Goal: Task Accomplishment & Management: Use online tool/utility

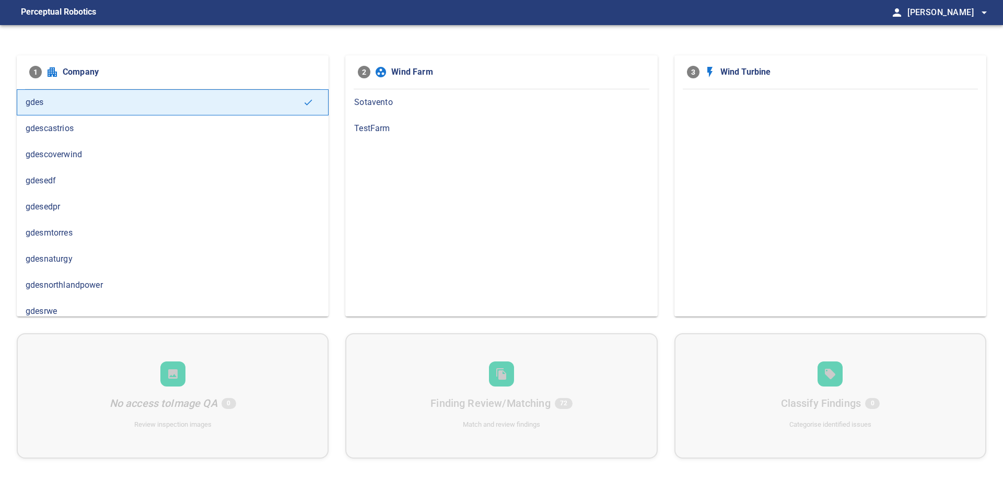
click at [129, 255] on span "gdesnaturgy" at bounding box center [173, 259] width 294 height 13
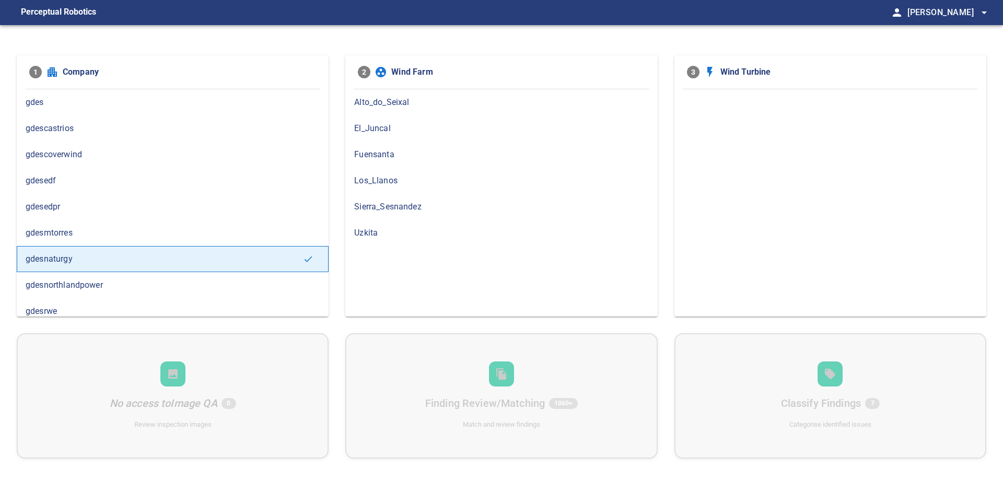
click at [426, 185] on span "Los_Llanos" at bounding box center [501, 180] width 294 height 13
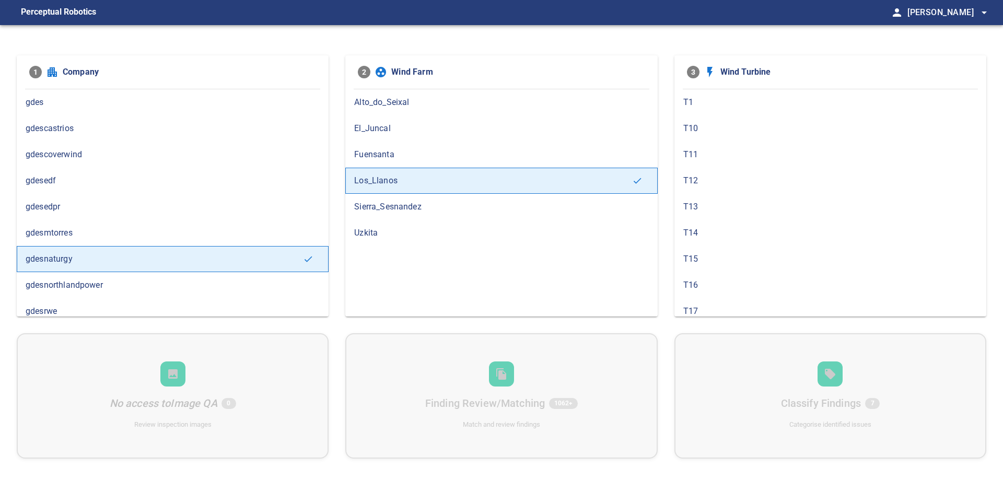
click at [709, 105] on span "T1" at bounding box center [830, 102] width 294 height 13
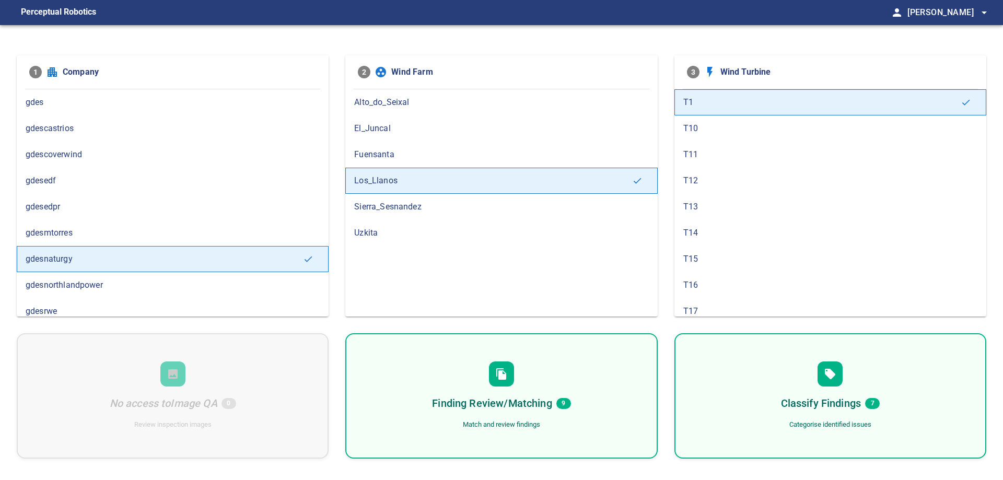
click at [414, 375] on div "Finding Review/Matching 9 Match and review findings" at bounding box center [501, 395] width 312 height 125
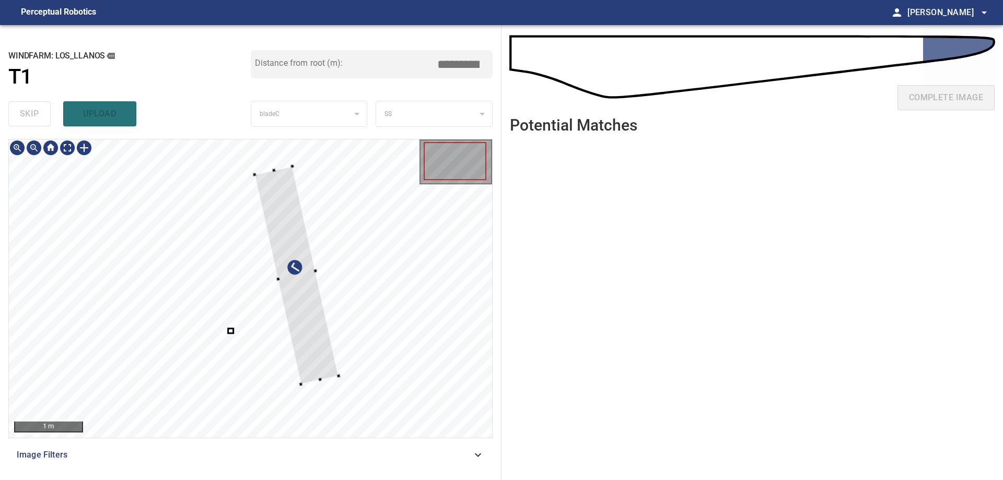
click at [337, 333] on div at bounding box center [296, 275] width 84 height 218
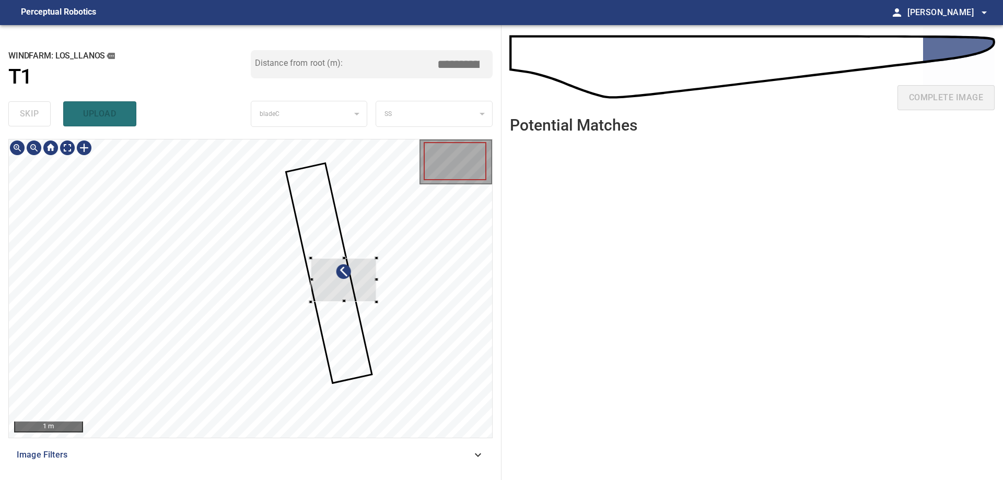
click at [355, 294] on div at bounding box center [344, 280] width 66 height 44
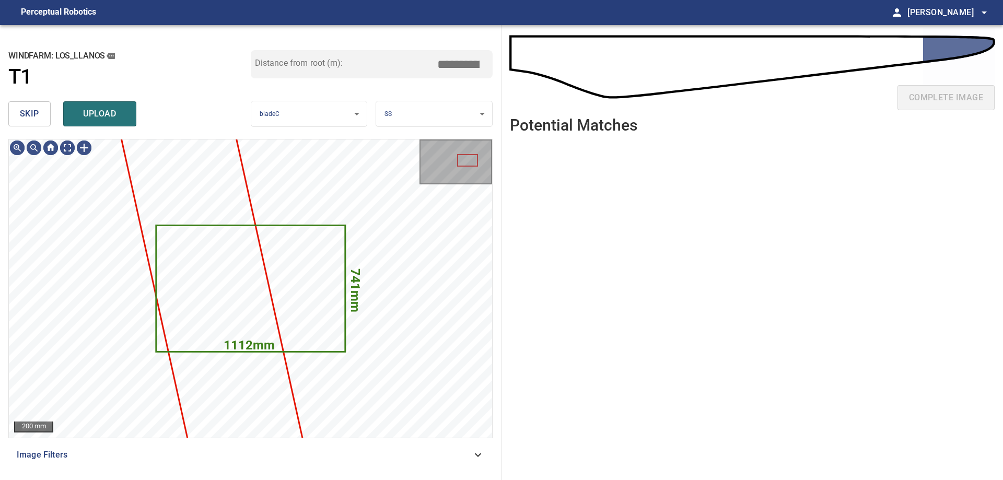
drag, startPoint x: 52, startPoint y: 116, endPoint x: 34, endPoint y: 115, distance: 17.2
click at [52, 115] on div "skip upload" at bounding box center [129, 113] width 242 height 33
click at [32, 115] on span "skip" at bounding box center [29, 114] width 19 height 15
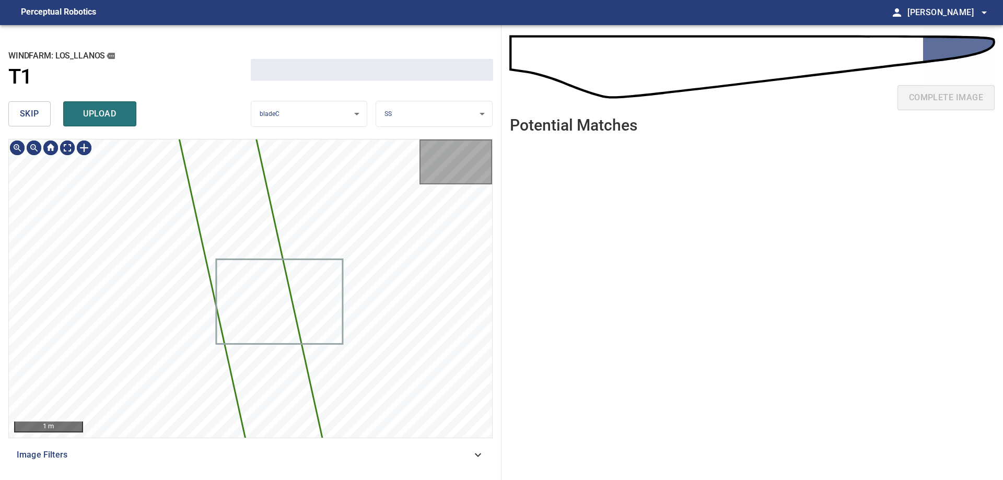
click at [32, 115] on span "skip" at bounding box center [29, 114] width 19 height 15
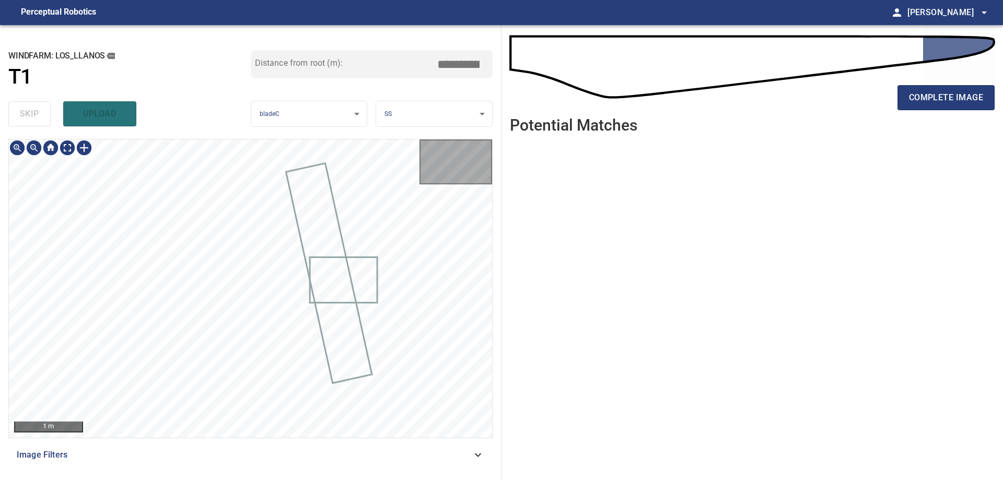
click at [32, 115] on div "skip upload" at bounding box center [129, 113] width 242 height 33
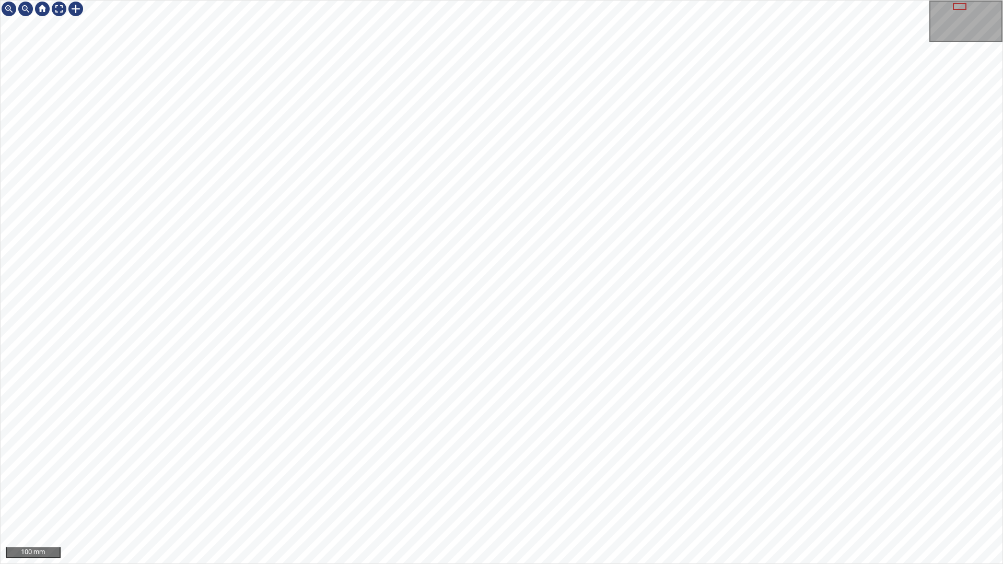
click at [402, 0] on div "100 mm" at bounding box center [501, 282] width 1003 height 564
click at [632, 0] on div "100 mm" at bounding box center [501, 282] width 1003 height 564
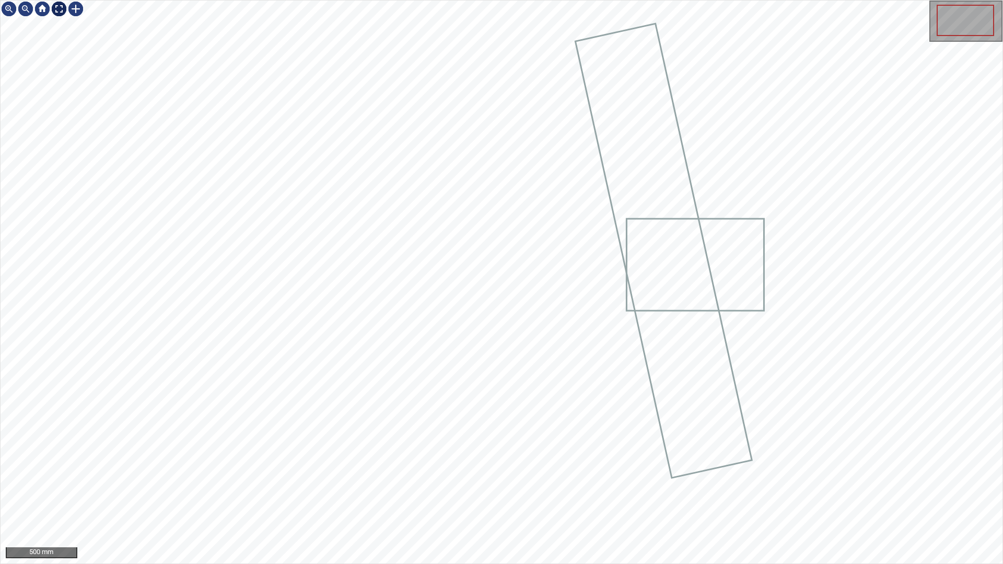
click at [58, 9] on div at bounding box center [59, 9] width 17 height 17
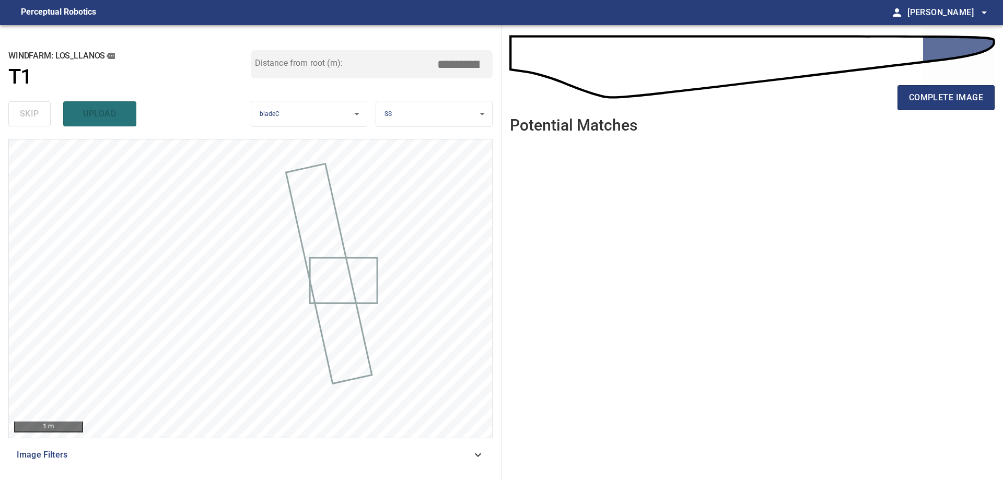
click at [965, 74] on div "complete image" at bounding box center [752, 70] width 485 height 75
click at [964, 90] on span "complete image" at bounding box center [946, 97] width 74 height 15
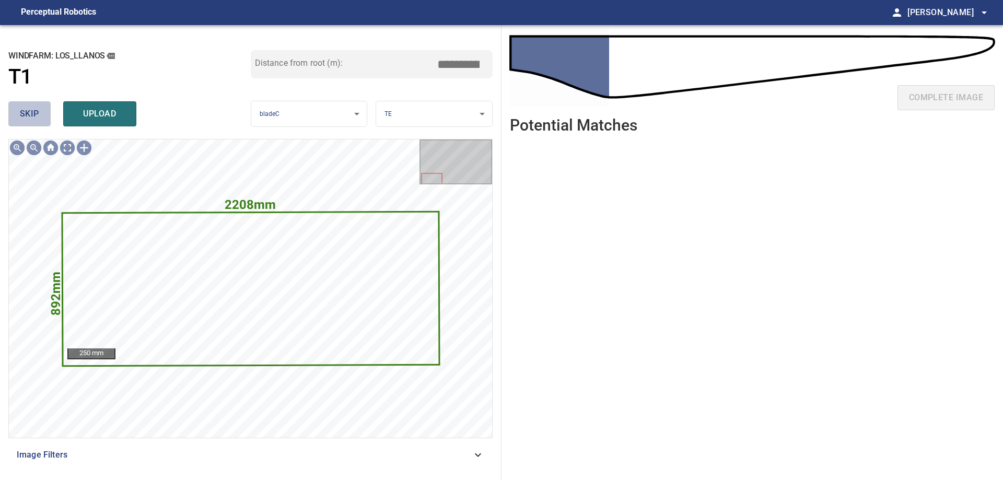
drag, startPoint x: 37, startPoint y: 116, endPoint x: 35, endPoint y: 124, distance: 8.1
click at [37, 117] on span "skip" at bounding box center [29, 114] width 19 height 15
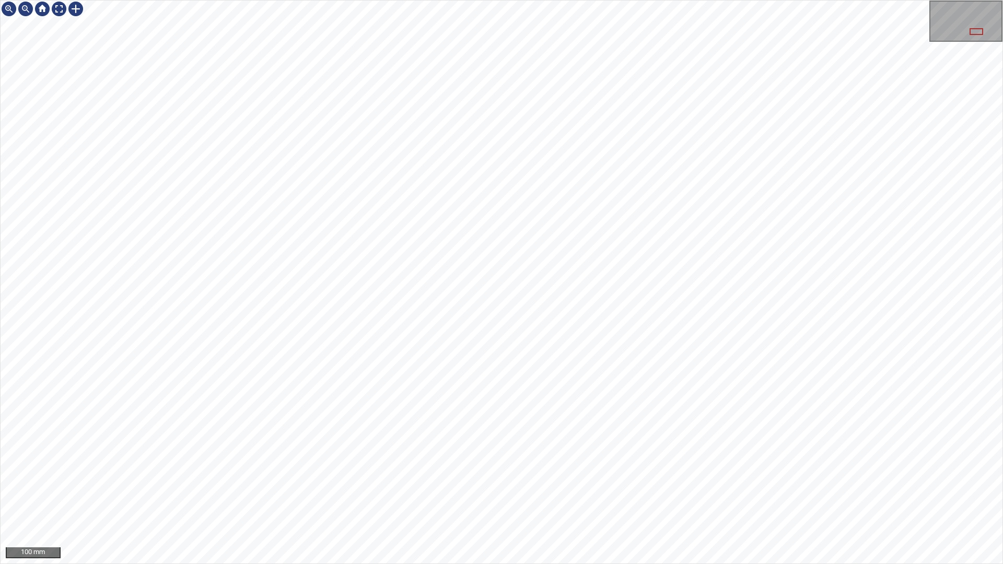
click at [89, 0] on div "100 mm" at bounding box center [501, 282] width 1003 height 564
click at [60, 6] on div at bounding box center [59, 9] width 17 height 17
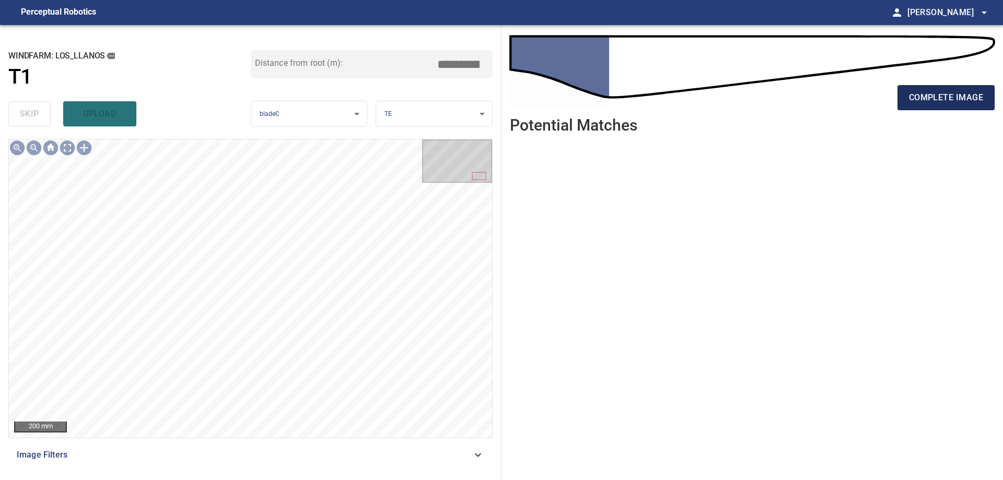
click at [990, 103] on button "complete image" at bounding box center [945, 97] width 97 height 25
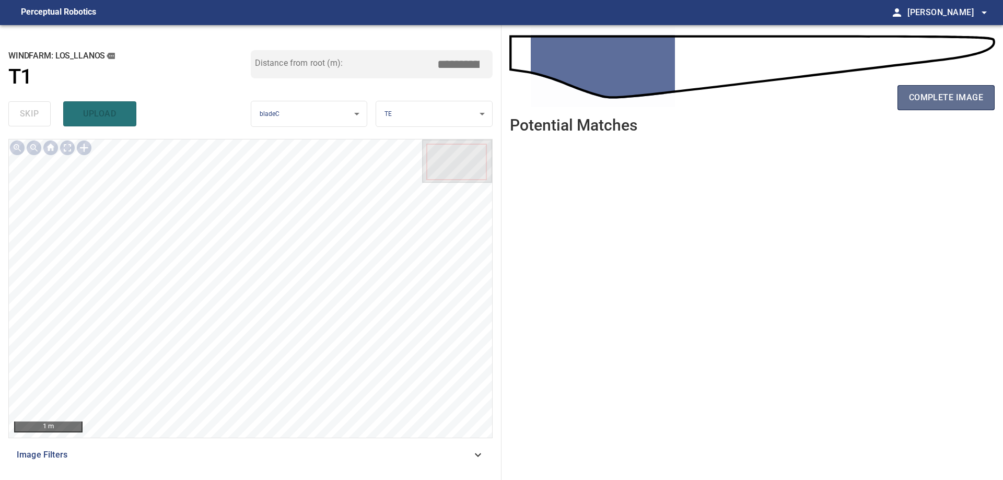
click at [948, 96] on span "complete image" at bounding box center [946, 97] width 74 height 15
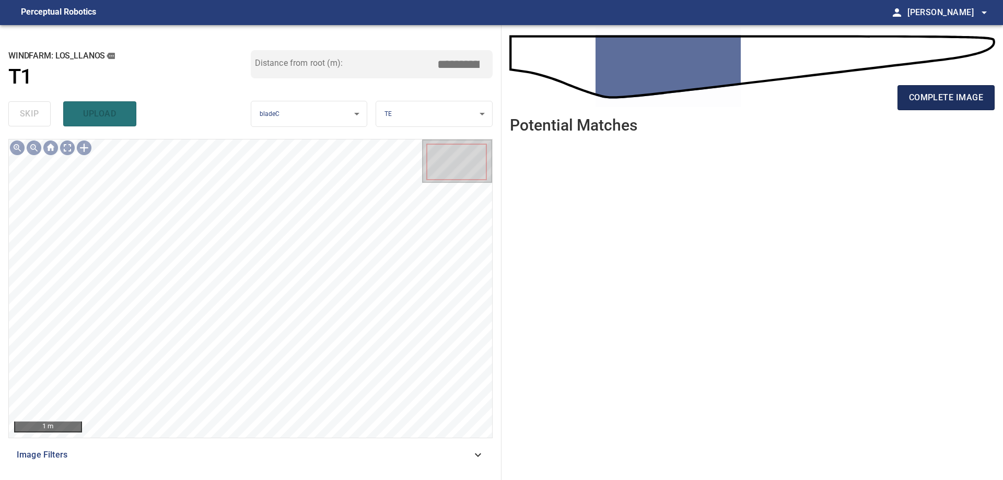
click at [943, 103] on span "complete image" at bounding box center [946, 97] width 74 height 15
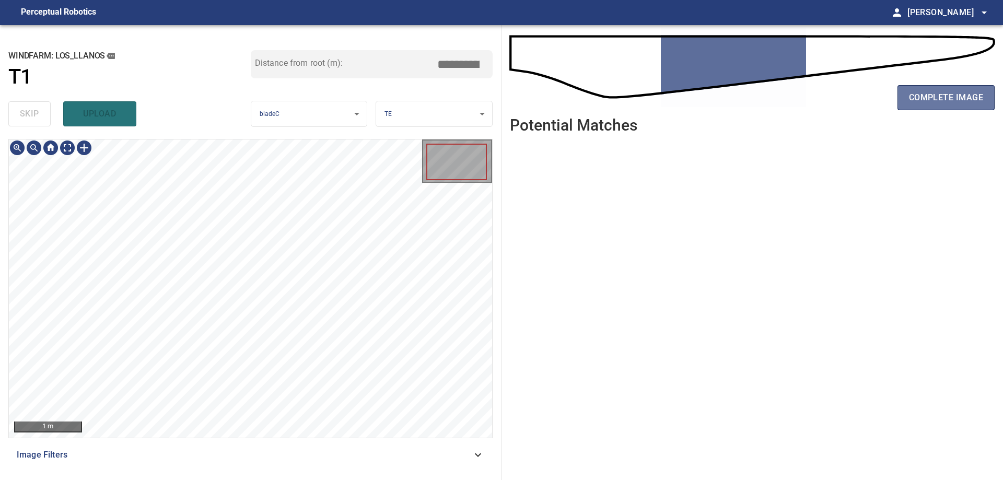
drag, startPoint x: 920, startPoint y: 109, endPoint x: 913, endPoint y: 114, distance: 9.0
click at [920, 109] on button "complete image" at bounding box center [945, 97] width 97 height 25
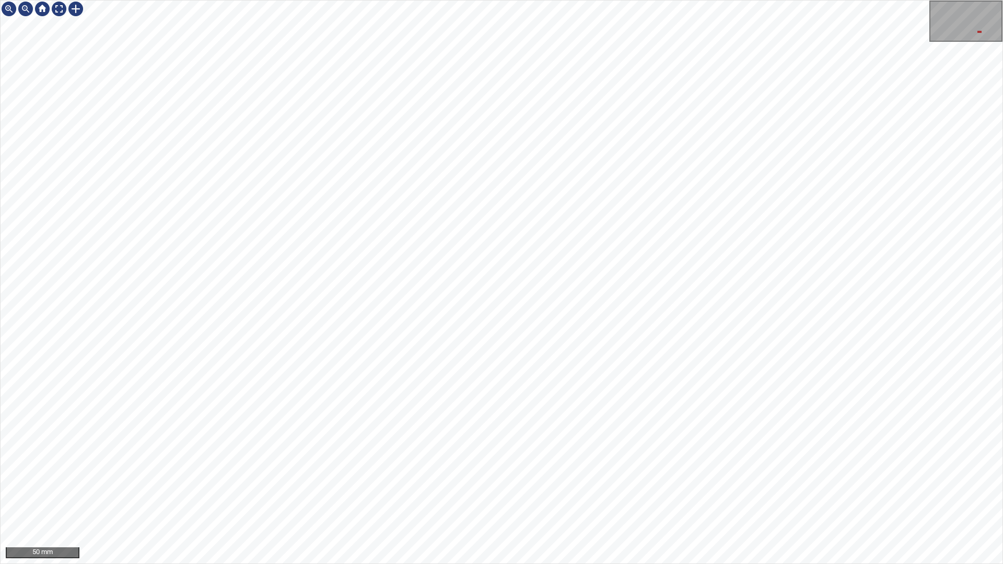
click at [535, 0] on div "50 mm" at bounding box center [501, 282] width 1003 height 564
click at [156, 0] on div "50 mm" at bounding box center [501, 282] width 1003 height 564
click at [102, 0] on div "50 mm" at bounding box center [501, 282] width 1003 height 564
click at [145, 0] on div "50 mm" at bounding box center [501, 282] width 1003 height 564
click at [51, 13] on div at bounding box center [59, 9] width 17 height 17
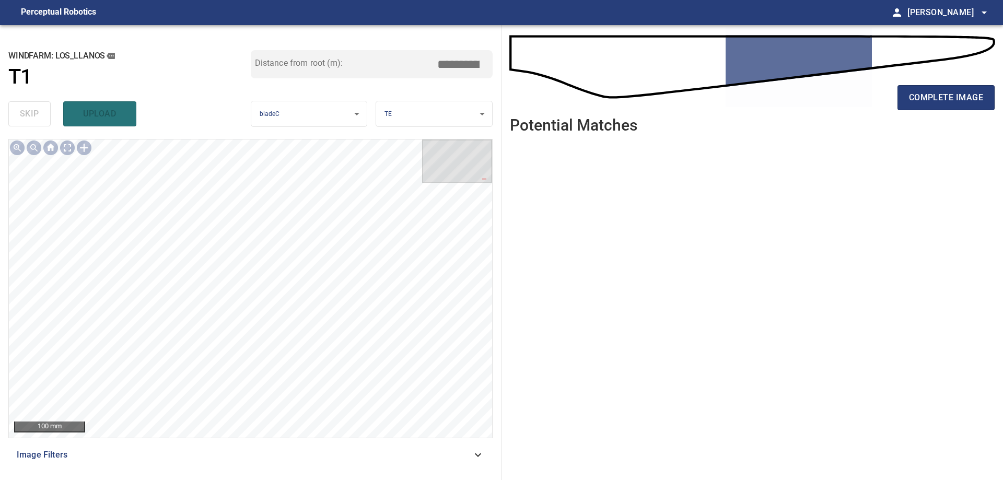
drag, startPoint x: 934, startPoint y: 97, endPoint x: 900, endPoint y: 85, distance: 36.5
click at [936, 95] on span "complete image" at bounding box center [946, 97] width 74 height 15
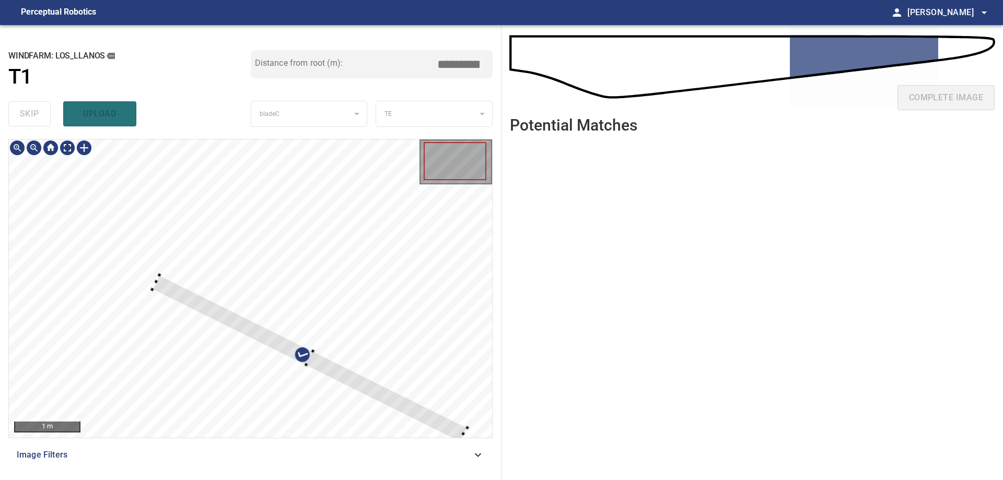
click at [398, 223] on div at bounding box center [250, 288] width 483 height 298
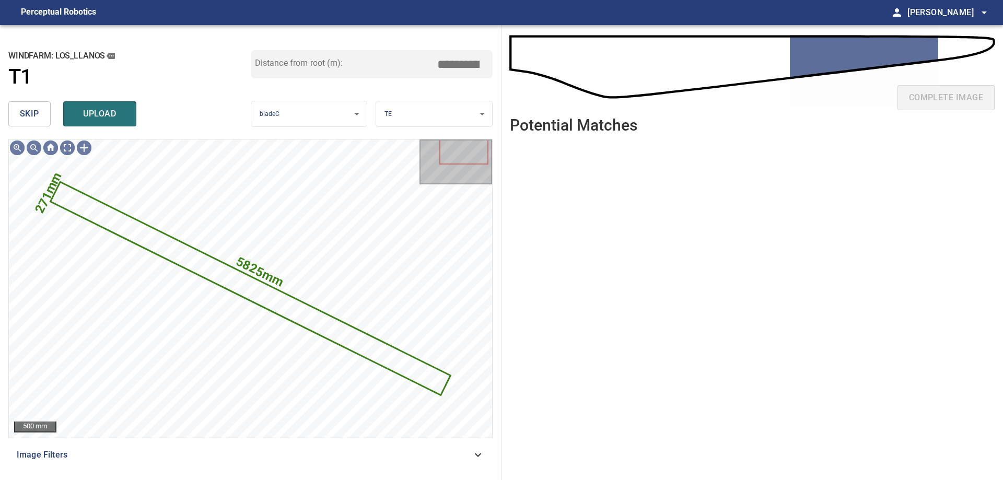
click at [56, 112] on div "skip upload" at bounding box center [129, 113] width 242 height 33
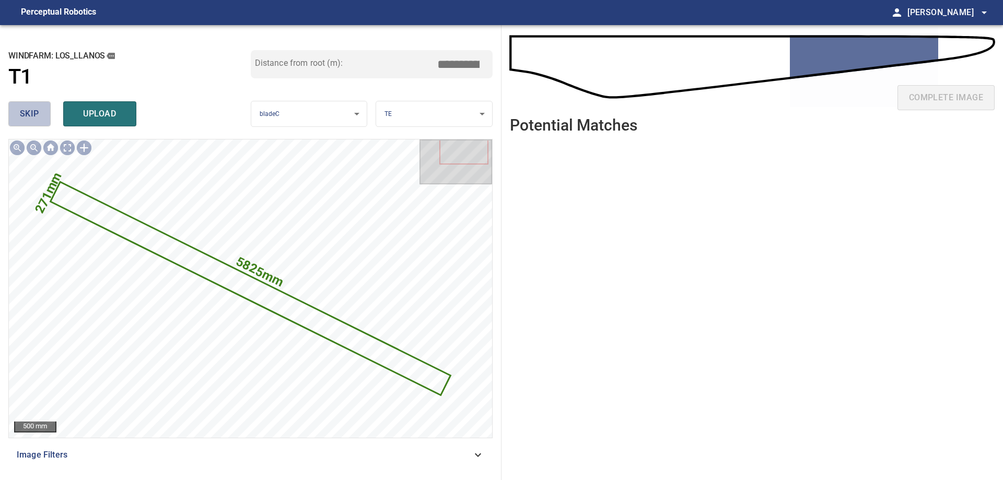
click at [29, 117] on span "skip" at bounding box center [29, 114] width 19 height 15
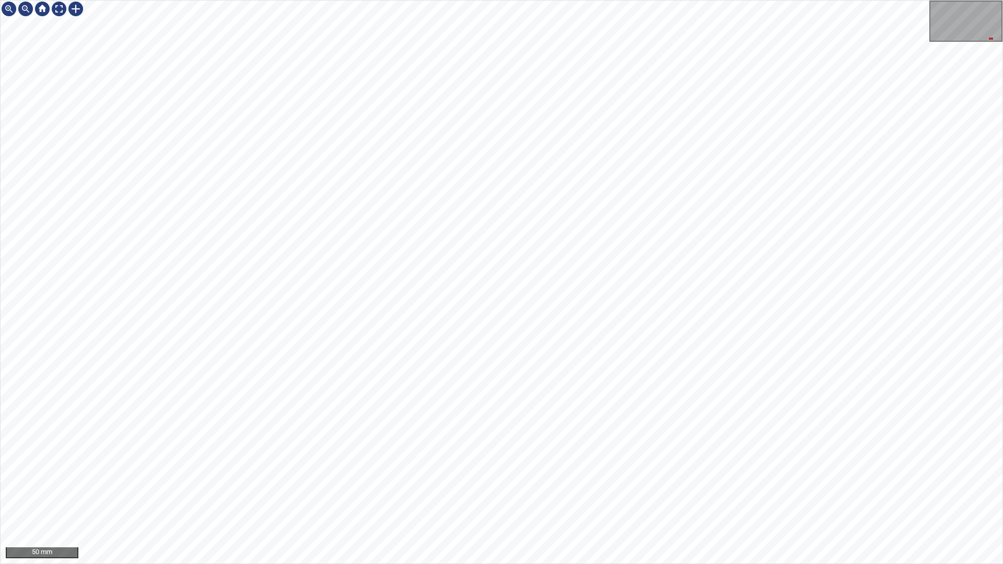
click at [145, 0] on div "50 mm" at bounding box center [501, 282] width 1003 height 564
click at [55, 6] on div at bounding box center [59, 9] width 17 height 17
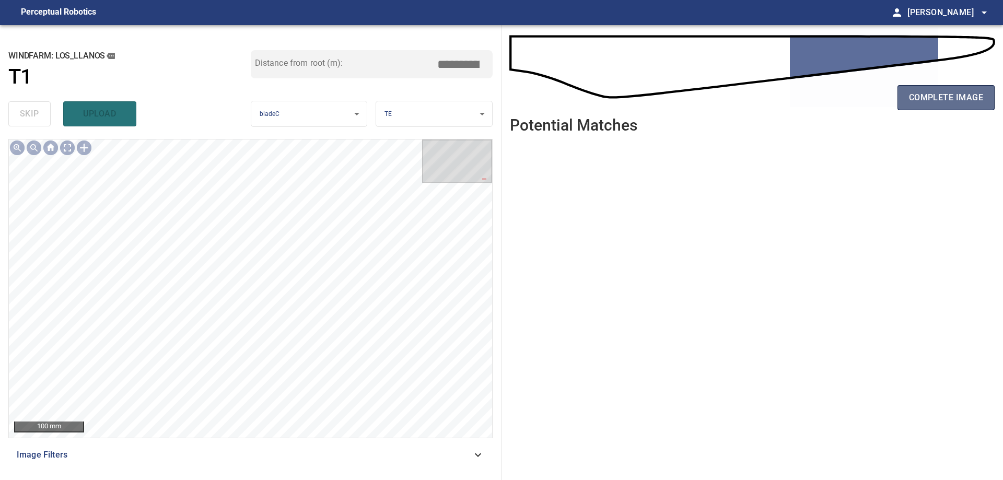
click at [964, 99] on span "complete image" at bounding box center [946, 97] width 74 height 15
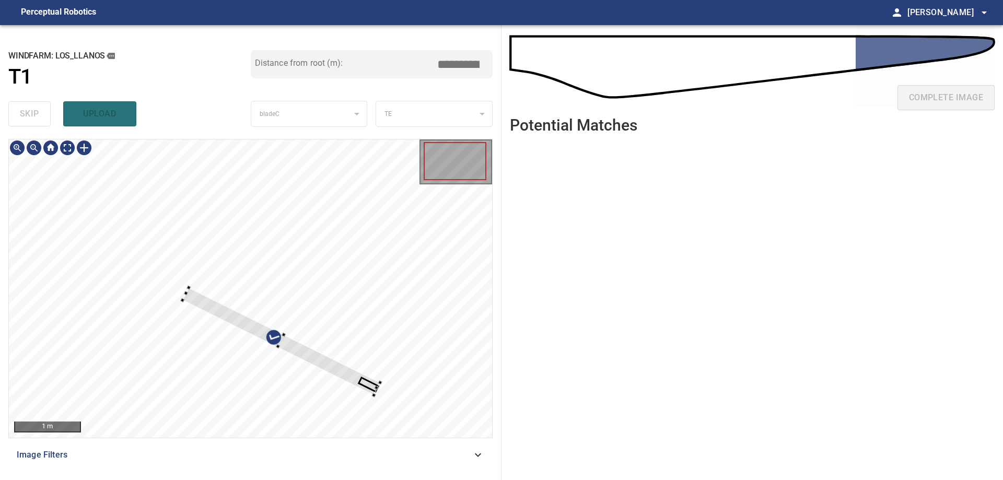
click at [326, 288] on div at bounding box center [280, 342] width 197 height 108
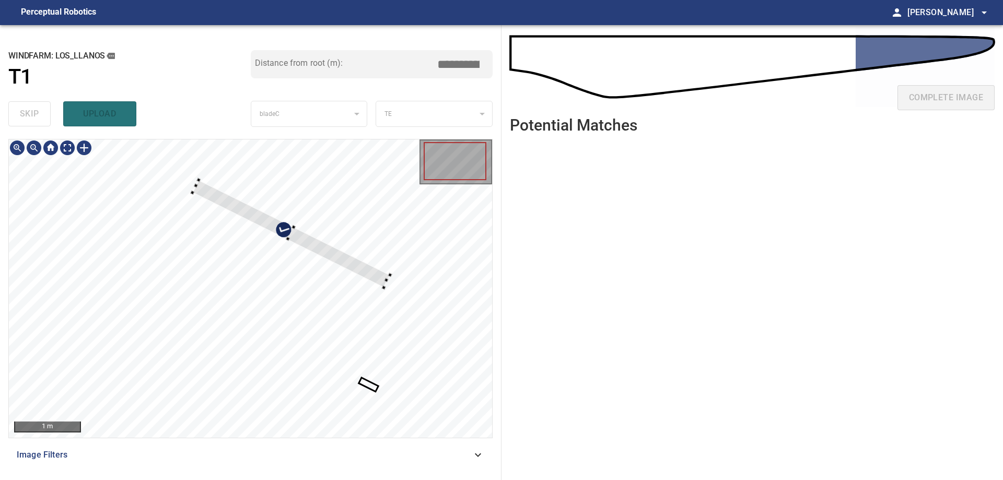
click at [279, 239] on div at bounding box center [250, 288] width 483 height 298
click at [387, 308] on div at bounding box center [391, 307] width 30 height 37
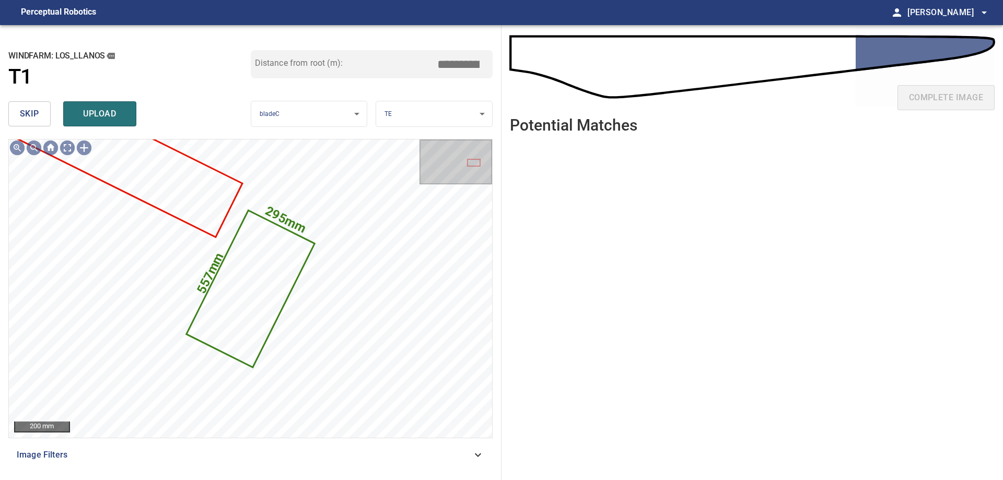
click at [32, 119] on span "skip" at bounding box center [29, 114] width 19 height 15
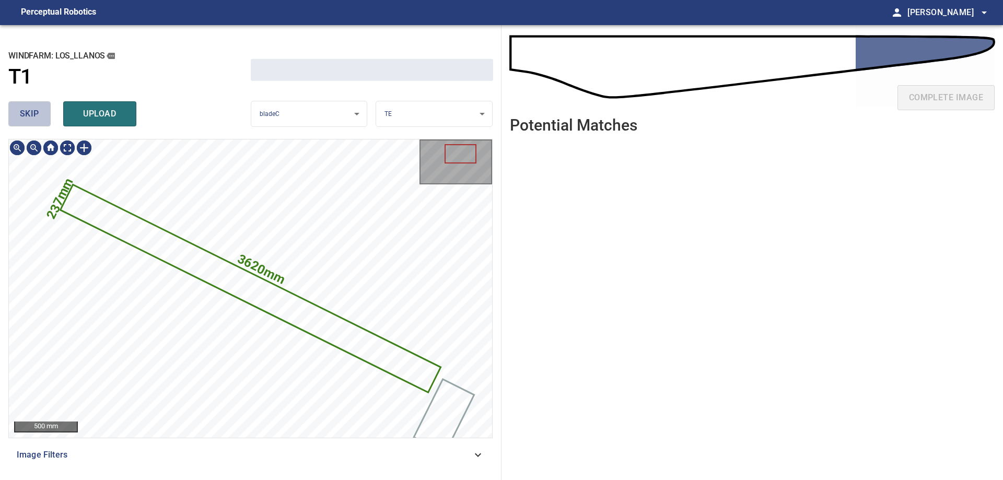
click at [32, 119] on span "skip" at bounding box center [29, 114] width 19 height 15
click at [32, 119] on div "skip upload" at bounding box center [129, 113] width 242 height 33
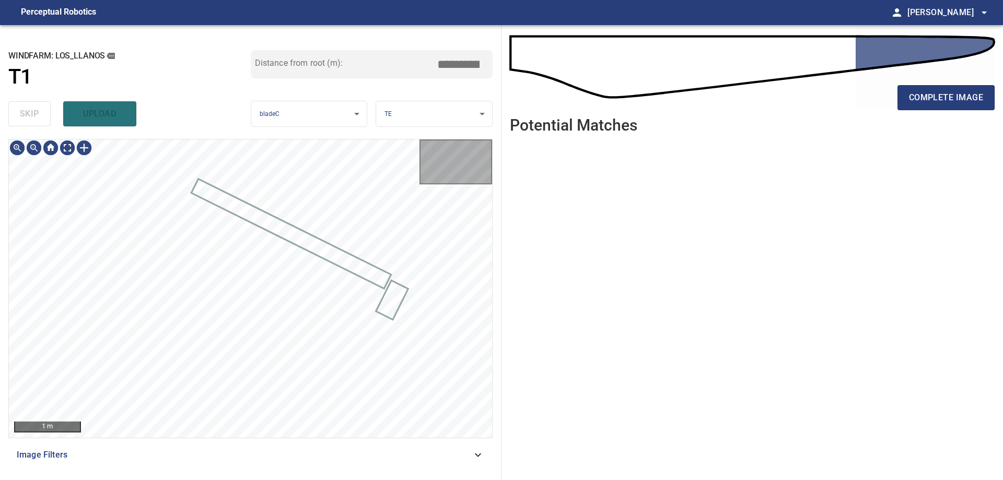
click at [32, 119] on div "skip upload" at bounding box center [129, 113] width 242 height 33
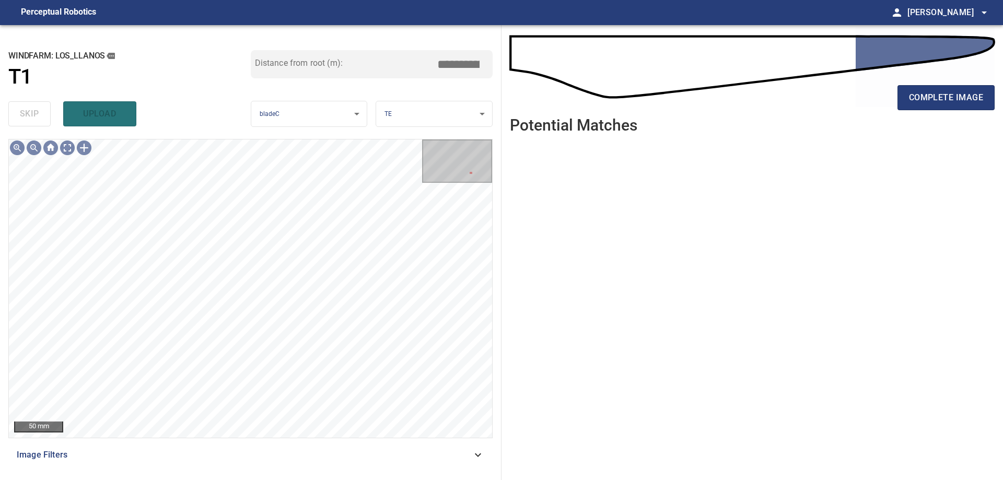
click at [370, 450] on span "Image Filters" at bounding box center [244, 455] width 455 height 13
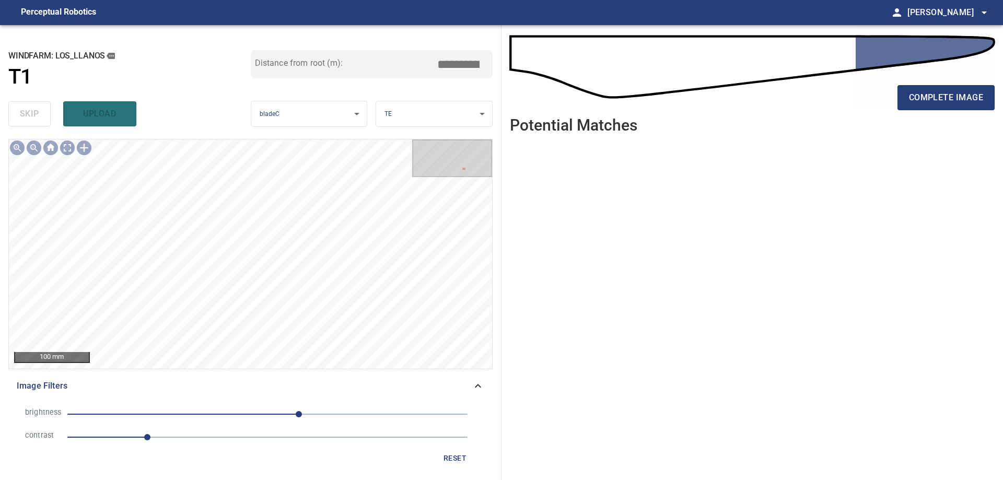
click at [186, 438] on span "1" at bounding box center [267, 437] width 400 height 15
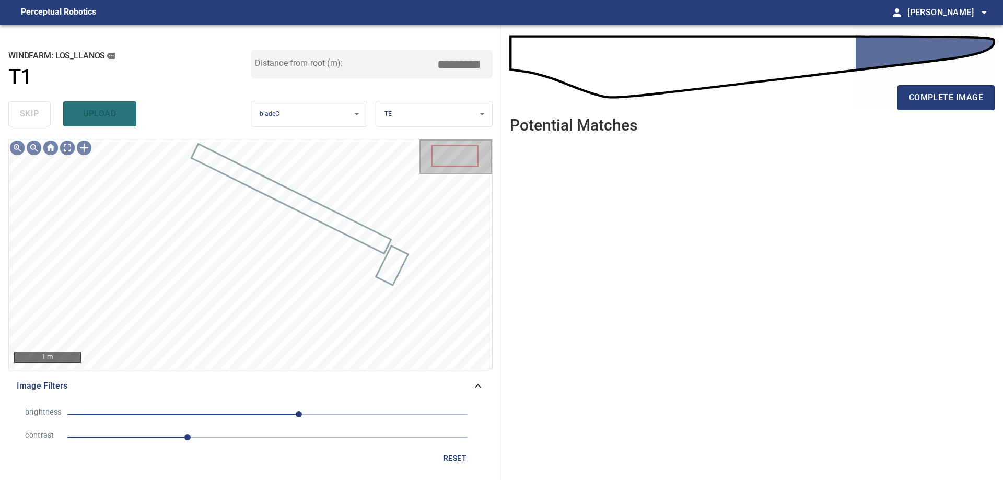
click at [264, 413] on span "40" at bounding box center [267, 414] width 400 height 15
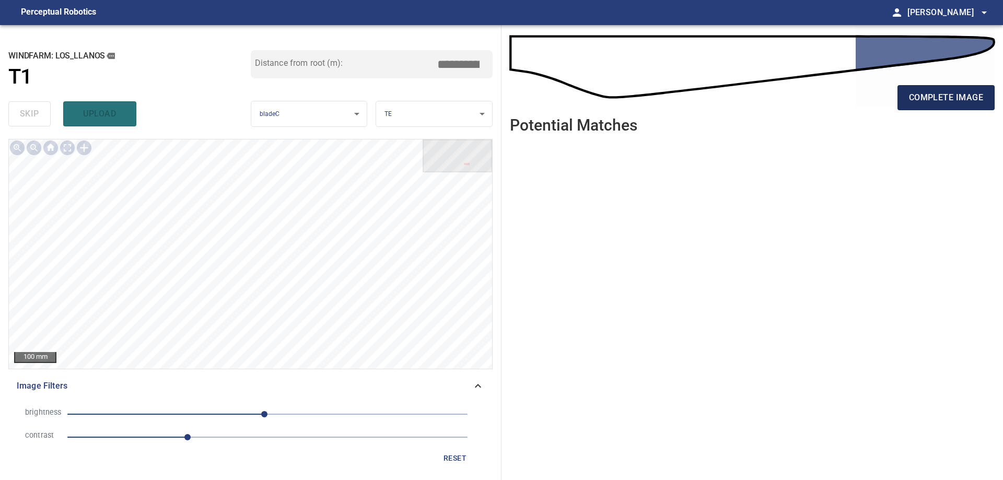
click at [945, 103] on span "complete image" at bounding box center [946, 97] width 74 height 15
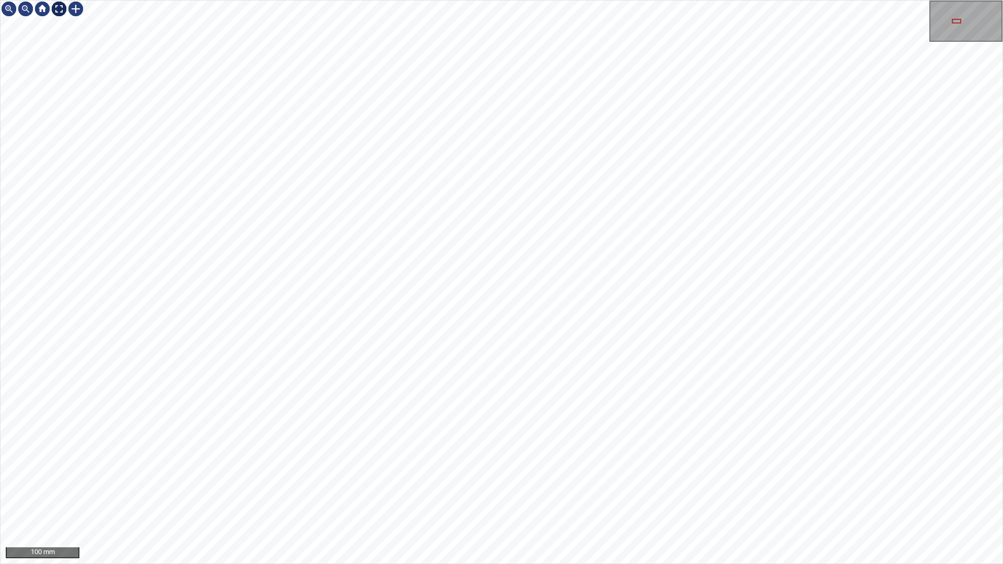
click at [58, 6] on div at bounding box center [59, 9] width 17 height 17
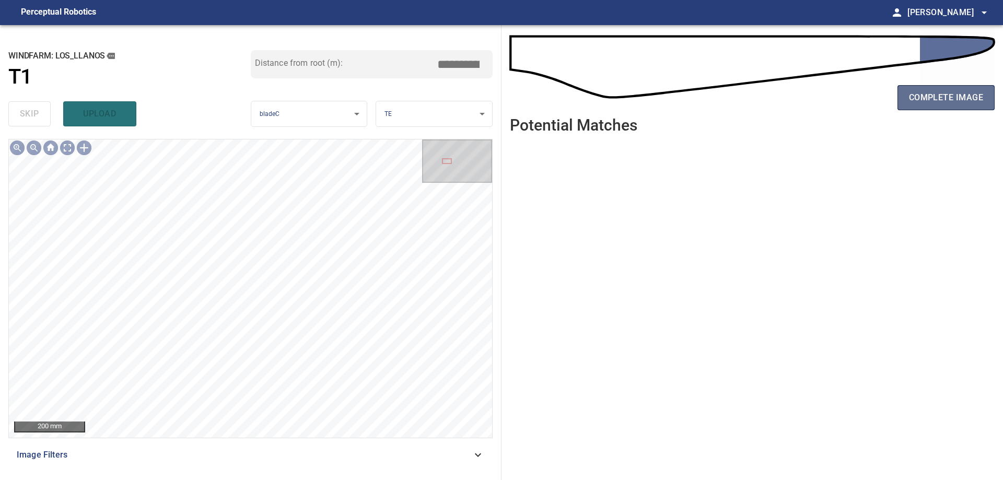
click at [946, 94] on span "complete image" at bounding box center [946, 97] width 74 height 15
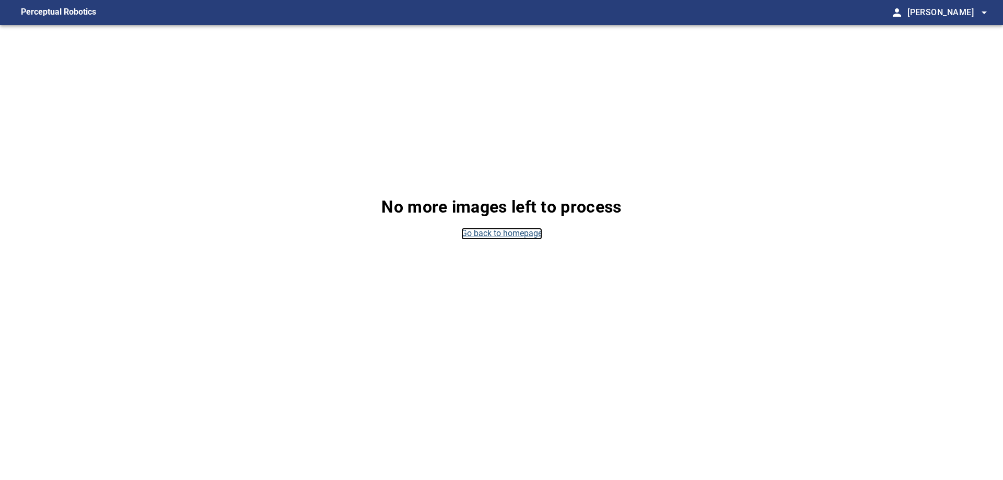
click at [481, 232] on link "Go back to homepage" at bounding box center [501, 234] width 81 height 12
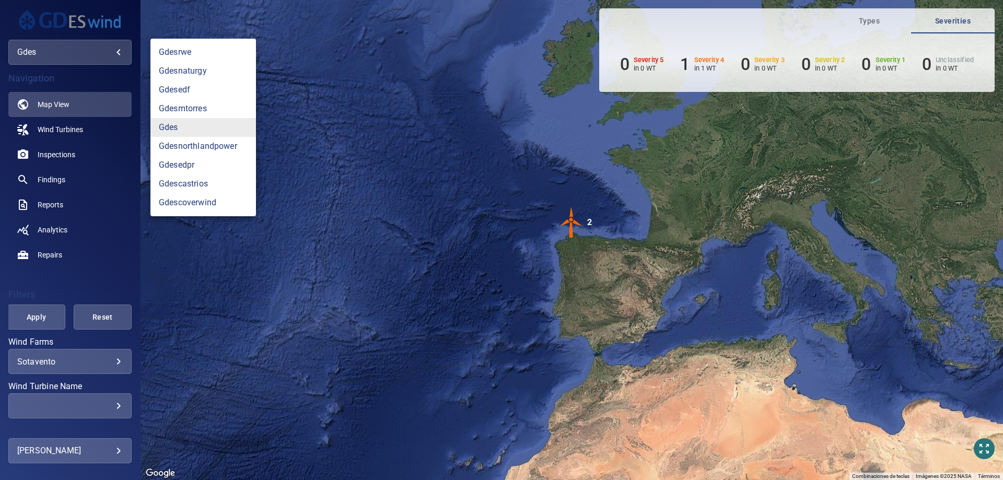
click at [107, 54] on body "**********" at bounding box center [501, 240] width 1003 height 480
click at [196, 74] on link "gdesnaturgy" at bounding box center [202, 71] width 105 height 19
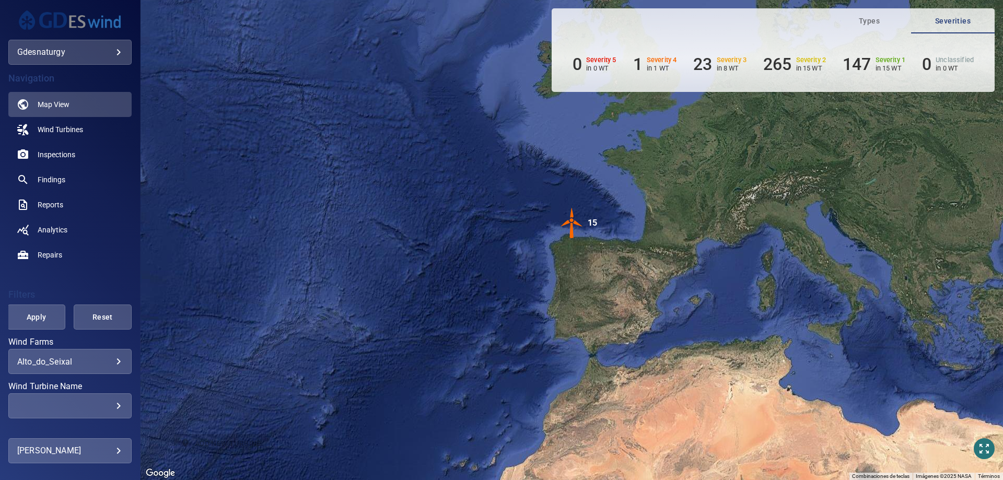
click at [83, 370] on div "**********" at bounding box center [69, 361] width 123 height 25
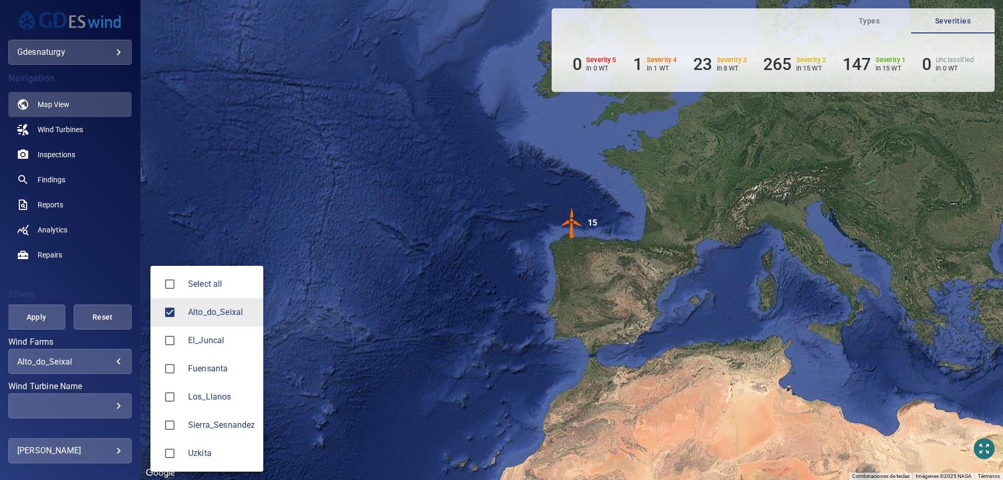
click at [98, 360] on body "**********" at bounding box center [501, 240] width 1003 height 480
click at [205, 398] on span "Los_Llanos" at bounding box center [221, 397] width 67 height 13
click at [185, 302] on li "Alto_do_Seixal" at bounding box center [206, 312] width 113 height 28
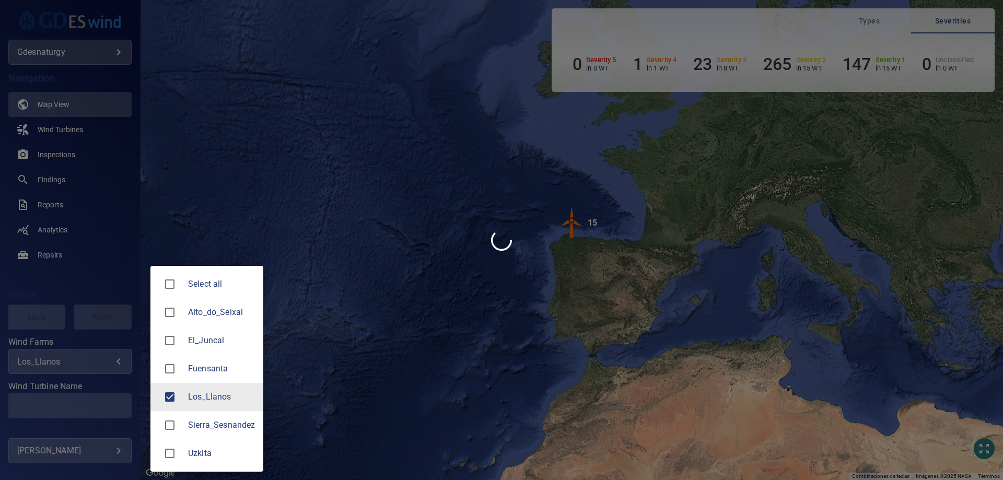
type input "**********"
click at [76, 402] on div at bounding box center [501, 240] width 1003 height 480
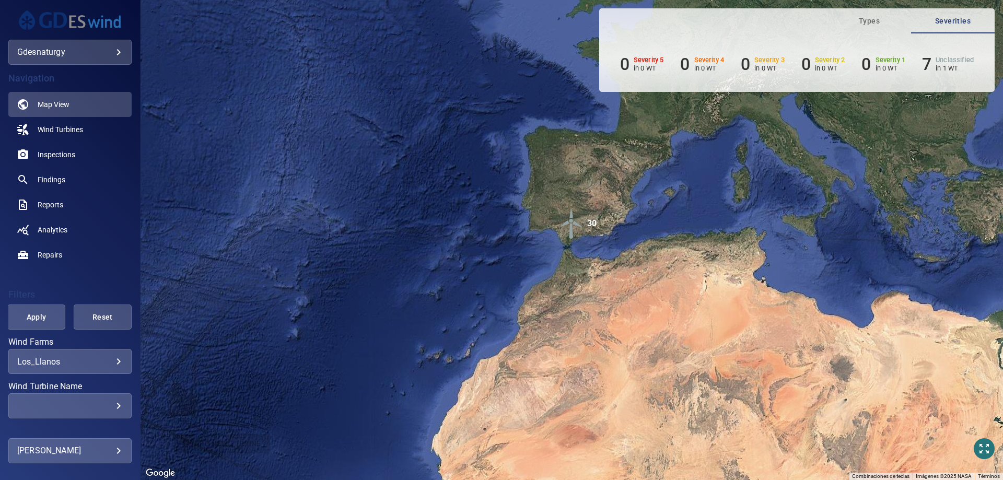
click at [86, 407] on main "**********" at bounding box center [501, 240] width 1003 height 480
click at [112, 405] on div "​" at bounding box center [69, 406] width 105 height 10
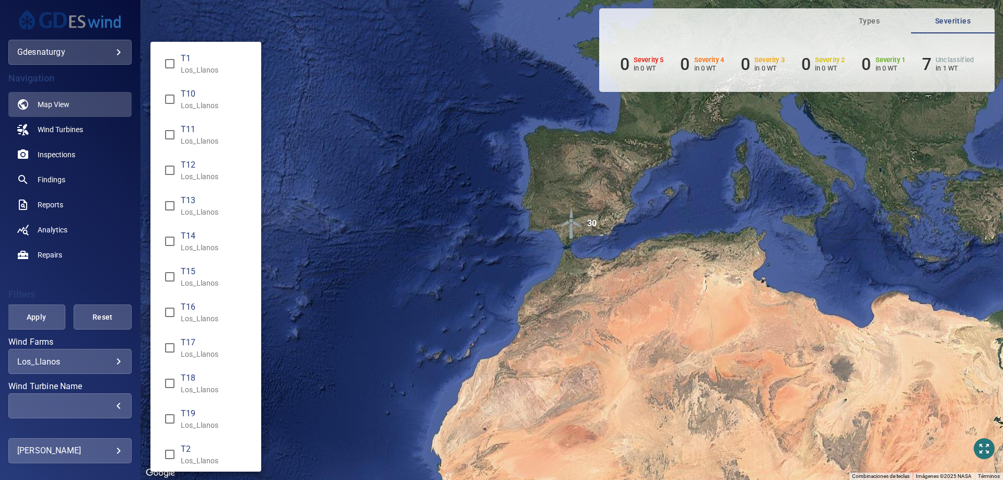
click at [200, 68] on p "Los_Llanos" at bounding box center [217, 70] width 72 height 10
type input "**********"
click at [67, 289] on div "Wind Turbine Name" at bounding box center [501, 240] width 1003 height 480
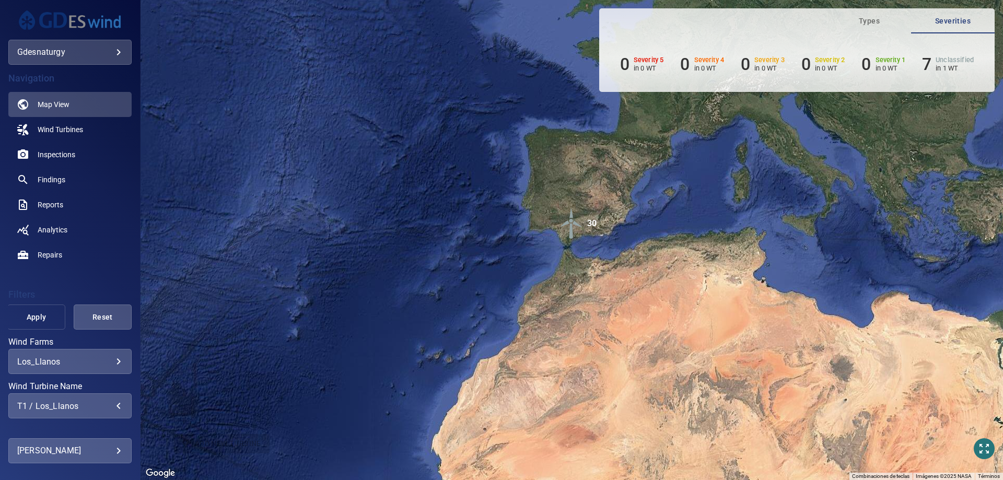
click at [38, 310] on button "Apply" at bounding box center [36, 316] width 58 height 25
click at [69, 162] on link "Inspections" at bounding box center [69, 154] width 123 height 25
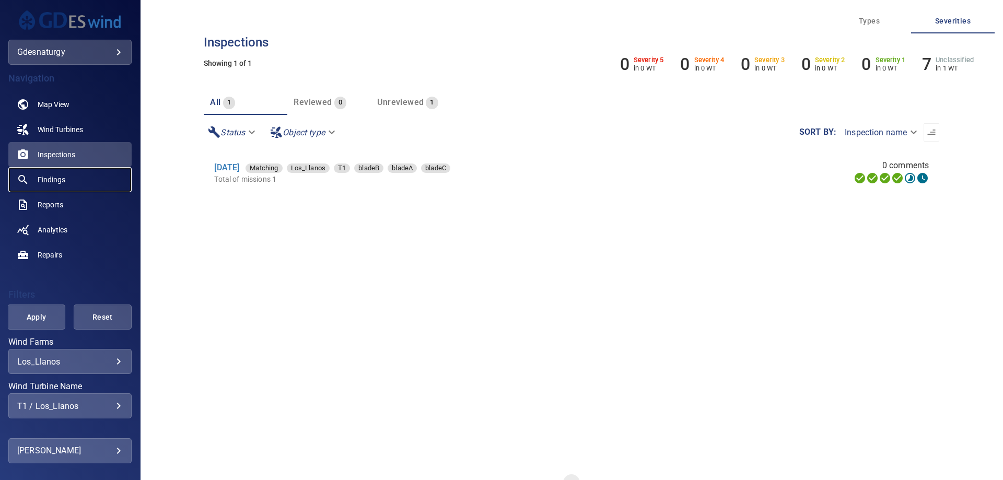
click at [48, 182] on span "Findings" at bounding box center [52, 179] width 28 height 10
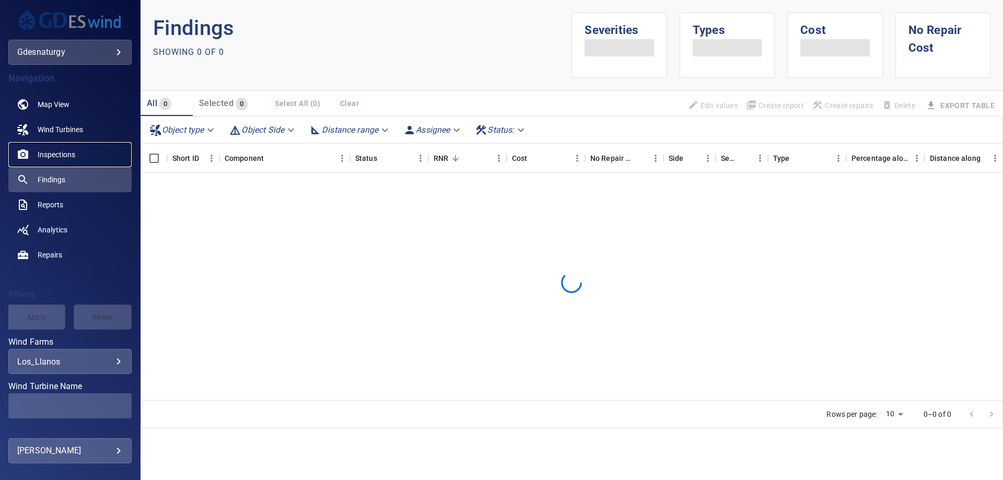
click at [73, 150] on span "Inspections" at bounding box center [57, 154] width 38 height 10
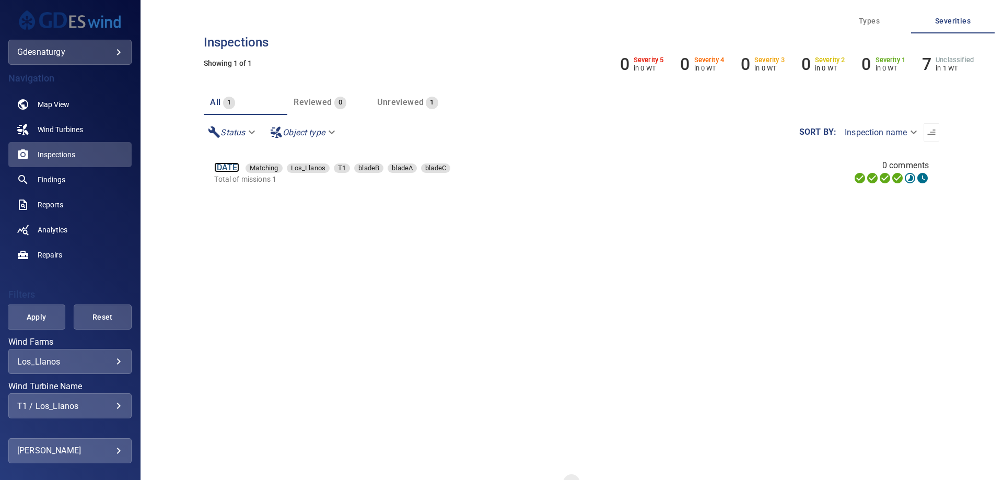
click at [239, 169] on link "16 Jun 2025" at bounding box center [226, 167] width 25 height 10
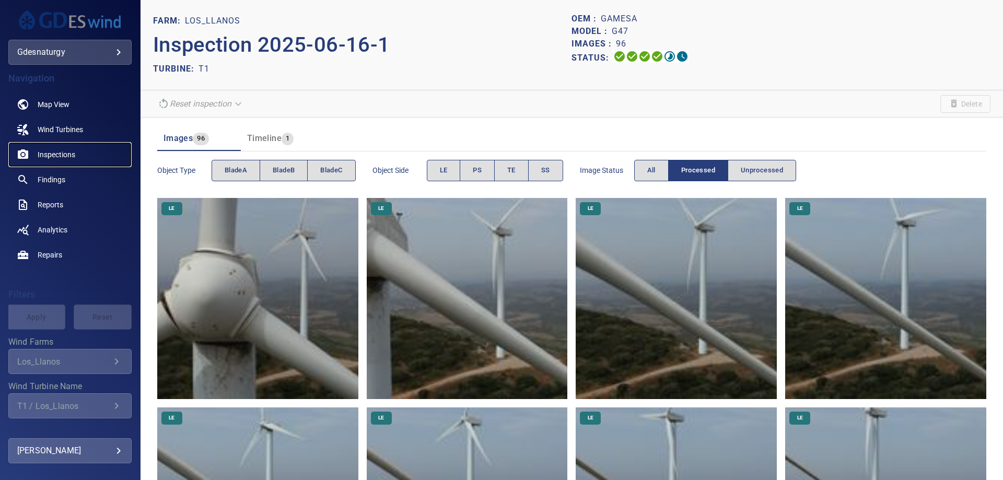
click at [54, 156] on span "Inspections" at bounding box center [57, 154] width 38 height 10
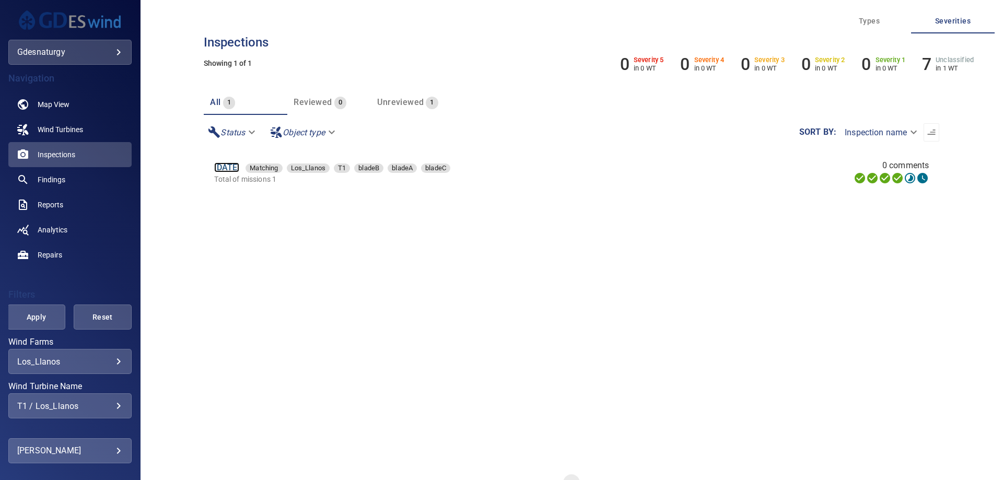
click at [239, 167] on link "16 Jun 2025" at bounding box center [226, 167] width 25 height 10
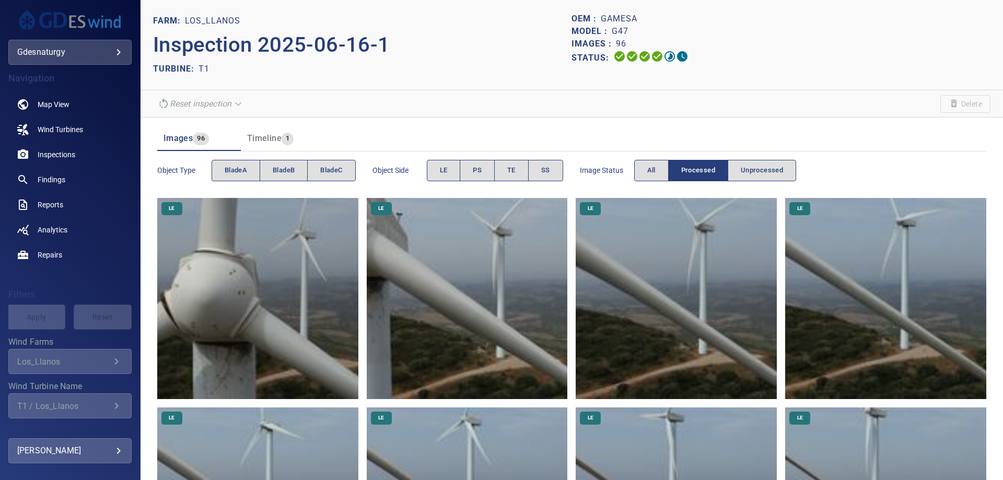
click at [248, 322] on img at bounding box center [257, 298] width 201 height 201
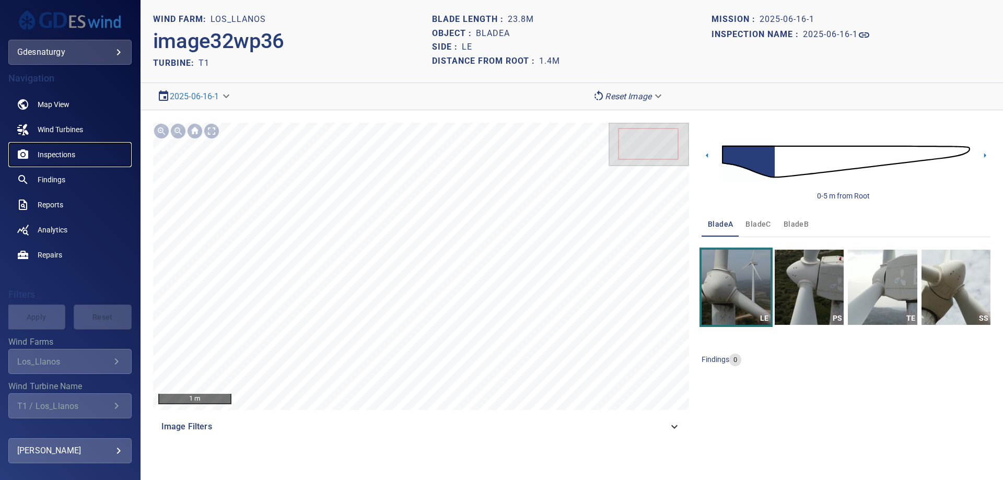
click at [52, 156] on span "Inspections" at bounding box center [57, 154] width 38 height 10
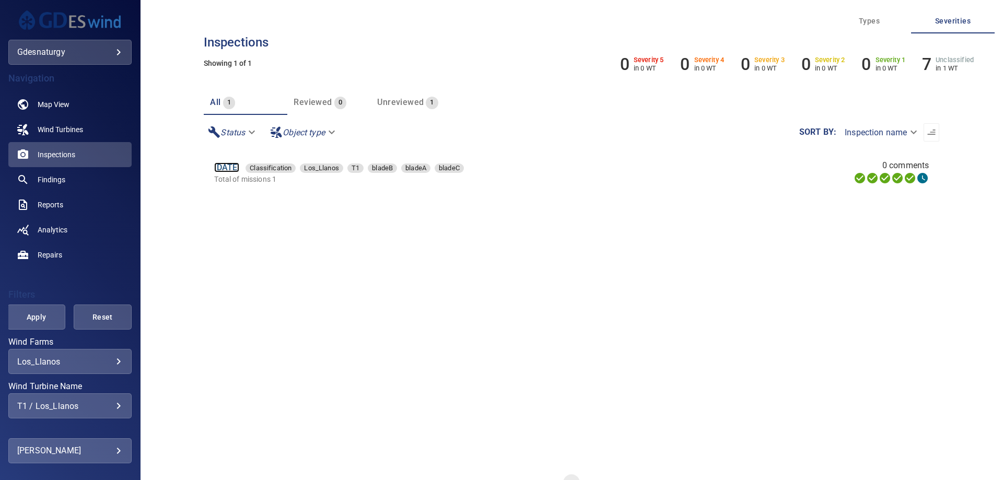
click at [222, 169] on link "16 Jun 2025" at bounding box center [226, 167] width 25 height 10
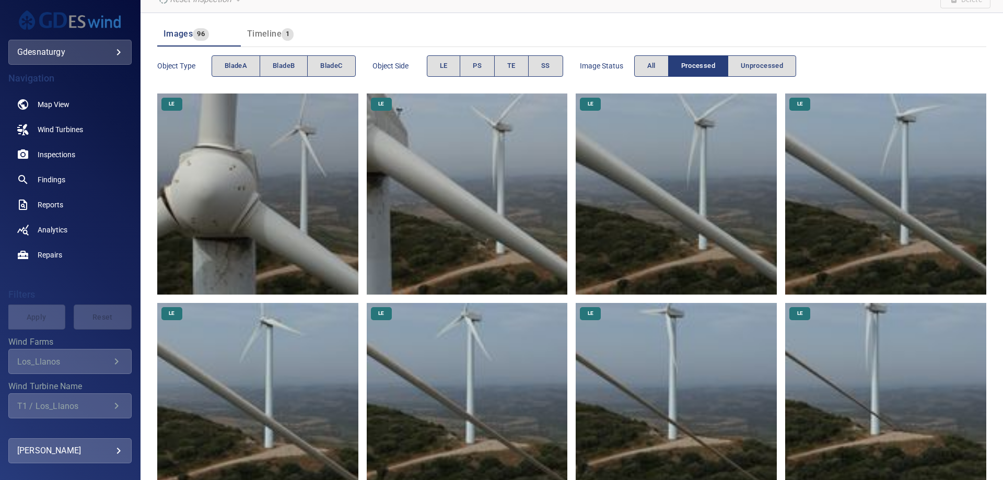
scroll to position [157, 0]
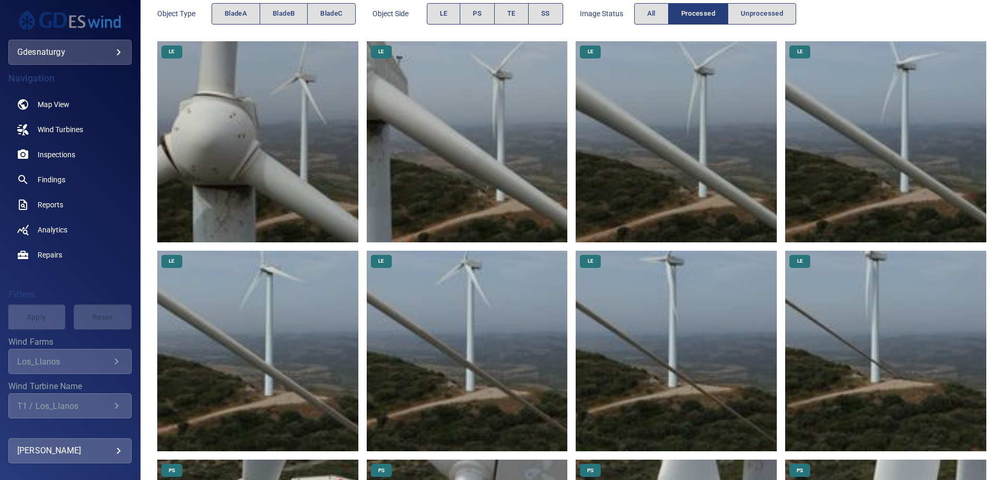
click at [433, 343] on img at bounding box center [467, 351] width 201 height 201
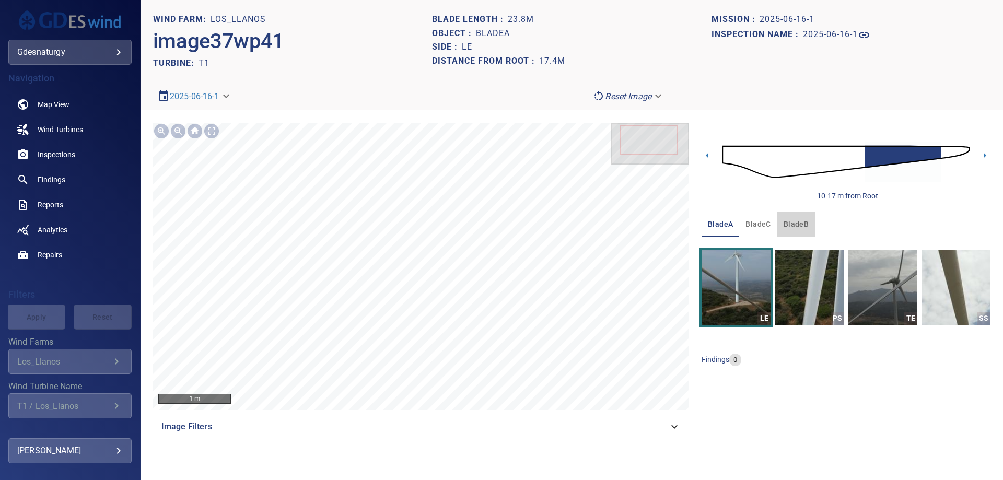
click at [799, 223] on span "bladeB" at bounding box center [795, 224] width 25 height 13
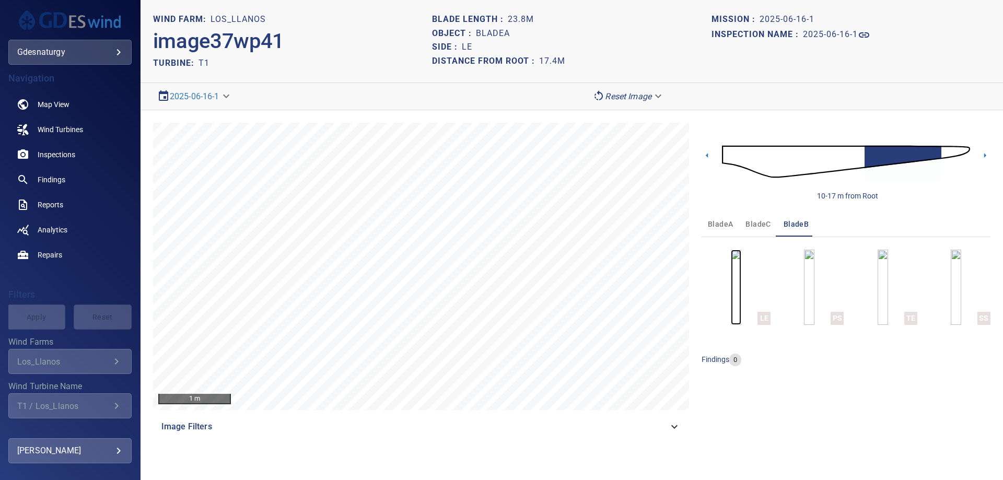
click at [741, 287] on img "button" at bounding box center [736, 287] width 10 height 75
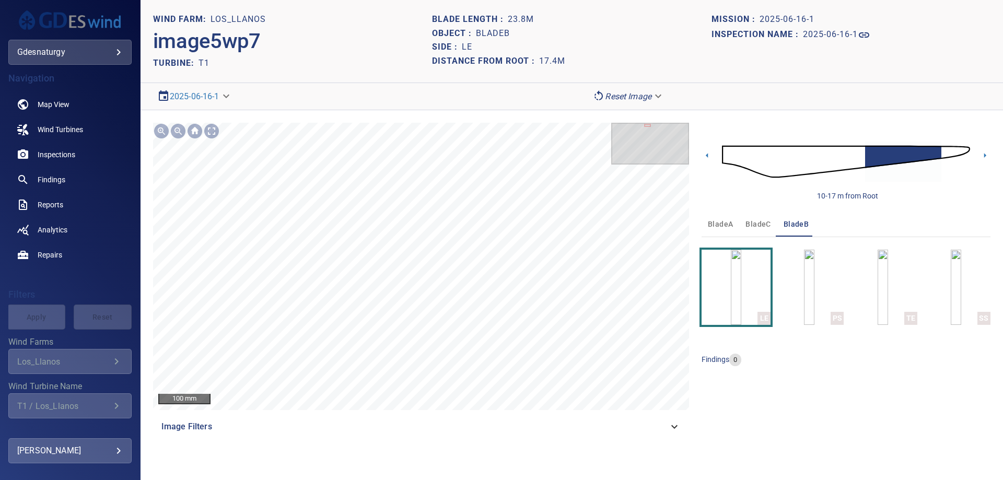
click at [746, 229] on span "bladeC" at bounding box center [757, 224] width 25 height 13
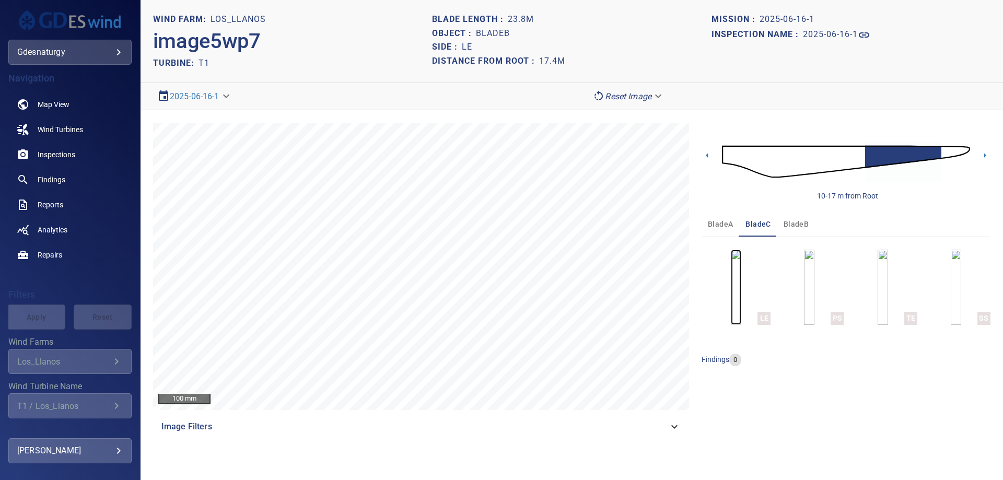
click at [732, 302] on img "button" at bounding box center [736, 287] width 10 height 75
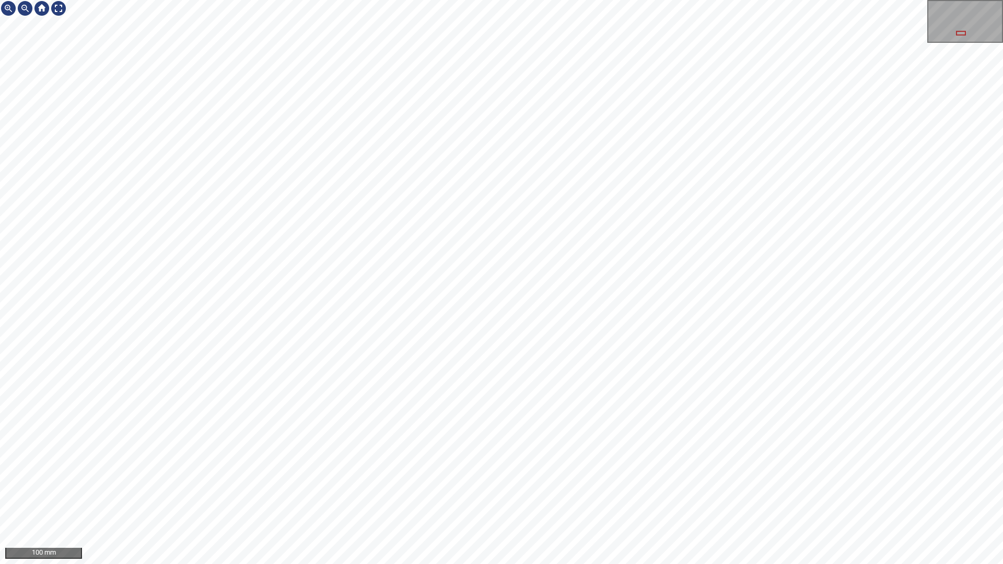
click at [1002, 98] on html "100 mm" at bounding box center [501, 282] width 1003 height 564
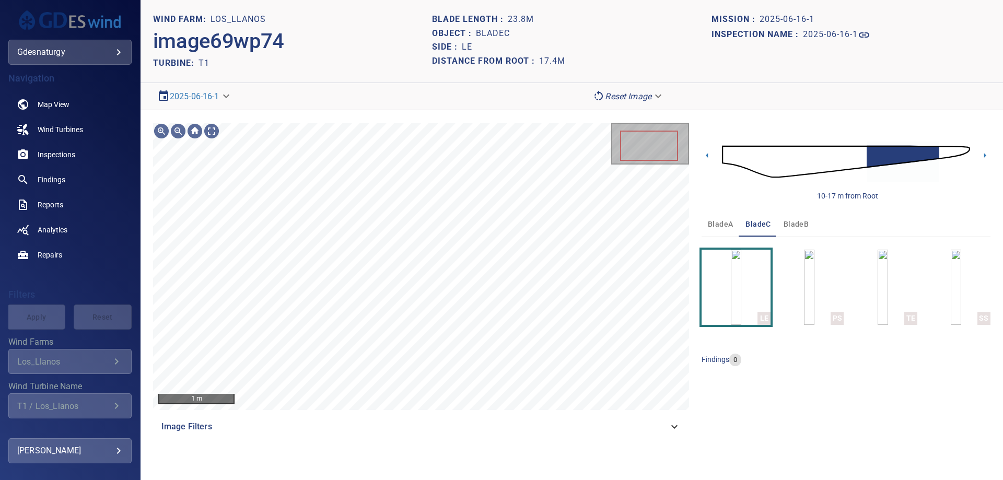
drag, startPoint x: 712, startPoint y: 227, endPoint x: 719, endPoint y: 235, distance: 10.4
click at [713, 228] on span "bladeA" at bounding box center [720, 224] width 25 height 13
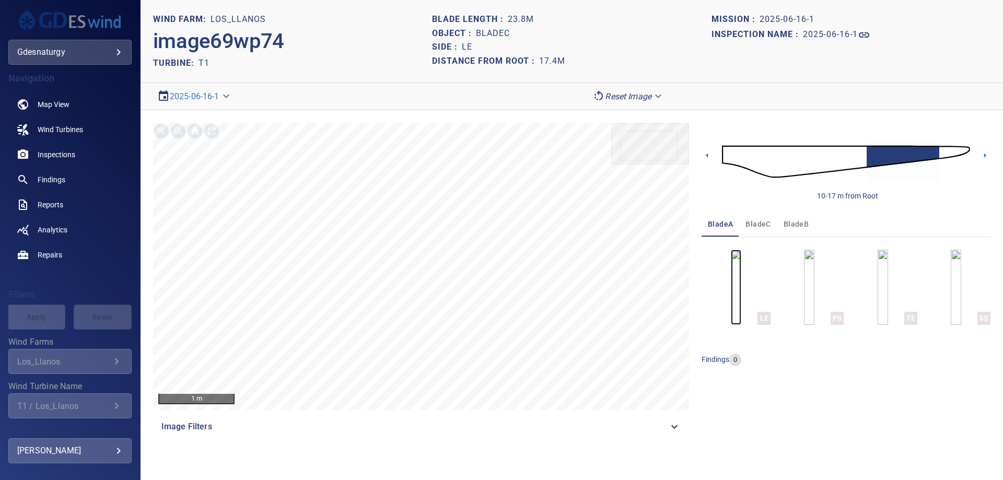
click at [741, 295] on img "button" at bounding box center [736, 287] width 10 height 75
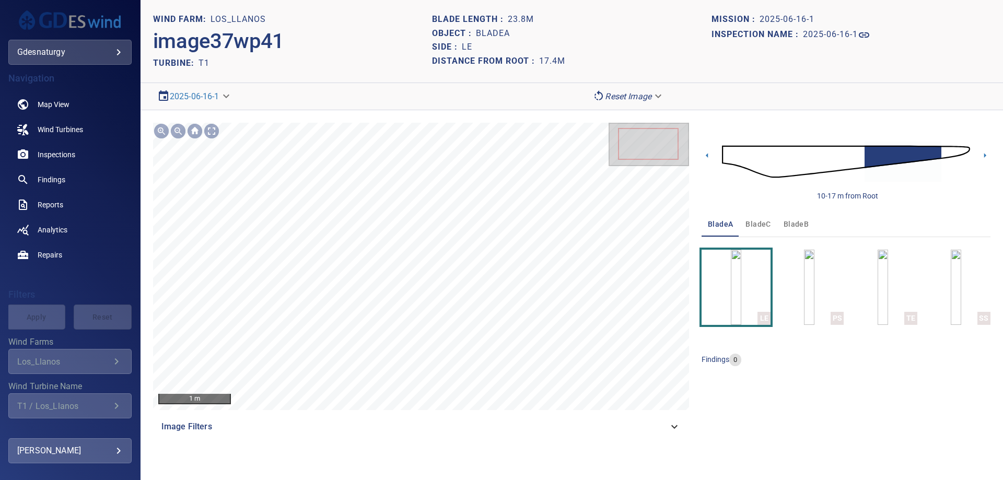
click at [948, 151] on img at bounding box center [846, 162] width 248 height 60
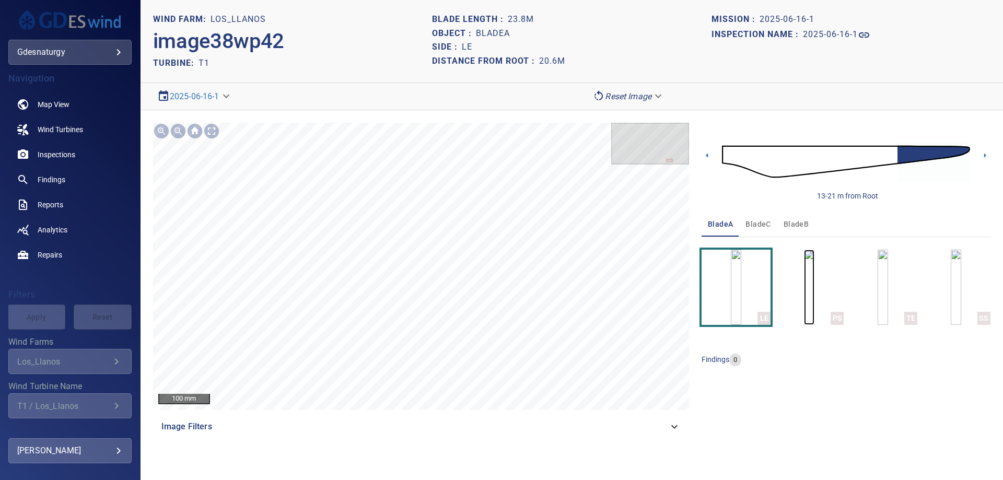
click at [814, 286] on img "button" at bounding box center [809, 287] width 10 height 75
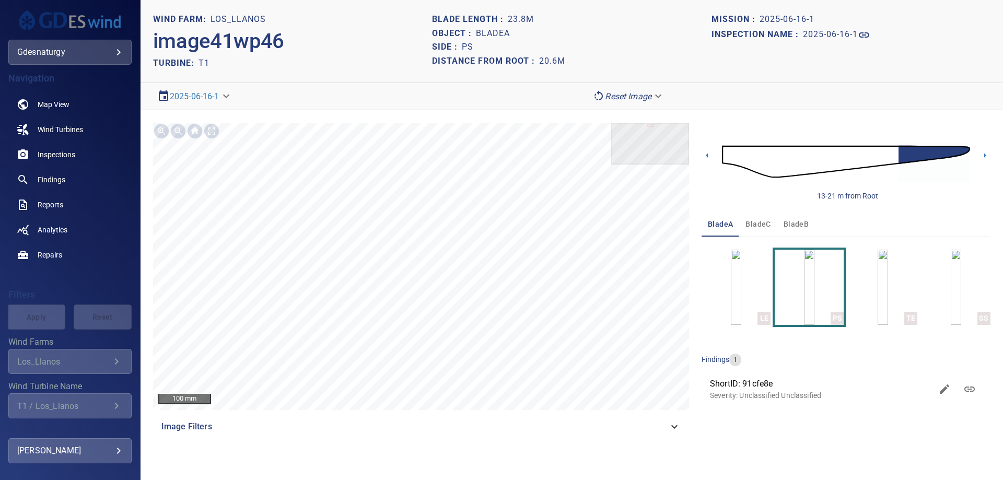
click at [884, 161] on img at bounding box center [846, 162] width 248 height 60
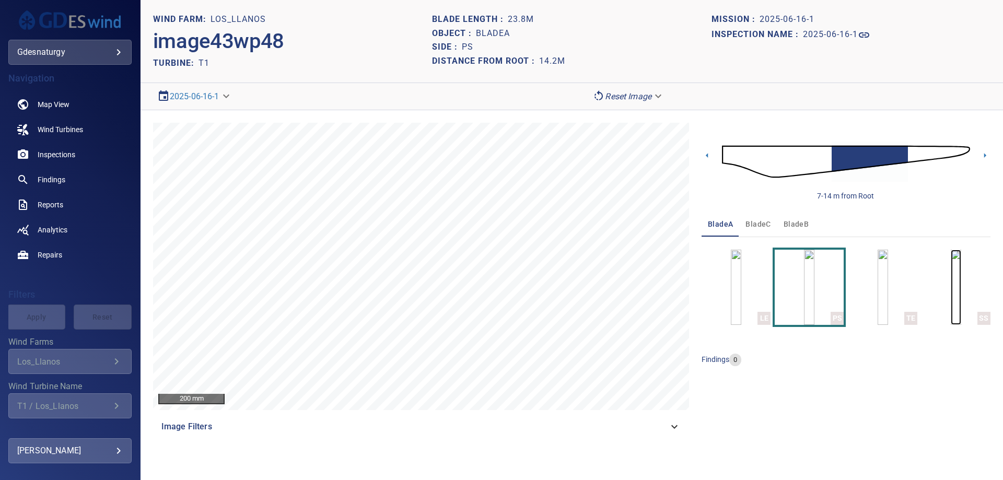
click at [953, 301] on img "button" at bounding box center [955, 287] width 10 height 75
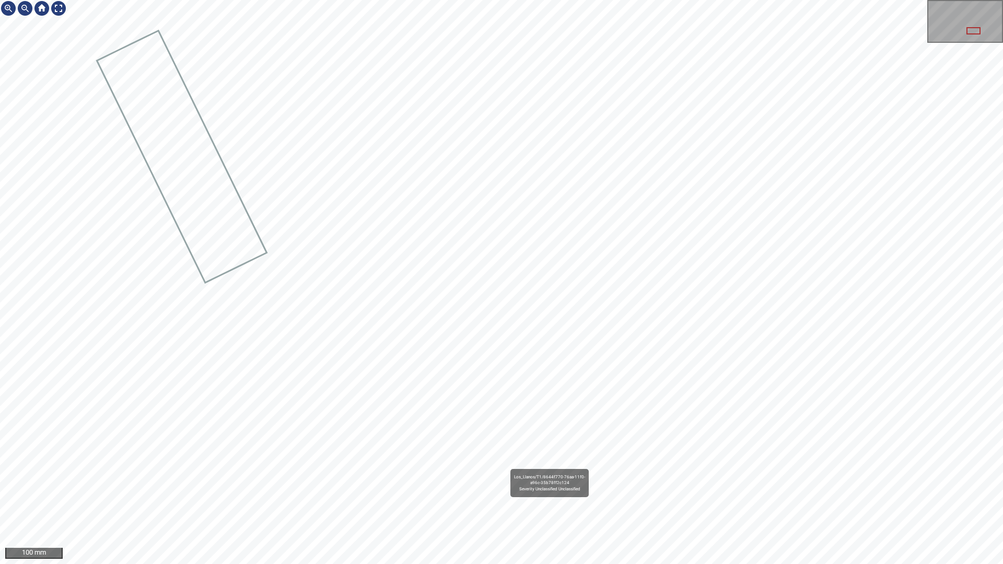
click at [357, 430] on div "Los_Llanos/T1/8644f770-76aa-11f0-a96c-35b78ff2c124 Severity Unclassified Unclas…" at bounding box center [501, 282] width 1003 height 564
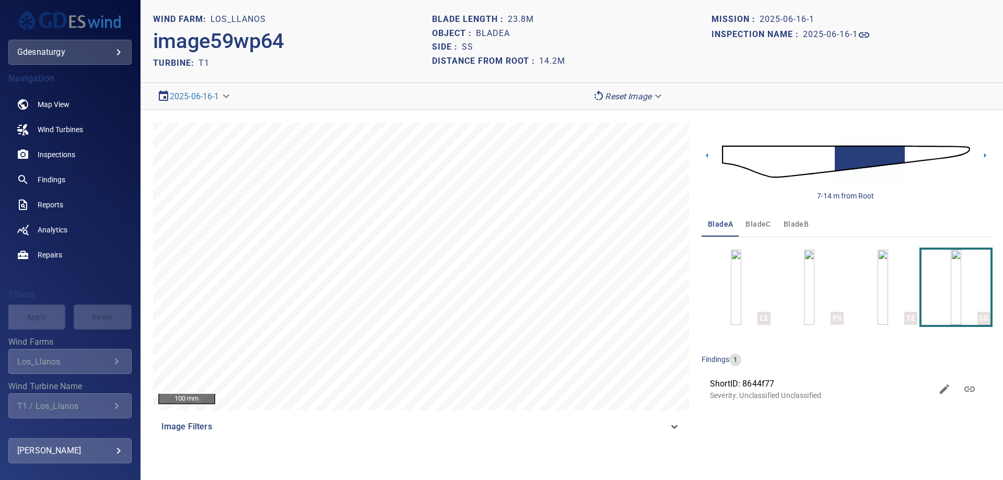
click at [906, 154] on img at bounding box center [846, 162] width 248 height 60
click at [967, 151] on img at bounding box center [846, 162] width 248 height 60
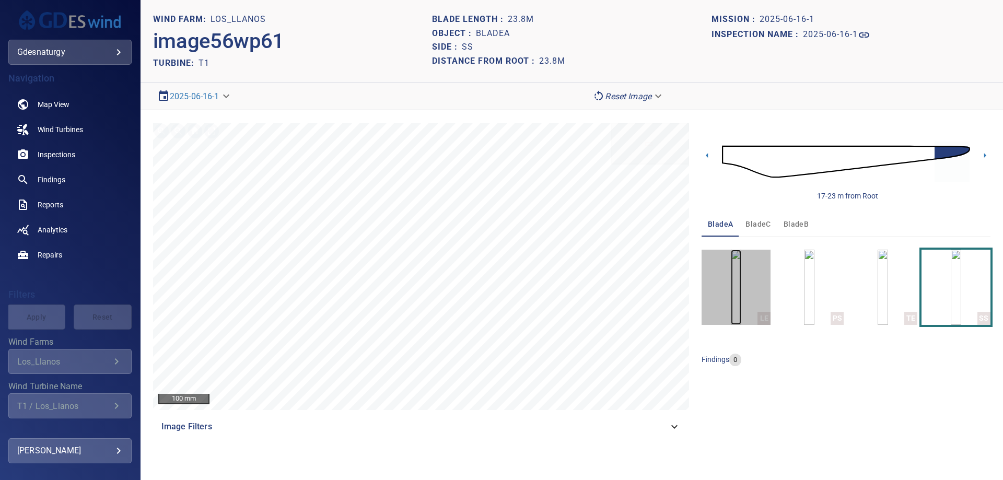
click at [741, 305] on img "button" at bounding box center [736, 287] width 10 height 75
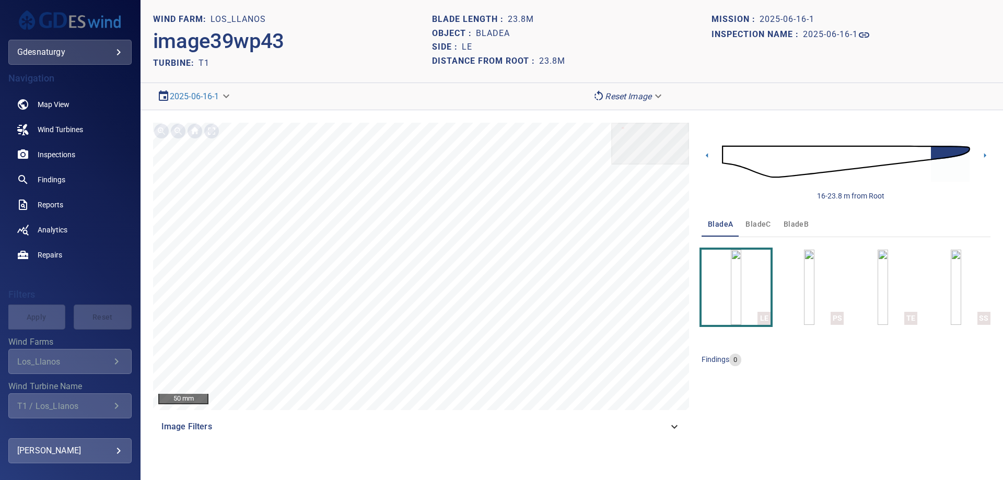
click at [926, 151] on img at bounding box center [846, 162] width 248 height 60
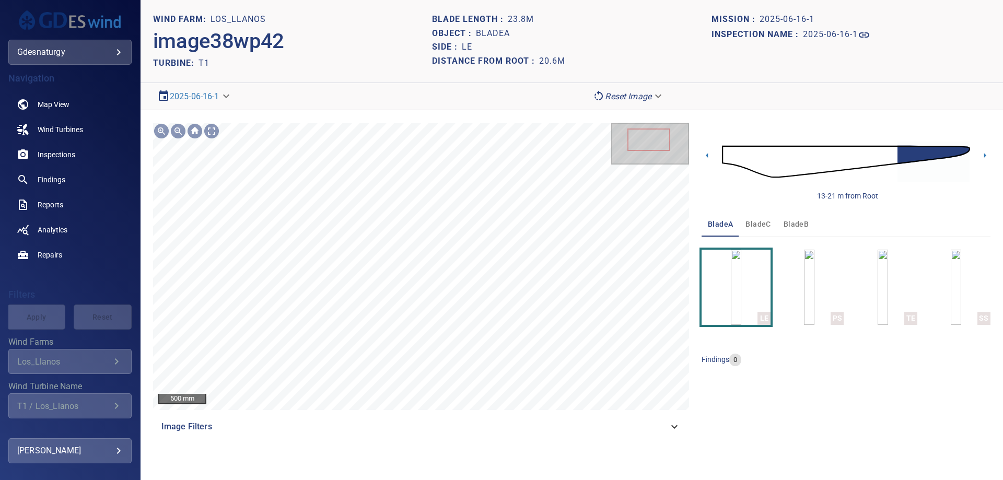
click at [885, 157] on img at bounding box center [846, 162] width 248 height 60
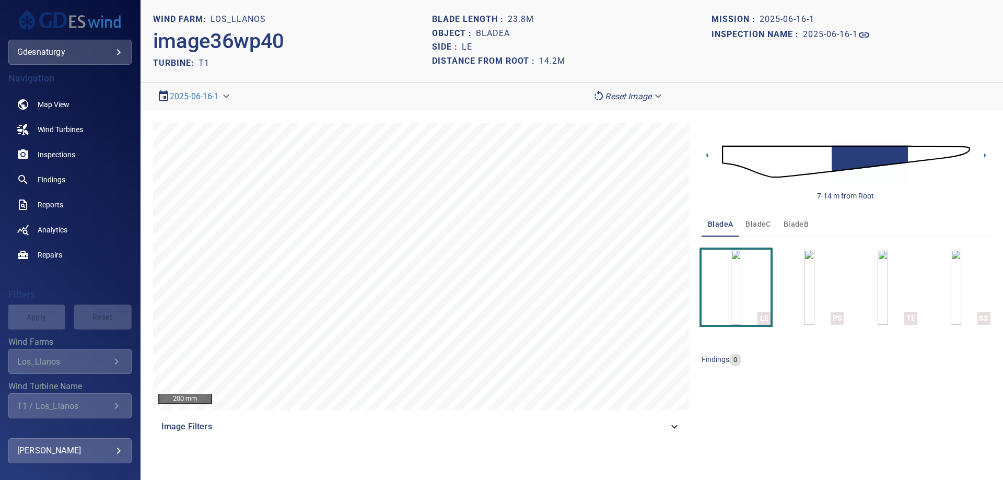
click at [91, 51] on body "**********" at bounding box center [501, 240] width 1003 height 480
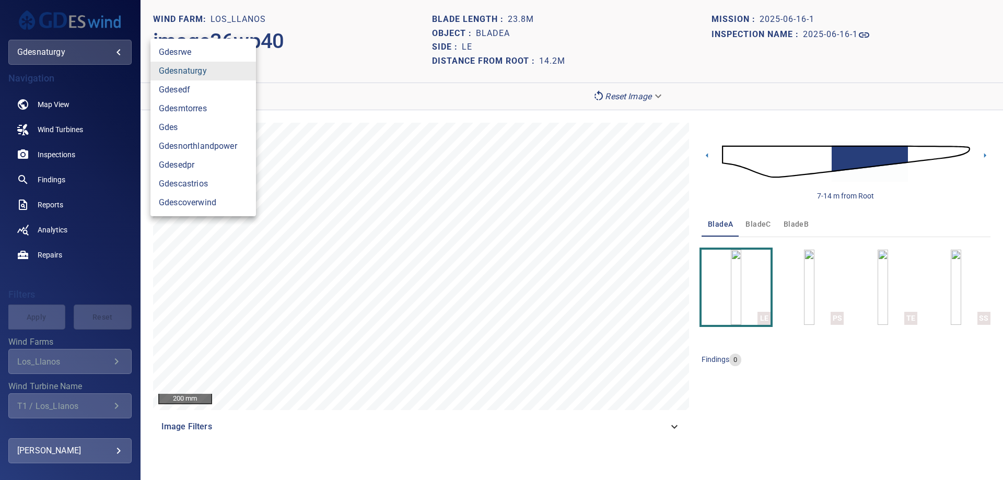
click at [205, 78] on link "gdesnaturgy" at bounding box center [202, 71] width 105 height 19
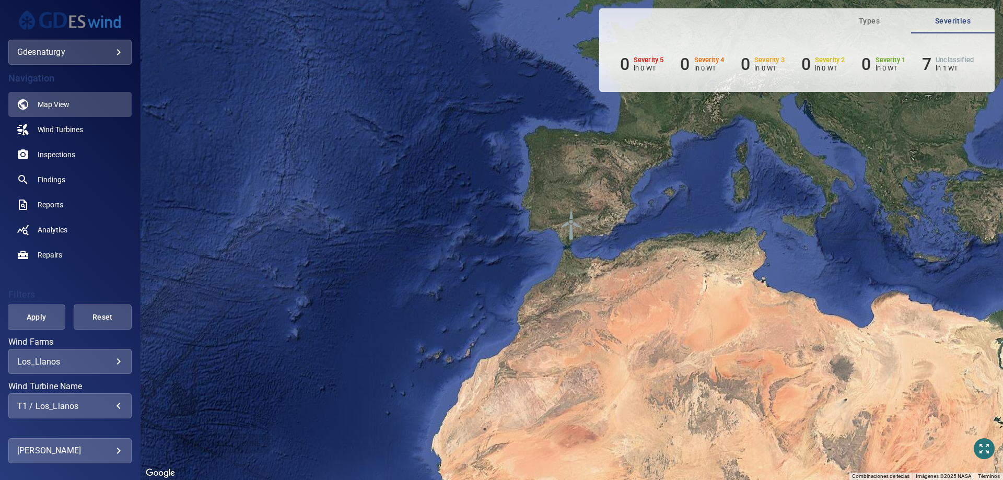
click at [84, 405] on div "T1 / Los_Llanos" at bounding box center [69, 406] width 105 height 10
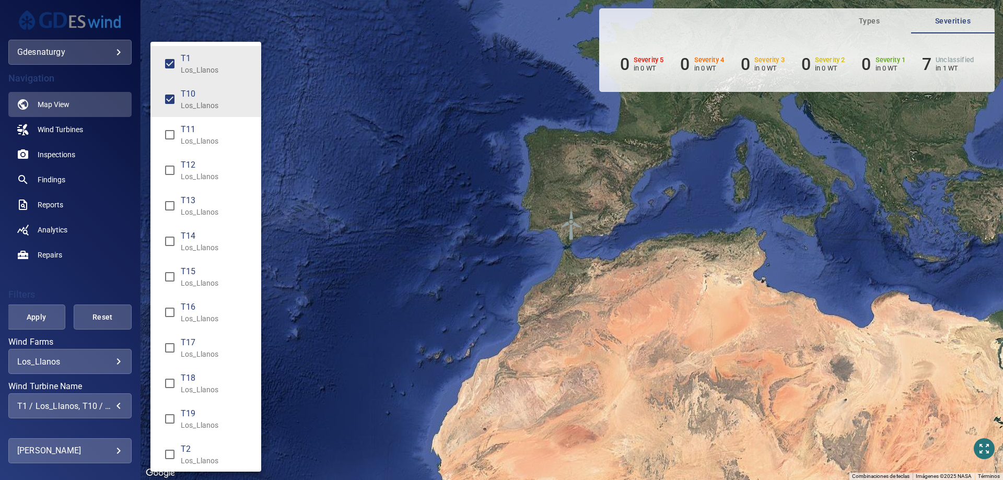
click at [214, 59] on span "T1" at bounding box center [217, 58] width 72 height 13
type input "**********"
click at [59, 327] on div "Wind Turbine Name" at bounding box center [501, 240] width 1003 height 480
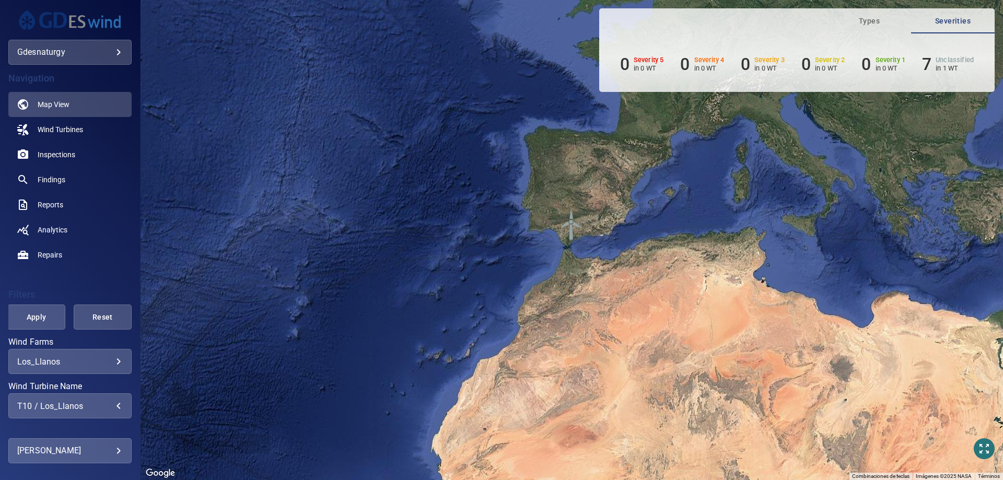
click at [28, 319] on div "T1 Los_Llanos T10 Los_Llanos T11 Los_Llanos T12 Los_Llanos T13 Los_Llanos T14 L…" at bounding box center [501, 240] width 1003 height 480
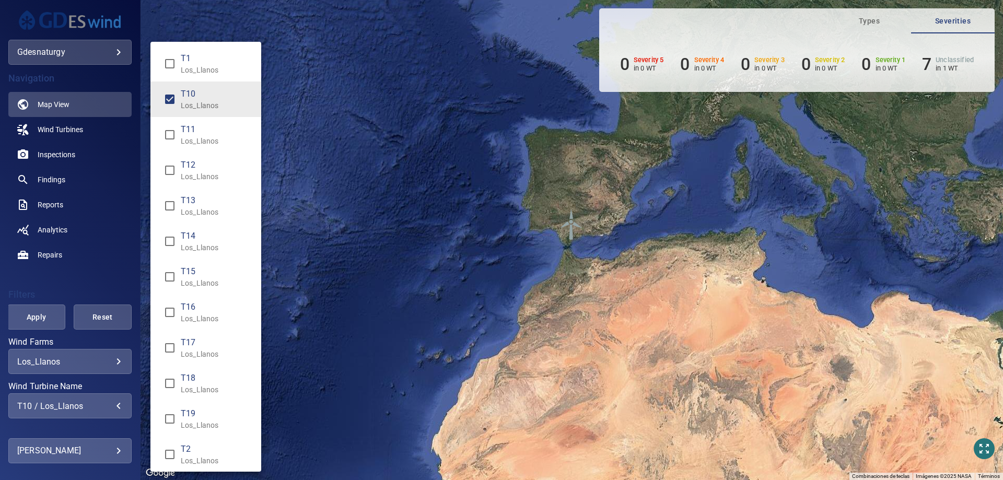
click at [29, 319] on div "Wind Turbine Name" at bounding box center [501, 240] width 1003 height 480
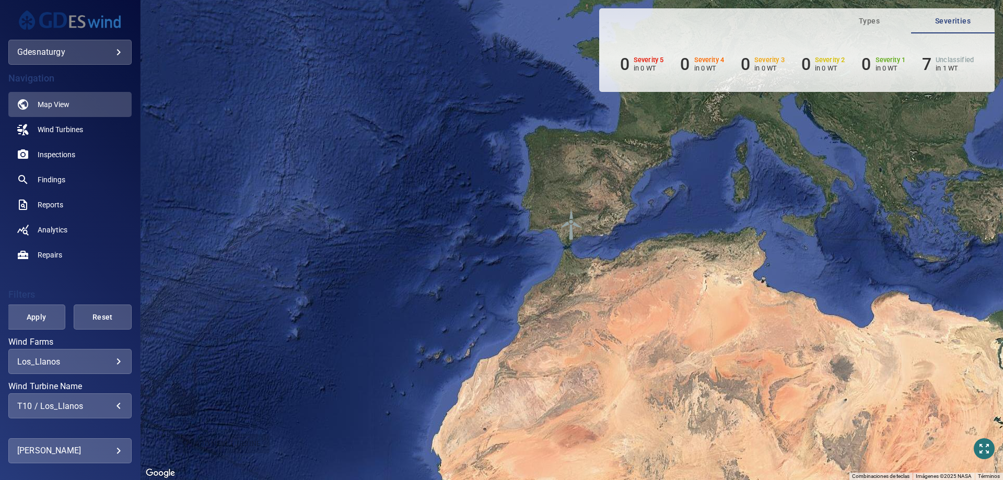
click at [30, 317] on span "Apply" at bounding box center [36, 317] width 32 height 13
click at [42, 150] on span "Inspections" at bounding box center [57, 154] width 38 height 10
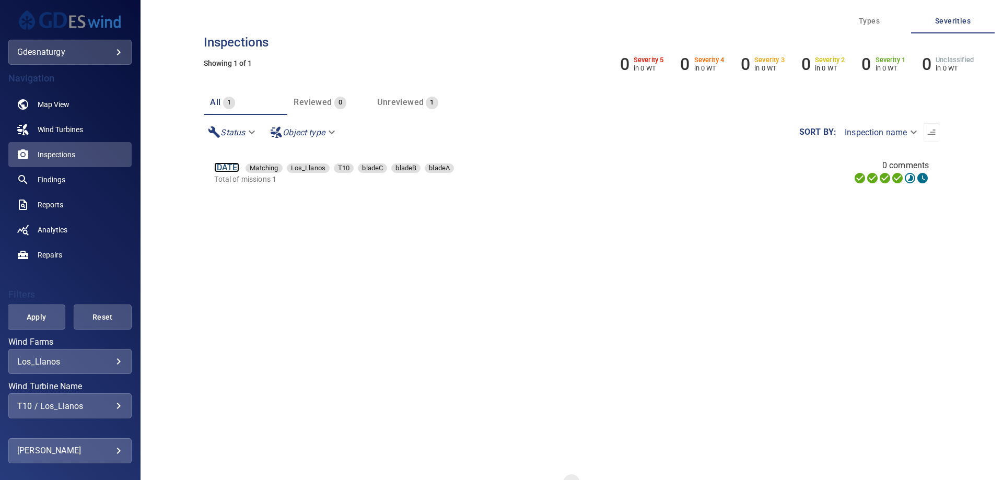
click at [239, 166] on link "15 Jun 2025" at bounding box center [226, 167] width 25 height 10
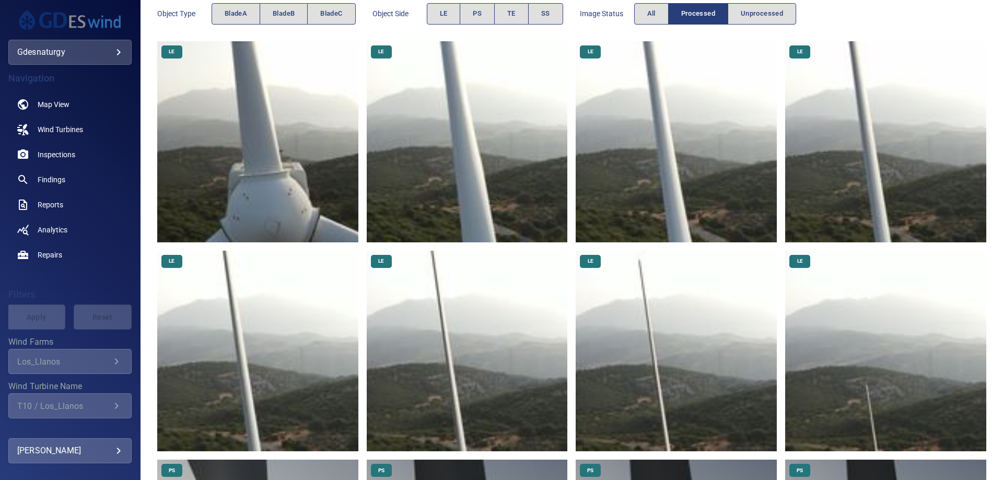
scroll to position [209, 0]
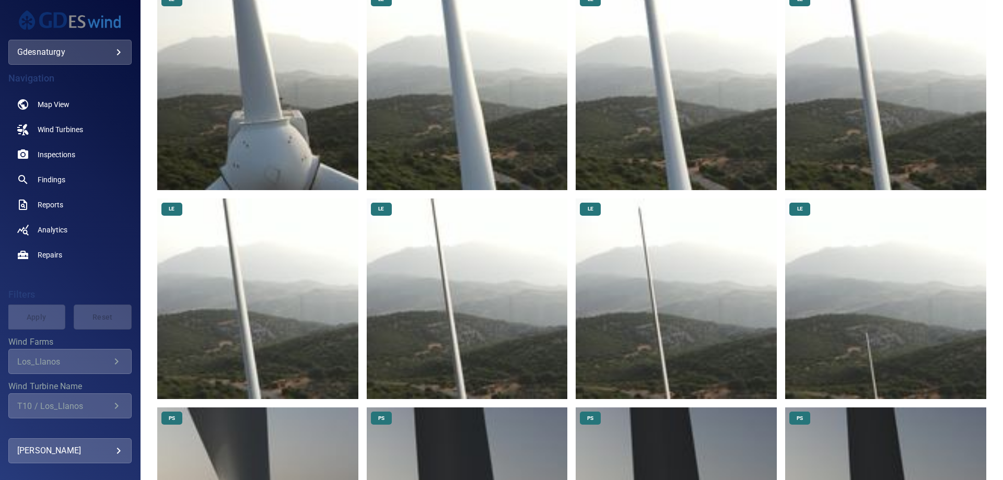
click at [656, 292] on img at bounding box center [675, 298] width 201 height 201
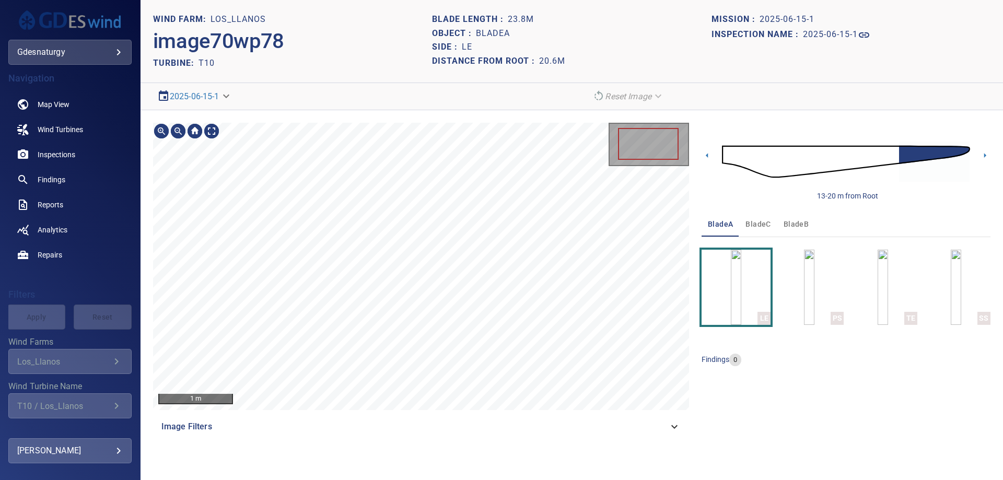
click at [219, 133] on div "1 m" at bounding box center [421, 266] width 536 height 287
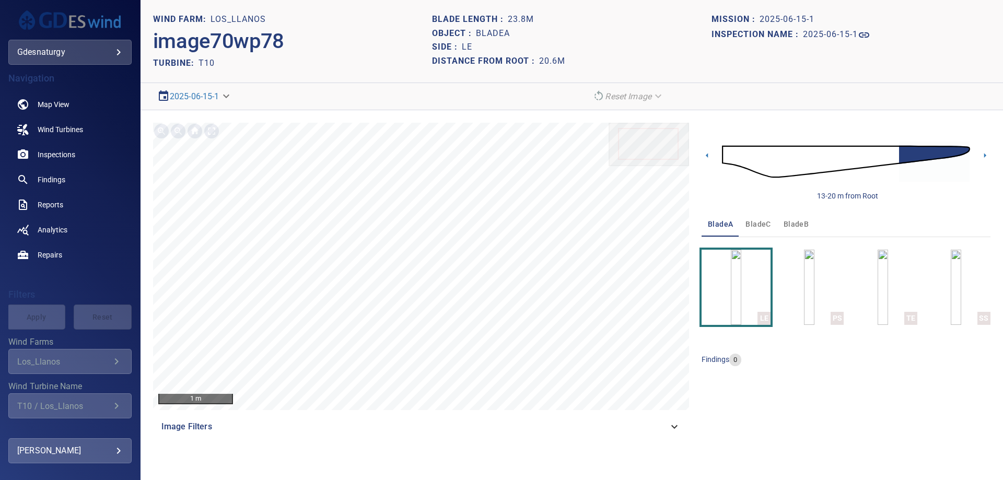
click at [743, 220] on button "bladeC" at bounding box center [758, 223] width 38 height 25
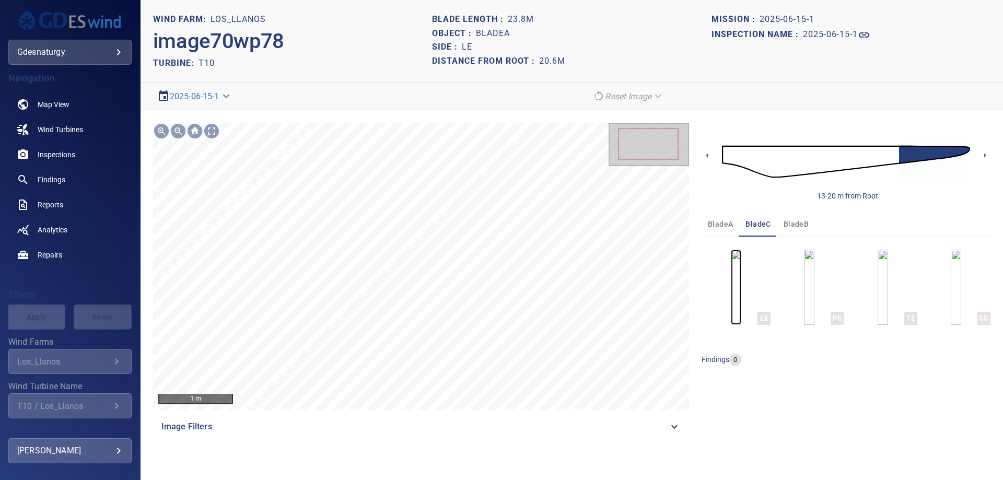
click at [736, 302] on img "button" at bounding box center [736, 287] width 10 height 75
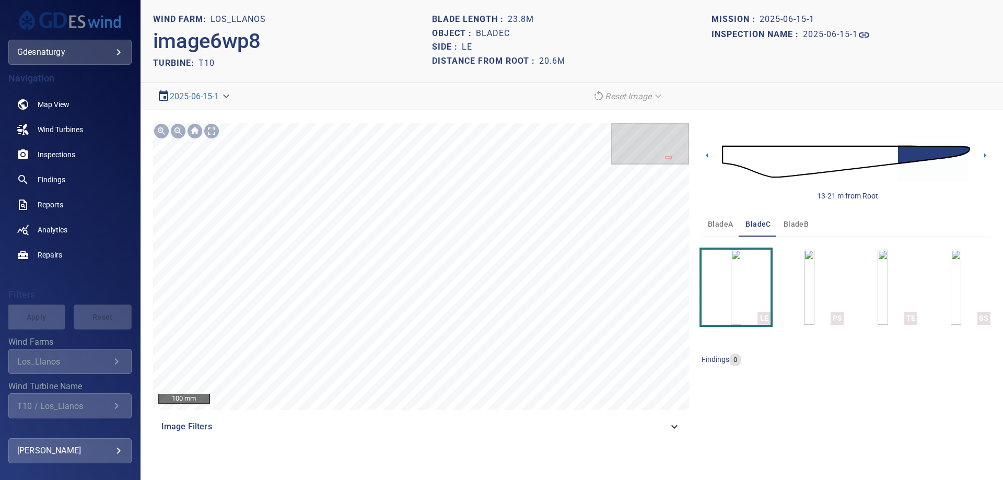
click at [86, 404] on div "T10 / Los_Llanos" at bounding box center [63, 406] width 93 height 10
click at [83, 409] on div "T10 / Los_Llanos" at bounding box center [63, 406] width 93 height 10
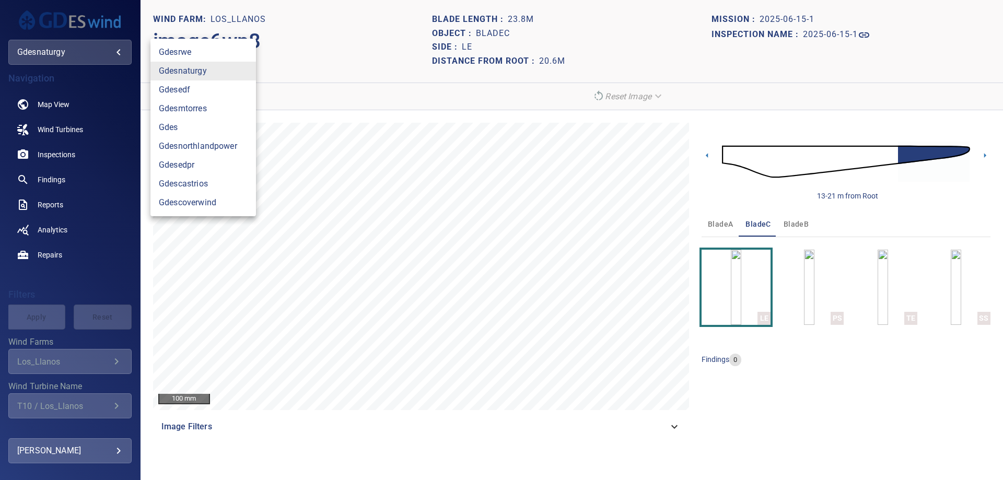
click at [93, 56] on body "**********" at bounding box center [501, 240] width 1003 height 480
click at [204, 76] on link "gdesnaturgy" at bounding box center [202, 71] width 105 height 19
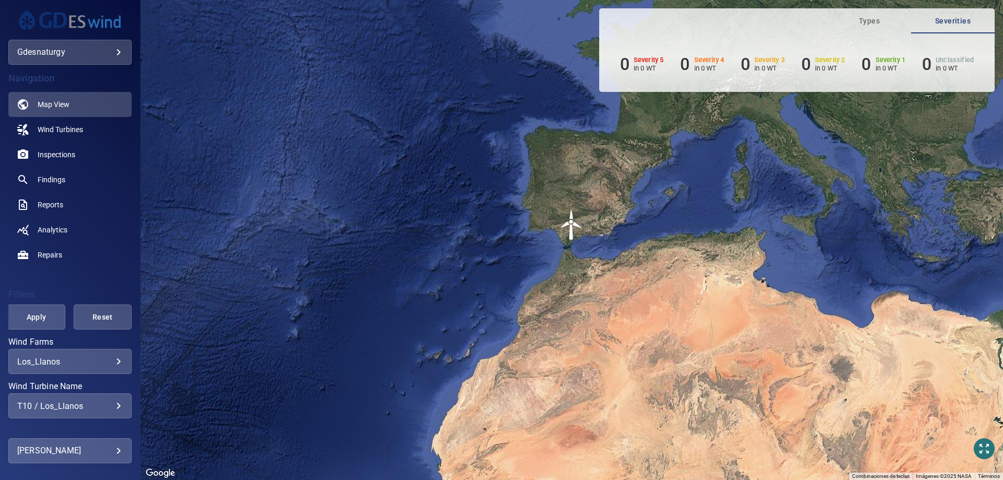
click at [101, 413] on div "**********" at bounding box center [69, 405] width 123 height 25
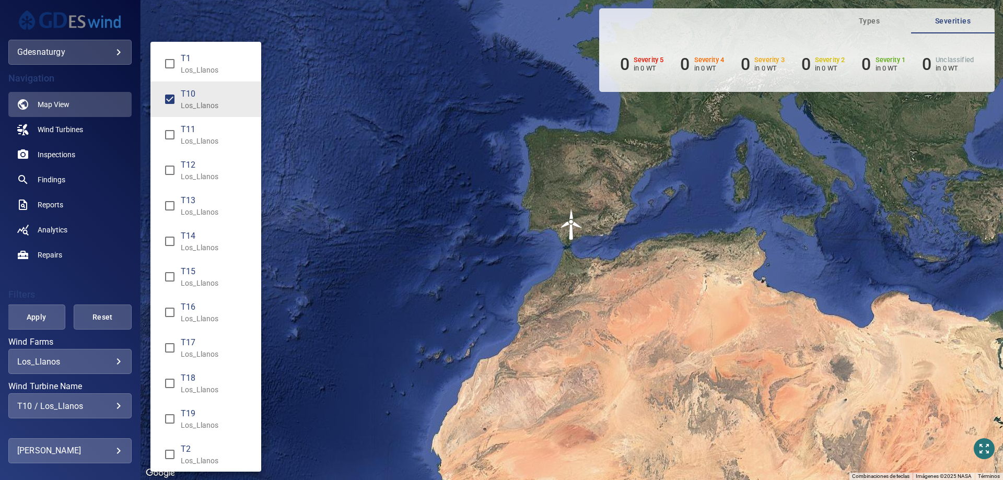
click at [180, 48] on li "T1 Los_Llanos" at bounding box center [205, 64] width 111 height 36
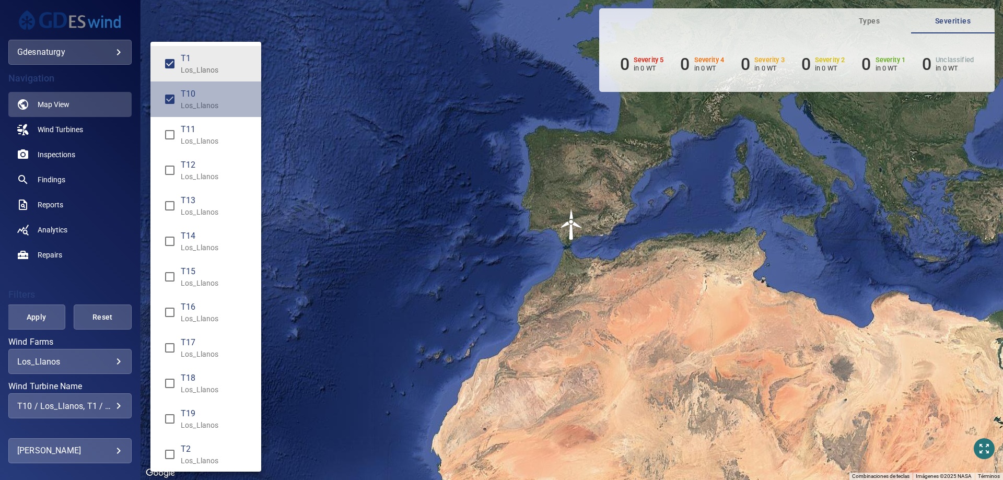
click at [220, 94] on span "T10" at bounding box center [217, 94] width 72 height 13
type input "**********"
click at [65, 145] on div "Wind Turbine Name" at bounding box center [501, 240] width 1003 height 480
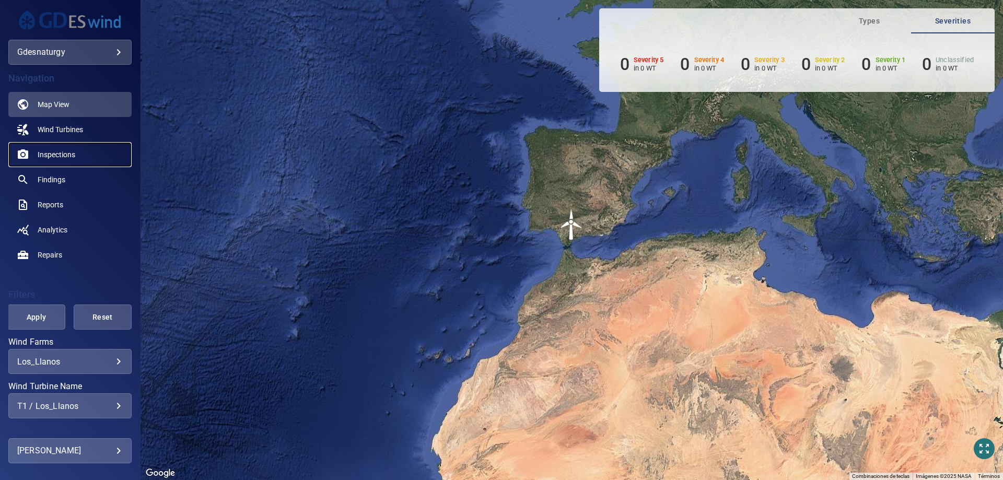
click at [67, 155] on span "Inspections" at bounding box center [57, 154] width 38 height 10
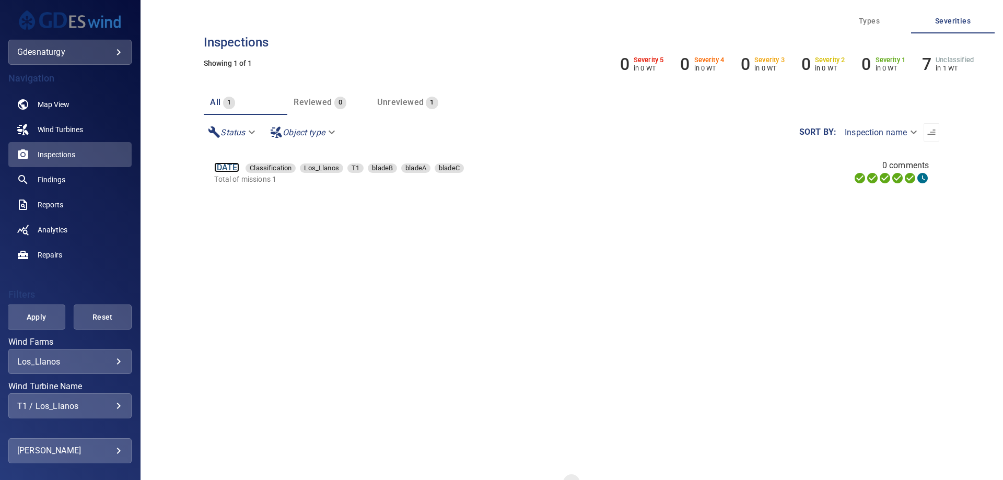
click at [222, 170] on link "16 Jun 2025" at bounding box center [226, 167] width 25 height 10
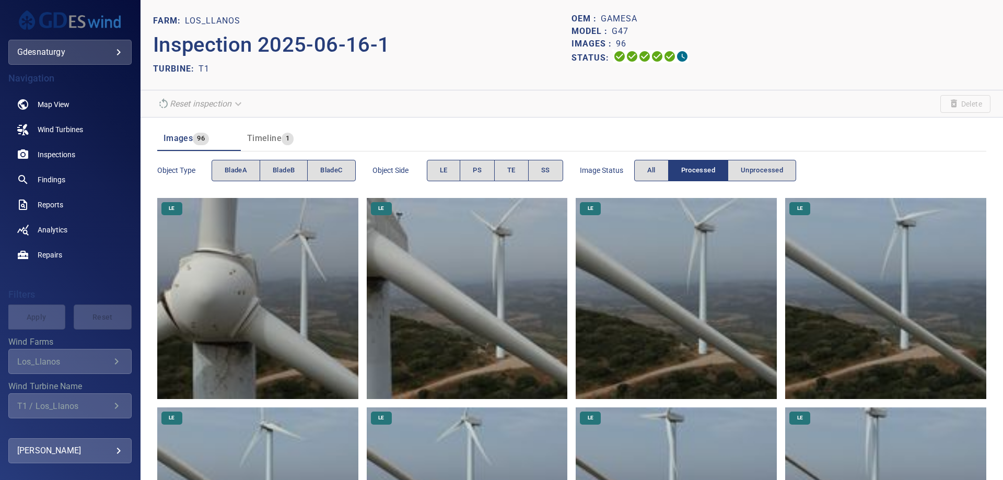
click at [321, 289] on img at bounding box center [257, 298] width 201 height 201
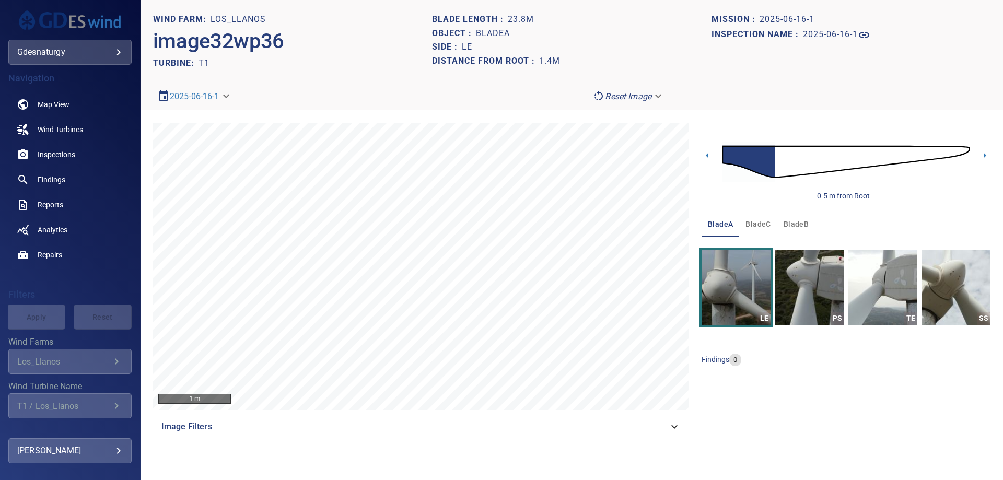
click at [874, 156] on img at bounding box center [846, 162] width 248 height 60
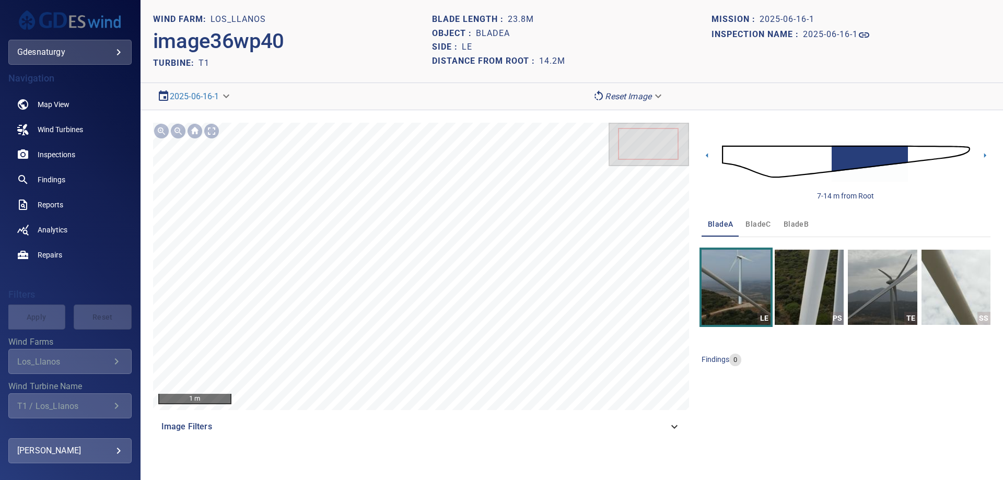
click at [908, 154] on img at bounding box center [846, 162] width 248 height 60
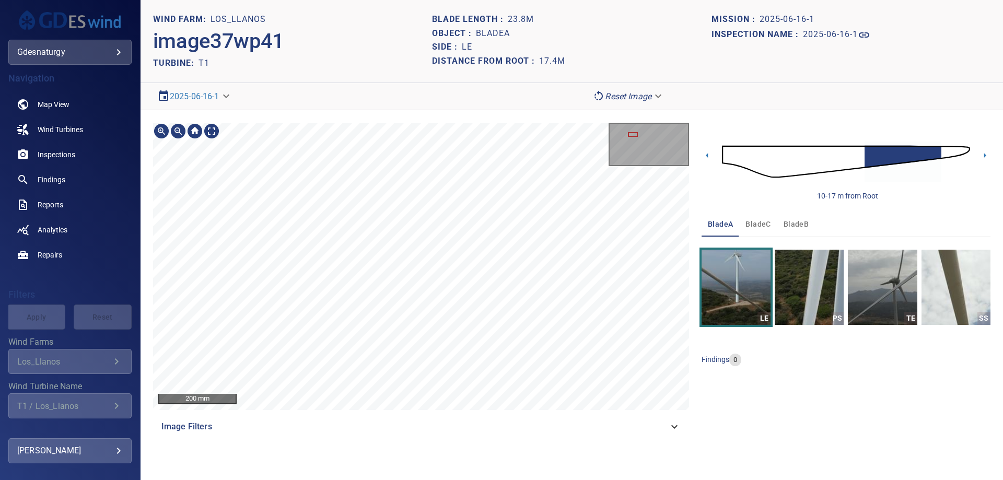
click at [559, 437] on div "200 mm Image Filters" at bounding box center [421, 281] width 536 height 316
drag, startPoint x: 611, startPoint y: 88, endPoint x: 609, endPoint y: 102, distance: 13.7
click at [611, 89] on body "**********" at bounding box center [501, 240] width 1003 height 480
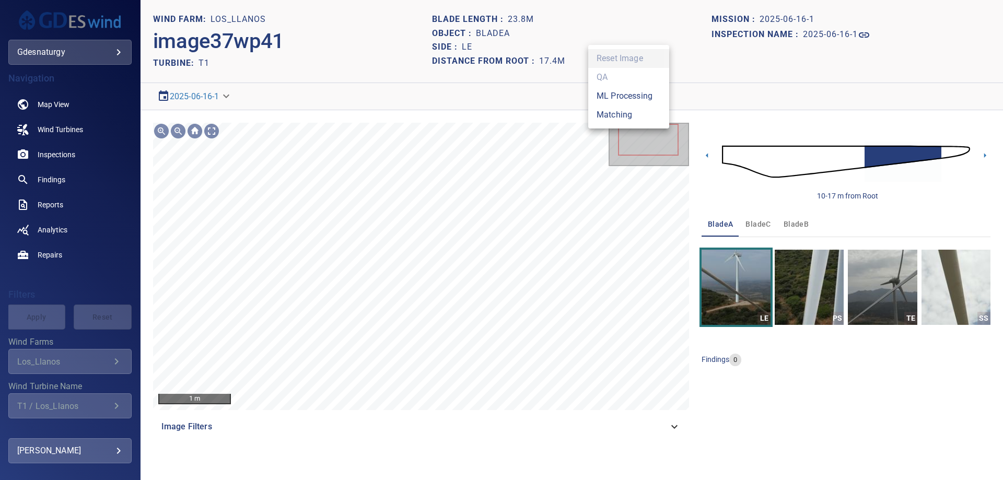
click at [609, 109] on li "Matching" at bounding box center [628, 114] width 81 height 19
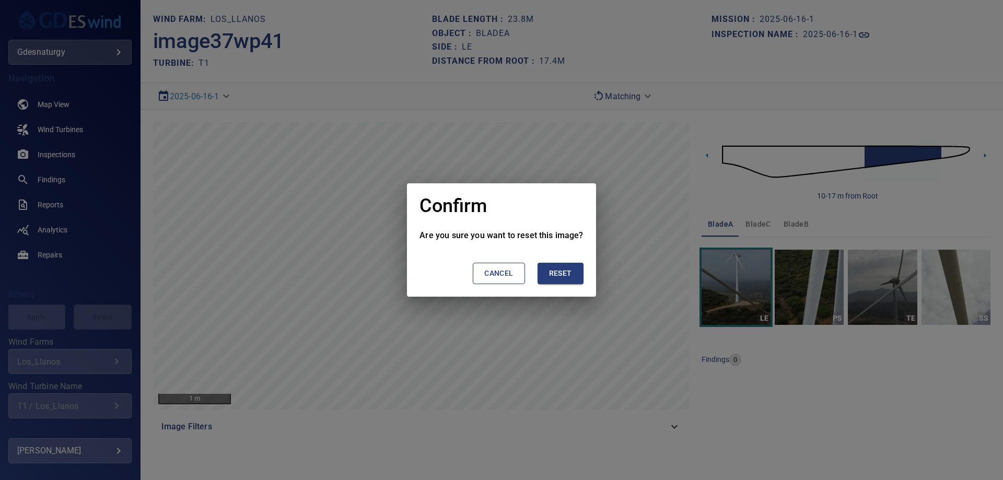
click at [552, 285] on section "Cancel Reset" at bounding box center [500, 269] width 163 height 55
click at [558, 277] on span "Reset" at bounding box center [560, 273] width 23 height 13
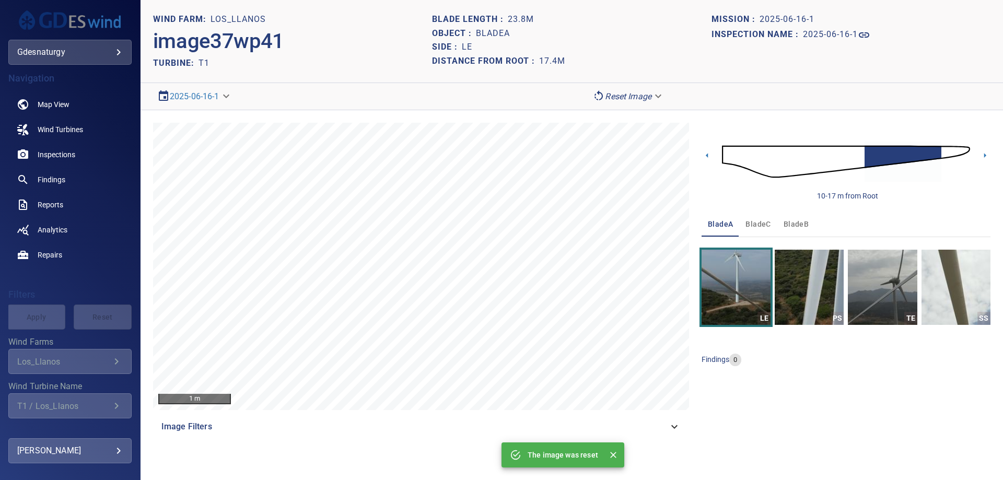
click at [965, 150] on img at bounding box center [846, 162] width 248 height 60
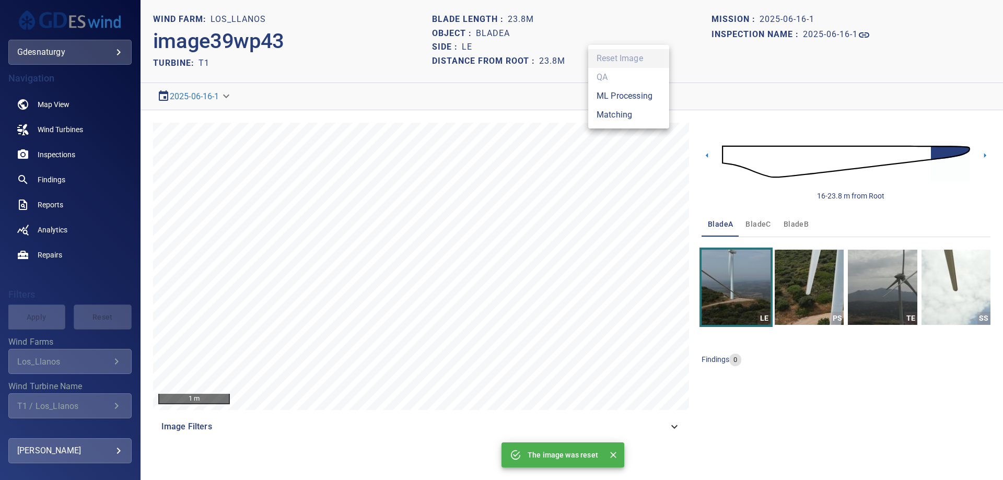
click at [633, 98] on body "**********" at bounding box center [501, 240] width 1003 height 480
click at [633, 120] on li "Matching" at bounding box center [628, 114] width 81 height 19
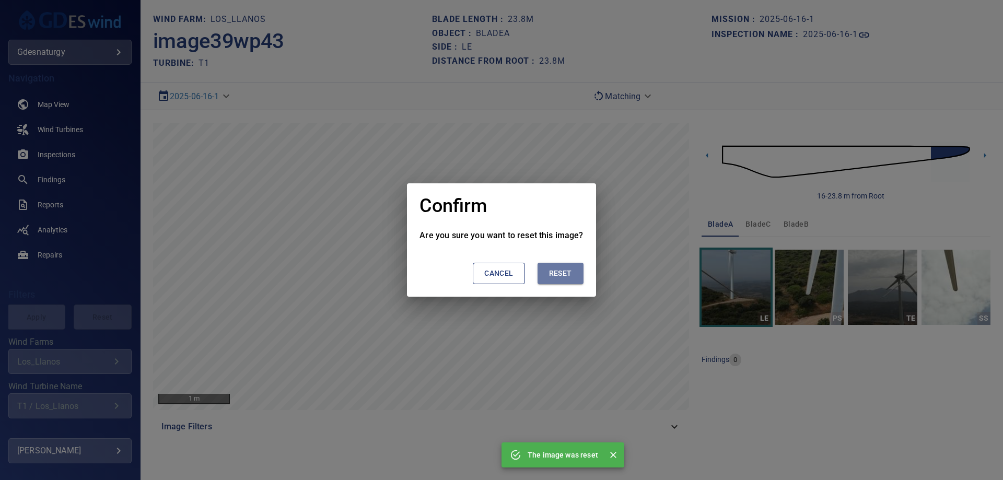
click at [570, 279] on span "Reset" at bounding box center [560, 273] width 23 height 13
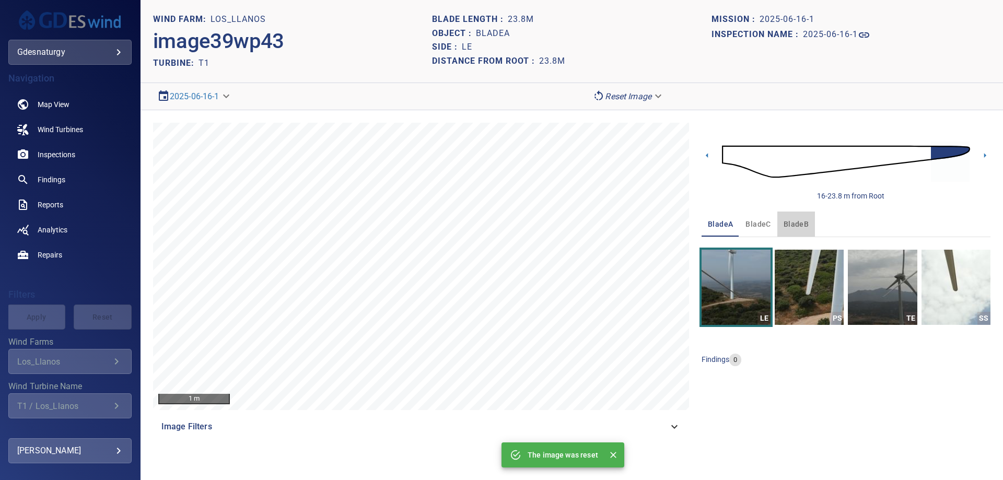
click at [806, 221] on button "bladeB" at bounding box center [796, 223] width 38 height 25
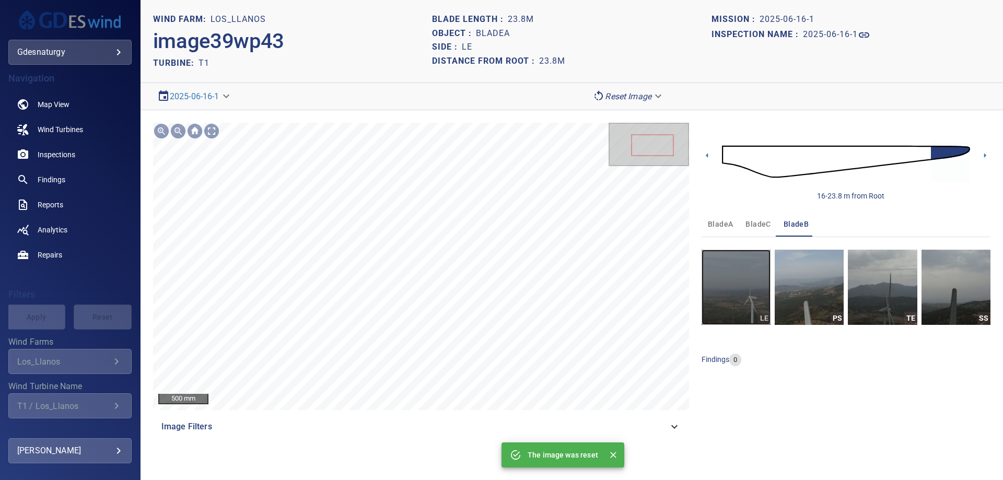
click at [747, 282] on img "button" at bounding box center [735, 287] width 69 height 75
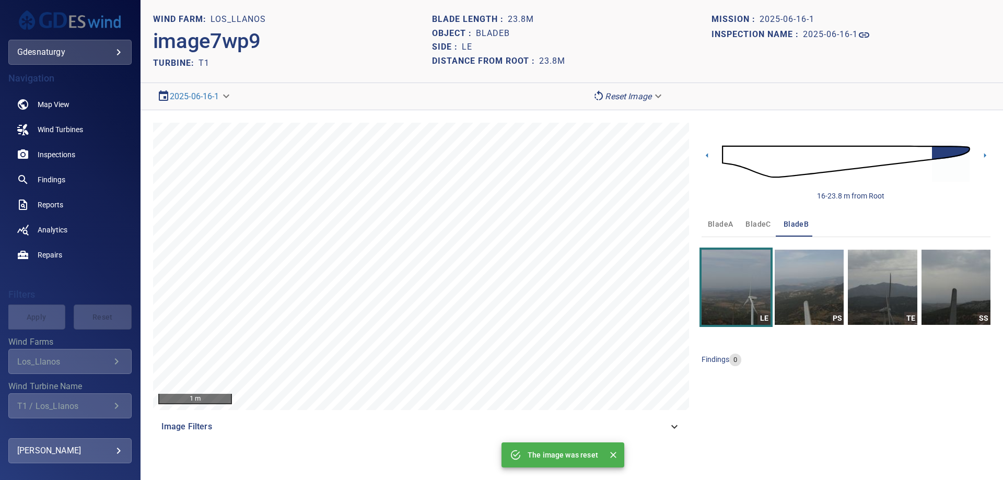
click at [923, 157] on img at bounding box center [846, 162] width 248 height 60
click at [983, 154] on icon at bounding box center [984, 155] width 11 height 11
click at [620, 104] on body "**********" at bounding box center [501, 240] width 1003 height 480
click at [616, 119] on li "Matching" at bounding box center [628, 114] width 81 height 19
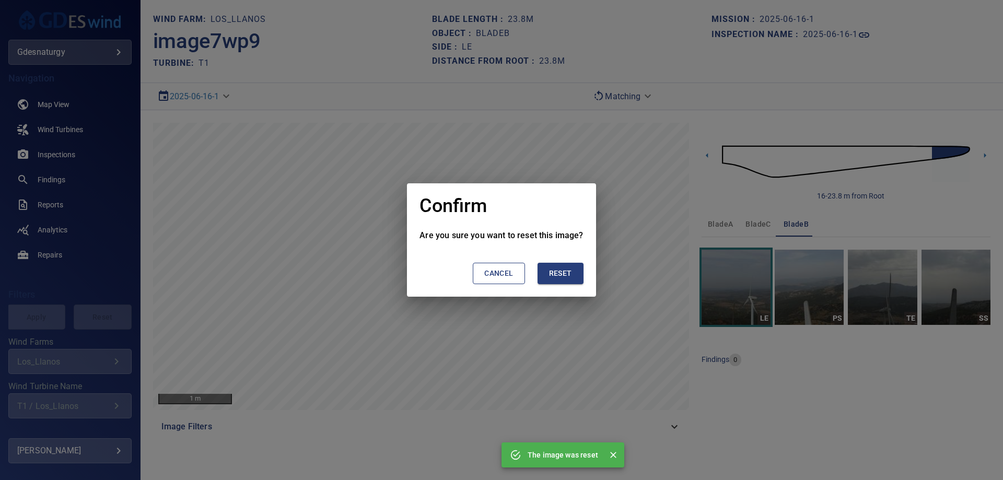
click at [567, 283] on button "Reset" at bounding box center [560, 273] width 46 height 21
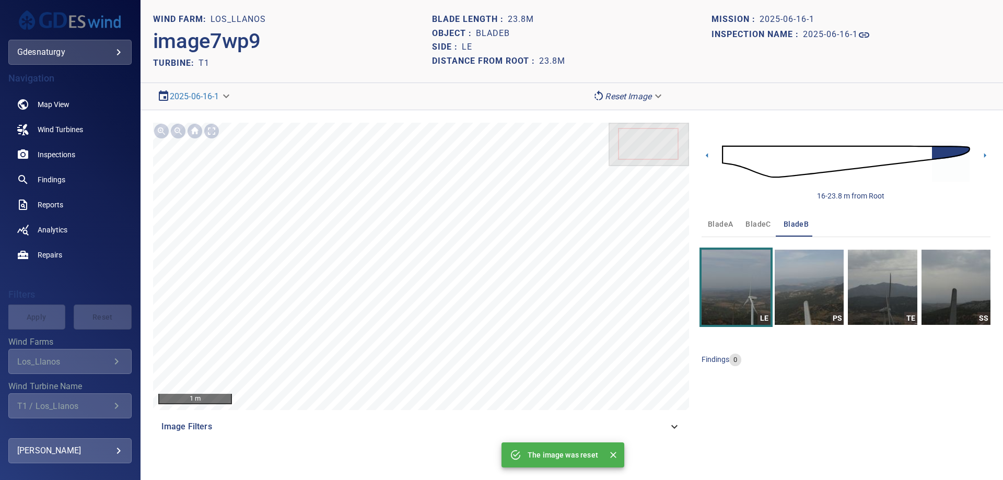
click at [912, 149] on img at bounding box center [846, 162] width 248 height 60
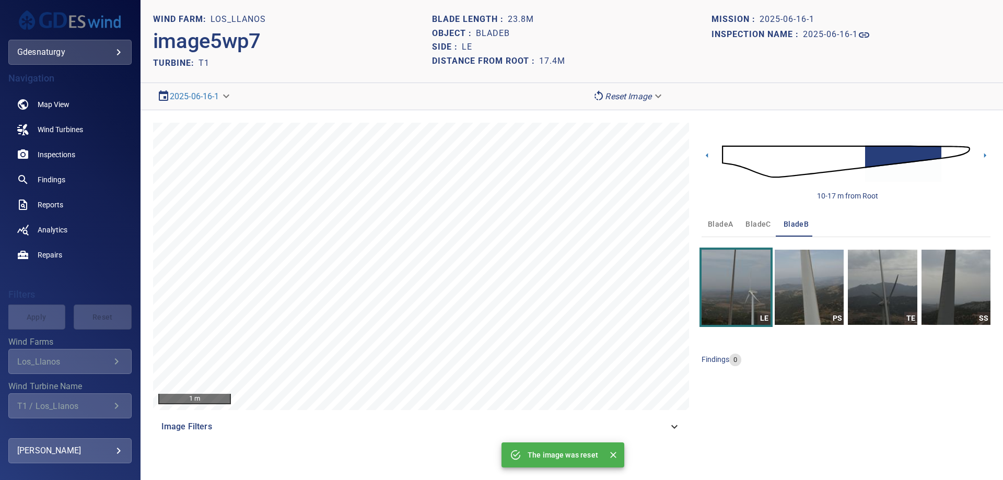
click at [857, 156] on img at bounding box center [846, 162] width 248 height 60
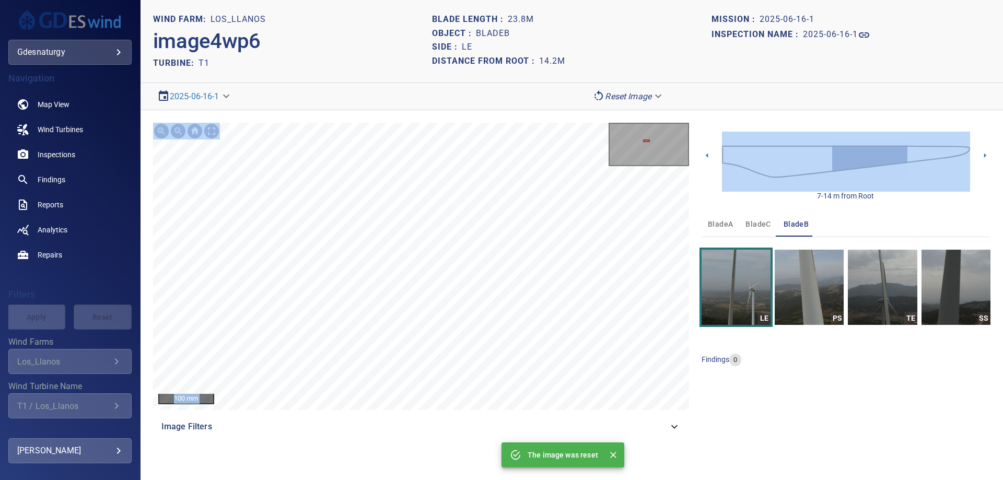
click at [462, 265] on div "100 mm Image Filters 7-14 m from Root bladeA bladeC bladeB LE PS TE SS findings…" at bounding box center [571, 280] width 862 height 341
click at [416, 110] on div "100 mm Image Filters 7-14 m from Root bladeA bladeC bladeB LE PS TE SS findings…" at bounding box center [571, 280] width 862 height 341
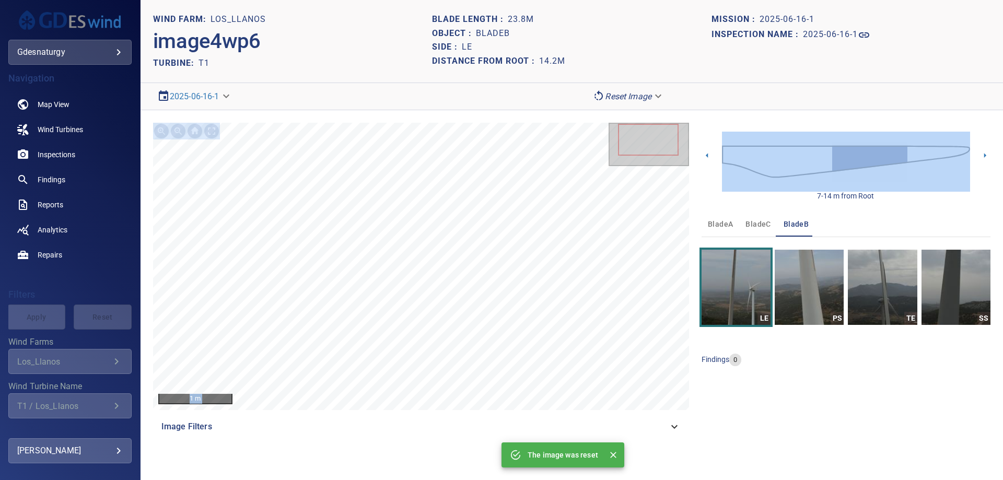
click at [912, 150] on img at bounding box center [846, 162] width 248 height 60
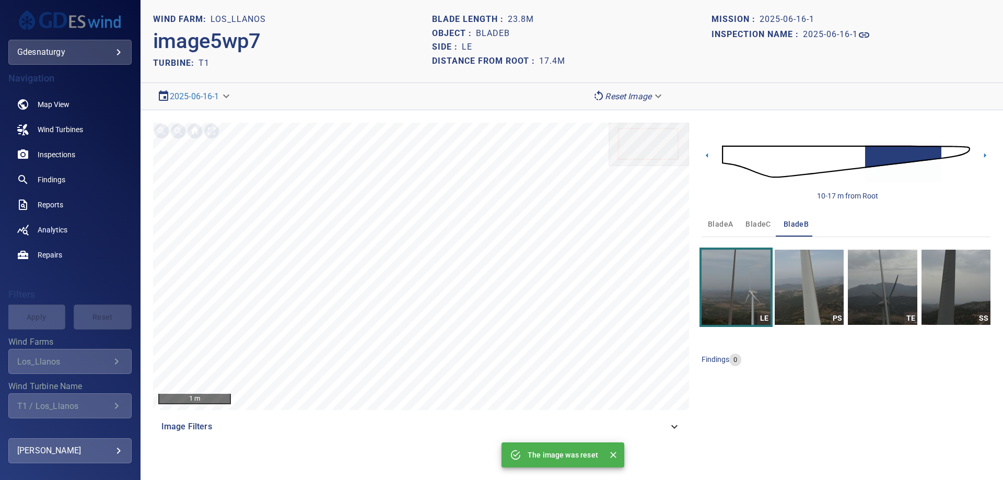
click at [966, 148] on img at bounding box center [846, 162] width 248 height 60
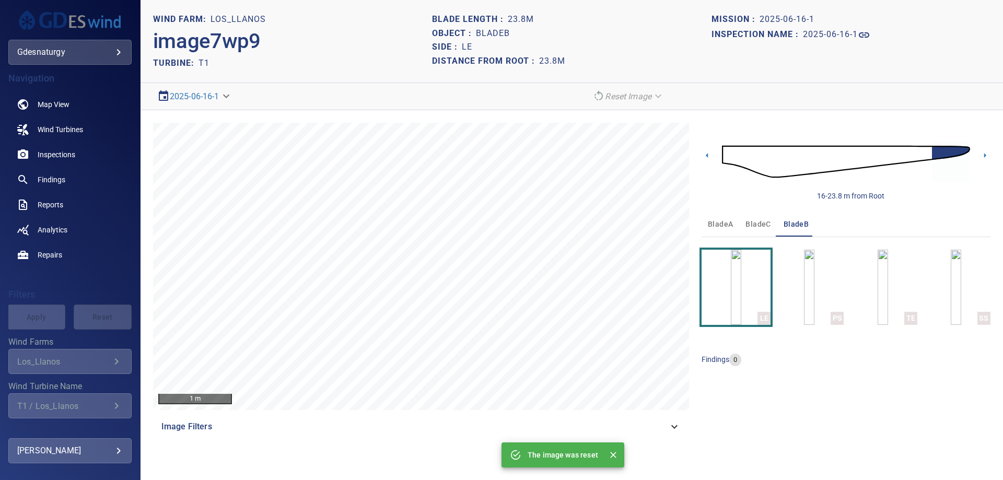
click at [883, 155] on img at bounding box center [846, 162] width 248 height 60
click at [907, 152] on img at bounding box center [846, 162] width 248 height 60
click at [615, 98] on body "**********" at bounding box center [501, 240] width 1003 height 480
click at [617, 124] on ul "Reset Image QA ML Processing Matching" at bounding box center [628, 87] width 81 height 84
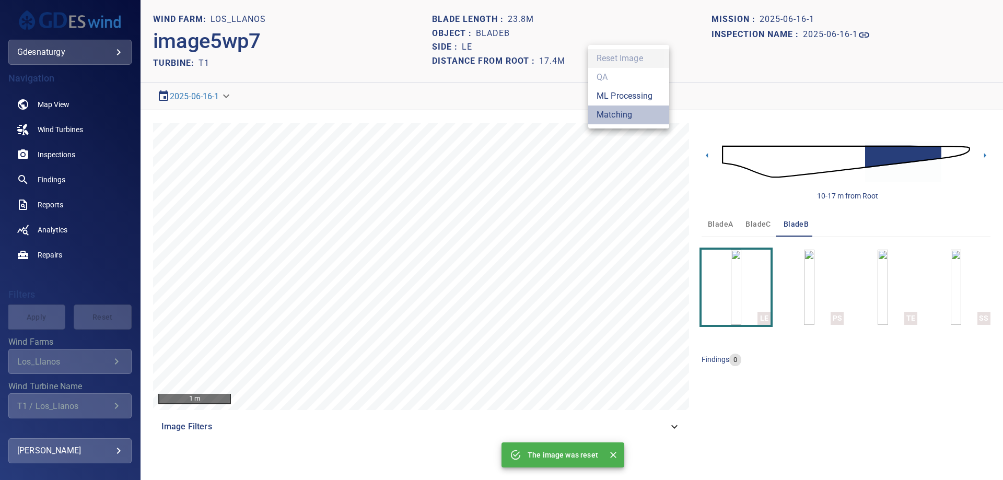
click at [617, 116] on li "Matching" at bounding box center [628, 114] width 81 height 19
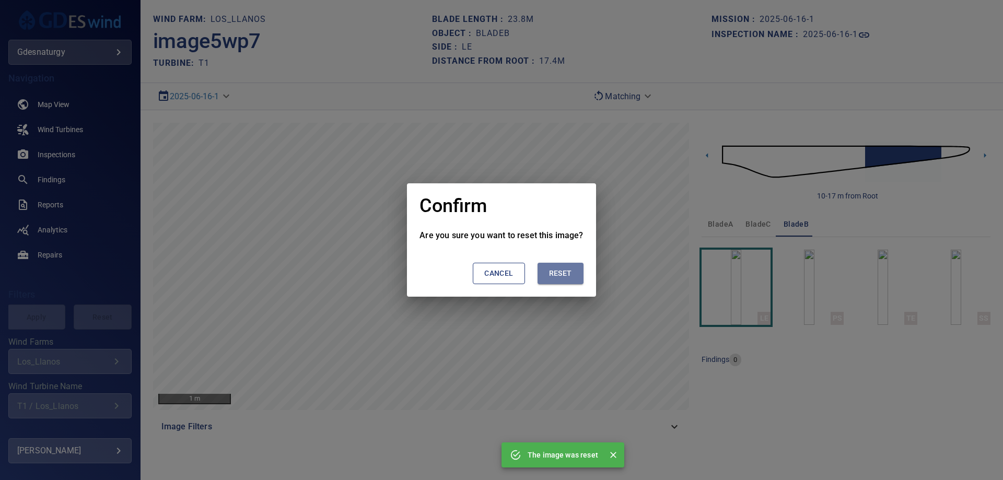
click at [560, 280] on button "Reset" at bounding box center [560, 273] width 46 height 21
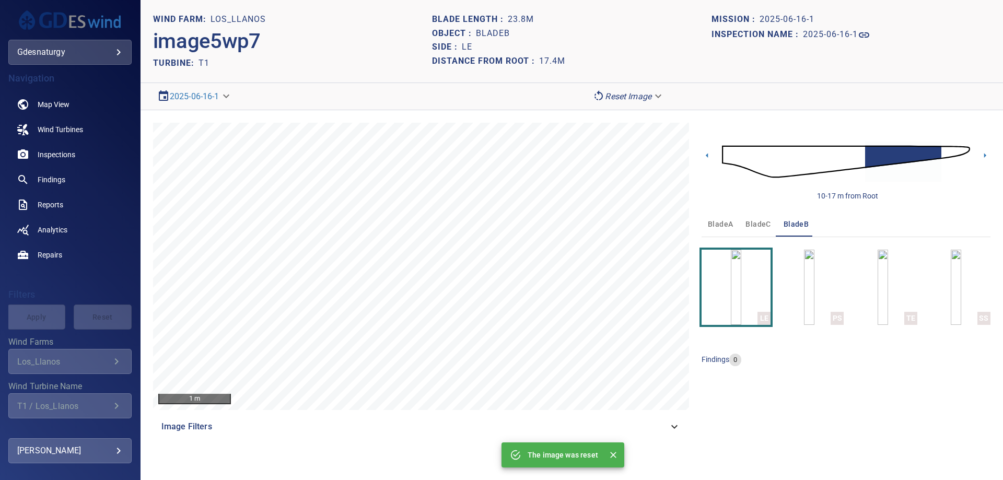
click at [750, 229] on span "bladeC" at bounding box center [757, 224] width 25 height 13
click at [741, 267] on img "button" at bounding box center [736, 287] width 10 height 75
click at [631, 96] on body "**********" at bounding box center [501, 240] width 1003 height 480
click at [636, 114] on li "Matching" at bounding box center [628, 114] width 81 height 19
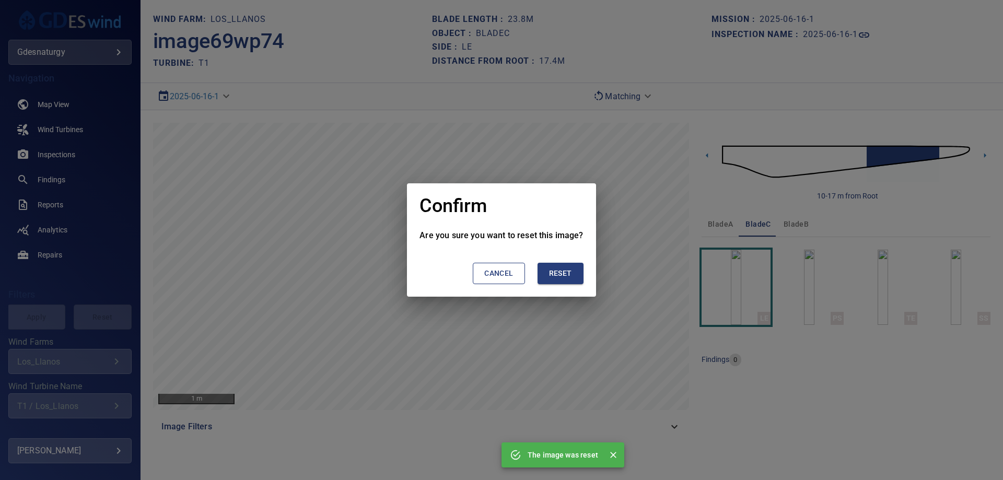
click at [559, 275] on span "Reset" at bounding box center [560, 273] width 23 height 13
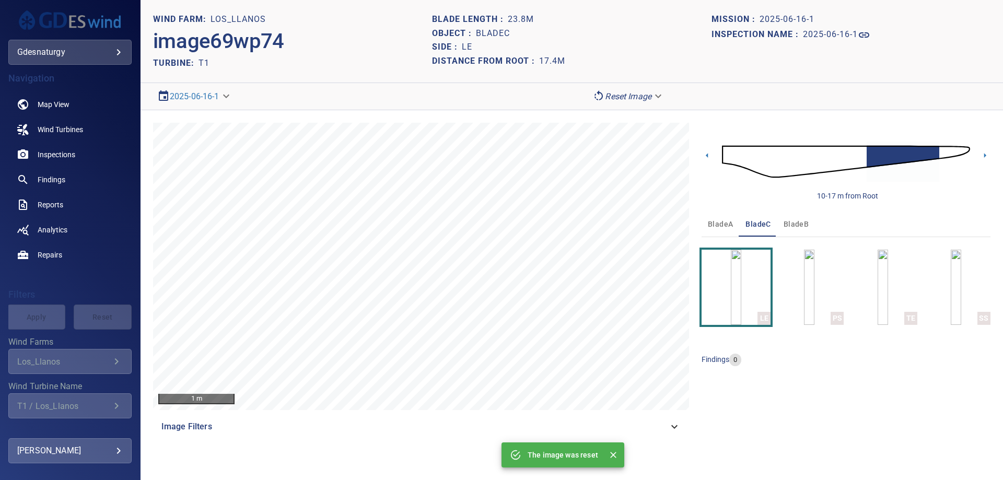
click at [961, 148] on img at bounding box center [846, 162] width 248 height 60
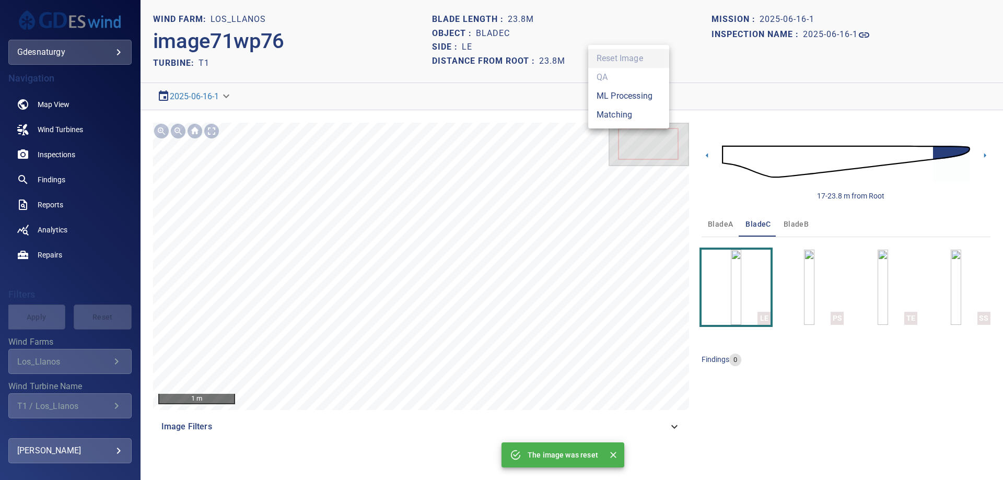
click at [603, 91] on body "**********" at bounding box center [501, 240] width 1003 height 480
click at [617, 112] on li "Matching" at bounding box center [628, 114] width 81 height 19
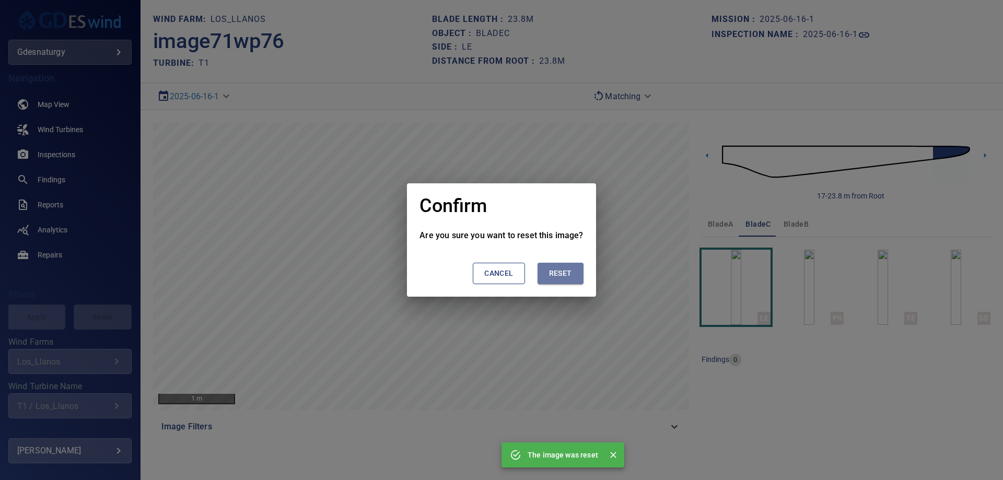
click at [555, 282] on button "Reset" at bounding box center [560, 273] width 46 height 21
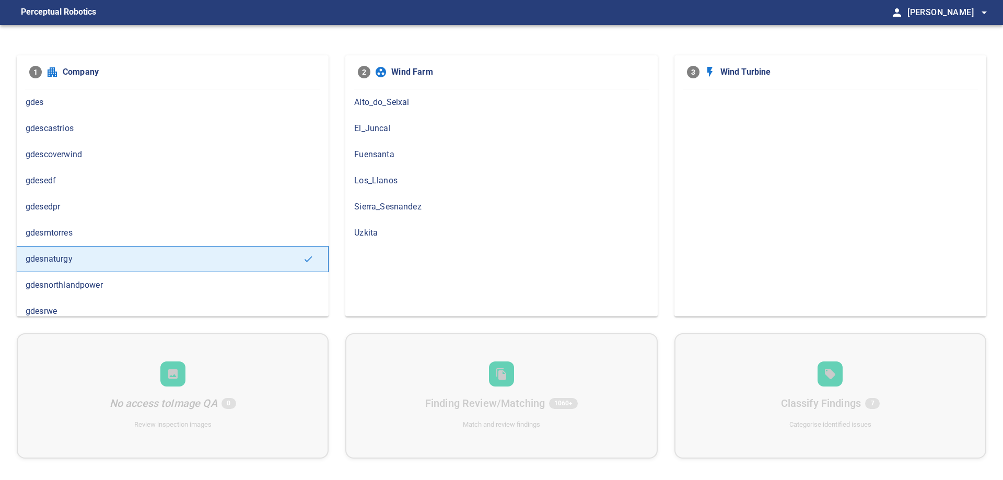
drag, startPoint x: 385, startPoint y: 183, endPoint x: 407, endPoint y: 183, distance: 21.9
click at [385, 183] on span "Los_Llanos" at bounding box center [501, 180] width 294 height 13
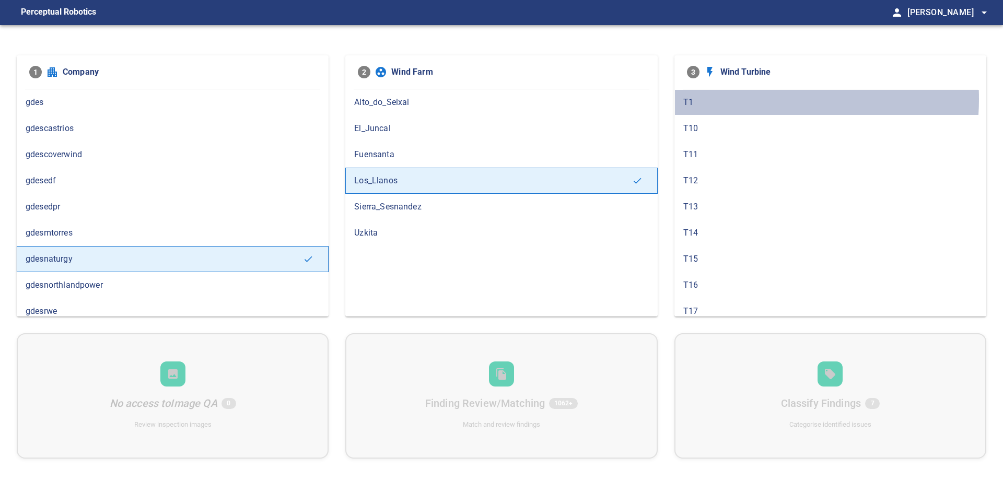
click at [739, 99] on span "T1" at bounding box center [830, 102] width 294 height 13
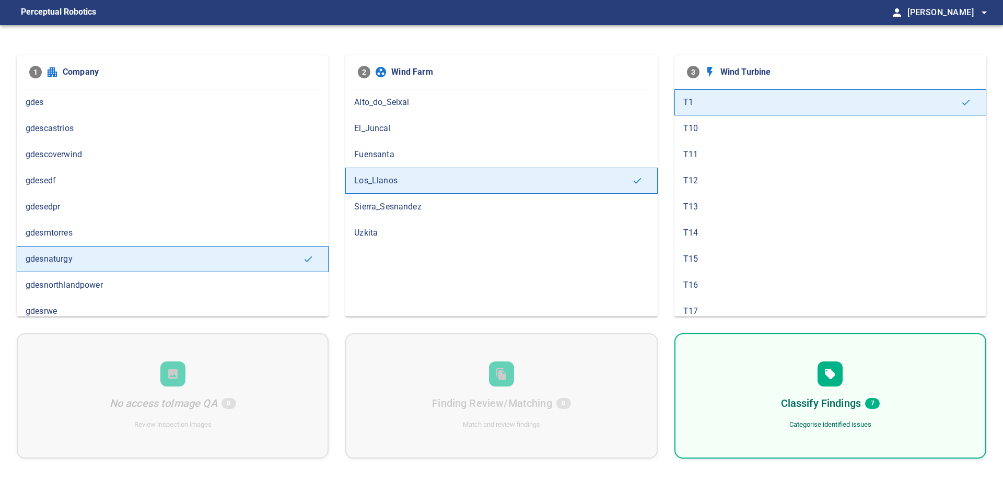
click at [822, 411] on h6 "Classify Findings" at bounding box center [821, 403] width 80 height 17
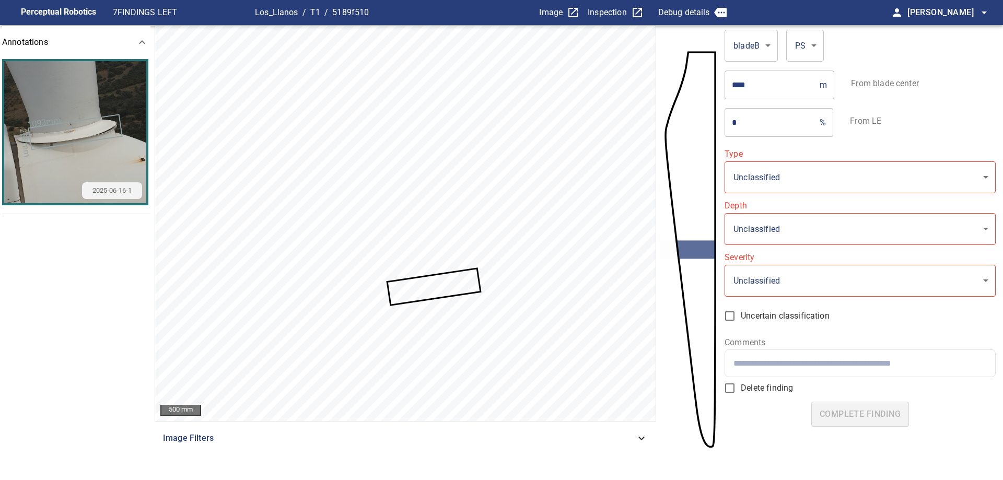
type input "**********"
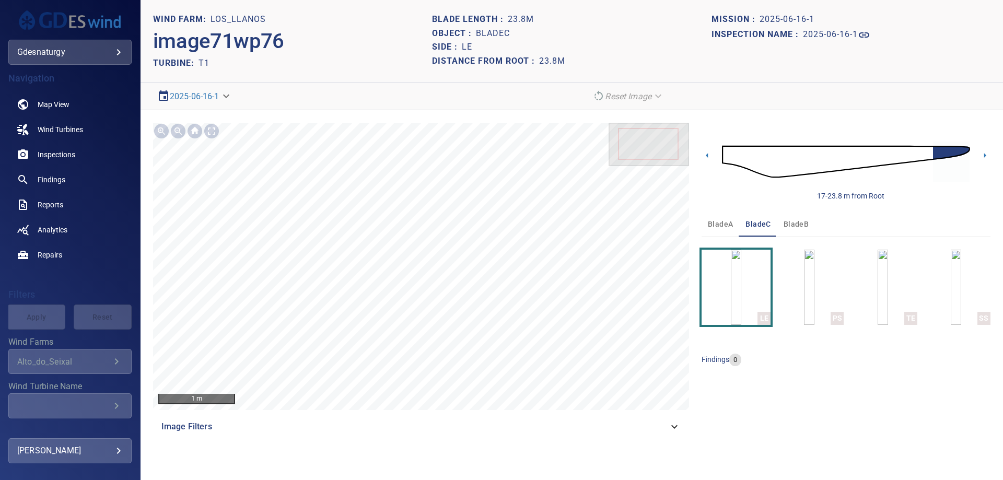
click at [924, 149] on img at bounding box center [846, 162] width 248 height 60
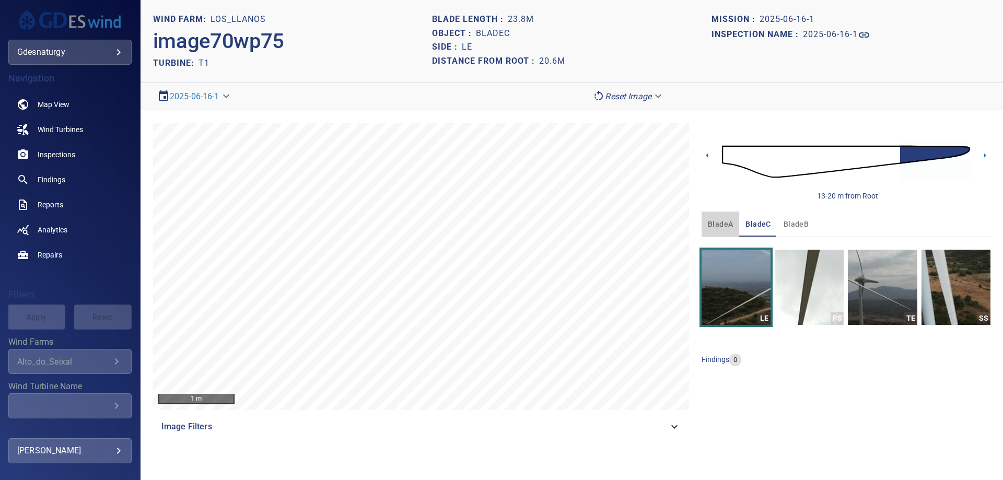
click at [723, 220] on span "bladeA" at bounding box center [720, 224] width 25 height 13
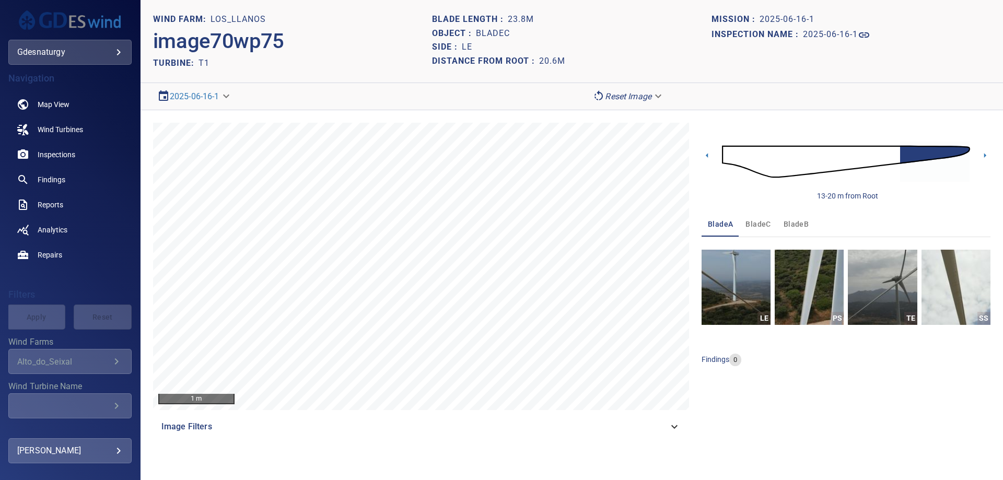
click at [852, 161] on img at bounding box center [846, 162] width 248 height 60
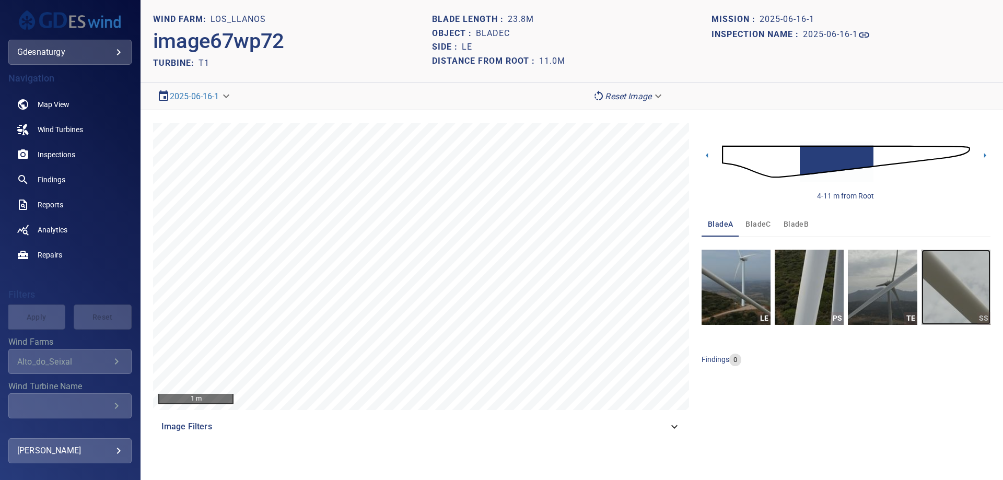
click at [972, 313] on img "button" at bounding box center [955, 287] width 69 height 75
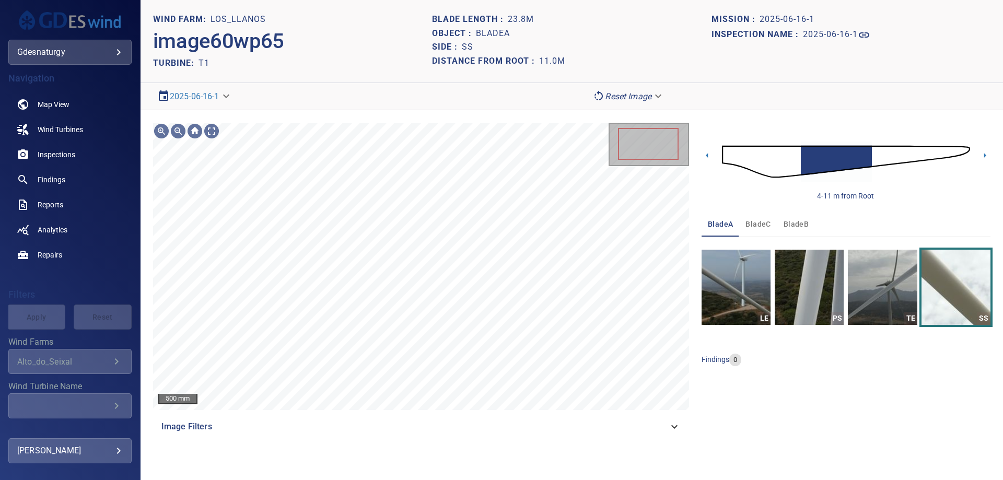
click at [563, 444] on div "500 mm Image Filters 4-11 m from Root bladeA bladeC bladeB LE PS TE SS findings…" at bounding box center [571, 280] width 862 height 341
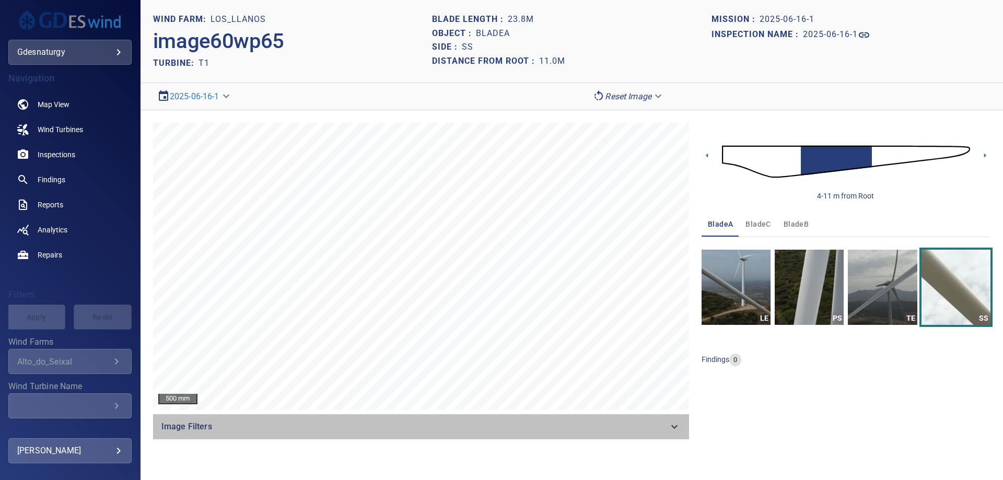
click at [655, 417] on div "Image Filters" at bounding box center [421, 426] width 536 height 25
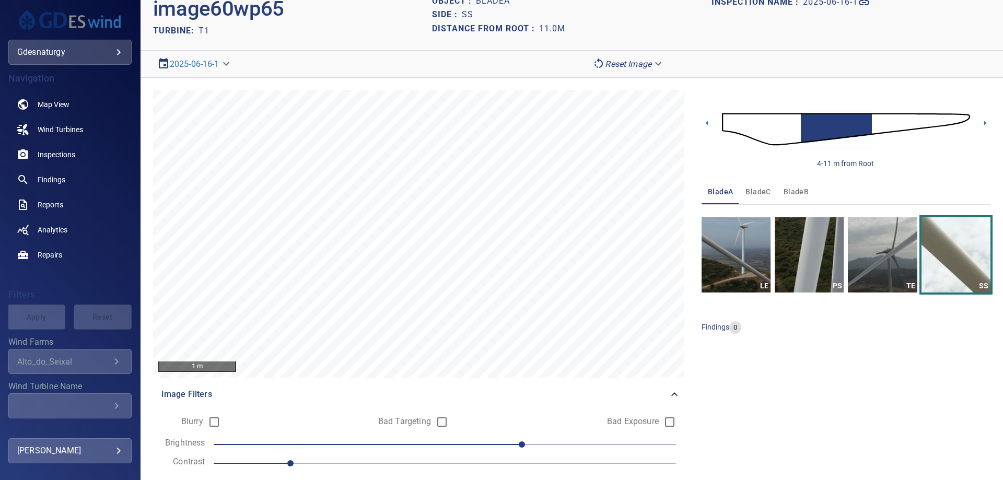
scroll to position [63, 0]
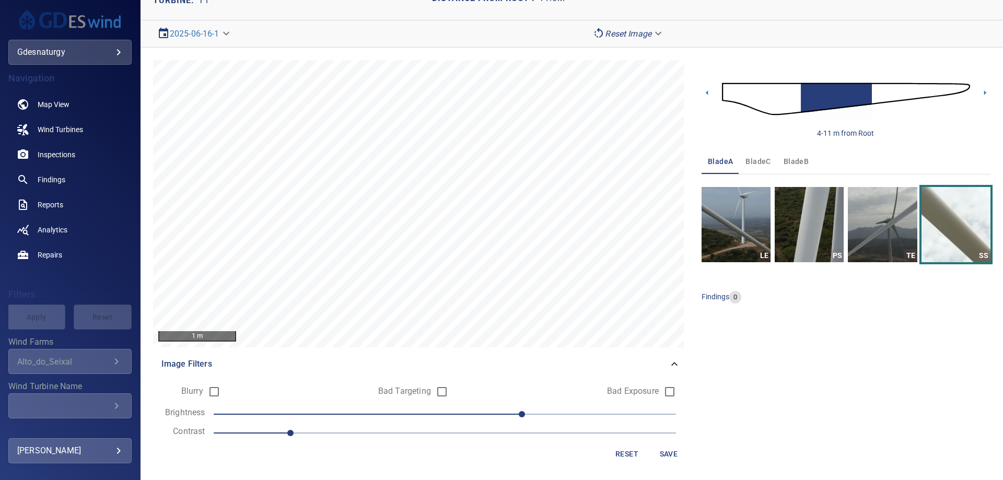
click at [348, 429] on span "1" at bounding box center [445, 433] width 462 height 15
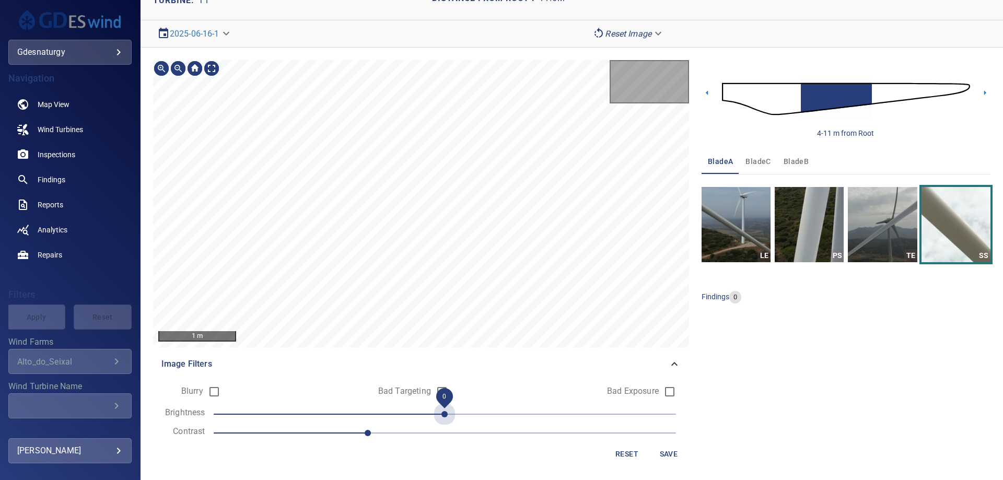
click at [451, 411] on span "0" at bounding box center [445, 414] width 462 height 15
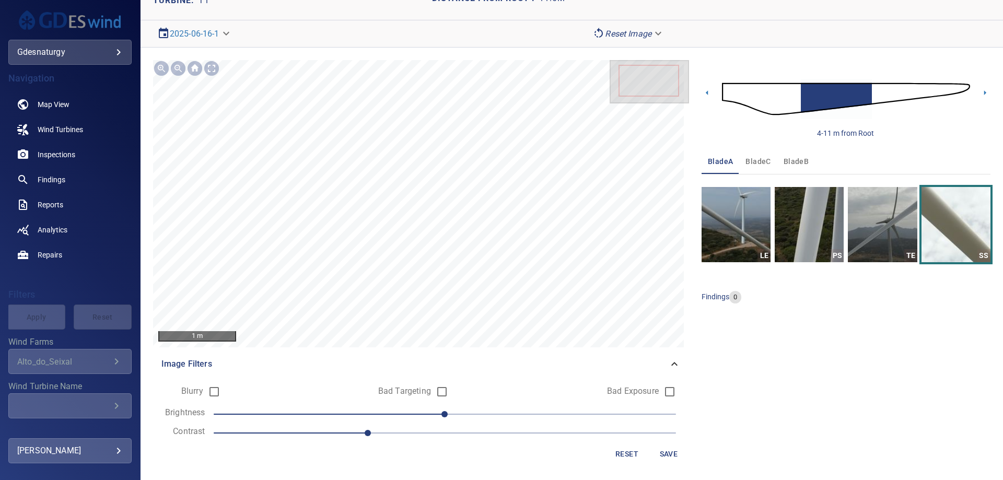
drag, startPoint x: 430, startPoint y: 413, endPoint x: 421, endPoint y: 414, distance: 8.9
click at [426, 414] on span "0" at bounding box center [445, 414] width 462 height 15
click at [406, 410] on span "-10" at bounding box center [445, 414] width 462 height 15
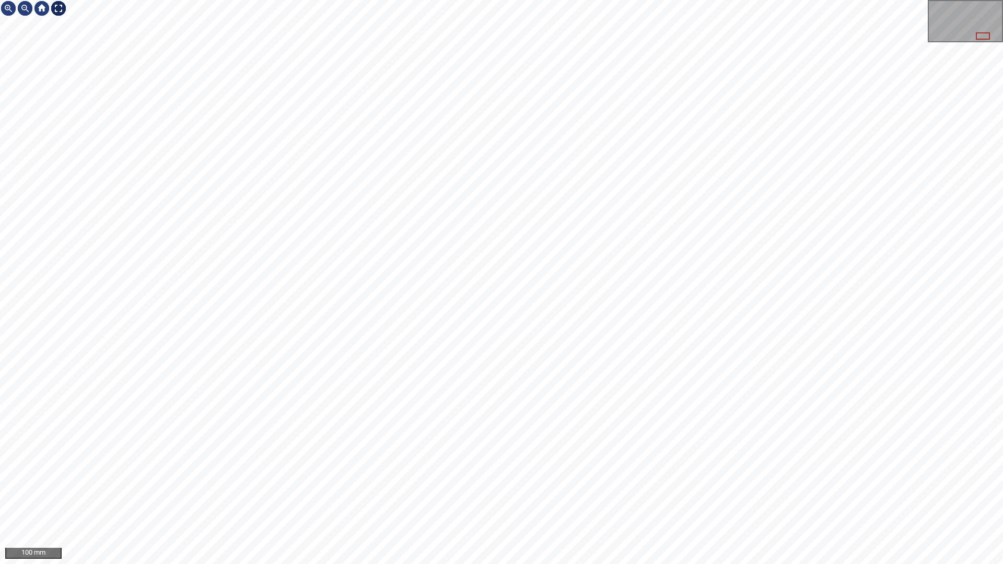
click at [64, 17] on div "100 mm" at bounding box center [501, 282] width 1003 height 564
click at [58, 14] on div at bounding box center [58, 8] width 17 height 17
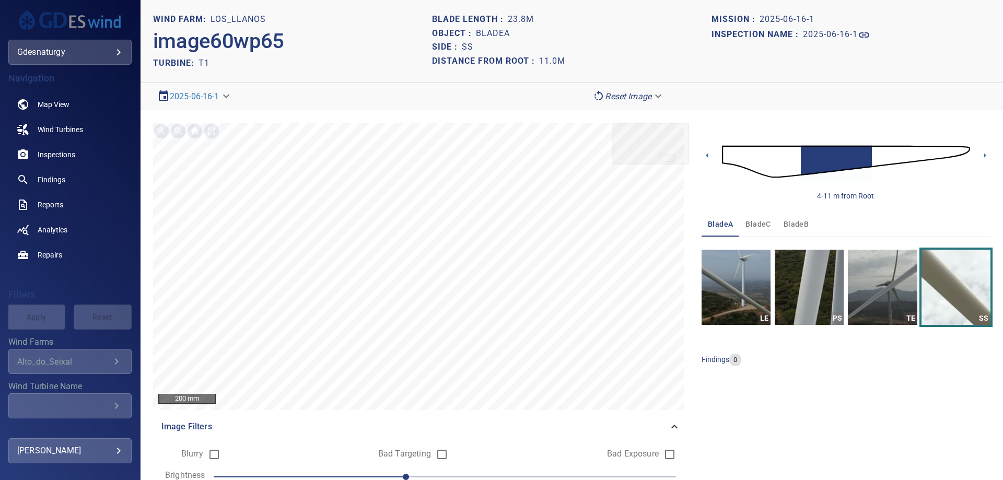
click at [867, 158] on img at bounding box center [846, 162] width 248 height 60
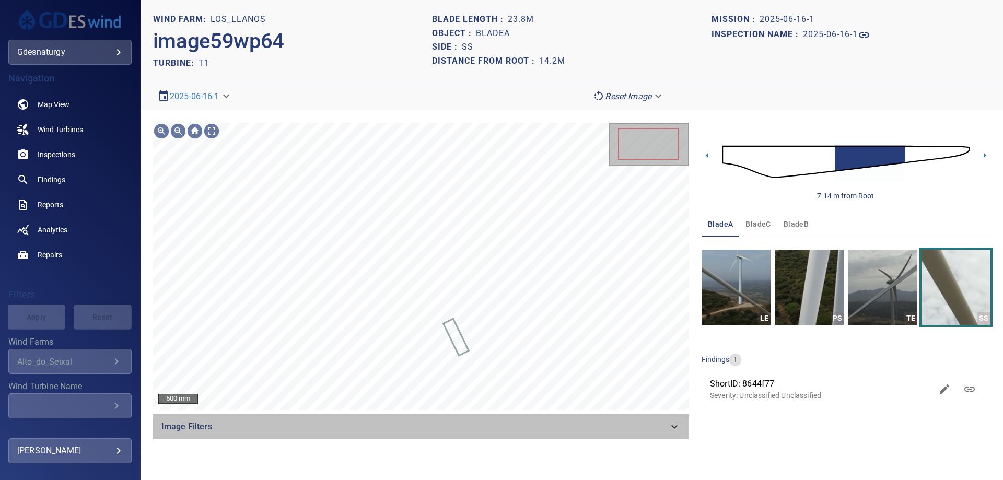
click at [595, 432] on span "Image Filters" at bounding box center [414, 426] width 507 height 13
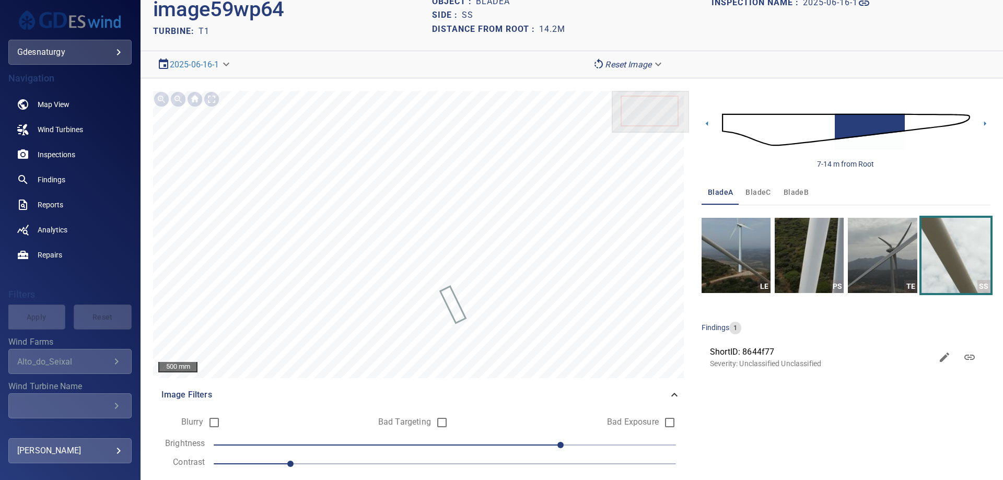
scroll to position [63, 0]
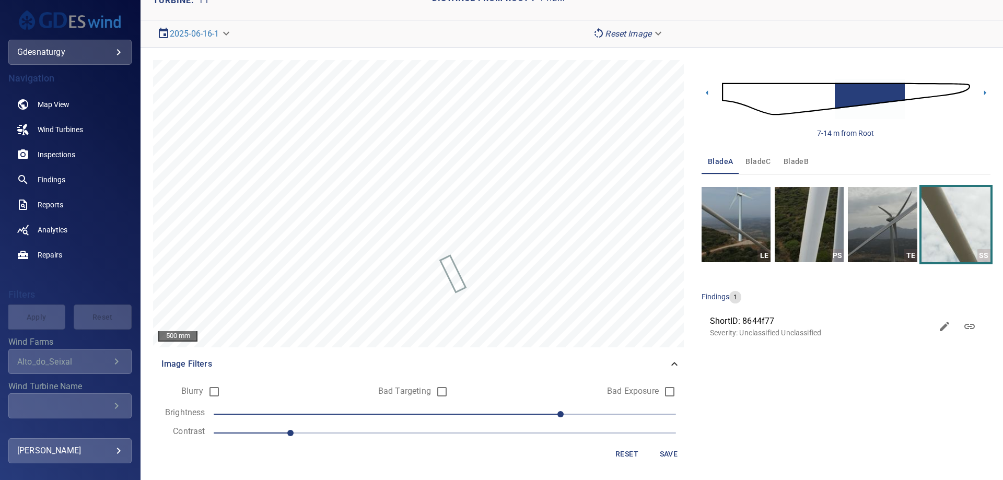
drag, startPoint x: 394, startPoint y: 436, endPoint x: 399, endPoint y: 433, distance: 6.1
click at [394, 435] on span "1" at bounding box center [445, 433] width 462 height 15
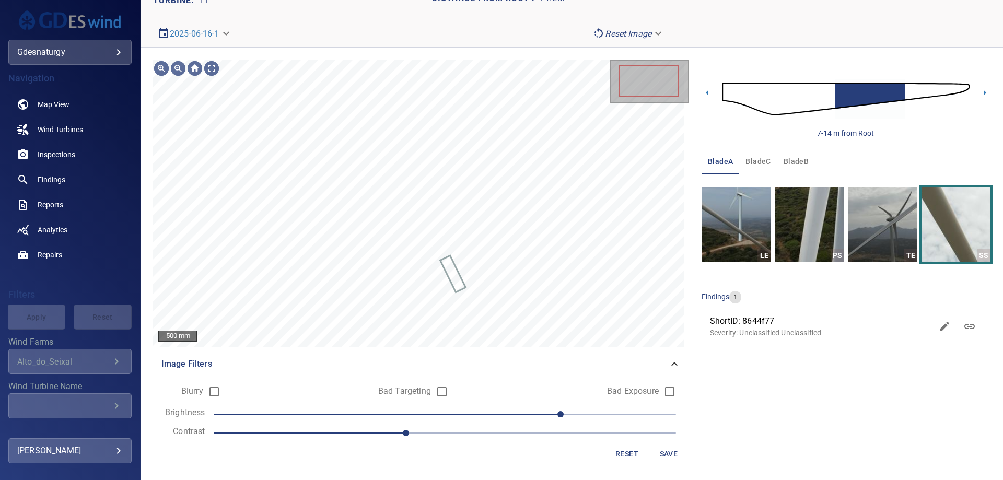
click at [441, 420] on span "60" at bounding box center [445, 414] width 462 height 15
click at [409, 404] on form "Blurry Bad Targeting Bad Exposure Brightness 0 Contrast 1.3 Reset Save" at bounding box center [420, 422] width 519 height 83
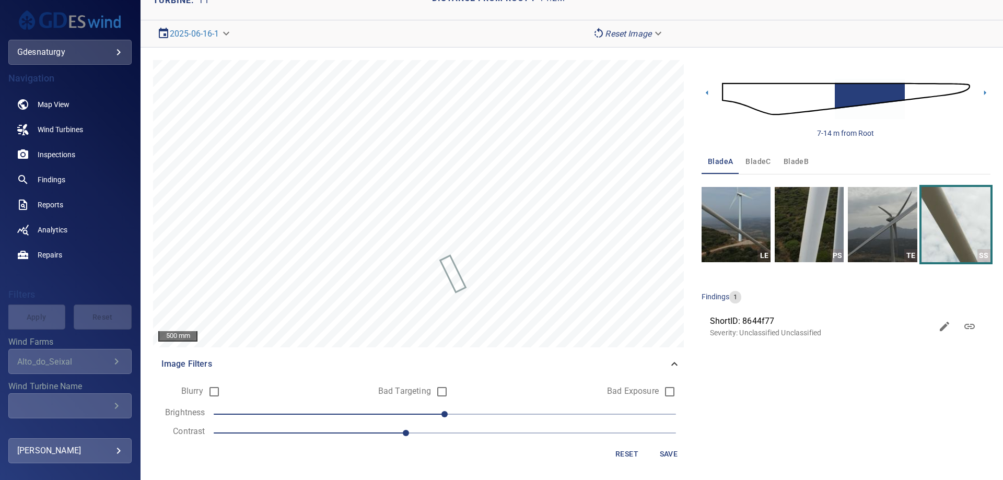
click at [416, 412] on span "0" at bounding box center [445, 414] width 462 height 15
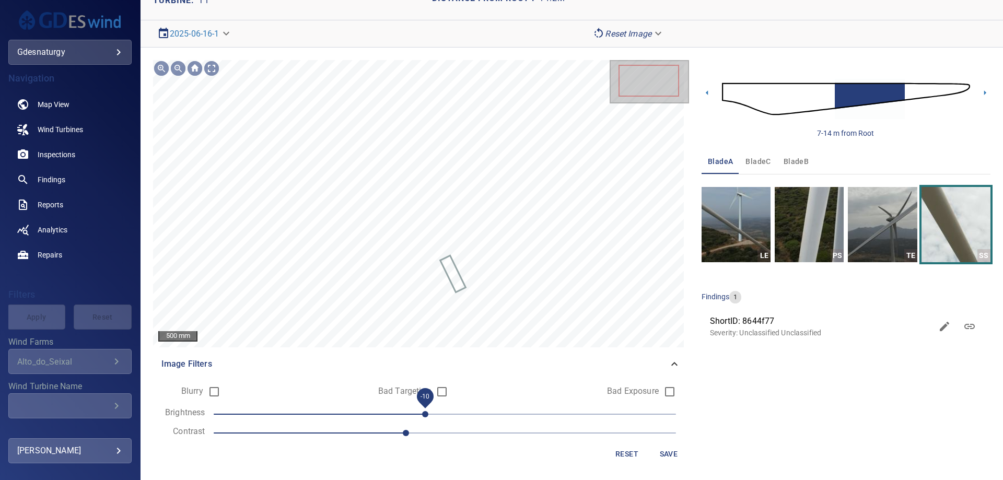
click at [422, 412] on span "-10" at bounding box center [425, 414] width 6 height 6
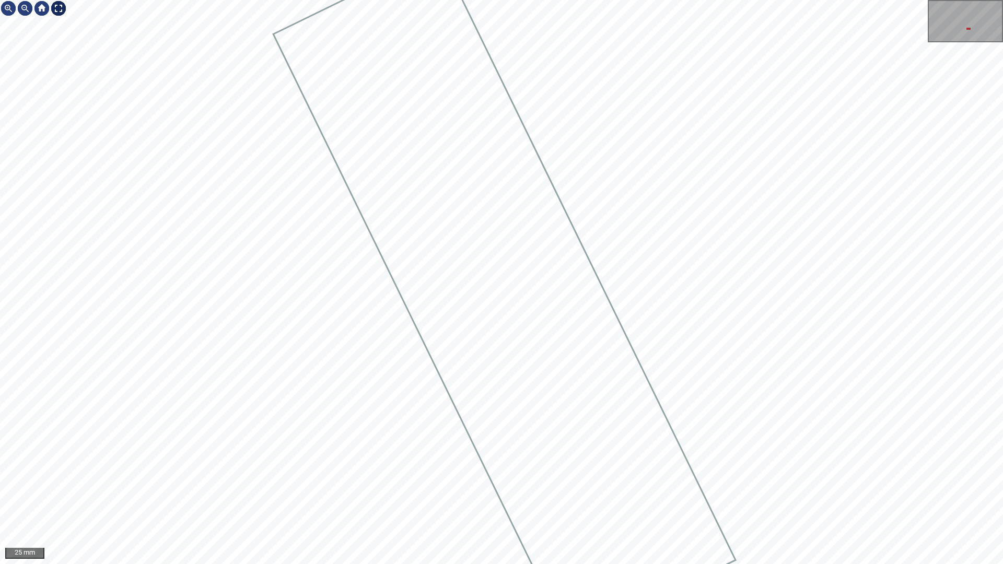
click at [52, 11] on div at bounding box center [58, 8] width 17 height 17
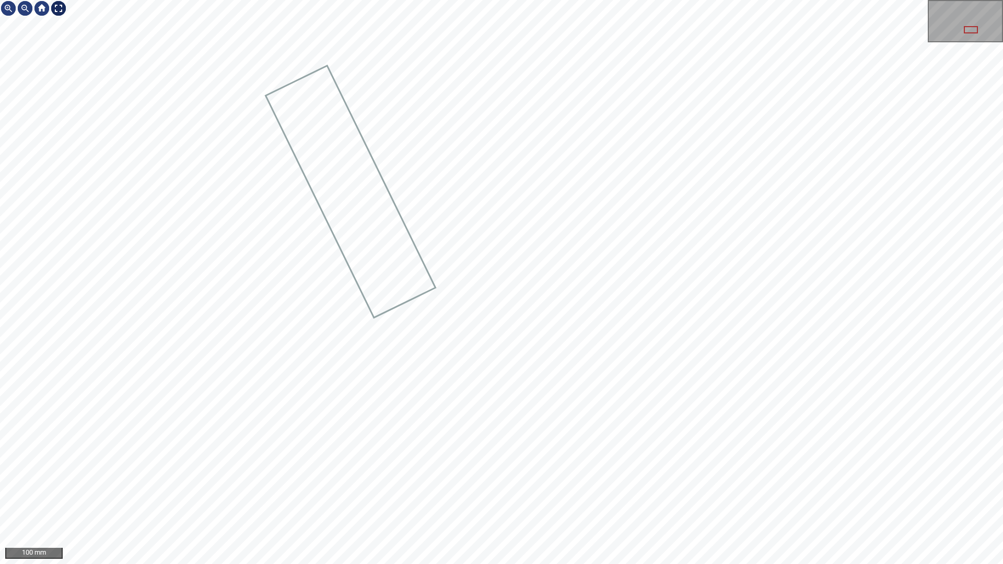
click at [63, 18] on div "100 mm" at bounding box center [501, 282] width 1003 height 564
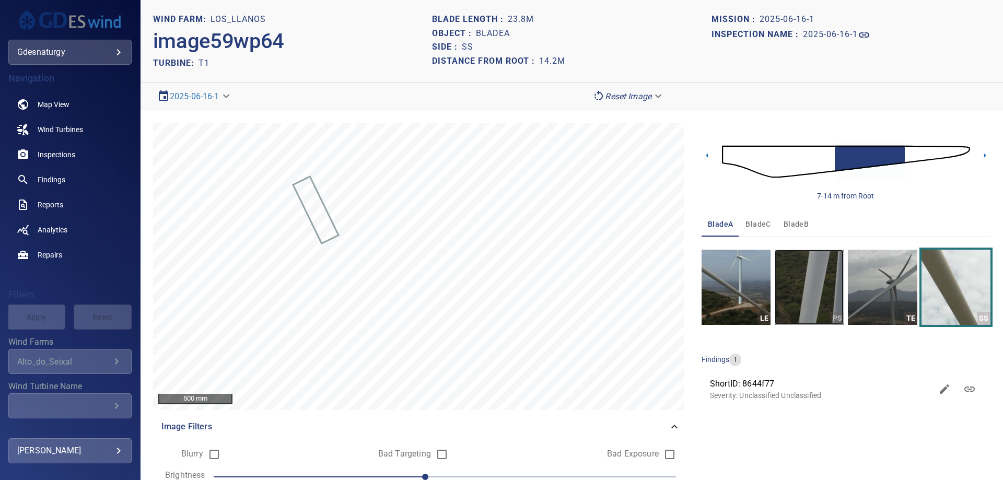
click at [802, 289] on img "button" at bounding box center [808, 287] width 69 height 75
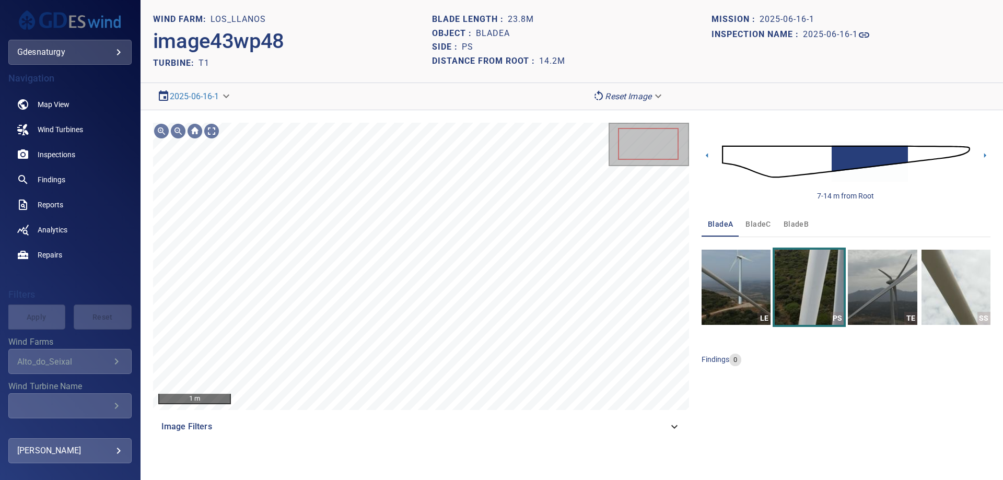
click at [452, 426] on span "Image Filters" at bounding box center [414, 426] width 507 height 13
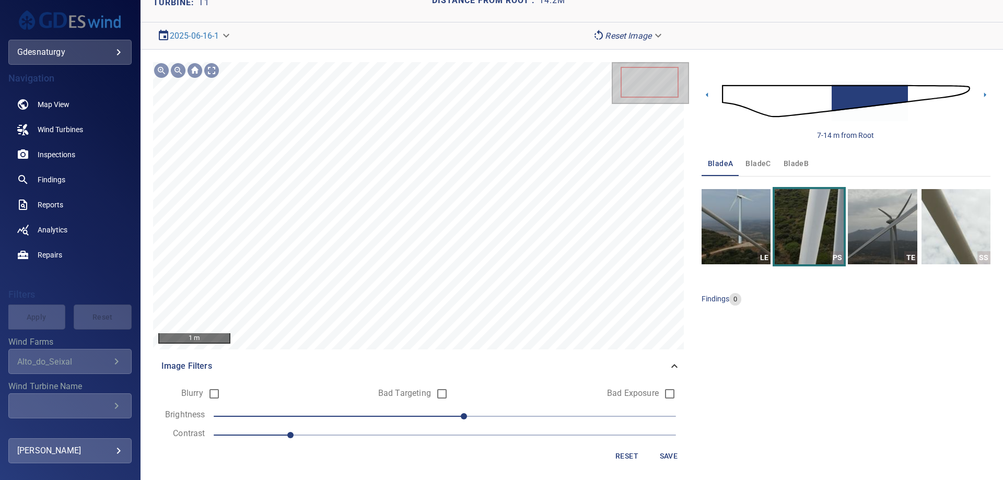
scroll to position [63, 0]
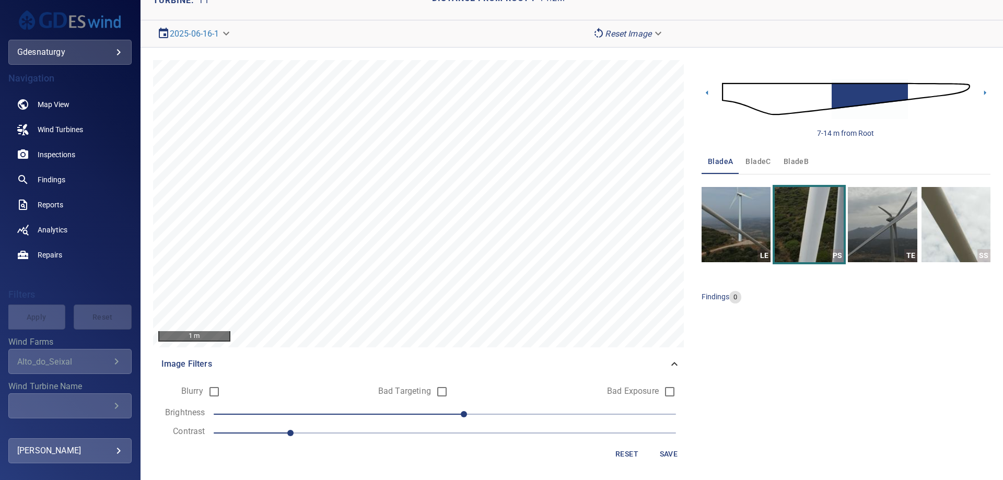
click at [384, 441] on form "Blurry Bad Targeting Bad Exposure Brightness 10 Contrast 1 Reset Save" at bounding box center [420, 422] width 519 height 83
click at [386, 437] on span "1" at bounding box center [445, 433] width 462 height 15
click at [423, 412] on span "10" at bounding box center [445, 414] width 462 height 15
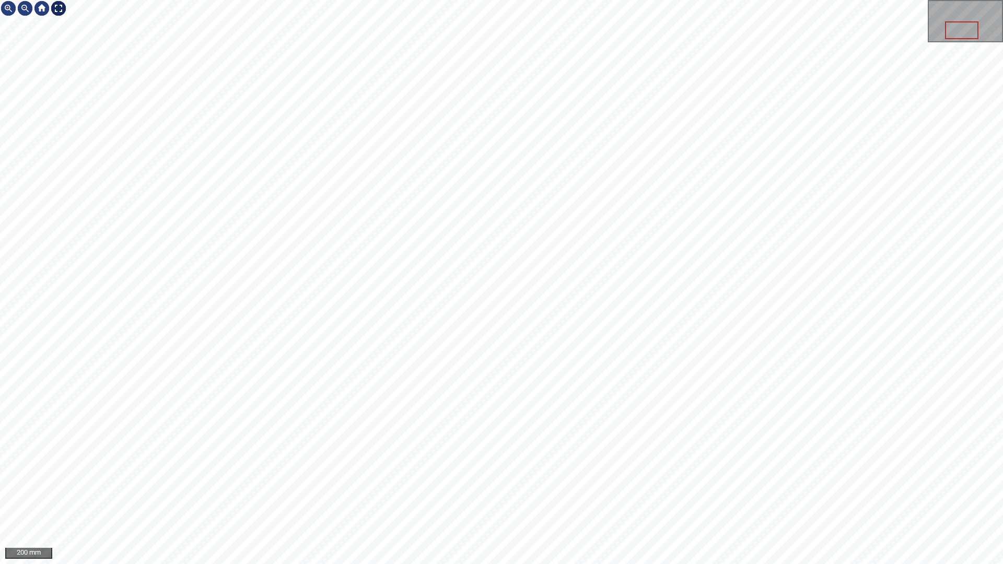
click at [63, 10] on div at bounding box center [58, 8] width 17 height 17
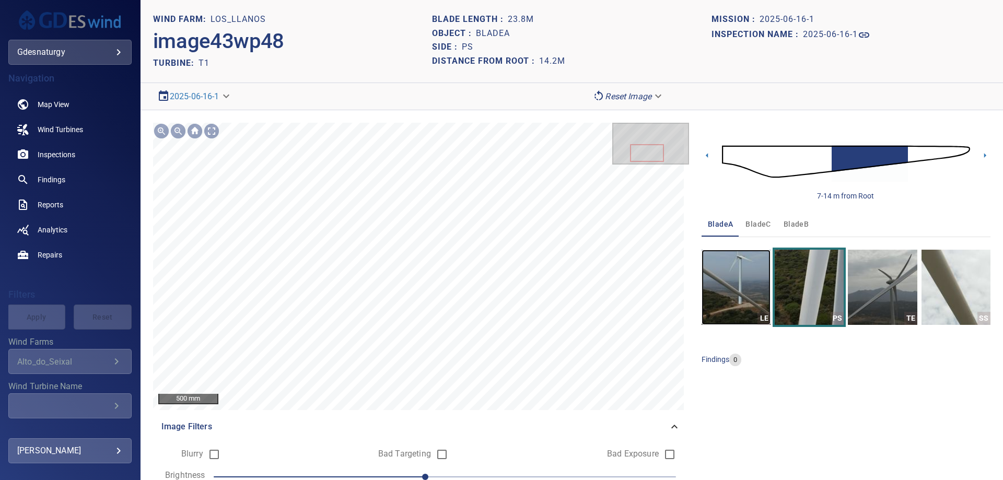
click at [731, 299] on img "button" at bounding box center [735, 287] width 69 height 75
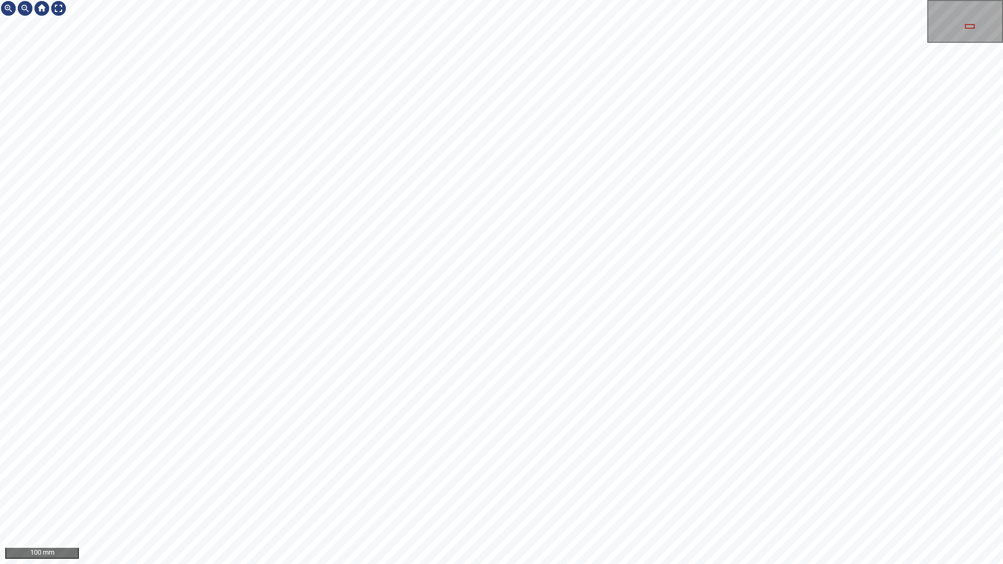
click at [403, 418] on div "100 mm" at bounding box center [501, 282] width 1003 height 564
click at [57, 9] on div at bounding box center [58, 8] width 17 height 17
click at [59, 10] on div at bounding box center [58, 8] width 17 height 17
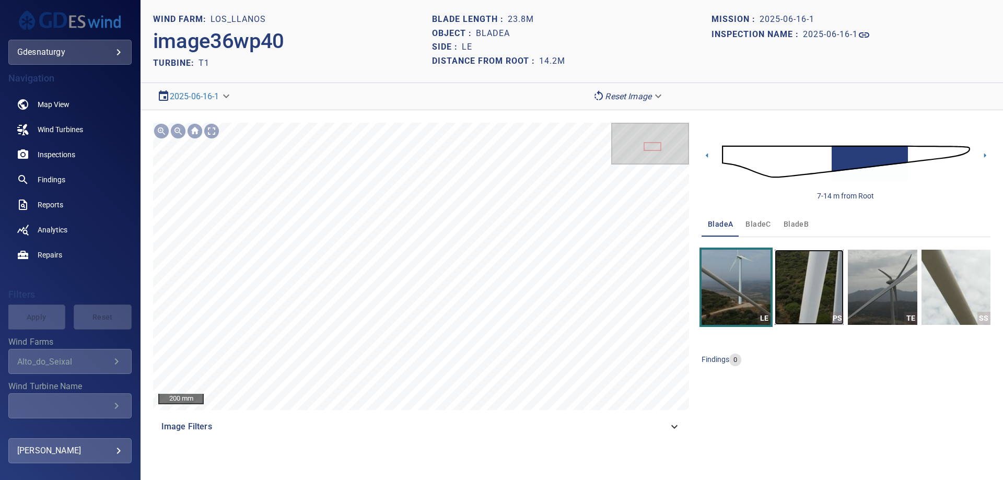
click at [811, 299] on img "button" at bounding box center [808, 287] width 69 height 75
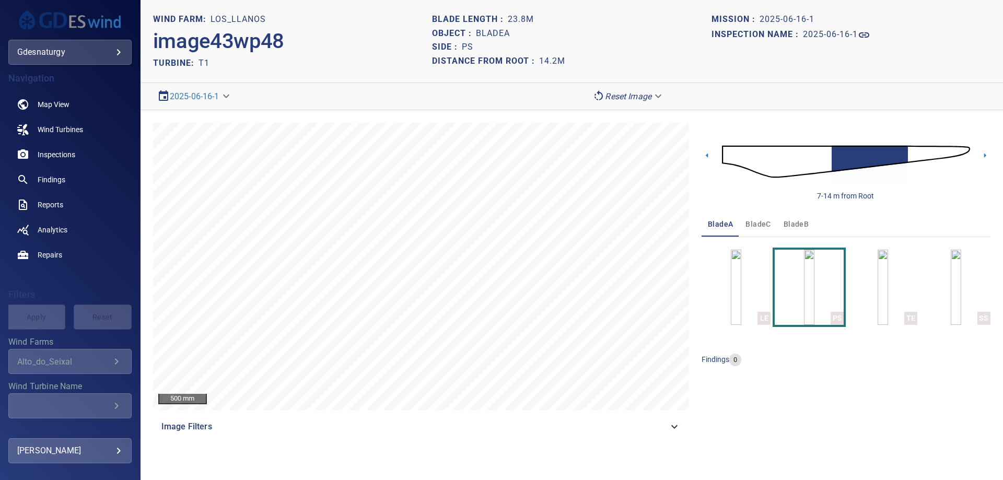
click at [793, 218] on span "bladeB" at bounding box center [795, 224] width 25 height 13
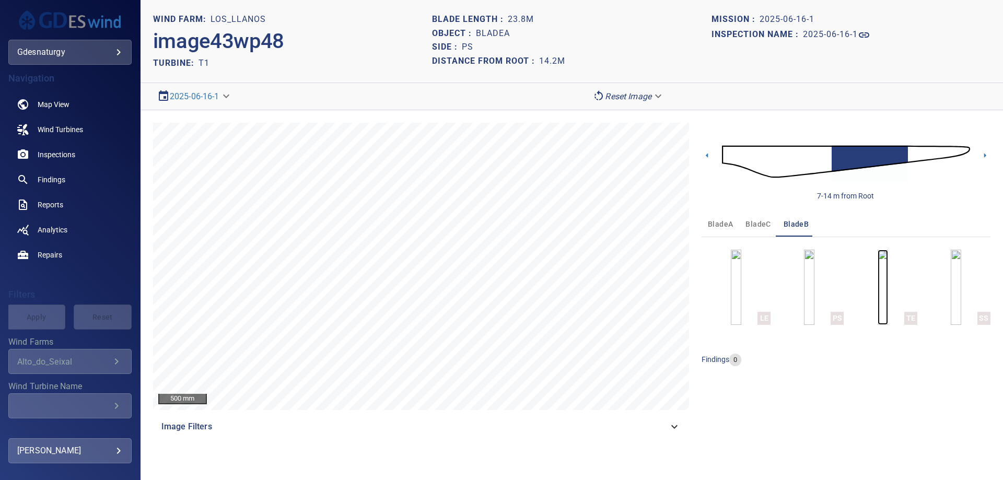
click at [888, 305] on img "button" at bounding box center [882, 287] width 10 height 75
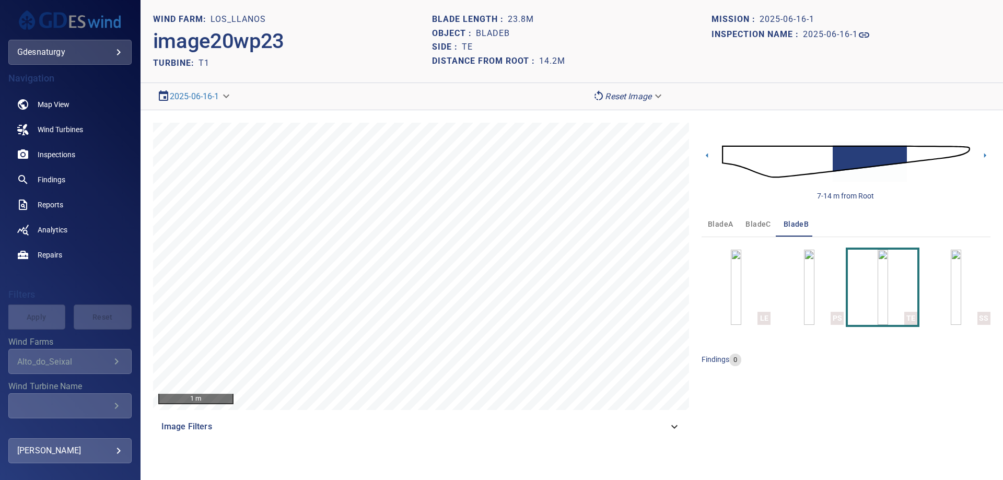
click at [914, 157] on img at bounding box center [846, 162] width 248 height 60
click at [947, 151] on img at bounding box center [846, 162] width 248 height 60
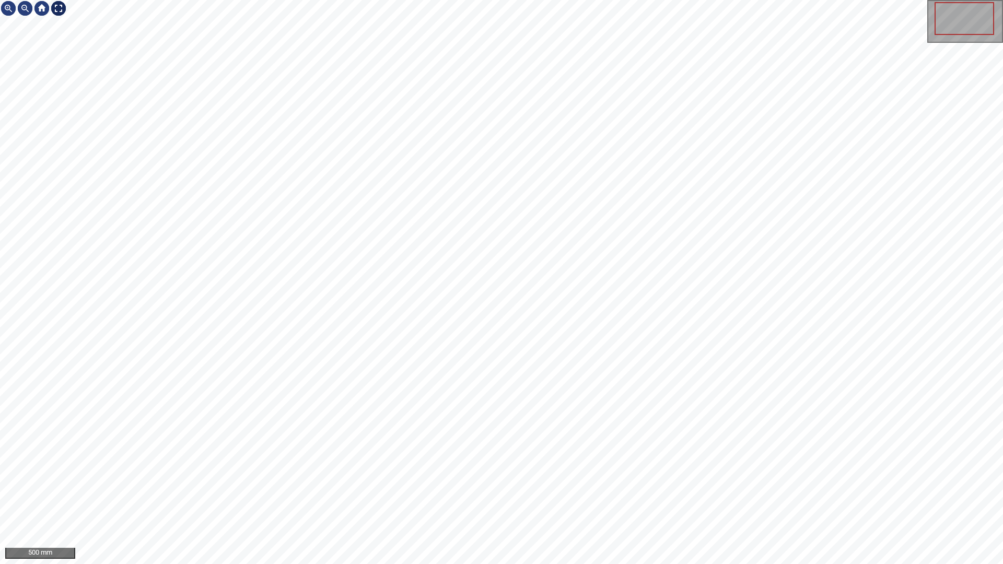
click at [50, 7] on div at bounding box center [58, 8] width 17 height 17
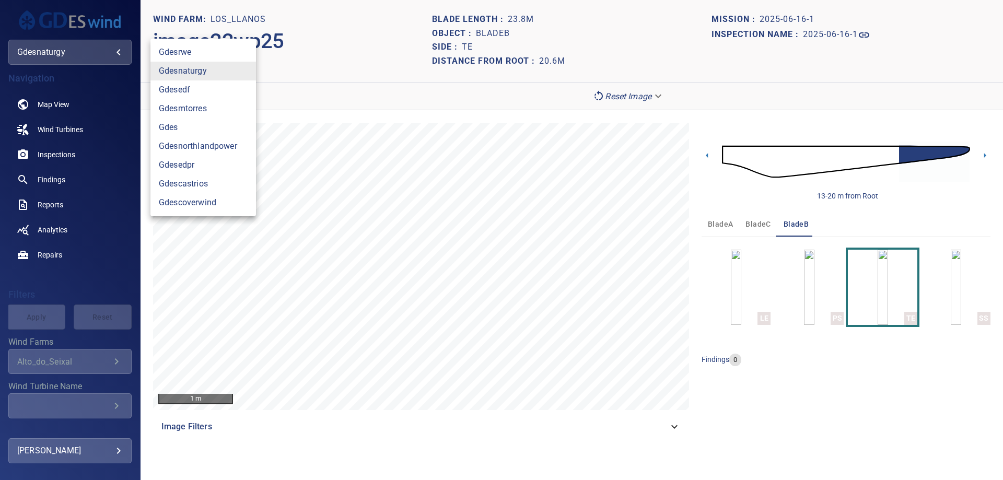
click at [81, 57] on body "**********" at bounding box center [501, 240] width 1003 height 480
click at [194, 75] on link "gdesnaturgy" at bounding box center [202, 71] width 105 height 19
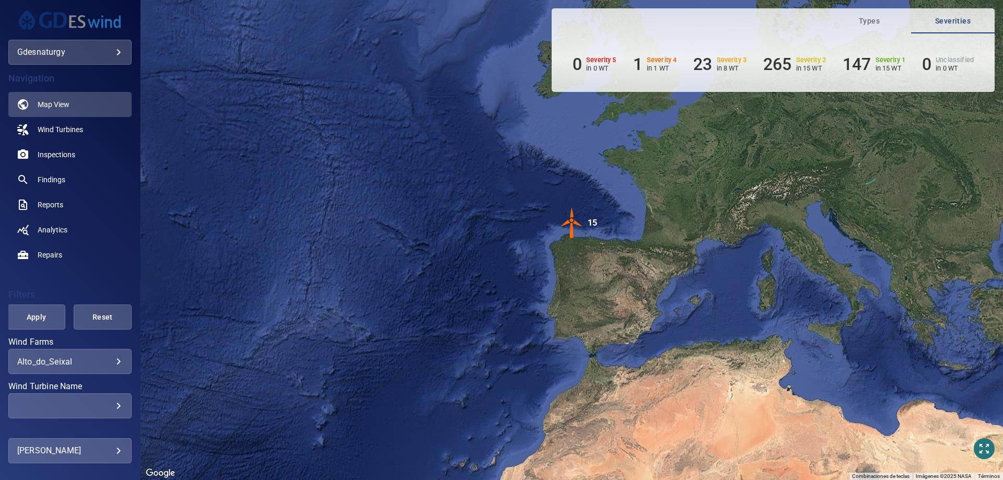
click at [101, 350] on div "**********" at bounding box center [69, 361] width 123 height 25
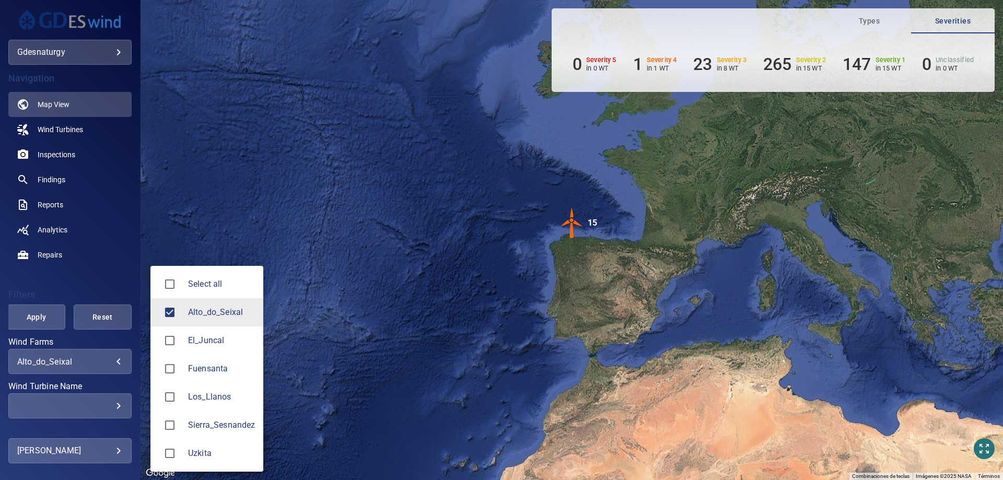
click at [101, 358] on body "**********" at bounding box center [501, 240] width 1003 height 480
click at [209, 396] on span "Los_Llanos" at bounding box center [221, 397] width 67 height 13
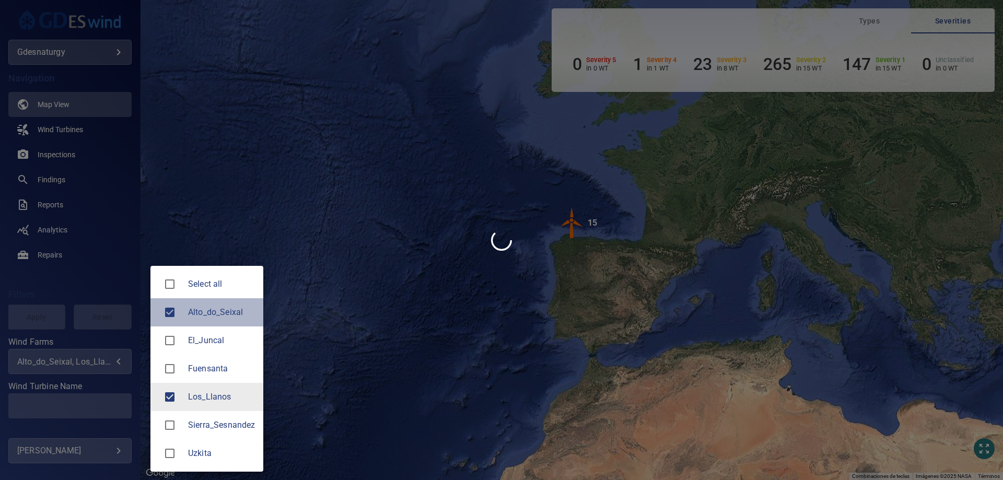
drag, startPoint x: 203, startPoint y: 315, endPoint x: 187, endPoint y: 379, distance: 66.0
click at [202, 319] on li "Alto_do_Seixal" at bounding box center [206, 312] width 113 height 28
type input "**********"
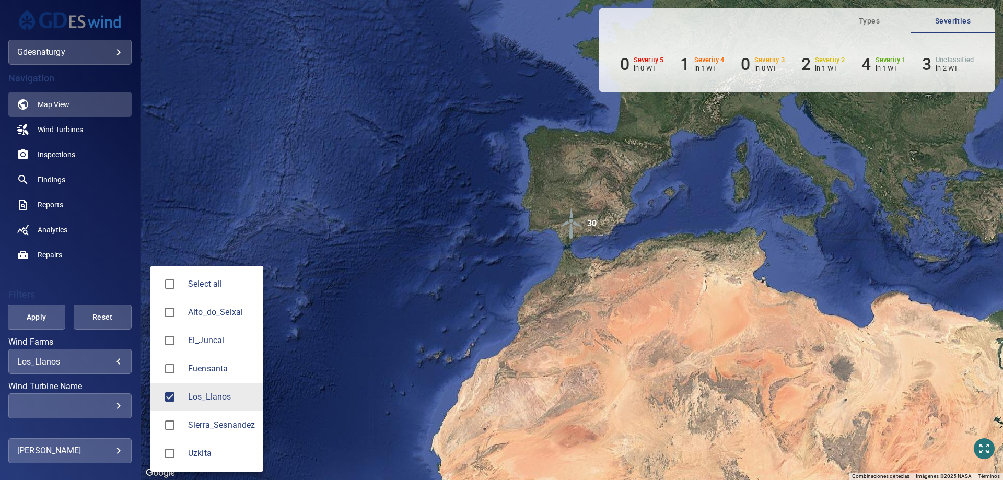
click at [103, 411] on div at bounding box center [501, 240] width 1003 height 480
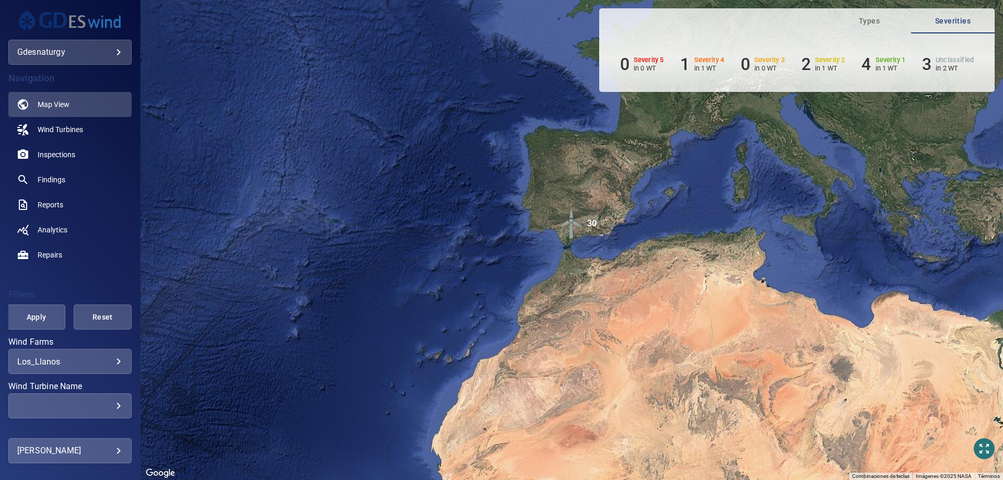
click at [77, 399] on div "​ ​" at bounding box center [69, 405] width 123 height 25
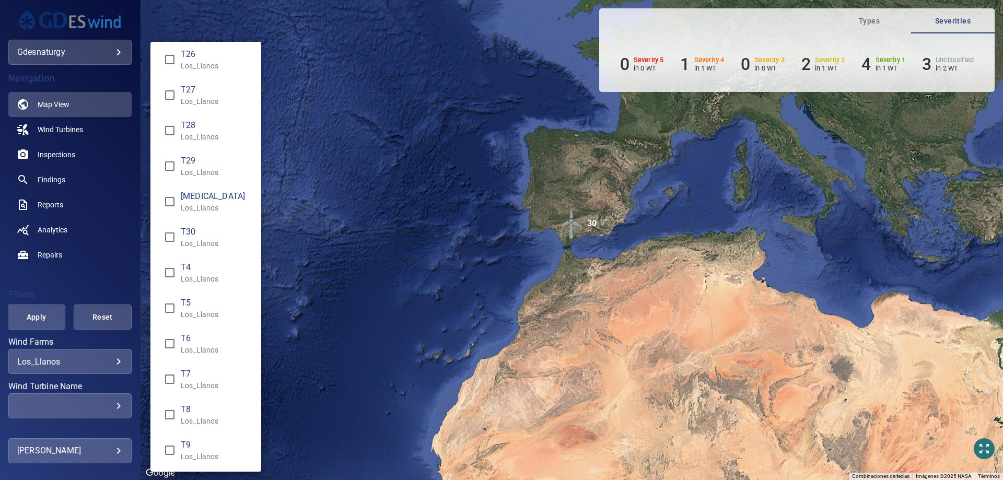
scroll to position [644, 0]
click at [192, 195] on span "[MEDICAL_DATA]" at bounding box center [217, 196] width 72 height 13
type input "**********"
drag, startPoint x: 68, startPoint y: 296, endPoint x: 19, endPoint y: 313, distance: 51.5
click at [67, 295] on div "Wind Turbine Name" at bounding box center [501, 240] width 1003 height 480
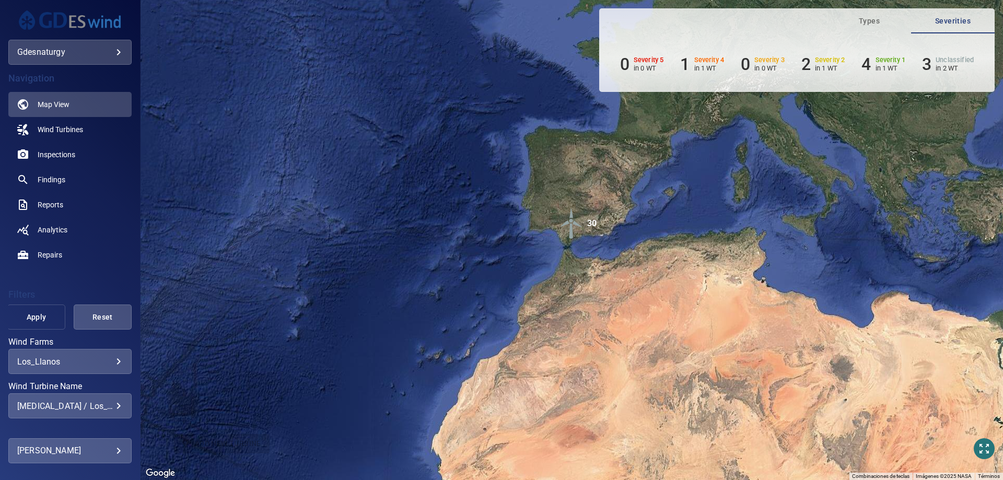
click at [26, 323] on span "Apply" at bounding box center [36, 317] width 32 height 13
click at [67, 155] on span "Inspections" at bounding box center [57, 154] width 38 height 10
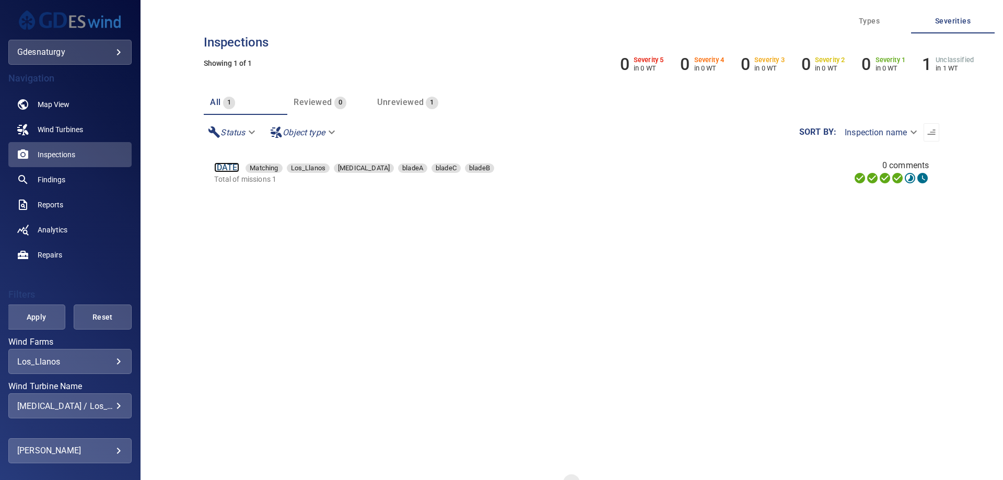
click at [239, 168] on link "16 Jun 2025" at bounding box center [226, 167] width 25 height 10
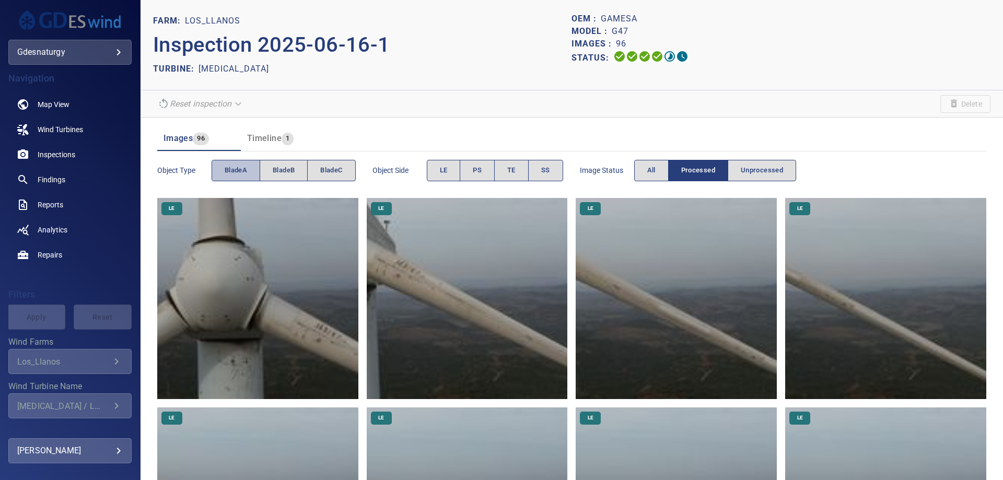
click at [235, 173] on span "bladeA" at bounding box center [236, 170] width 22 height 12
click at [265, 244] on img at bounding box center [257, 298] width 201 height 201
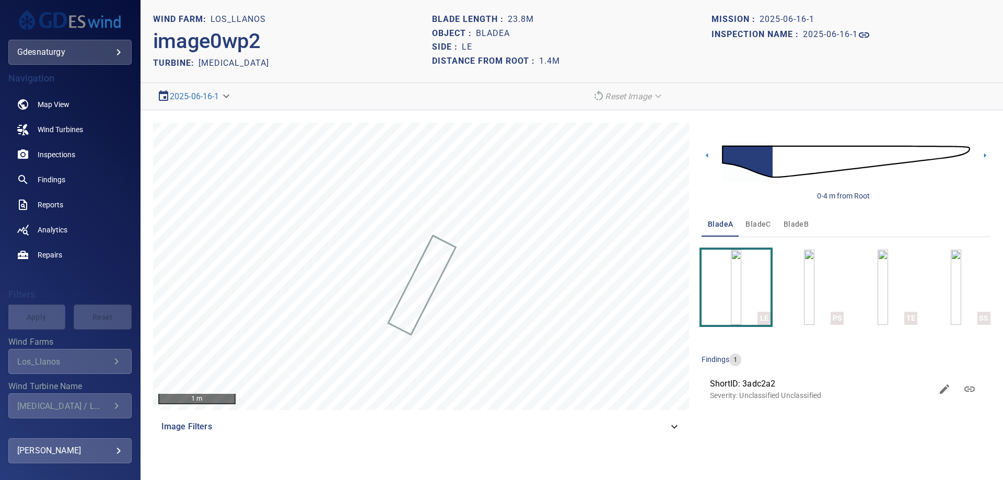
click at [777, 173] on img at bounding box center [846, 162] width 248 height 60
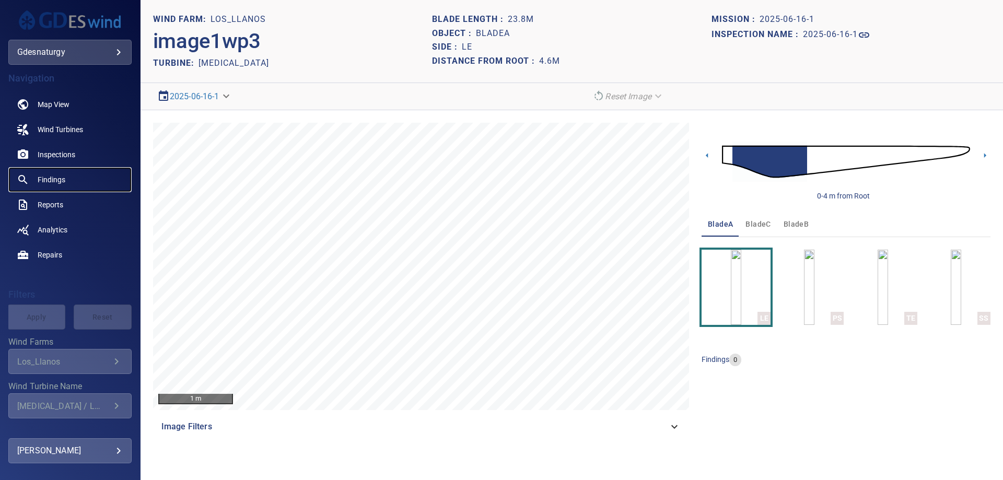
click at [50, 176] on span "Findings" at bounding box center [52, 179] width 28 height 10
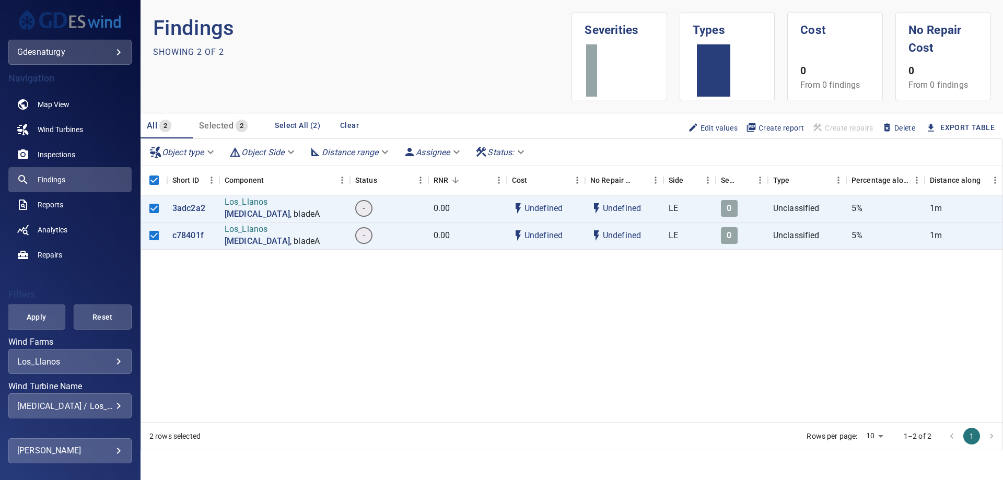
click at [889, 125] on span "Delete" at bounding box center [897, 127] width 33 height 11
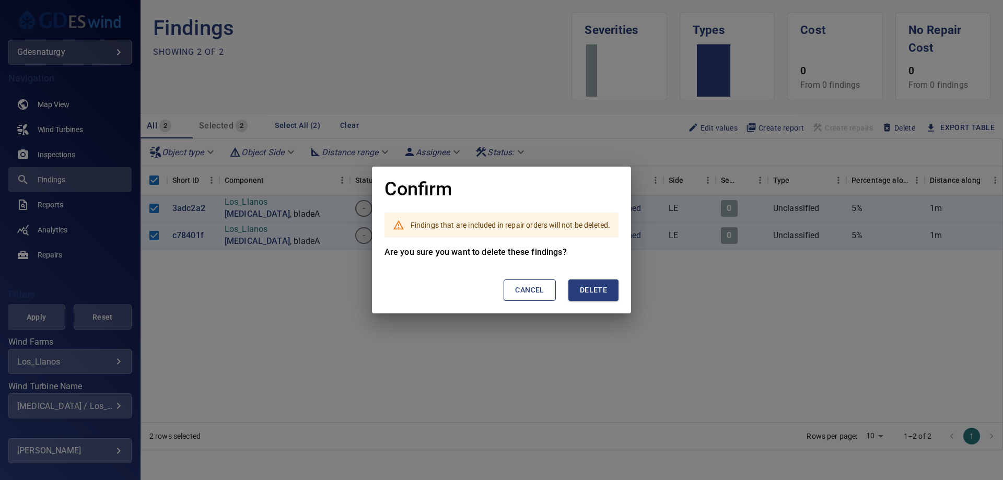
click at [600, 290] on span "Delete" at bounding box center [593, 290] width 27 height 13
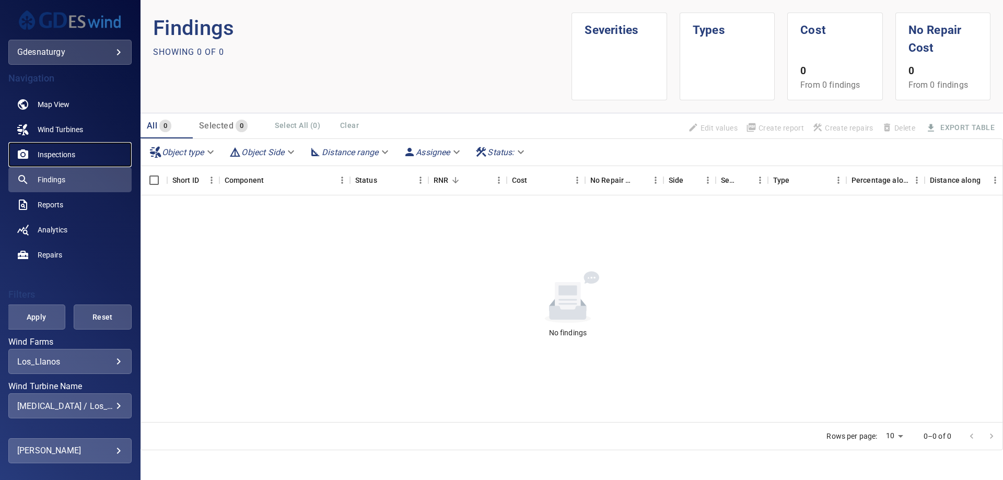
click at [36, 155] on link "Inspections" at bounding box center [69, 154] width 123 height 25
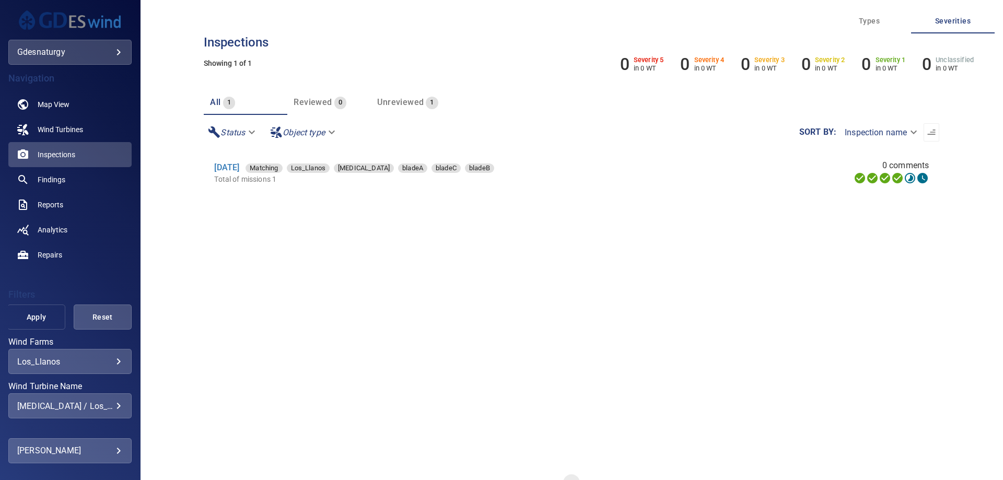
click at [38, 322] on span "Apply" at bounding box center [36, 317] width 32 height 13
drag, startPoint x: 241, startPoint y: 180, endPoint x: 246, endPoint y: 164, distance: 16.9
click at [242, 179] on p "Total of missions 1" at bounding box center [444, 179] width 461 height 10
click at [239, 163] on link "16 Jun 2025" at bounding box center [226, 167] width 25 height 10
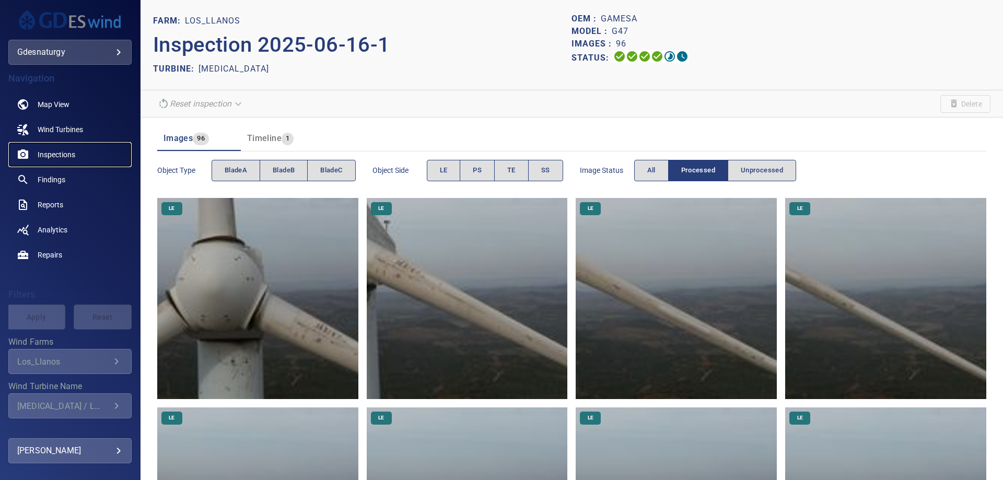
click at [77, 157] on link "Inspections" at bounding box center [69, 154] width 123 height 25
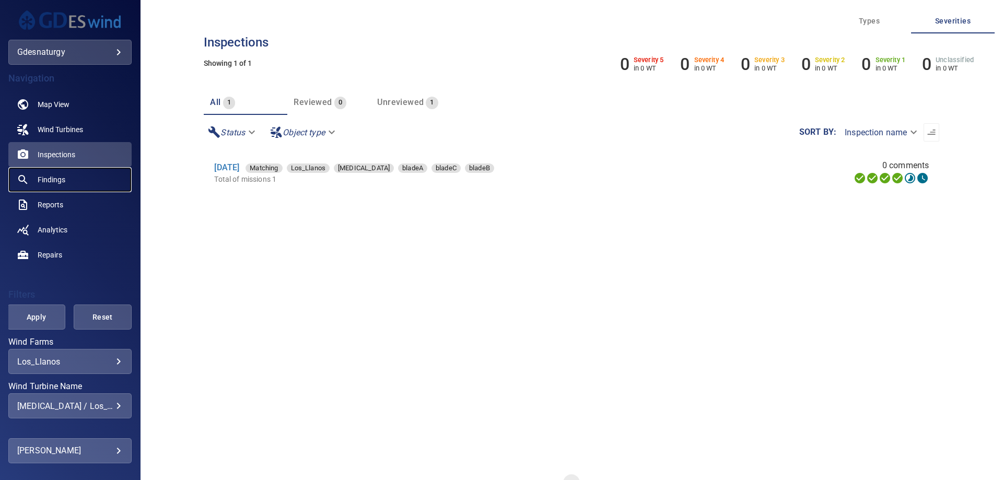
click at [89, 180] on link "Findings" at bounding box center [69, 179] width 123 height 25
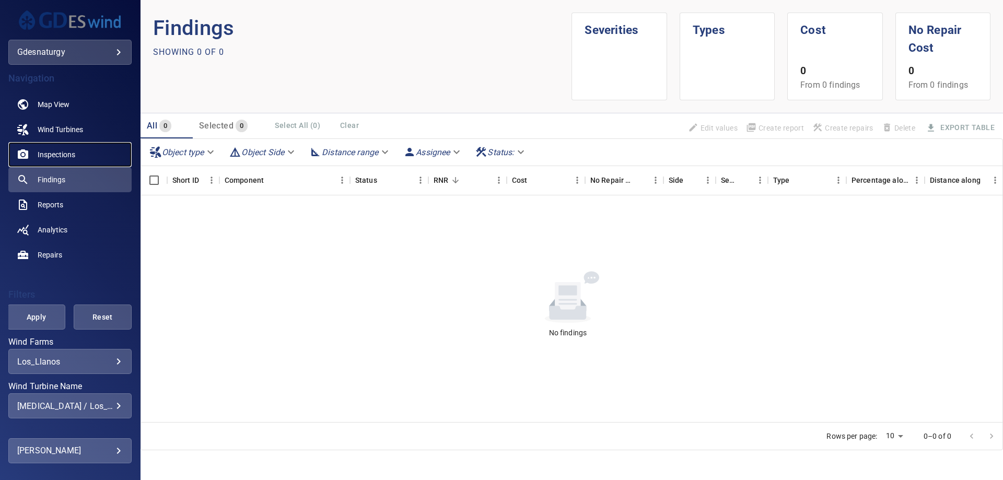
click at [74, 154] on span "Inspections" at bounding box center [57, 154] width 38 height 10
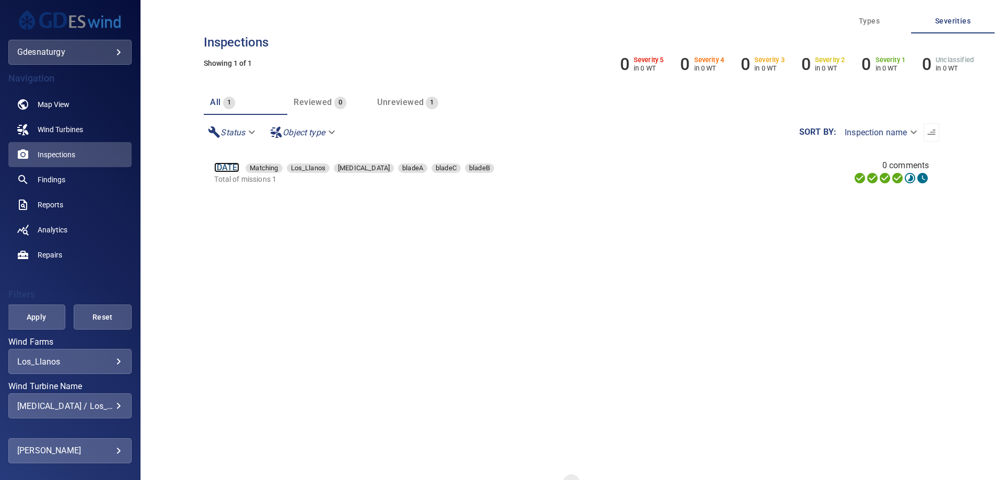
click at [227, 164] on link "16 Jun 2025" at bounding box center [226, 167] width 25 height 10
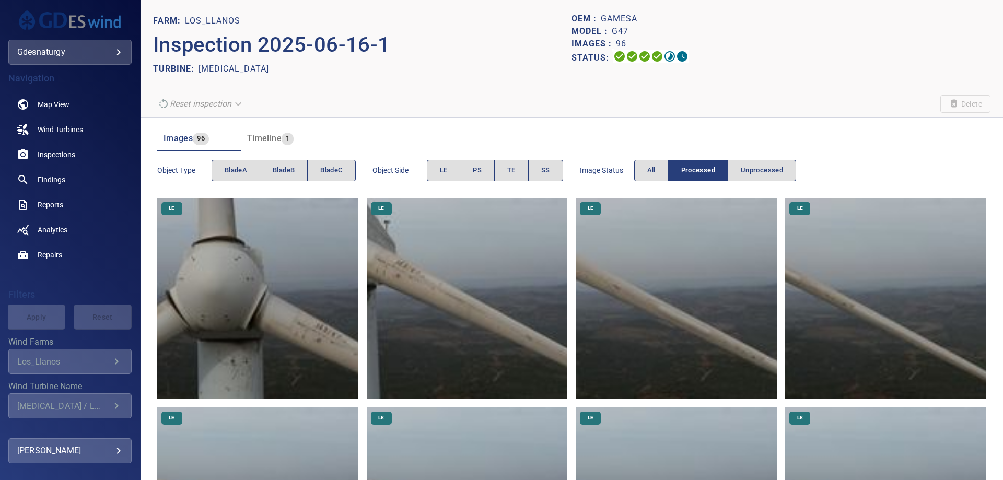
click at [276, 257] on img at bounding box center [257, 298] width 201 height 201
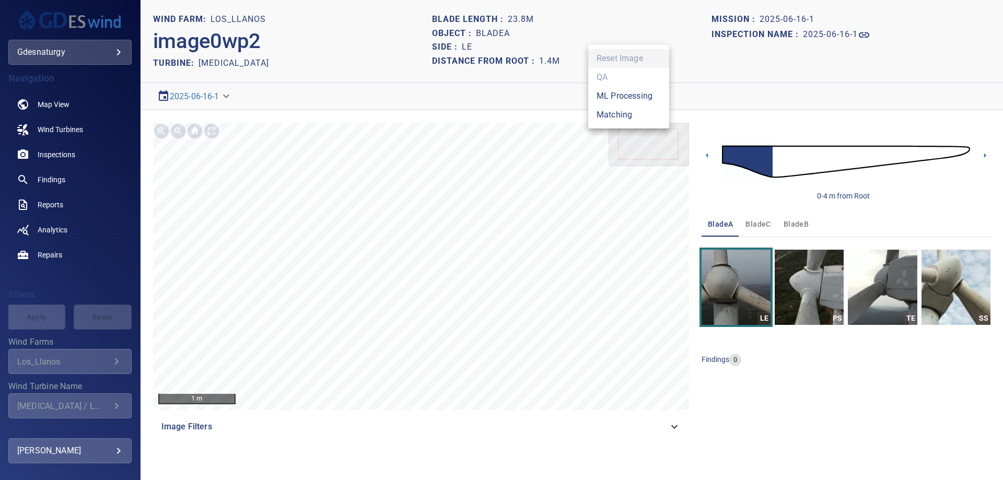
click at [620, 96] on body "**********" at bounding box center [501, 240] width 1003 height 480
click at [621, 114] on li "Matching" at bounding box center [628, 114] width 81 height 19
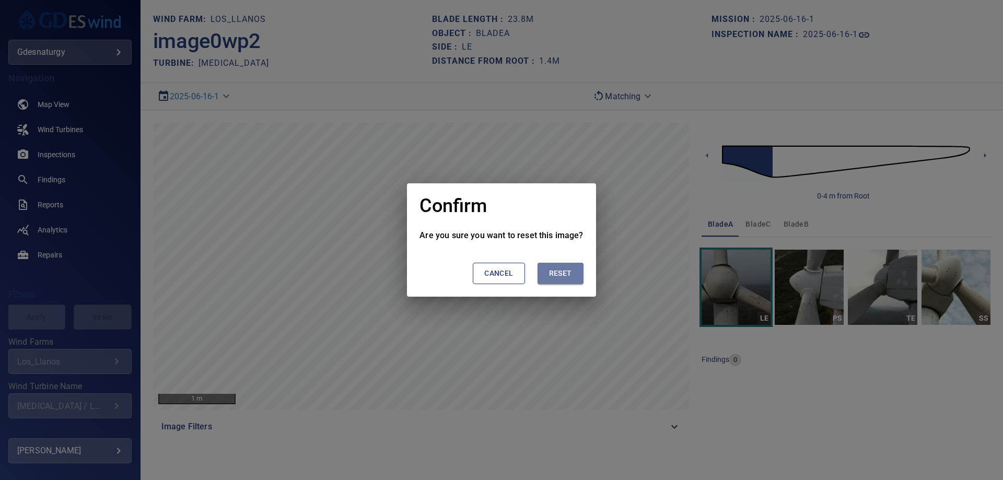
click at [563, 272] on span "Reset" at bounding box center [560, 273] width 23 height 13
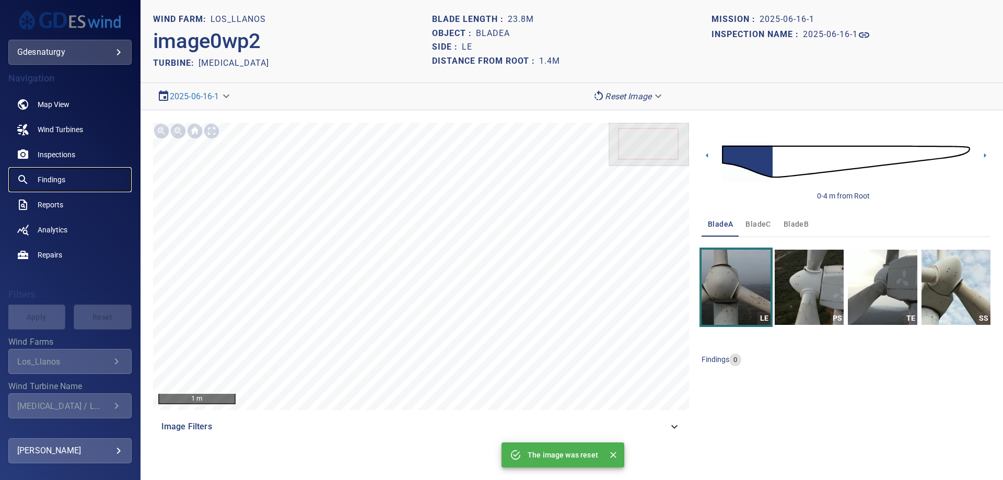
click at [43, 184] on span "Findings" at bounding box center [52, 179] width 28 height 10
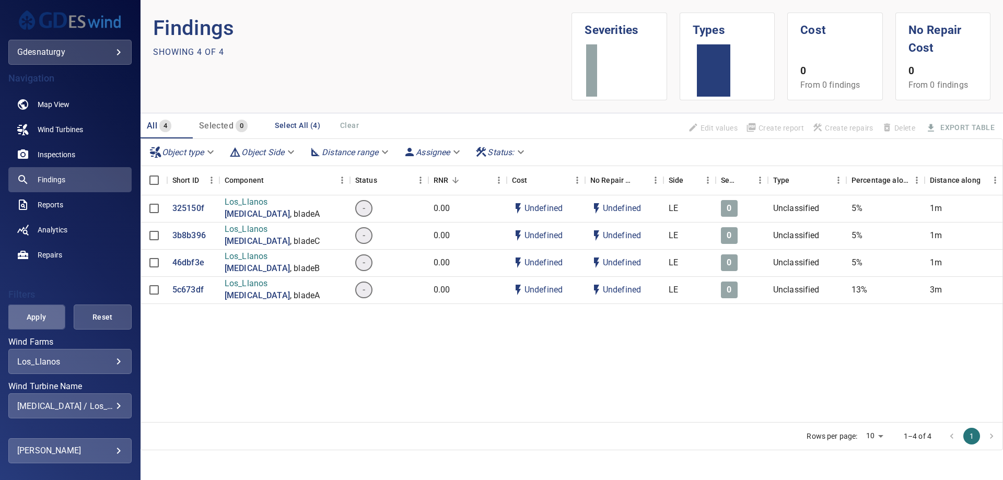
click at [42, 321] on span "Apply" at bounding box center [36, 317] width 32 height 13
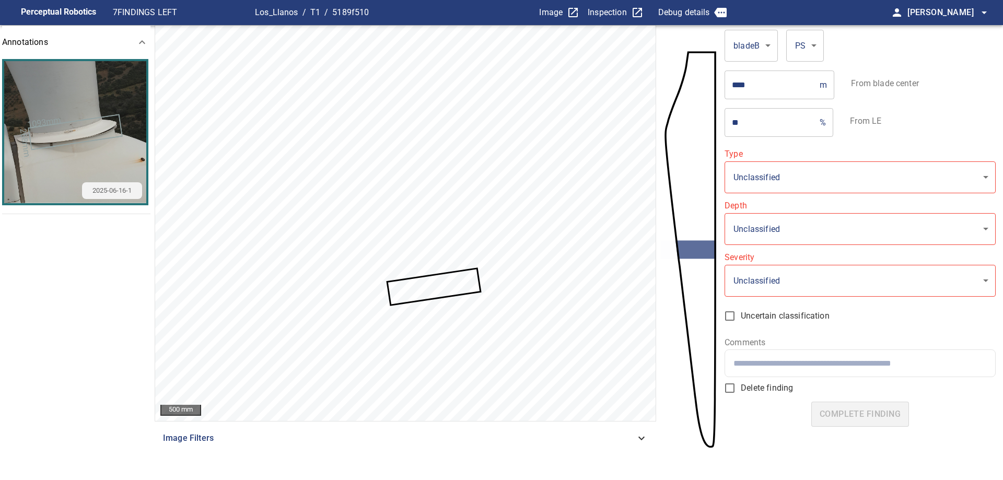
type input "**********"
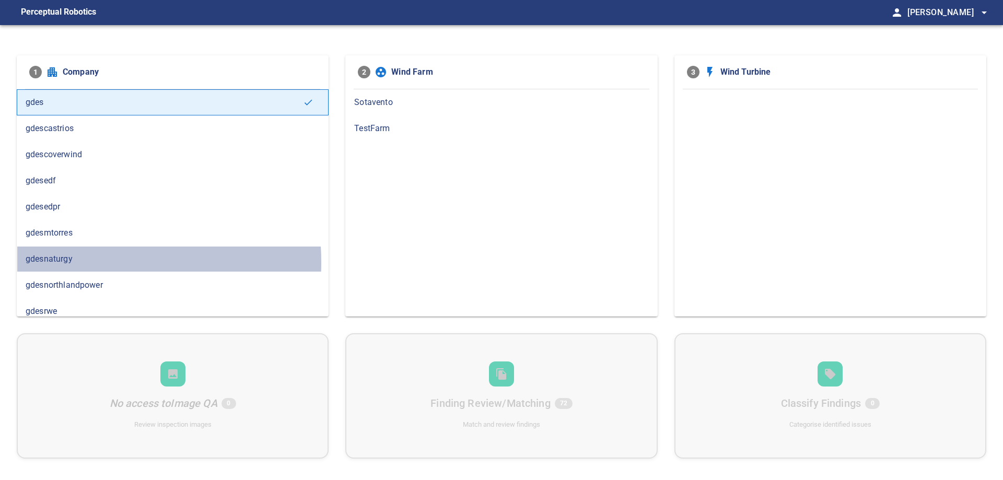
click at [59, 262] on span "gdesnaturgy" at bounding box center [173, 259] width 294 height 13
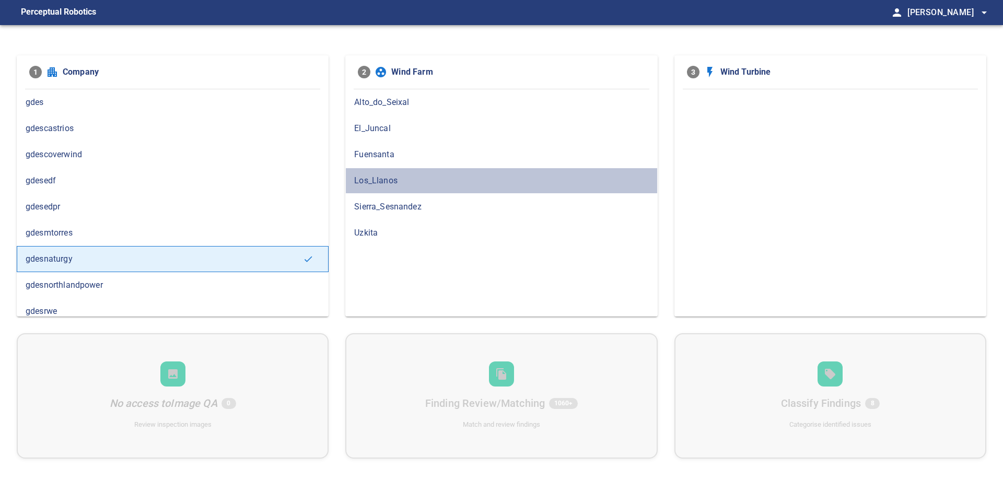
click at [421, 179] on span "Los_Llanos" at bounding box center [501, 180] width 294 height 13
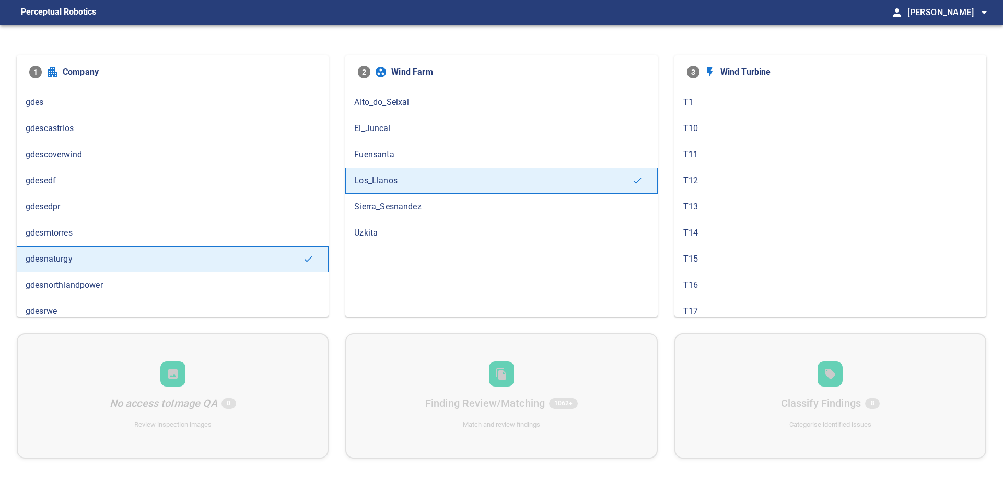
click at [759, 104] on span "T1" at bounding box center [830, 102] width 294 height 13
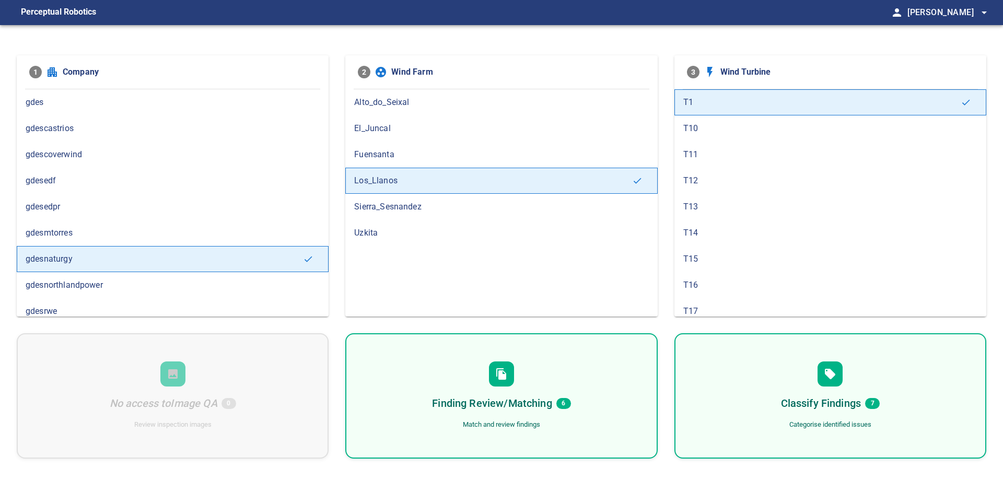
click at [586, 381] on div "Finding Review/Matching 6 Match and review findings" at bounding box center [501, 395] width 312 height 125
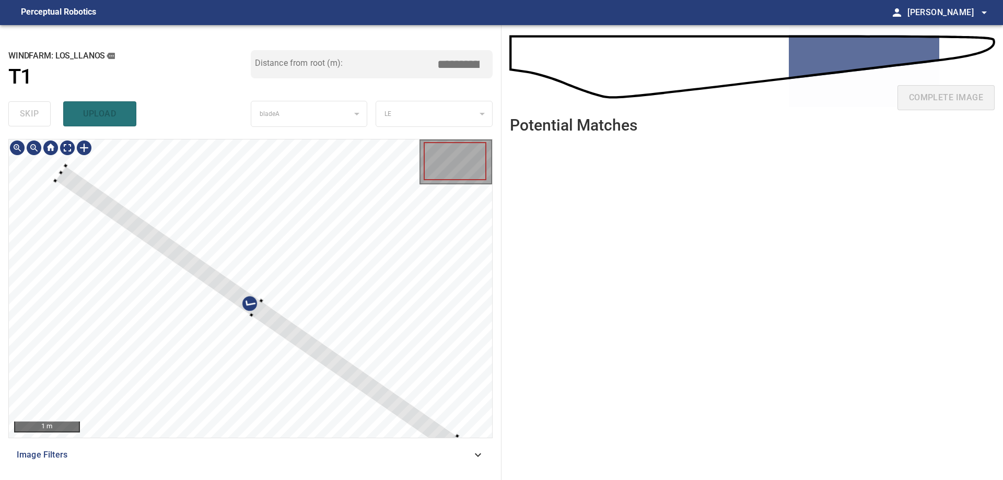
click at [353, 383] on div at bounding box center [256, 308] width 402 height 285
click at [354, 383] on div at bounding box center [252, 313] width 392 height 270
click at [314, 354] on div at bounding box center [236, 293] width 401 height 284
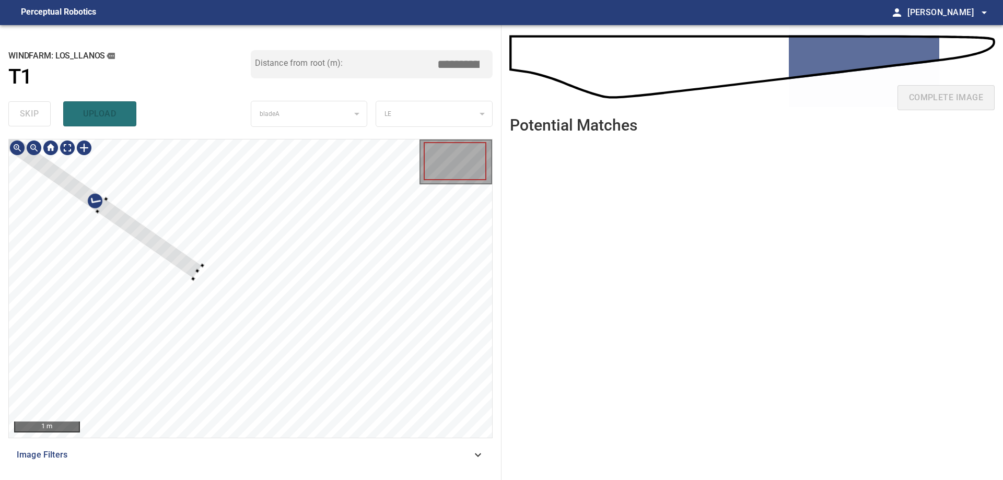
click at [193, 258] on div at bounding box center [102, 205] width 200 height 145
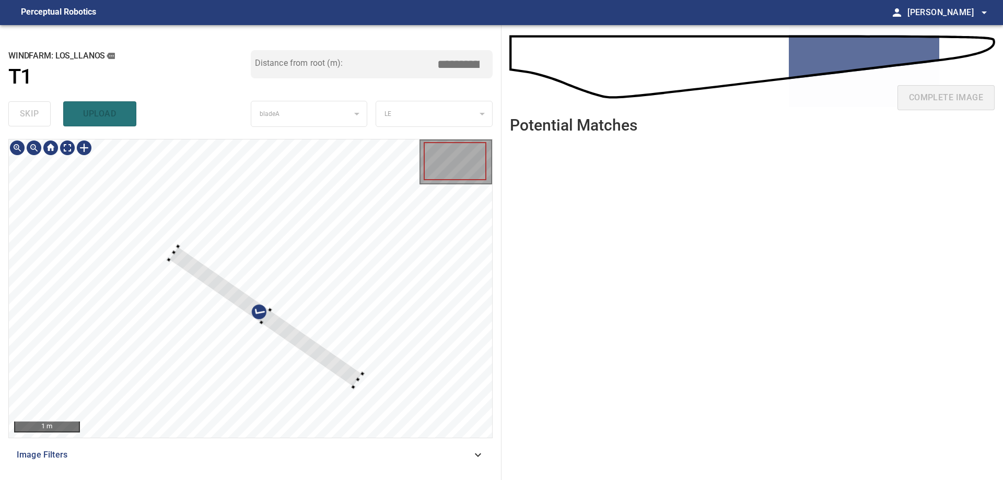
click at [325, 370] on div at bounding box center [250, 288] width 483 height 298
click at [425, 422] on div at bounding box center [250, 288] width 483 height 298
click at [182, 260] on div at bounding box center [250, 288] width 483 height 298
click at [201, 263] on div at bounding box center [289, 334] width 269 height 197
click at [417, 426] on div at bounding box center [250, 288] width 483 height 298
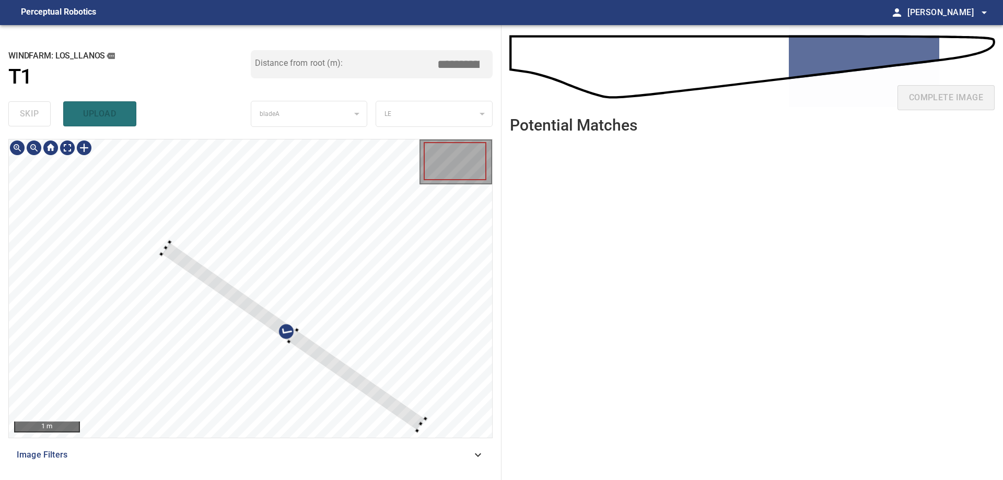
click at [413, 417] on div at bounding box center [293, 336] width 264 height 189
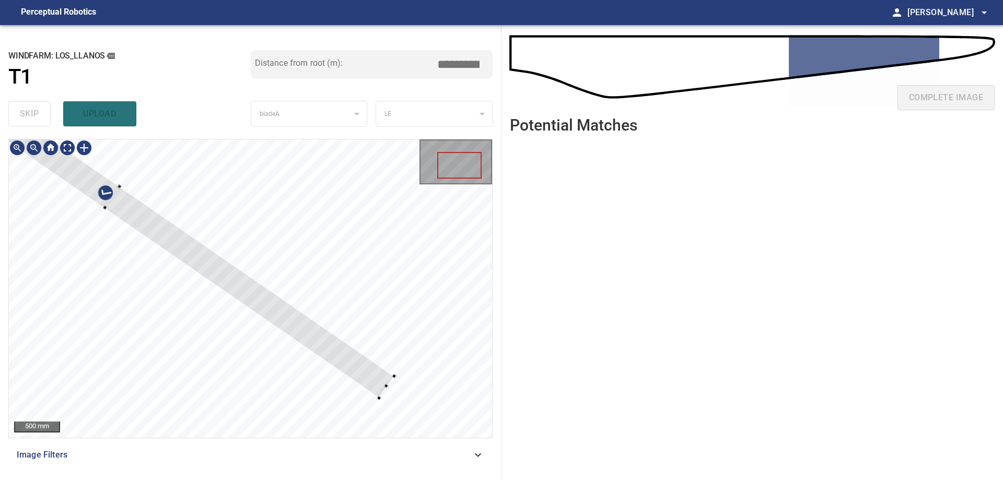
click at [300, 341] on div at bounding box center [111, 197] width 563 height 401
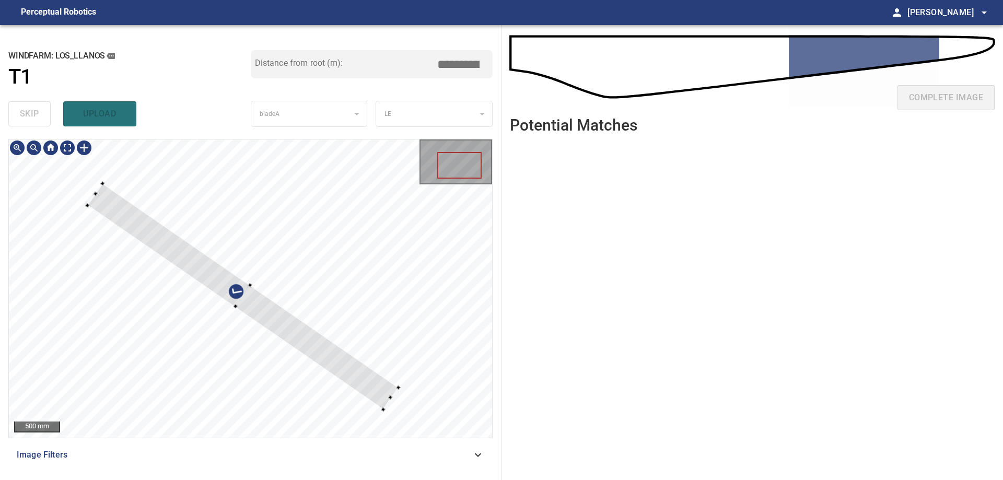
click at [343, 372] on div at bounding box center [242, 296] width 311 height 226
click at [393, 393] on div at bounding box center [250, 288] width 483 height 298
click at [383, 393] on div at bounding box center [243, 297] width 303 height 217
click at [387, 402] on div at bounding box center [388, 403] width 4 height 4
click at [377, 390] on div at bounding box center [244, 294] width 308 height 216
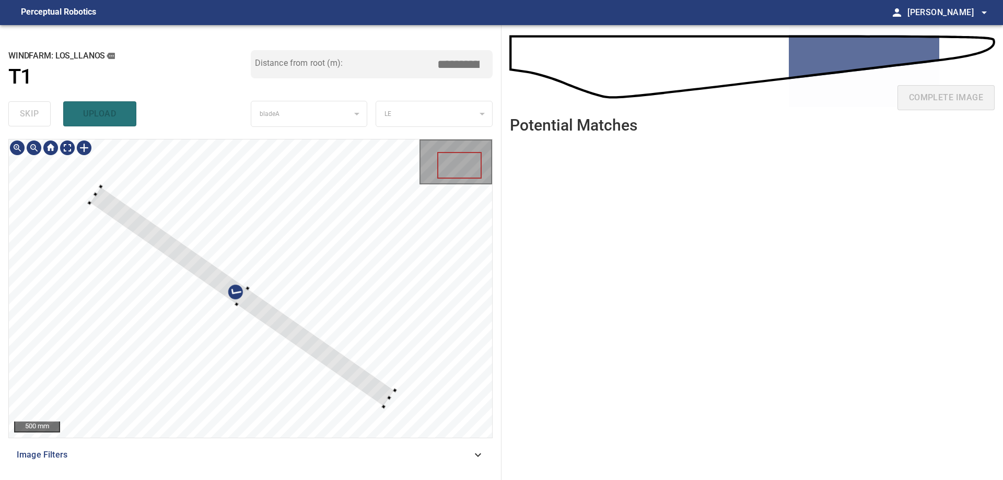
click at [392, 390] on div at bounding box center [241, 297] width 305 height 220
click at [420, 409] on div at bounding box center [255, 306] width 332 height 238
click at [414, 420] on div at bounding box center [413, 421] width 4 height 4
click at [405, 410] on div at bounding box center [254, 306] width 330 height 235
click at [421, 406] on div at bounding box center [250, 288] width 483 height 298
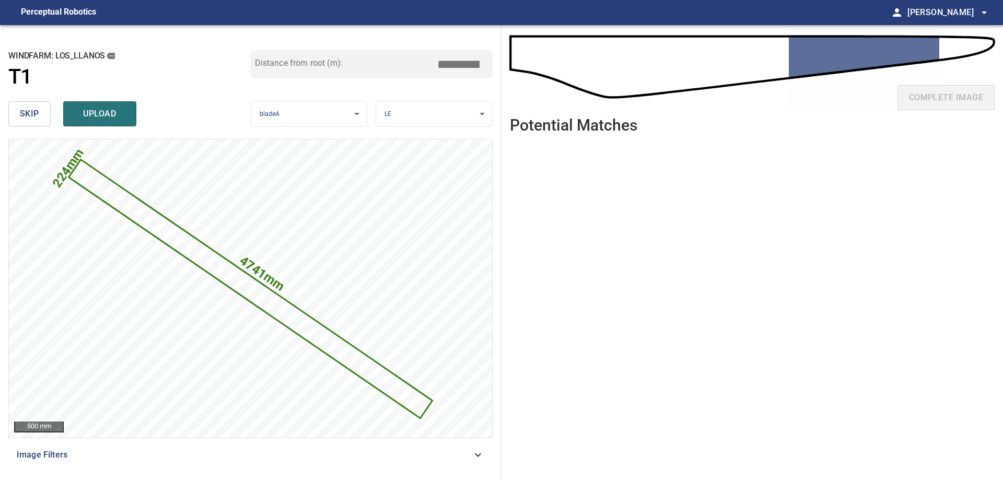
drag, startPoint x: 456, startPoint y: 55, endPoint x: 675, endPoint y: 85, distance: 220.3
click at [675, 85] on div "**********" at bounding box center [501, 252] width 1003 height 455
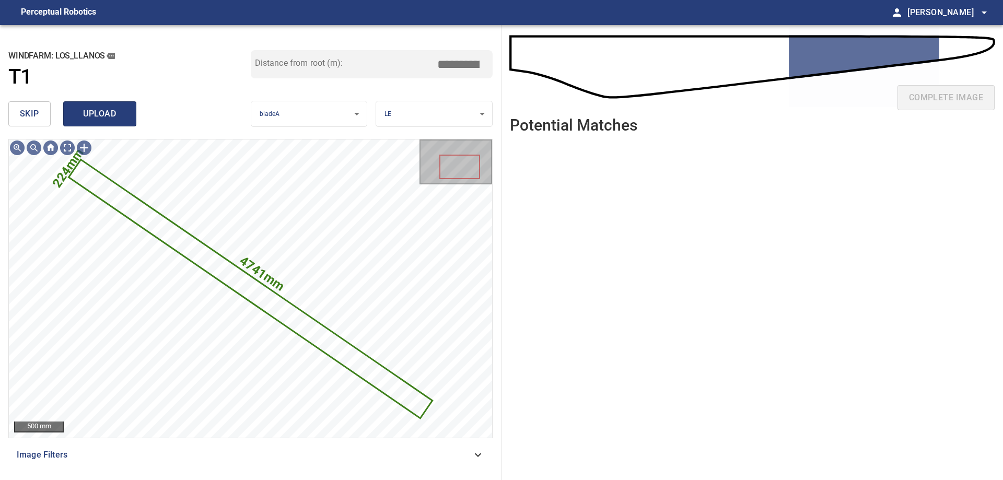
type input "*****"
click at [88, 111] on span "upload" at bounding box center [100, 114] width 50 height 15
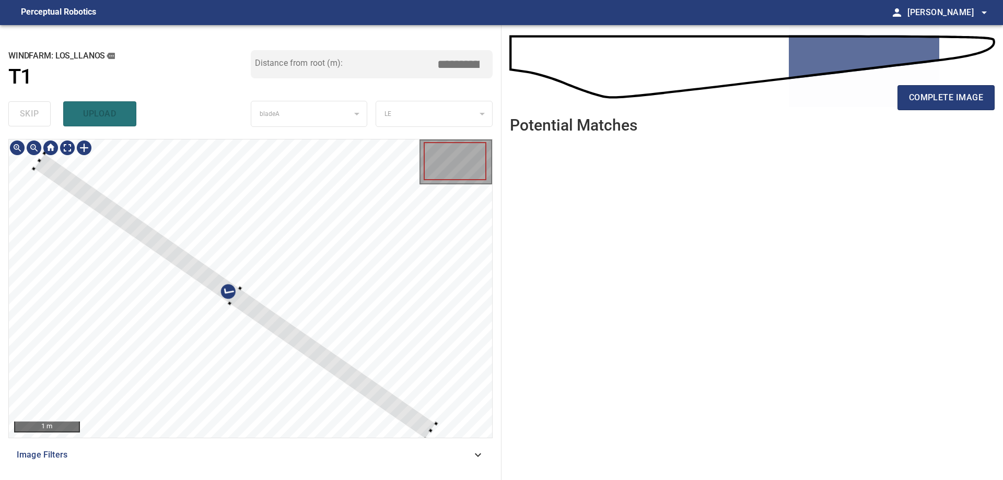
click at [390, 405] on div at bounding box center [235, 296] width 403 height 286
click at [371, 381] on div at bounding box center [205, 275] width 343 height 244
click at [350, 380] on div at bounding box center [237, 300] width 343 height 244
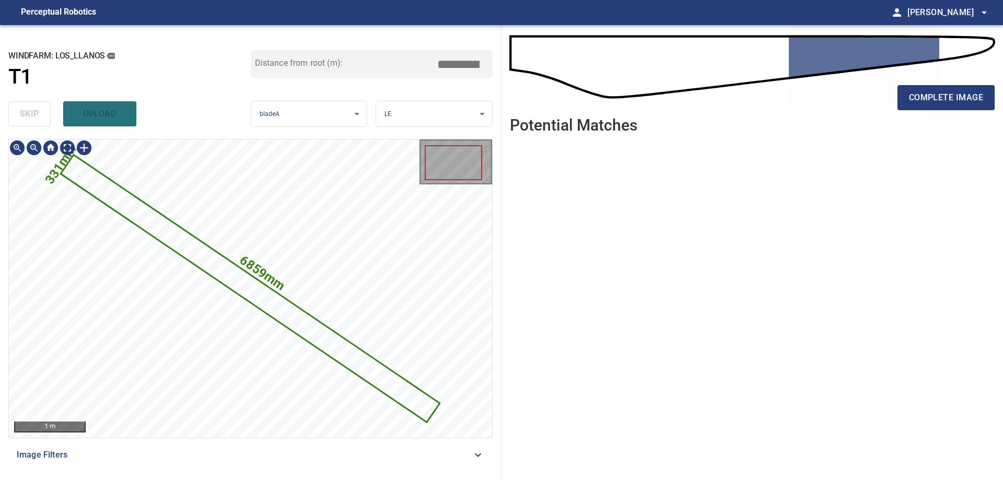
click at [244, 291] on icon at bounding box center [250, 288] width 376 height 265
drag, startPoint x: 457, startPoint y: 60, endPoint x: 546, endPoint y: 56, distance: 88.3
click at [546, 56] on div "**********" at bounding box center [501, 252] width 1003 height 455
type input "*****"
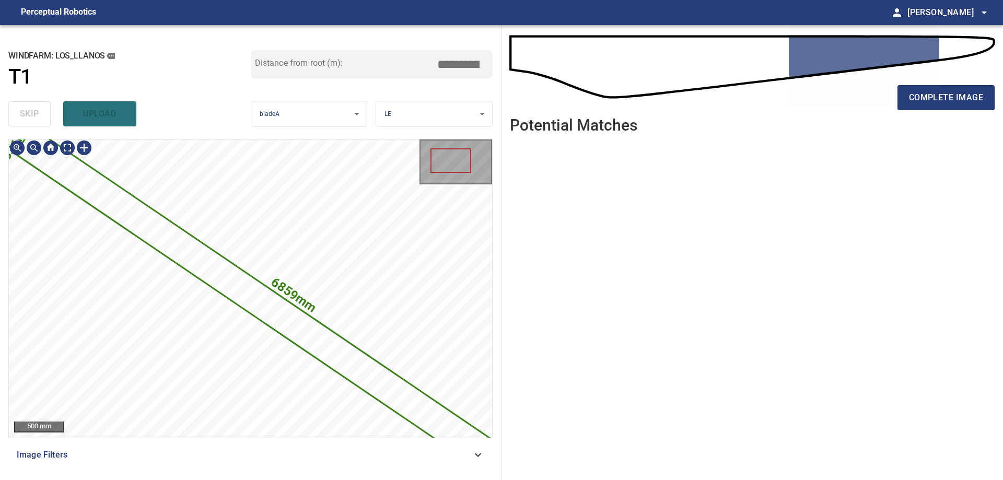
click at [164, 244] on icon at bounding box center [279, 314] width 526 height 370
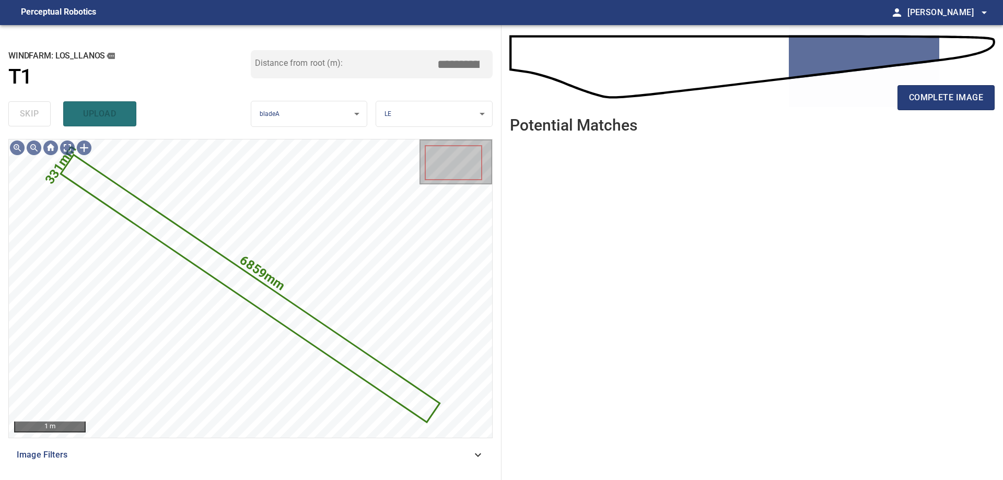
click at [462, 63] on input "*****" at bounding box center [462, 64] width 52 height 20
click at [467, 60] on input "*****" at bounding box center [462, 64] width 52 height 20
click at [99, 107] on div "skip upload" at bounding box center [129, 113] width 242 height 33
click at [173, 232] on icon at bounding box center [250, 288] width 376 height 265
click at [176, 235] on icon at bounding box center [250, 288] width 376 height 265
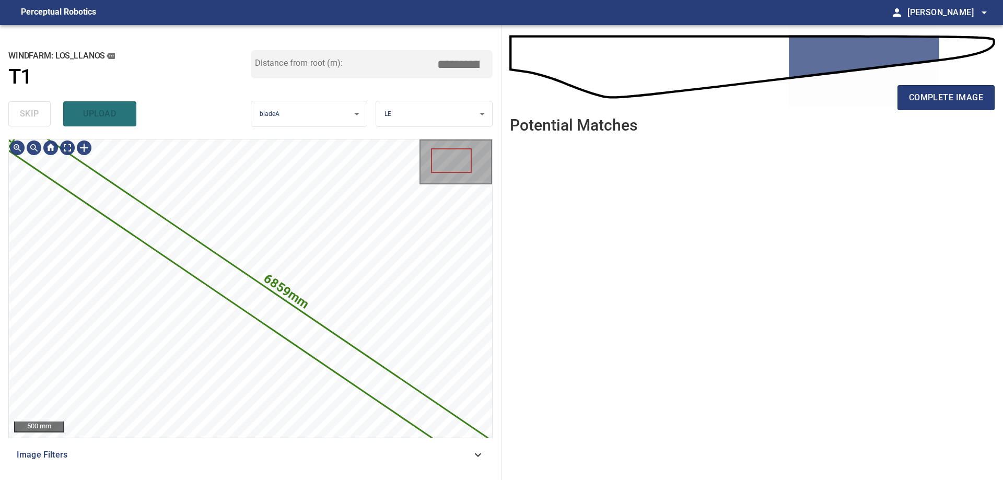
click at [455, 64] on input "*****" at bounding box center [462, 64] width 52 height 20
click at [478, 67] on input "*****" at bounding box center [462, 64] width 52 height 20
click at [473, 64] on input "*****" at bounding box center [462, 64] width 52 height 20
click at [220, 269] on icon at bounding box center [271, 310] width 527 height 371
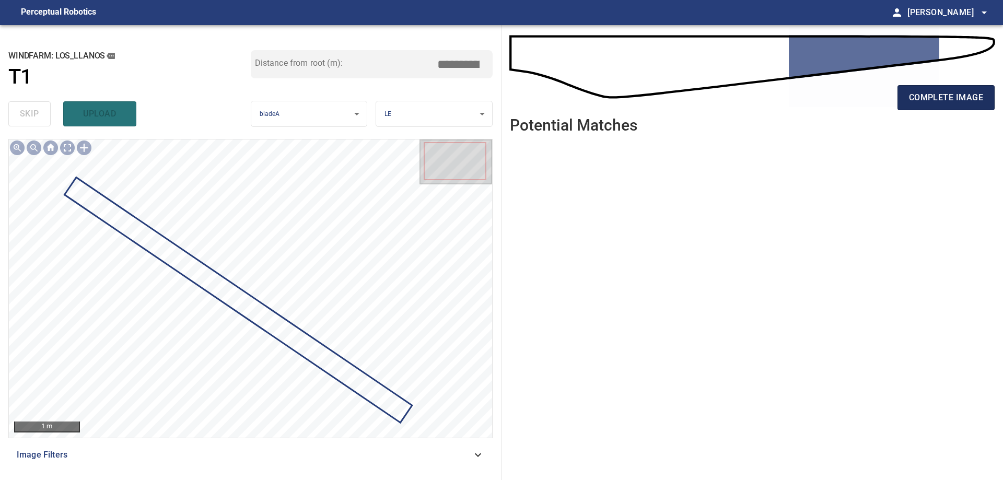
click at [958, 94] on span "complete image" at bounding box center [946, 97] width 74 height 15
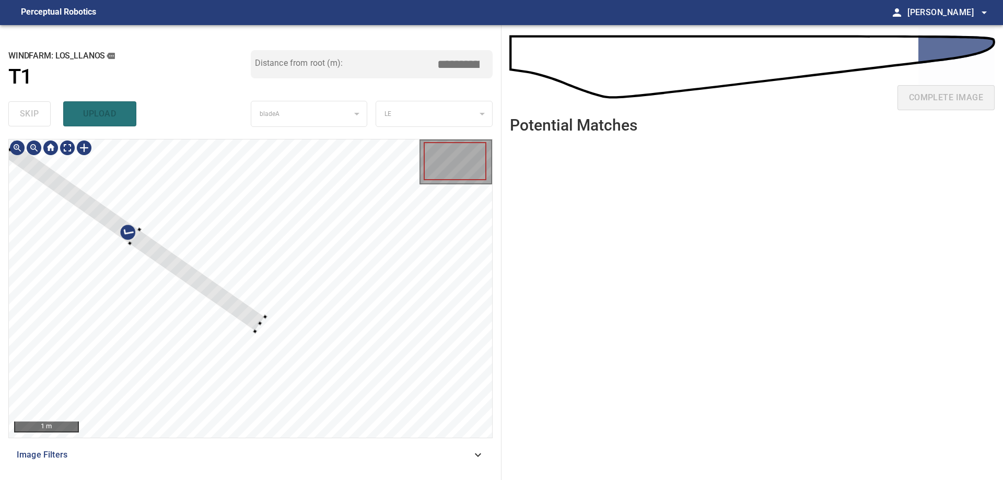
click at [187, 263] on div at bounding box center [139, 230] width 251 height 174
click at [213, 287] on div at bounding box center [163, 256] width 261 height 189
click at [261, 323] on div at bounding box center [155, 251] width 227 height 164
click at [201, 285] on div at bounding box center [154, 250] width 228 height 163
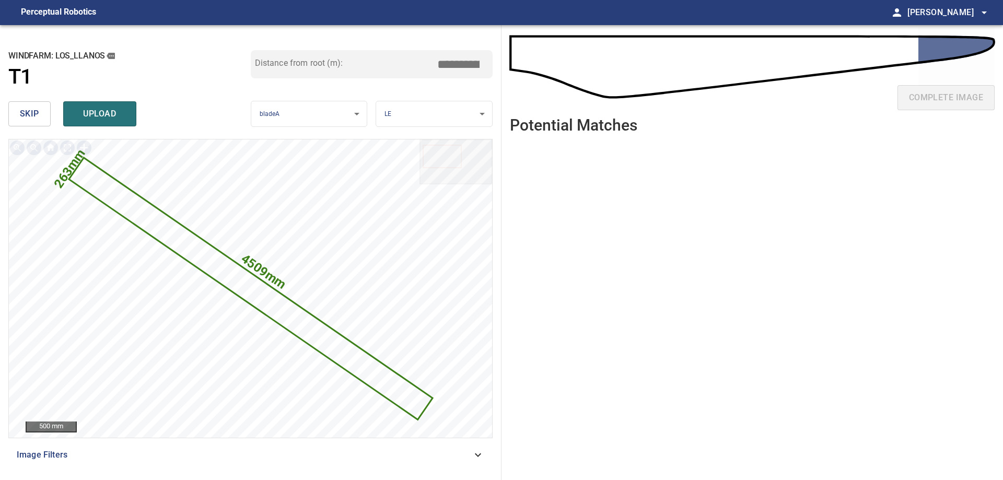
drag, startPoint x: 437, startPoint y: 60, endPoint x: 570, endPoint y: 97, distance: 137.7
click at [566, 96] on div "**********" at bounding box center [501, 252] width 1003 height 455
click at [461, 66] on input "****" at bounding box center [462, 64] width 52 height 20
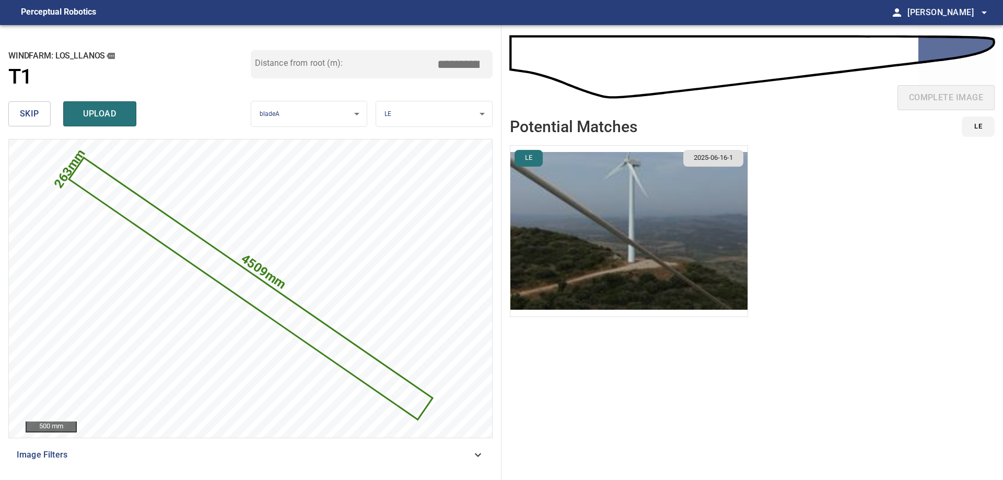
type input "*****"
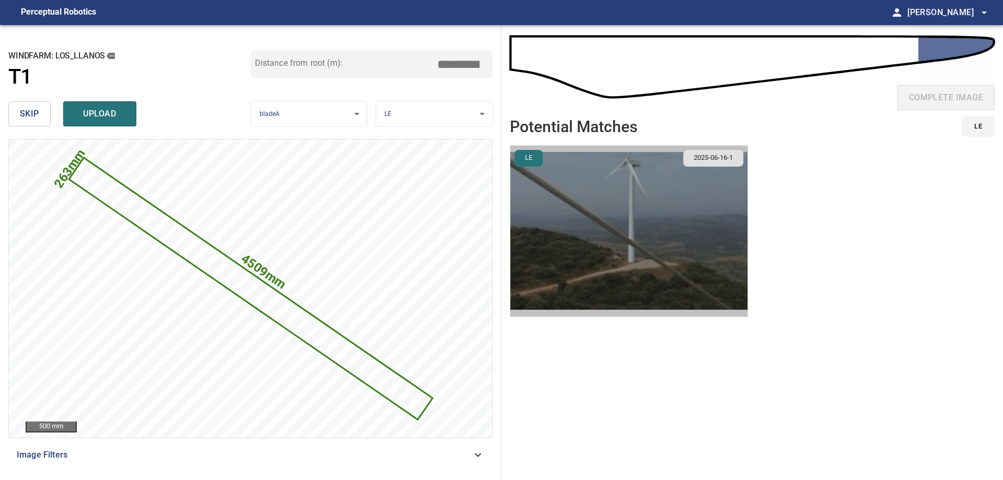
click at [668, 198] on img "button" at bounding box center [628, 231] width 237 height 171
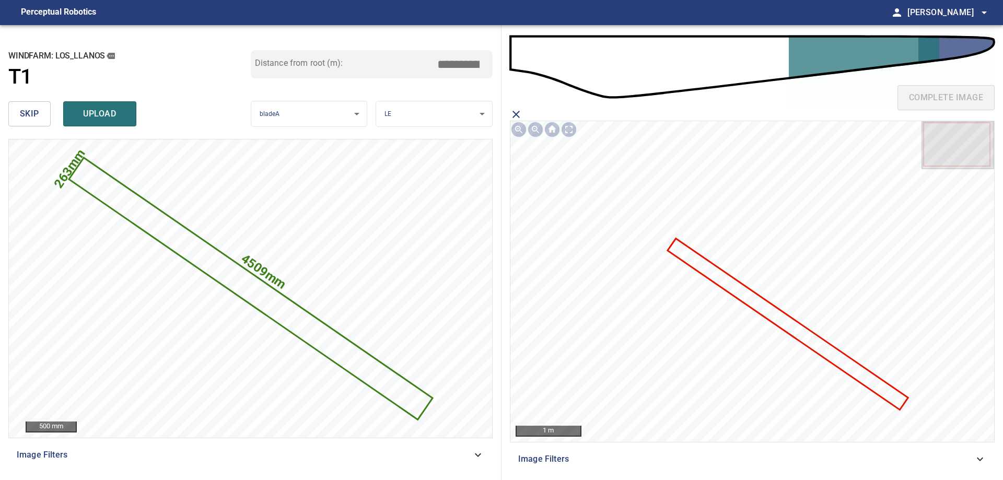
click at [710, 272] on icon at bounding box center [787, 324] width 238 height 169
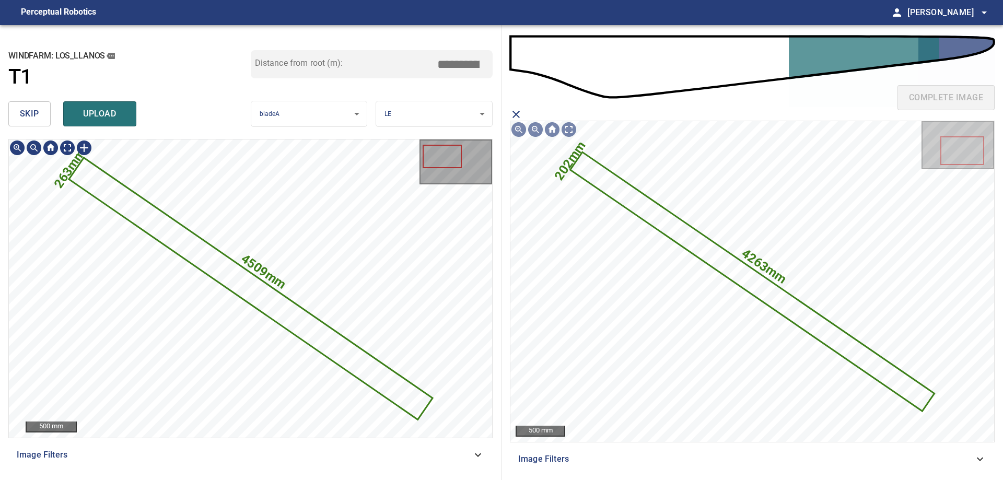
click at [284, 315] on icon at bounding box center [250, 289] width 361 height 260
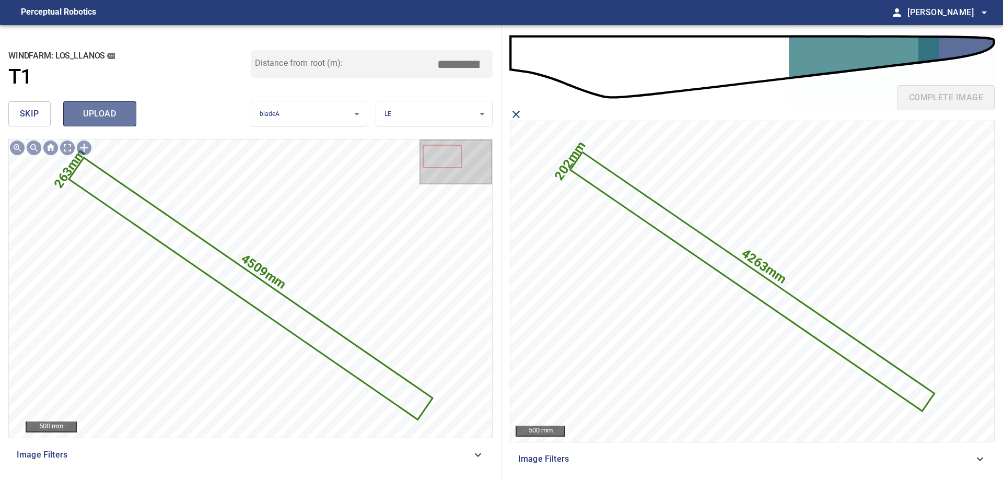
click at [112, 122] on button "upload" at bounding box center [99, 113] width 73 height 25
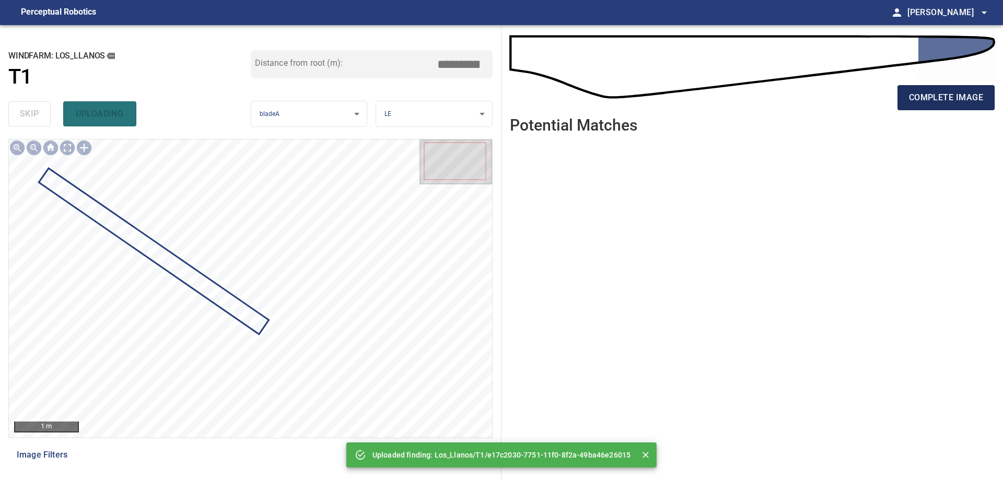
click at [930, 93] on span "complete image" at bounding box center [946, 97] width 74 height 15
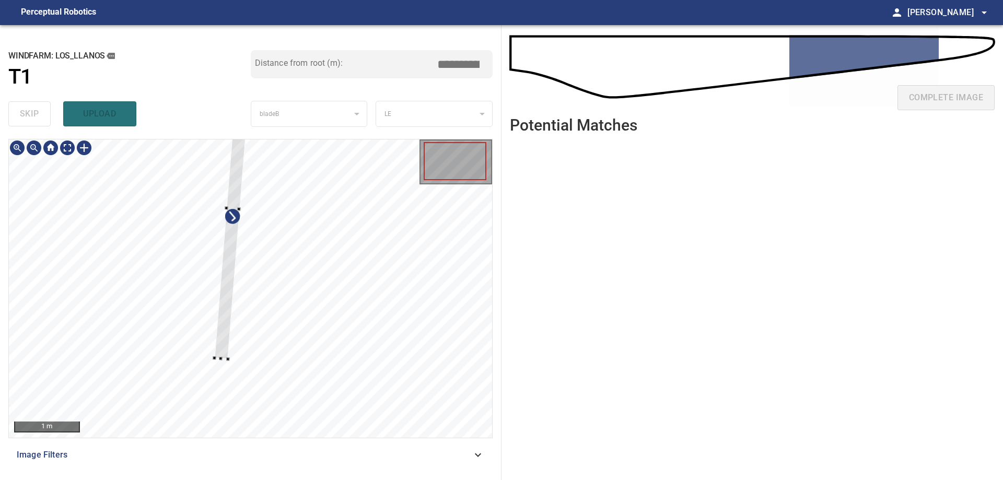
click at [230, 251] on div at bounding box center [234, 207] width 38 height 302
click at [237, 244] on div at bounding box center [237, 153] width 29 height 195
click at [238, 280] on div at bounding box center [237, 248] width 29 height 195
click at [234, 362] on div at bounding box center [250, 288] width 483 height 298
click at [222, 429] on div at bounding box center [250, 288] width 483 height 298
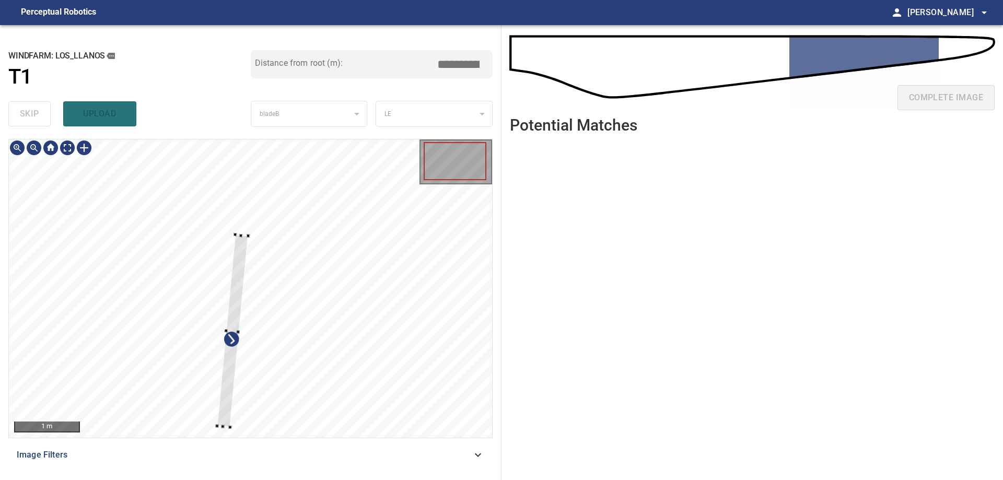
click at [233, 309] on div at bounding box center [232, 330] width 31 height 193
click at [223, 386] on div at bounding box center [230, 330] width 30 height 193
click at [238, 147] on div at bounding box center [250, 288] width 483 height 298
click at [218, 398] on div at bounding box center [232, 288] width 38 height 277
click at [223, 381] on div at bounding box center [234, 288] width 38 height 277
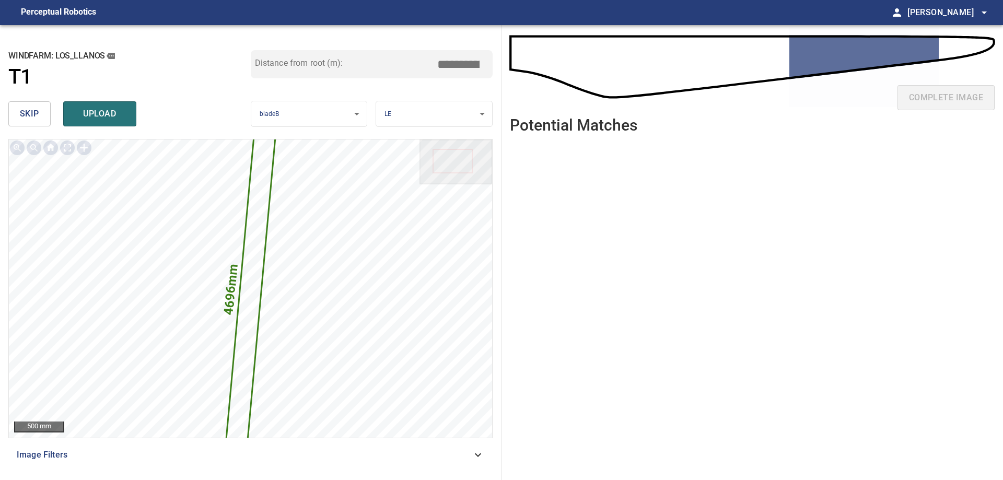
drag, startPoint x: 455, startPoint y: 64, endPoint x: 623, endPoint y: 79, distance: 168.8
click at [621, 78] on div "**********" at bounding box center [501, 252] width 1003 height 455
drag, startPoint x: 457, startPoint y: 64, endPoint x: 486, endPoint y: 85, distance: 35.4
click at [483, 66] on input "*****" at bounding box center [462, 64] width 52 height 20
type input "*****"
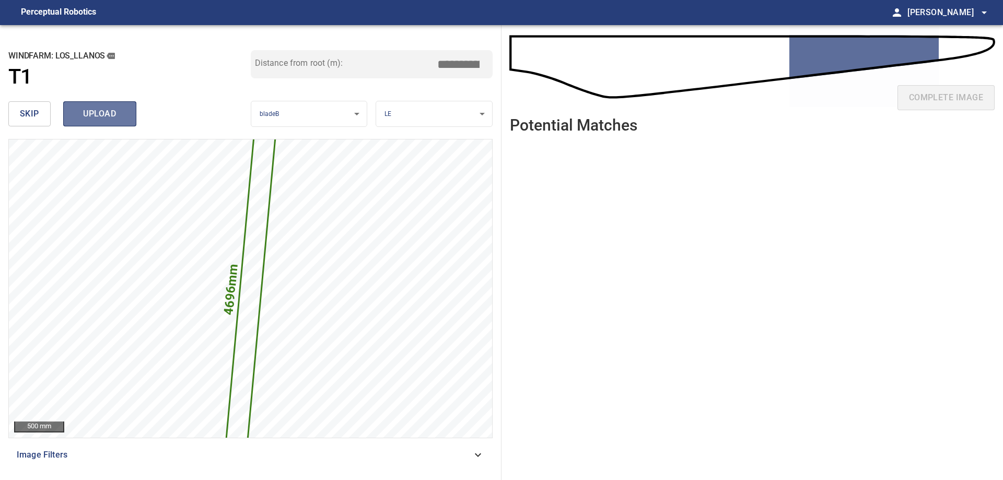
click at [88, 113] on span "upload" at bounding box center [100, 114] width 50 height 15
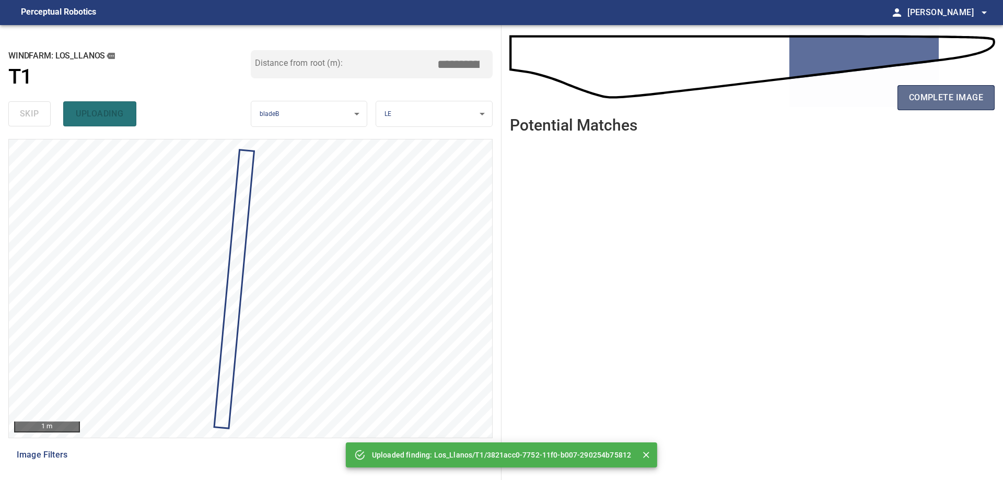
click at [983, 97] on button "complete image" at bounding box center [945, 97] width 97 height 25
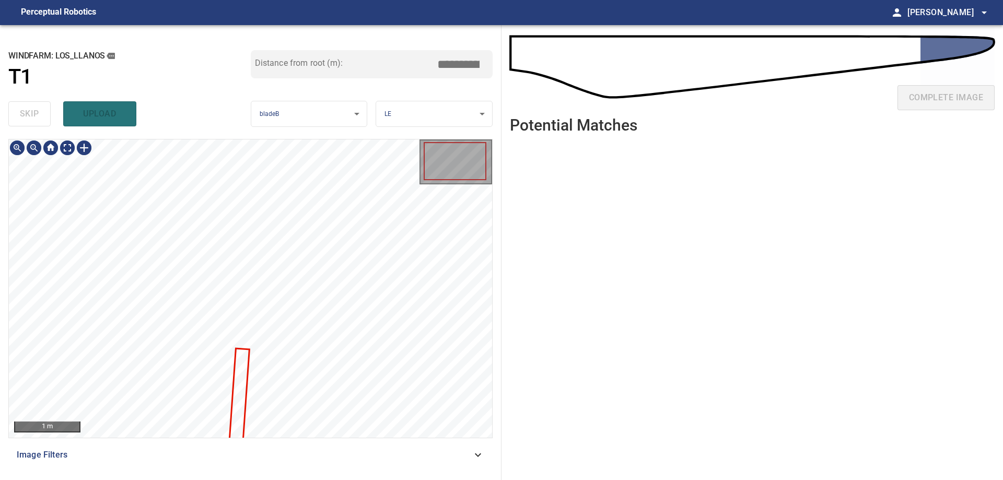
click at [234, 372] on div at bounding box center [250, 288] width 483 height 298
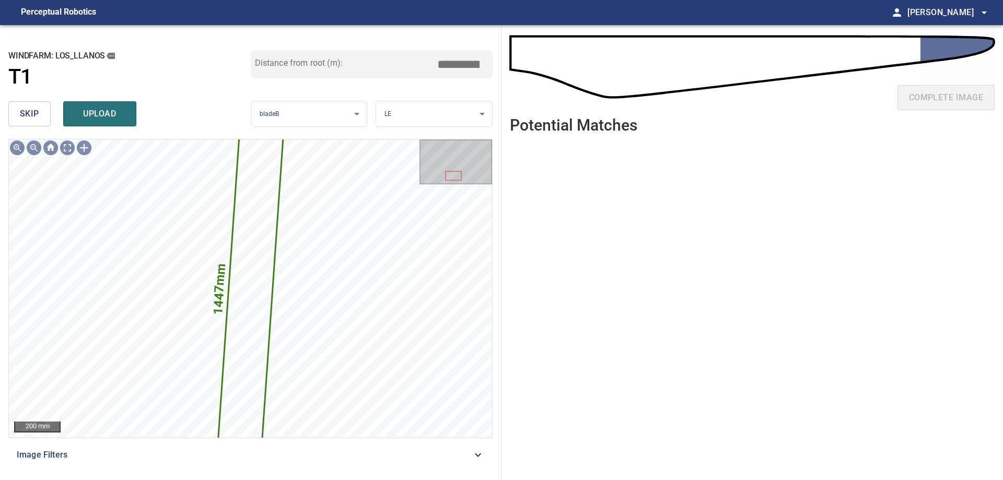
click at [456, 61] on input "*****" at bounding box center [462, 64] width 52 height 20
drag, startPoint x: 442, startPoint y: 66, endPoint x: 575, endPoint y: 67, distance: 132.6
click at [575, 67] on div "**********" at bounding box center [501, 252] width 1003 height 455
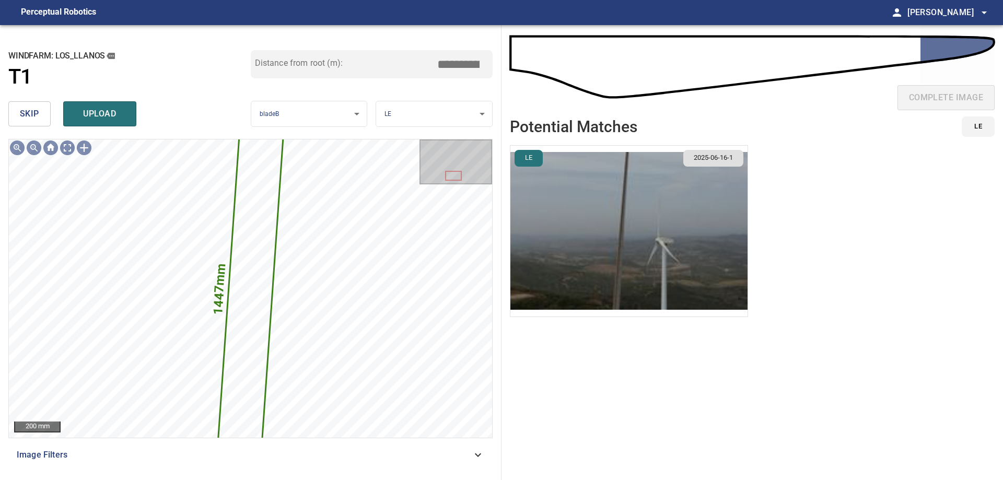
type input "*****"
click at [561, 218] on img "button" at bounding box center [628, 231] width 237 height 171
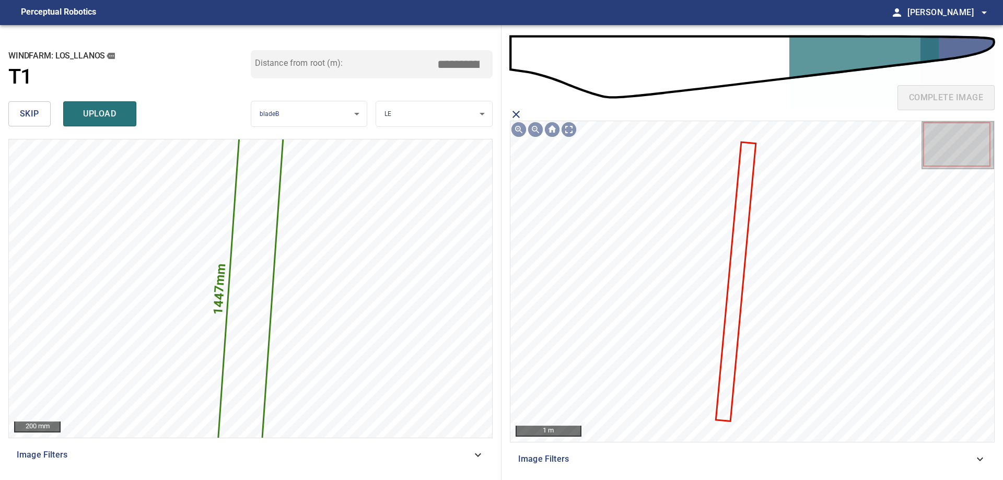
click at [732, 285] on icon at bounding box center [735, 281] width 38 height 277
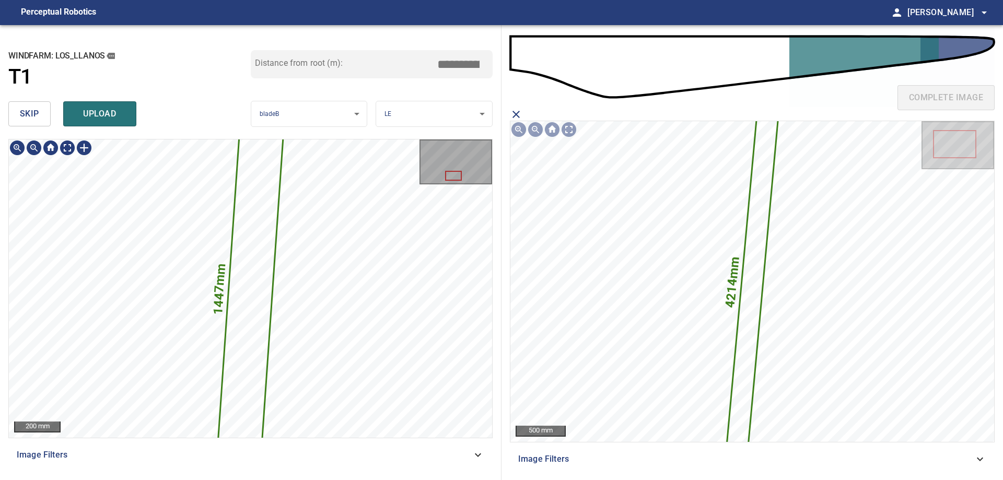
click at [263, 285] on icon at bounding box center [250, 288] width 66 height 349
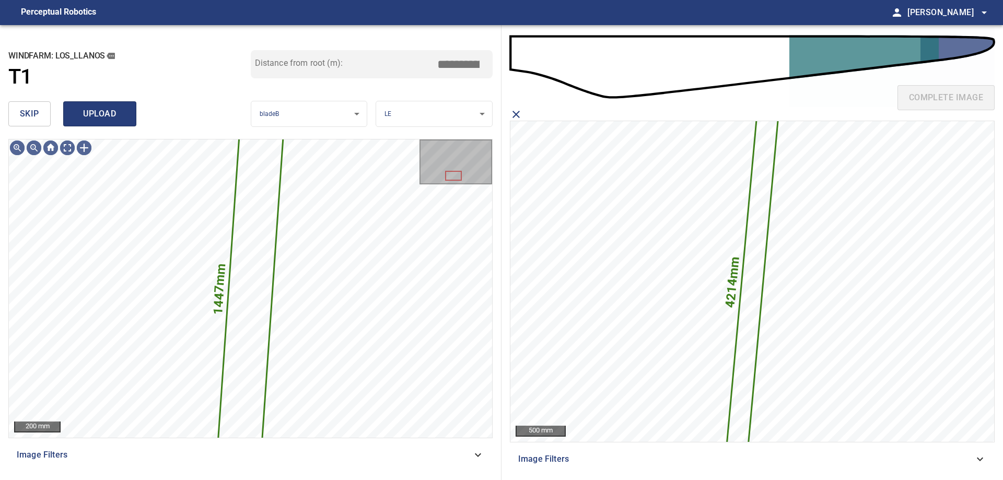
click at [99, 115] on span "upload" at bounding box center [100, 114] width 50 height 15
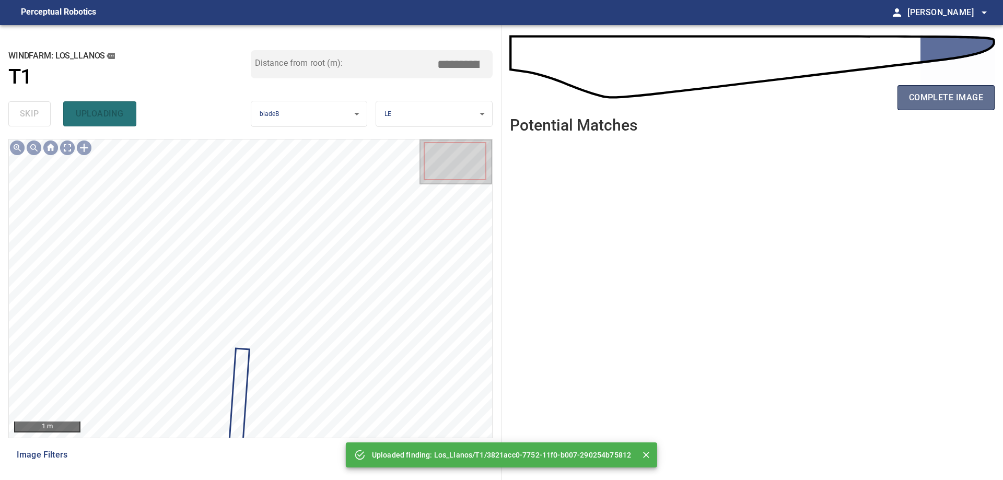
drag, startPoint x: 912, startPoint y: 92, endPoint x: 919, endPoint y: 97, distance: 8.0
click at [916, 95] on span "complete image" at bounding box center [946, 97] width 74 height 15
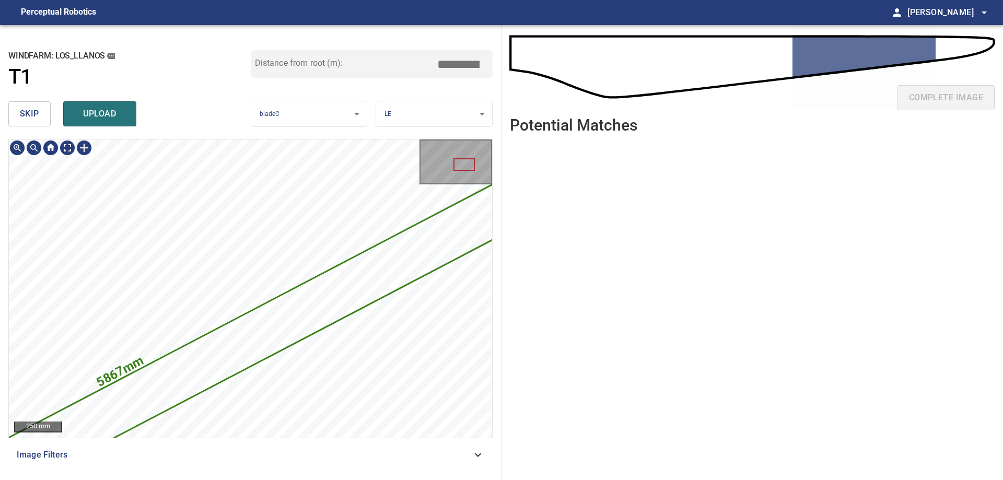
click at [365, 284] on icon at bounding box center [135, 399] width 977 height 542
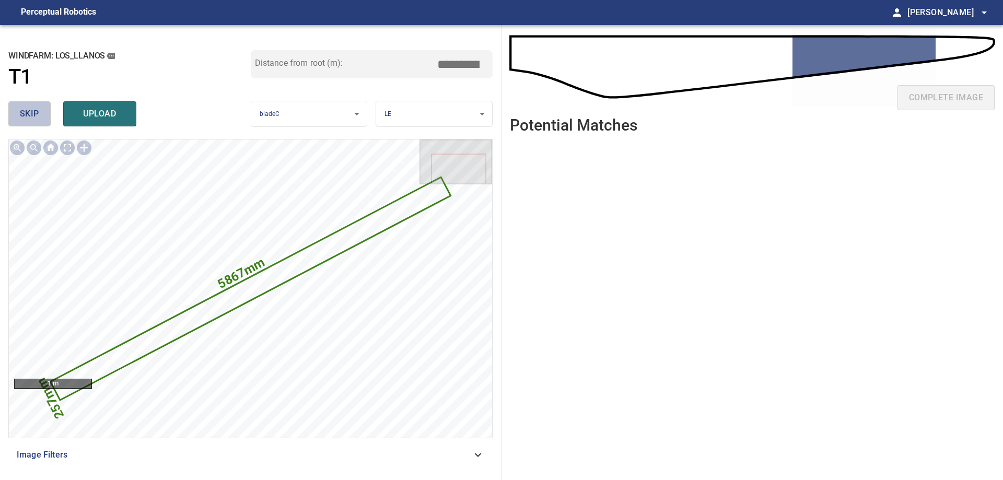
click at [31, 114] on span "skip" at bounding box center [29, 114] width 19 height 15
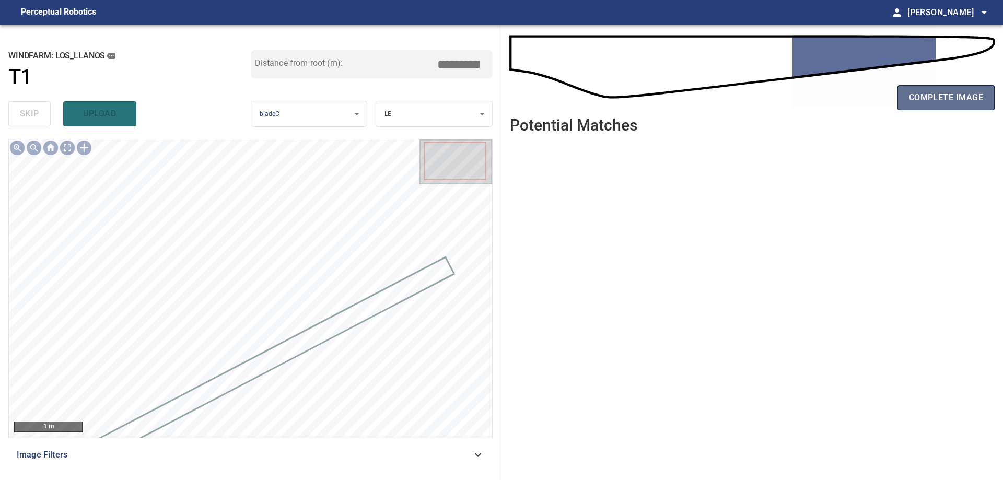
click at [962, 99] on span "complete image" at bounding box center [946, 97] width 74 height 15
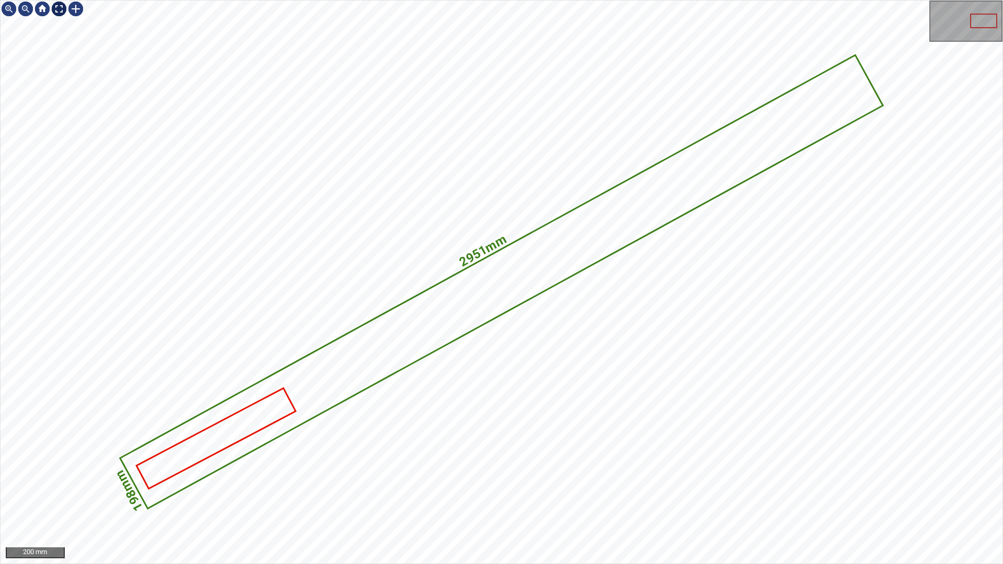
click at [63, 4] on div at bounding box center [59, 9] width 17 height 17
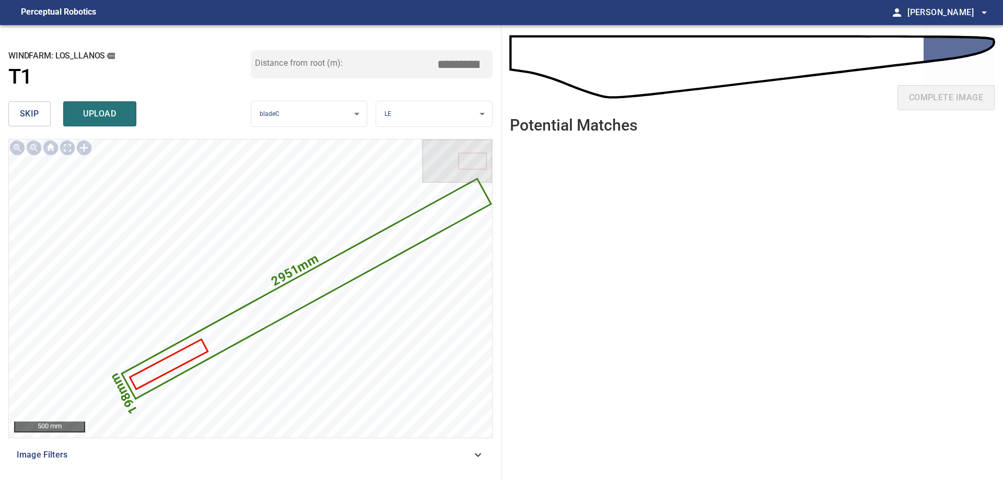
click at [48, 112] on button "skip" at bounding box center [29, 113] width 42 height 25
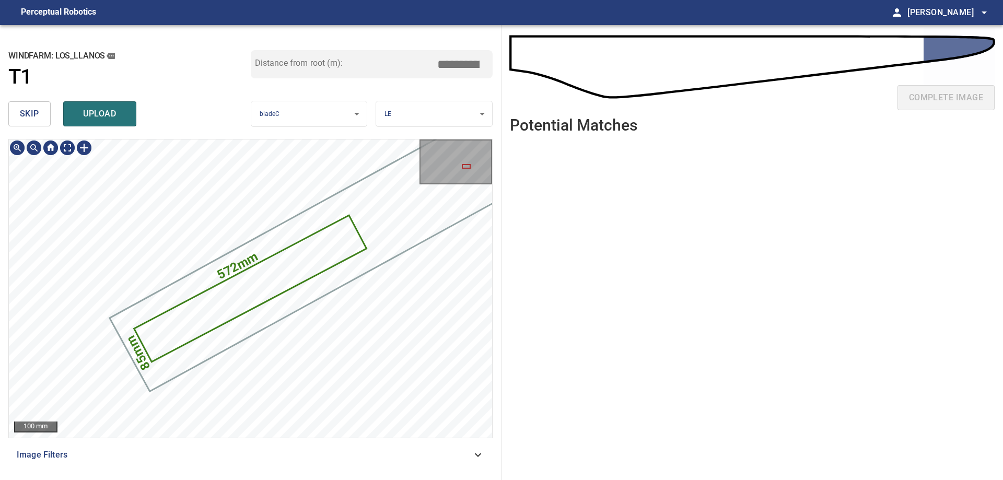
click at [287, 270] on icon at bounding box center [250, 289] width 230 height 144
drag, startPoint x: 456, startPoint y: 62, endPoint x: 494, endPoint y: 79, distance: 41.6
click at [494, 79] on div "**********" at bounding box center [250, 252] width 501 height 455
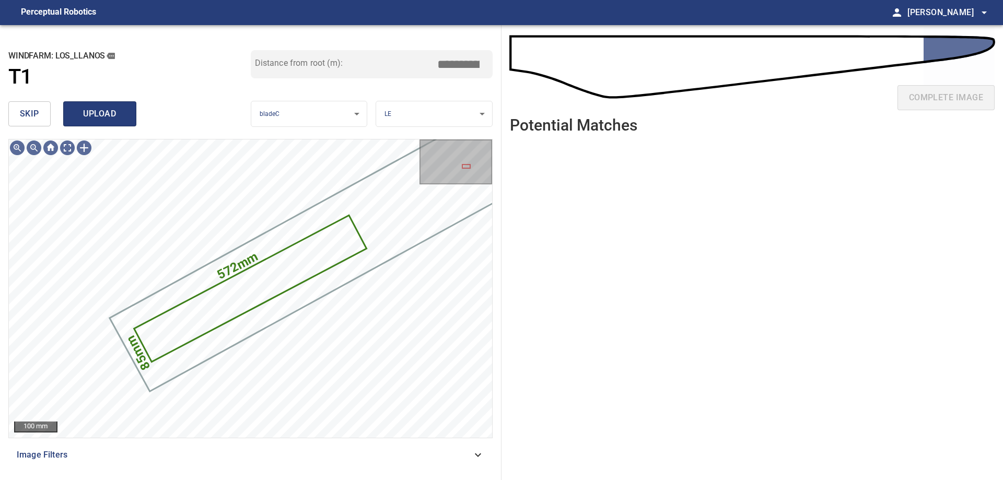
type input "*****"
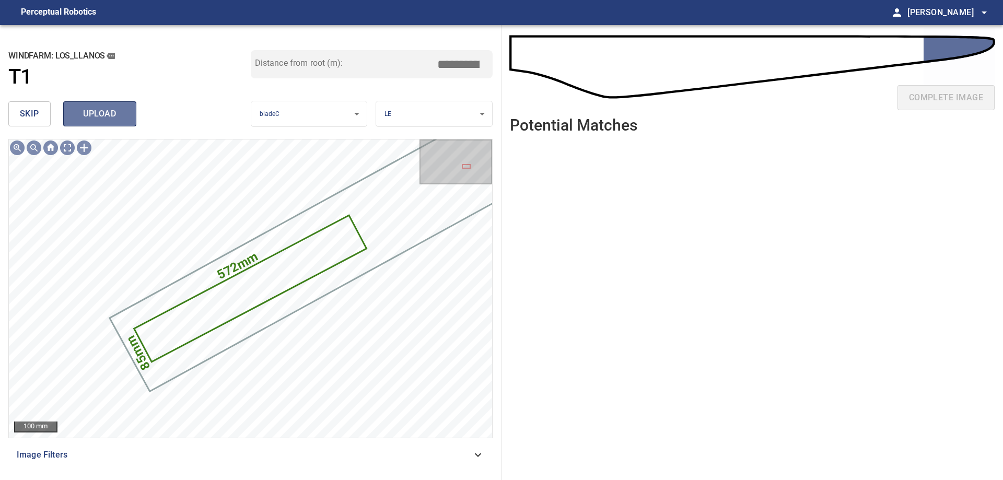
click at [135, 109] on button "upload" at bounding box center [99, 113] width 73 height 25
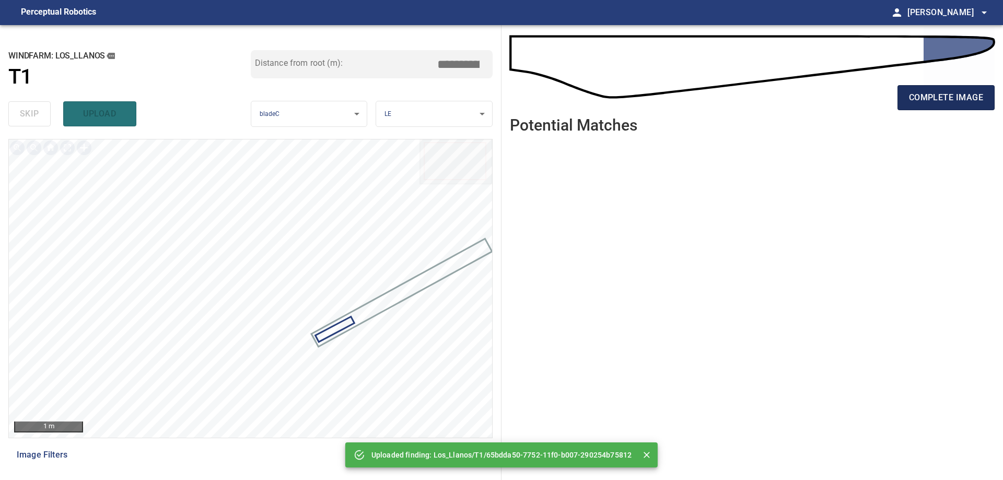
click at [969, 99] on span "complete image" at bounding box center [946, 97] width 74 height 15
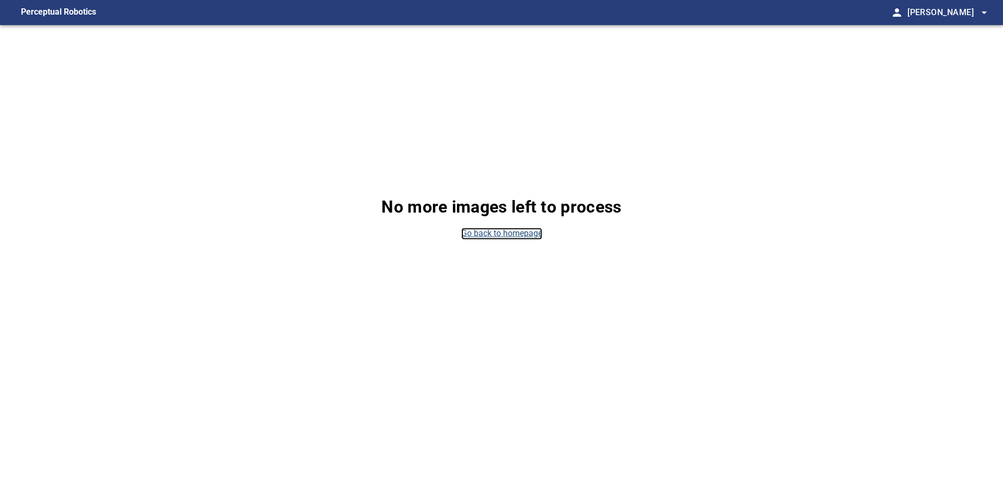
click at [480, 237] on link "Go back to homepage" at bounding box center [501, 234] width 81 height 12
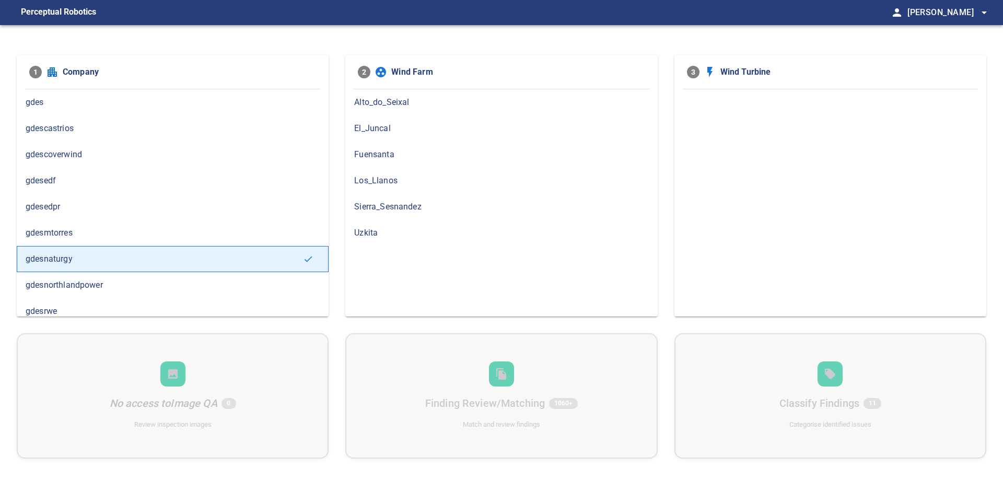
drag, startPoint x: 399, startPoint y: 174, endPoint x: 401, endPoint y: 182, distance: 8.5
click at [399, 174] on span "Los_Llanos" at bounding box center [501, 180] width 294 height 13
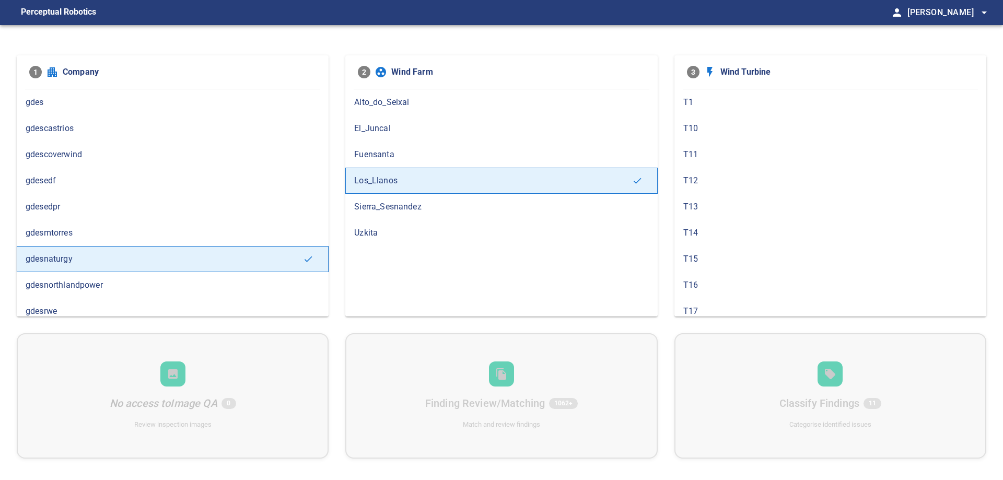
click at [767, 97] on span "T1" at bounding box center [830, 102] width 294 height 13
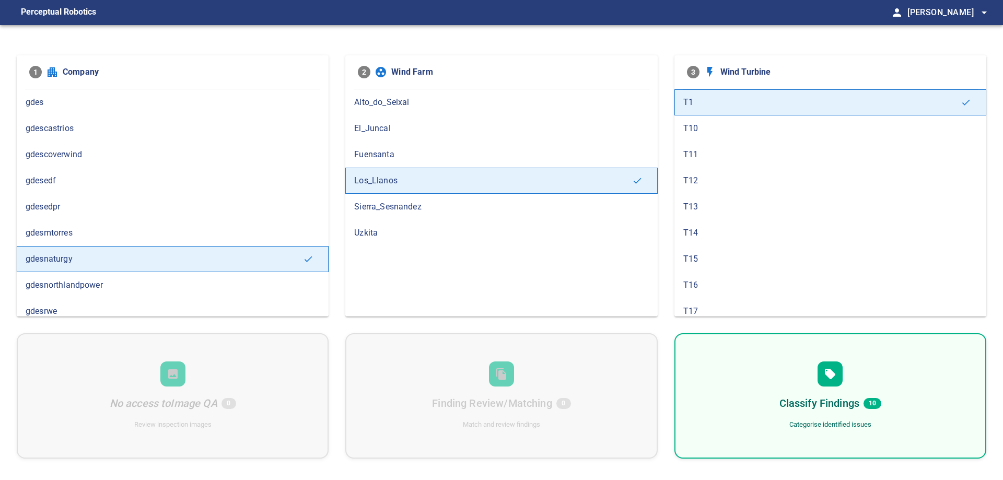
click at [688, 404] on div "Classify Findings 10 Categorise identified issues" at bounding box center [830, 395] width 312 height 125
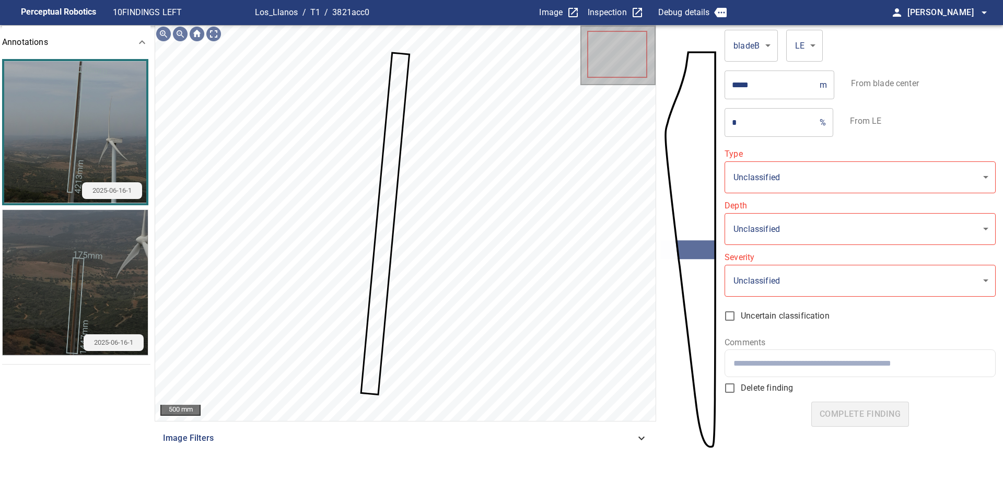
type input "*******"
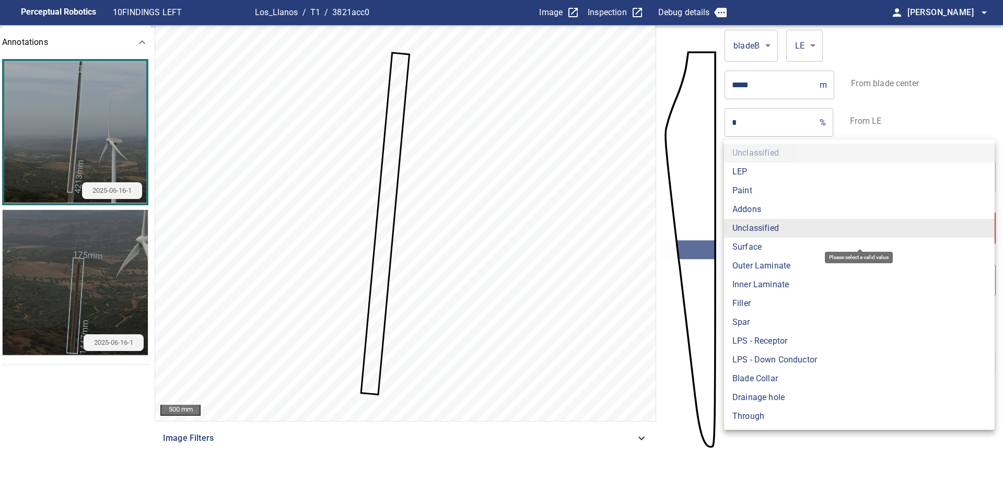
click at [828, 229] on body "**********" at bounding box center [501, 240] width 1003 height 480
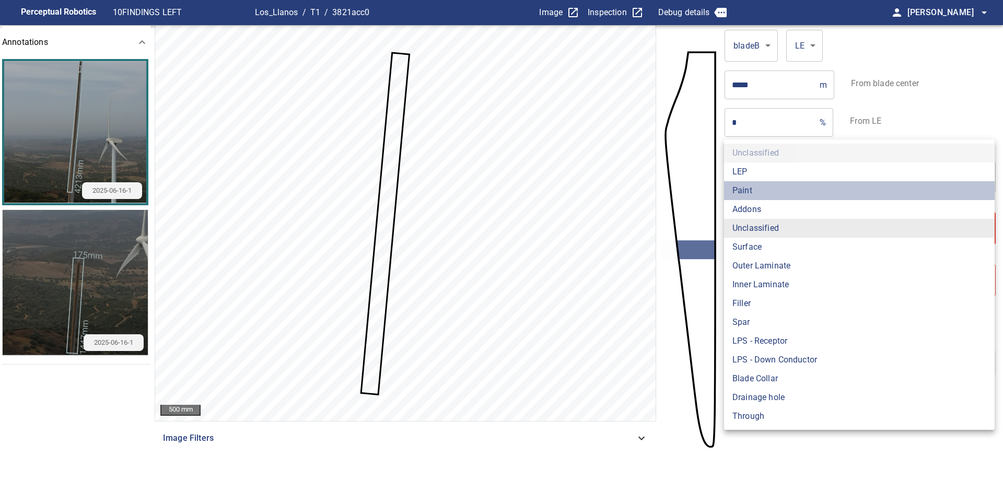
click at [747, 190] on li "Paint" at bounding box center [859, 190] width 270 height 19
type input "*****"
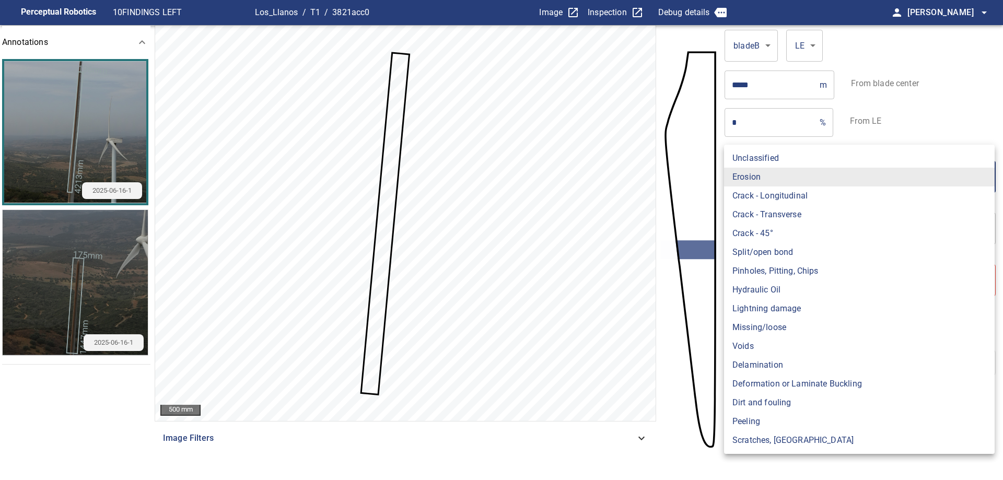
click at [806, 184] on body "**********" at bounding box center [501, 240] width 1003 height 480
click at [806, 184] on li "Erosion" at bounding box center [859, 177] width 270 height 19
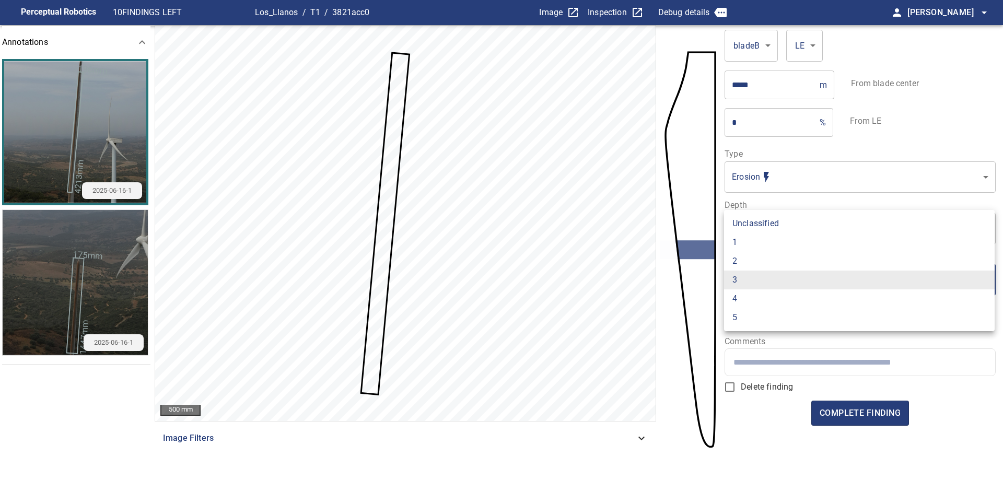
click at [827, 292] on body "Perceptual Robotics 10 FINDINGS LEFT Los_Llanos / T1 / 3821acc0 Image Inspectio…" at bounding box center [501, 240] width 1003 height 480
click at [786, 259] on li "2" at bounding box center [859, 261] width 270 height 19
type input "*"
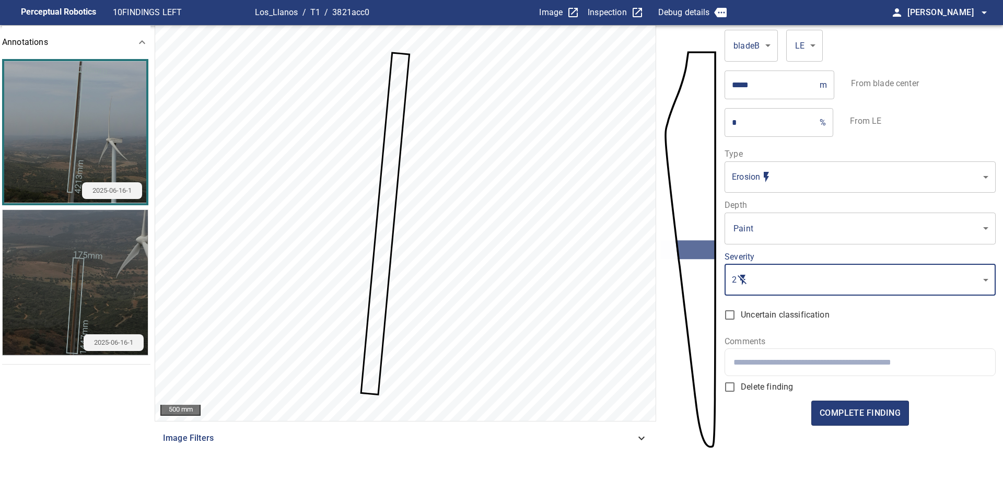
click at [912, 360] on input "text" at bounding box center [859, 362] width 253 height 10
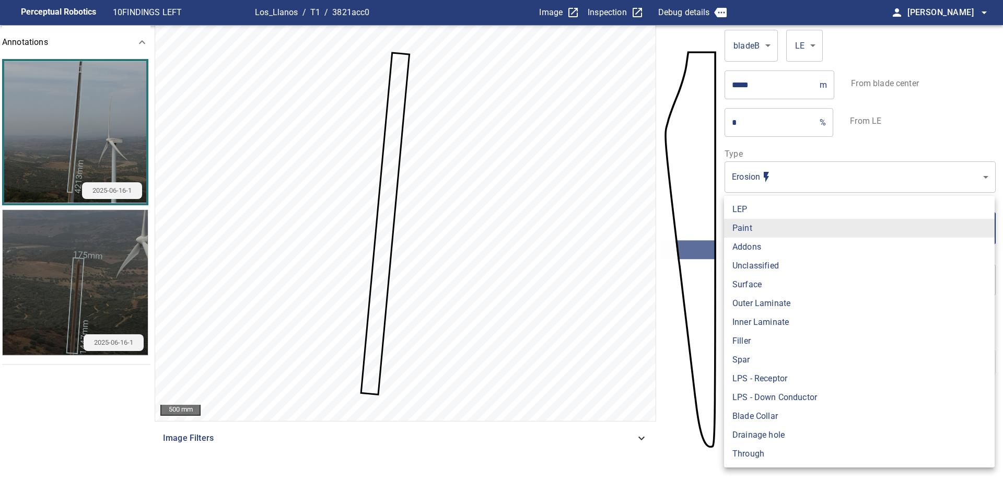
click at [837, 229] on body "Perceptual Robotics 10 FINDINGS LEFT Los_Llanos / T1 / 3821acc0 Image Inspectio…" at bounding box center [501, 240] width 1003 height 480
click at [846, 181] on div at bounding box center [501, 240] width 1003 height 480
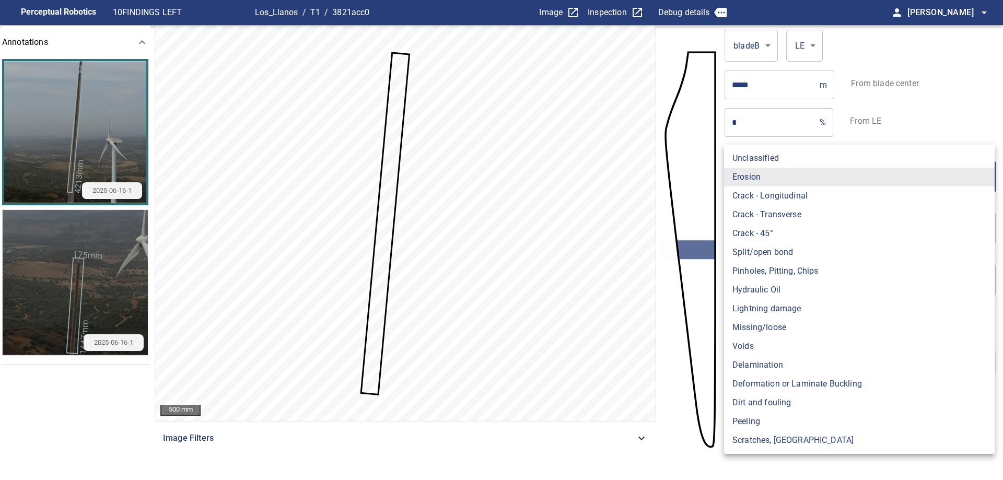
click at [844, 181] on body "Perceptual Robotics 10 FINDINGS LEFT Los_Llanos / T1 / 3821acc0 Image Inspectio…" at bounding box center [501, 240] width 1003 height 480
click at [764, 178] on li "Erosion" at bounding box center [859, 177] width 270 height 19
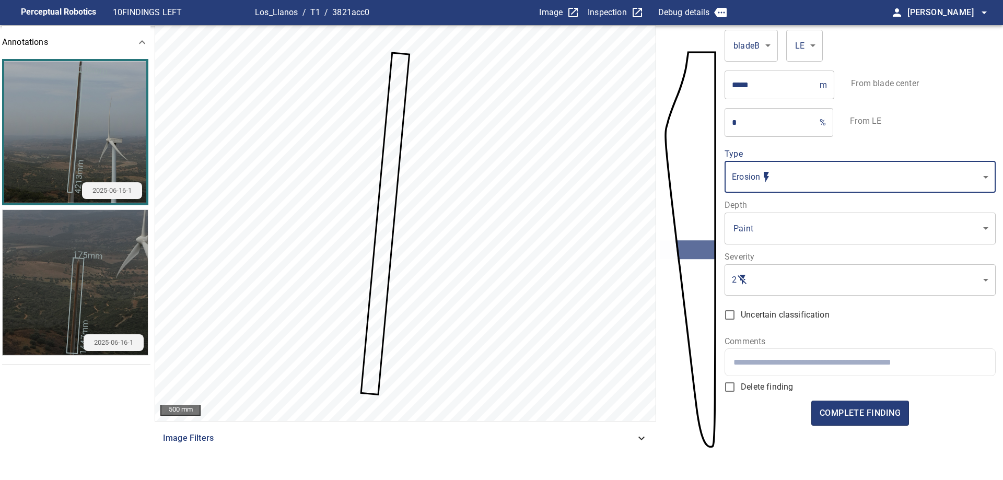
click at [759, 231] on body "Perceptual Robotics 10 FINDINGS LEFT Los_Llanos / T1 / 3821acc0 Image Inspectio…" at bounding box center [501, 240] width 1003 height 480
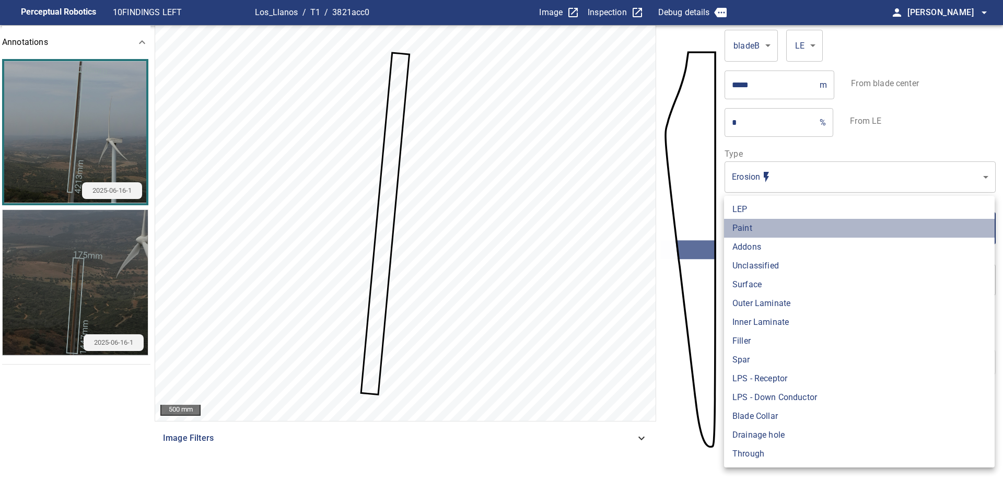
click at [783, 234] on li "Paint" at bounding box center [859, 228] width 270 height 19
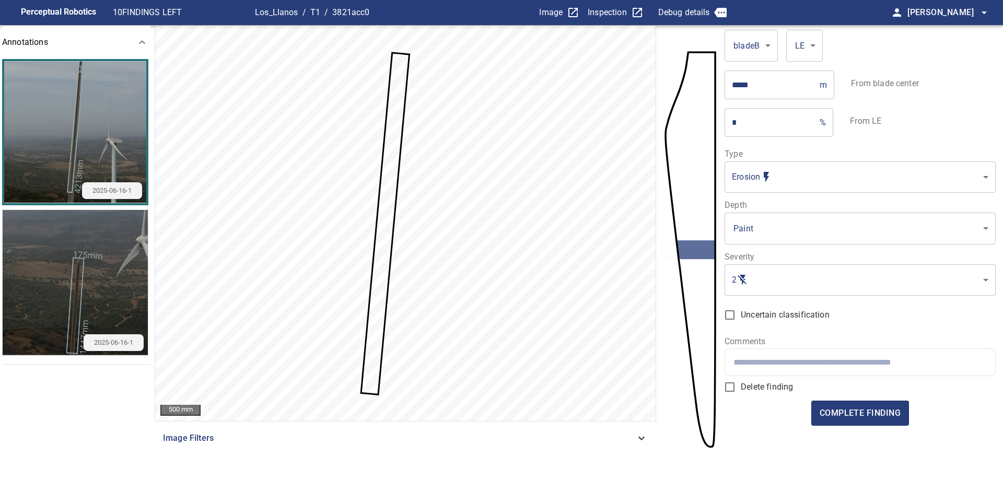
click at [778, 362] on input "text" at bounding box center [859, 362] width 253 height 10
click at [876, 409] on span "complete finding" at bounding box center [859, 413] width 81 height 15
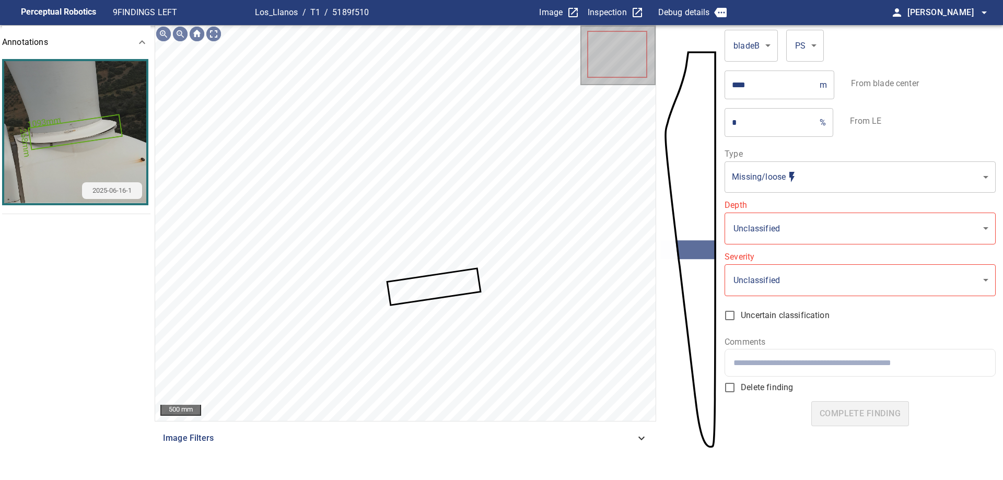
type input "**********"
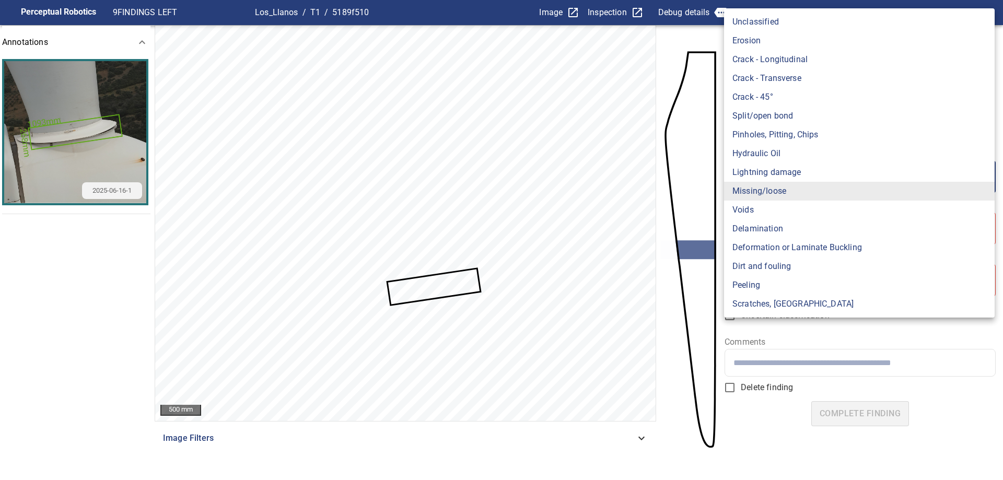
click at [891, 180] on body "**********" at bounding box center [501, 240] width 1003 height 480
click at [842, 191] on li "Missing/loose" at bounding box center [859, 191] width 270 height 19
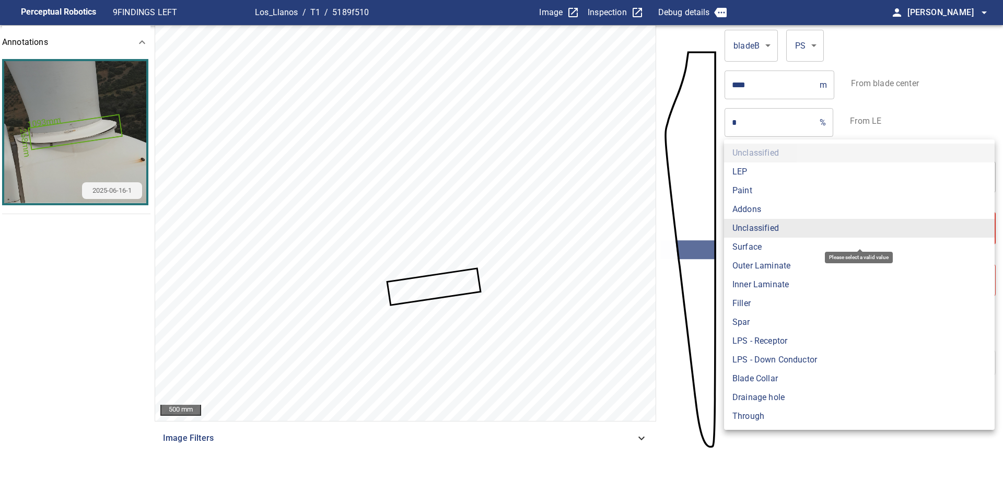
click at [820, 231] on body "**********" at bounding box center [501, 240] width 1003 height 480
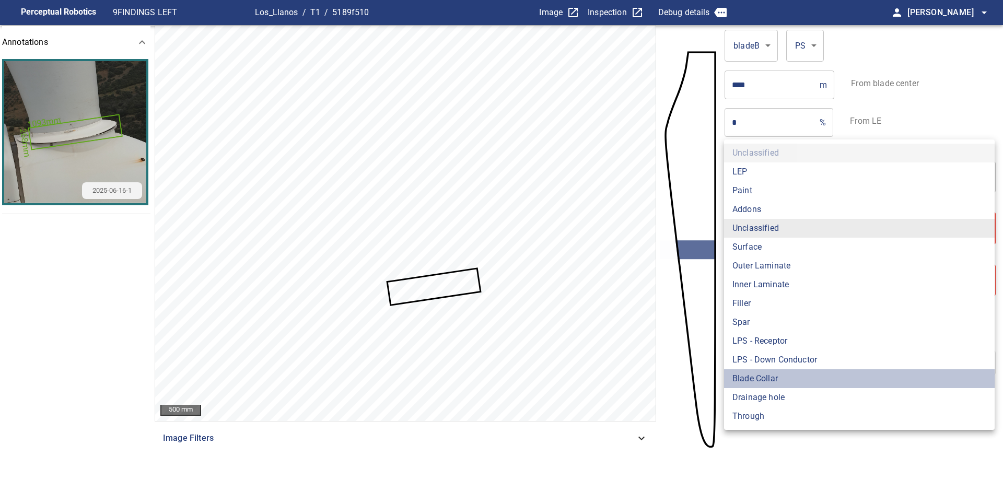
click at [797, 379] on li "Blade Collar" at bounding box center [859, 378] width 270 height 19
type input "**********"
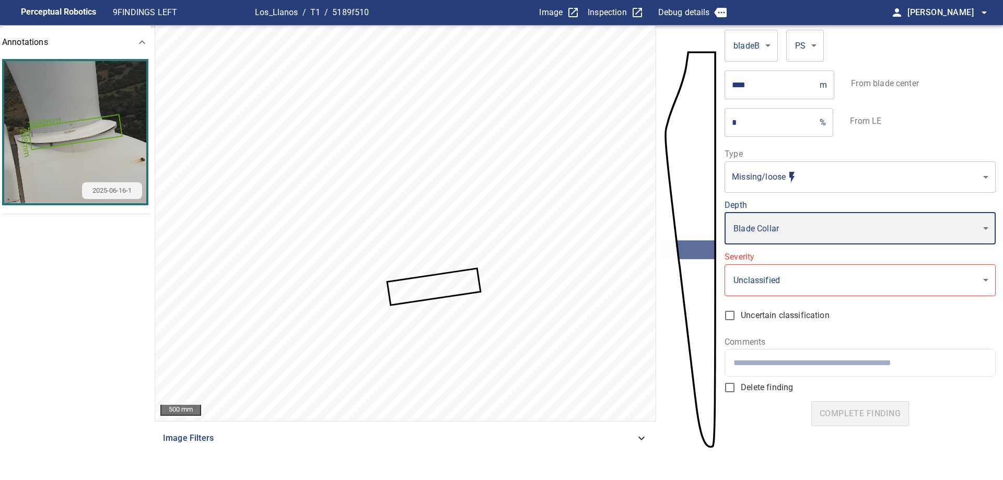
type input "*"
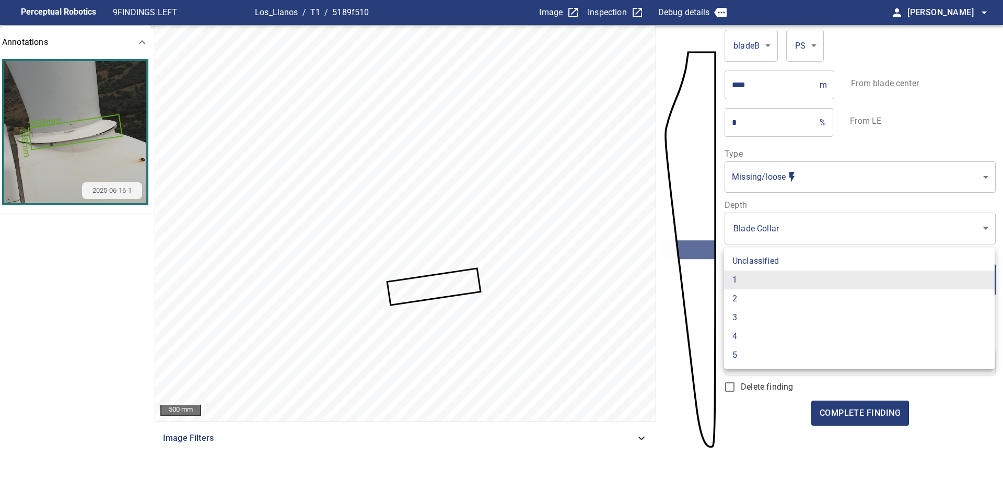
click at [804, 267] on body "**********" at bounding box center [501, 240] width 1003 height 480
click at [797, 284] on li "1" at bounding box center [859, 279] width 270 height 19
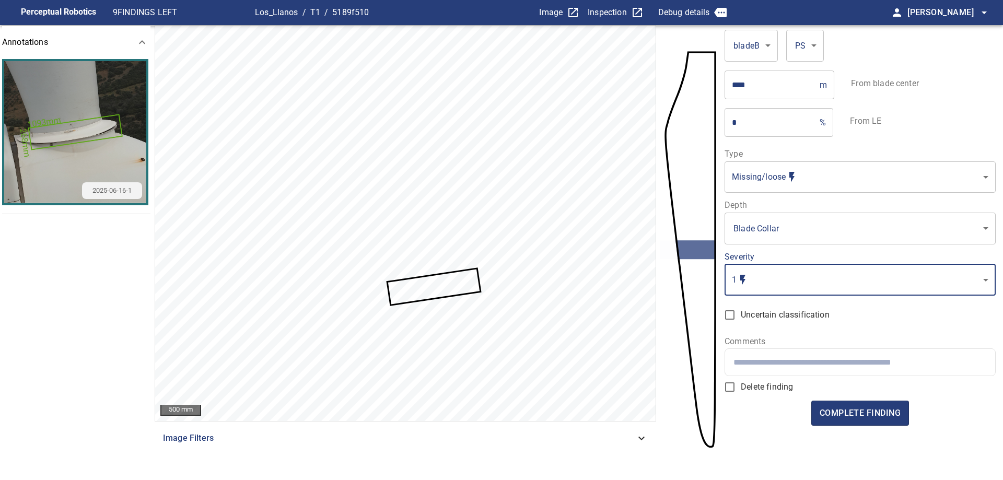
click at [784, 362] on input "text" at bounding box center [859, 362] width 253 height 10
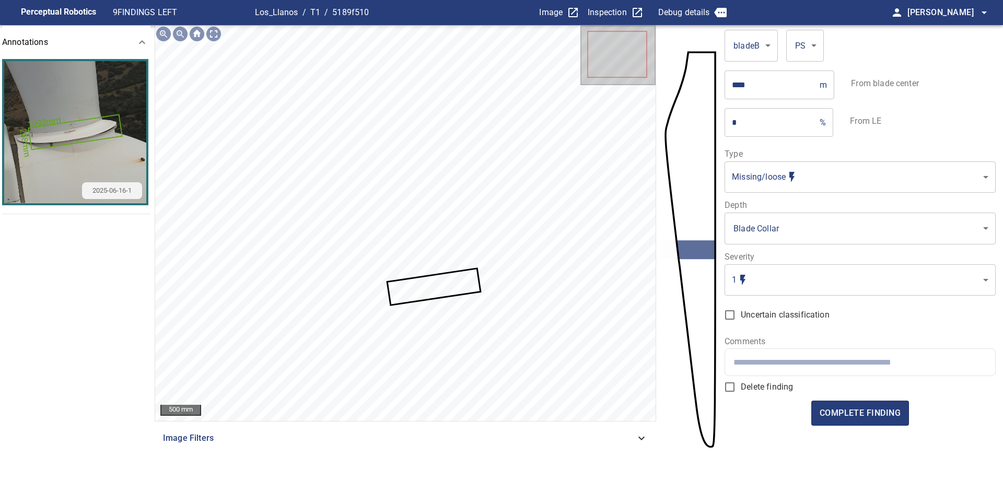
click at [800, 351] on div at bounding box center [859, 362] width 269 height 27
paste input "**********"
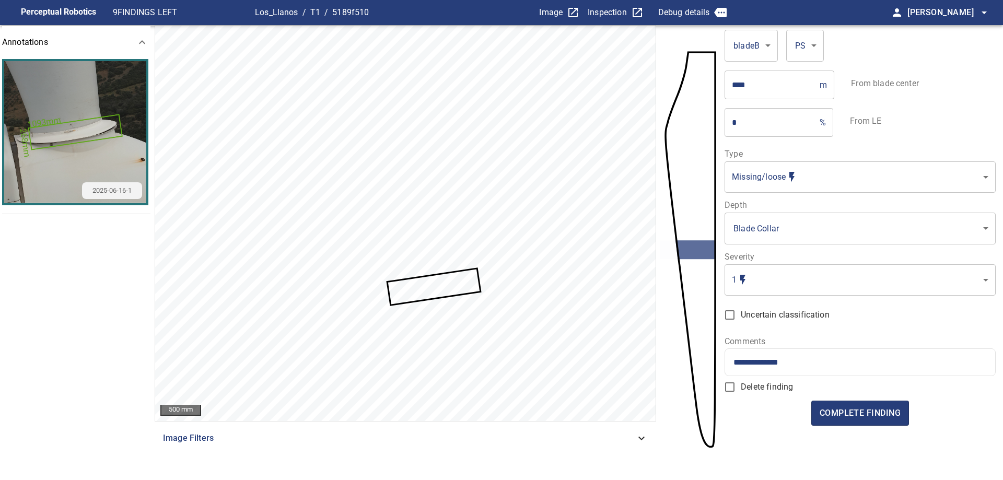
click at [868, 366] on input "**********" at bounding box center [859, 362] width 253 height 10
paste input "********"
type input "**********"
click at [852, 426] on form "**********" at bounding box center [859, 245] width 270 height 440
click at [878, 410] on span "complete finding" at bounding box center [859, 413] width 81 height 15
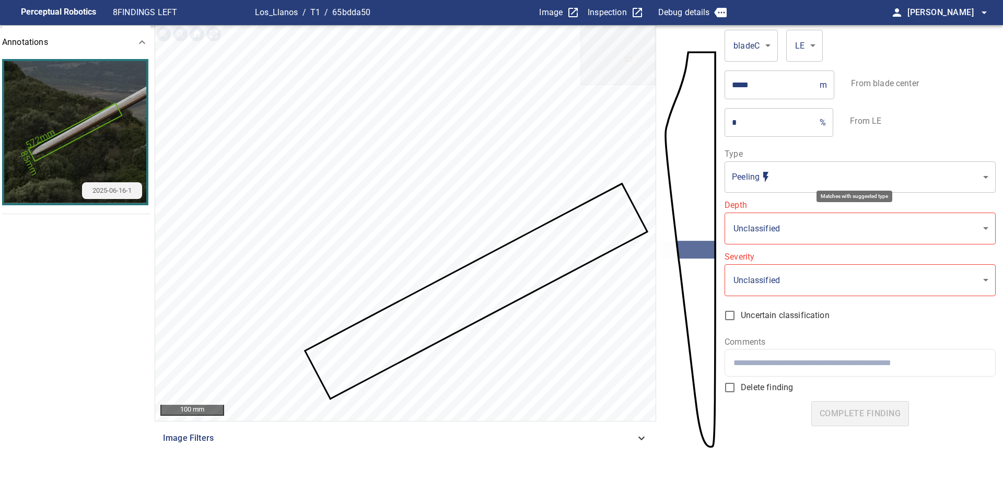
click at [810, 173] on body "**********" at bounding box center [501, 240] width 1003 height 480
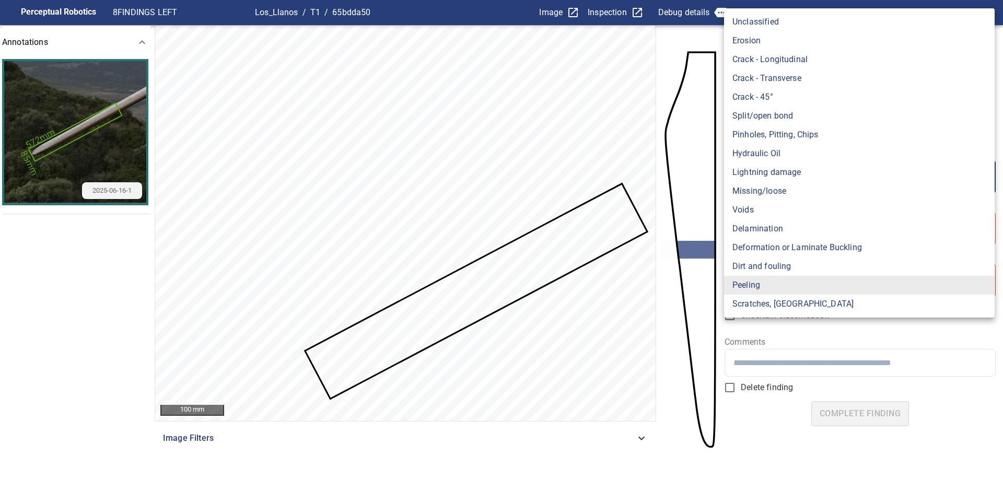
click at [779, 41] on li "Erosion" at bounding box center [859, 40] width 270 height 19
type input "*******"
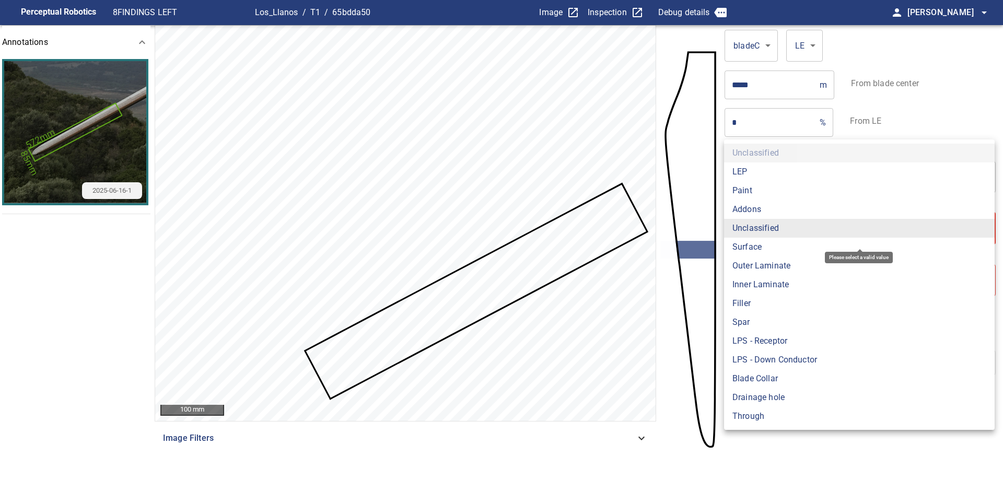
click at [856, 231] on body "**********" at bounding box center [501, 240] width 1003 height 480
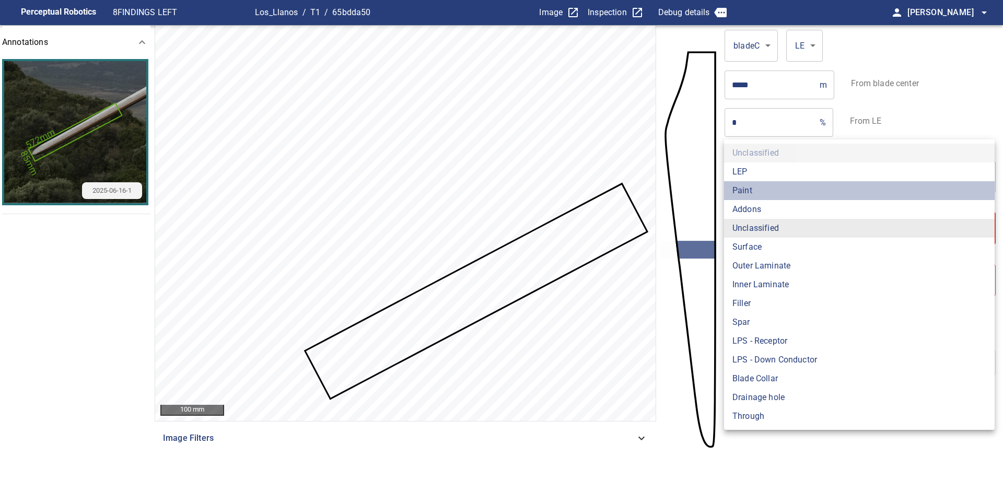
click at [773, 191] on li "Paint" at bounding box center [859, 190] width 270 height 19
type input "*****"
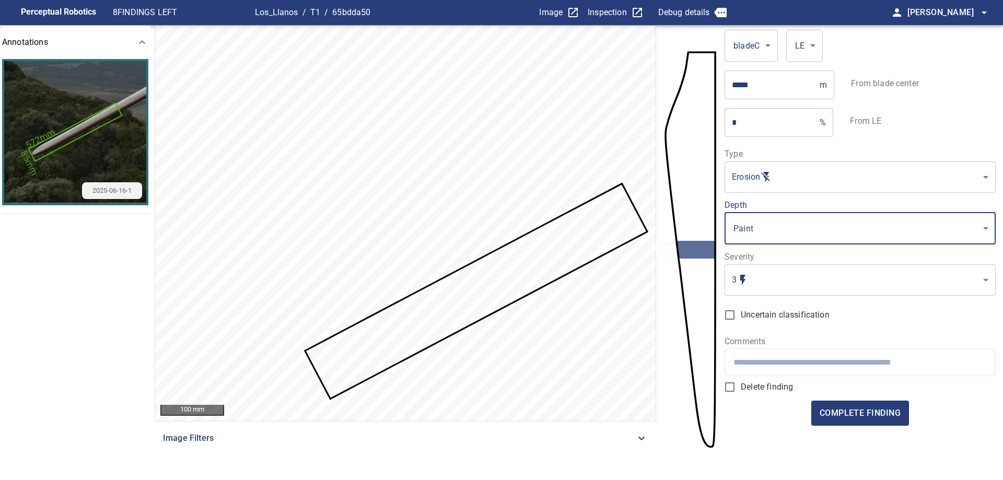
click at [816, 272] on body "Perceptual Robotics 8 FINDINGS LEFT Los_Llanos / T1 / 65bdda50 Image Inspection…" at bounding box center [501, 240] width 1003 height 480
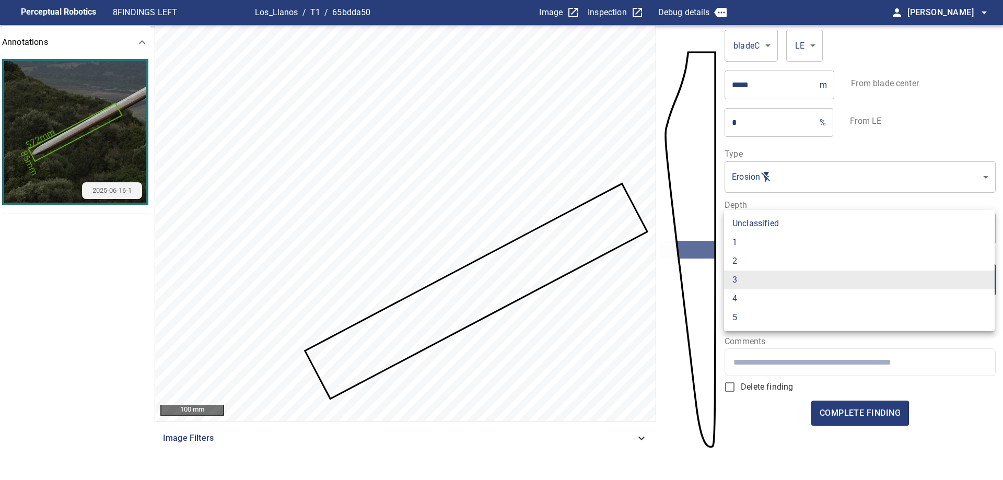
click at [783, 262] on li "2" at bounding box center [859, 261] width 270 height 19
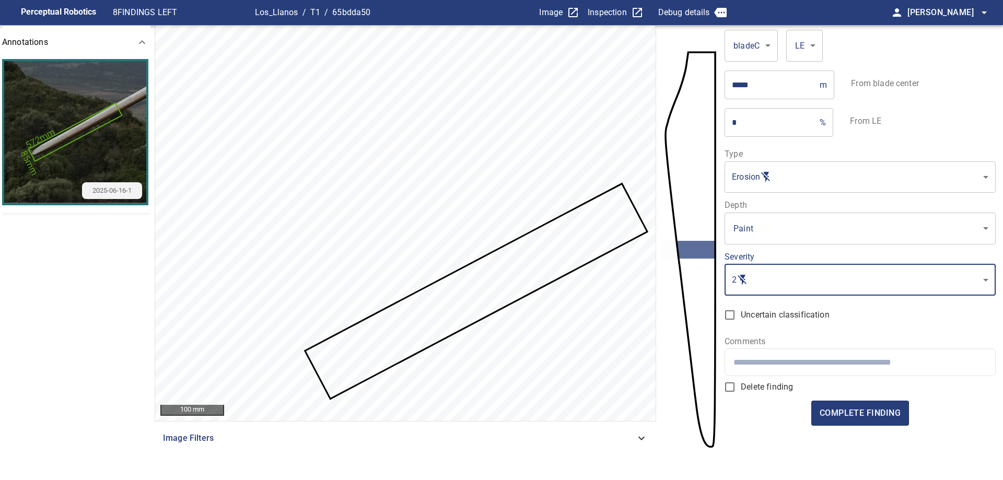
click at [765, 273] on body "Perceptual Robotics 8 FINDINGS LEFT Los_Llanos / T1 / 65bdda50 Image Inspection…" at bounding box center [501, 240] width 1003 height 480
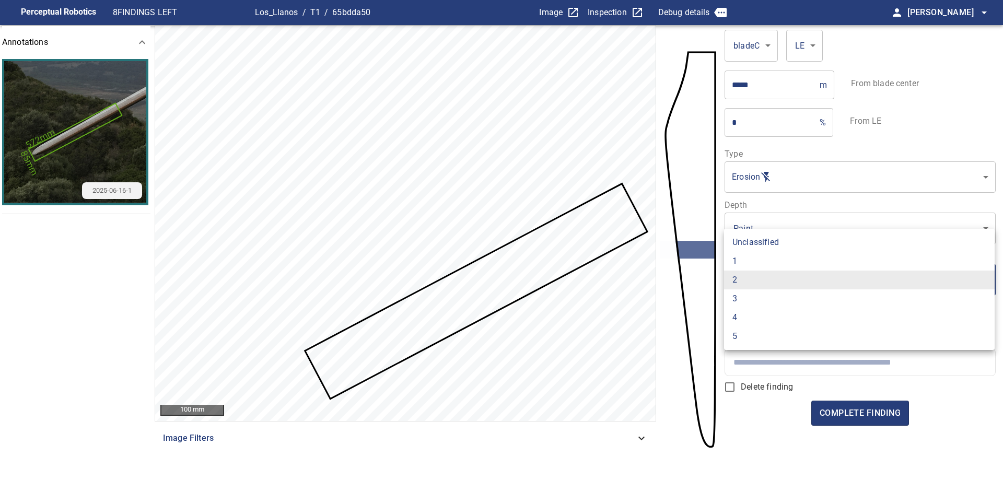
click at [738, 262] on li "1" at bounding box center [859, 261] width 270 height 19
type input "*"
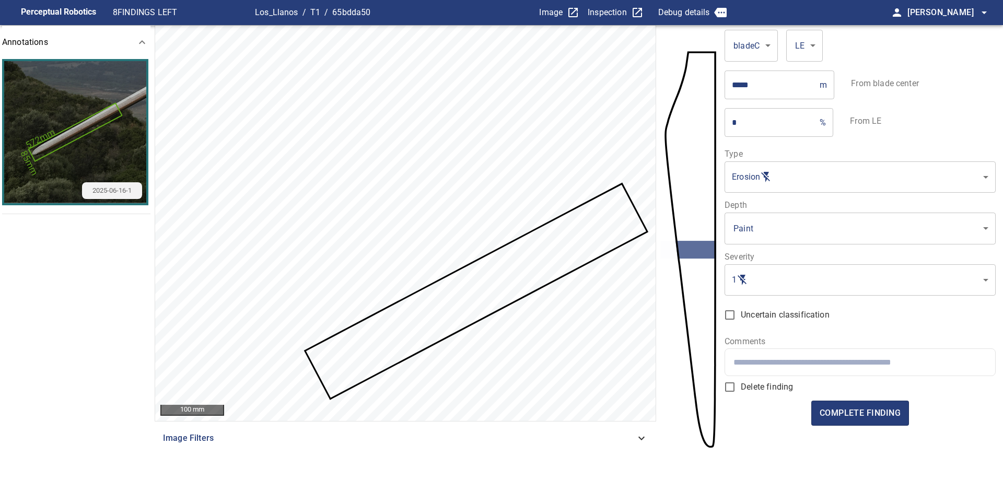
drag, startPoint x: 819, startPoint y: 369, endPoint x: 813, endPoint y: 443, distance: 74.4
click at [819, 371] on div at bounding box center [859, 362] width 269 height 27
click at [874, 417] on span "complete finding" at bounding box center [859, 413] width 81 height 15
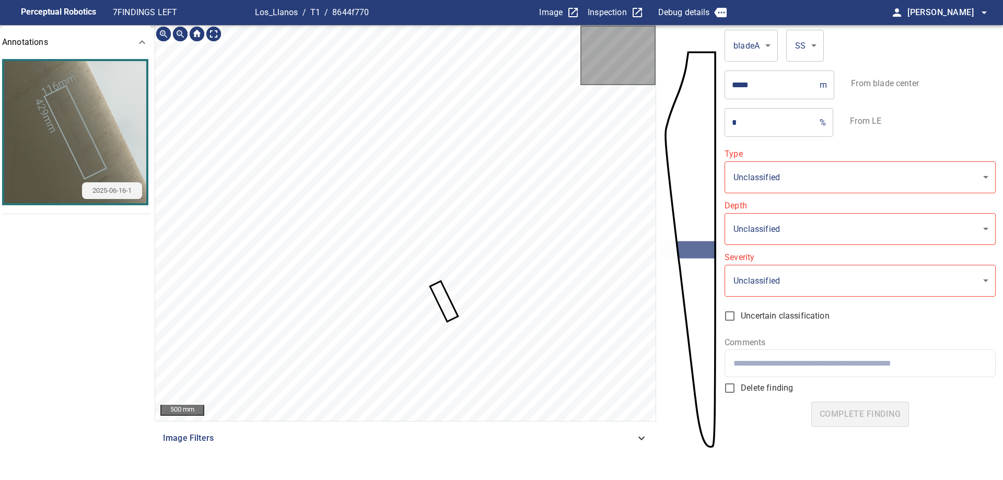
type input "**********"
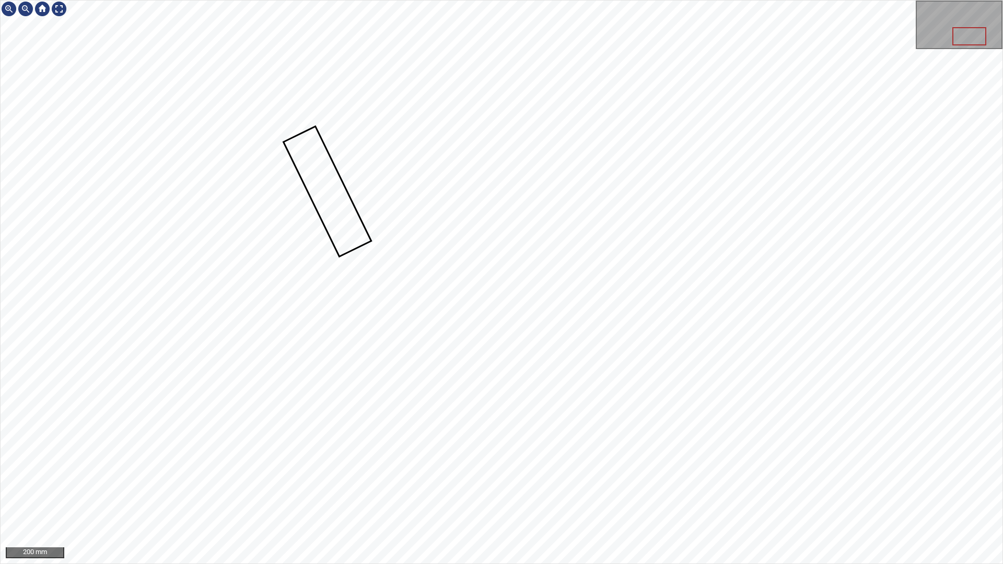
click at [202, 0] on div "200 mm" at bounding box center [501, 282] width 1003 height 564
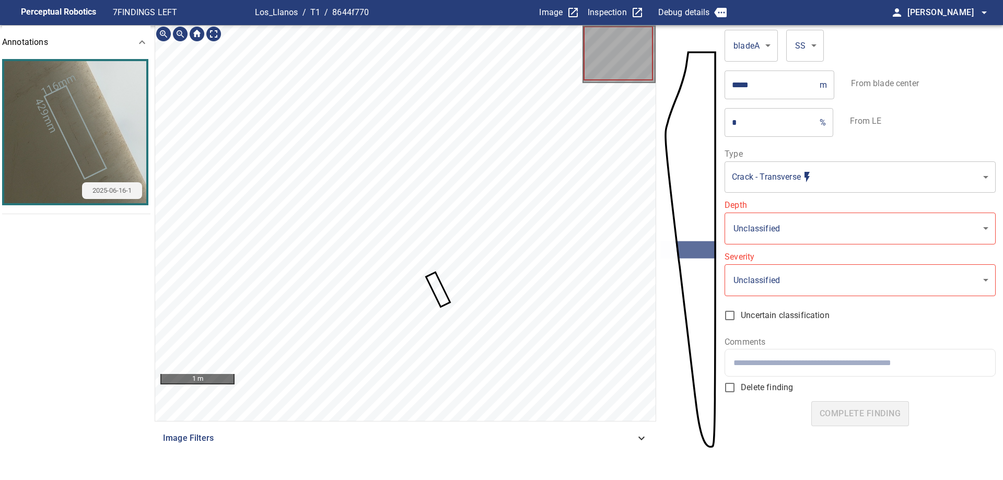
click at [743, 383] on span "Delete finding" at bounding box center [766, 387] width 52 height 13
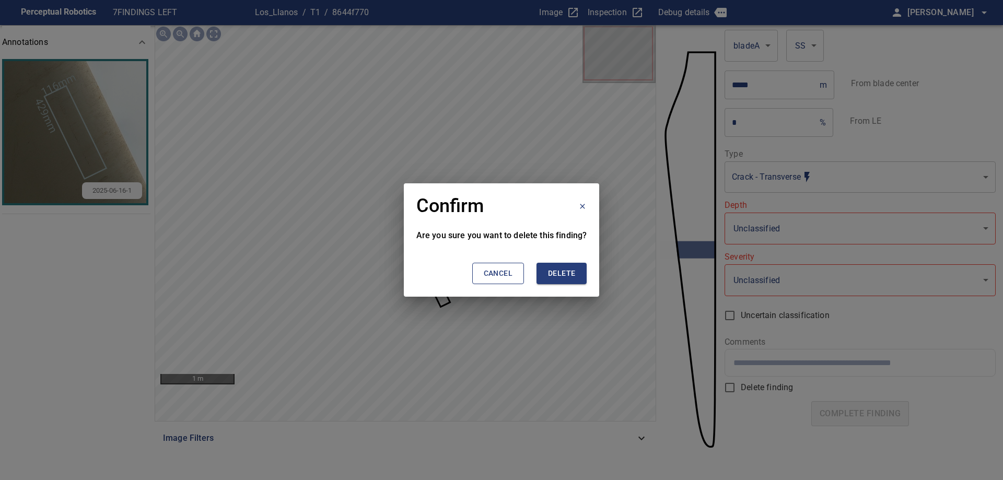
click at [570, 270] on span "Delete" at bounding box center [561, 273] width 27 height 13
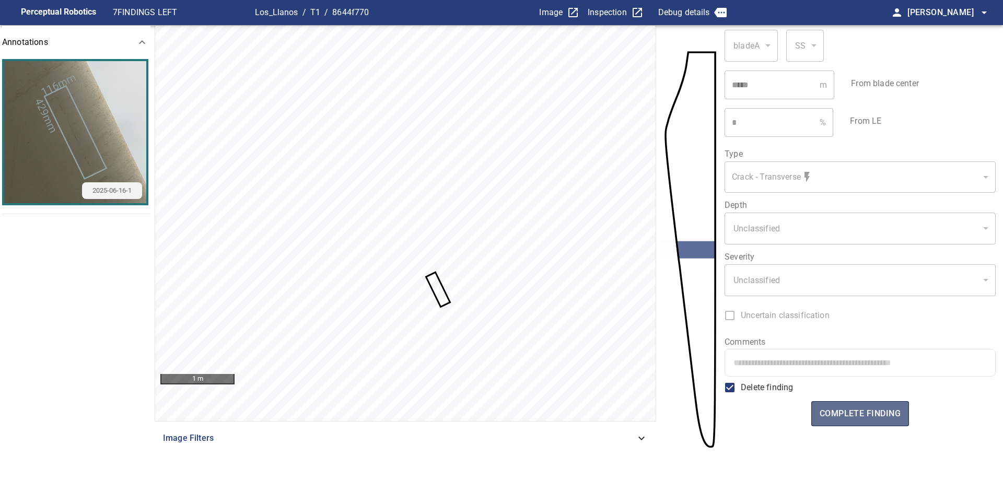
click at [868, 410] on span "complete finding" at bounding box center [859, 413] width 81 height 15
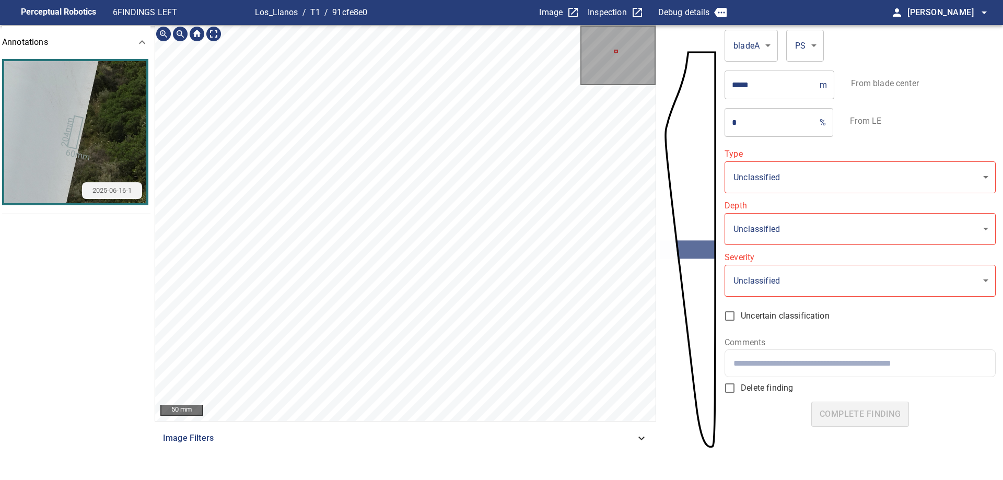
type input "*******"
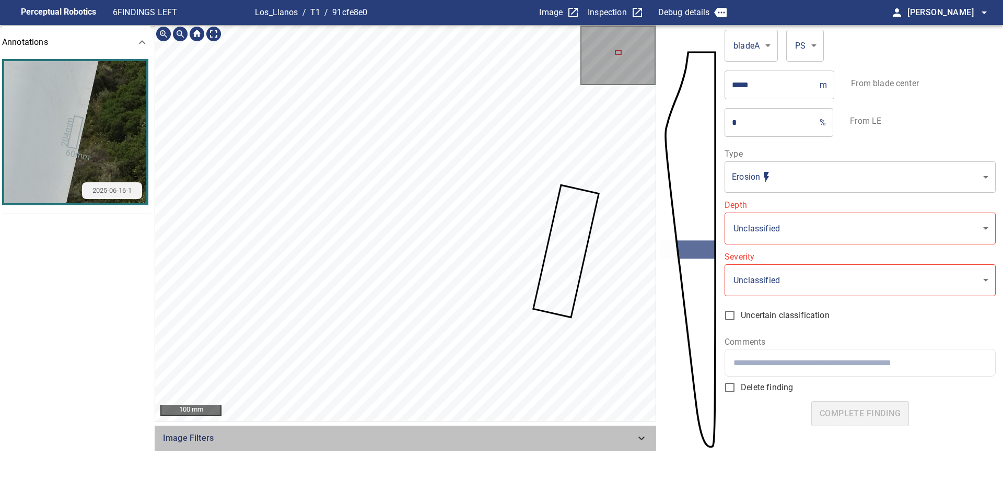
drag, startPoint x: 607, startPoint y: 429, endPoint x: 603, endPoint y: 437, distance: 8.9
click at [607, 434] on div "Image Filters" at bounding box center [405, 438] width 501 height 25
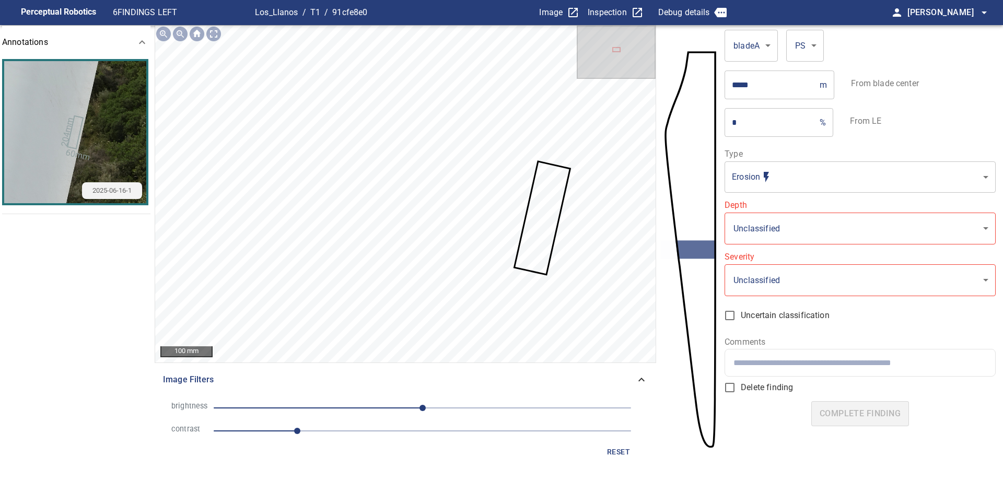
click at [380, 430] on span "1" at bounding box center [422, 430] width 417 height 15
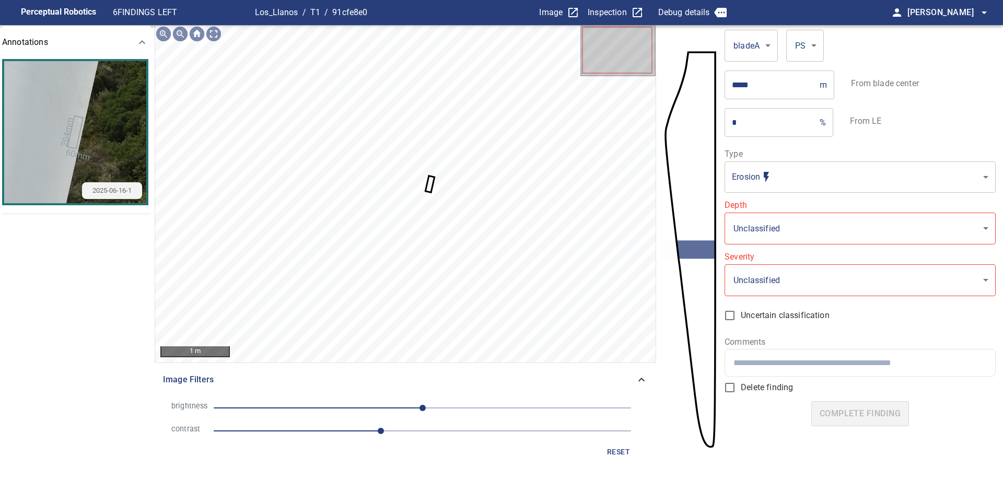
drag, startPoint x: 318, startPoint y: 397, endPoint x: 325, endPoint y: 407, distance: 12.3
click at [320, 401] on li "brightness 0" at bounding box center [405, 407] width 485 height 23
click at [350, 408] on span "0" at bounding box center [422, 408] width 417 height 15
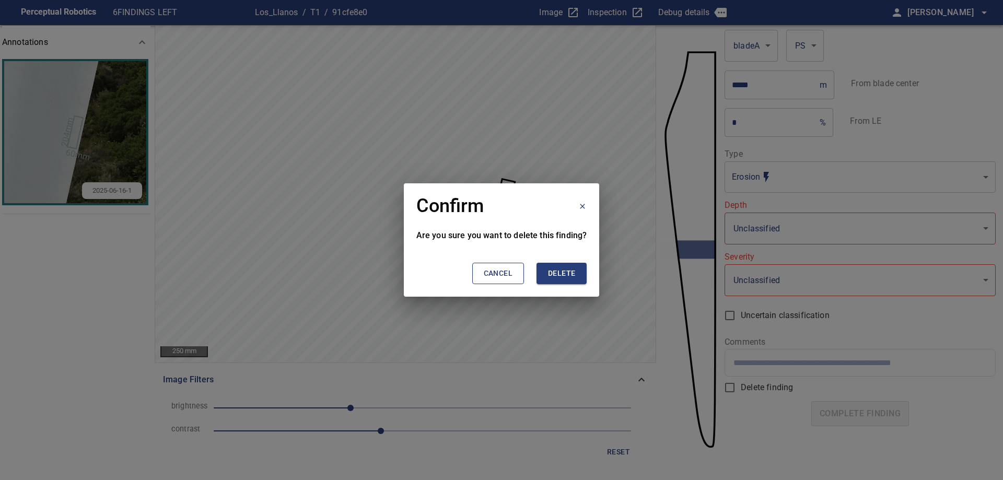
click at [553, 264] on button "Delete" at bounding box center [561, 273] width 50 height 21
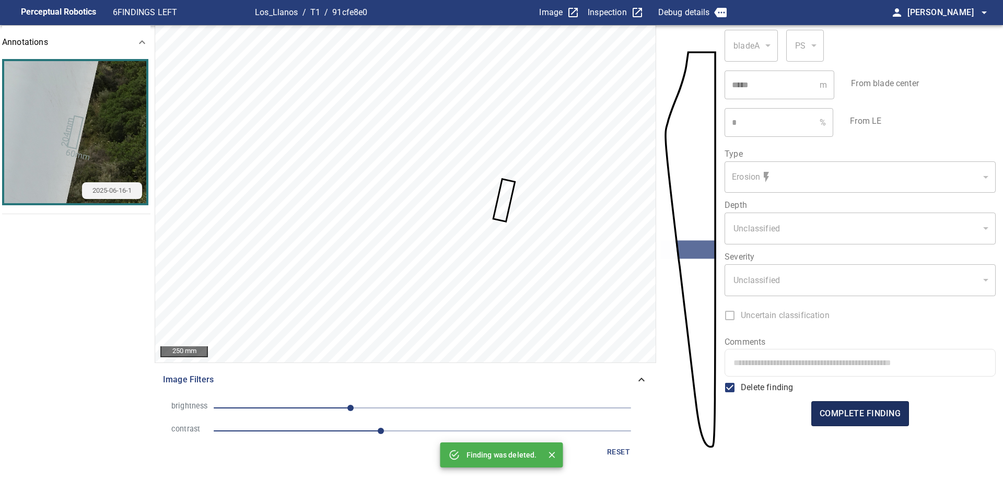
click at [852, 421] on button "complete finding" at bounding box center [860, 413] width 98 height 25
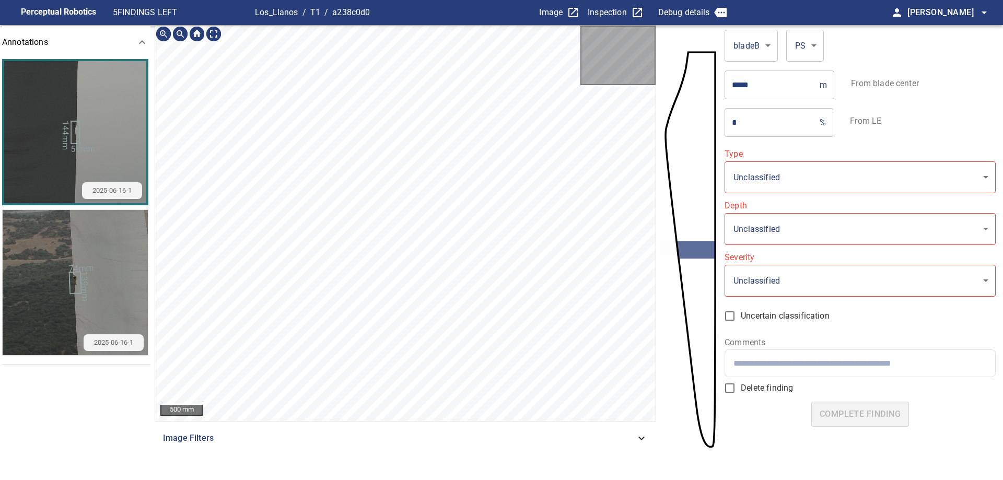
type input "**********"
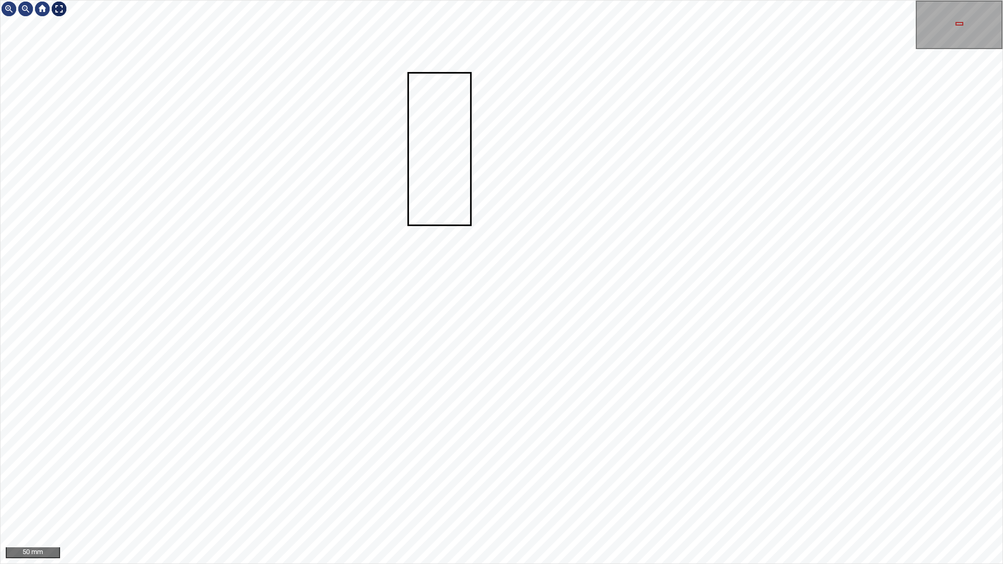
click at [56, 7] on div at bounding box center [59, 9] width 17 height 17
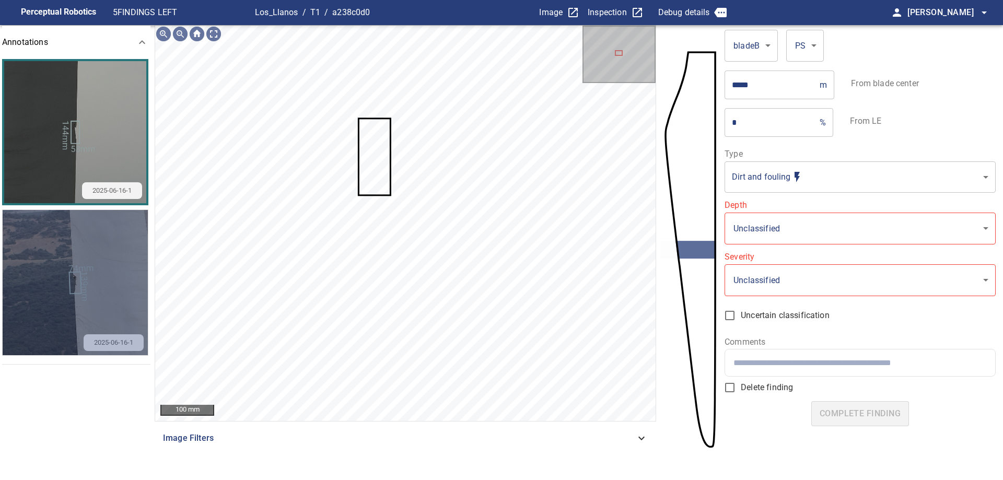
click at [123, 266] on img "button" at bounding box center [75, 282] width 145 height 145
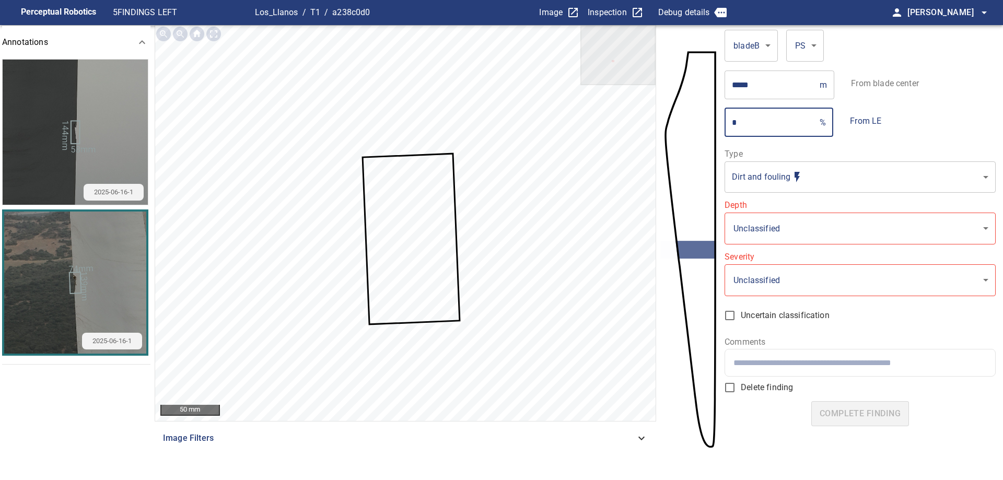
drag, startPoint x: 765, startPoint y: 133, endPoint x: 690, endPoint y: 93, distance: 84.8
click at [691, 94] on section "**********" at bounding box center [501, 253] width 1003 height 457
type input "***"
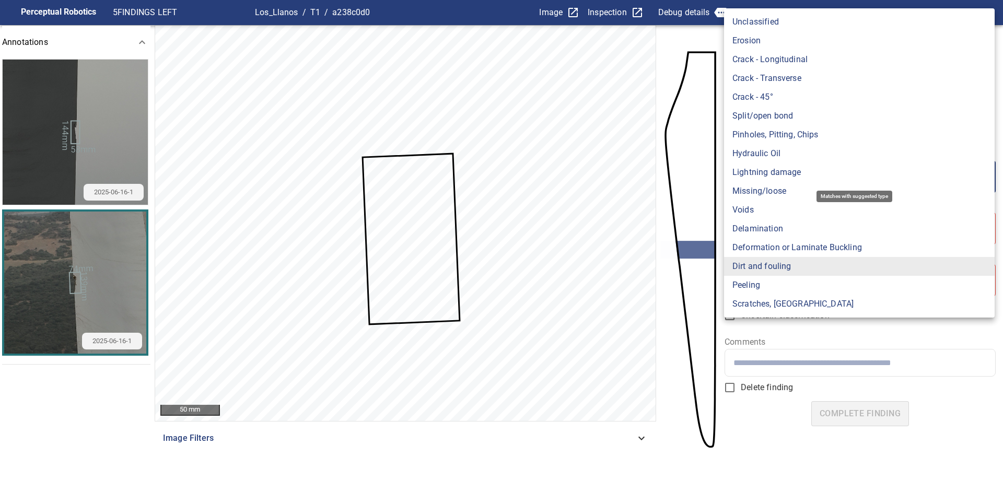
click at [768, 181] on body "**********" at bounding box center [501, 240] width 1003 height 480
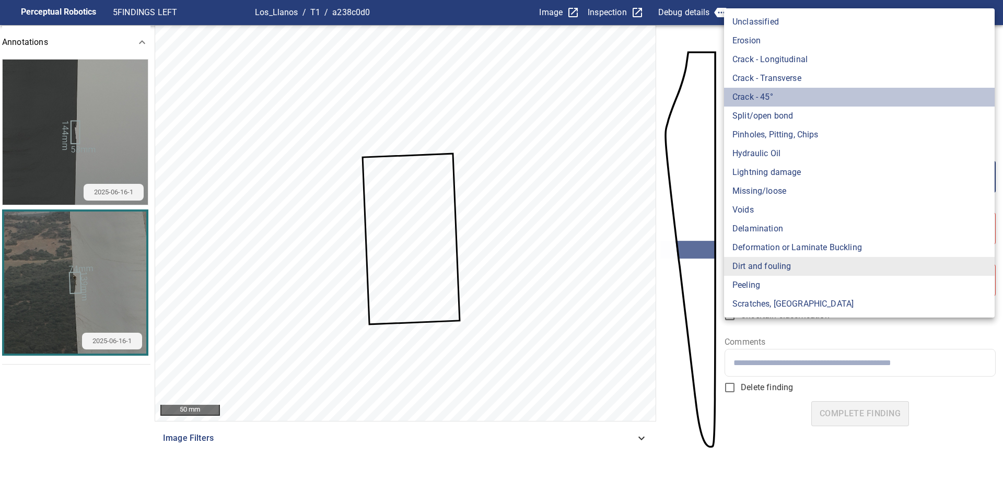
click at [767, 104] on li "Crack - 45°" at bounding box center [859, 97] width 270 height 19
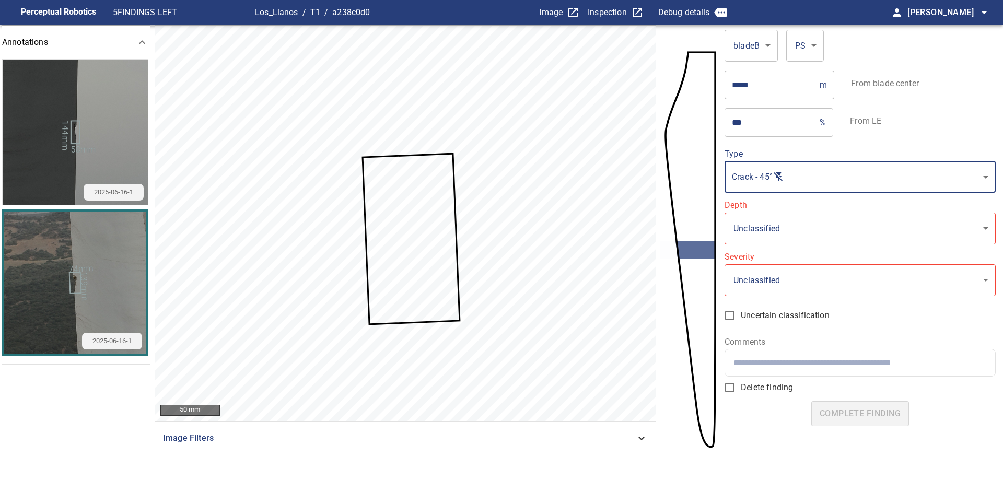
click at [803, 175] on body "**********" at bounding box center [501, 240] width 1003 height 480
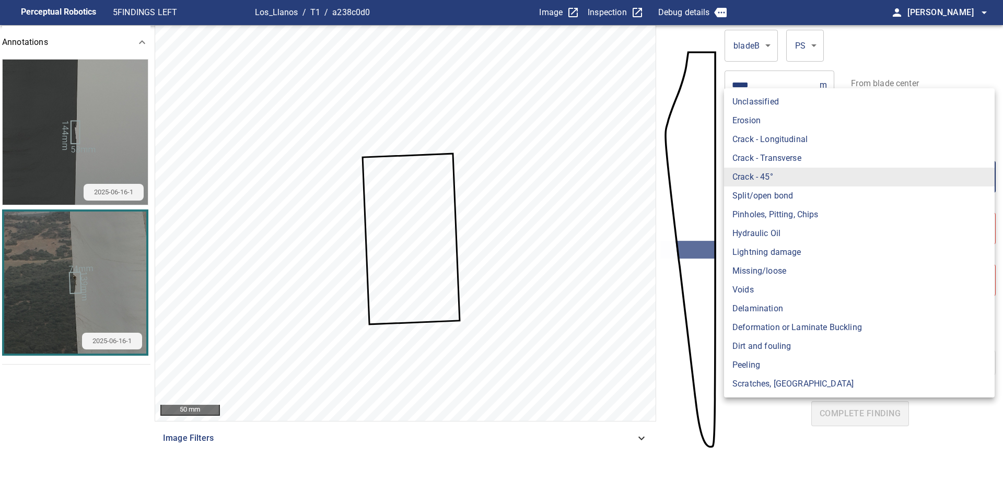
click at [805, 202] on li "Split/open bond" at bounding box center [859, 195] width 270 height 19
type input "**********"
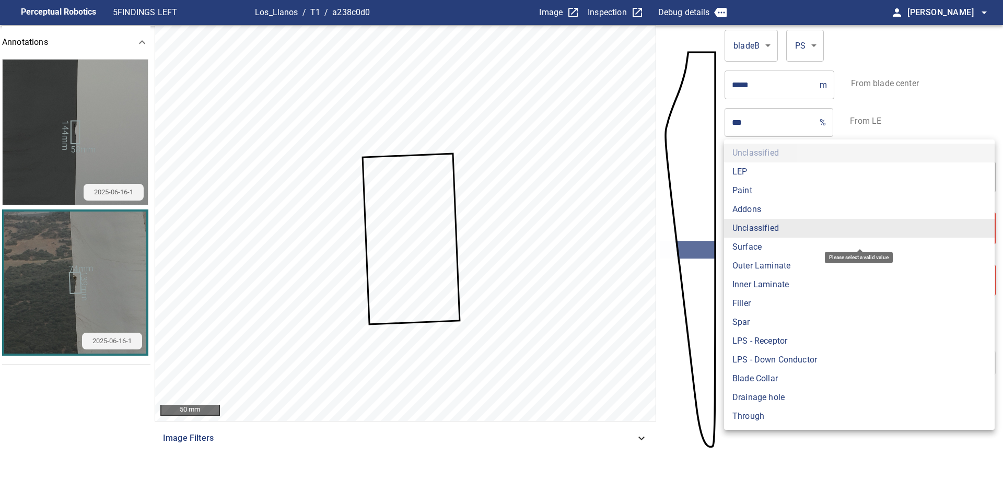
click at [811, 228] on body "**********" at bounding box center [501, 240] width 1003 height 480
click at [791, 267] on li "Outer Laminate" at bounding box center [859, 265] width 270 height 19
type input "**********"
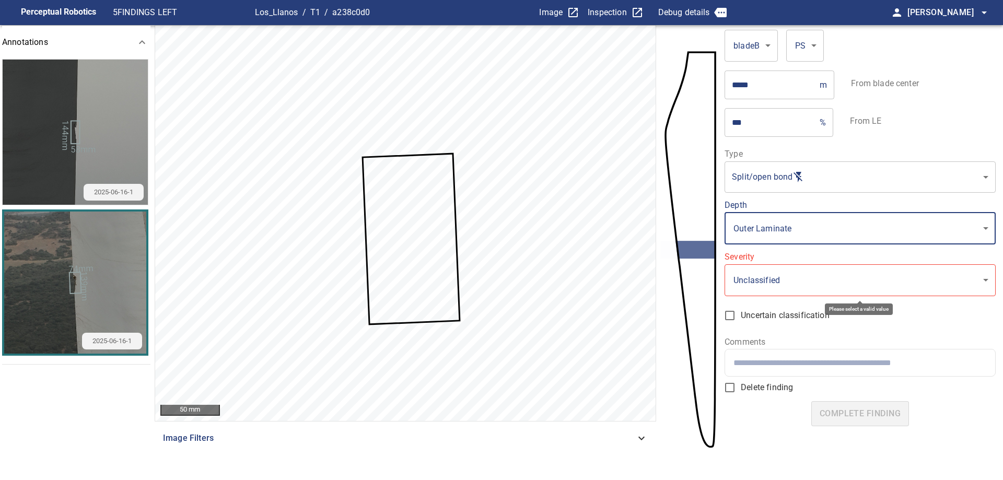
click at [781, 283] on body "**********" at bounding box center [501, 240] width 1003 height 480
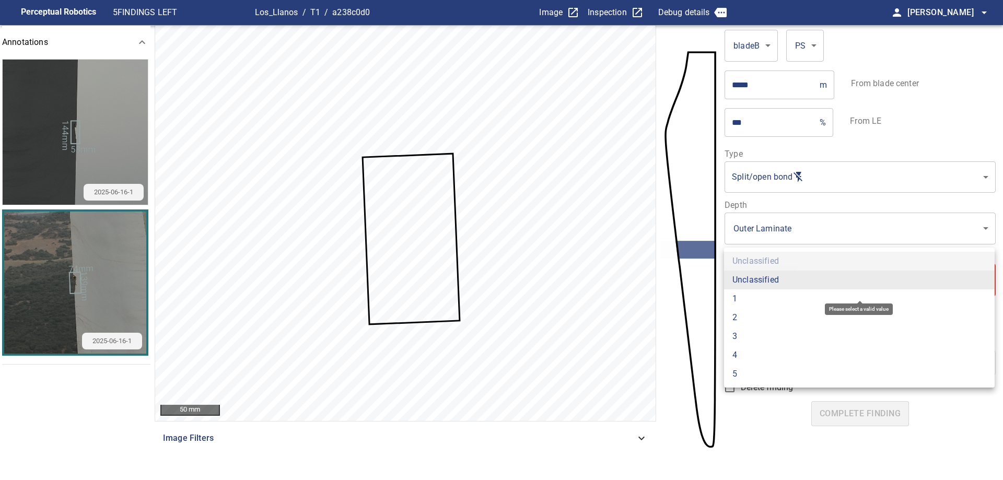
click at [778, 355] on li "4" at bounding box center [859, 355] width 270 height 19
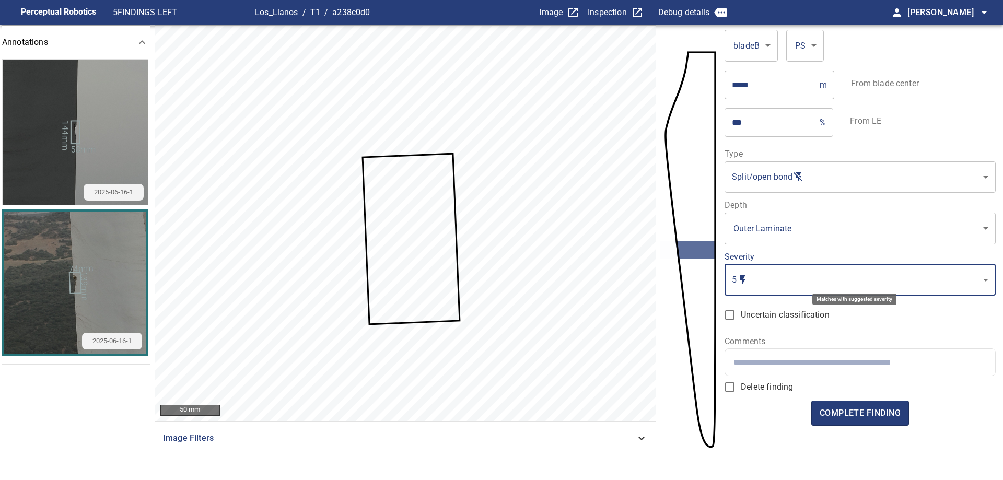
click at [934, 284] on body "**********" at bounding box center [501, 240] width 1003 height 480
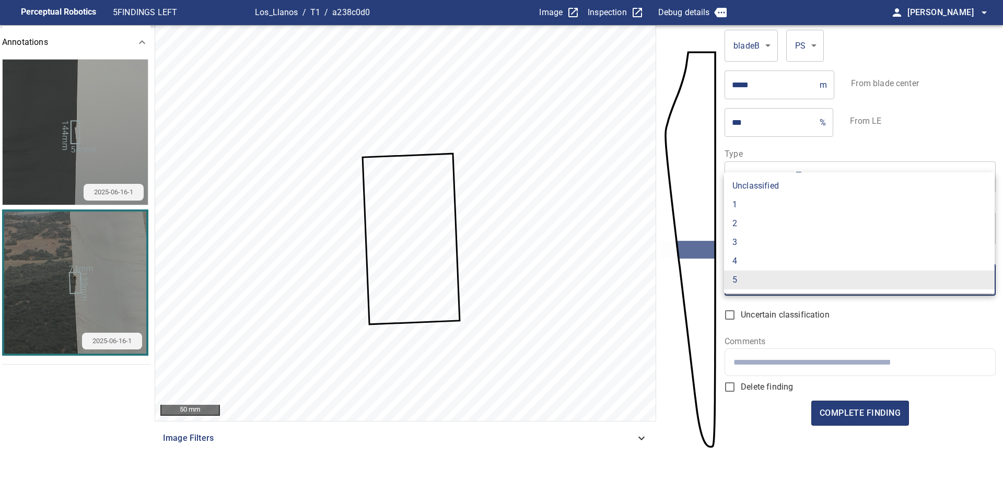
click at [746, 257] on li "4" at bounding box center [859, 261] width 270 height 19
type input "*"
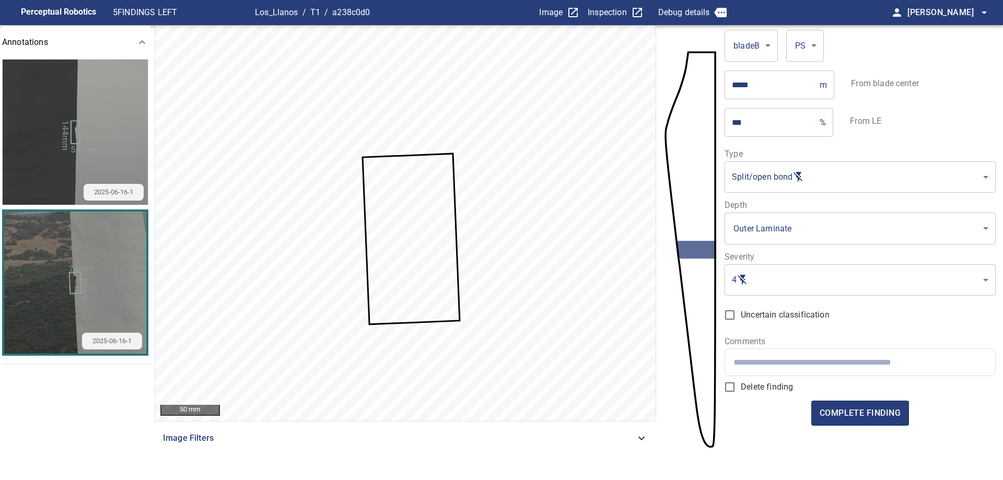
click at [768, 371] on div at bounding box center [859, 362] width 269 height 27
click at [834, 359] on input "text" at bounding box center [859, 362] width 253 height 10
click at [805, 358] on input "text" at bounding box center [859, 362] width 253 height 10
type input "*"
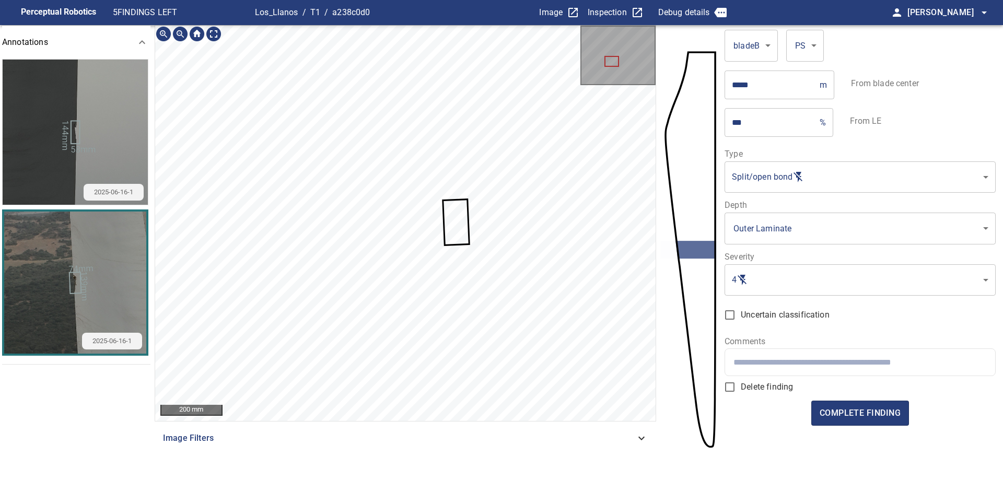
click at [742, 361] on input "text" at bounding box center [859, 362] width 253 height 10
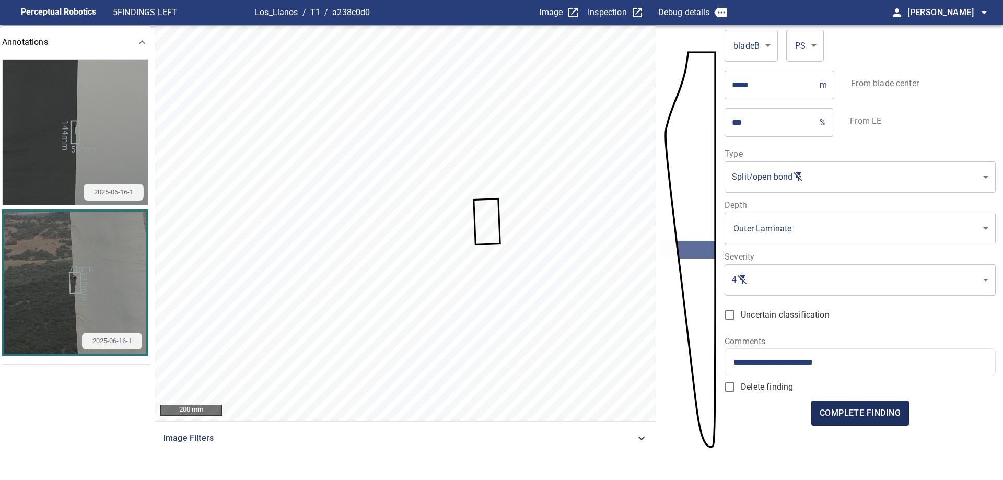
type input "**********"
click at [830, 414] on span "complete finding" at bounding box center [859, 413] width 81 height 15
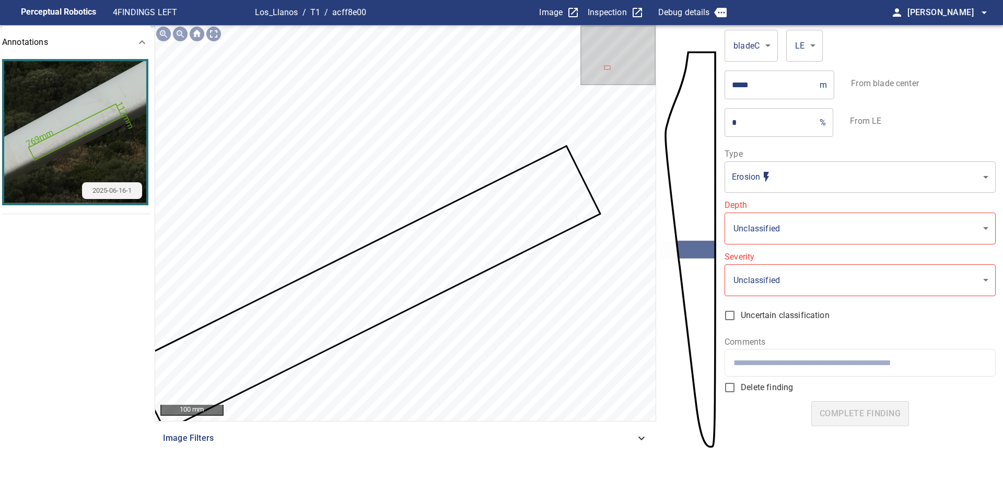
click at [809, 177] on body "**********" at bounding box center [501, 240] width 1003 height 480
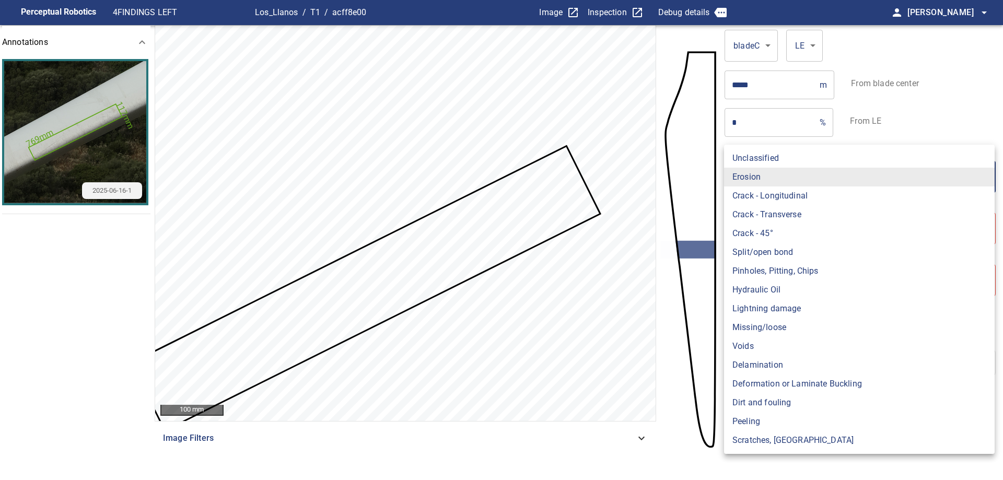
drag, startPoint x: 310, startPoint y: 218, endPoint x: 433, endPoint y: 128, distance: 152.9
click at [433, 128] on div at bounding box center [501, 240] width 1003 height 480
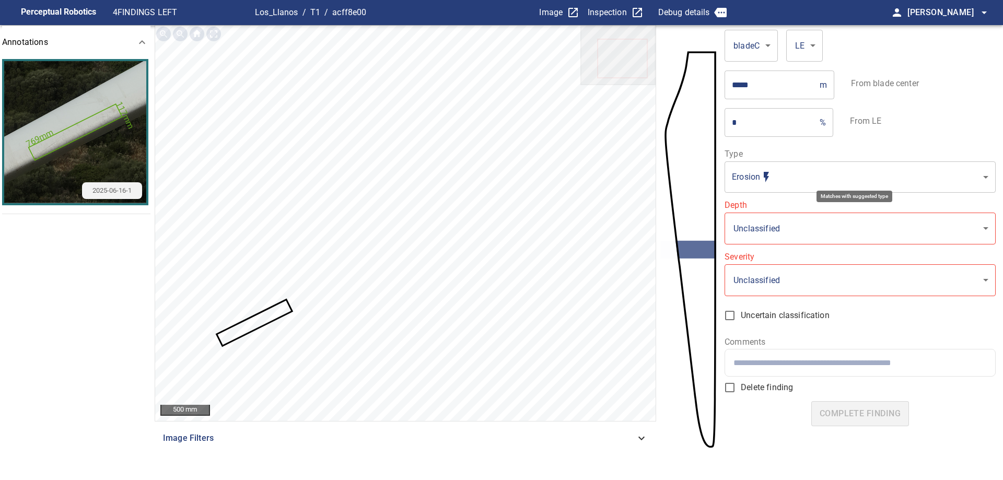
click at [803, 181] on body "**********" at bounding box center [501, 240] width 1003 height 480
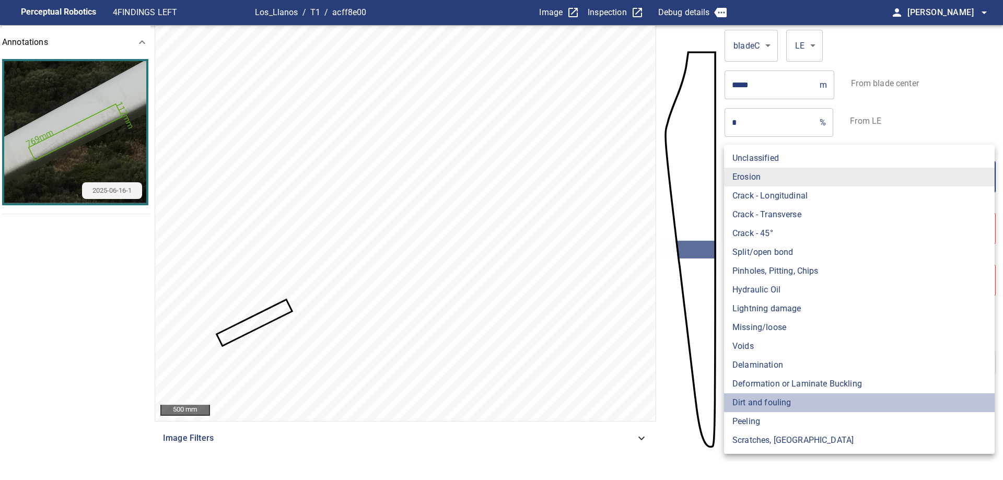
click at [792, 405] on li "Dirt and fouling" at bounding box center [859, 402] width 270 height 19
type input "**********"
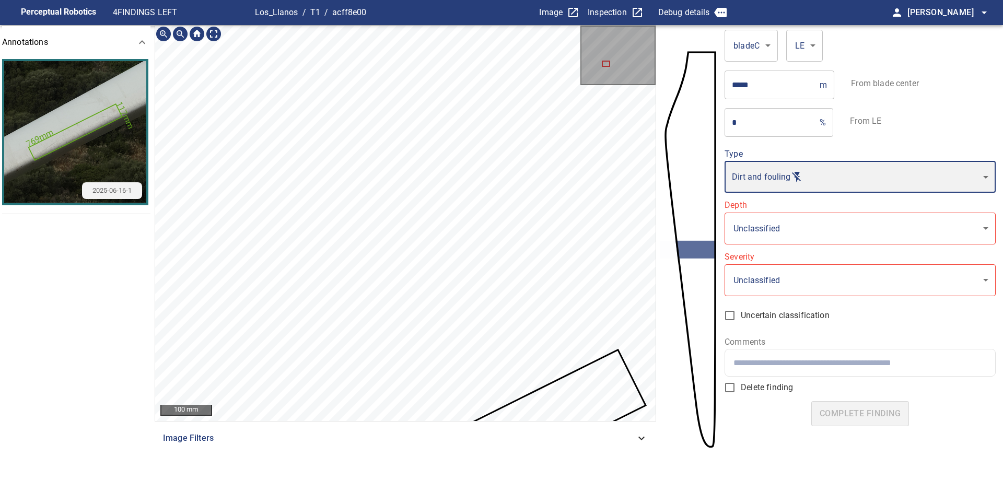
click at [437, 0] on html "**********" at bounding box center [501, 240] width 1003 height 480
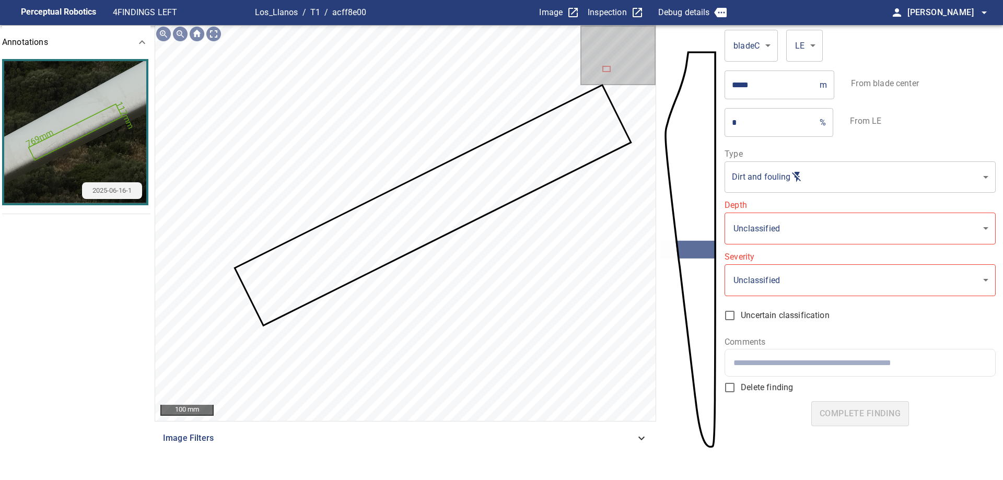
click at [536, 451] on div "100 mm Image Filters" at bounding box center [405, 245] width 501 height 440
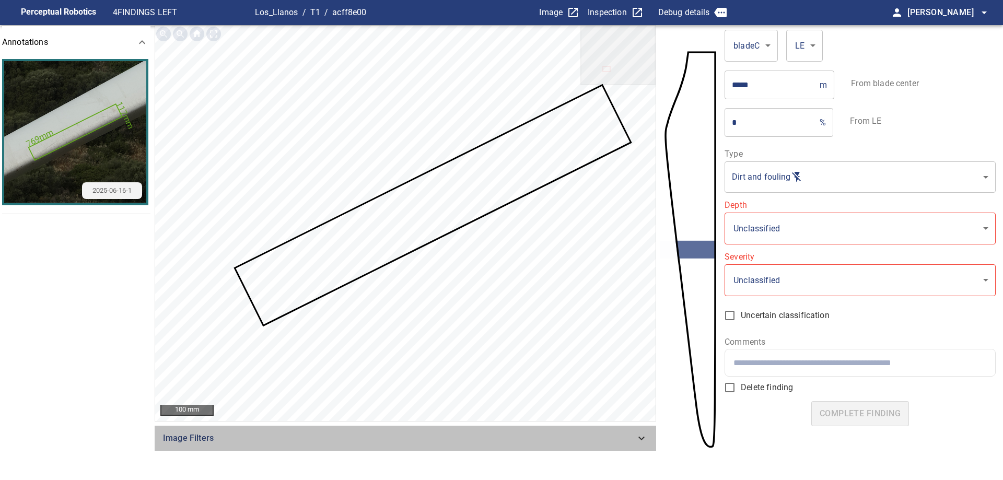
click at [540, 449] on div "Image Filters" at bounding box center [405, 438] width 501 height 25
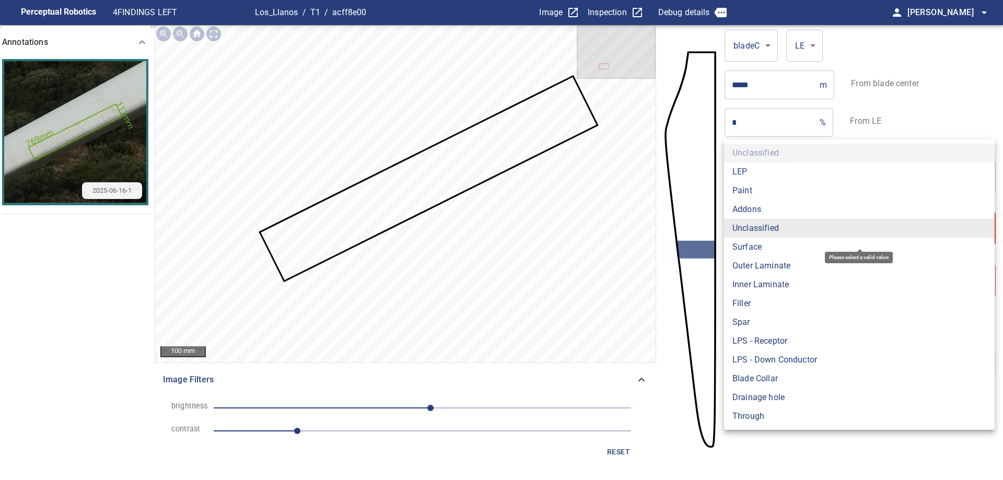
click at [932, 236] on body "**********" at bounding box center [501, 240] width 1003 height 480
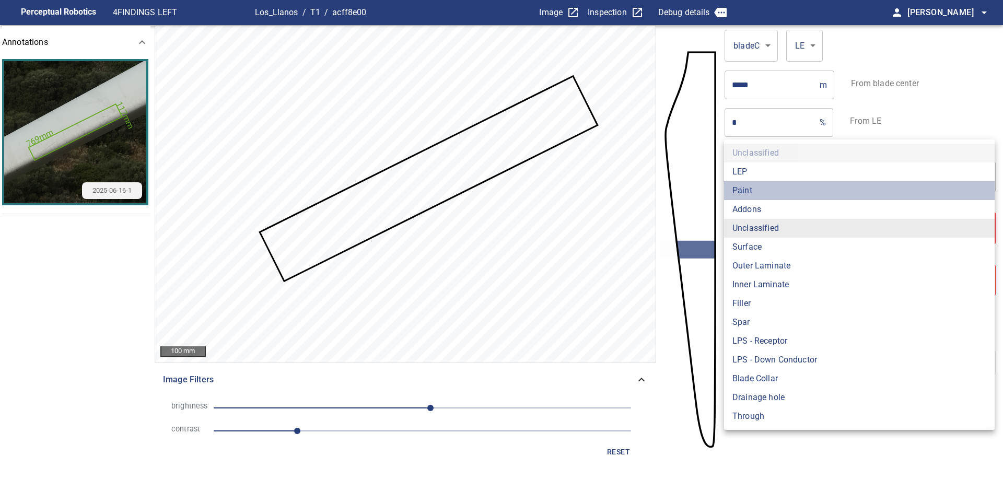
click at [770, 186] on li "Paint" at bounding box center [859, 190] width 270 height 19
type input "*****"
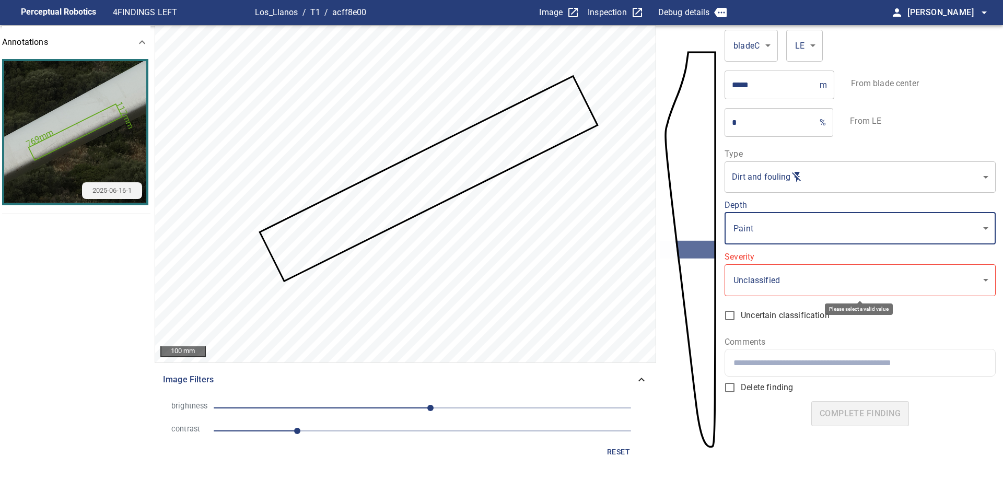
click at [782, 280] on body "**********" at bounding box center [501, 240] width 1003 height 480
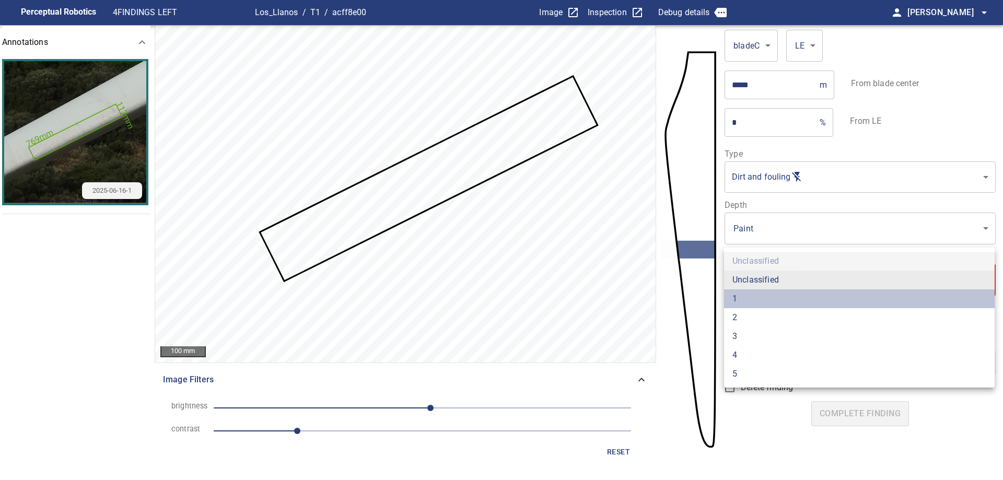
click at [765, 294] on li "1" at bounding box center [859, 298] width 270 height 19
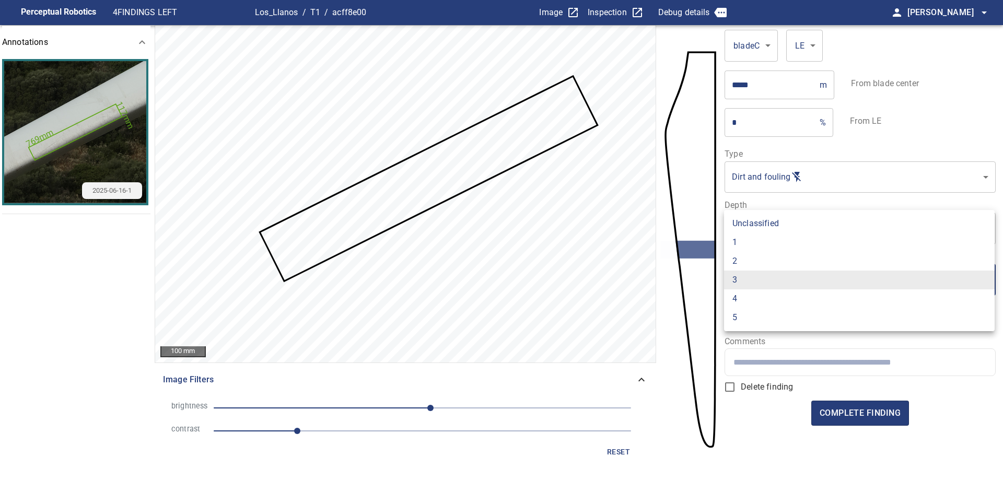
click at [817, 281] on body "**********" at bounding box center [501, 240] width 1003 height 480
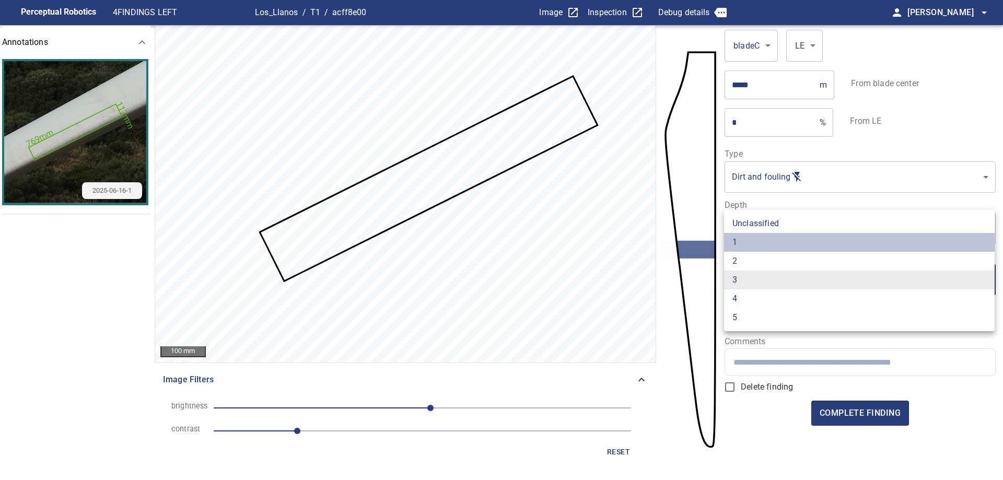
click at [738, 249] on li "1" at bounding box center [859, 242] width 270 height 19
type input "*"
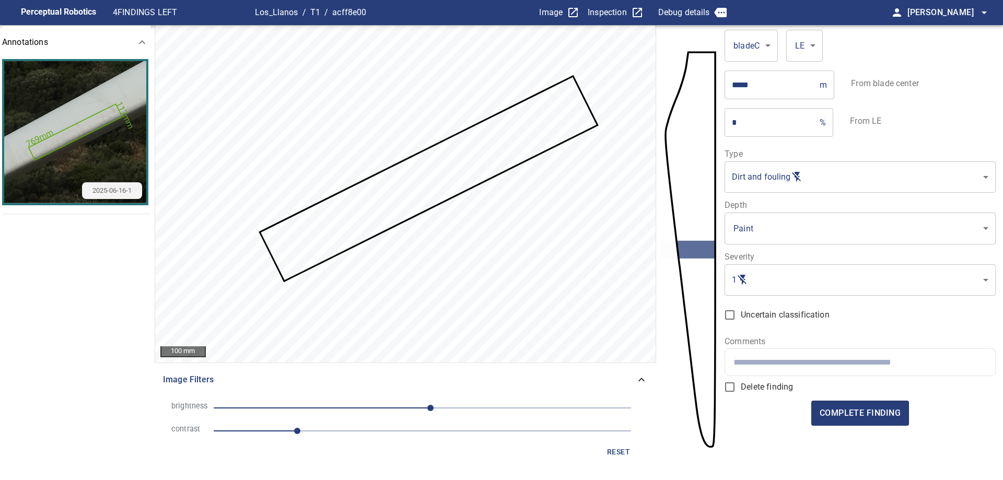
click at [794, 360] on input "text" at bounding box center [859, 362] width 253 height 10
type input "**********"
click at [861, 405] on button "complete finding" at bounding box center [860, 413] width 98 height 25
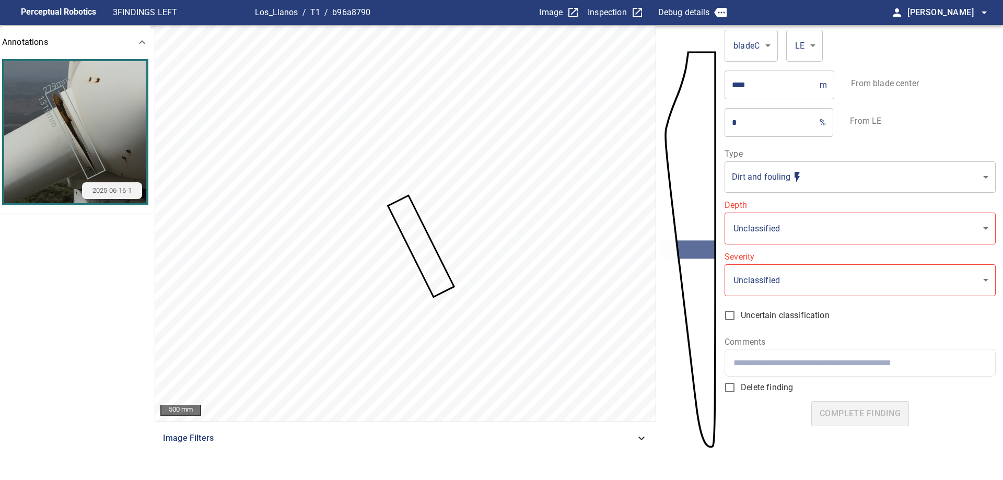
click at [835, 184] on body "**********" at bounding box center [501, 240] width 1003 height 480
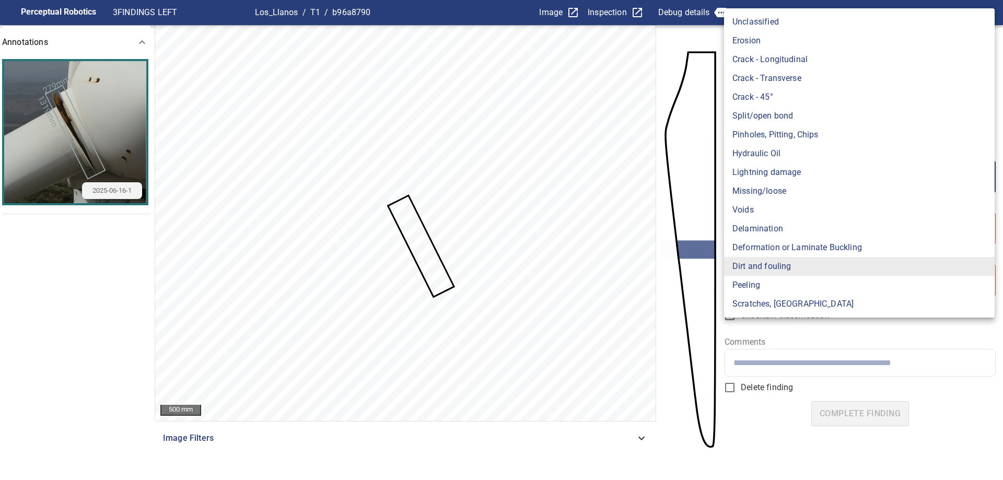
click at [795, 197] on li "Missing/loose" at bounding box center [859, 191] width 270 height 19
type input "**********"
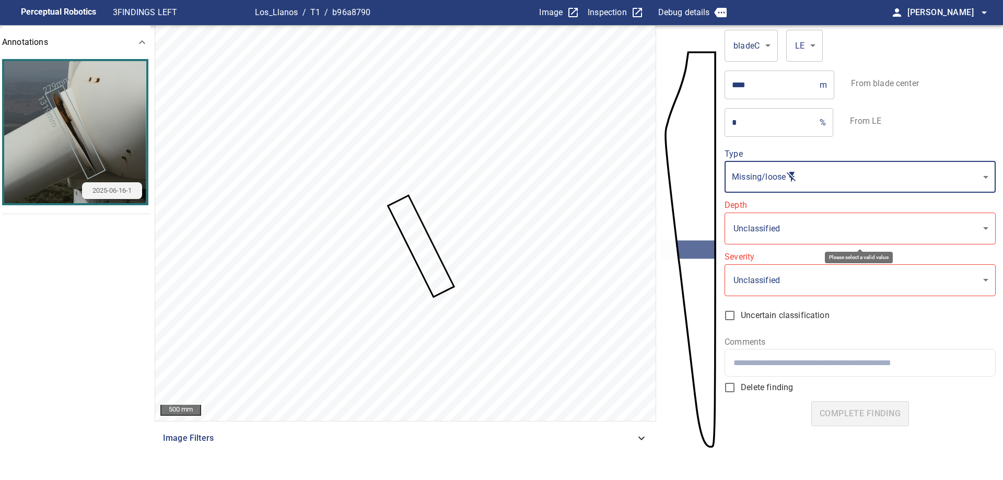
click at [808, 229] on body "**********" at bounding box center [501, 240] width 1003 height 480
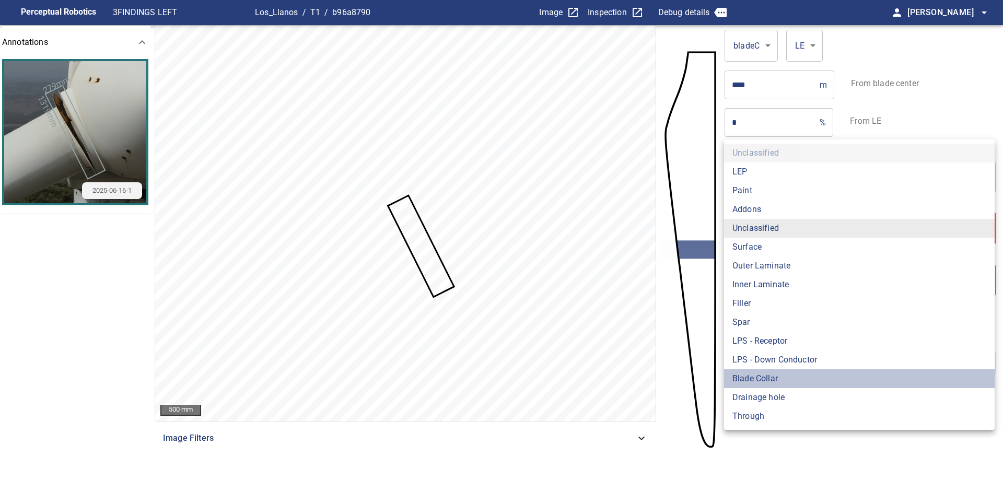
click at [795, 382] on li "Blade Collar" at bounding box center [859, 378] width 270 height 19
type input "**********"
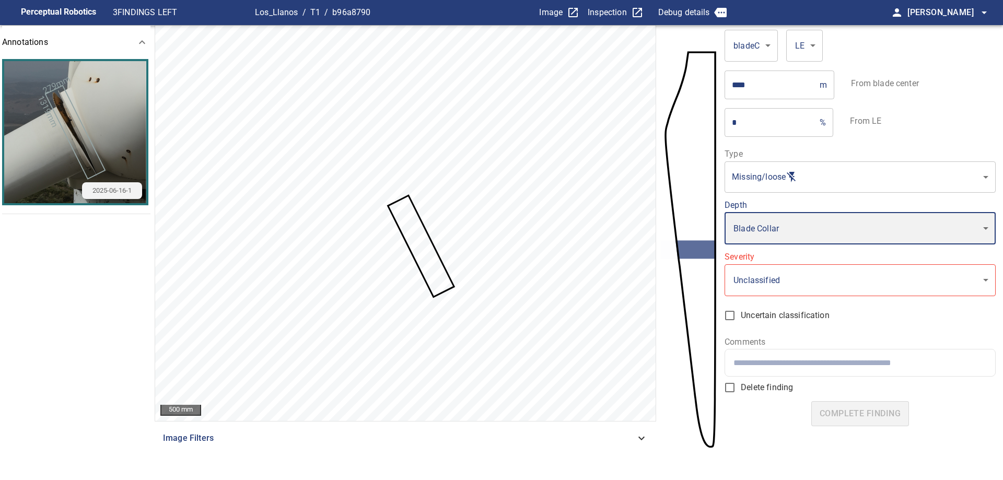
type input "*"
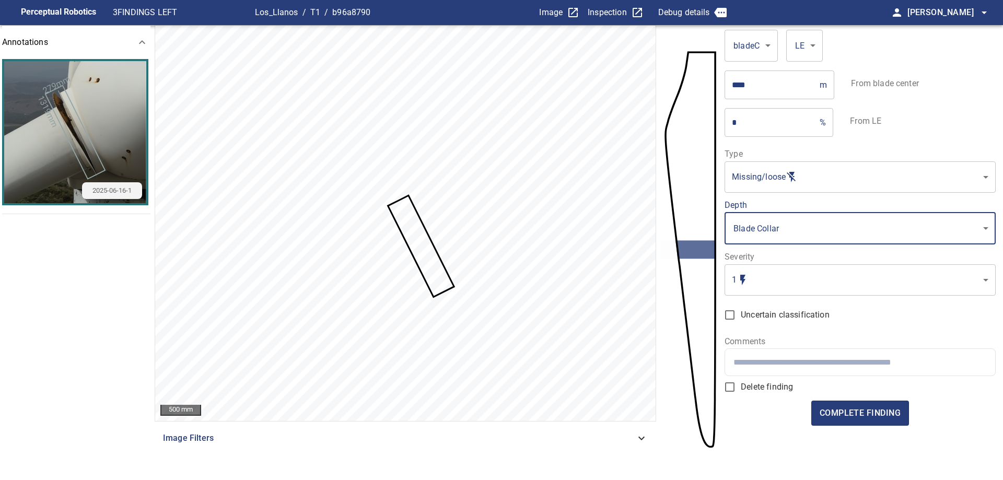
click at [863, 355] on div at bounding box center [859, 362] width 269 height 27
click at [878, 357] on input "text" at bounding box center [859, 362] width 253 height 10
paste input "**********"
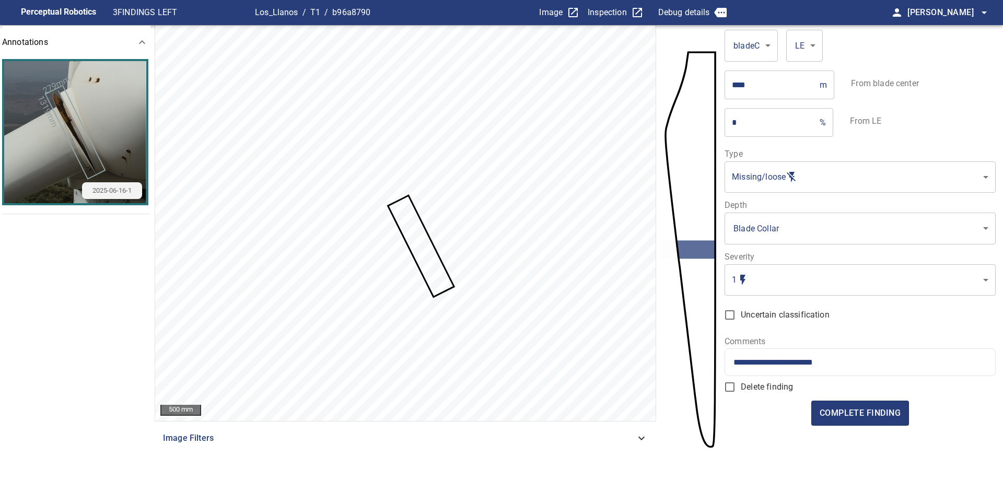
drag, startPoint x: 818, startPoint y: 357, endPoint x: 797, endPoint y: 352, distance: 21.9
click at [797, 352] on div "**********" at bounding box center [859, 362] width 269 height 27
type input "**********"
click at [896, 420] on span "complete finding" at bounding box center [859, 413] width 81 height 15
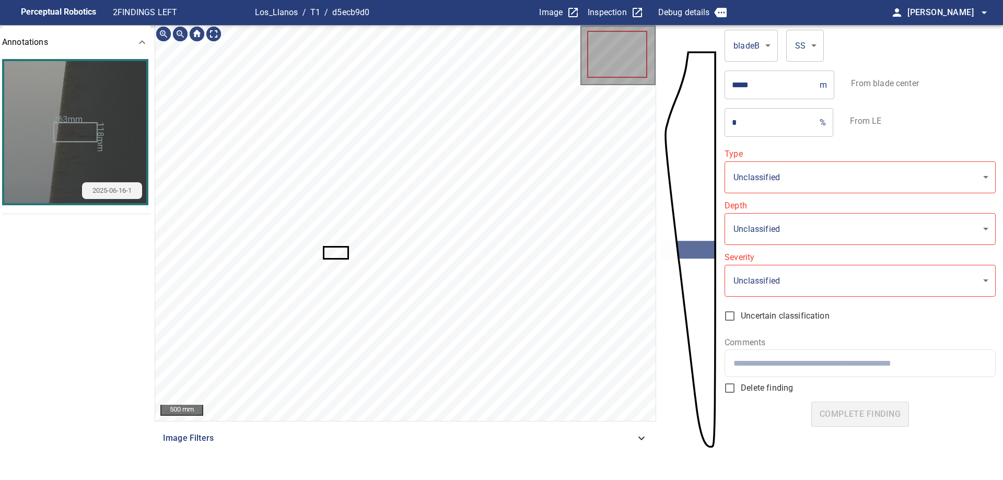
type input "**********"
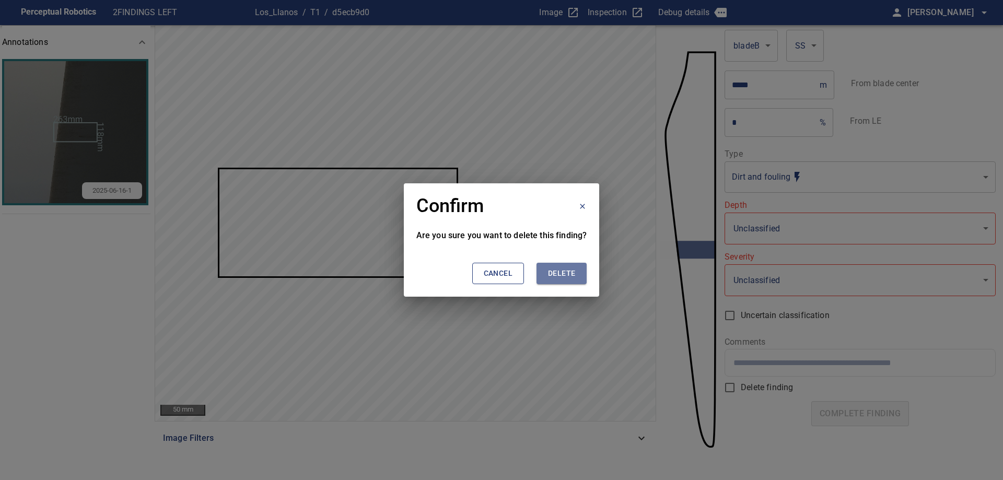
click at [573, 280] on button "Delete" at bounding box center [561, 273] width 50 height 21
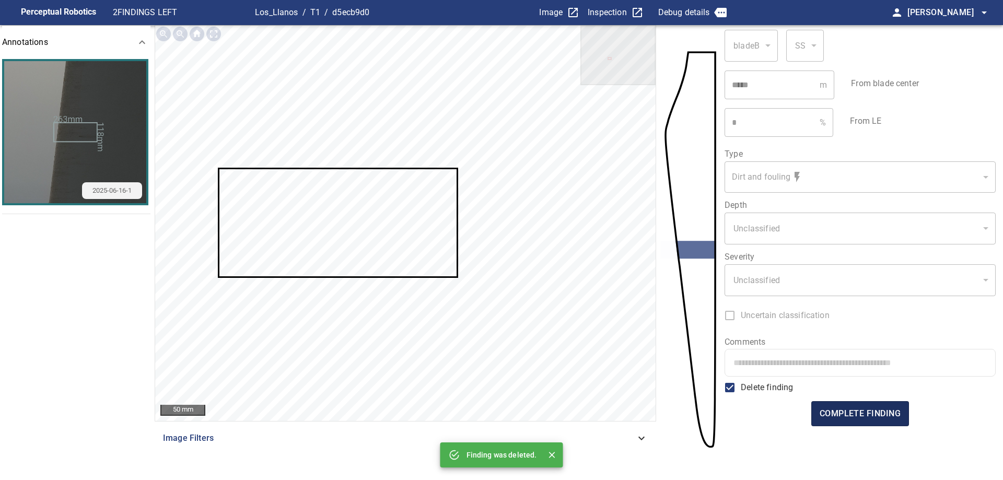
click at [884, 413] on span "complete finding" at bounding box center [859, 413] width 81 height 15
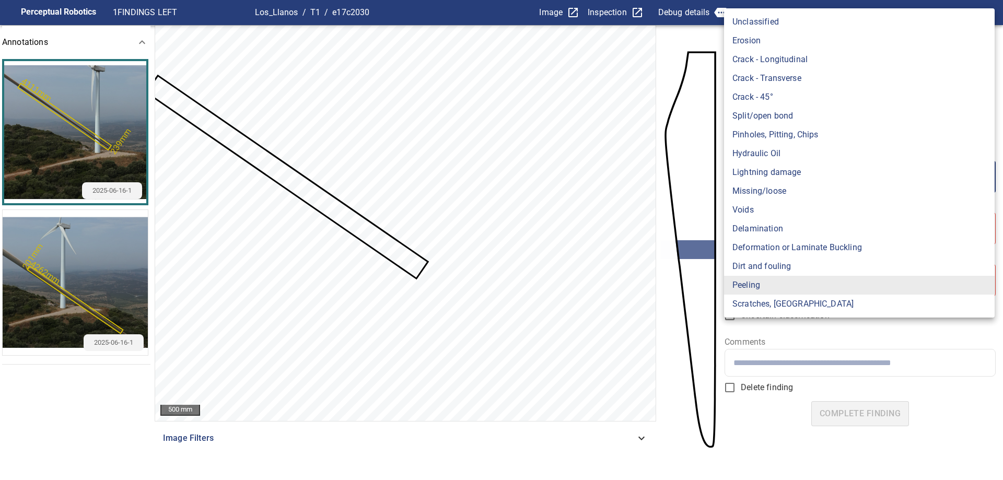
click at [784, 161] on body "**********" at bounding box center [501, 240] width 1003 height 480
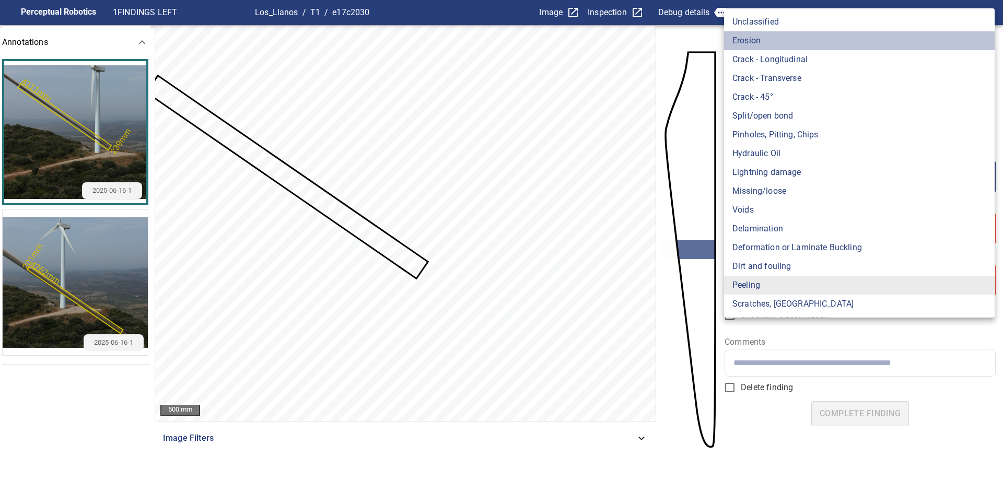
click at [775, 46] on li "Erosion" at bounding box center [859, 40] width 270 height 19
type input "*******"
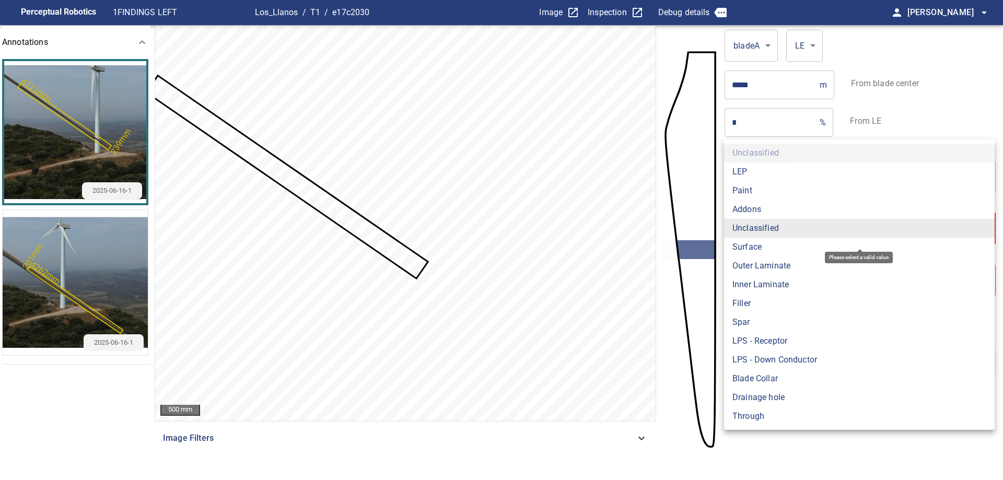
drag, startPoint x: 800, startPoint y: 226, endPoint x: 794, endPoint y: 224, distance: 6.6
click at [800, 226] on body "**********" at bounding box center [501, 240] width 1003 height 480
click at [746, 192] on li "Paint" at bounding box center [859, 190] width 270 height 19
type input "*****"
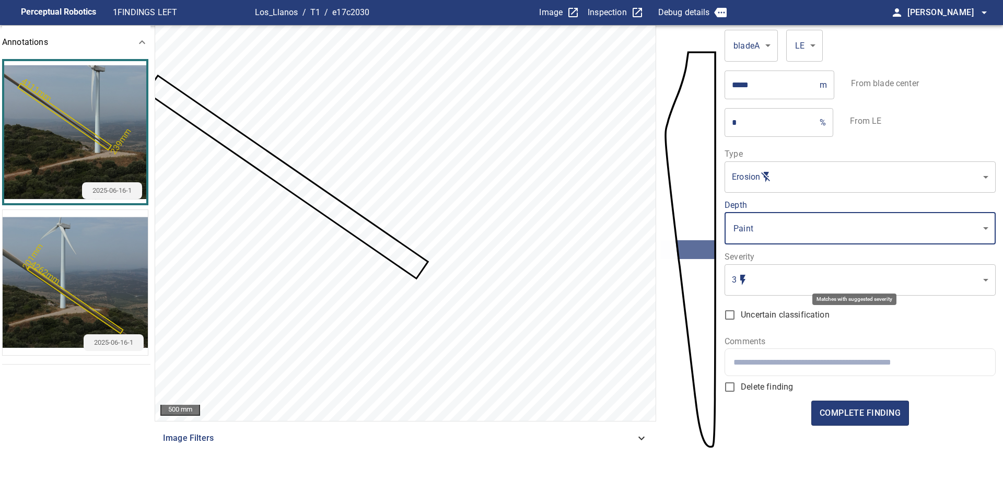
click at [775, 274] on body "Perceptual Robotics 1 FINDINGS LEFT Los_Llanos / T1 / e17c2030 Image Inspection…" at bounding box center [501, 240] width 1003 height 480
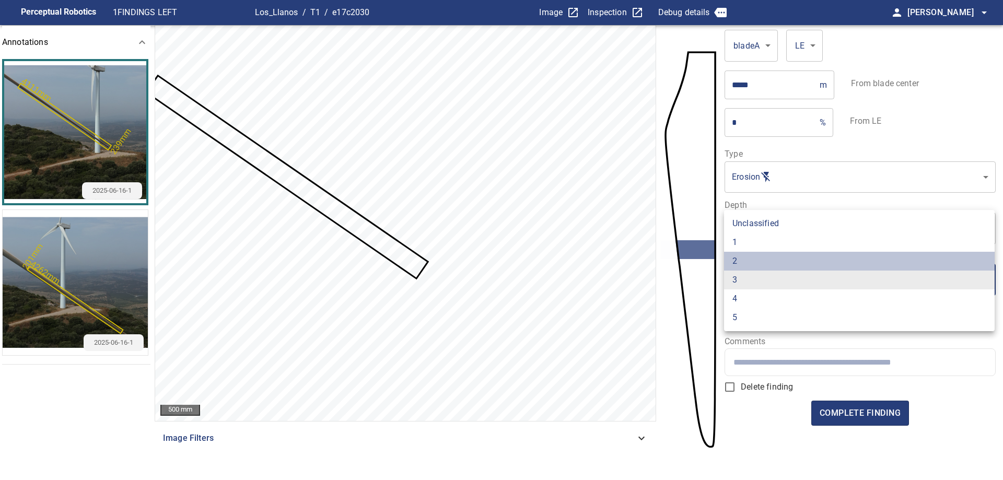
drag, startPoint x: 746, startPoint y: 257, endPoint x: 746, endPoint y: 320, distance: 62.7
click at [746, 258] on li "2" at bounding box center [859, 261] width 270 height 19
type input "*"
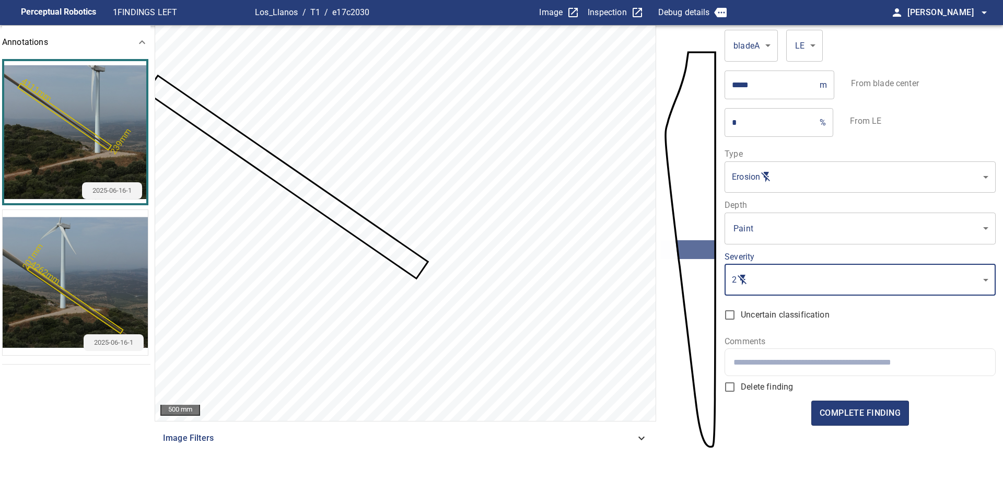
click at [792, 367] on div at bounding box center [859, 362] width 269 height 27
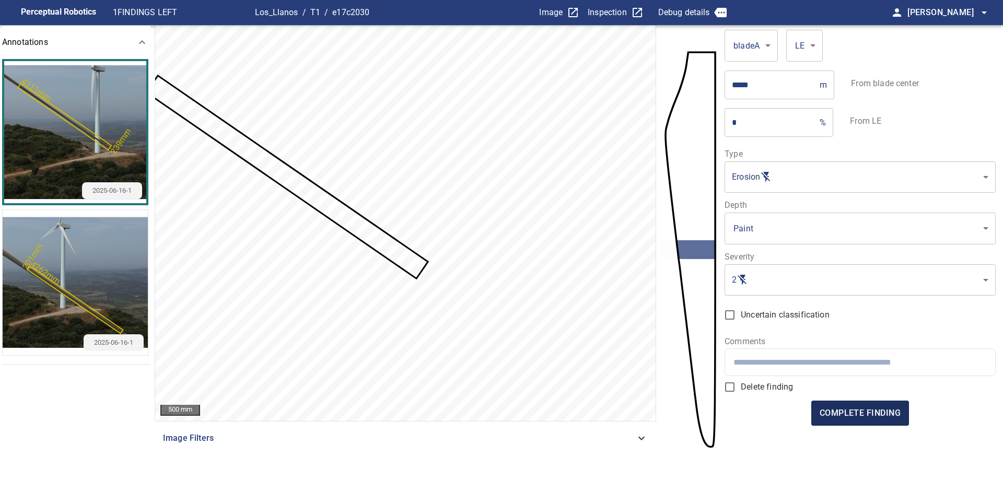
click at [842, 414] on span "complete finding" at bounding box center [859, 413] width 81 height 15
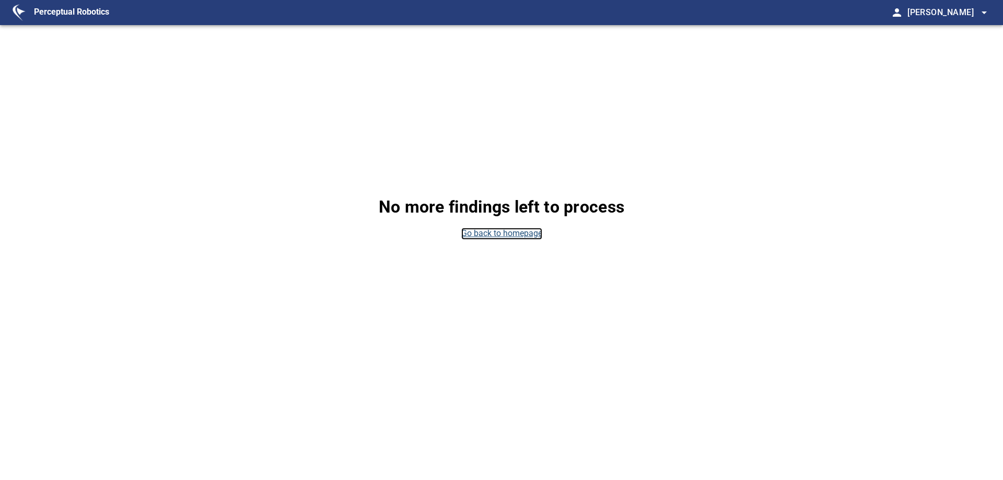
click at [512, 232] on link "Go back to homepage" at bounding box center [501, 234] width 81 height 12
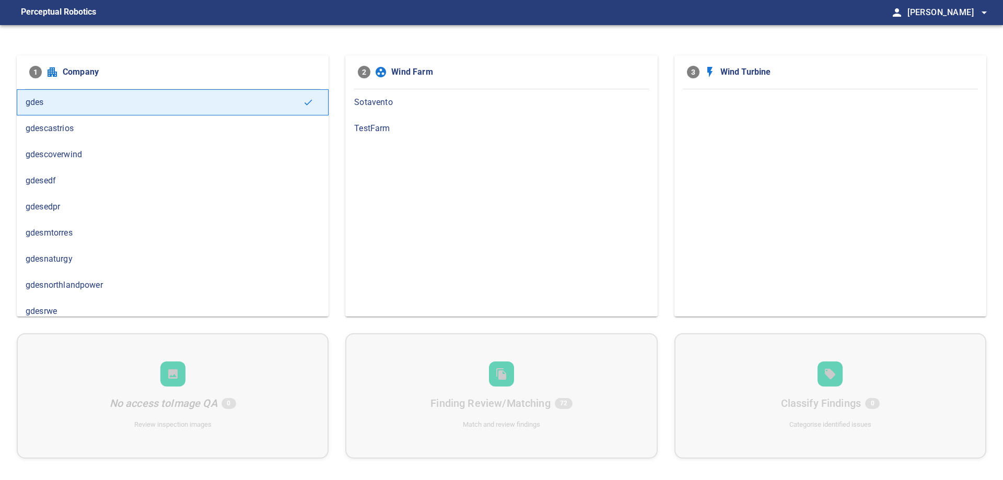
click at [72, 260] on span "gdesnaturgy" at bounding box center [173, 259] width 294 height 13
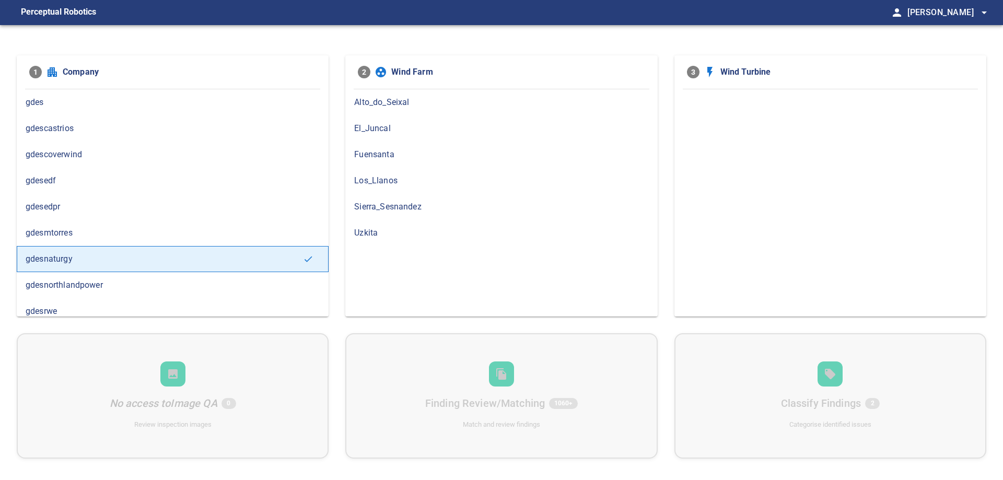
click at [405, 183] on span "Los_Llanos" at bounding box center [501, 180] width 294 height 13
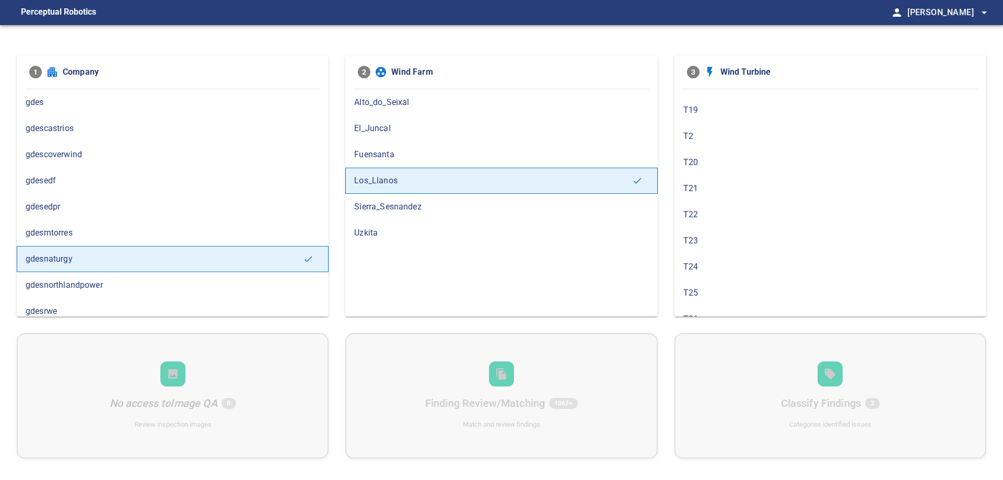
scroll to position [418, 0]
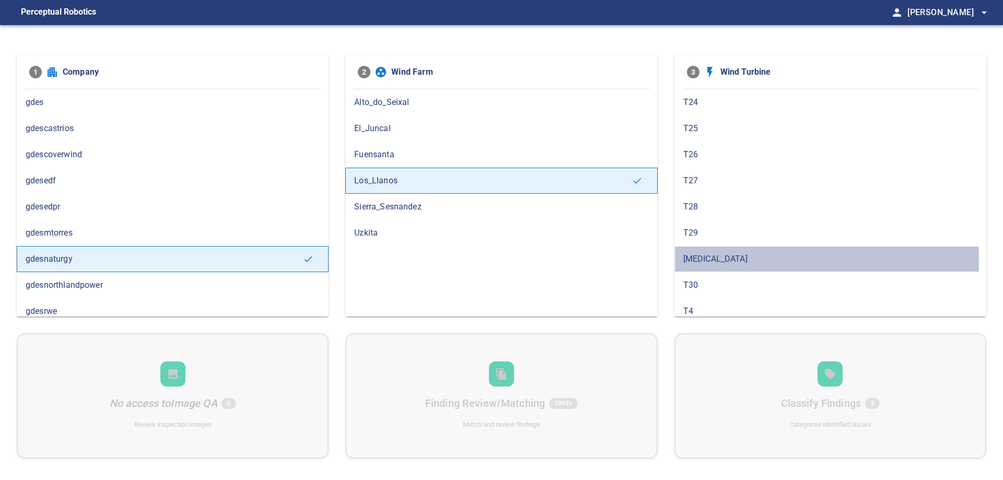
click at [721, 260] on span "[MEDICAL_DATA]" at bounding box center [830, 259] width 294 height 13
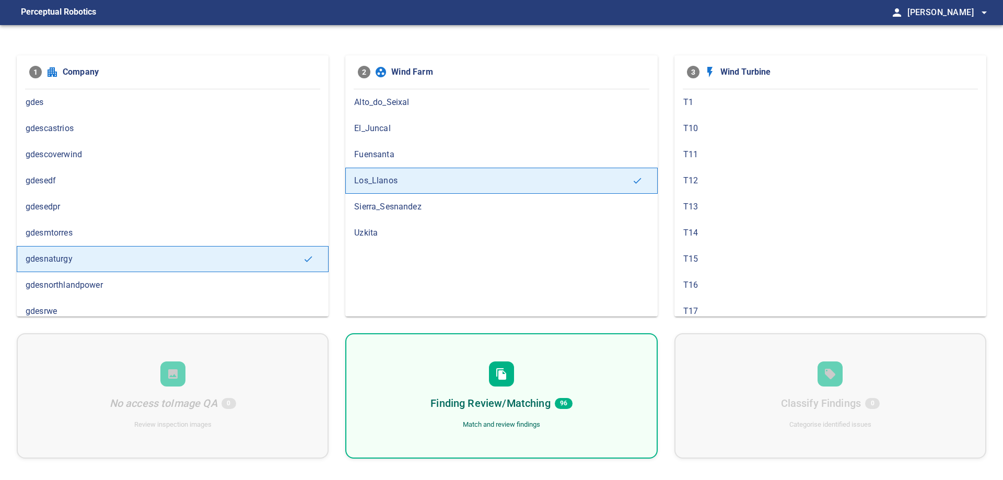
click at [592, 409] on div "Finding Review/Matching 96 Match and review findings" at bounding box center [501, 395] width 312 height 125
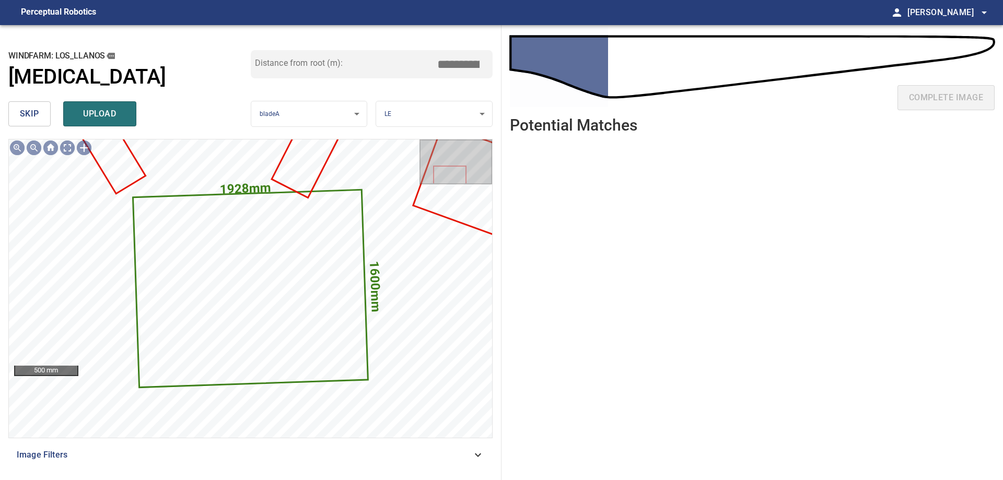
click at [32, 111] on span "skip" at bounding box center [29, 114] width 19 height 15
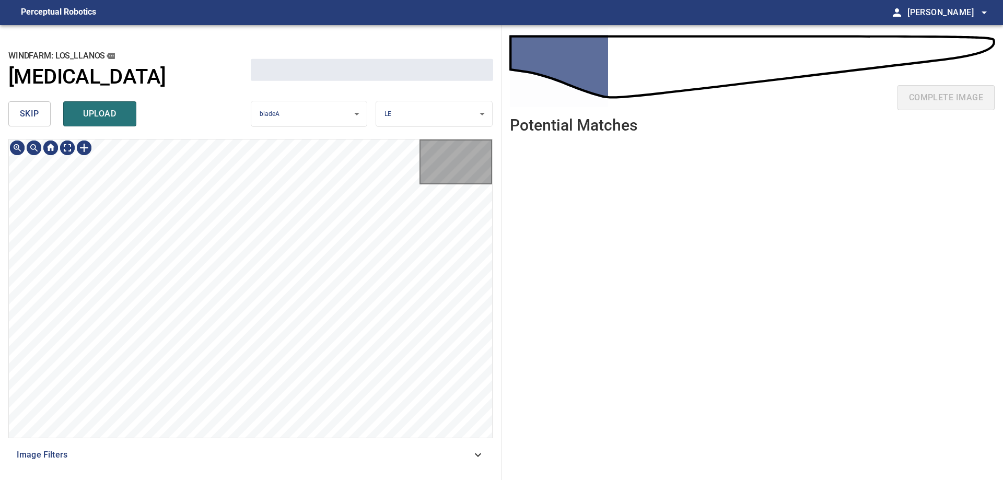
click at [32, 111] on span "skip" at bounding box center [29, 114] width 19 height 15
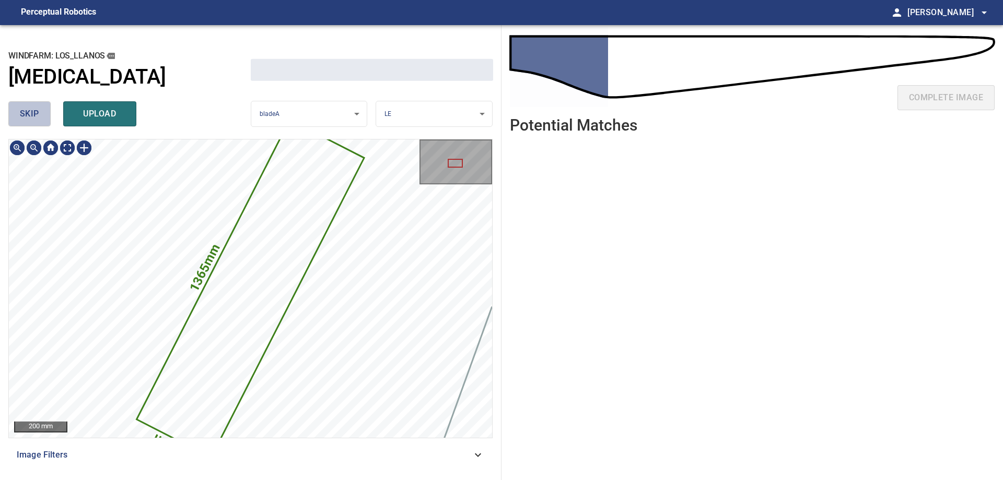
click at [32, 112] on span "skip" at bounding box center [29, 114] width 19 height 15
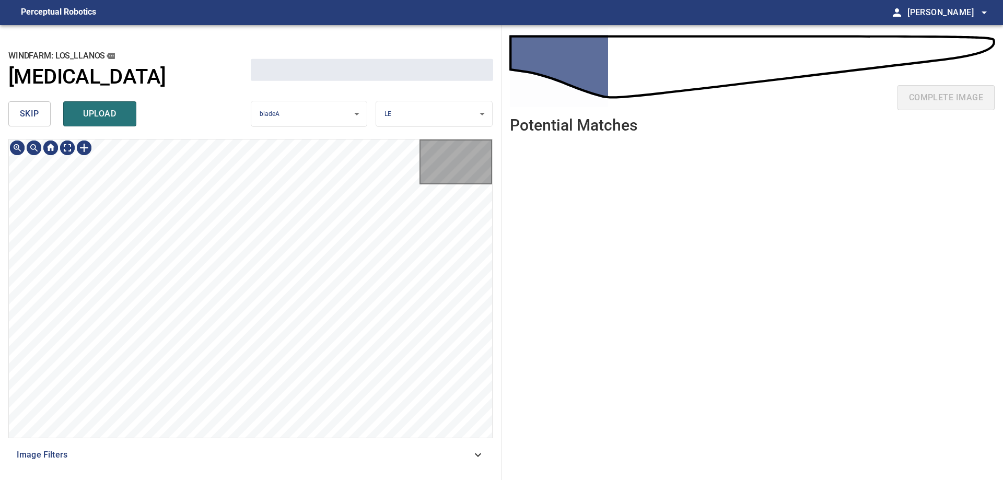
click at [32, 112] on span "skip" at bounding box center [29, 114] width 19 height 15
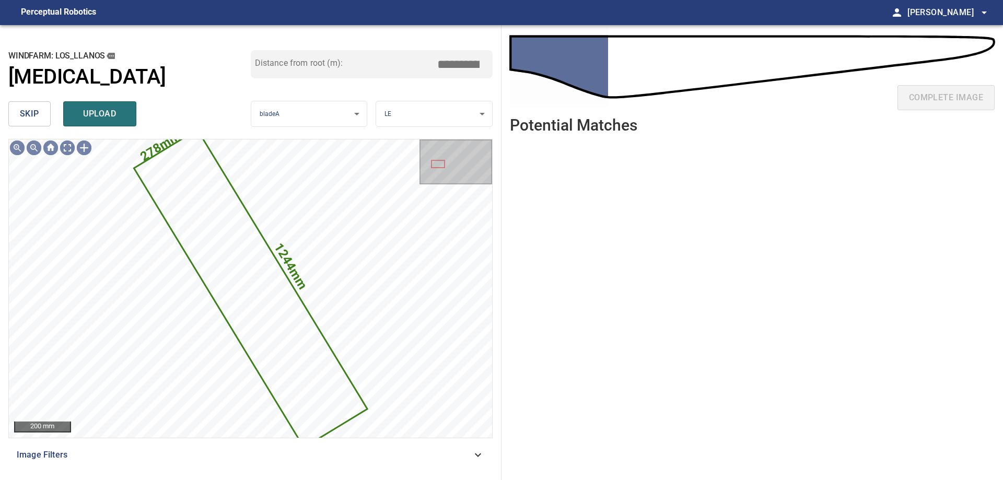
click at [38, 114] on span "skip" at bounding box center [29, 114] width 19 height 15
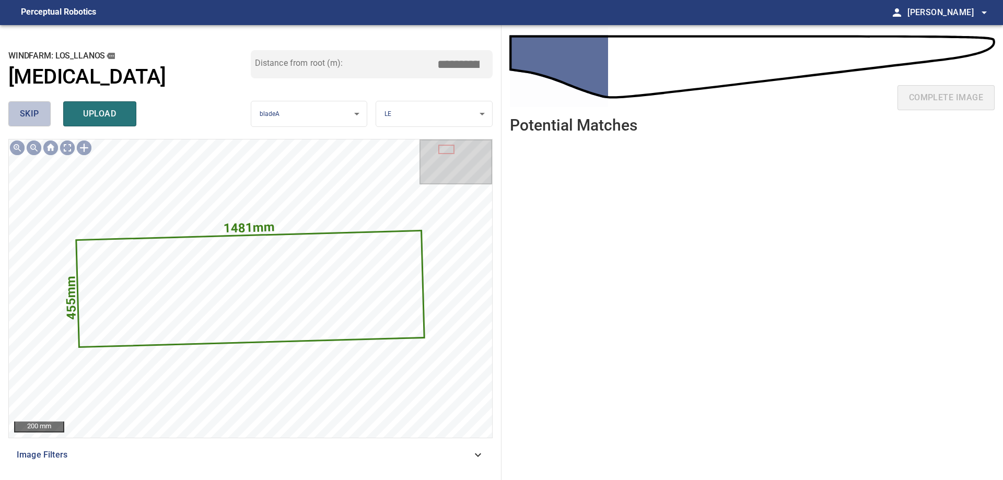
click at [38, 114] on span "skip" at bounding box center [29, 114] width 19 height 15
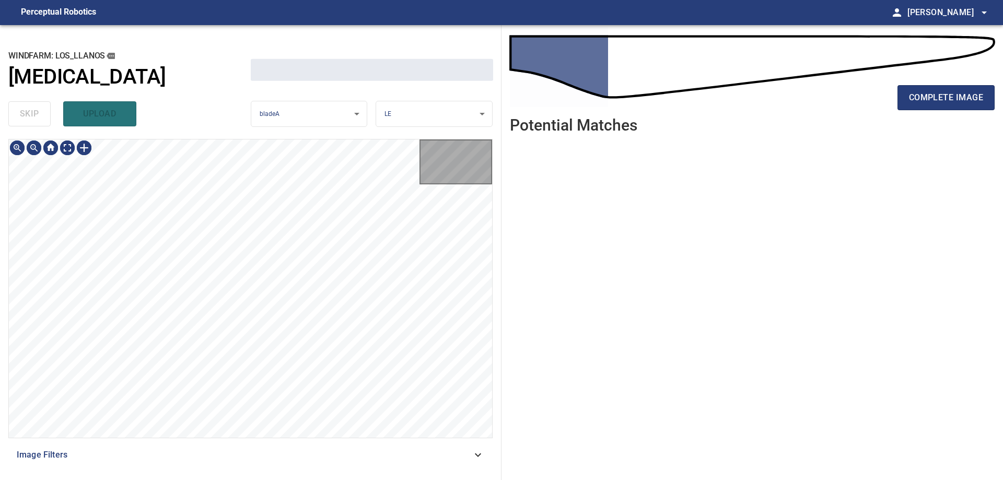
click at [38, 114] on div "skip upload" at bounding box center [129, 113] width 242 height 33
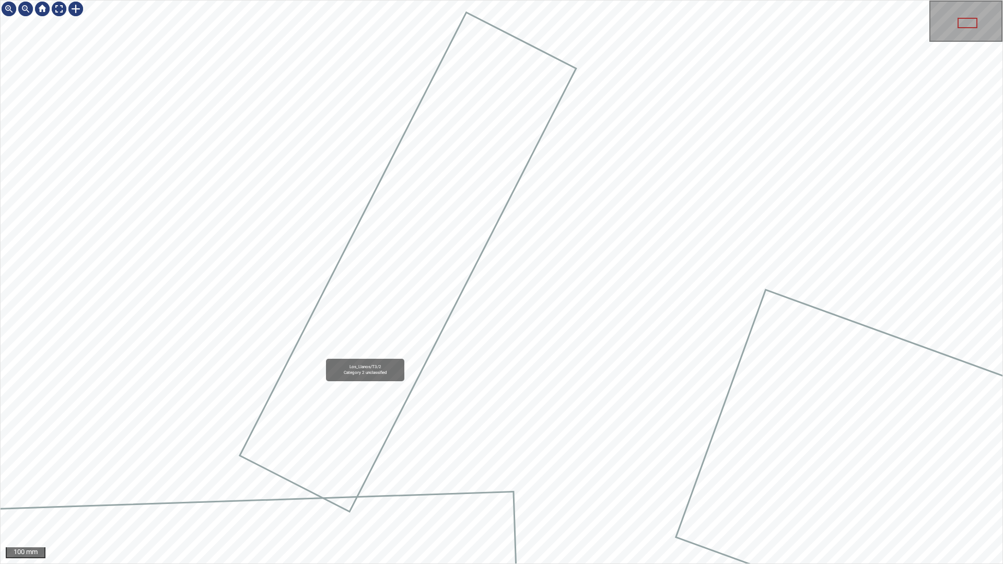
click at [320, 354] on icon at bounding box center [408, 262] width 334 height 497
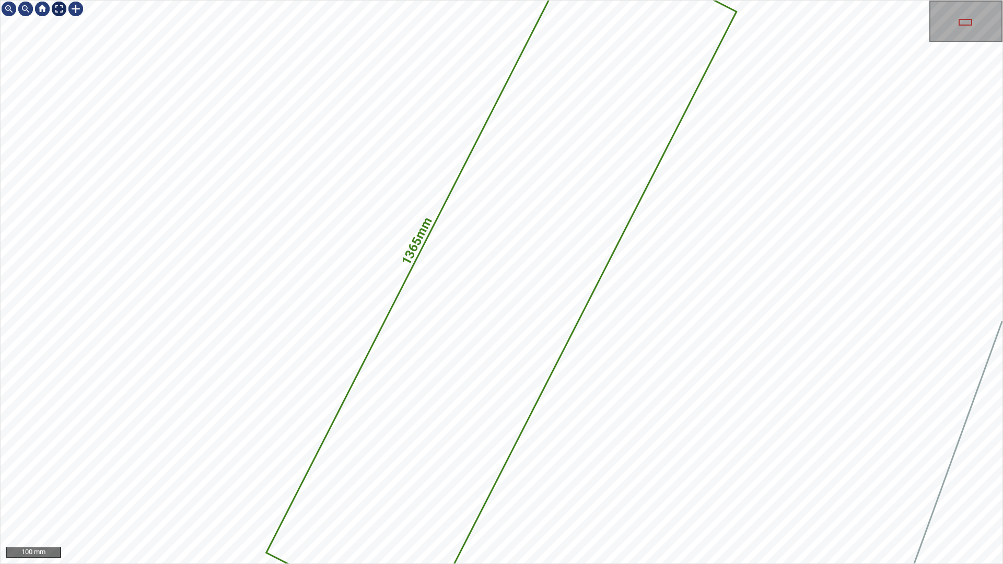
click at [59, 7] on div at bounding box center [59, 9] width 17 height 17
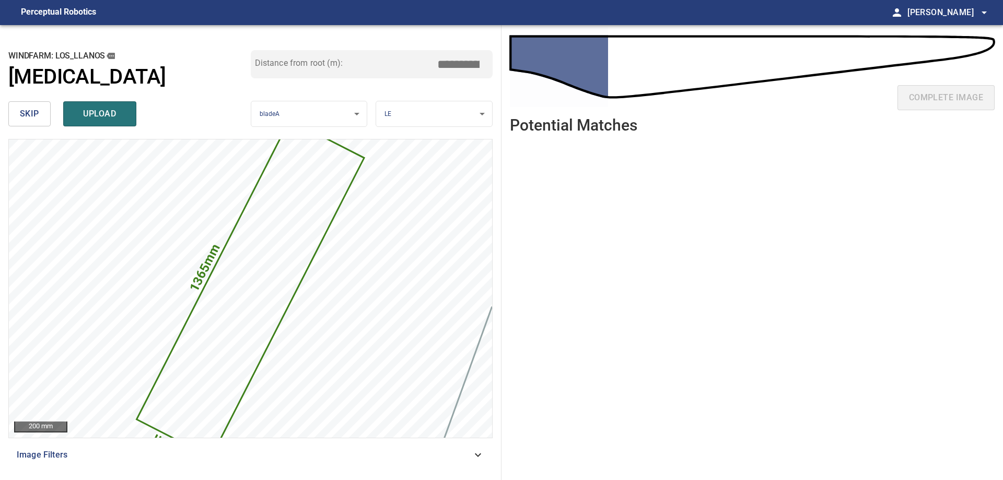
drag, startPoint x: 466, startPoint y: 63, endPoint x: 646, endPoint y: 61, distance: 179.6
click at [632, 63] on div "**********" at bounding box center [501, 252] width 1003 height 455
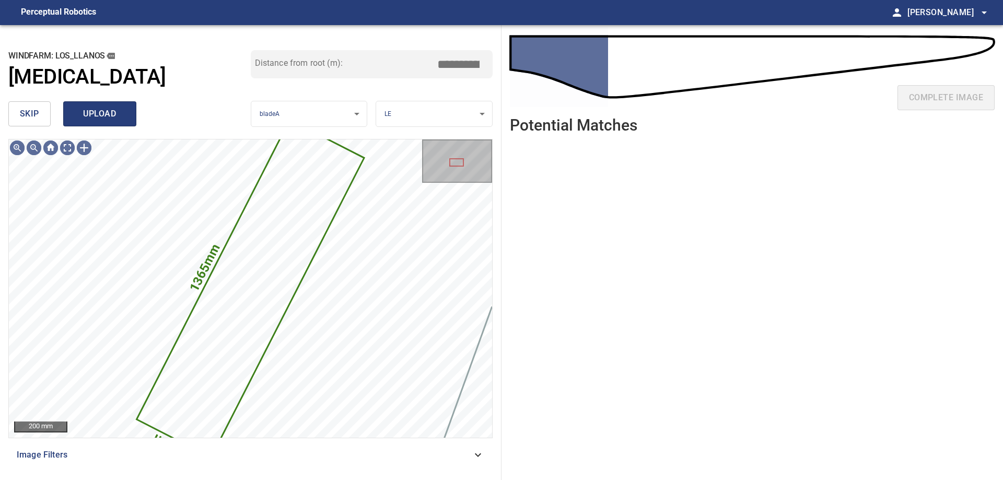
type input "****"
click at [105, 110] on span "upload" at bounding box center [100, 114] width 50 height 15
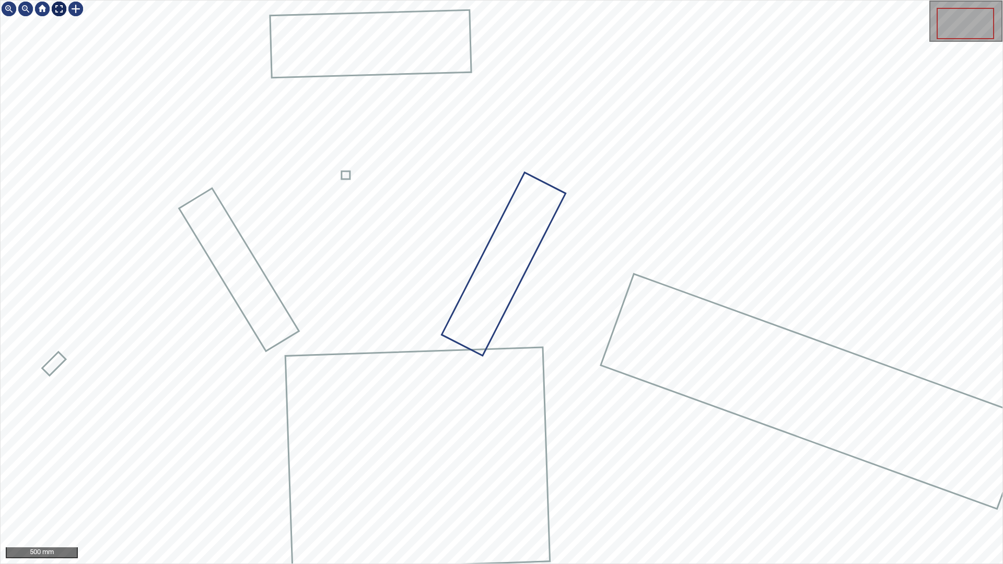
click at [63, 10] on div at bounding box center [59, 9] width 17 height 17
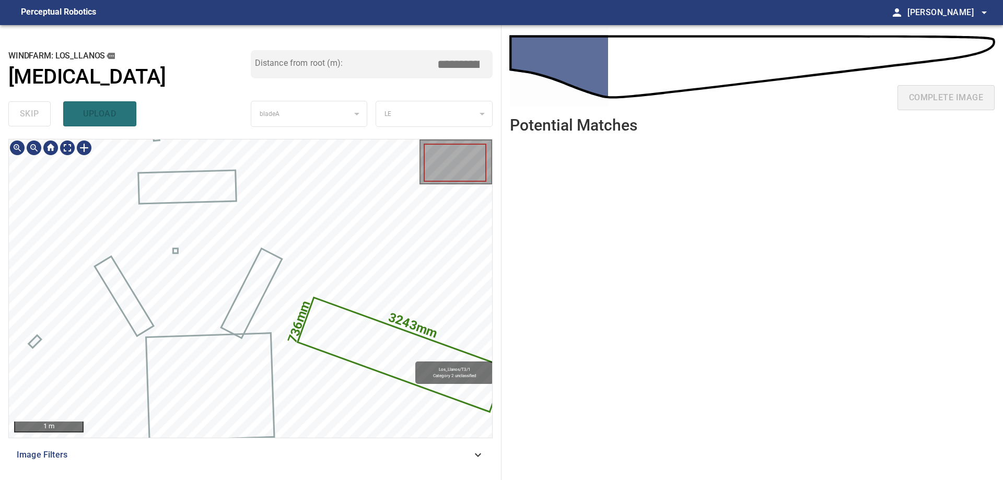
click at [410, 357] on icon at bounding box center [402, 355] width 206 height 112
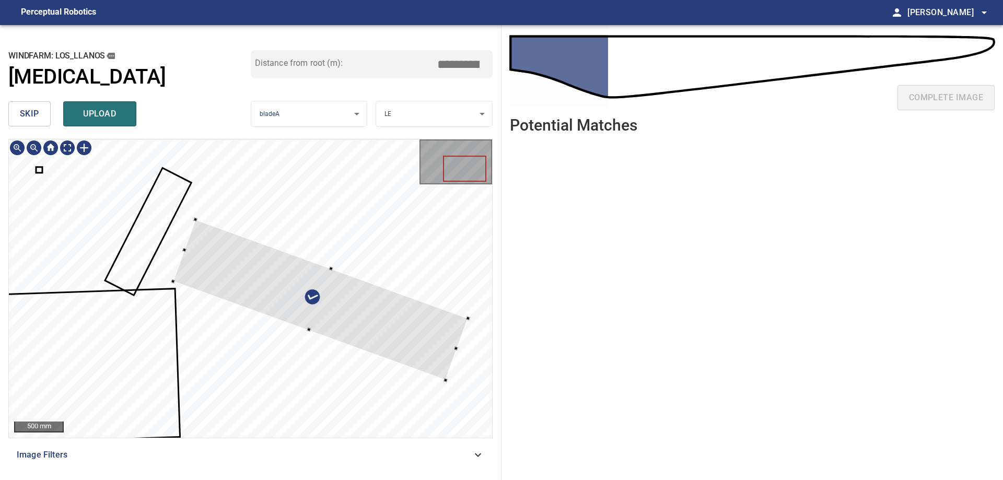
click at [415, 334] on div at bounding box center [320, 299] width 295 height 161
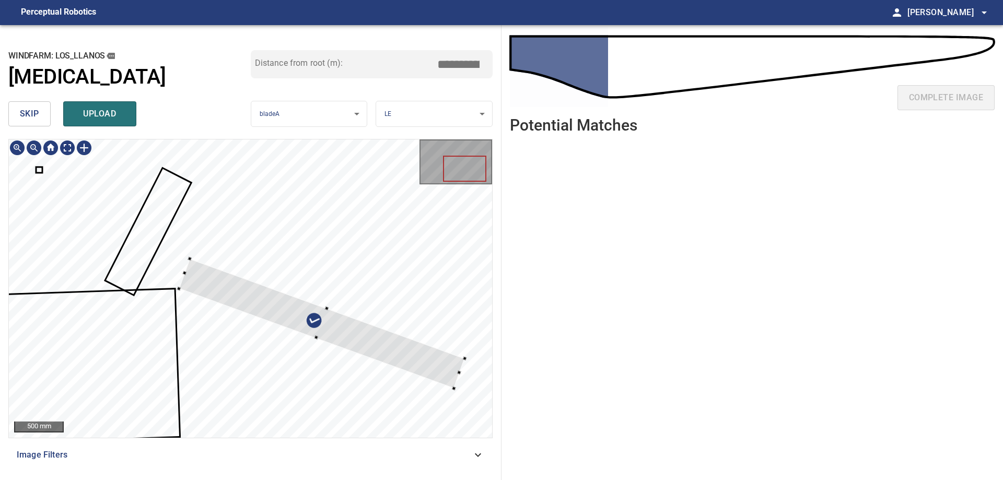
click at [465, 362] on div at bounding box center [250, 288] width 483 height 298
click at [485, 377] on div "**********" at bounding box center [250, 252] width 501 height 455
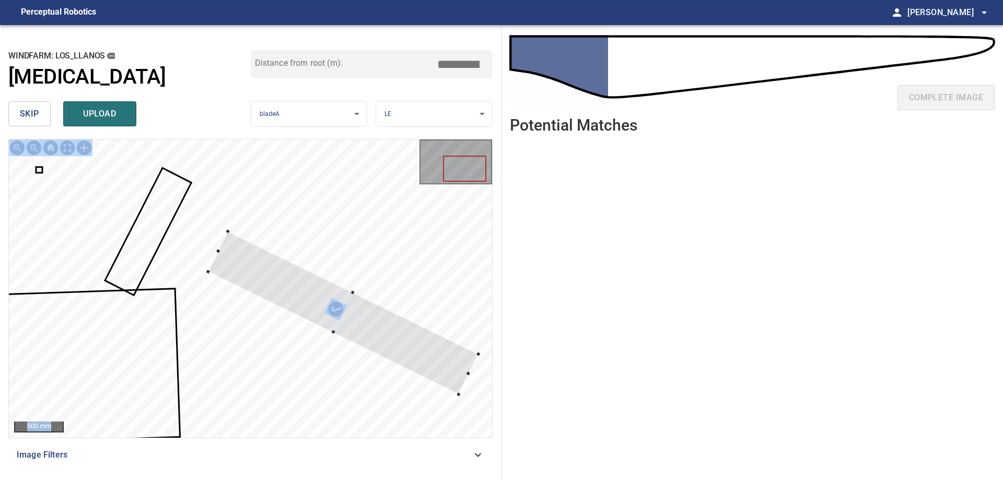
click at [438, 355] on div at bounding box center [343, 312] width 270 height 163
click at [455, 405] on div at bounding box center [250, 288] width 483 height 298
click at [492, 389] on div "500 mm" at bounding box center [250, 288] width 484 height 299
click at [322, 344] on div at bounding box center [250, 288] width 483 height 298
click at [448, 350] on div at bounding box center [339, 310] width 281 height 150
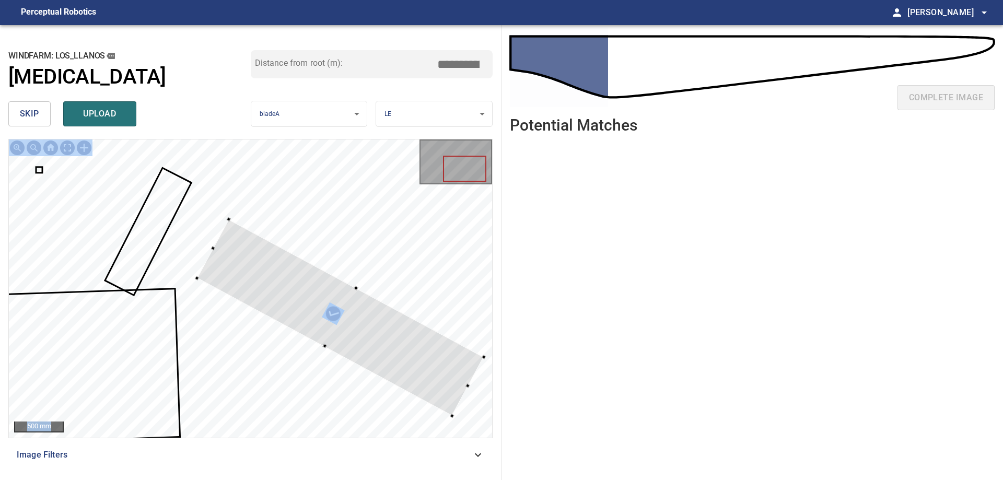
click at [446, 407] on div at bounding box center [250, 288] width 483 height 298
click at [430, 364] on div at bounding box center [340, 319] width 275 height 185
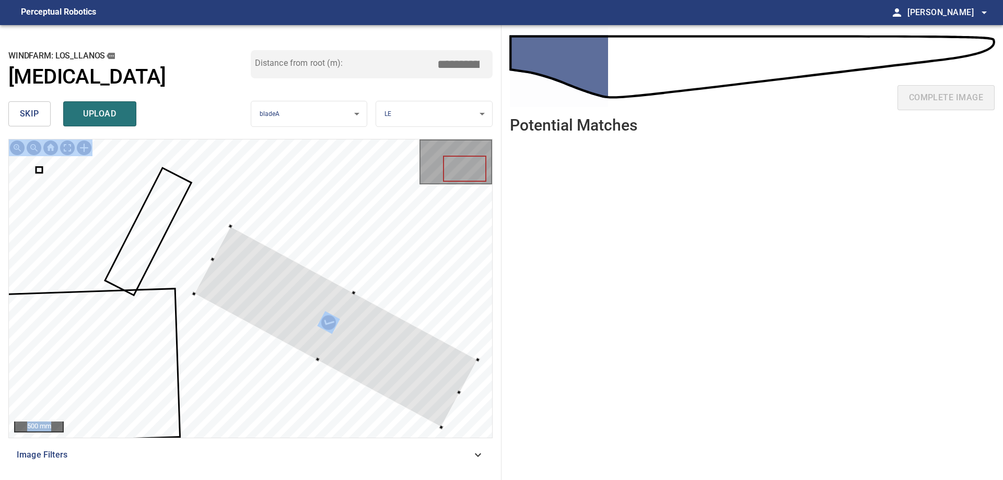
click at [192, 296] on div at bounding box center [250, 288] width 483 height 298
click at [450, 373] on div at bounding box center [337, 326] width 284 height 199
click at [454, 371] on div at bounding box center [335, 322] width 286 height 193
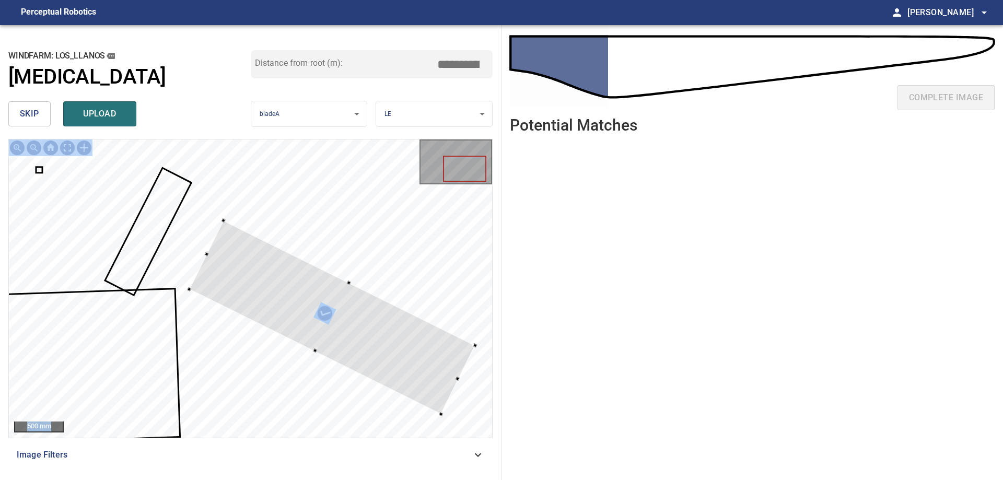
click at [441, 410] on div at bounding box center [332, 316] width 286 height 193
click at [449, 405] on div at bounding box center [449, 406] width 4 height 4
click at [408, 370] on div at bounding box center [342, 318] width 284 height 185
click at [412, 361] on div at bounding box center [338, 320] width 284 height 185
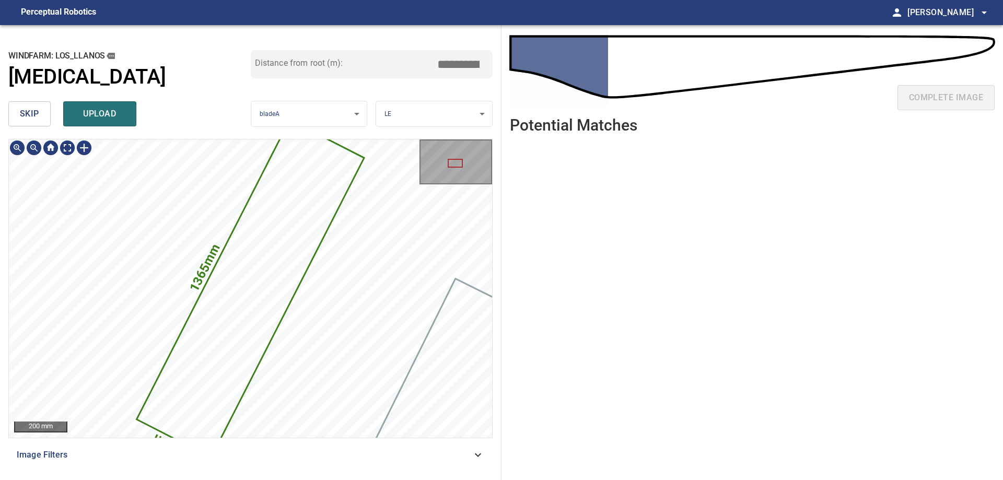
click at [257, 274] on icon at bounding box center [251, 288] width 226 height 335
drag, startPoint x: 453, startPoint y: 66, endPoint x: 556, endPoint y: 74, distance: 102.6
click at [523, 66] on div "**********" at bounding box center [501, 252] width 1003 height 455
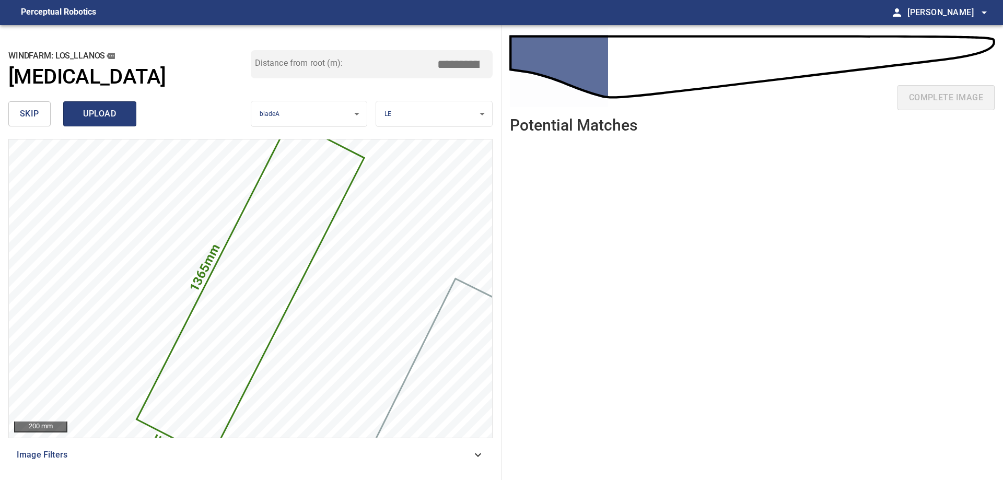
type input "****"
click at [82, 123] on button "upload" at bounding box center [99, 113] width 73 height 25
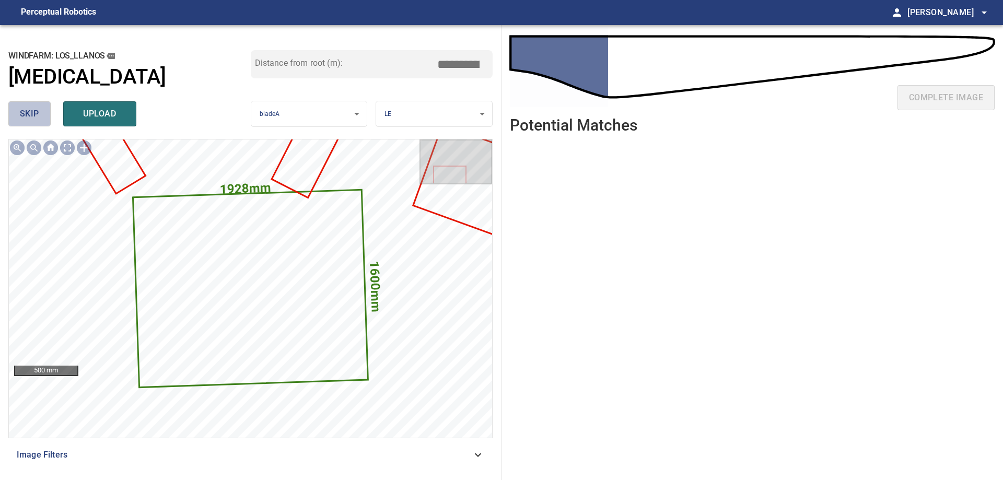
click at [36, 110] on span "skip" at bounding box center [29, 114] width 19 height 15
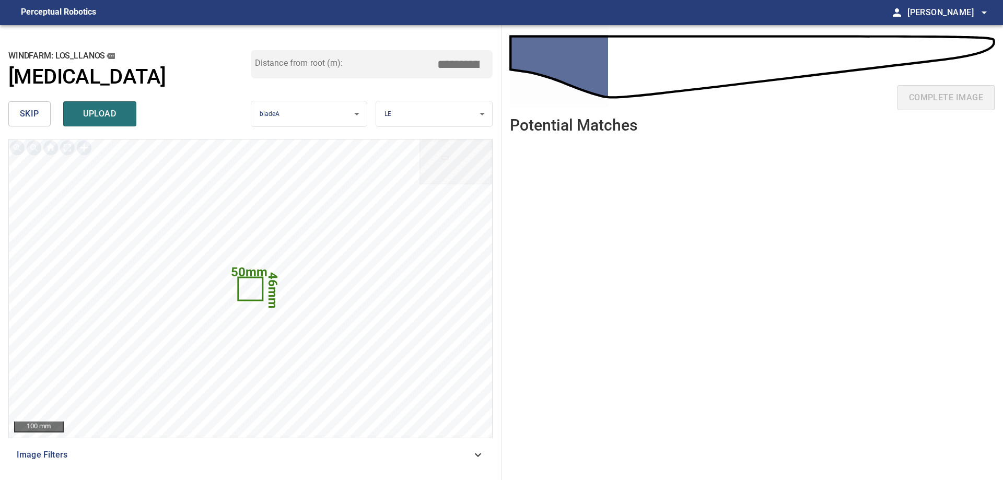
click at [36, 110] on span "skip" at bounding box center [29, 114] width 19 height 15
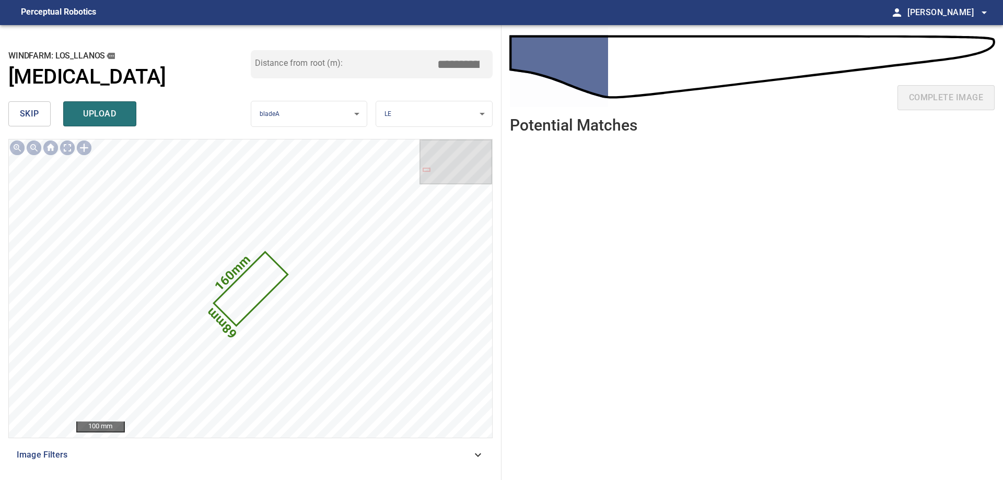
click at [36, 110] on span "skip" at bounding box center [29, 114] width 19 height 15
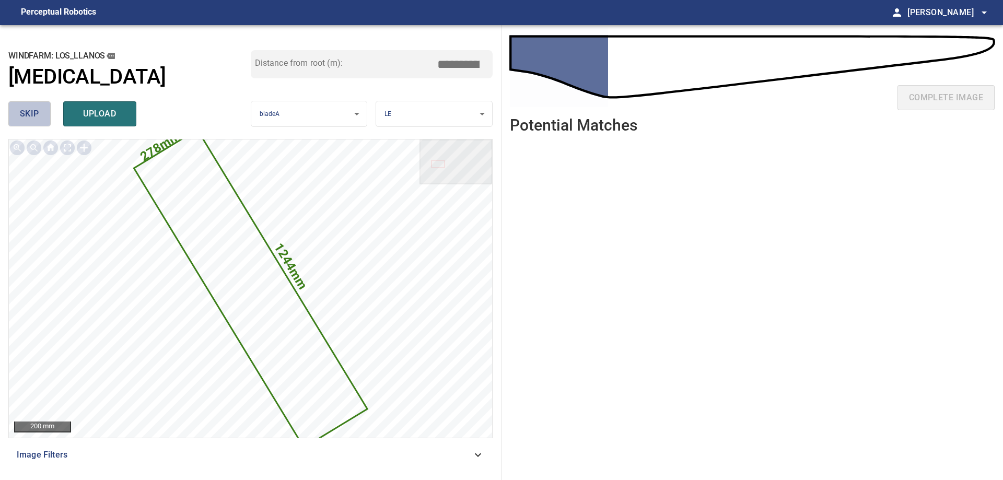
click at [36, 110] on span "skip" at bounding box center [29, 114] width 19 height 15
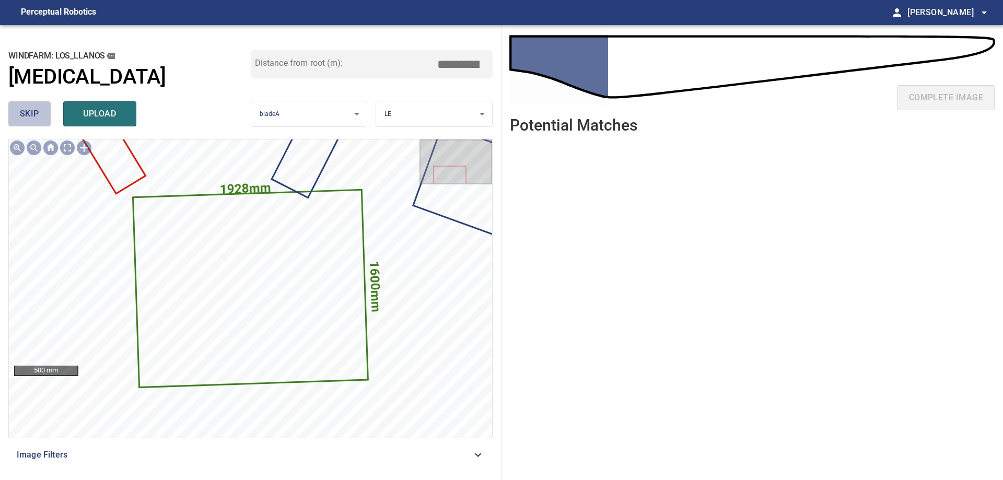
click at [28, 123] on button "skip" at bounding box center [29, 113] width 42 height 25
click at [29, 123] on button "skip" at bounding box center [29, 113] width 42 height 25
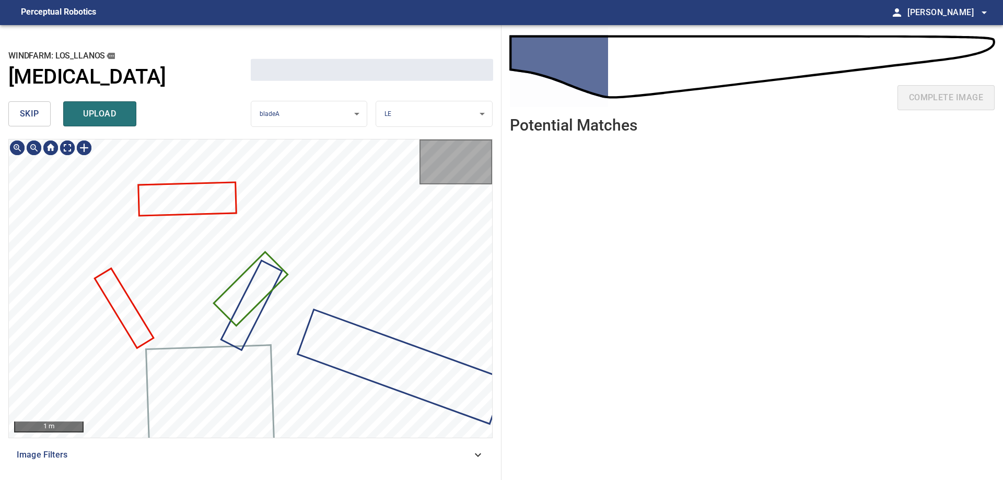
click at [29, 123] on button "skip" at bounding box center [29, 113] width 42 height 25
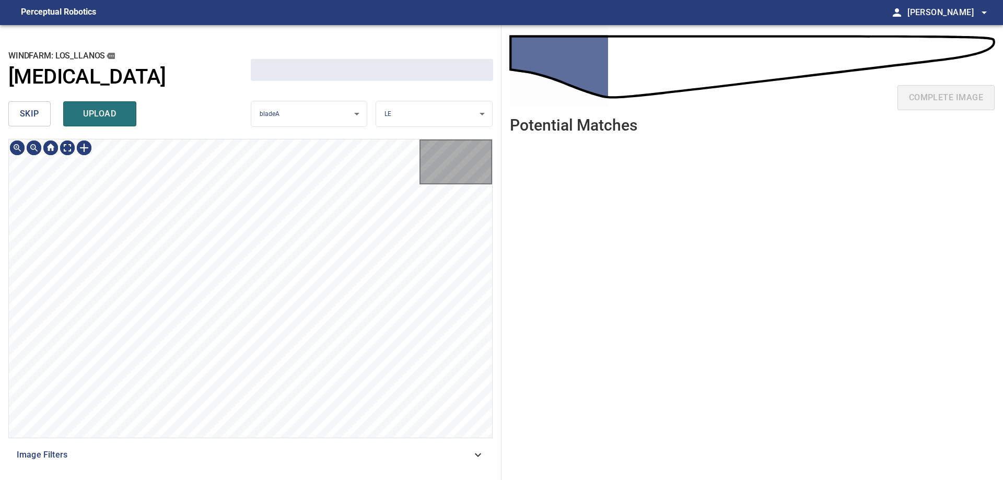
click at [29, 123] on button "skip" at bounding box center [29, 113] width 42 height 25
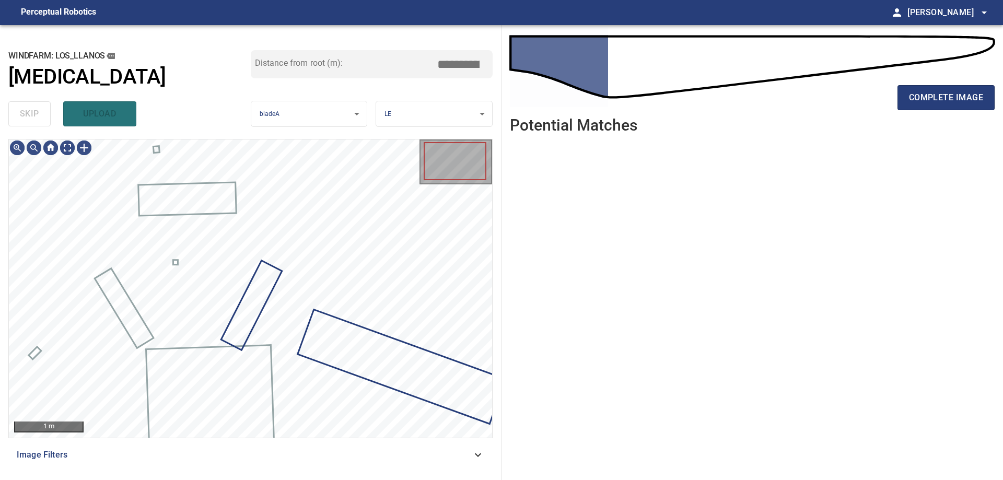
click at [29, 123] on div "skip upload" at bounding box center [129, 113] width 242 height 33
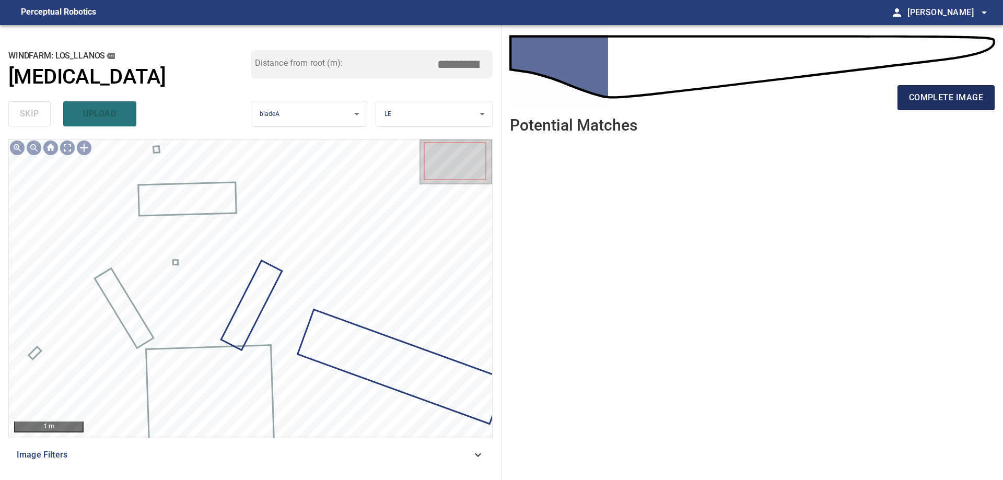
click at [982, 102] on span "complete image" at bounding box center [946, 97] width 74 height 15
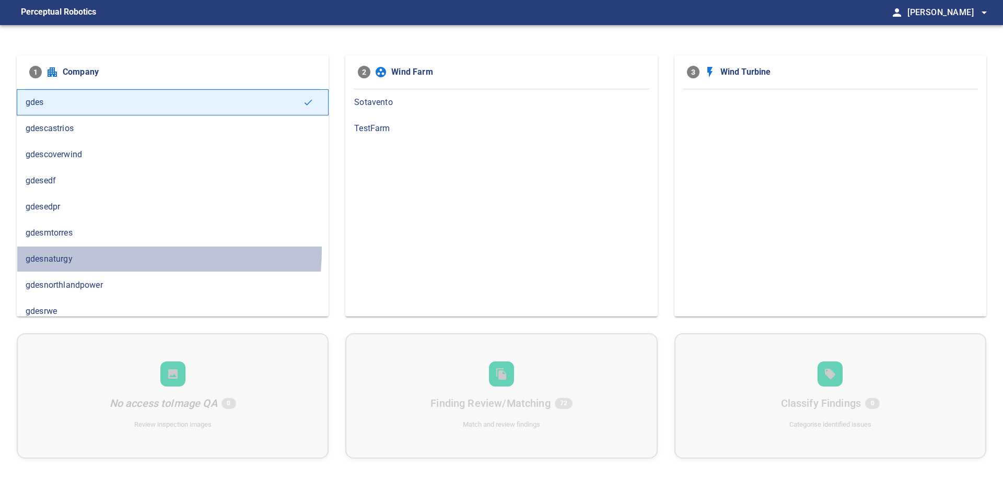
click at [78, 249] on div "gdesnaturgy" at bounding box center [173, 259] width 312 height 26
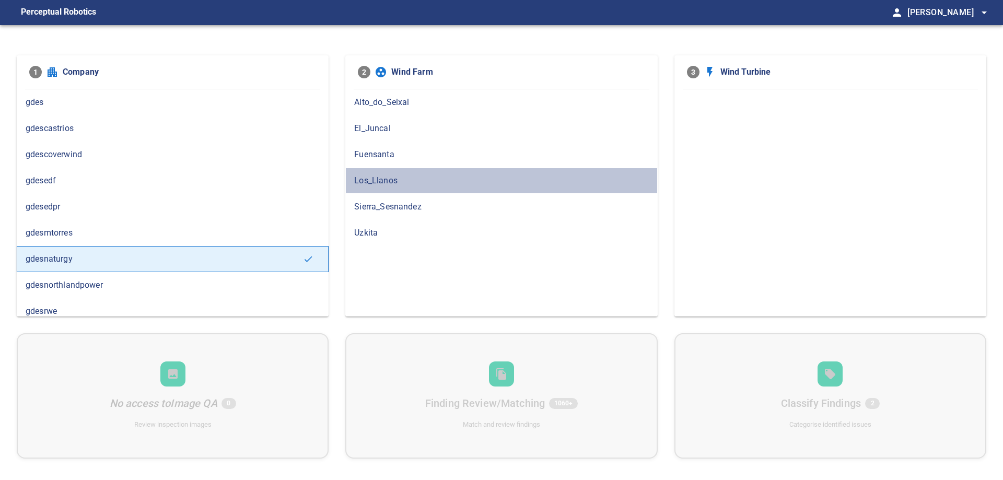
click at [404, 183] on span "Los_Llanos" at bounding box center [501, 180] width 294 height 13
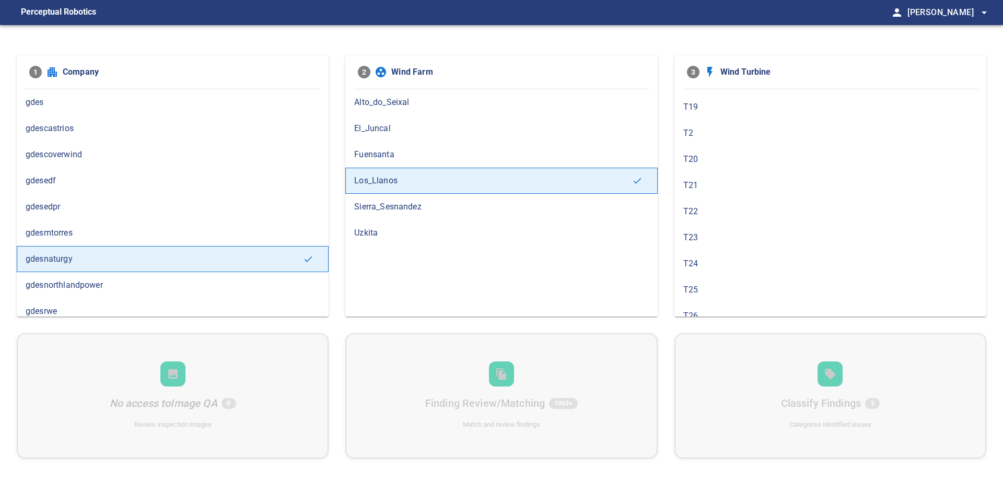
scroll to position [366, 0]
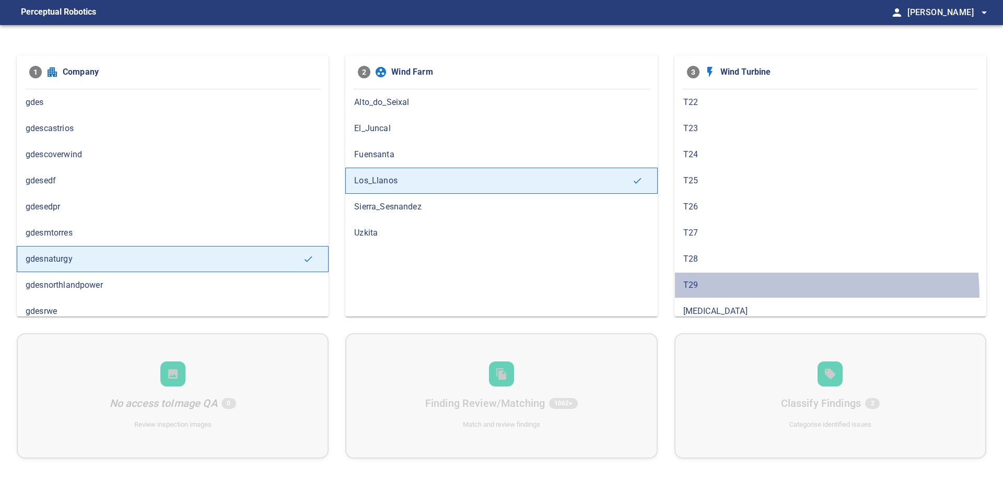
click at [712, 297] on div "T29" at bounding box center [830, 285] width 312 height 26
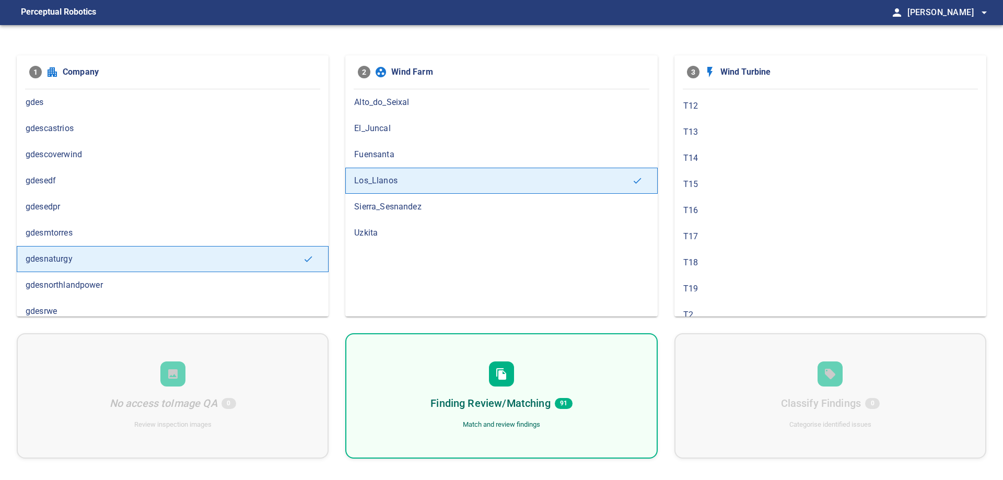
scroll to position [418, 0]
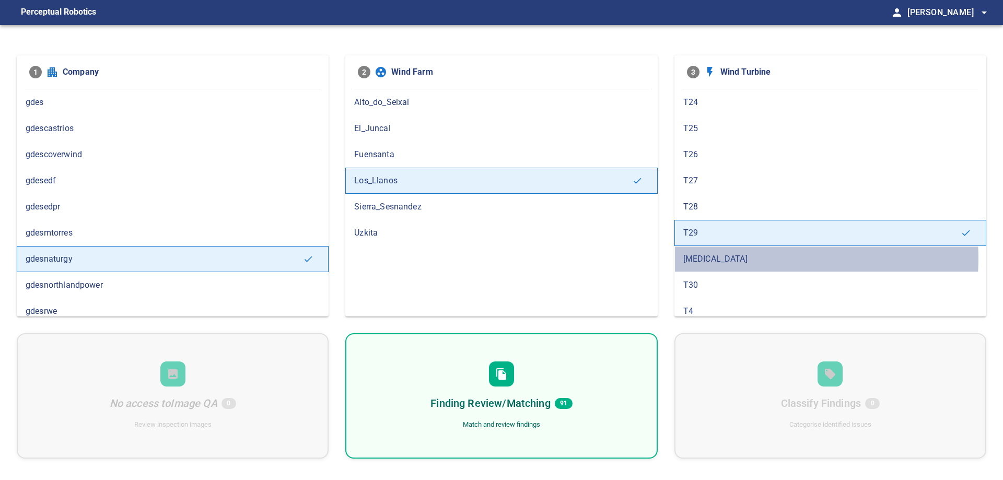
click at [750, 258] on span "[MEDICAL_DATA]" at bounding box center [830, 259] width 294 height 13
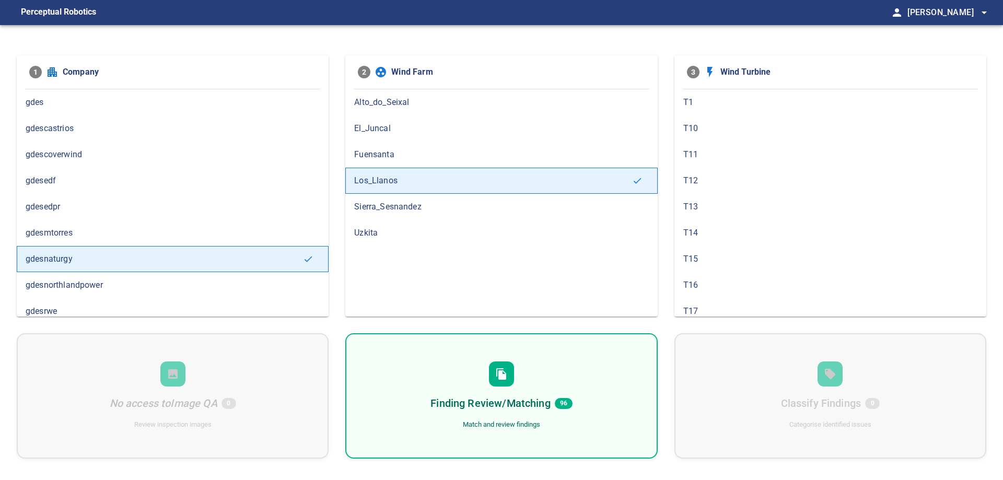
click at [534, 399] on h6 "Finding Review/Matching" at bounding box center [490, 403] width 120 height 17
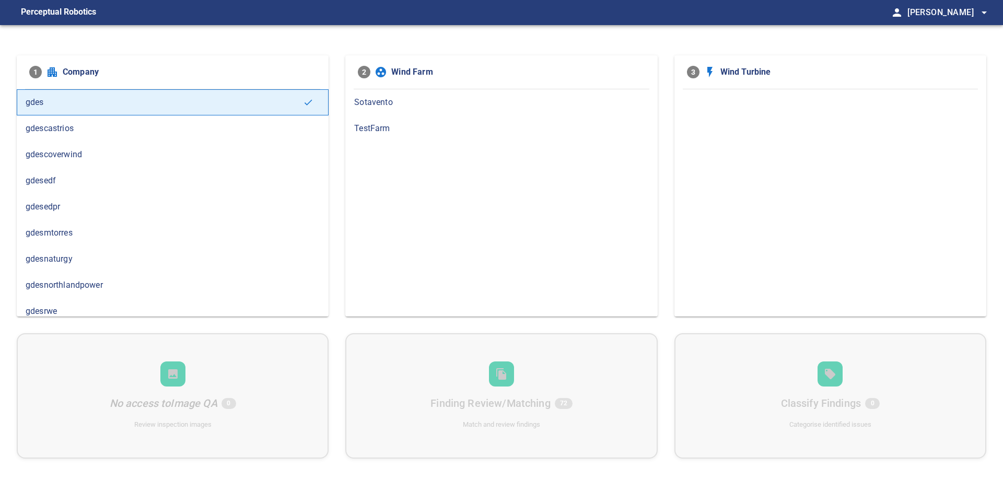
click at [84, 254] on span "gdesnaturgy" at bounding box center [173, 259] width 294 height 13
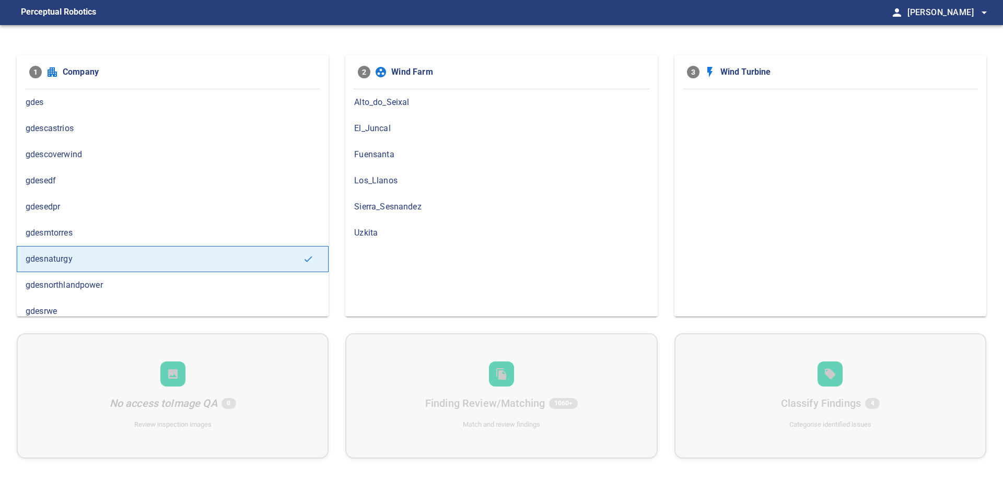
click at [416, 181] on span "Los_Llanos" at bounding box center [501, 180] width 294 height 13
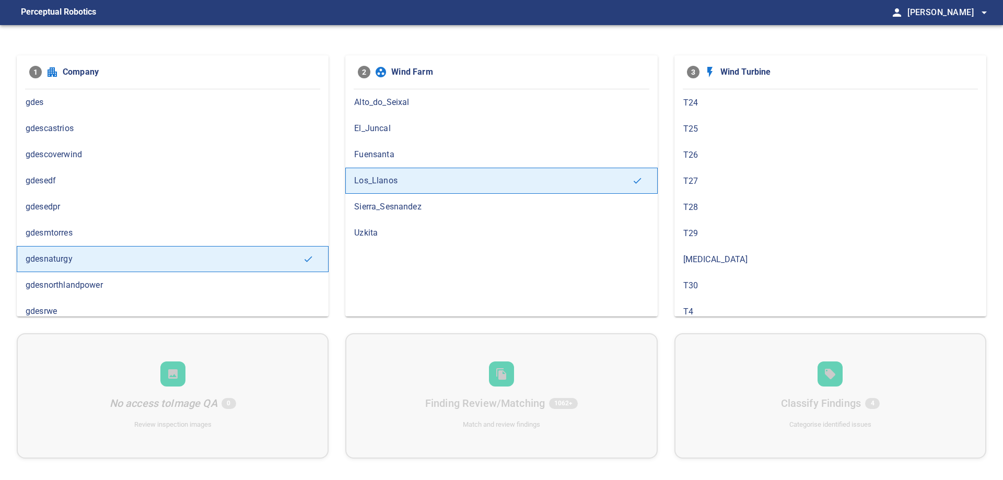
scroll to position [418, 0]
click at [714, 264] on span "[MEDICAL_DATA]" at bounding box center [830, 259] width 294 height 13
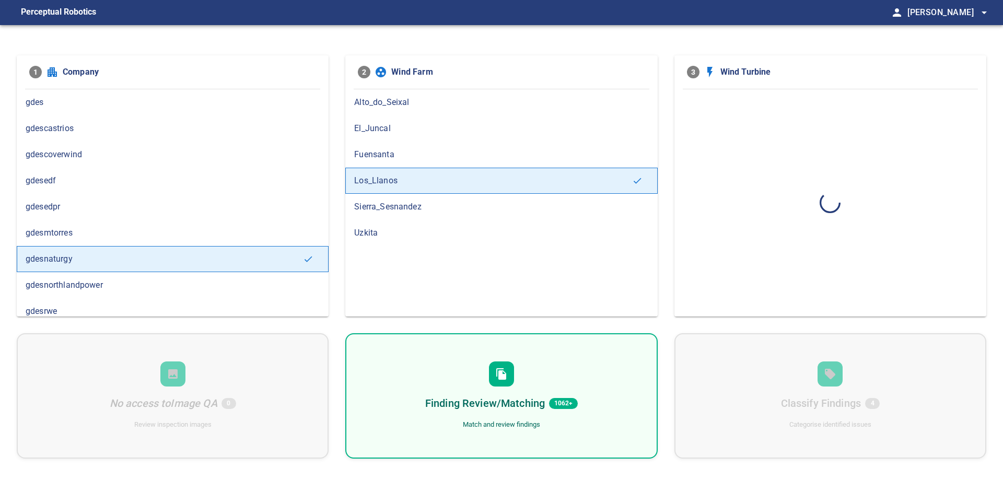
scroll to position [0, 0]
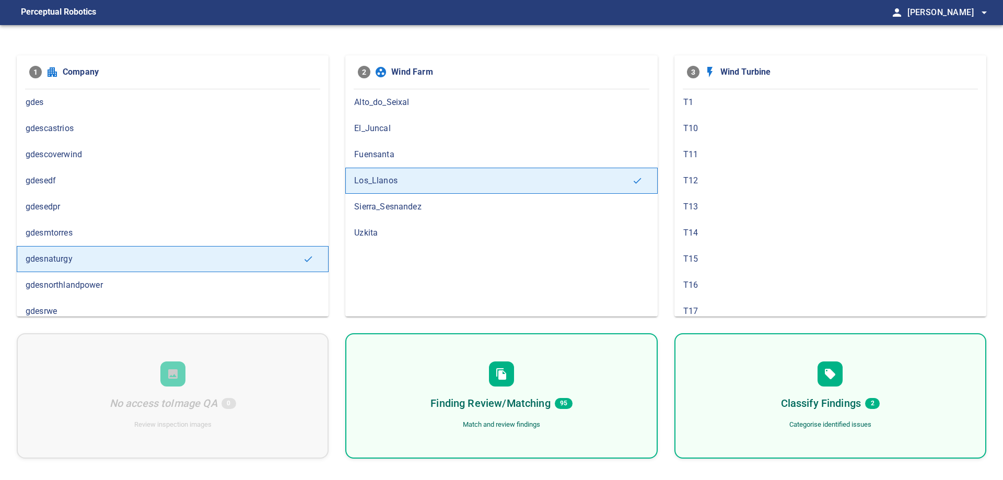
click at [846, 401] on h6 "Classify Findings" at bounding box center [821, 403] width 80 height 17
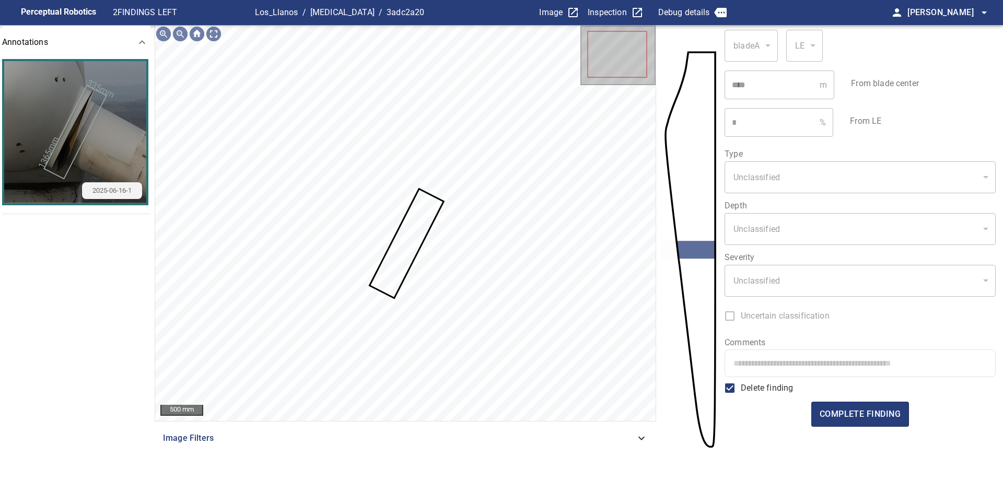
click at [864, 429] on form "**********" at bounding box center [859, 245] width 270 height 440
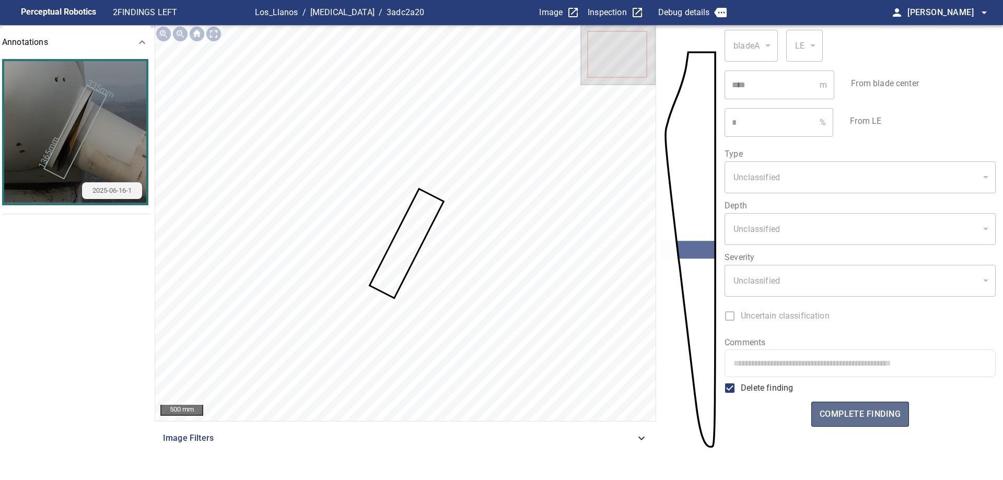
click at [855, 413] on span "complete finding" at bounding box center [859, 414] width 81 height 15
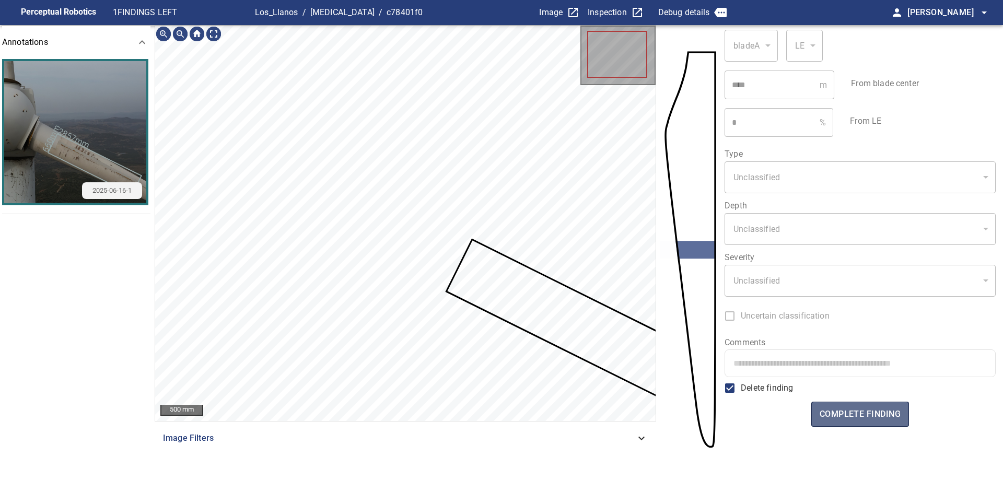
click at [885, 404] on button "complete finding" at bounding box center [860, 414] width 98 height 25
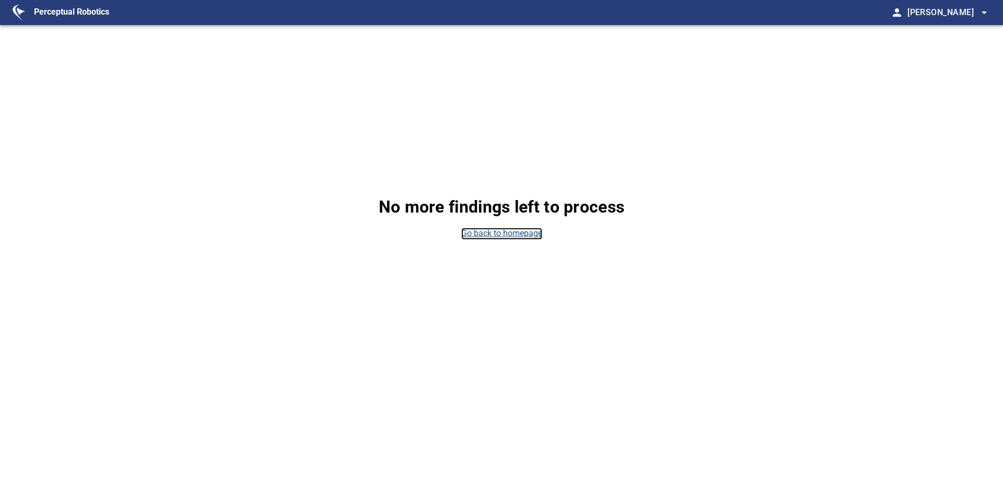
click at [475, 232] on link "Go back to homepage" at bounding box center [501, 234] width 81 height 12
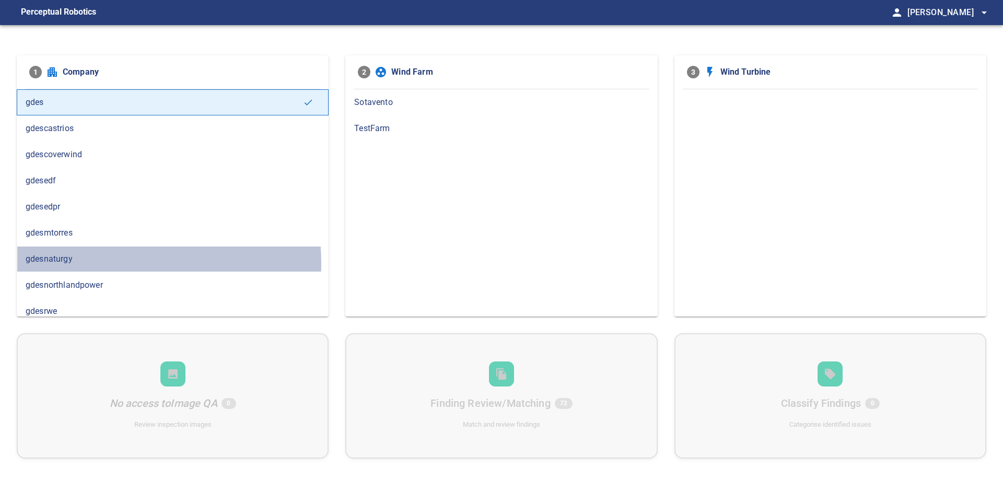
click at [84, 263] on span "gdesnaturgy" at bounding box center [173, 259] width 294 height 13
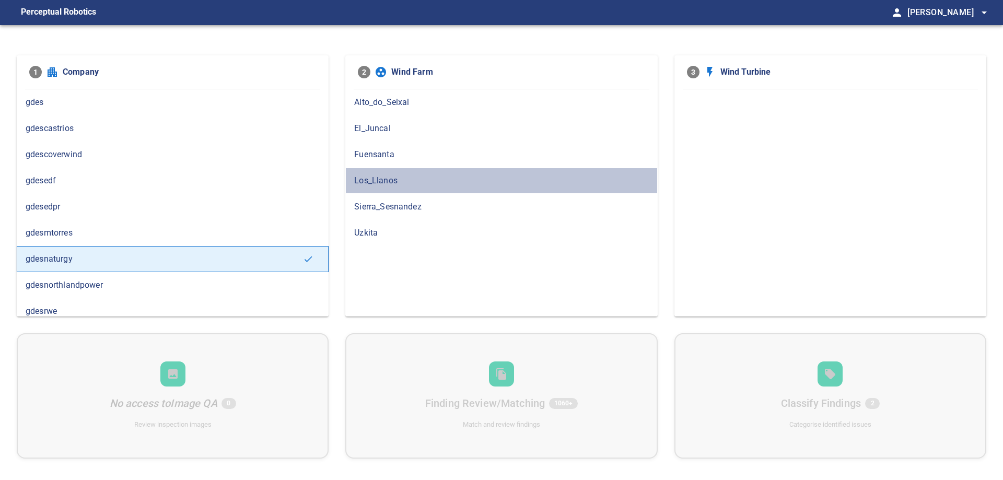
click at [406, 187] on div "Los_Llanos" at bounding box center [501, 181] width 312 height 26
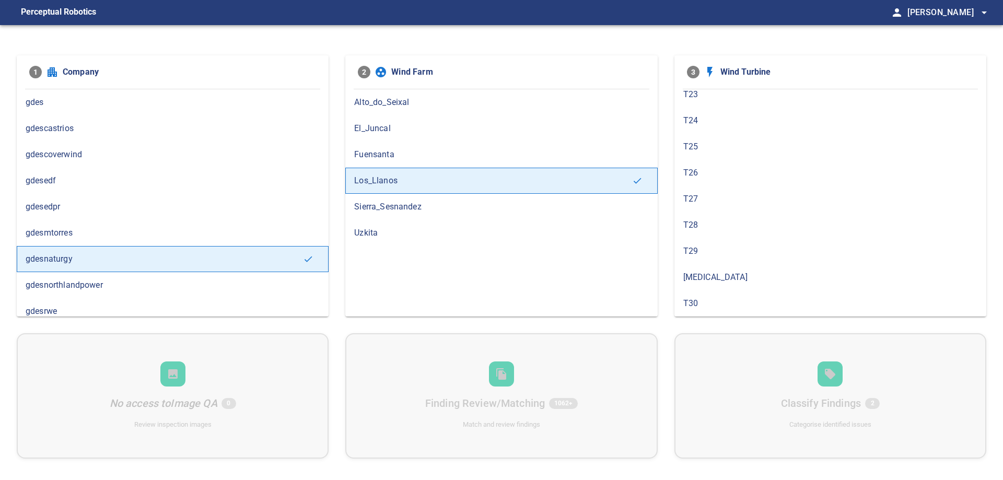
scroll to position [418, 0]
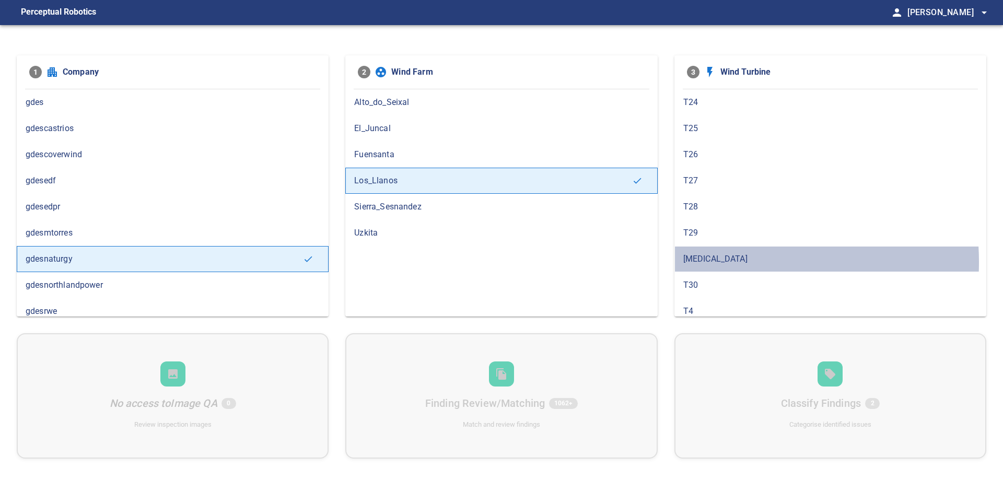
click at [714, 262] on span "[MEDICAL_DATA]" at bounding box center [830, 259] width 294 height 13
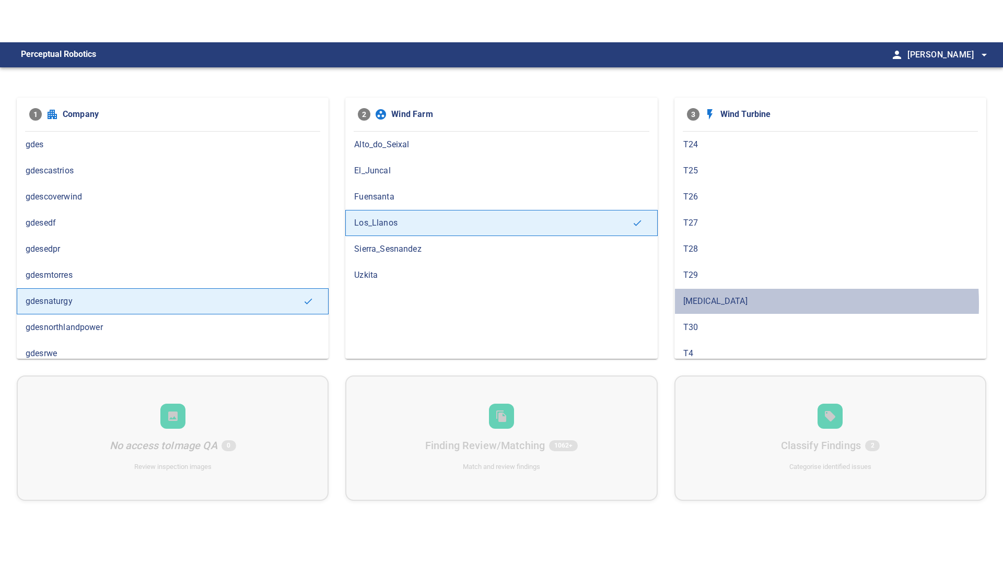
scroll to position [0, 0]
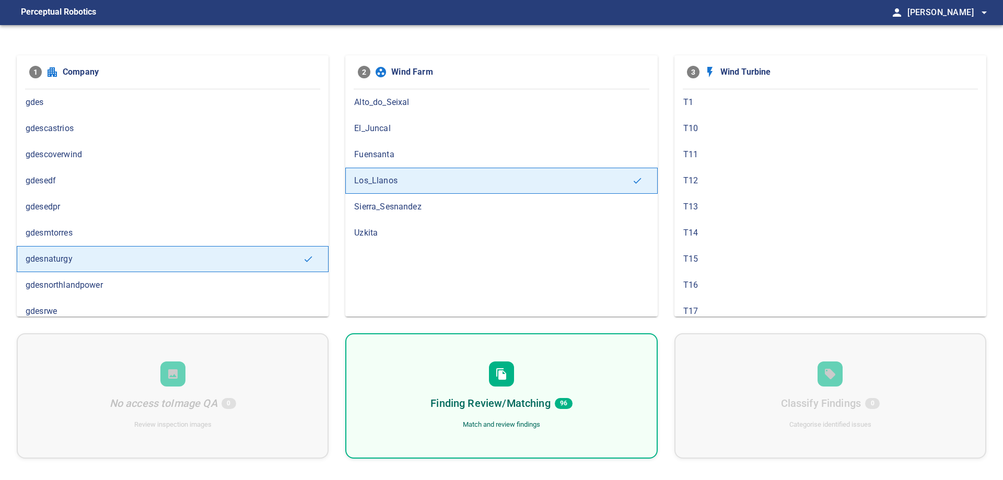
click at [568, 373] on div "Finding Review/Matching 96 Match and review findings" at bounding box center [501, 395] width 312 height 125
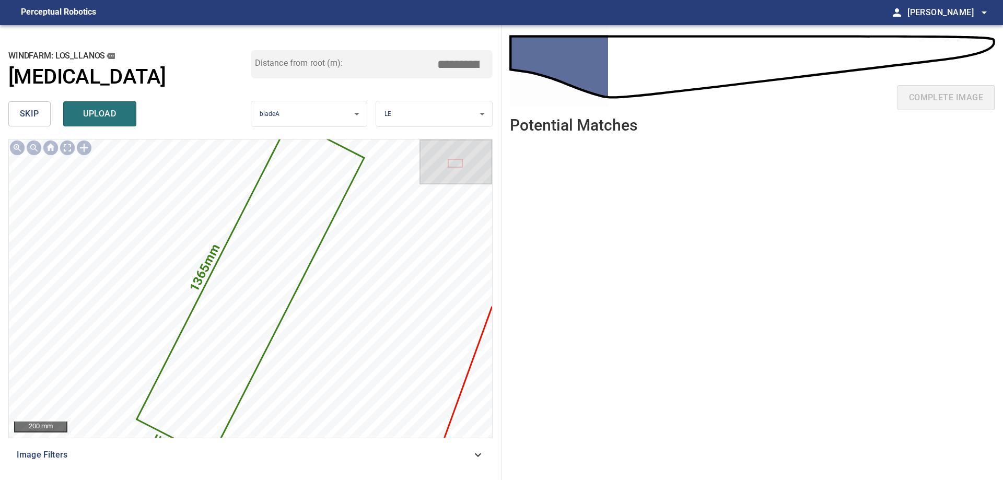
drag, startPoint x: 464, startPoint y: 69, endPoint x: 543, endPoint y: 104, distance: 86.1
click at [519, 79] on div "**********" at bounding box center [501, 252] width 1003 height 455
type input "****"
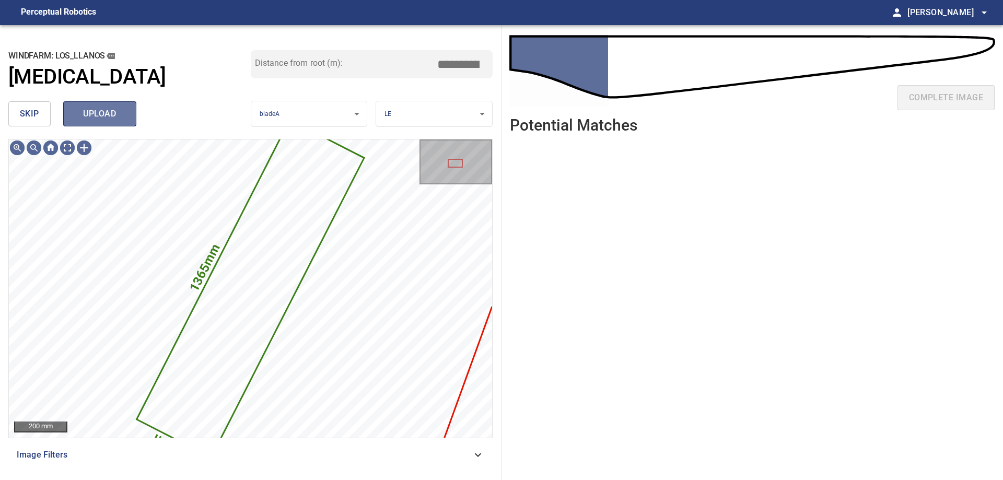
click at [124, 117] on span "upload" at bounding box center [100, 114] width 50 height 15
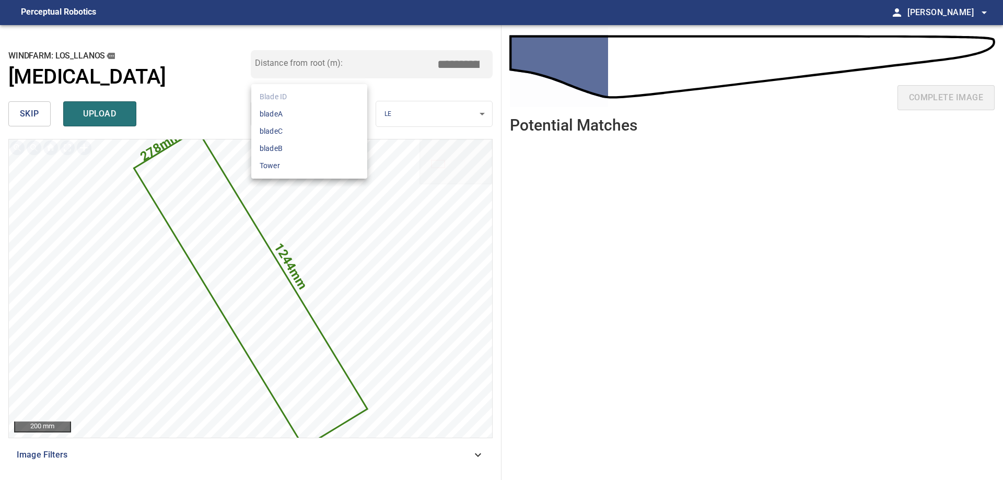
click at [341, 108] on body "**********" at bounding box center [501, 240] width 1003 height 480
click at [315, 134] on li "bladeC" at bounding box center [309, 131] width 116 height 17
click at [423, 117] on body "**********" at bounding box center [501, 240] width 1003 height 480
click at [421, 116] on li "LE" at bounding box center [434, 113] width 116 height 17
drag, startPoint x: 462, startPoint y: 63, endPoint x: 450, endPoint y: 62, distance: 12.6
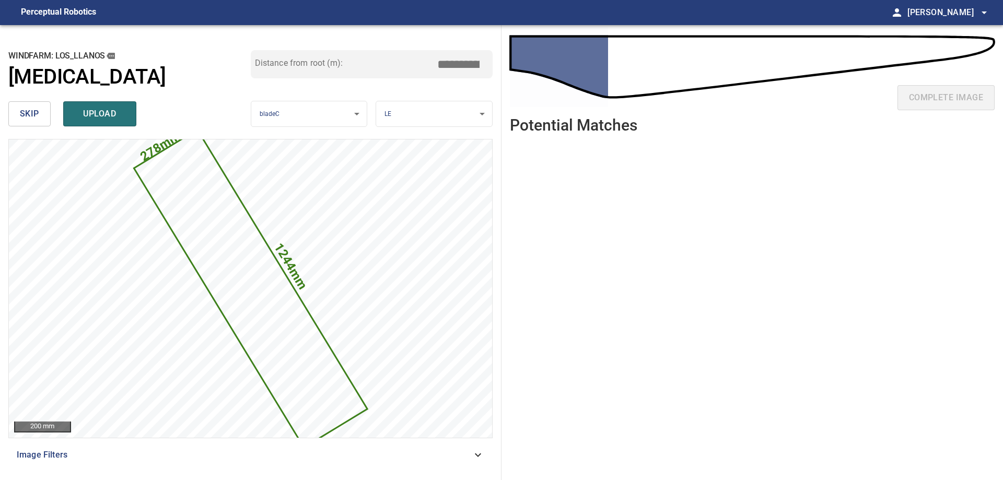
click at [450, 62] on input "****" at bounding box center [462, 64] width 52 height 20
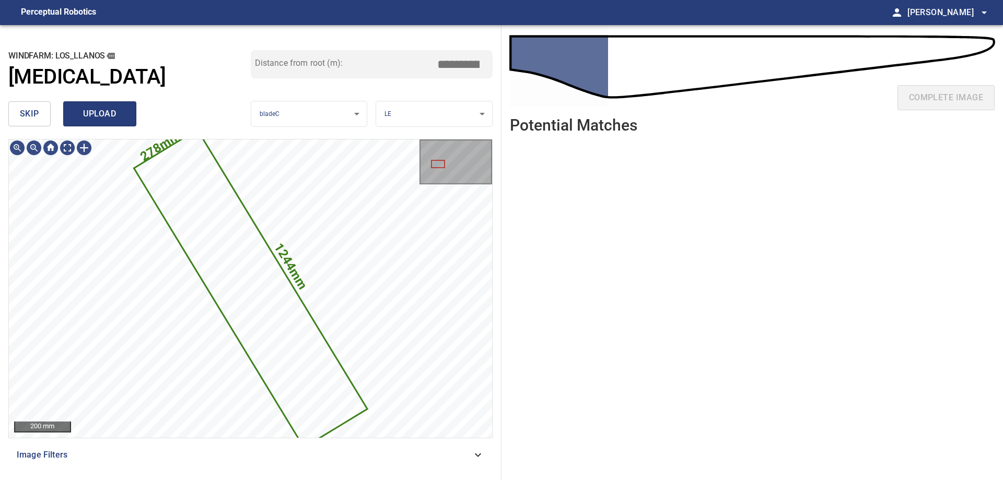
type input "****"
click at [120, 115] on span "upload" at bounding box center [100, 114] width 50 height 15
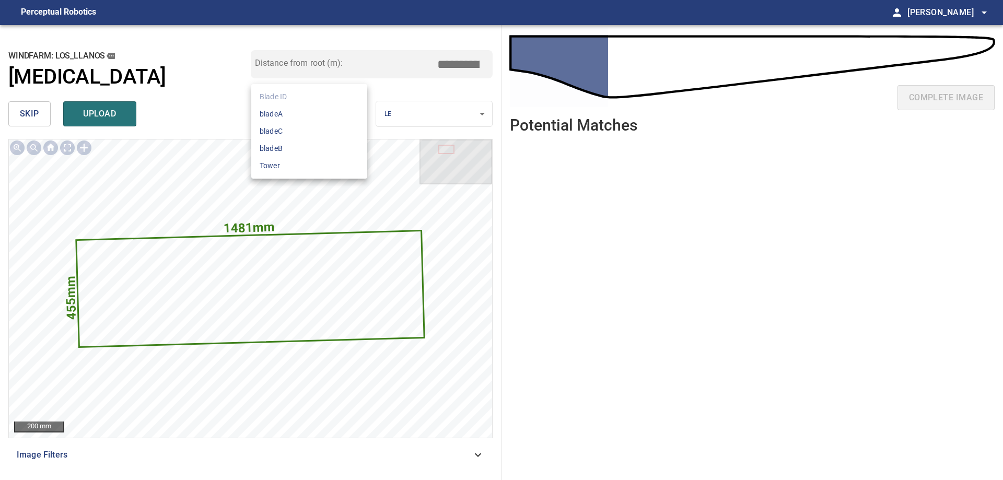
click at [331, 117] on body "**********" at bounding box center [501, 240] width 1003 height 480
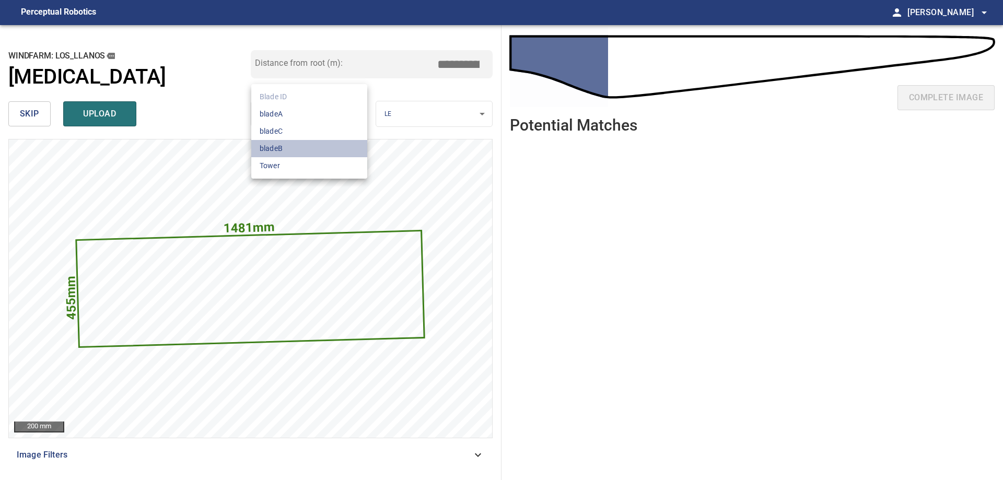
click at [324, 149] on li "bladeB" at bounding box center [309, 148] width 116 height 17
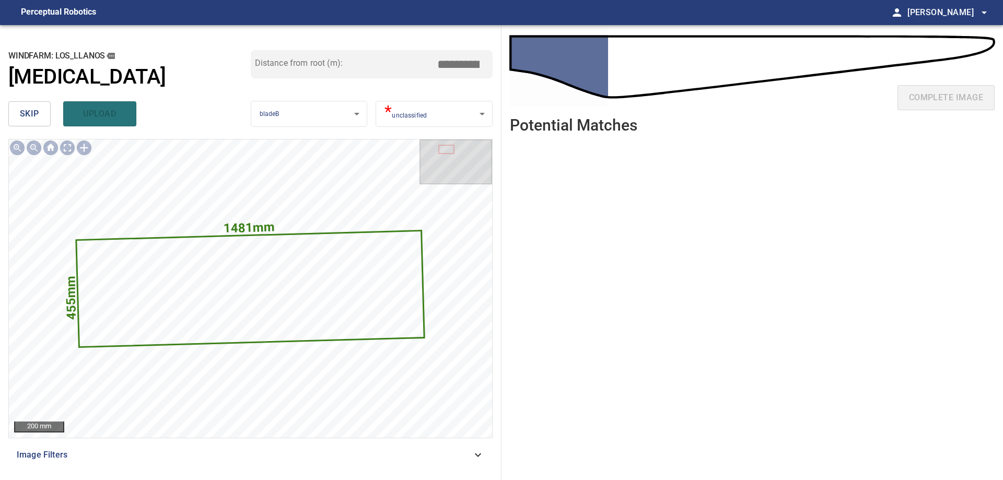
click at [454, 60] on input "****" at bounding box center [462, 64] width 52 height 20
type input "****"
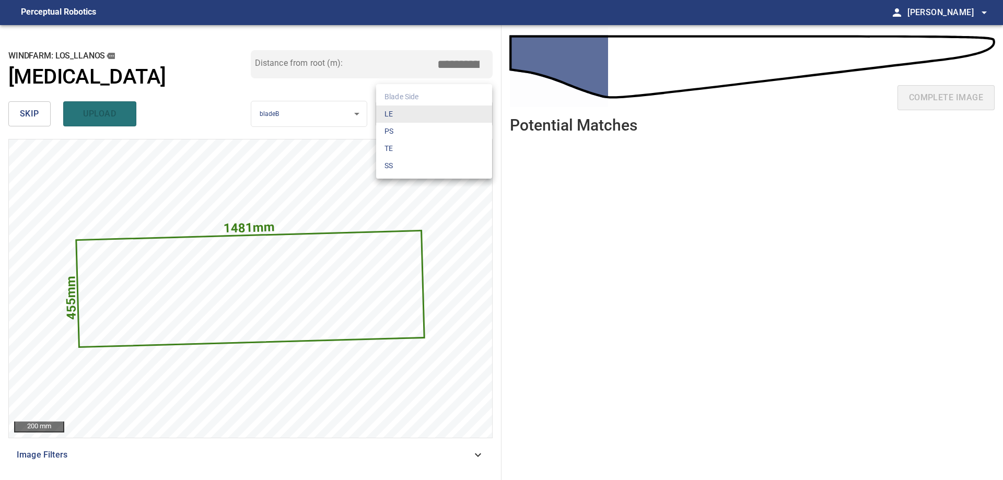
click at [427, 106] on body "**********" at bounding box center [501, 240] width 1003 height 480
click at [406, 108] on li "LE" at bounding box center [434, 113] width 116 height 17
drag, startPoint x: 465, startPoint y: 66, endPoint x: 457, endPoint y: 68, distance: 7.6
click at [457, 68] on input "****" at bounding box center [462, 64] width 52 height 20
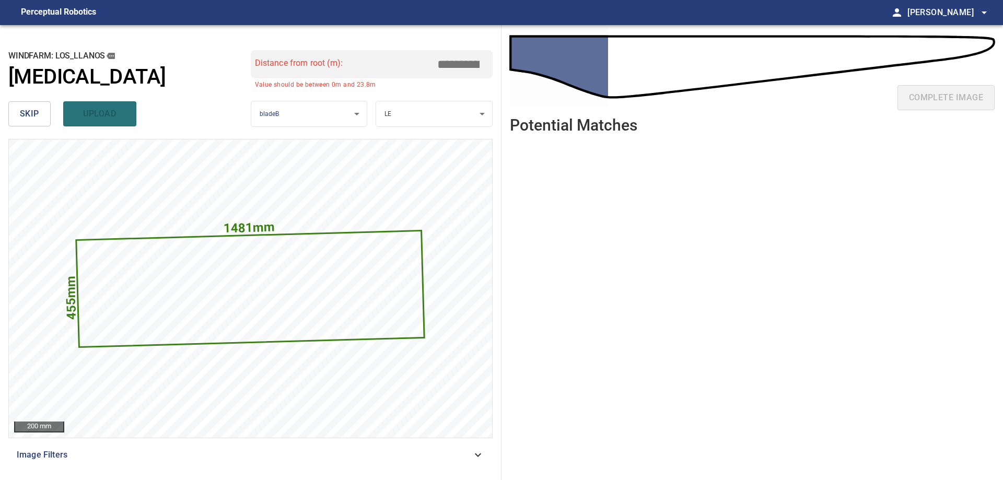
click at [456, 68] on input "******" at bounding box center [462, 64] width 52 height 20
type input "****"
click at [102, 107] on span "upload" at bounding box center [100, 114] width 50 height 15
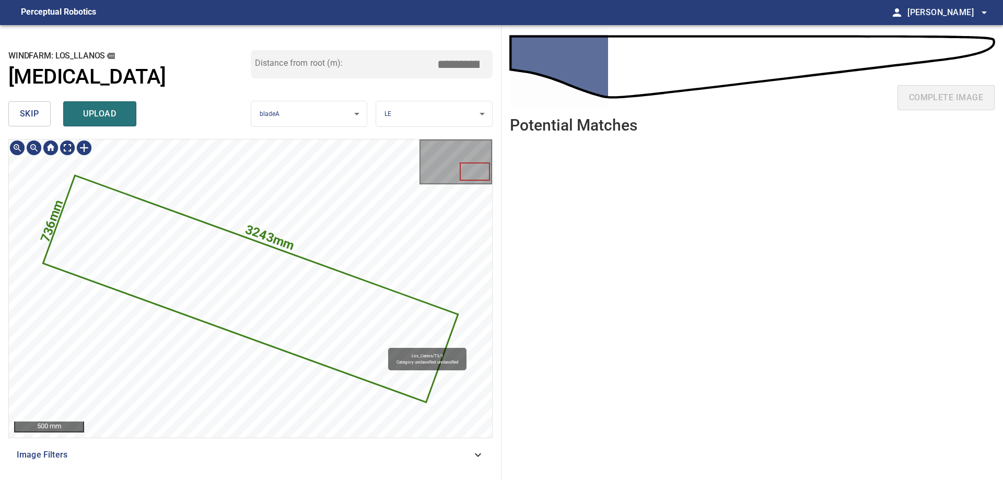
click at [383, 343] on icon at bounding box center [250, 288] width 413 height 225
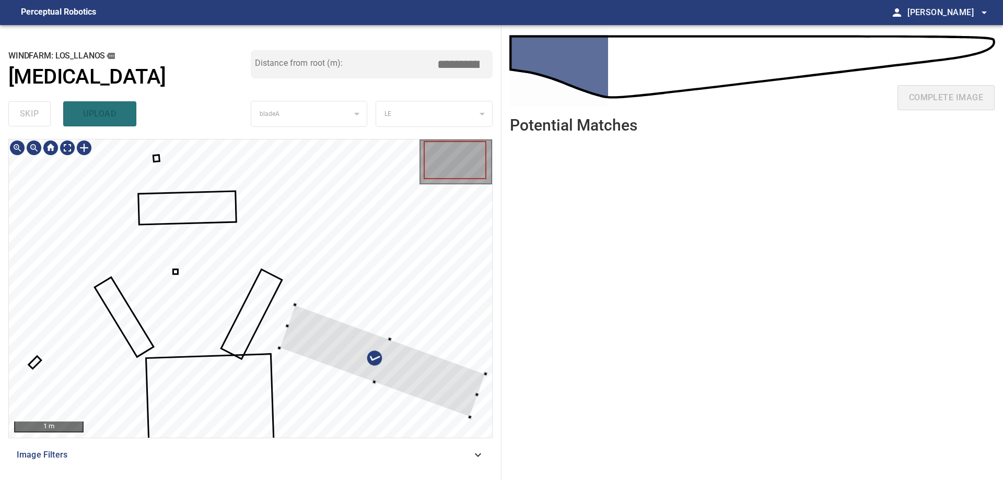
click at [301, 347] on div at bounding box center [382, 361] width 206 height 112
click at [492, 366] on div "1 m" at bounding box center [250, 288] width 484 height 299
click at [457, 400] on div at bounding box center [374, 361] width 205 height 117
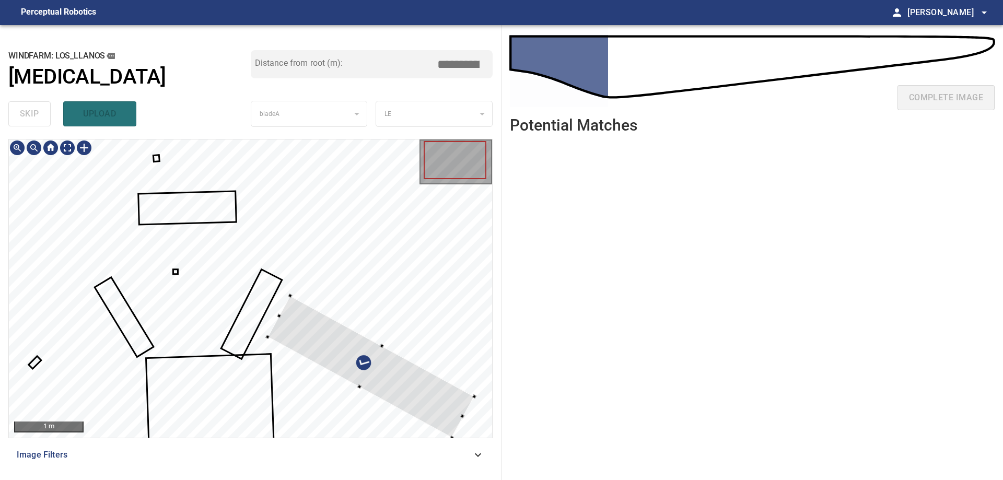
click at [364, 393] on div at bounding box center [250, 288] width 483 height 298
click at [304, 331] on div at bounding box center [304, 329] width 4 height 4
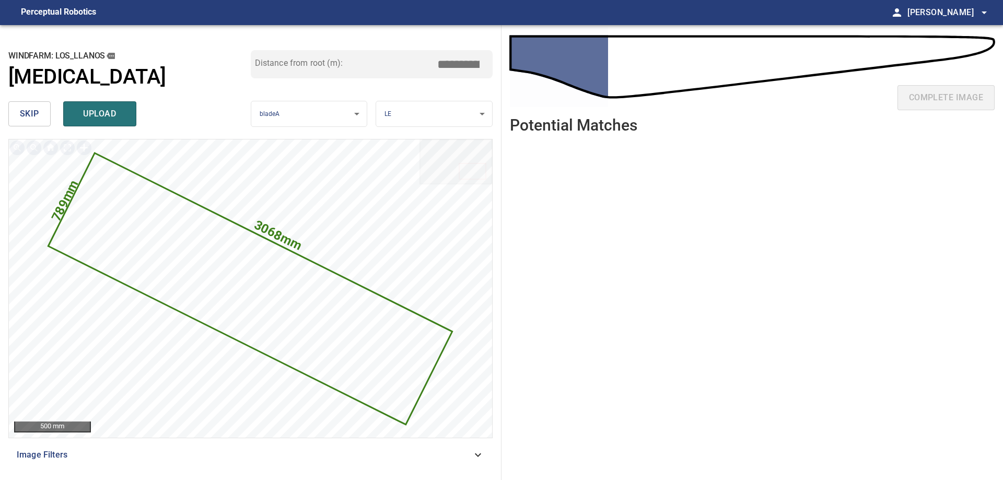
drag, startPoint x: 478, startPoint y: 63, endPoint x: 549, endPoint y: 49, distance: 72.8
click at [540, 51] on div "**********" at bounding box center [501, 252] width 1003 height 455
type input "****"
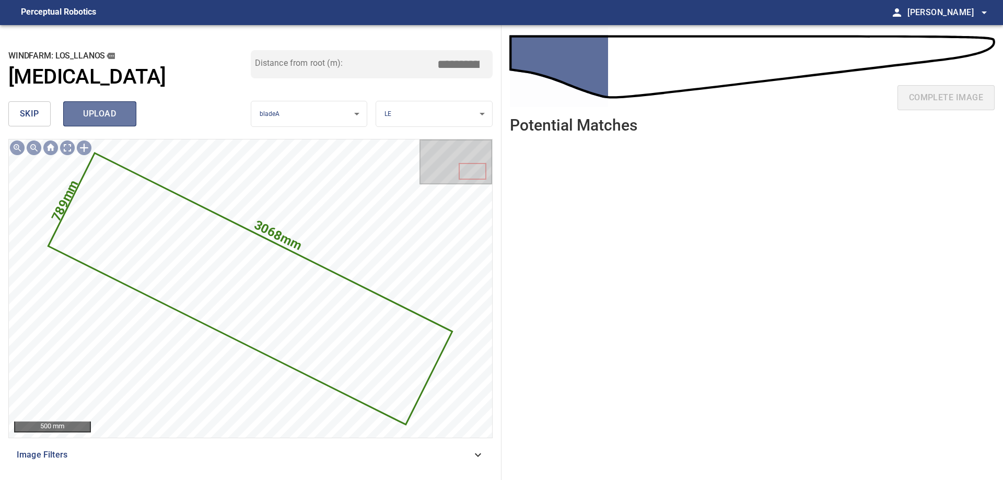
click at [108, 113] on span "upload" at bounding box center [100, 114] width 50 height 15
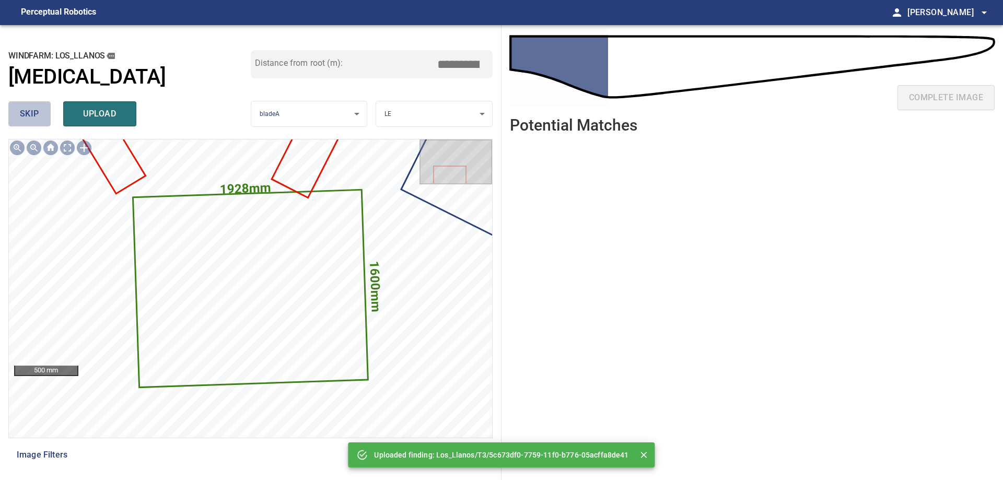
click at [23, 117] on span "skip" at bounding box center [29, 114] width 19 height 15
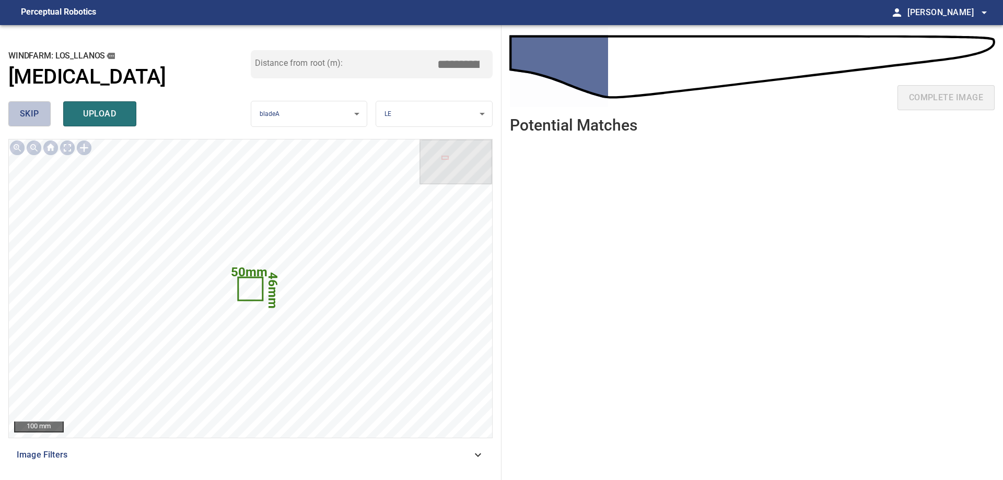
click at [23, 117] on span "skip" at bounding box center [29, 114] width 19 height 15
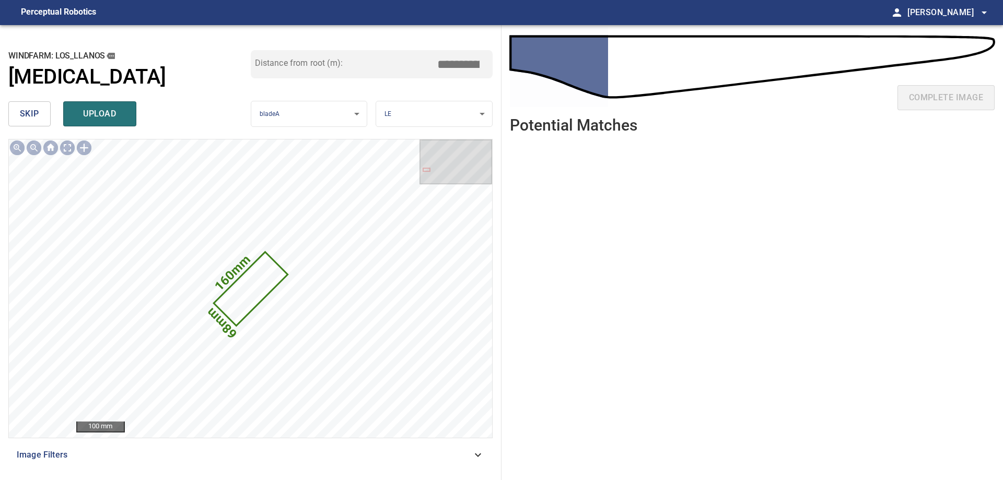
click at [23, 117] on span "skip" at bounding box center [29, 114] width 19 height 15
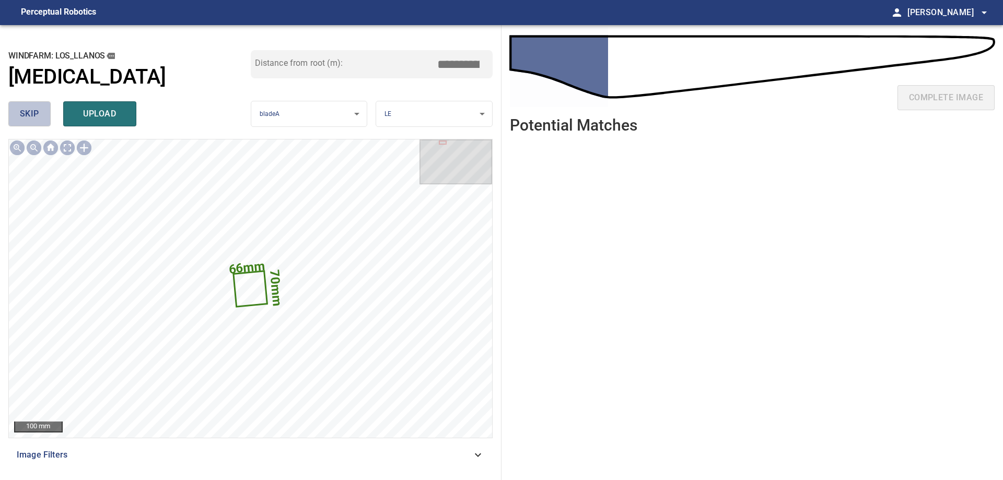
click at [25, 113] on span "skip" at bounding box center [29, 114] width 19 height 15
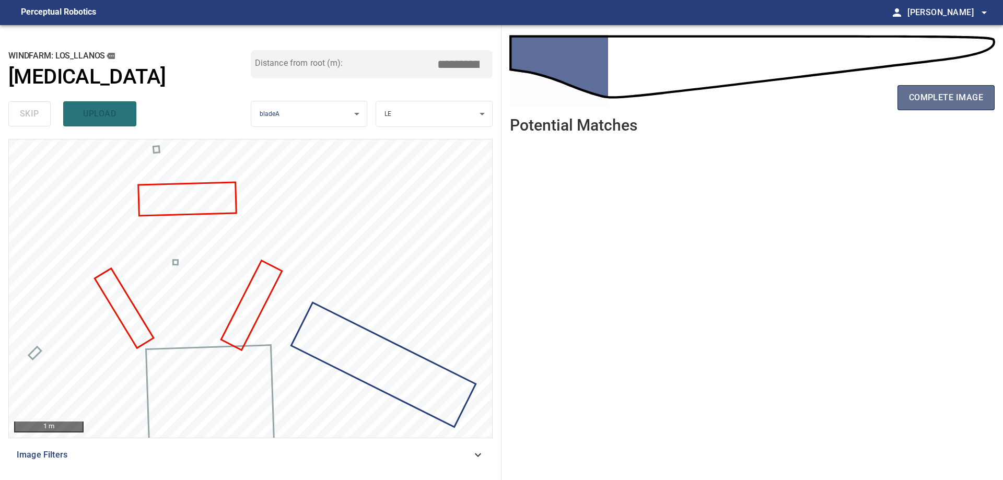
click at [968, 105] on button "complete image" at bounding box center [945, 97] width 97 height 25
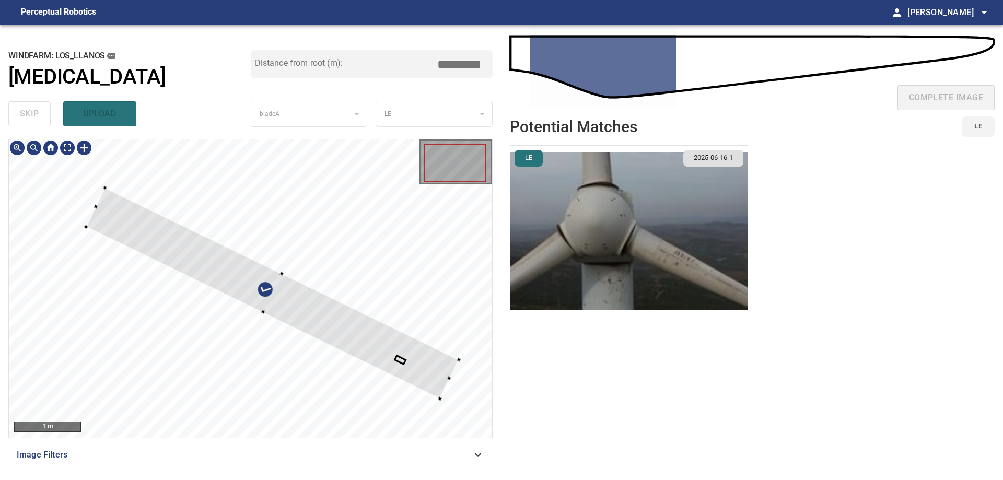
click at [402, 294] on div at bounding box center [272, 293] width 373 height 211
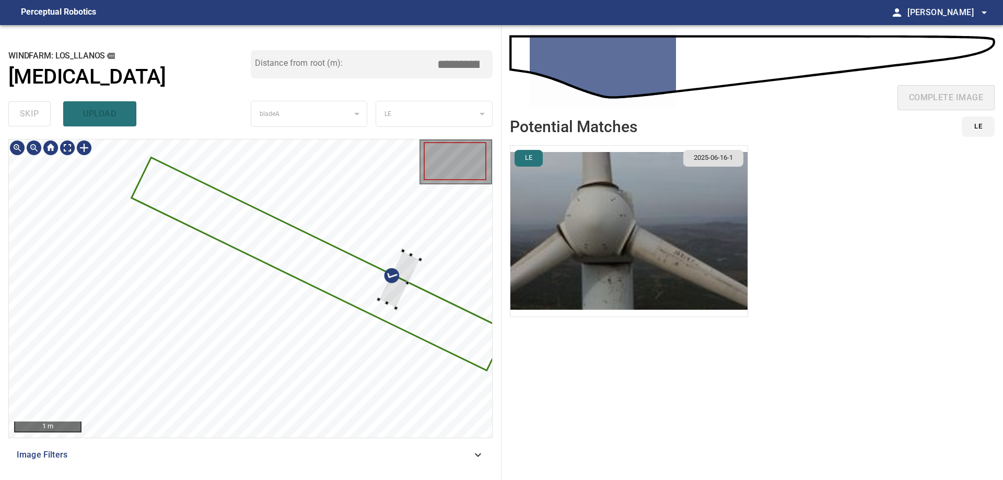
click at [383, 269] on div at bounding box center [250, 288] width 483 height 298
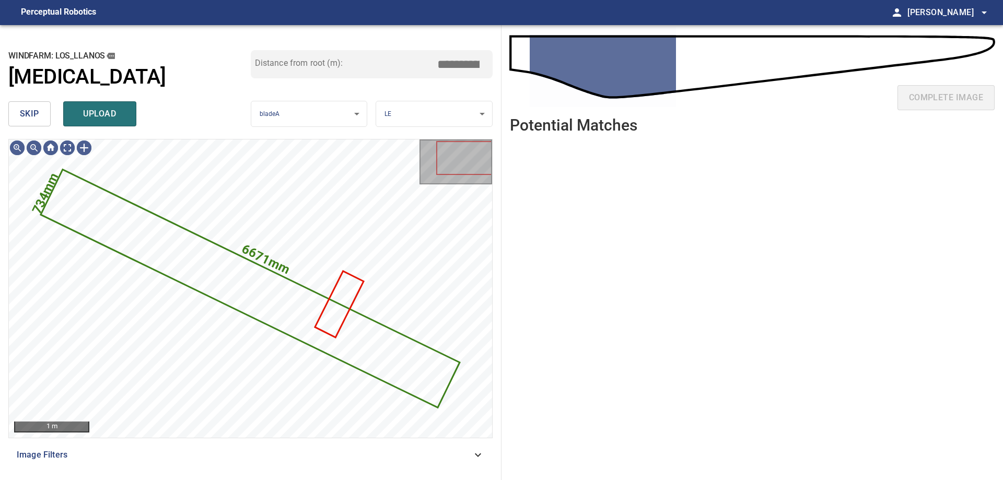
type input "****"
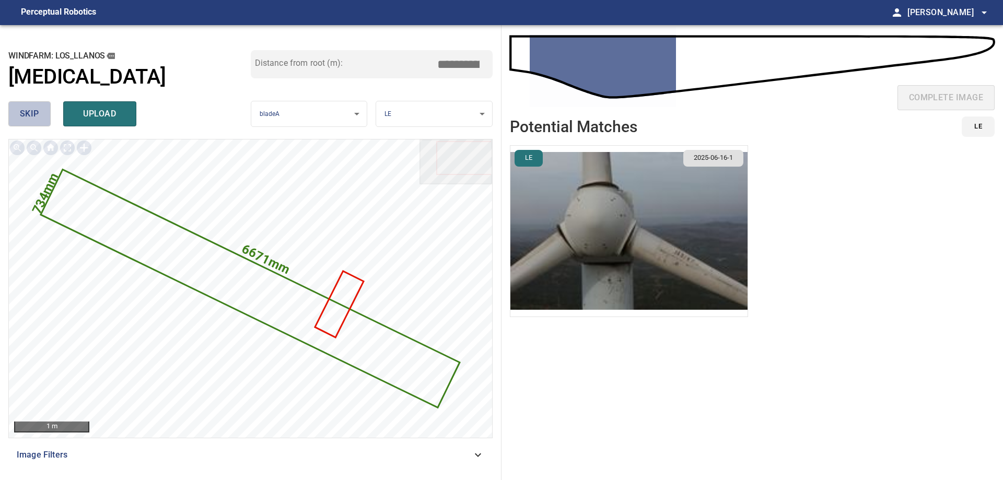
click at [42, 119] on button "skip" at bounding box center [29, 113] width 42 height 25
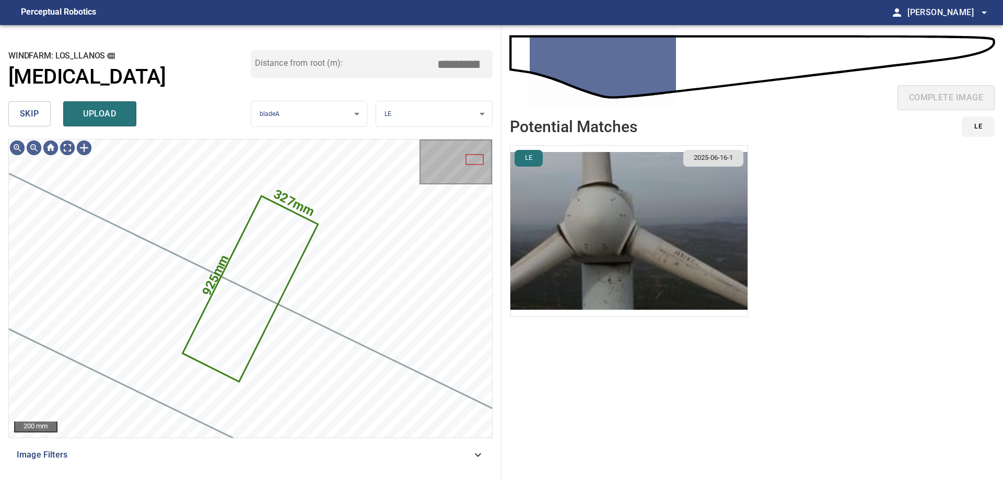
click at [42, 119] on button "skip" at bounding box center [29, 113] width 42 height 25
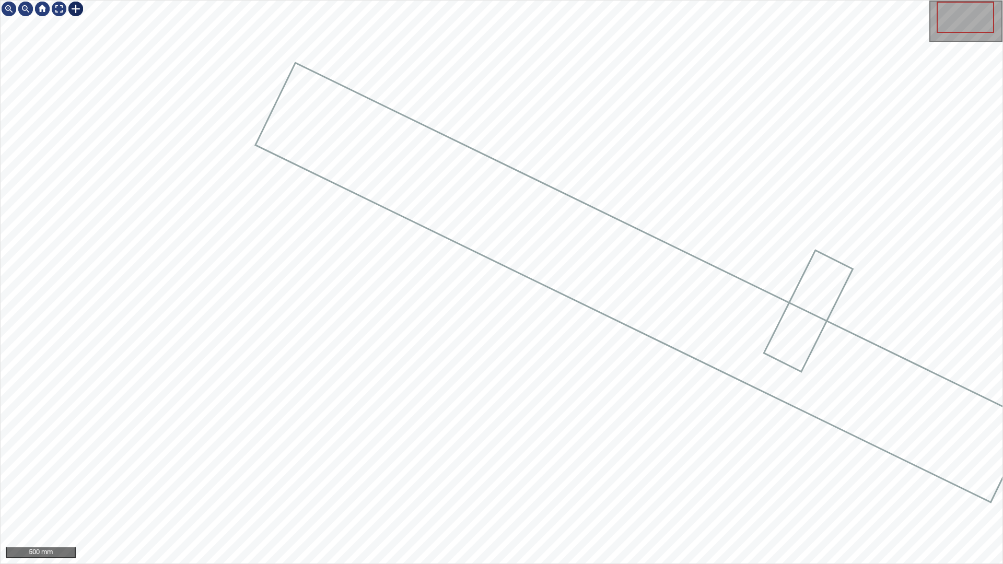
click at [76, 11] on div at bounding box center [75, 9] width 17 height 17
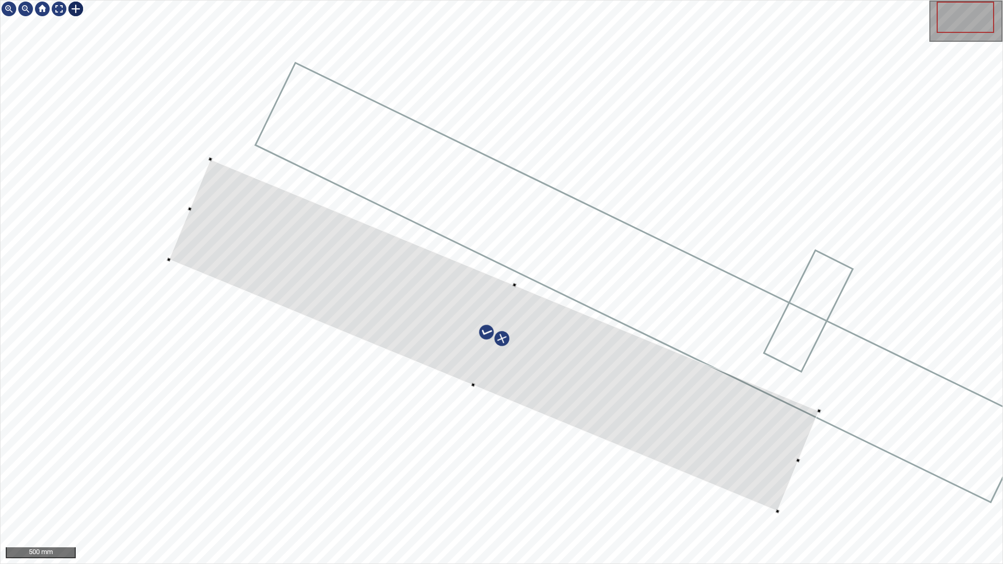
click at [768, 421] on div at bounding box center [494, 335] width 650 height 352
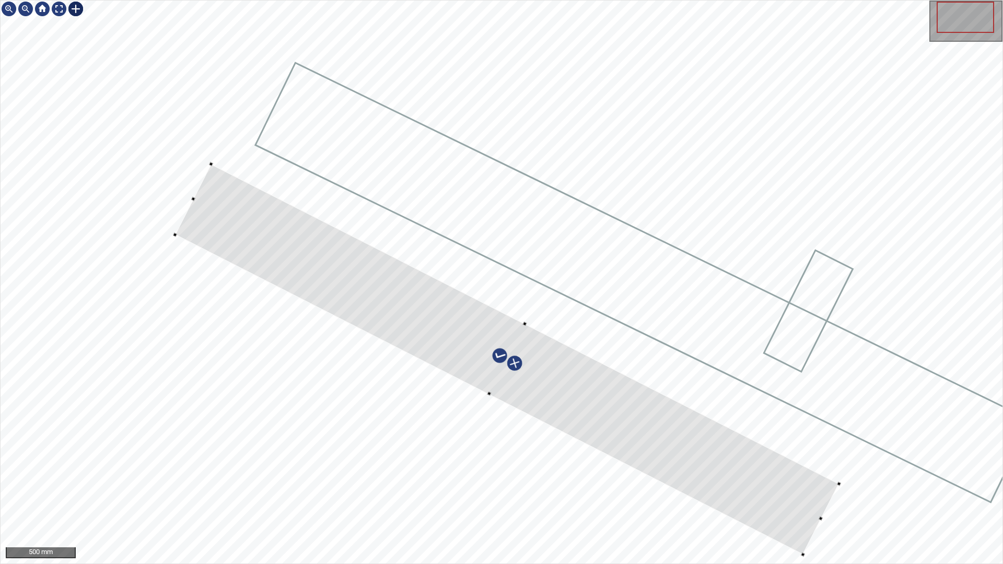
click at [840, 479] on div at bounding box center [502, 282] width 1002 height 563
click at [808, 479] on div at bounding box center [506, 359] width 662 height 390
click at [244, 174] on div at bounding box center [502, 282] width 1002 height 563
click at [817, 479] on div at bounding box center [817, 561] width 4 height 4
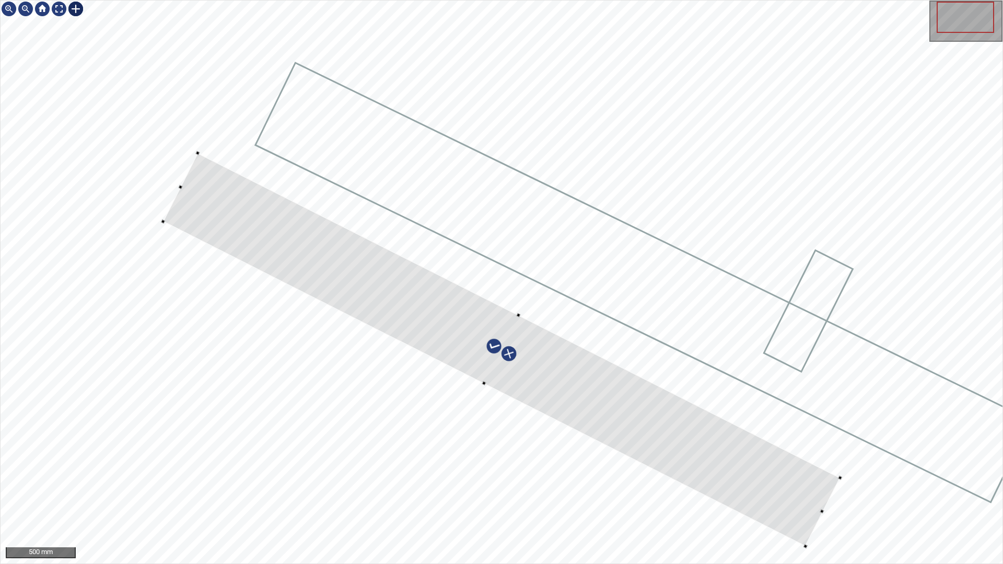
click at [820, 479] on div at bounding box center [501, 349] width 677 height 393
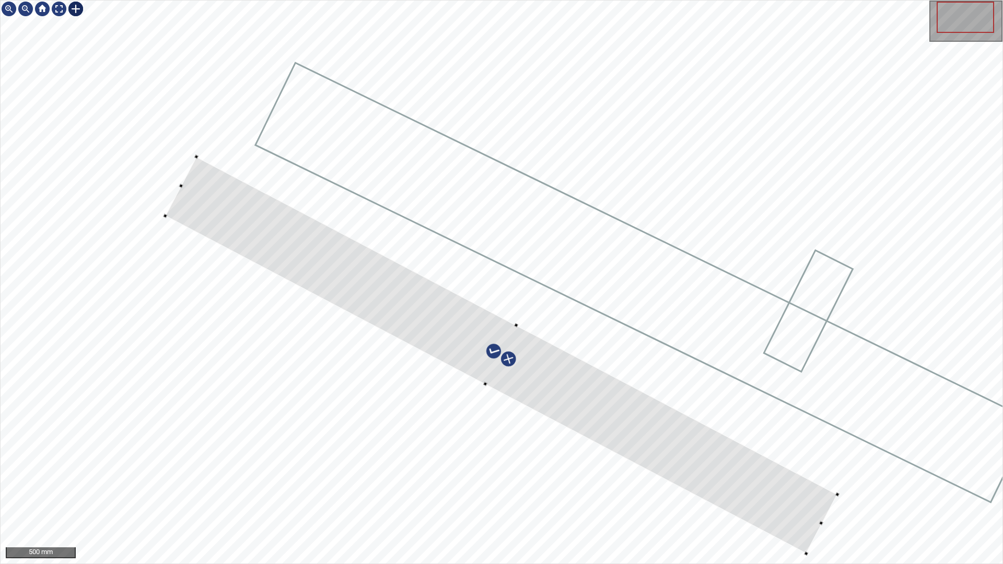
click at [837, 479] on div at bounding box center [502, 282] width 1002 height 563
click at [840, 479] on div at bounding box center [502, 282] width 1002 height 563
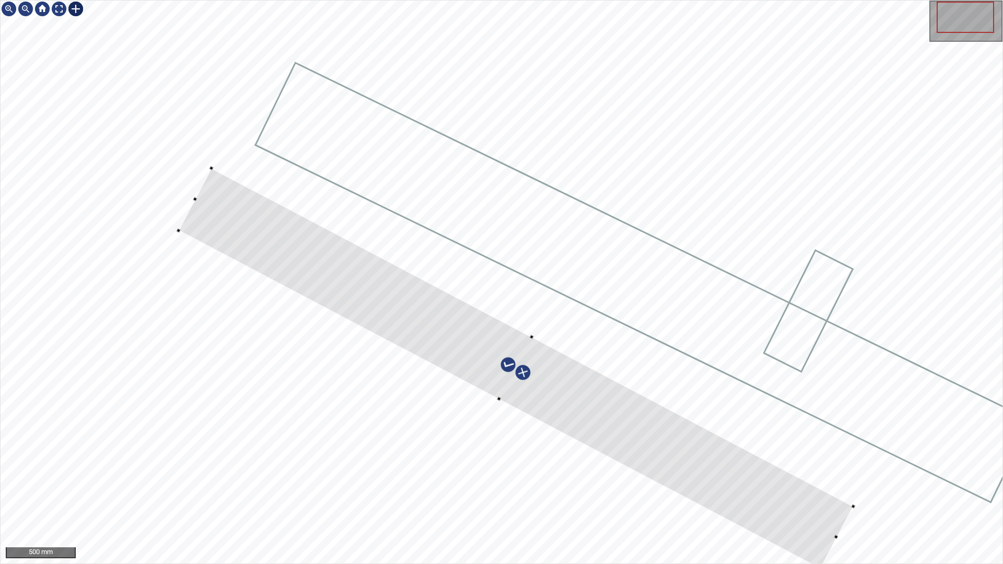
click at [196, 201] on div at bounding box center [516, 368] width 675 height 401
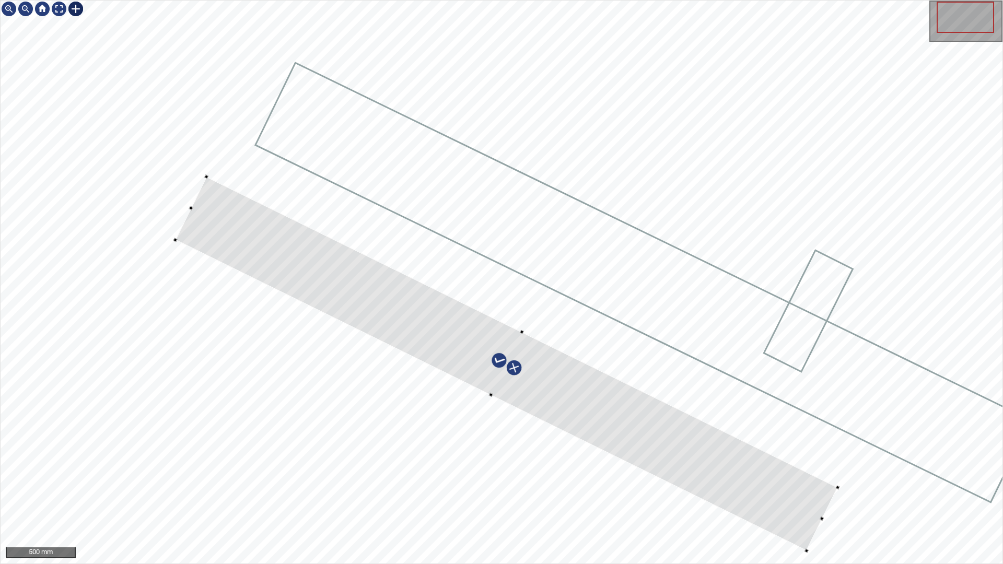
click at [817, 479] on div at bounding box center [506, 363] width 662 height 374
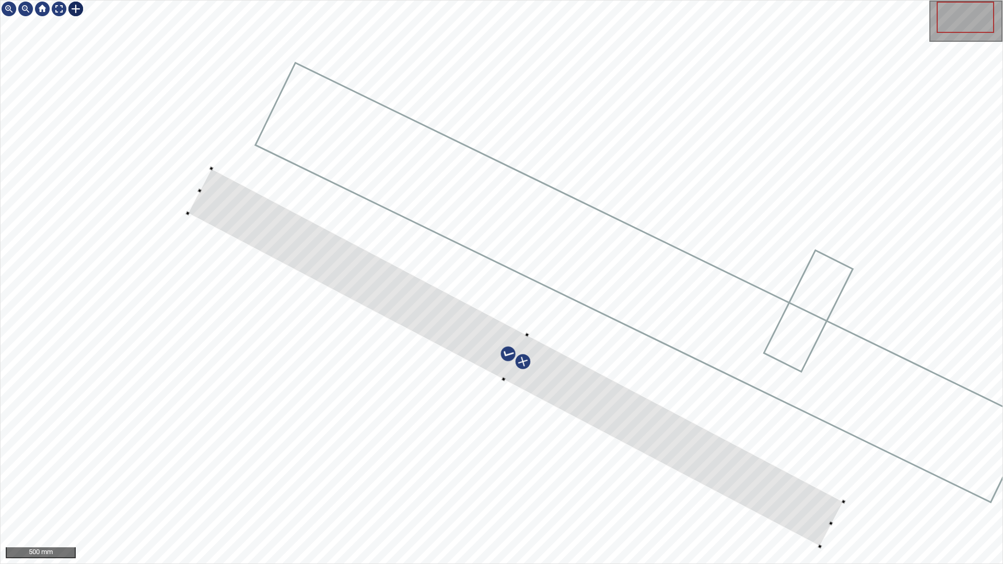
click at [818, 479] on div at bounding box center [514, 357] width 655 height 378
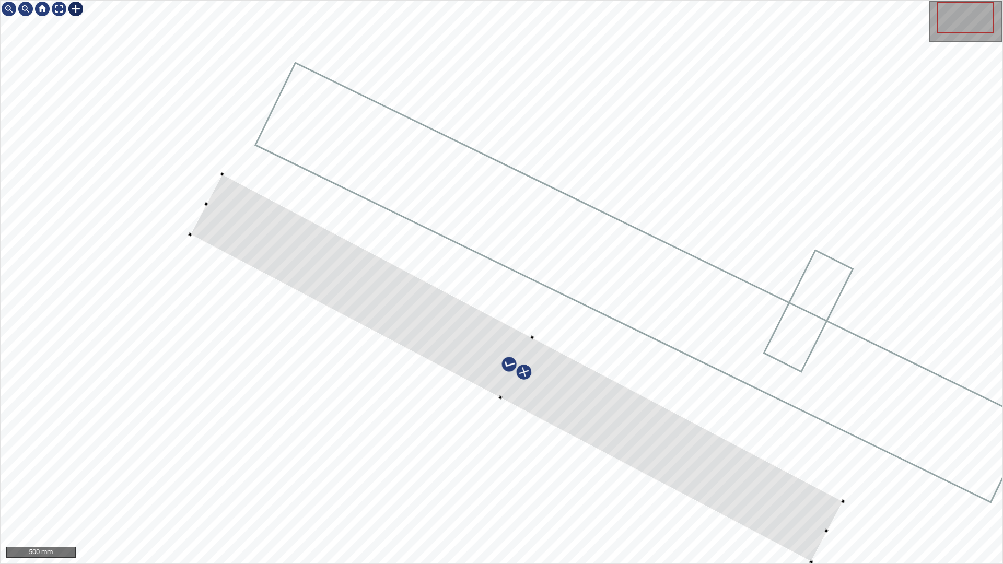
click at [191, 237] on div at bounding box center [502, 282] width 1002 height 563
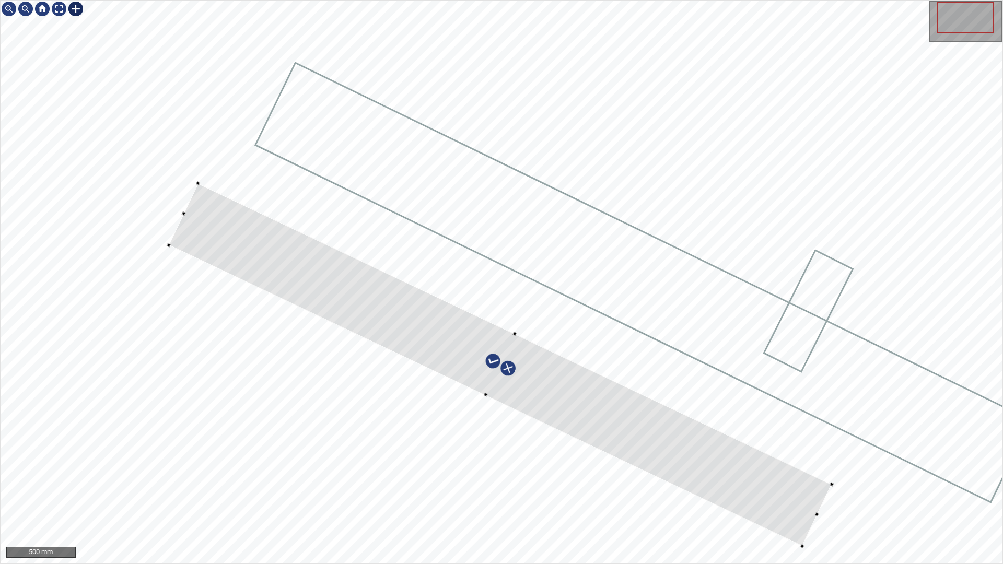
click at [726, 455] on div at bounding box center [500, 364] width 663 height 362
click at [844, 479] on div at bounding box center [502, 282] width 1002 height 563
click at [217, 171] on div at bounding box center [502, 282] width 1002 height 563
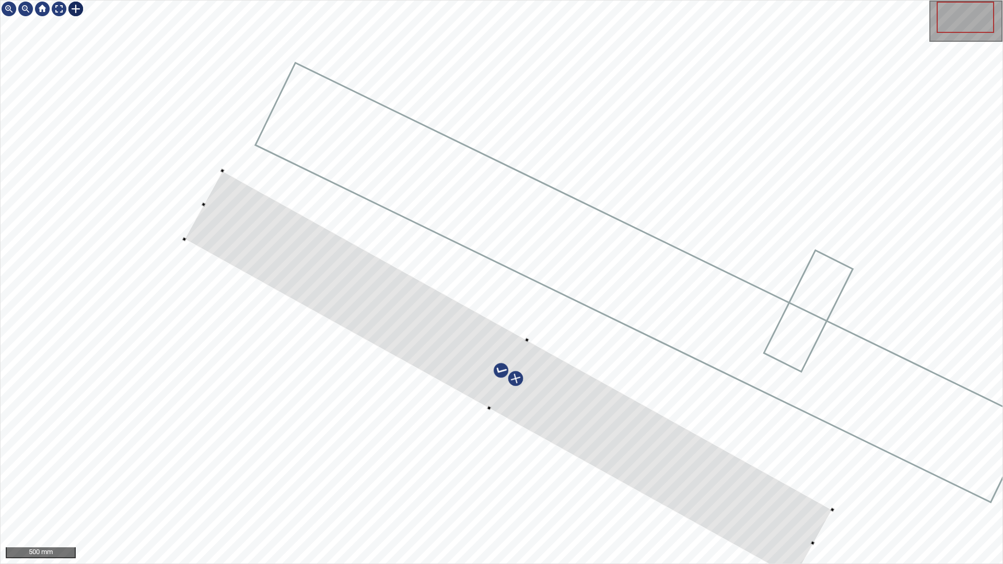
click at [184, 238] on div at bounding box center [184, 240] width 4 height 4
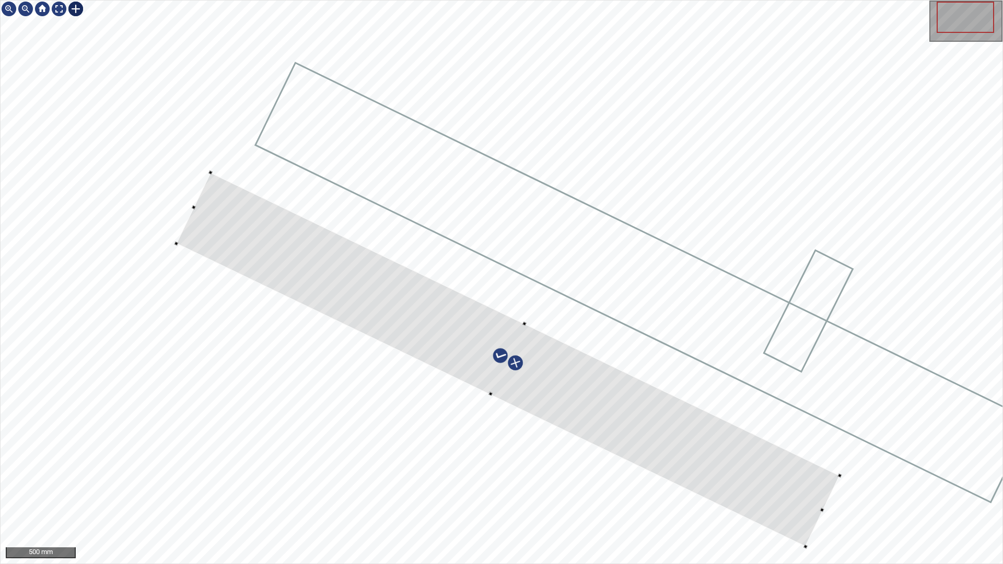
click at [668, 427] on div at bounding box center [507, 360] width 663 height 374
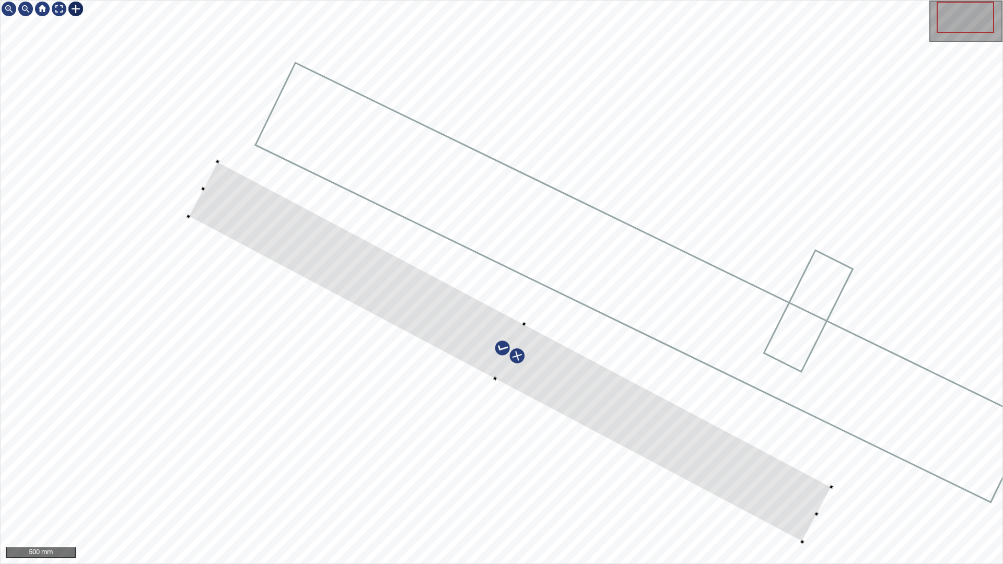
click at [803, 479] on div at bounding box center [502, 282] width 1002 height 563
click at [192, 217] on div at bounding box center [502, 282] width 1002 height 563
click at [764, 479] on div at bounding box center [510, 351] width 643 height 380
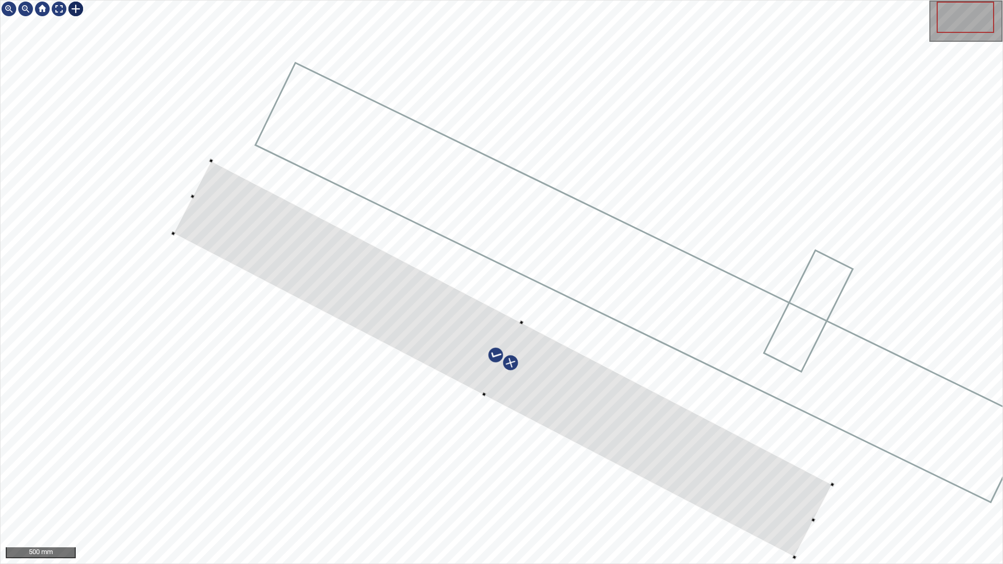
click at [171, 238] on div at bounding box center [502, 282] width 1002 height 563
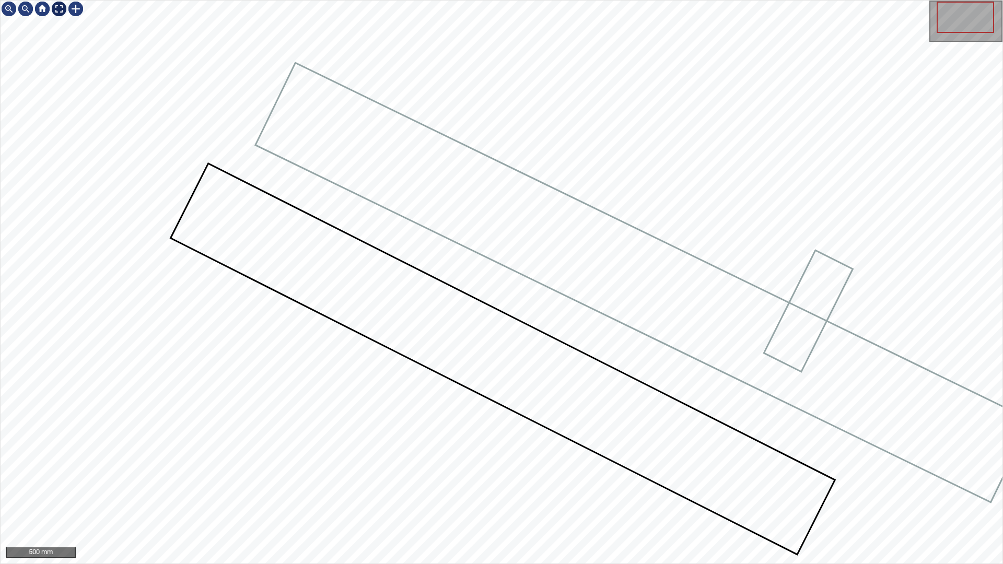
click at [62, 10] on div at bounding box center [59, 9] width 17 height 17
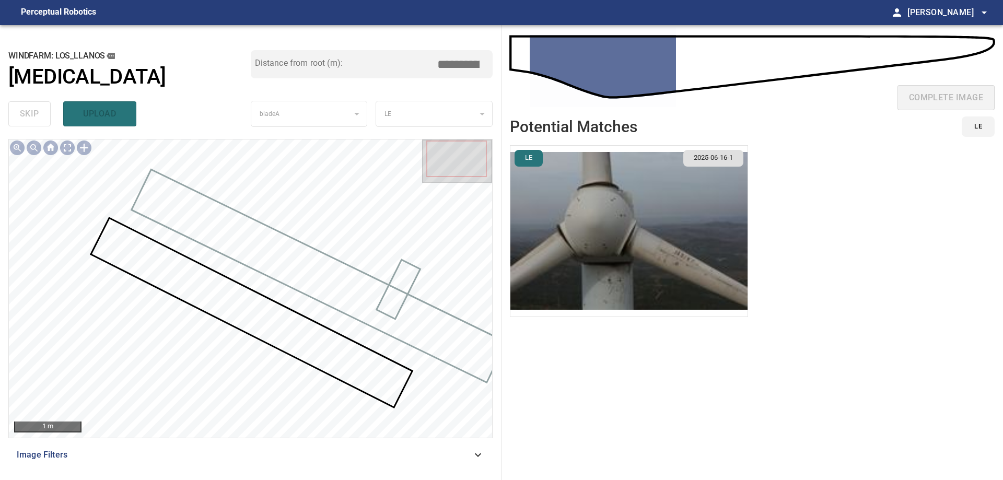
drag, startPoint x: 456, startPoint y: 65, endPoint x: 544, endPoint y: 72, distance: 87.9
click at [541, 70] on div "**********" at bounding box center [501, 252] width 1003 height 455
type input "****"
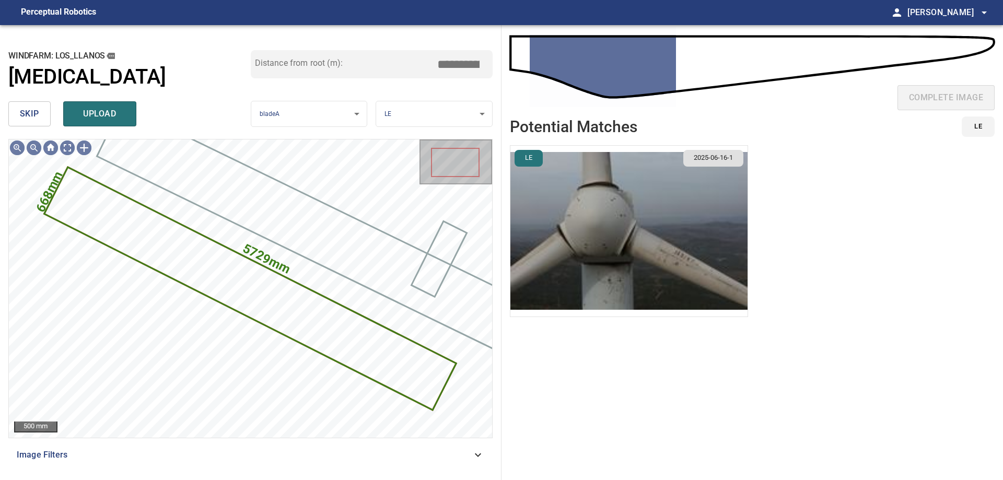
drag, startPoint x: 448, startPoint y: 60, endPoint x: 536, endPoint y: 75, distance: 89.0
click at [533, 75] on div "**********" at bounding box center [501, 252] width 1003 height 455
type input "****"
drag, startPoint x: 95, startPoint y: 116, endPoint x: 103, endPoint y: 117, distance: 7.8
click at [98, 115] on span "upload" at bounding box center [100, 114] width 50 height 15
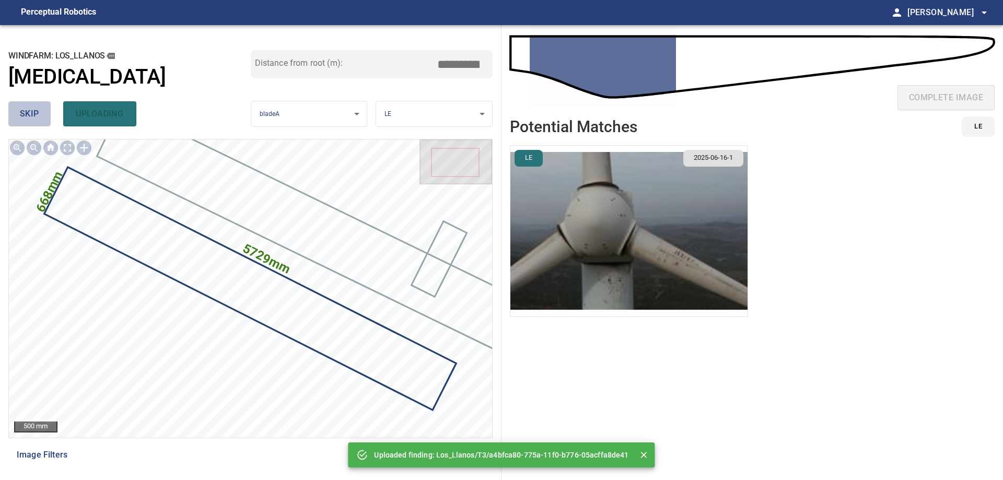
click at [27, 108] on span "skip" at bounding box center [29, 114] width 19 height 15
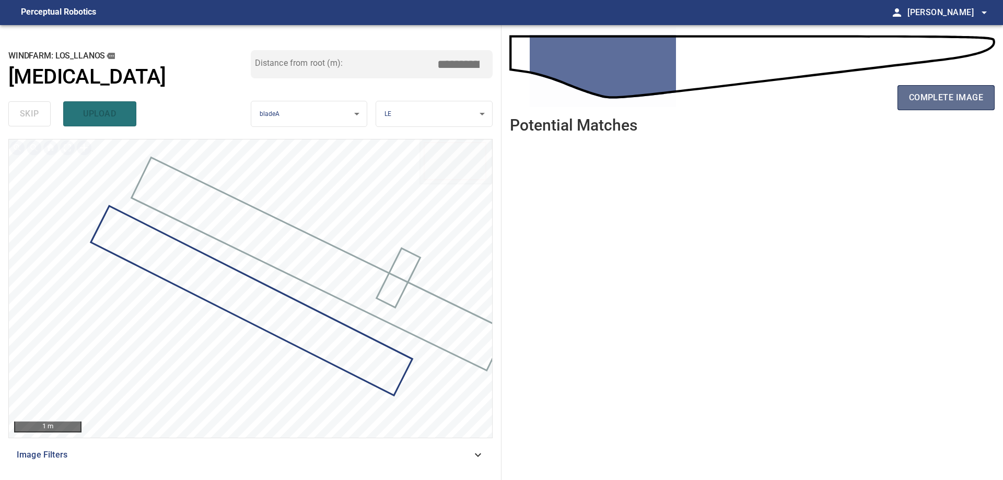
click at [981, 106] on button "complete image" at bounding box center [945, 97] width 97 height 25
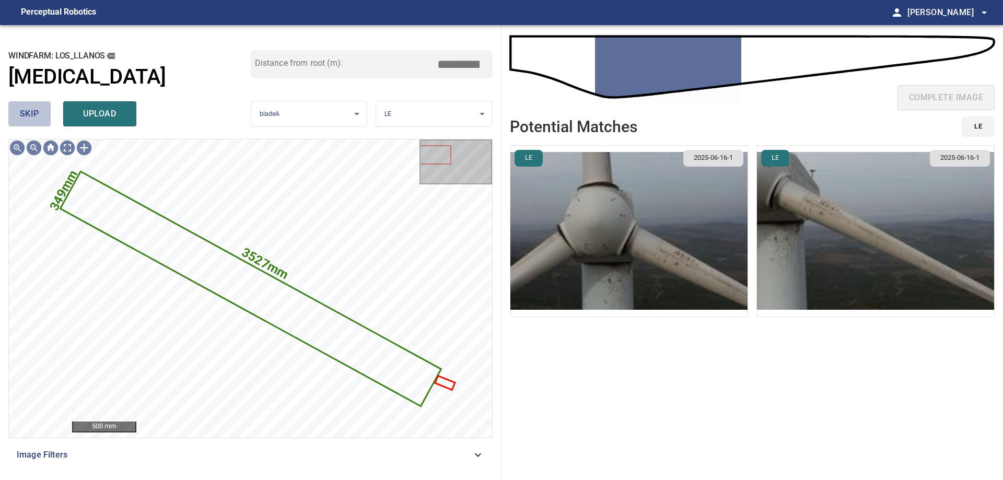
click at [29, 117] on span "skip" at bounding box center [29, 114] width 19 height 15
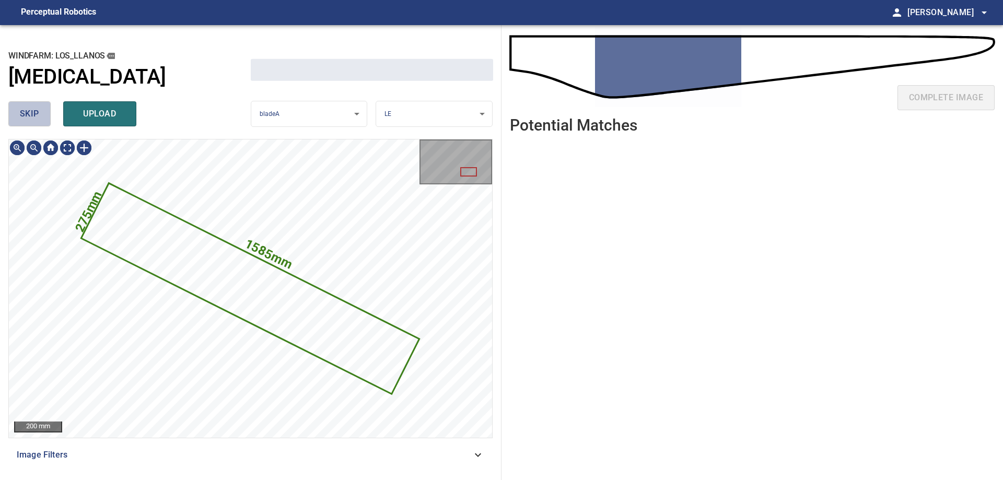
click at [29, 117] on span "skip" at bounding box center [29, 114] width 19 height 15
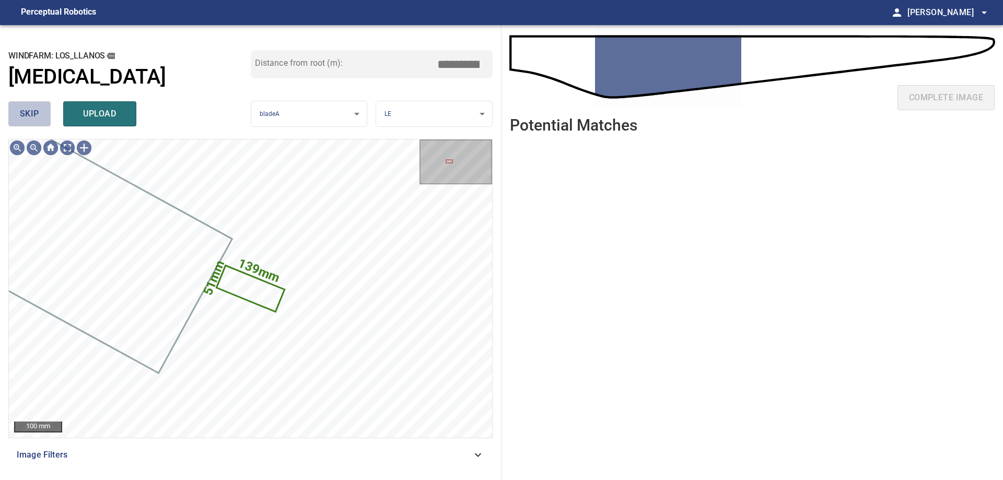
click at [29, 117] on span "skip" at bounding box center [29, 114] width 19 height 15
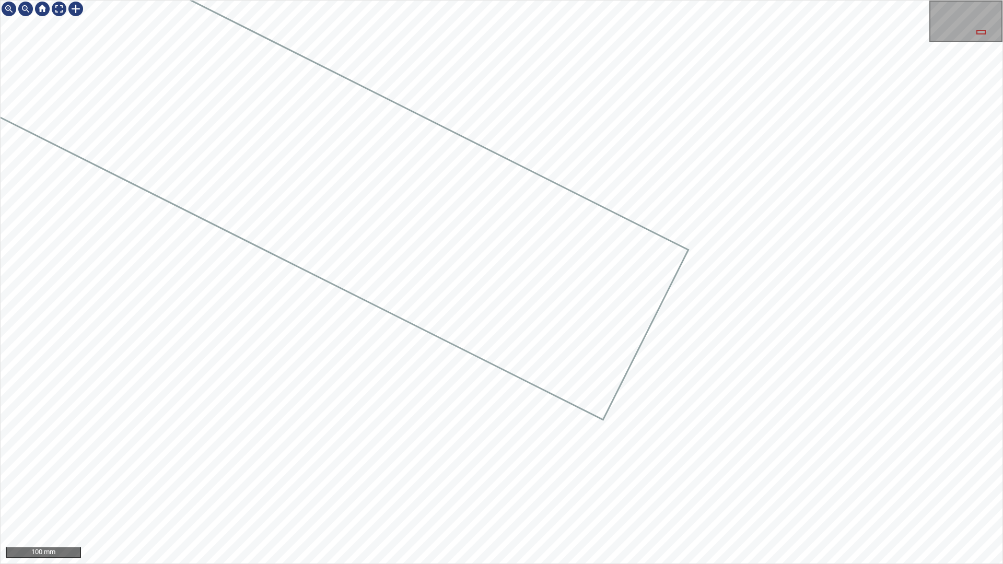
click at [618, 311] on div at bounding box center [502, 282] width 1002 height 563
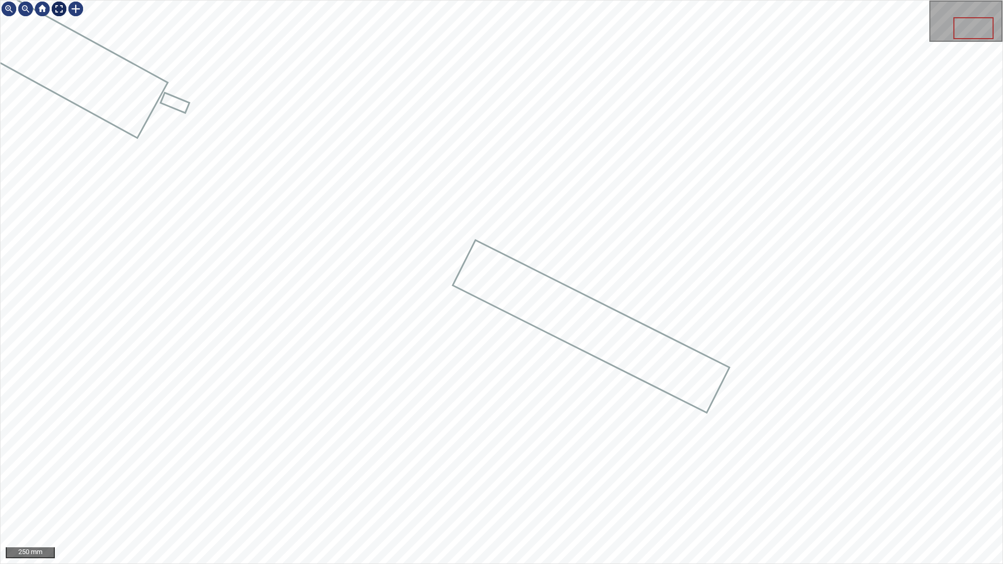
click at [60, 10] on div at bounding box center [59, 9] width 17 height 17
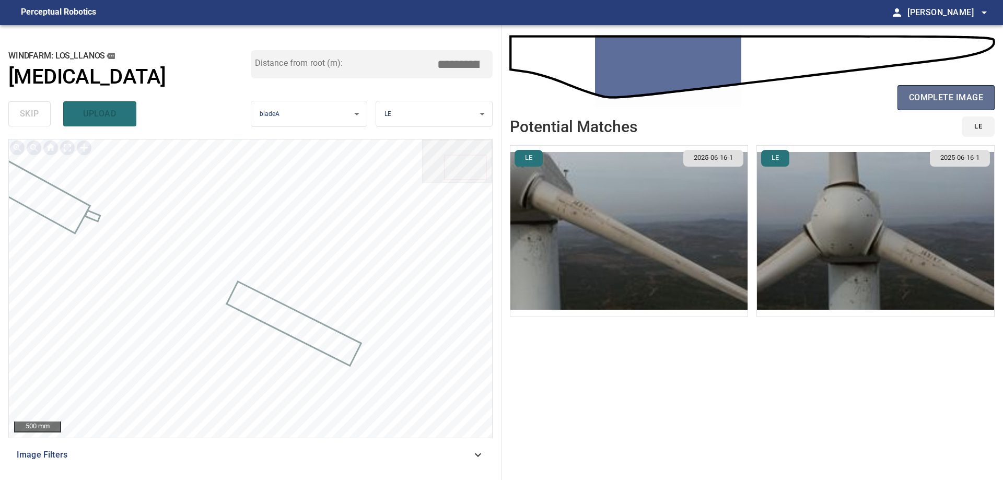
click at [927, 105] on span "complete image" at bounding box center [946, 97] width 74 height 15
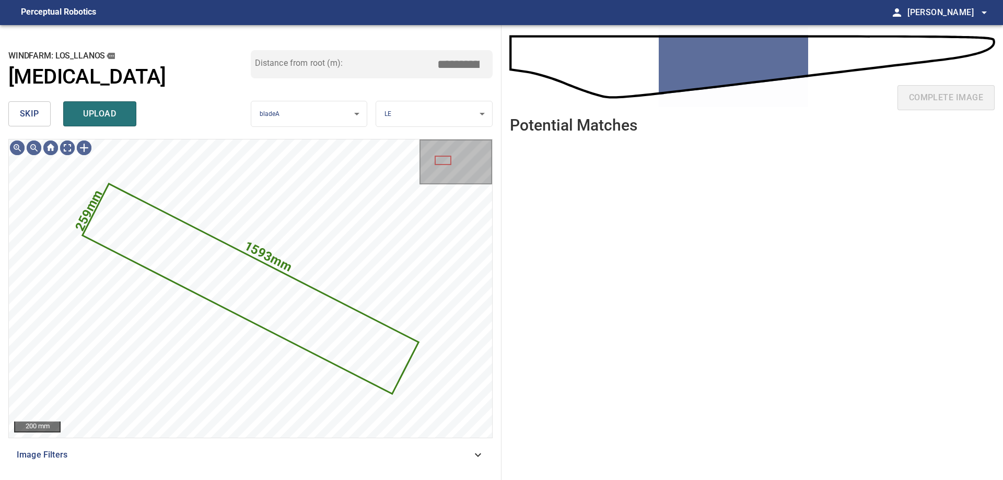
click at [38, 112] on span "skip" at bounding box center [29, 114] width 19 height 15
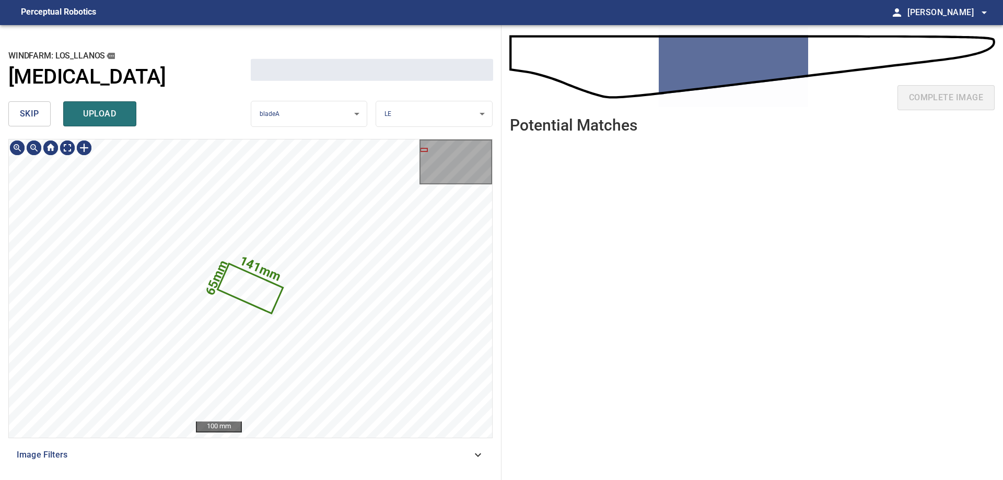
click at [37, 113] on span "skip" at bounding box center [29, 114] width 19 height 15
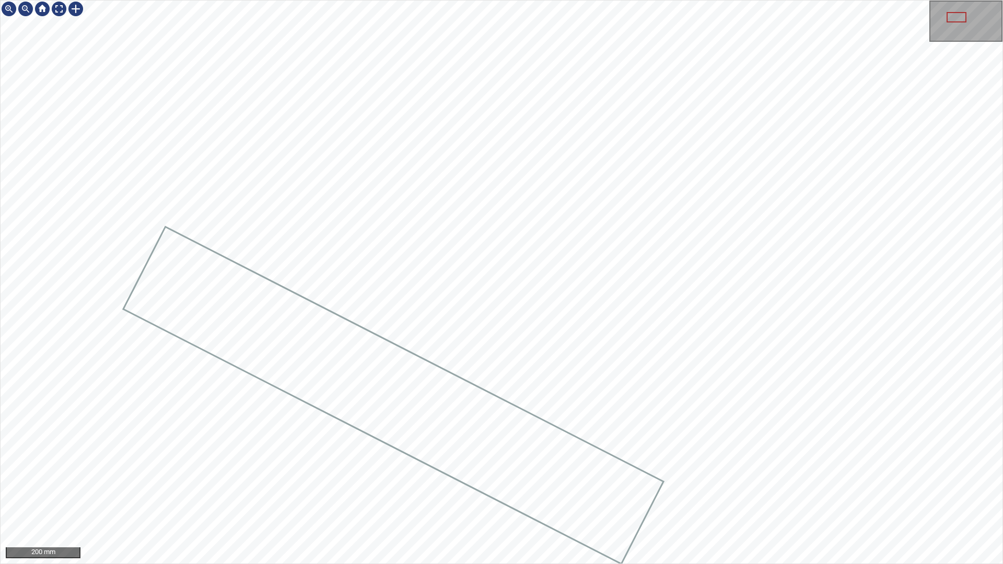
click at [457, 417] on icon at bounding box center [393, 395] width 538 height 335
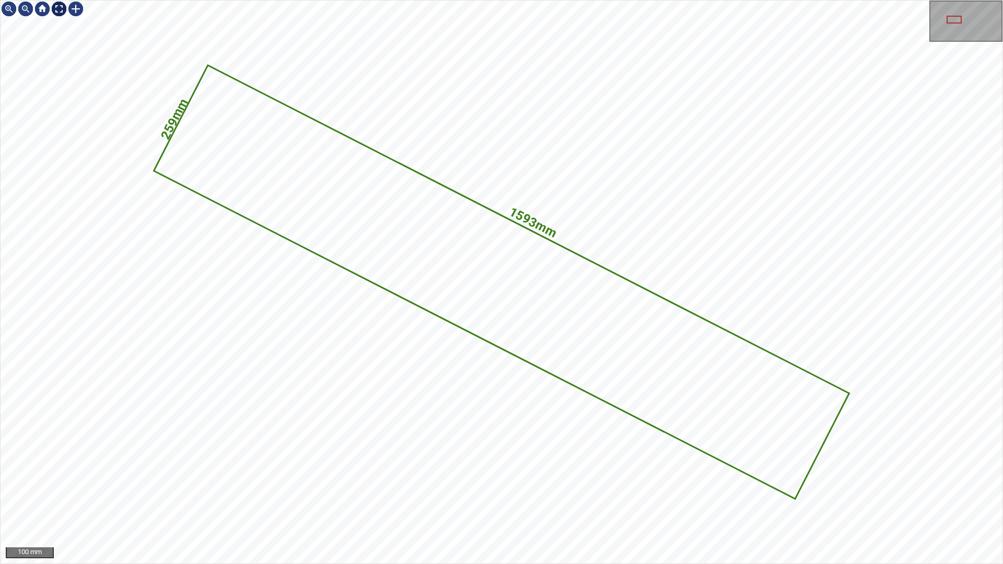
click at [61, 8] on div at bounding box center [59, 9] width 17 height 17
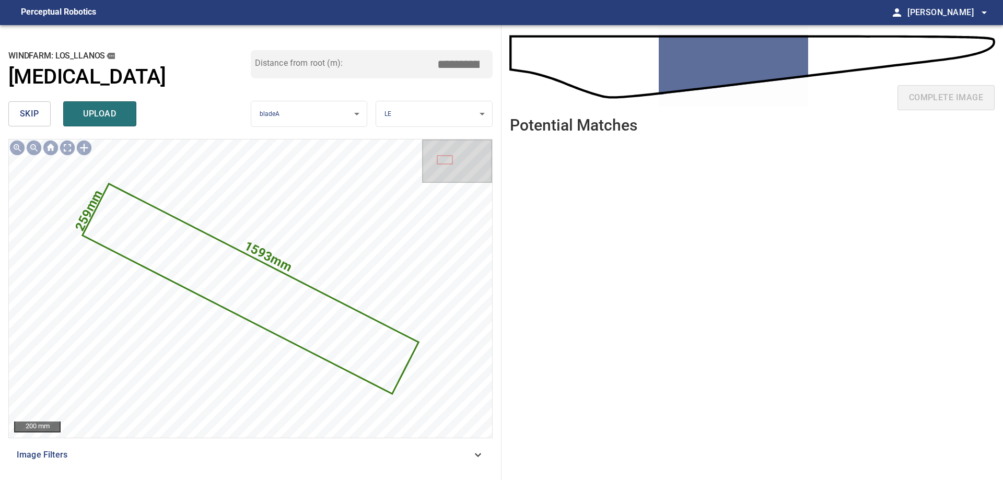
drag, startPoint x: 452, startPoint y: 68, endPoint x: 511, endPoint y: 63, distance: 58.7
click at [508, 61] on div "**********" at bounding box center [501, 252] width 1003 height 455
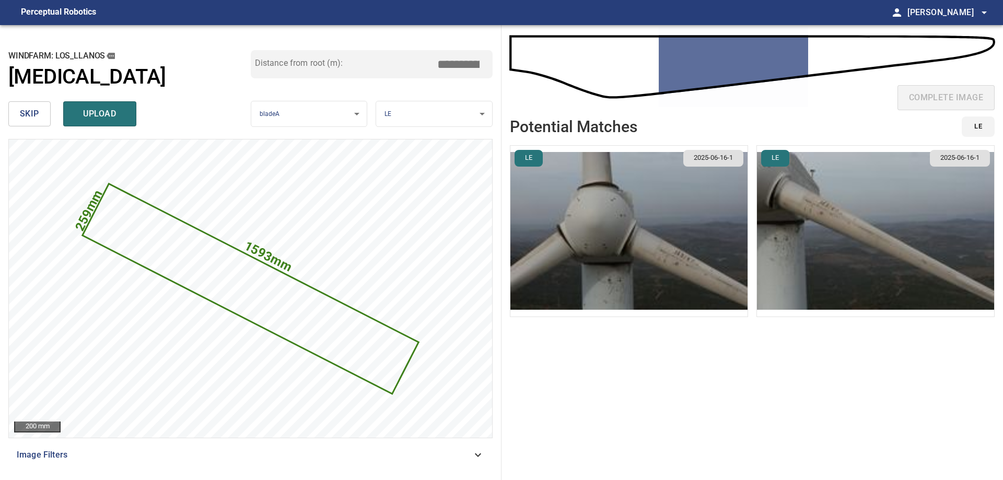
type input "****"
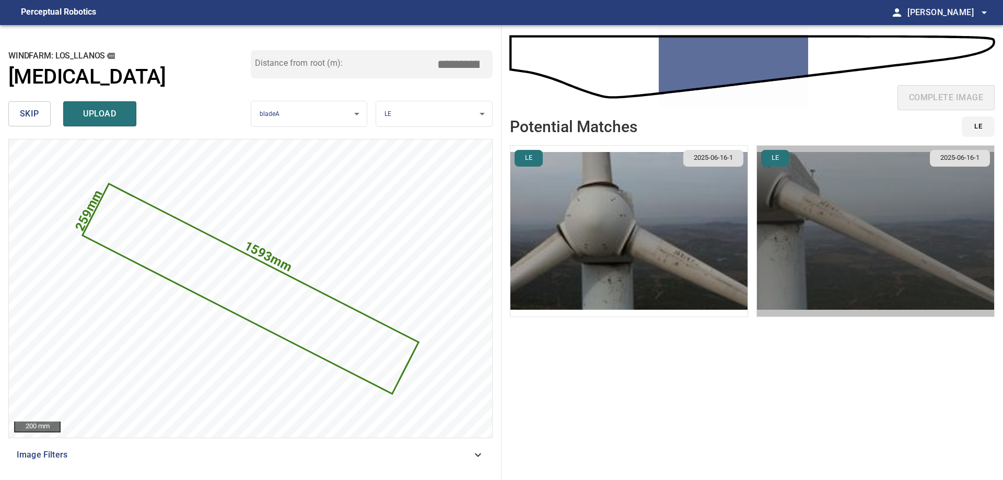
click at [790, 231] on img "button" at bounding box center [875, 231] width 237 height 171
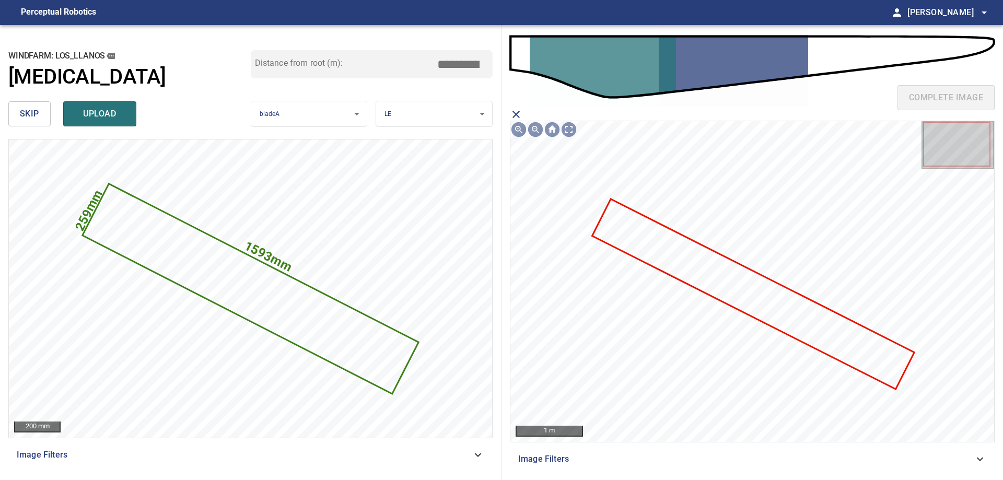
click at [665, 256] on icon at bounding box center [753, 293] width 320 height 187
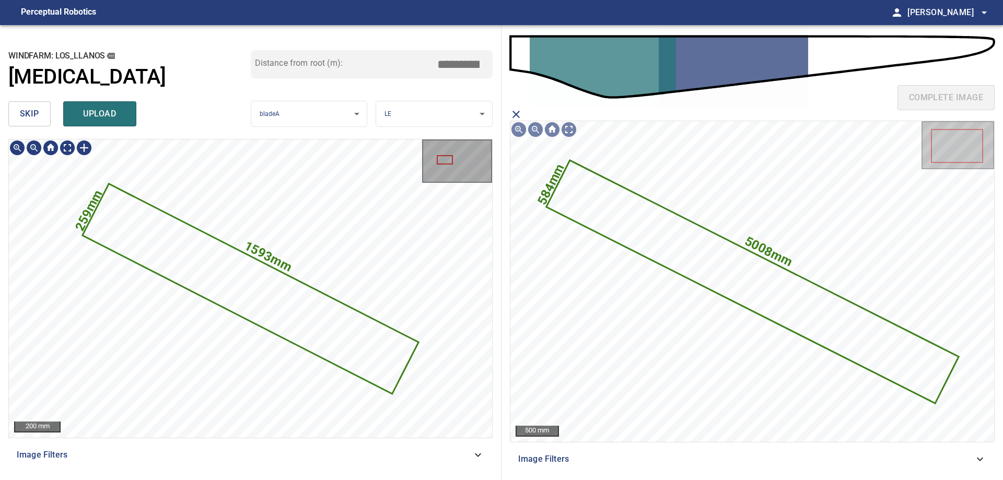
click at [276, 317] on icon at bounding box center [251, 289] width 334 height 208
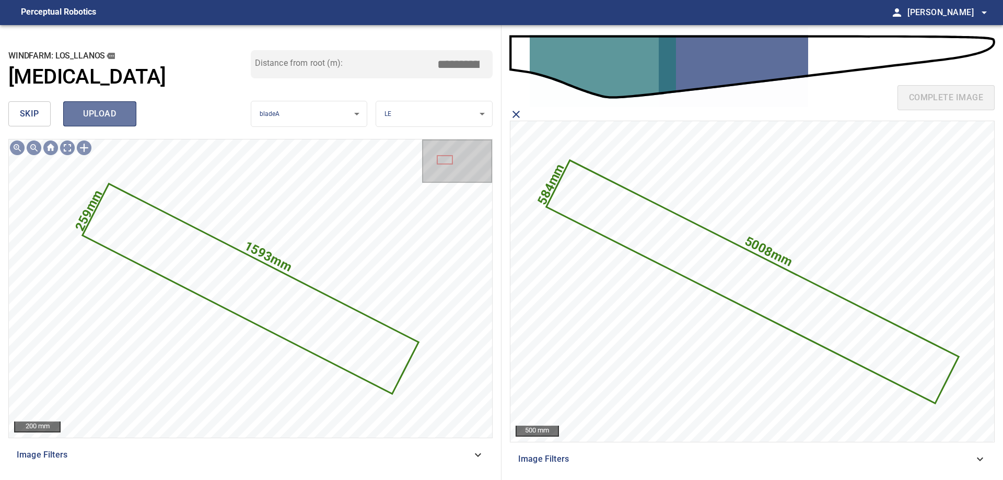
click at [102, 117] on span "upload" at bounding box center [100, 114] width 50 height 15
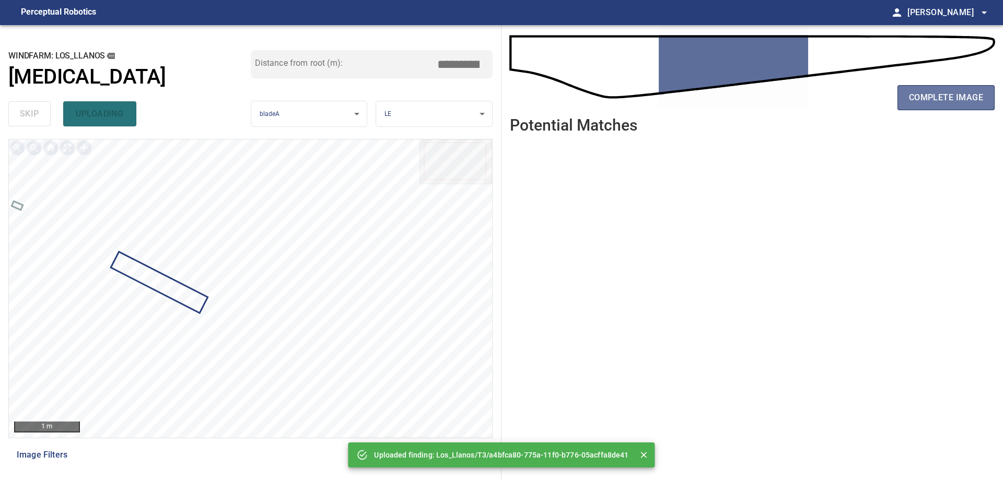
drag, startPoint x: 948, startPoint y: 109, endPoint x: 180, endPoint y: 105, distance: 767.6
click at [944, 108] on button "complete image" at bounding box center [945, 97] width 97 height 25
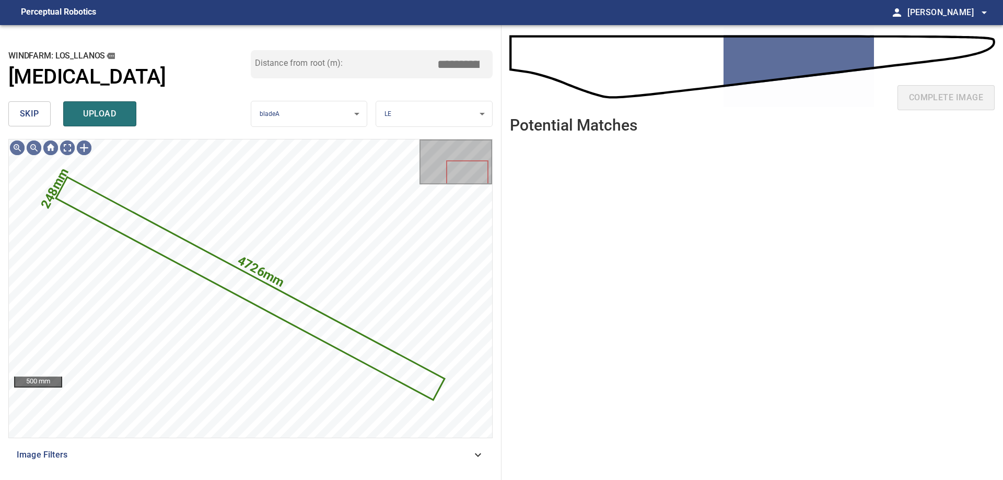
drag, startPoint x: 32, startPoint y: 114, endPoint x: 31, endPoint y: 127, distance: 12.5
click at [31, 115] on span "skip" at bounding box center [29, 114] width 19 height 15
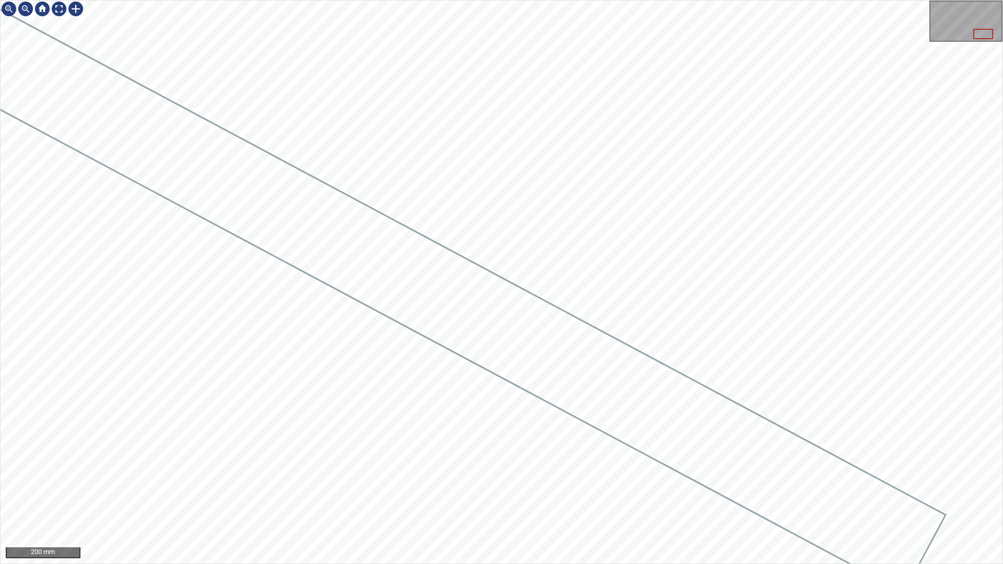
click at [0, 257] on html "200 mm" at bounding box center [501, 282] width 1003 height 564
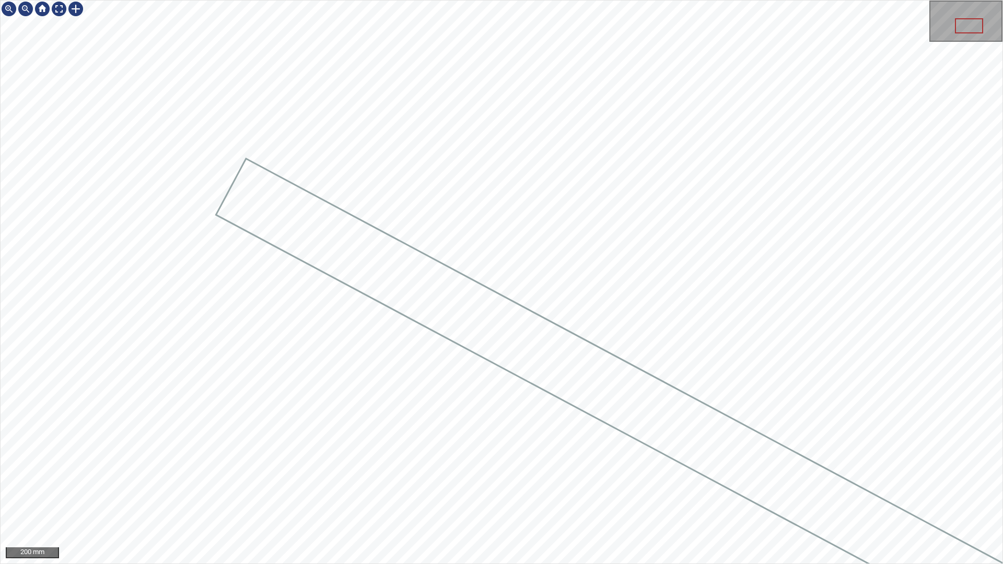
click at [543, 305] on div at bounding box center [502, 282] width 1002 height 563
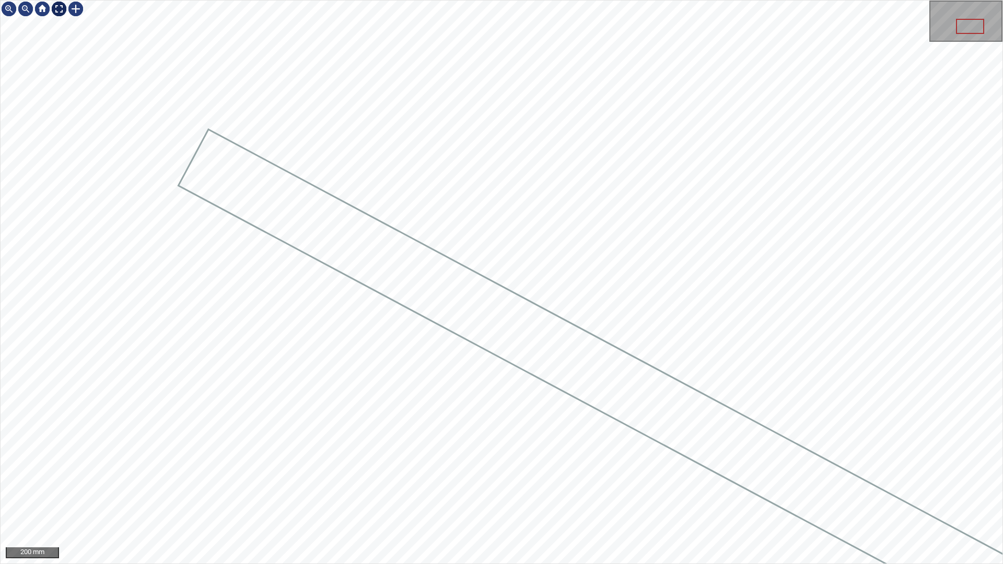
click at [58, 11] on div at bounding box center [59, 9] width 17 height 17
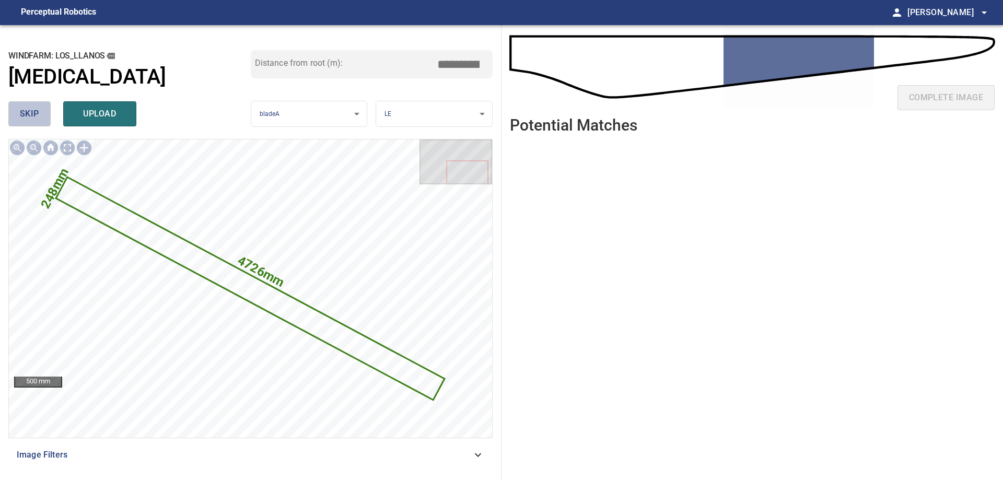
click at [33, 112] on span "skip" at bounding box center [29, 114] width 19 height 15
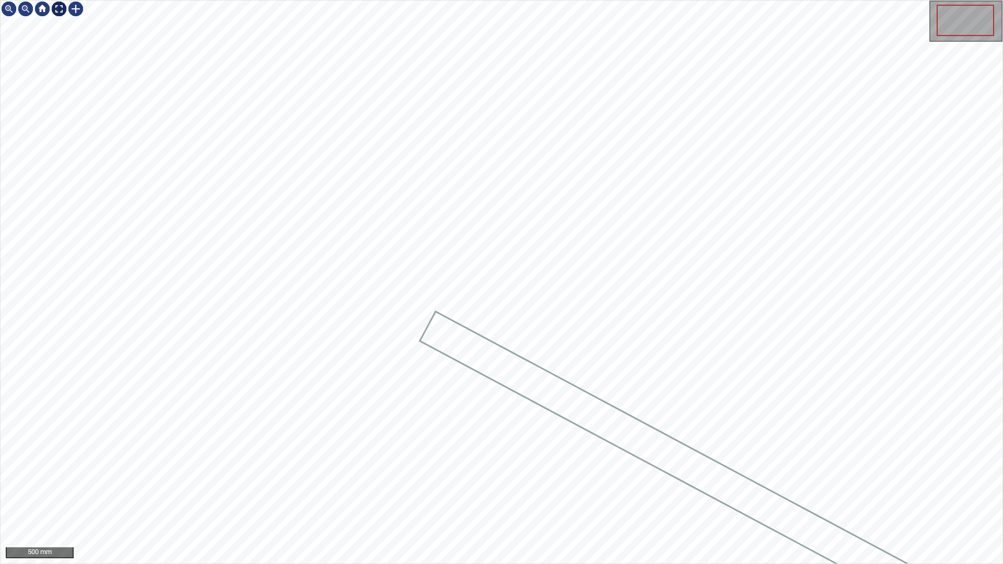
click at [59, 12] on div at bounding box center [59, 9] width 17 height 17
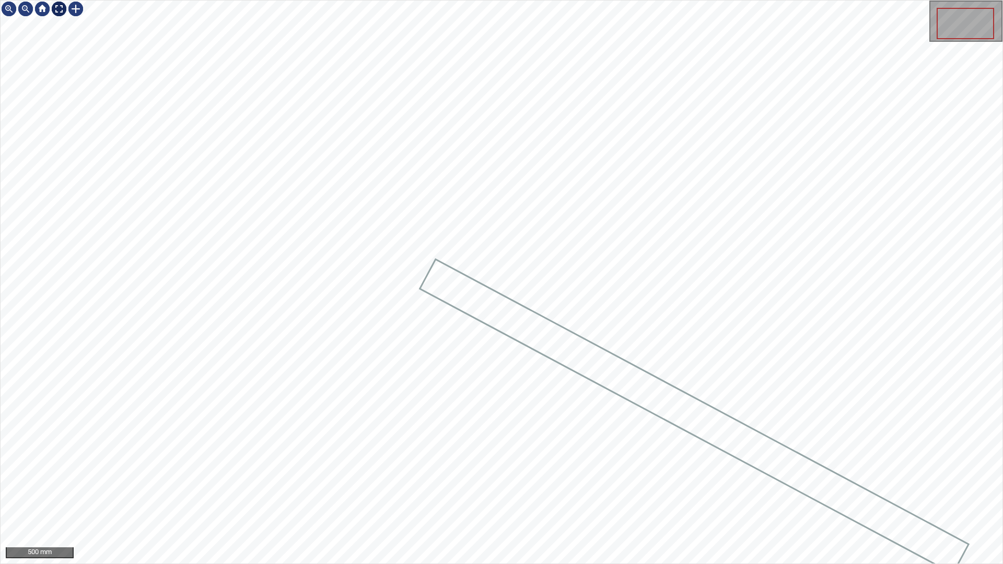
click at [58, 6] on div at bounding box center [59, 9] width 17 height 17
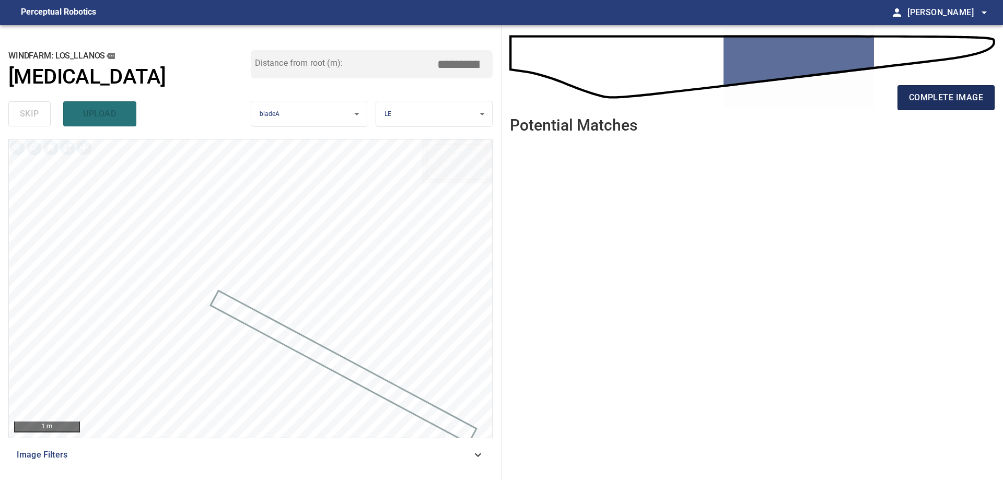
click at [927, 101] on span "complete image" at bounding box center [946, 97] width 74 height 15
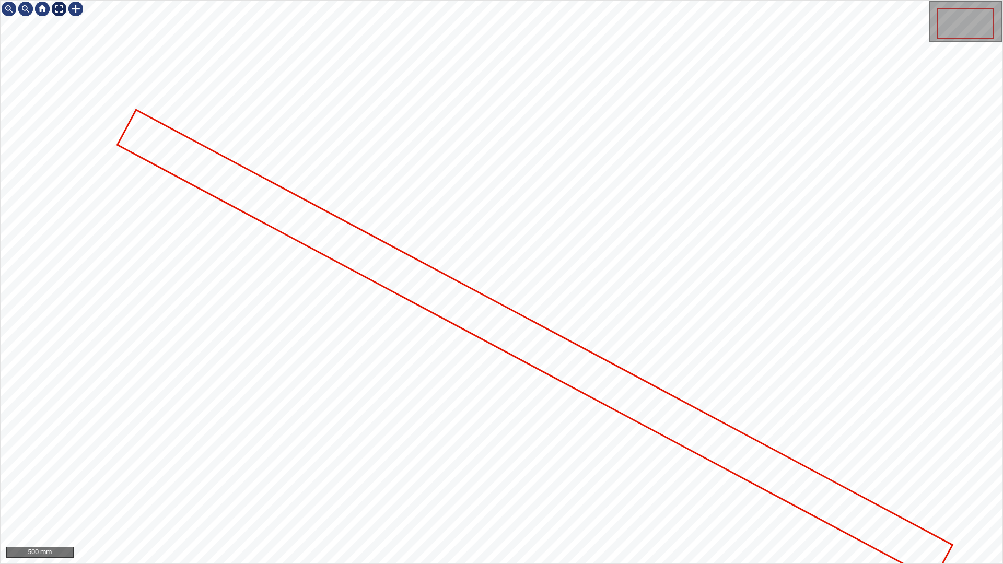
click at [64, 11] on div at bounding box center [59, 9] width 17 height 17
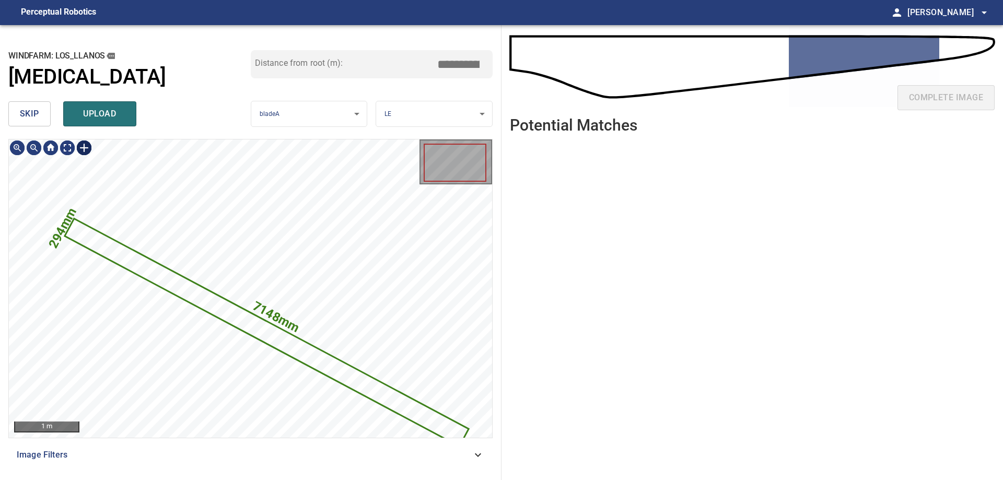
click at [87, 147] on div at bounding box center [84, 147] width 17 height 17
click at [62, 239] on div "7148mm 294mm" at bounding box center [250, 288] width 483 height 298
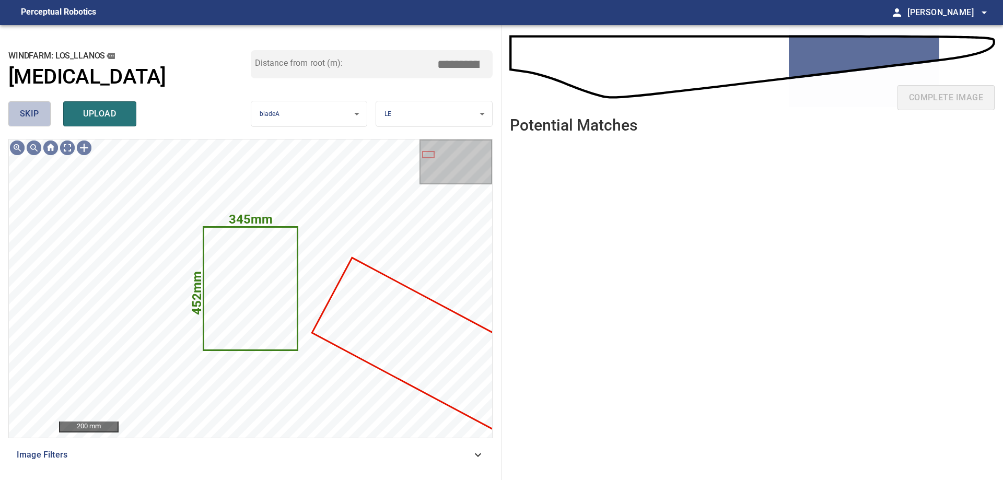
click at [29, 122] on button "skip" at bounding box center [29, 113] width 42 height 25
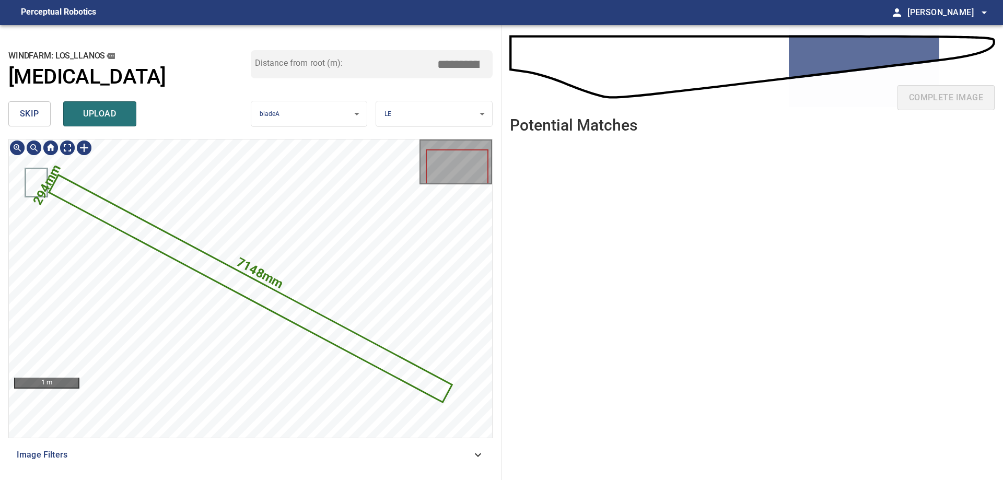
click at [300, 321] on icon at bounding box center [250, 288] width 401 height 225
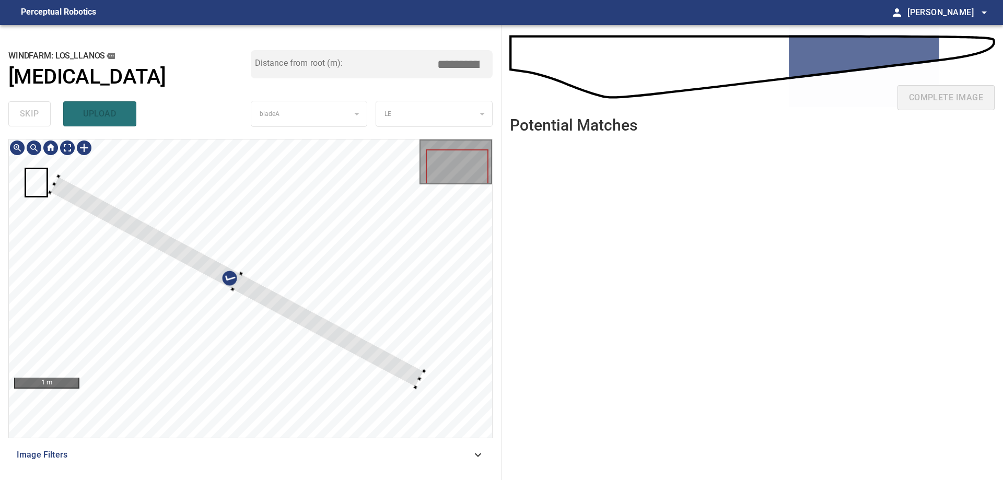
click at [408, 375] on div at bounding box center [237, 281] width 374 height 211
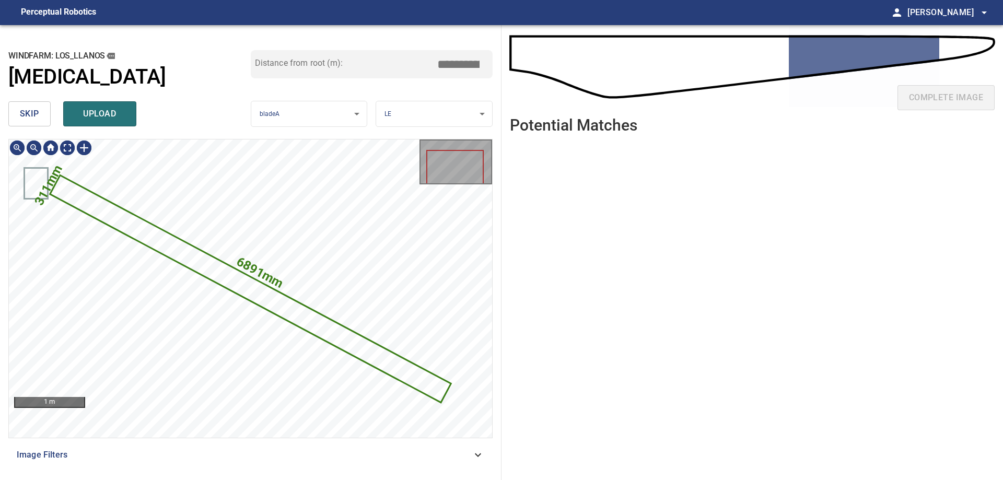
click at [226, 271] on icon at bounding box center [250, 288] width 398 height 225
drag, startPoint x: 457, startPoint y: 64, endPoint x: 536, endPoint y: 62, distance: 78.9
click at [524, 54] on div "**********" at bounding box center [501, 252] width 1003 height 455
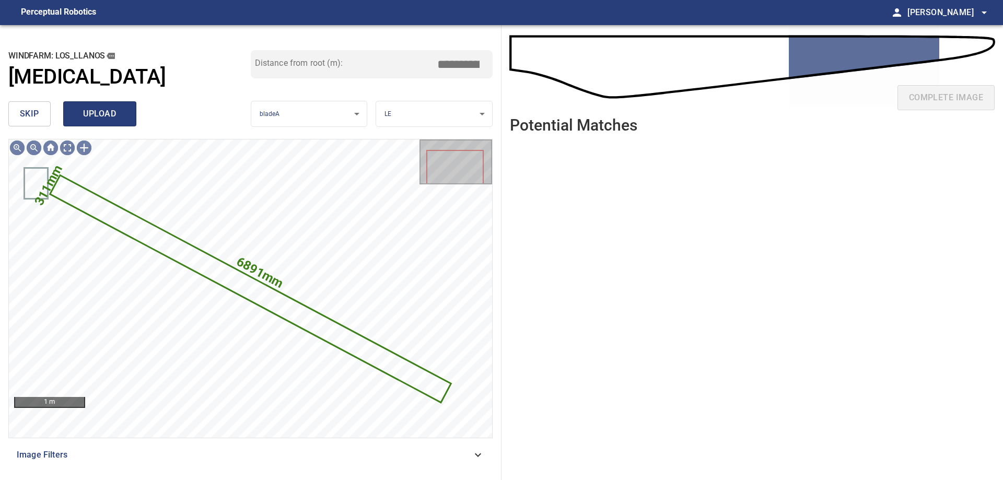
type input "*****"
click at [89, 111] on span "upload" at bounding box center [100, 114] width 50 height 15
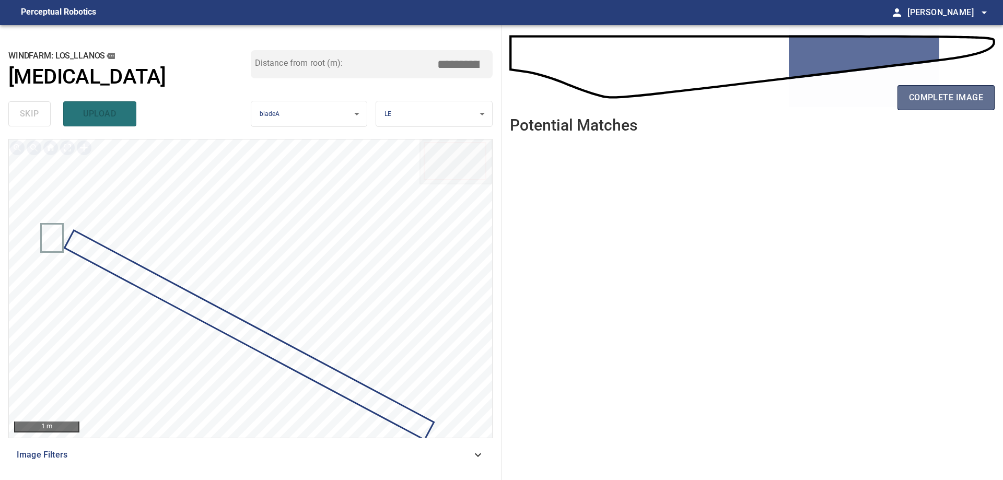
click at [923, 107] on button "complete image" at bounding box center [945, 97] width 97 height 25
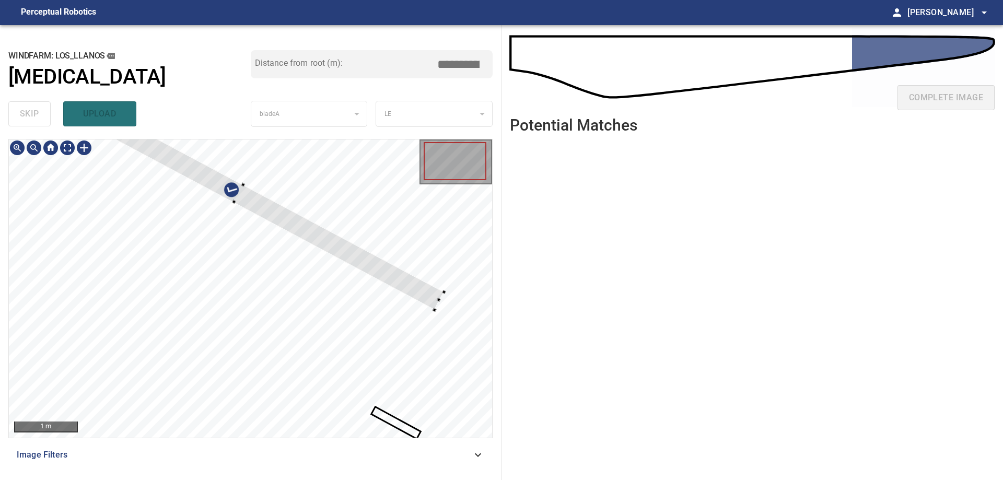
click at [342, 231] on div at bounding box center [250, 288] width 483 height 298
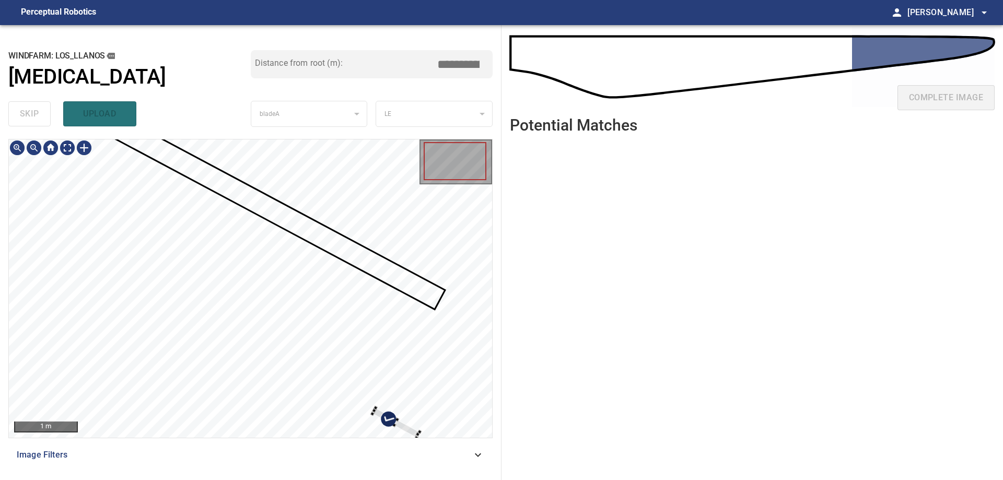
click at [413, 435] on div at bounding box center [396, 423] width 48 height 30
click at [386, 270] on div at bounding box center [250, 288] width 483 height 298
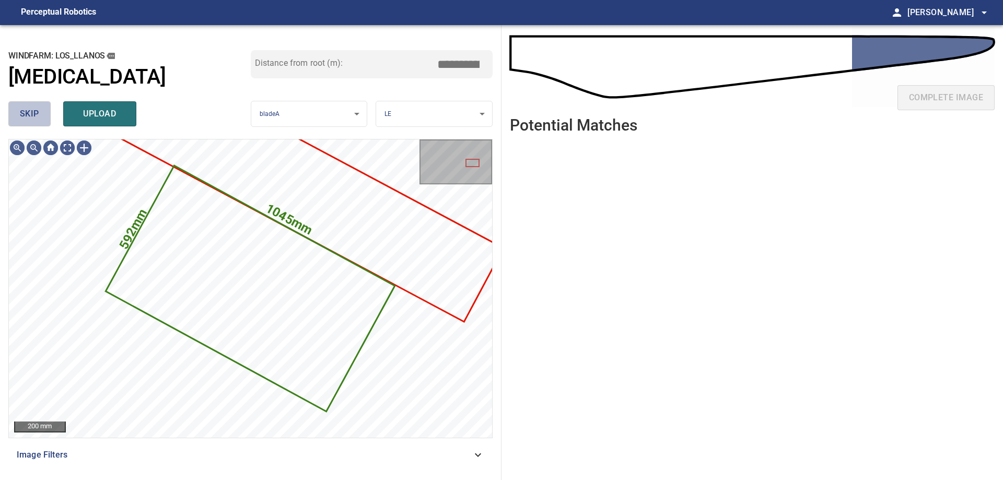
click at [23, 114] on span "skip" at bounding box center [29, 114] width 19 height 15
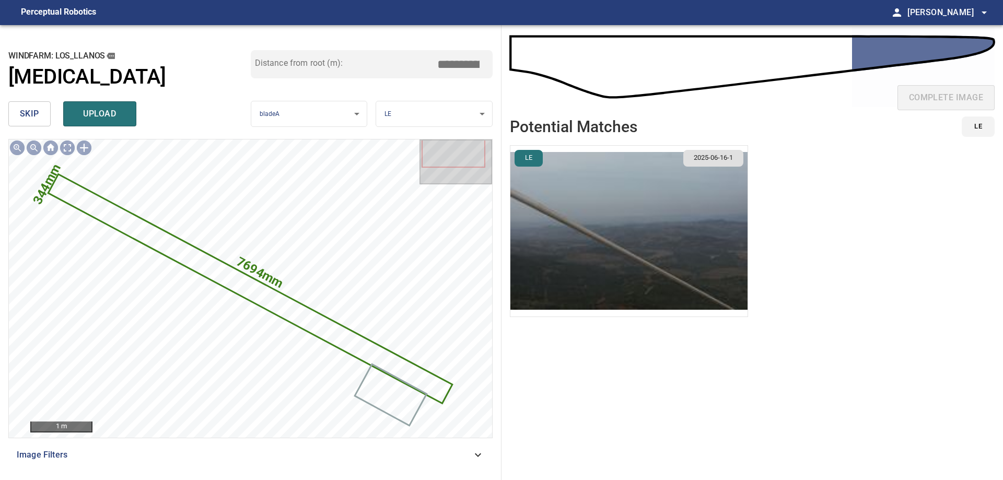
click at [30, 115] on span "skip" at bounding box center [29, 114] width 19 height 15
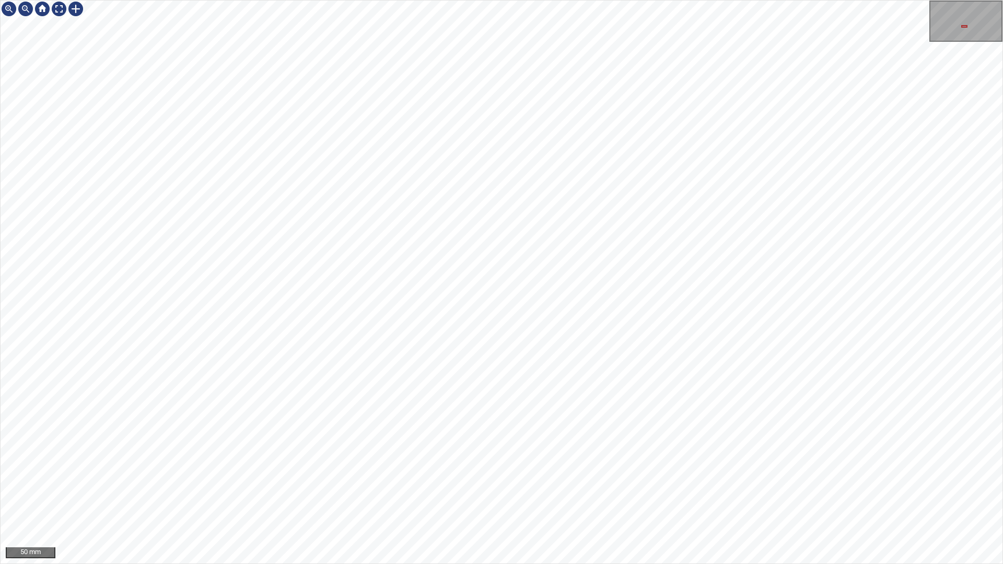
click at [583, 0] on div "50 mm" at bounding box center [501, 282] width 1003 height 564
click at [703, 0] on div "50 mm" at bounding box center [501, 282] width 1003 height 564
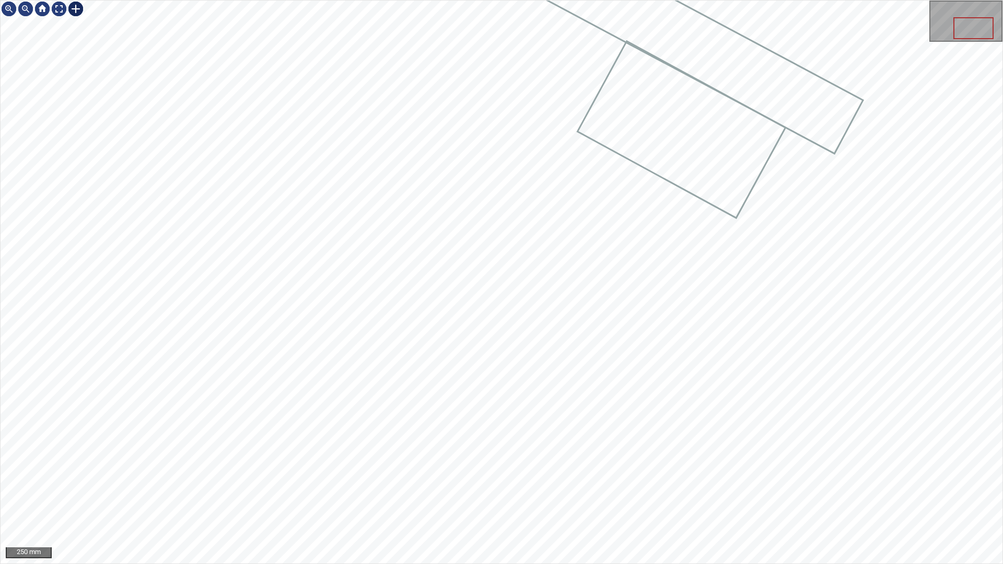
click at [75, 10] on div at bounding box center [75, 9] width 17 height 17
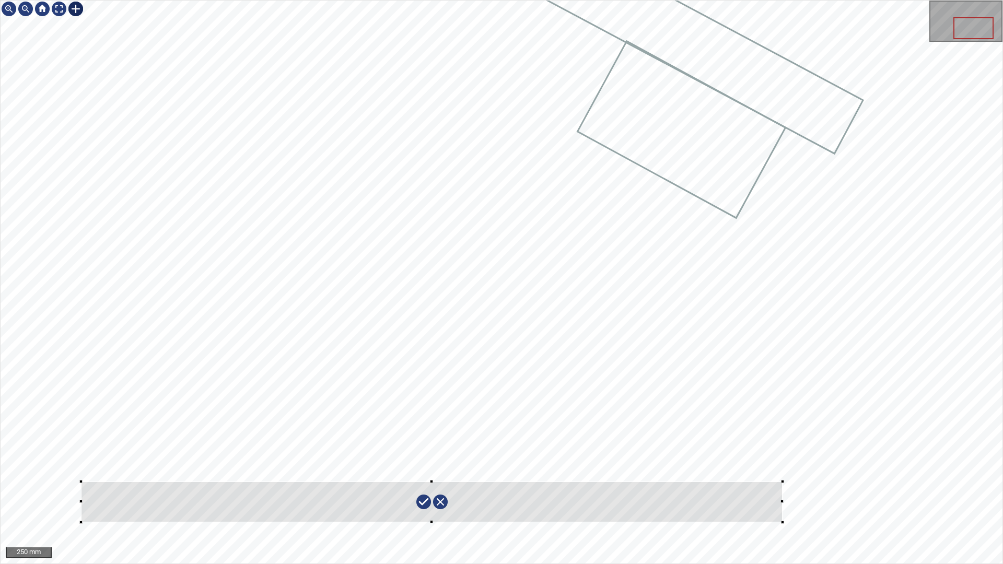
click at [81, 479] on div at bounding box center [502, 282] width 1002 height 563
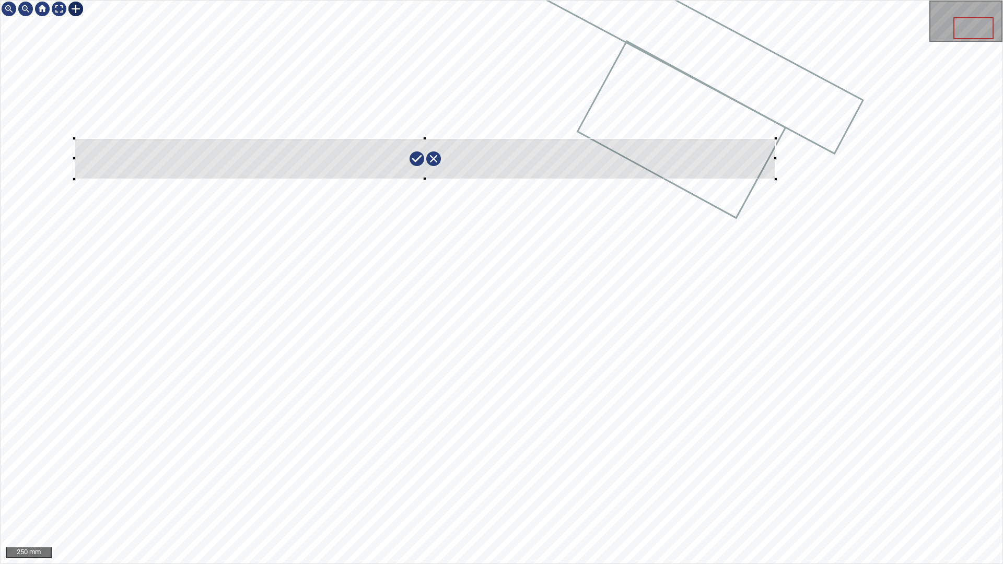
click at [83, 152] on div at bounding box center [424, 158] width 701 height 41
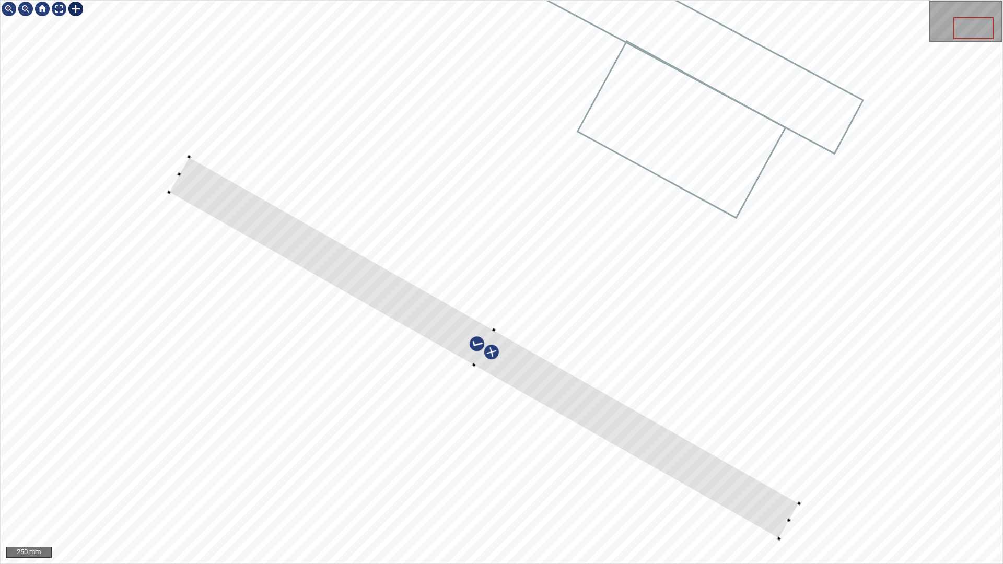
click at [794, 479] on div at bounding box center [502, 282] width 1002 height 563
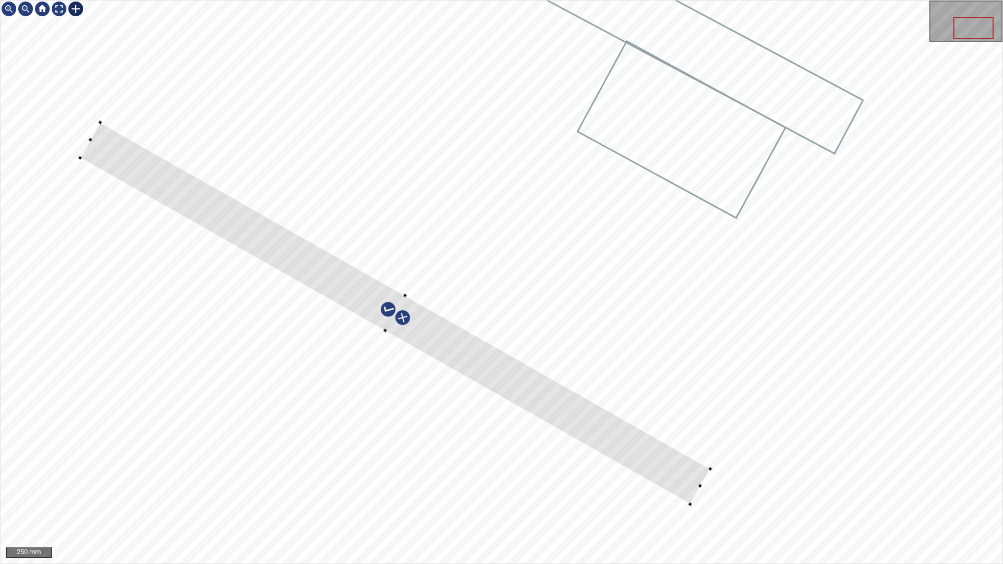
click at [89, 137] on div at bounding box center [502, 282] width 1002 height 563
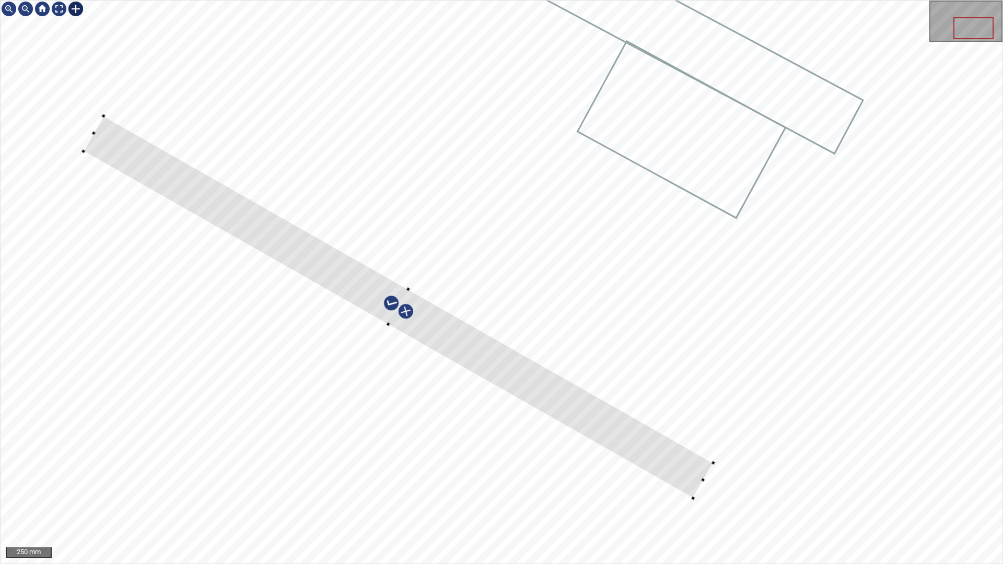
click at [661, 469] on div at bounding box center [399, 307] width 630 height 382
click at [609, 415] on div at bounding box center [348, 279] width 734 height 431
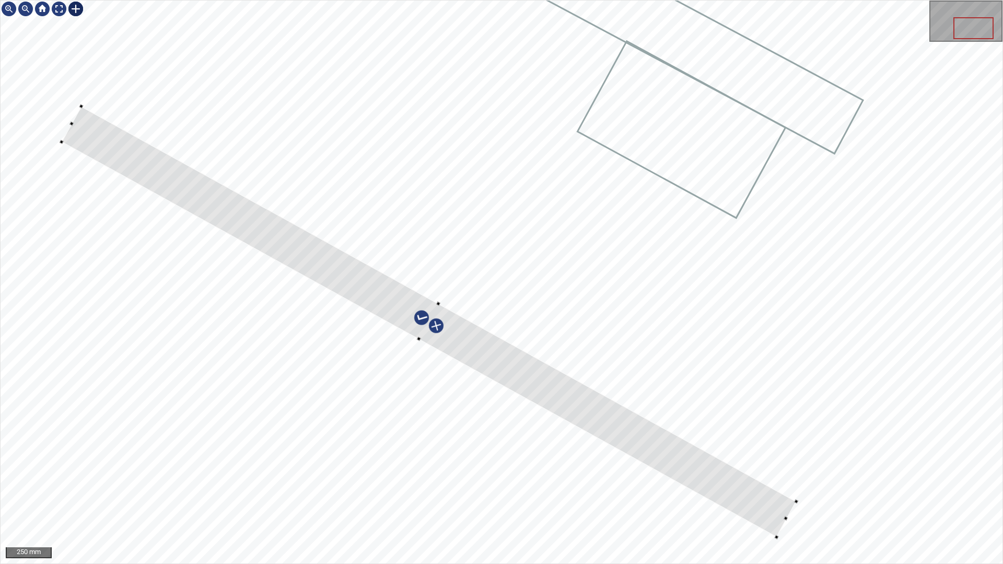
click at [723, 479] on div at bounding box center [429, 321] width 734 height 431
click at [785, 479] on div at bounding box center [434, 323] width 733 height 434
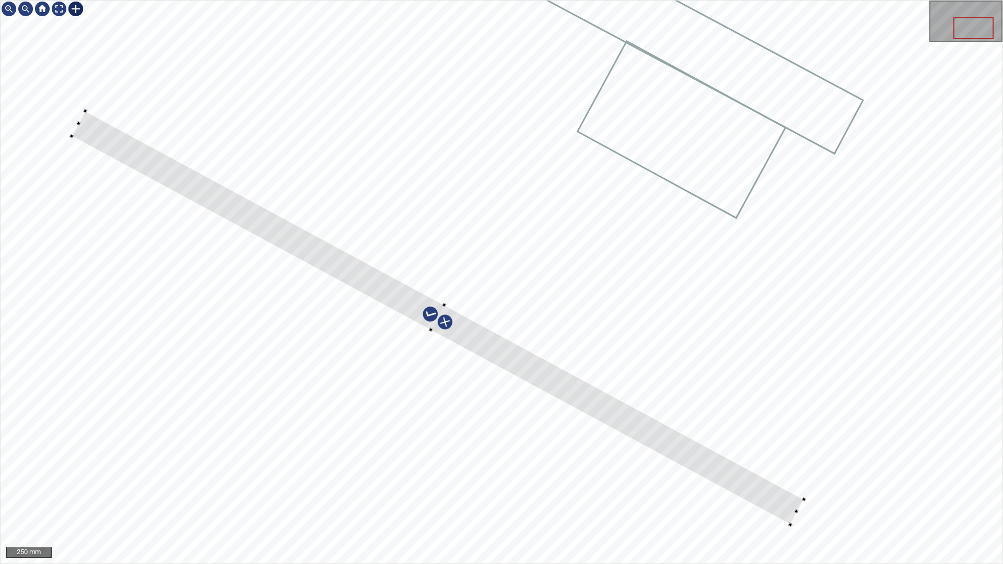
click at [450, 291] on div at bounding box center [502, 282] width 1002 height 563
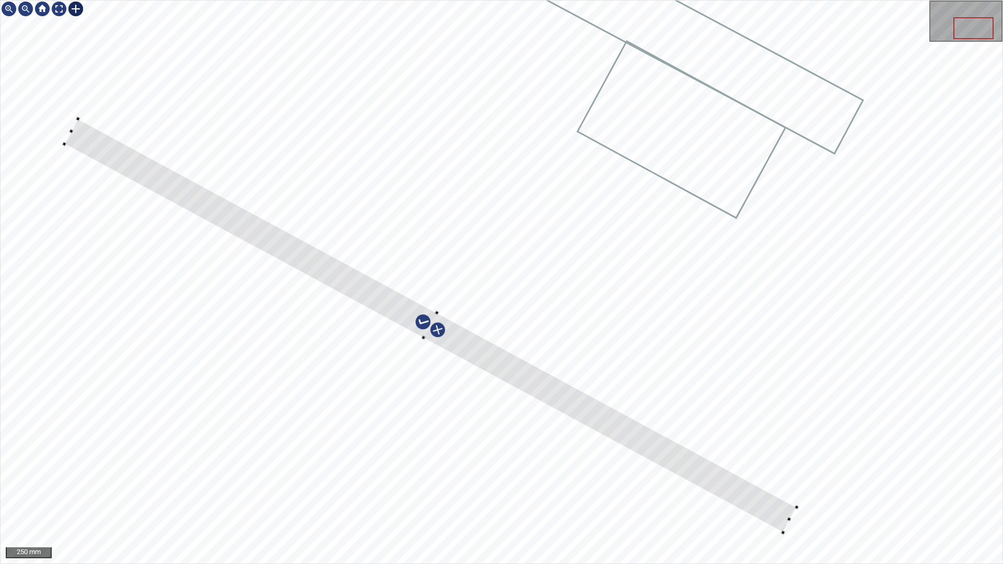
click at [725, 479] on div at bounding box center [430, 326] width 732 height 414
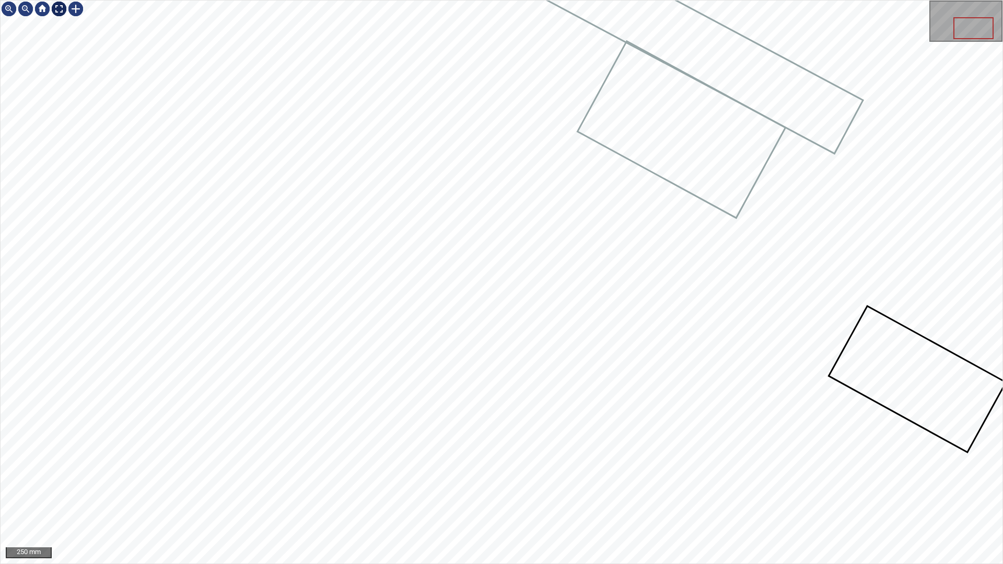
click at [52, 11] on div at bounding box center [59, 9] width 17 height 17
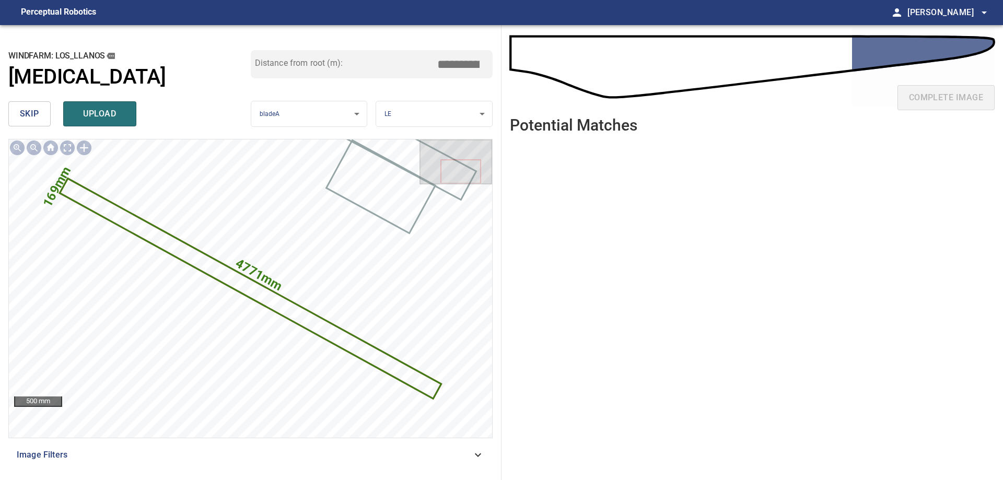
drag, startPoint x: 457, startPoint y: 66, endPoint x: 438, endPoint y: 68, distance: 19.4
click at [439, 68] on input "*****" at bounding box center [462, 64] width 52 height 20
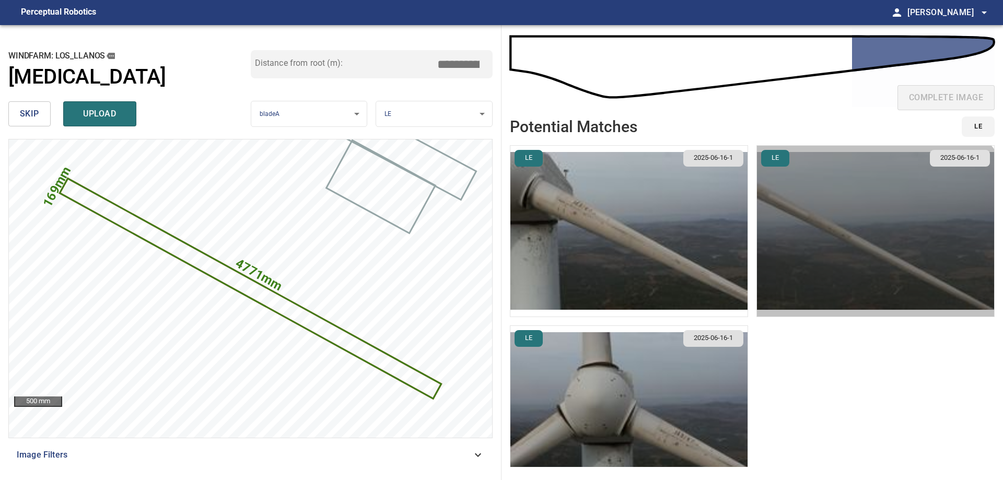
click at [852, 254] on img "button" at bounding box center [875, 231] width 237 height 171
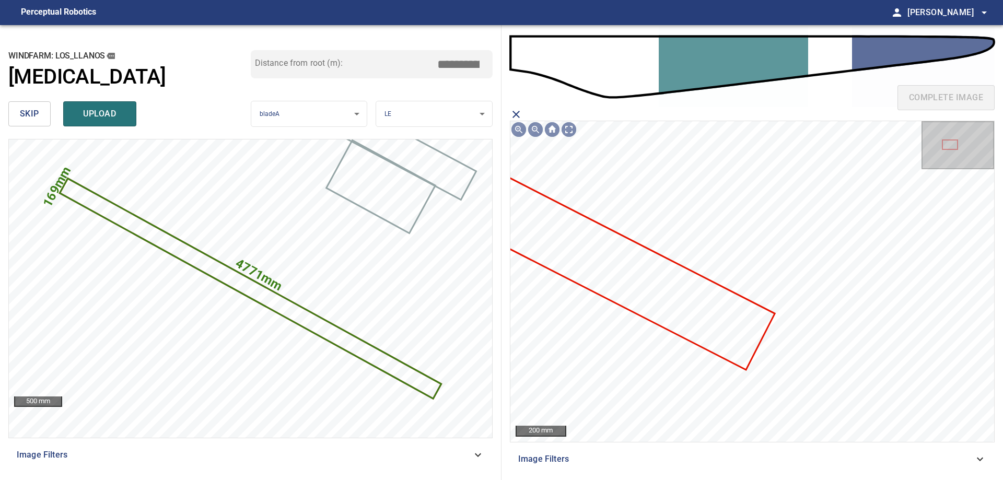
click at [515, 114] on icon "close matching imageResolution:" at bounding box center [516, 114] width 13 height 13
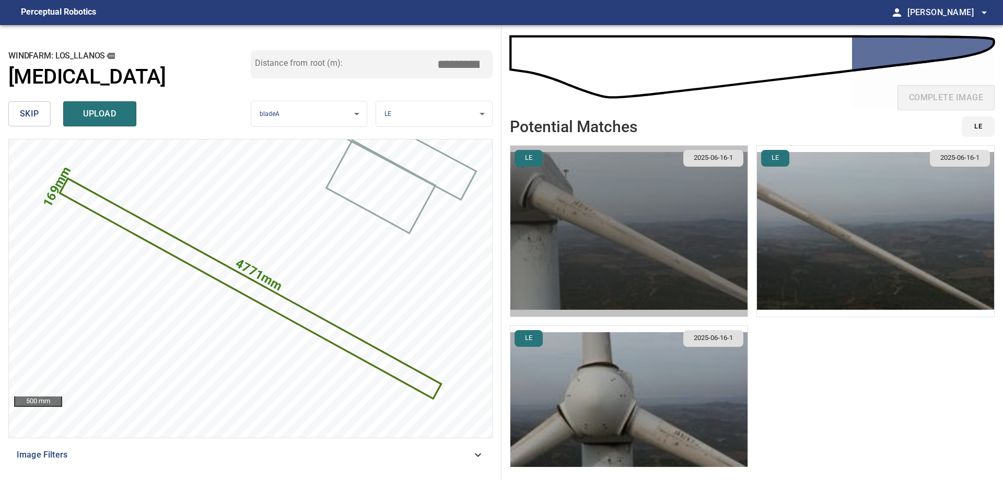
click at [655, 275] on img "button" at bounding box center [628, 231] width 237 height 171
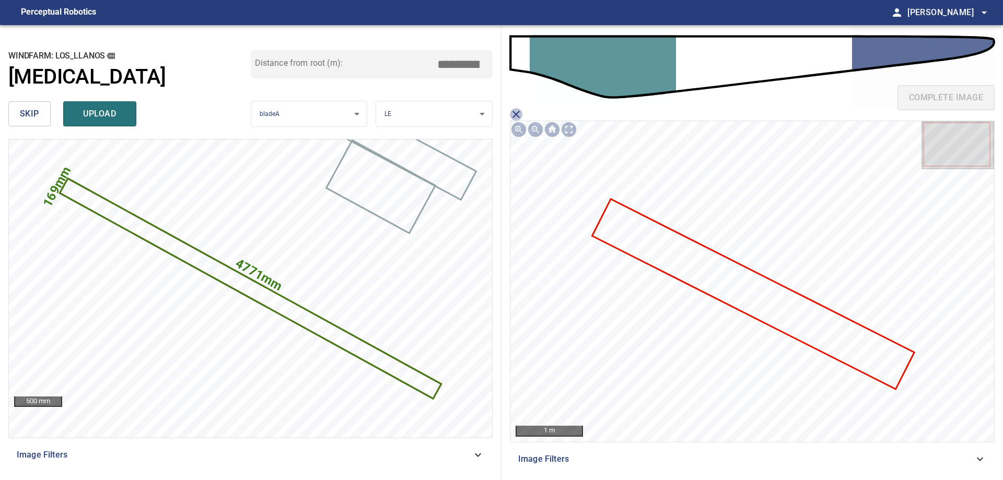
click at [511, 115] on icon "close matching imageResolution:" at bounding box center [516, 114] width 13 height 13
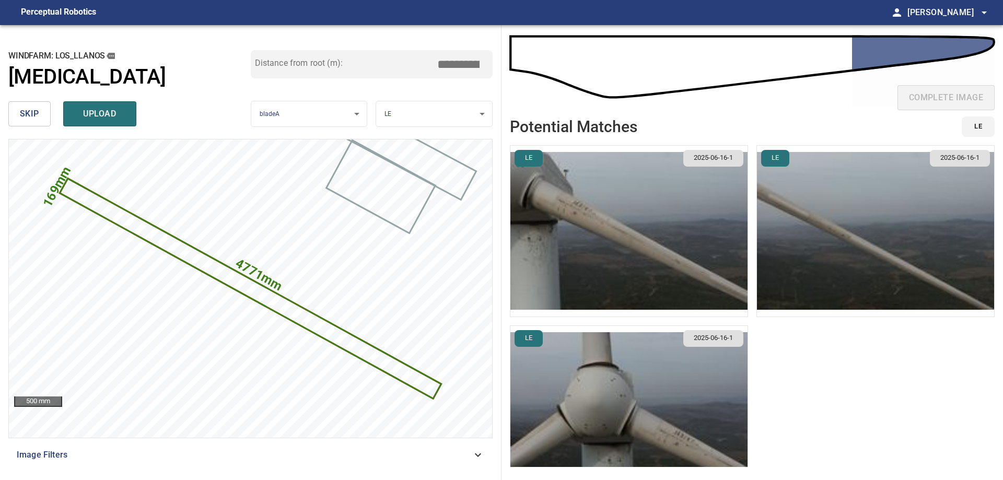
click at [823, 264] on img "button" at bounding box center [875, 231] width 237 height 171
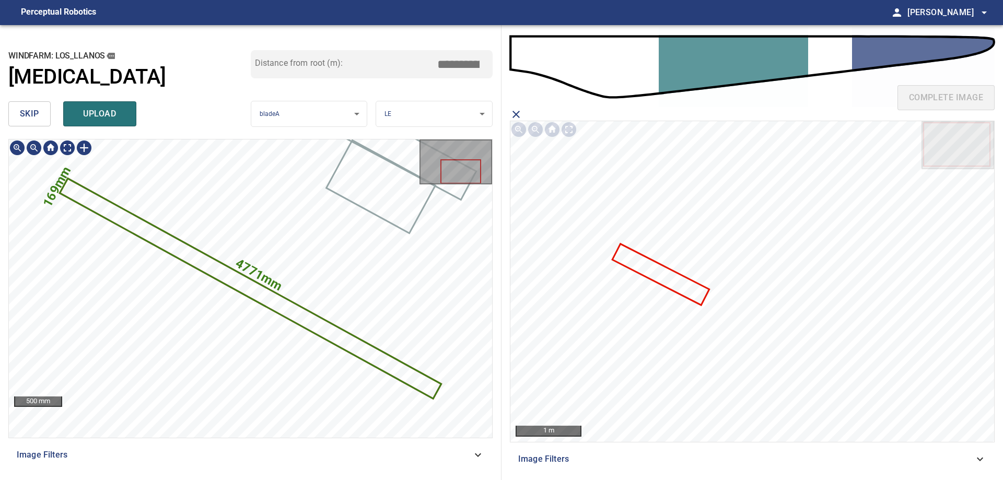
click at [289, 309] on icon at bounding box center [250, 289] width 379 height 218
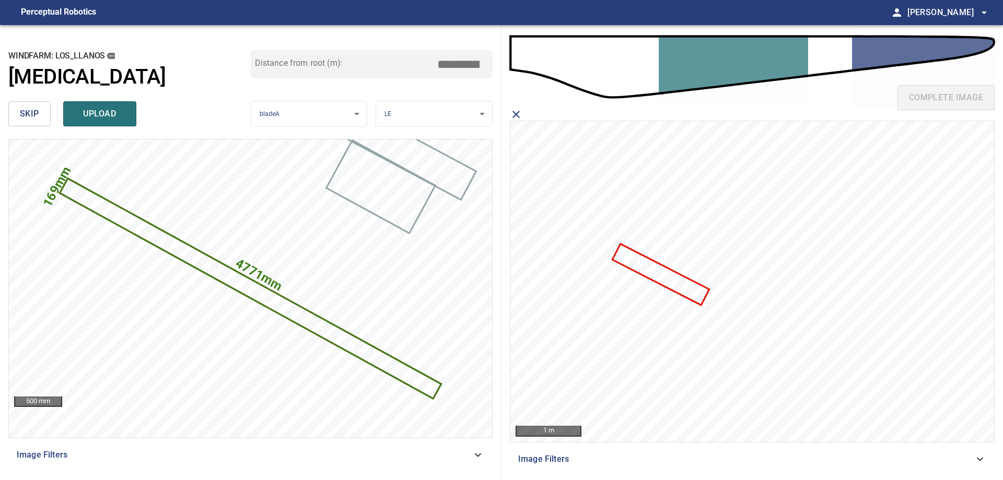
click at [461, 65] on input "****" at bounding box center [462, 64] width 52 height 20
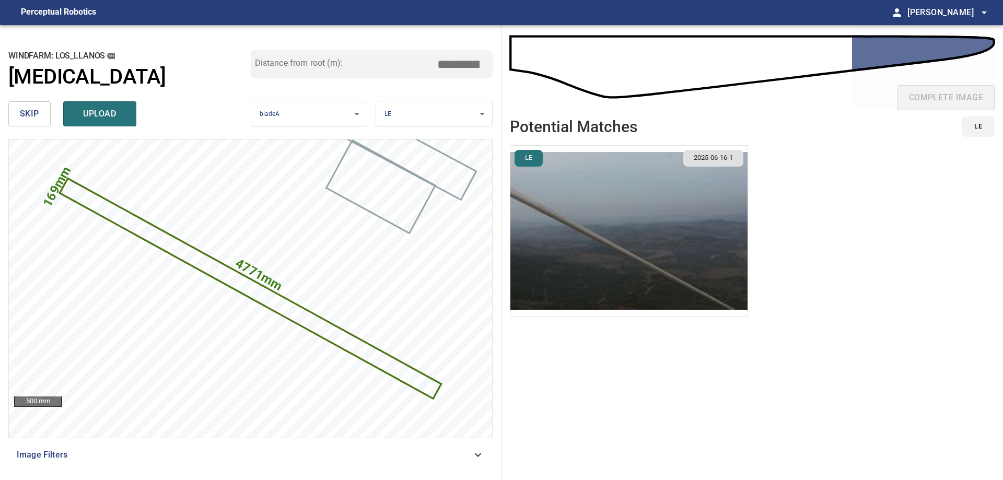
type input "*****"
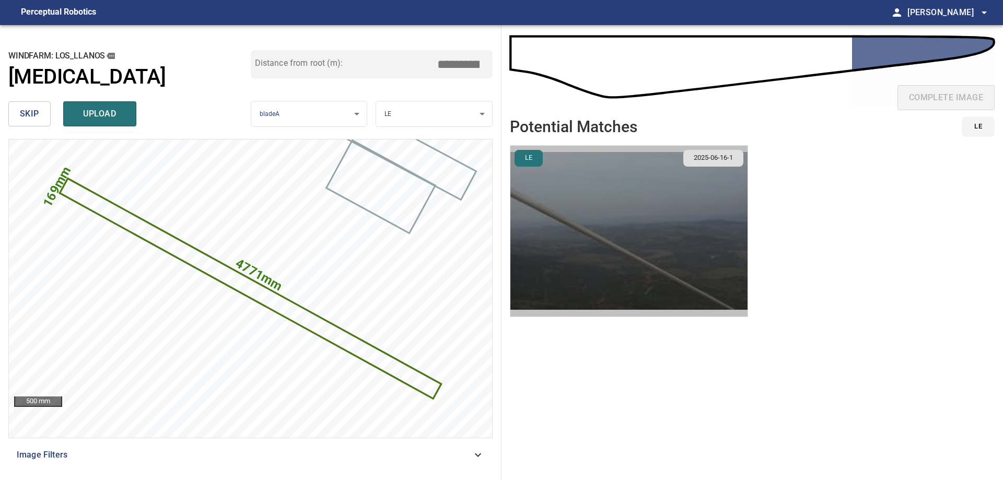
click at [613, 184] on img "button" at bounding box center [628, 231] width 237 height 171
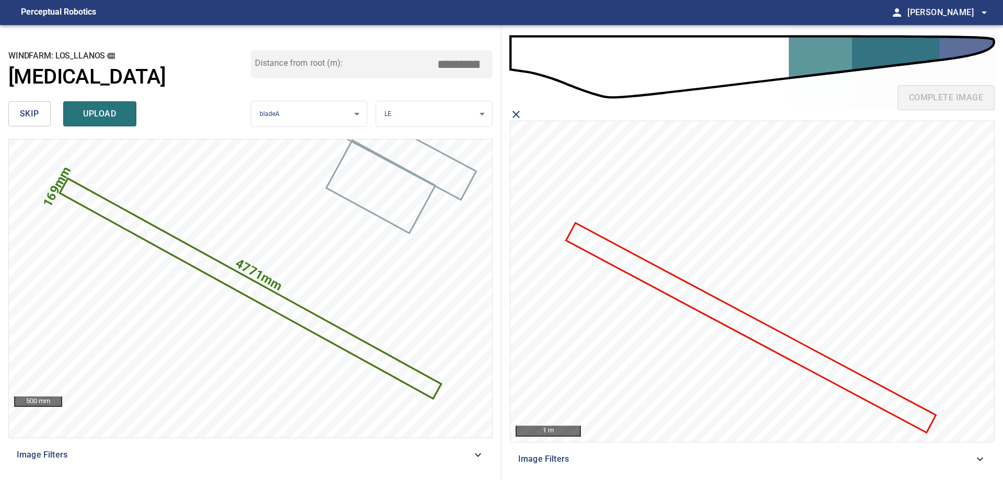
click at [620, 258] on icon at bounding box center [751, 327] width 368 height 207
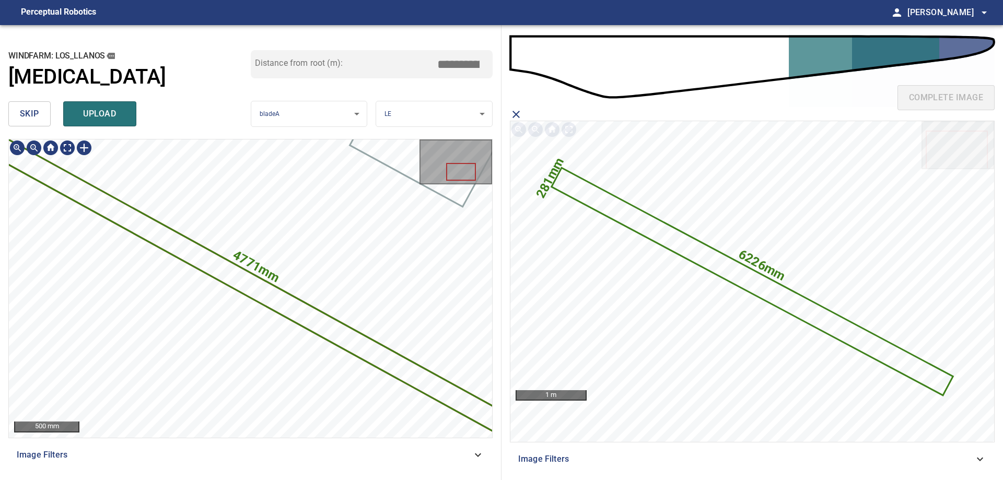
click at [265, 300] on icon at bounding box center [245, 282] width 517 height 297
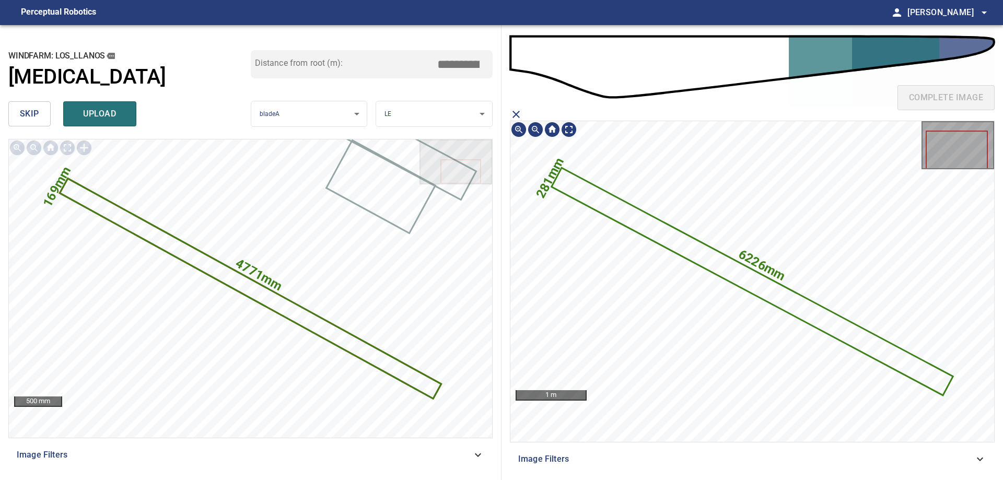
click at [672, 230] on icon at bounding box center [751, 281] width 399 height 225
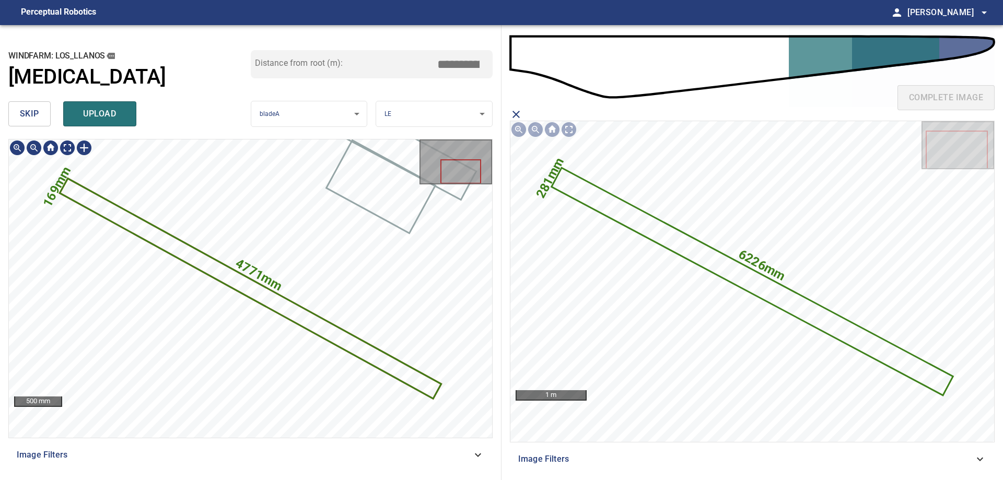
click at [320, 332] on icon at bounding box center [250, 289] width 379 height 218
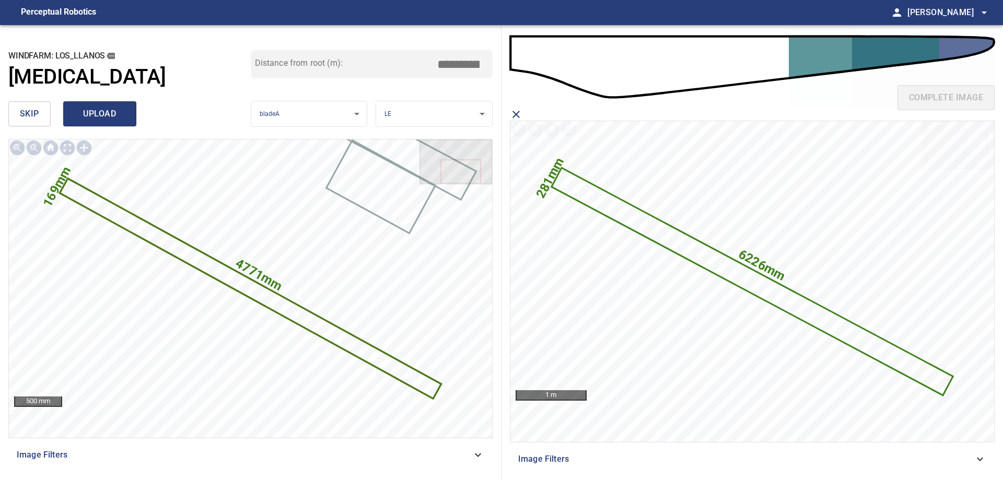
click at [99, 110] on span "upload" at bounding box center [100, 114] width 50 height 15
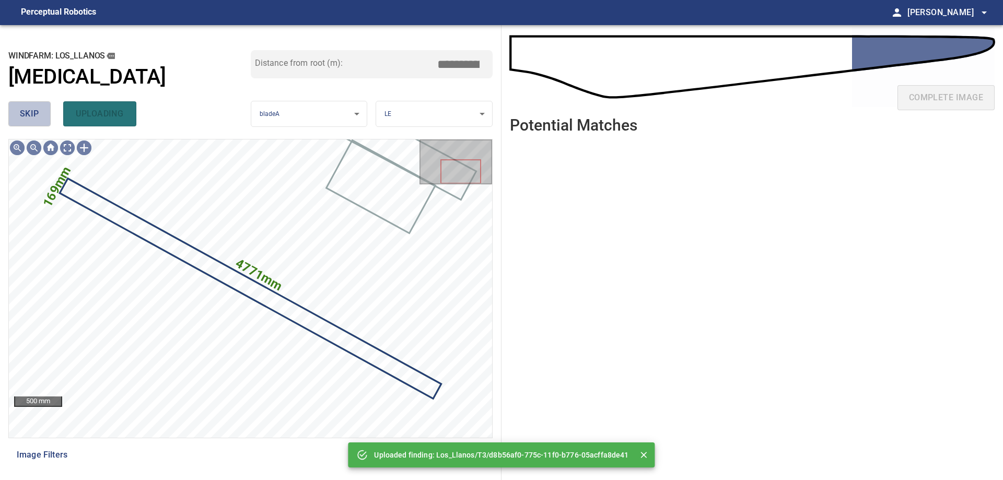
drag, startPoint x: 38, startPoint y: 108, endPoint x: 63, endPoint y: 123, distance: 30.0
click at [38, 111] on span "skip" at bounding box center [29, 114] width 19 height 15
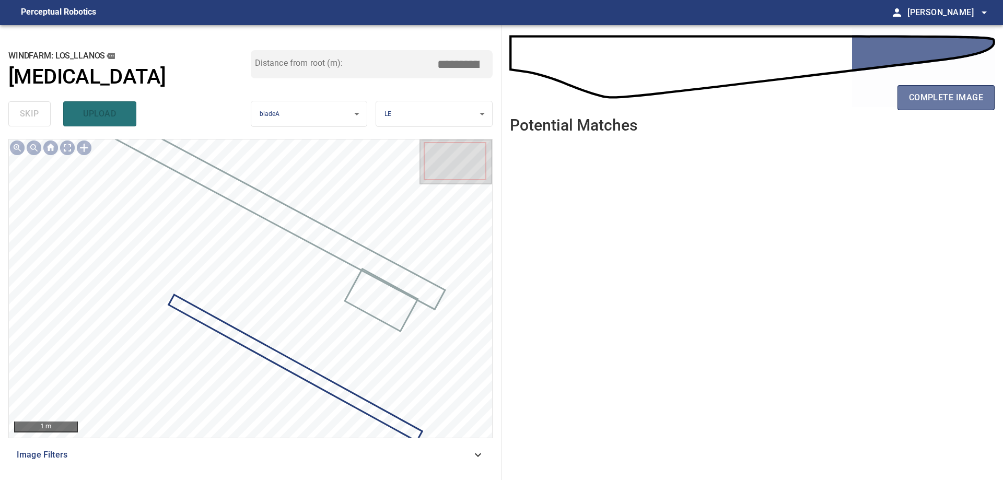
drag, startPoint x: 979, startPoint y: 97, endPoint x: 297, endPoint y: 3, distance: 687.8
click at [978, 97] on span "complete image" at bounding box center [946, 97] width 74 height 15
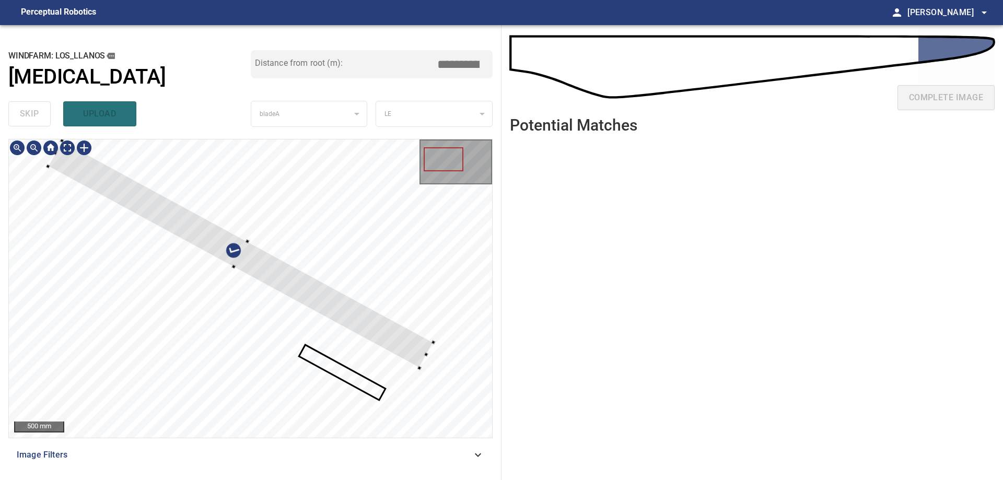
click at [298, 291] on div at bounding box center [240, 254] width 385 height 228
click at [226, 244] on div at bounding box center [240, 252] width 385 height 228
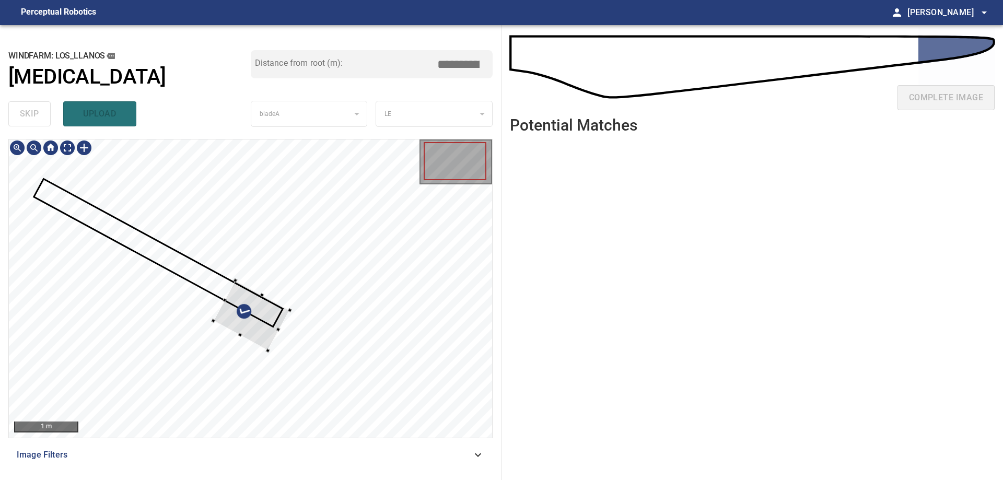
click at [299, 278] on div at bounding box center [250, 288] width 483 height 298
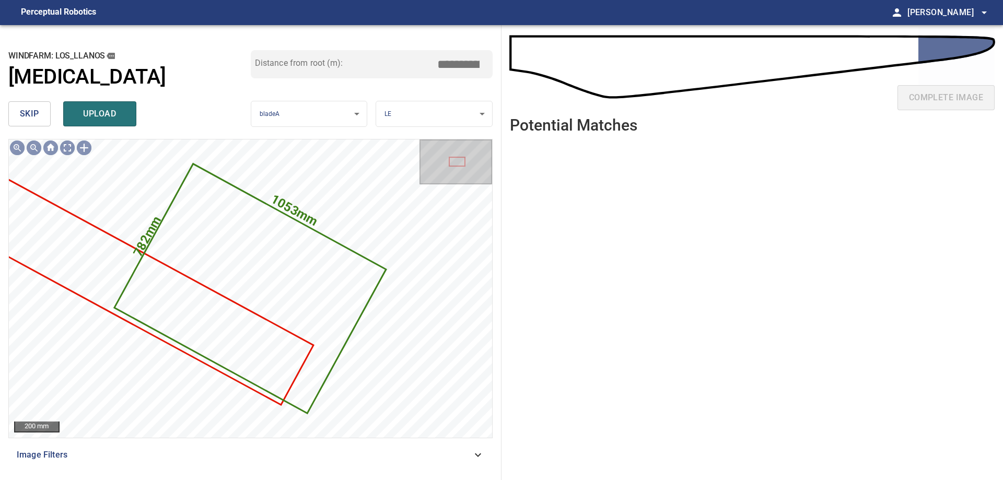
click at [41, 113] on button "skip" at bounding box center [29, 113] width 42 height 25
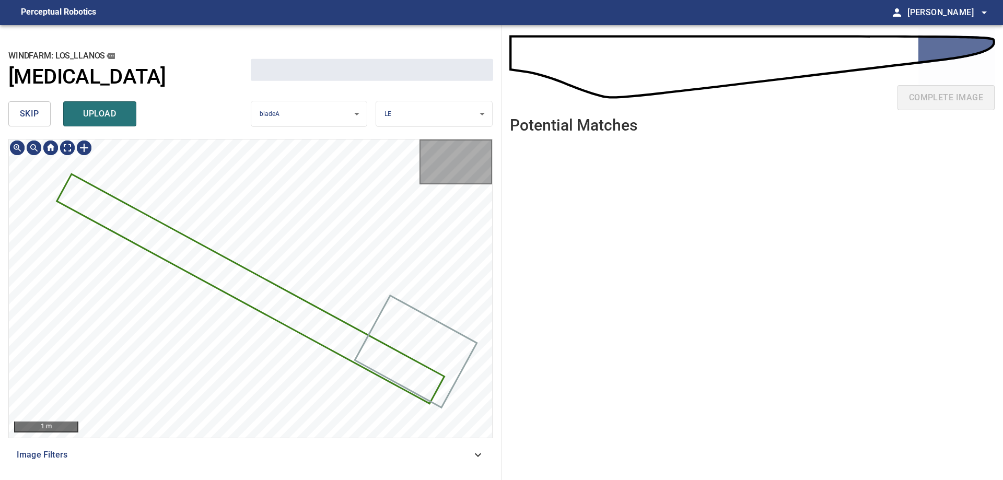
click at [41, 113] on button "skip" at bounding box center [29, 113] width 42 height 25
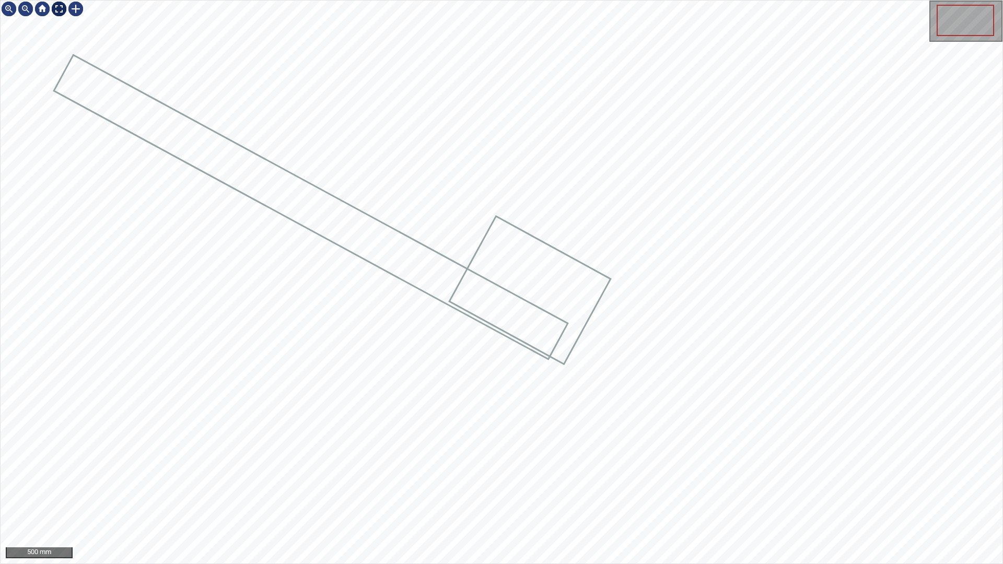
click at [60, 7] on div at bounding box center [59, 9] width 17 height 17
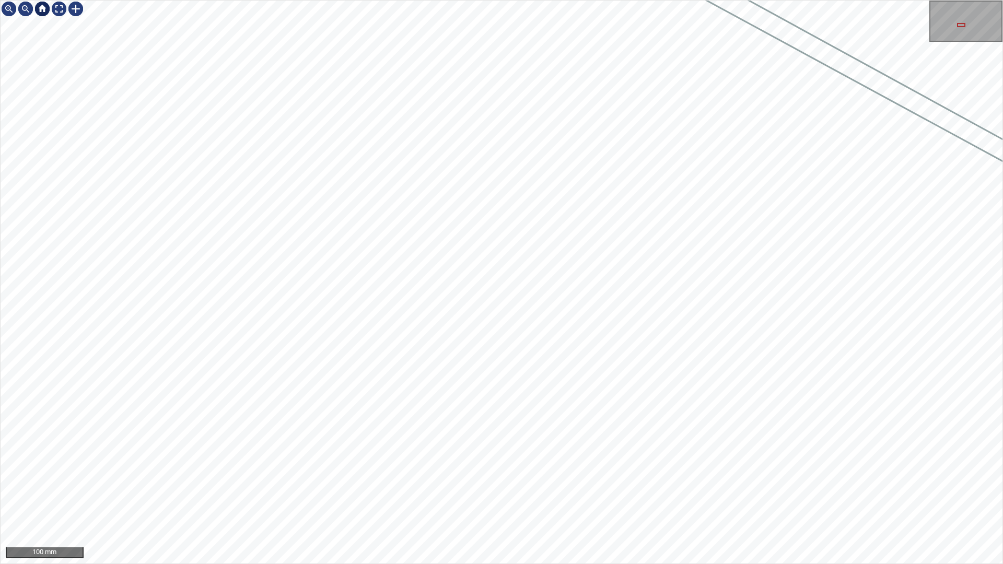
click at [56, 7] on div at bounding box center [59, 9] width 17 height 17
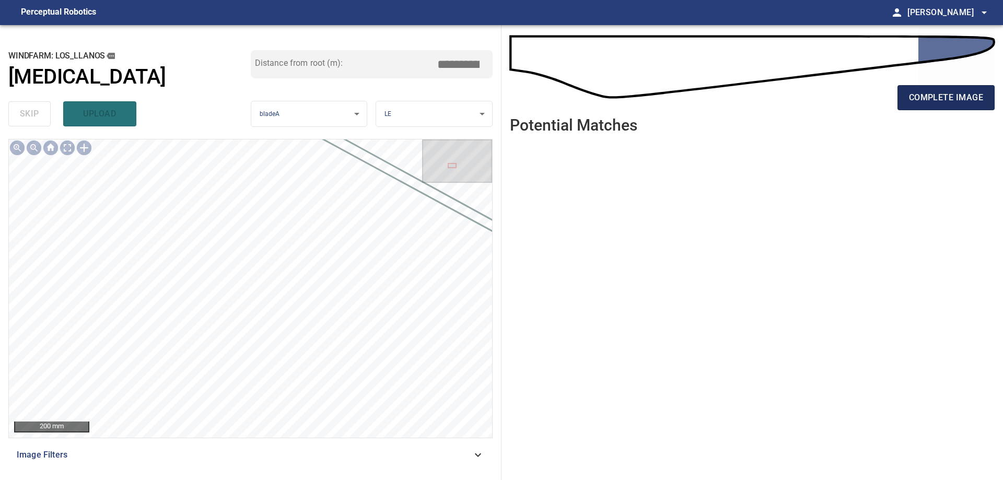
click at [946, 107] on button "complete image" at bounding box center [945, 97] width 97 height 25
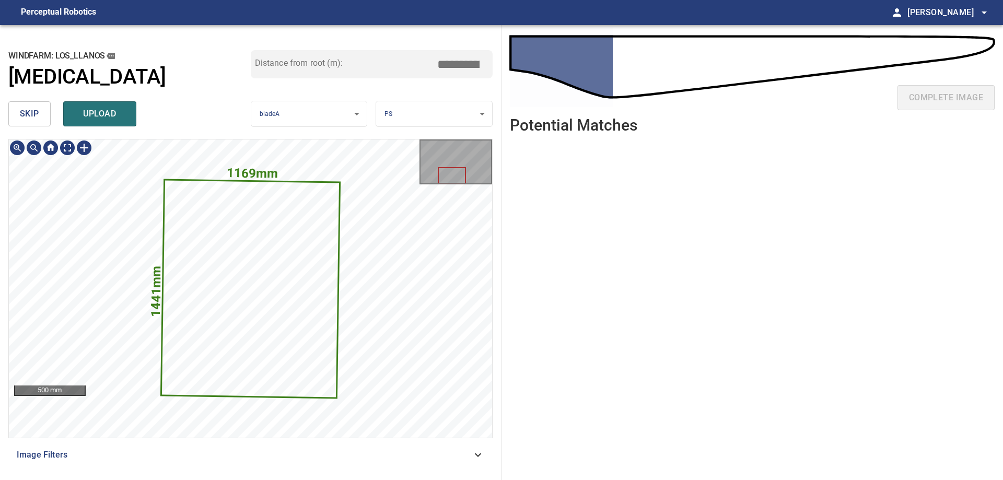
click at [278, 322] on icon at bounding box center [250, 288] width 177 height 217
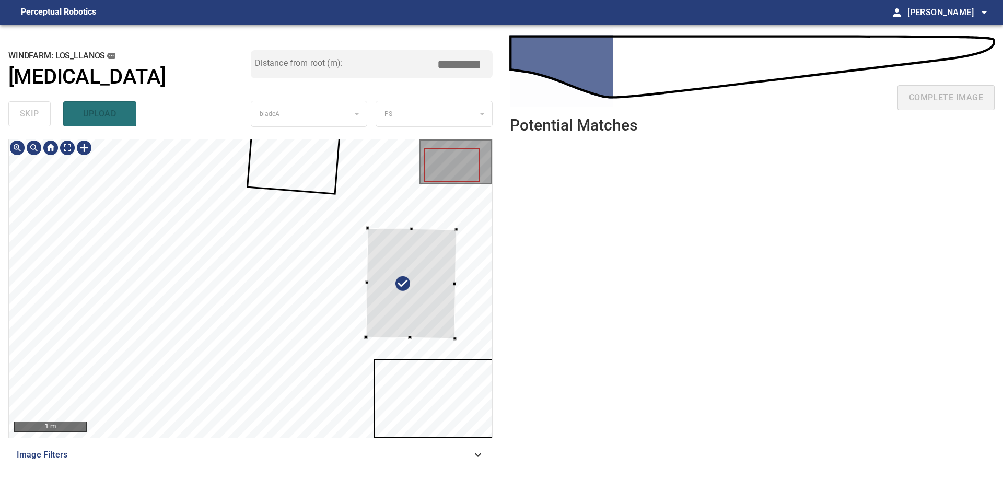
click at [408, 307] on div at bounding box center [411, 283] width 90 height 111
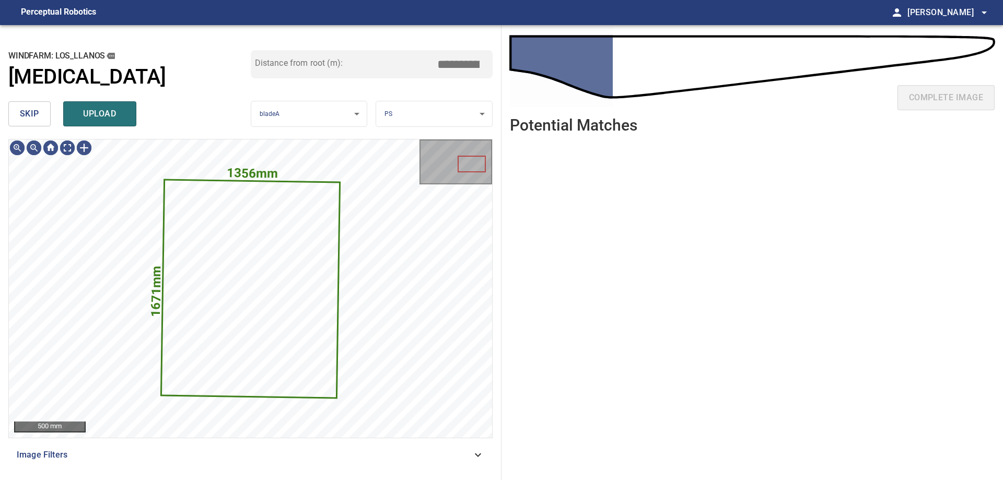
click at [28, 114] on span "skip" at bounding box center [29, 114] width 19 height 15
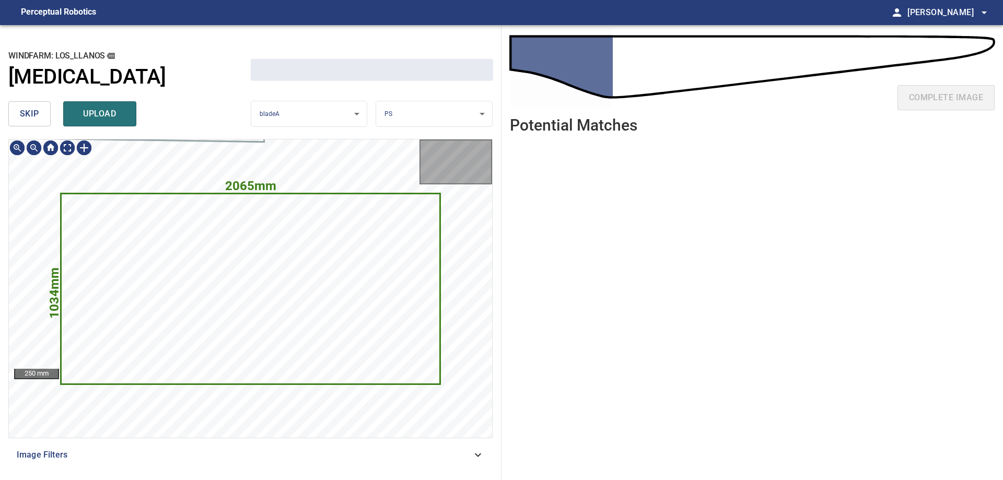
click at [29, 114] on span "skip" at bounding box center [29, 114] width 19 height 15
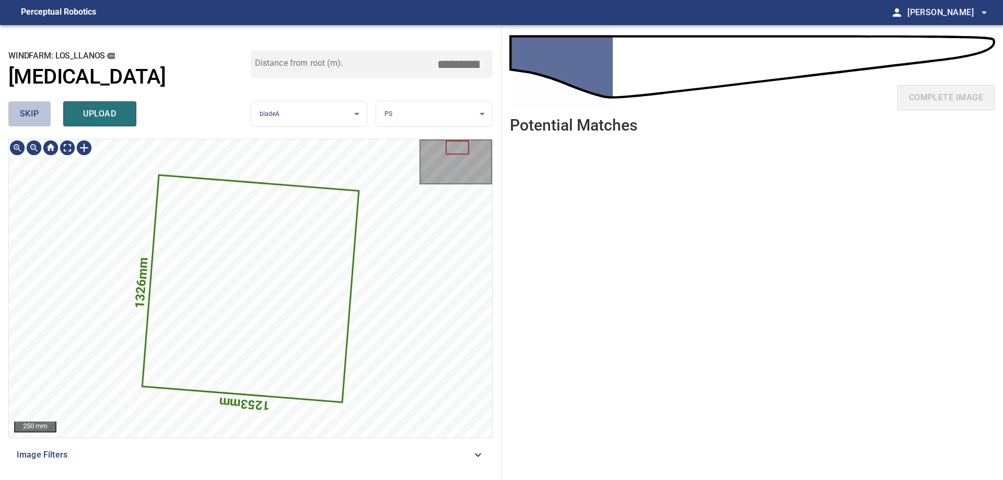
click at [29, 114] on span "skip" at bounding box center [29, 114] width 19 height 15
type input "****"
click at [29, 114] on div "skip upload" at bounding box center [129, 113] width 242 height 33
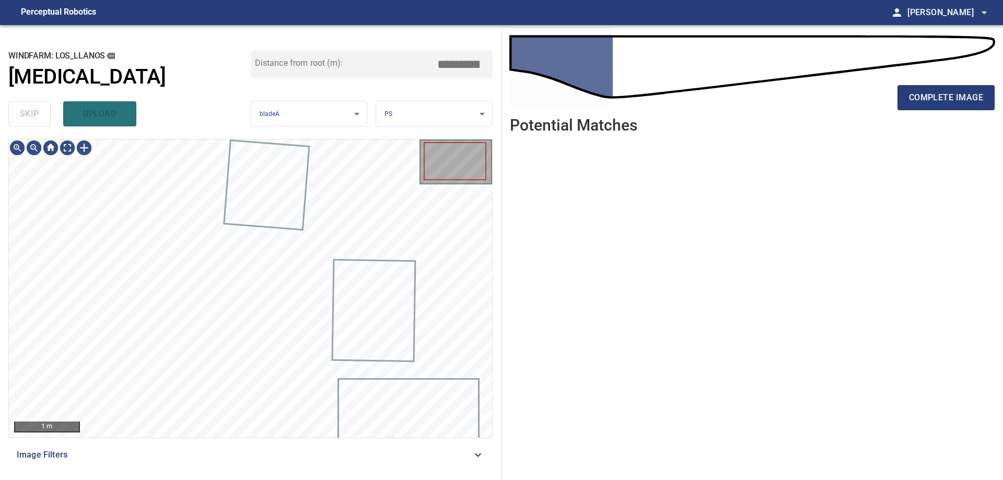
click at [29, 114] on div "skip upload" at bounding box center [129, 113] width 242 height 33
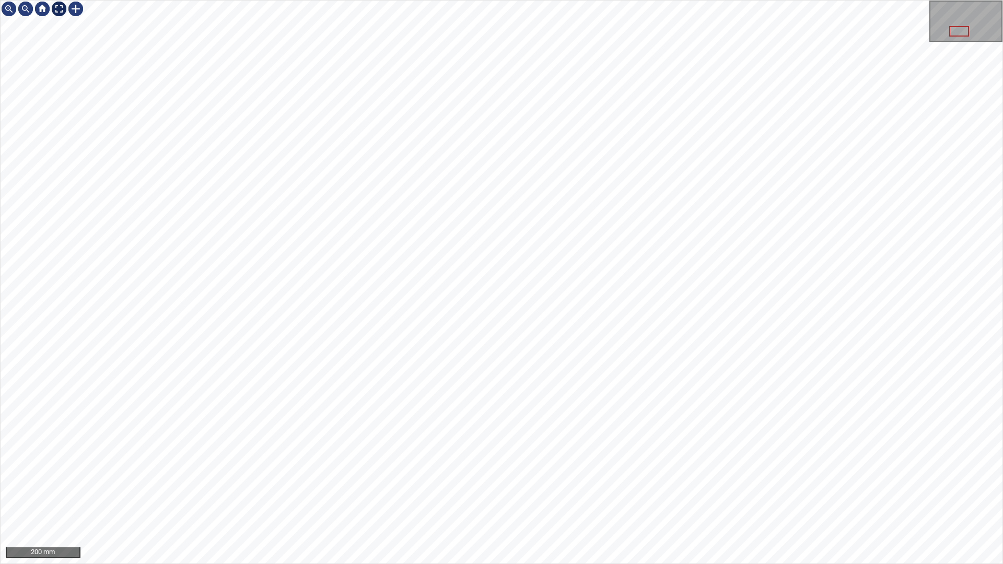
click at [60, 5] on div at bounding box center [59, 9] width 17 height 17
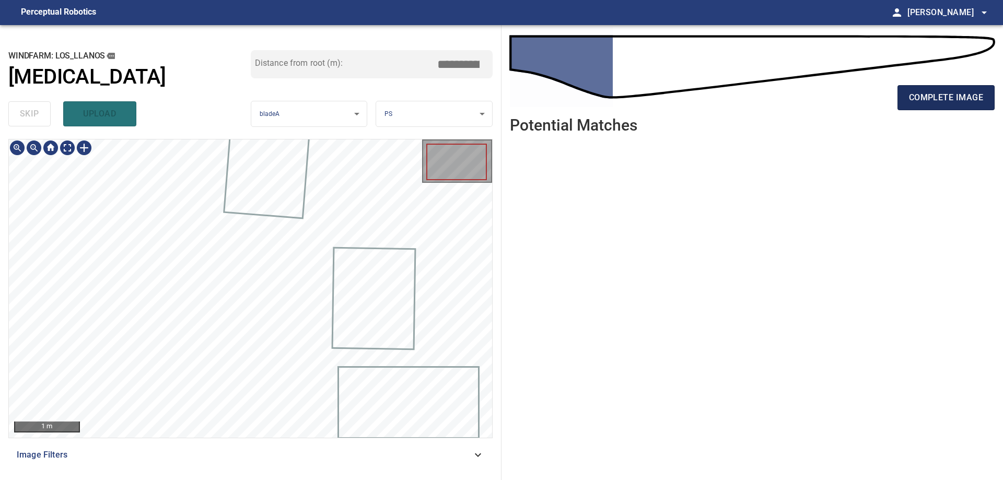
click at [929, 100] on span "complete image" at bounding box center [946, 97] width 74 height 15
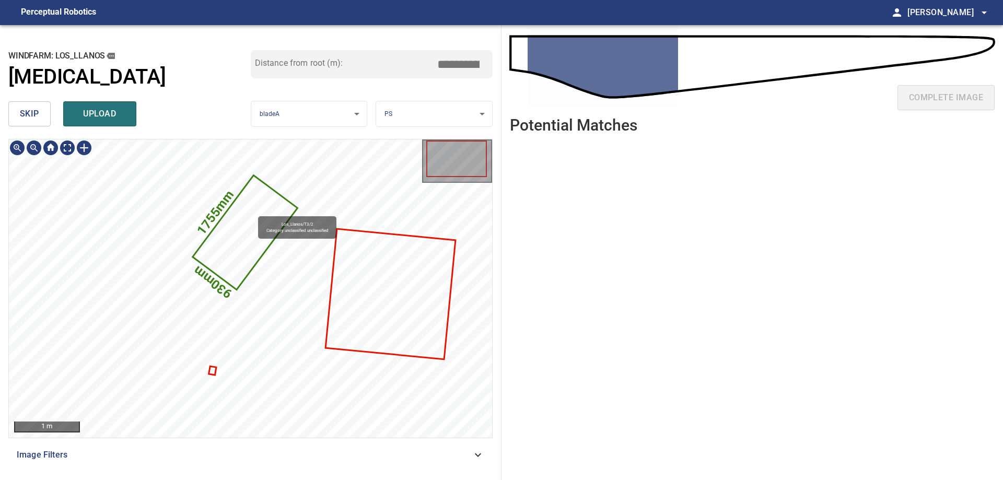
click at [253, 211] on icon at bounding box center [245, 232] width 103 height 112
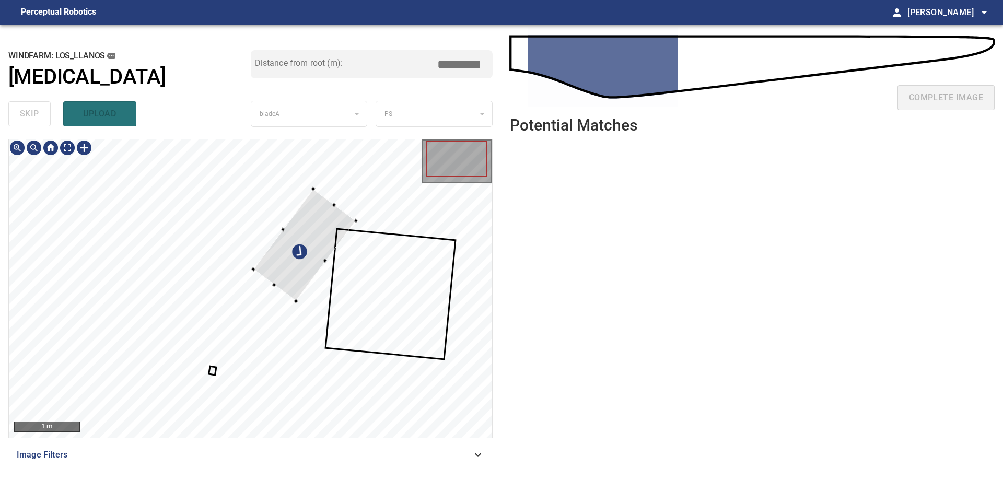
click at [429, 285] on div at bounding box center [250, 288] width 483 height 298
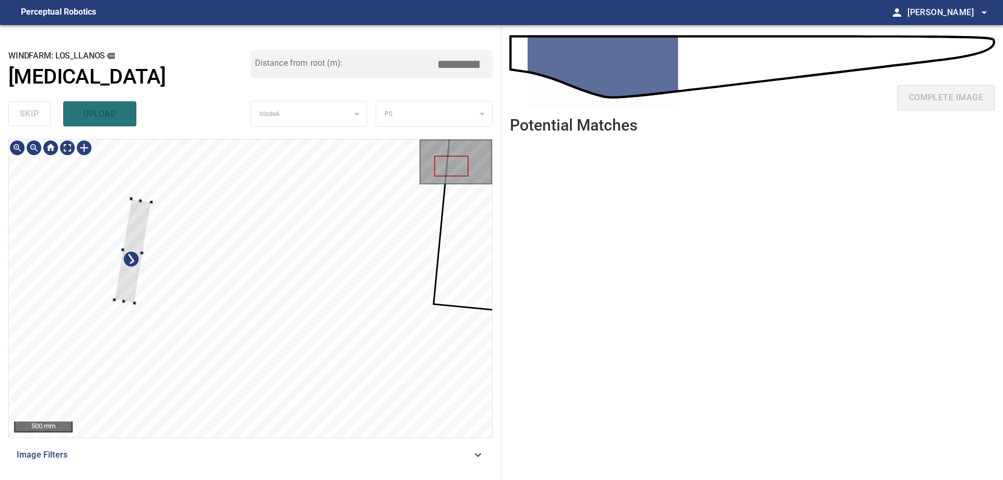
click at [109, 216] on div at bounding box center [250, 288] width 483 height 298
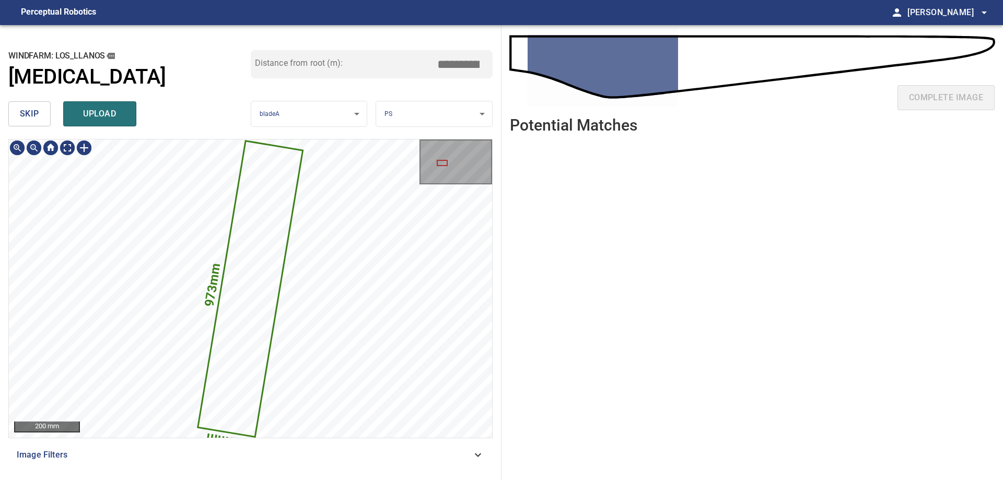
click at [260, 281] on icon at bounding box center [250, 289] width 103 height 294
click at [46, 106] on button "skip" at bounding box center [29, 113] width 42 height 25
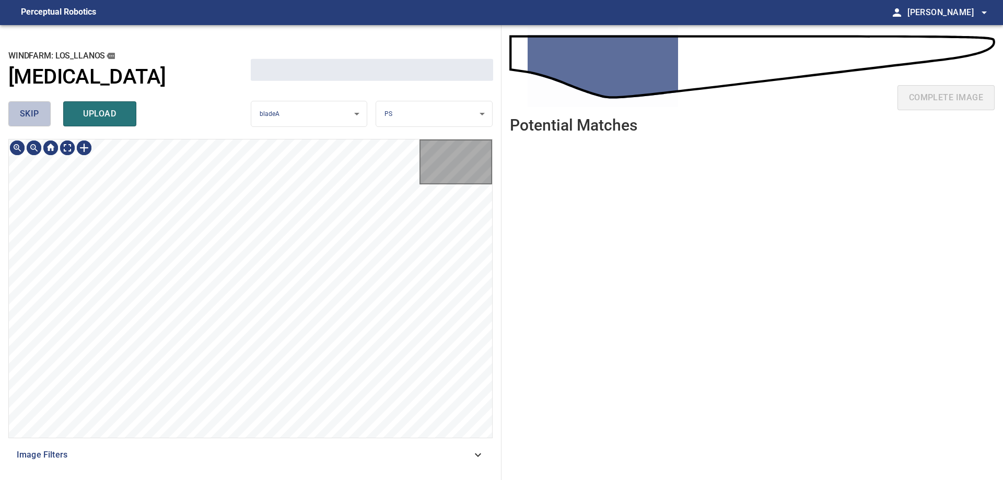
click at [46, 106] on button "skip" at bounding box center [29, 113] width 42 height 25
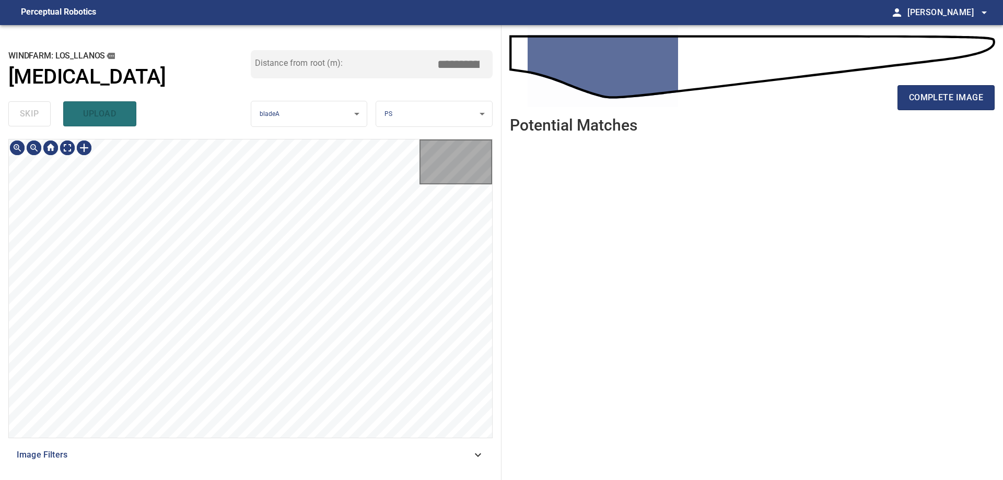
type input "****"
click at [46, 106] on div "skip upload" at bounding box center [129, 113] width 242 height 33
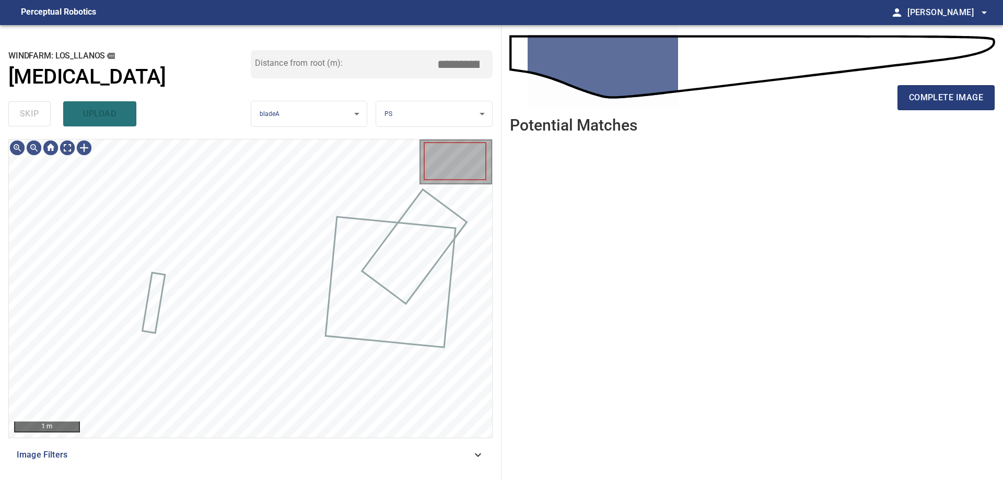
drag, startPoint x: 46, startPoint y: 106, endPoint x: 40, endPoint y: 148, distance: 42.8
click at [46, 107] on div "skip upload" at bounding box center [129, 113] width 242 height 33
click at [65, 156] on div "1 m" at bounding box center [250, 288] width 483 height 298
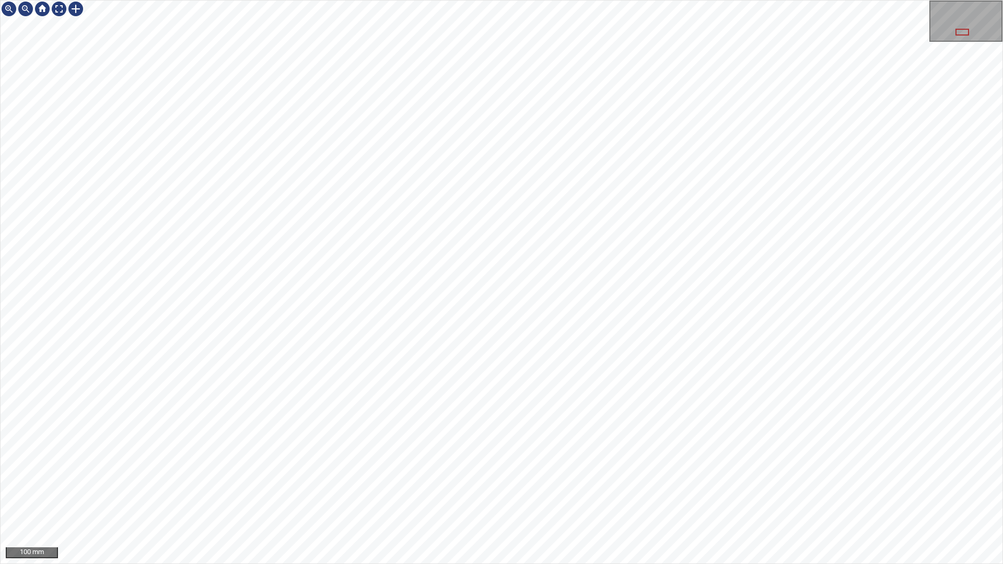
click at [697, 479] on div "100 mm" at bounding box center [501, 282] width 1003 height 564
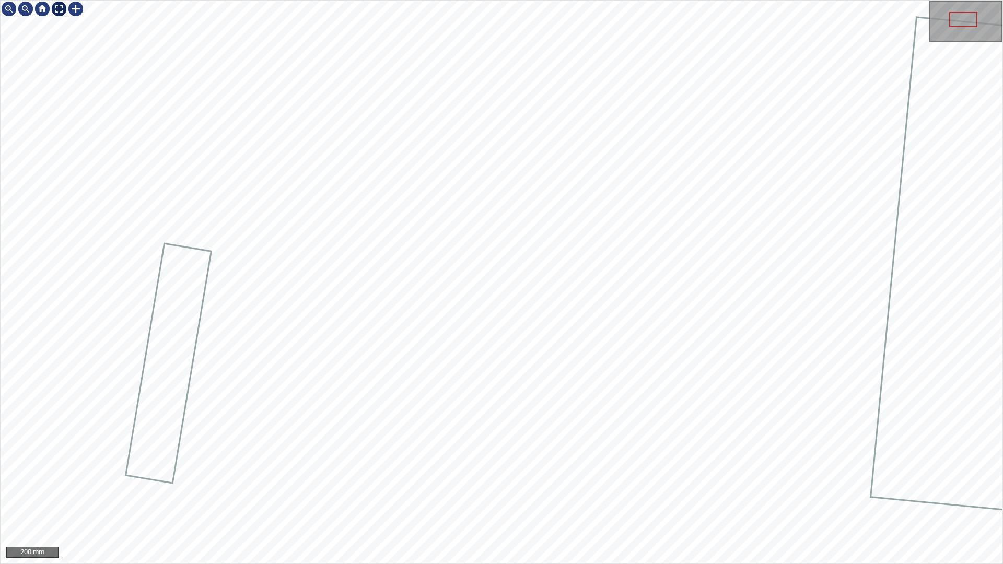
click at [61, 15] on div at bounding box center [59, 9] width 17 height 17
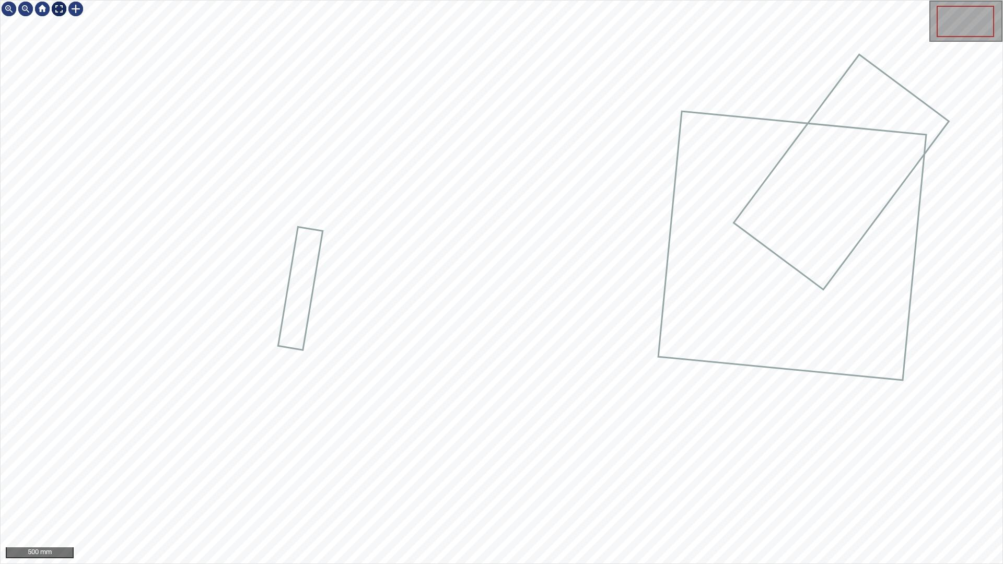
click at [58, 7] on div at bounding box center [59, 9] width 17 height 17
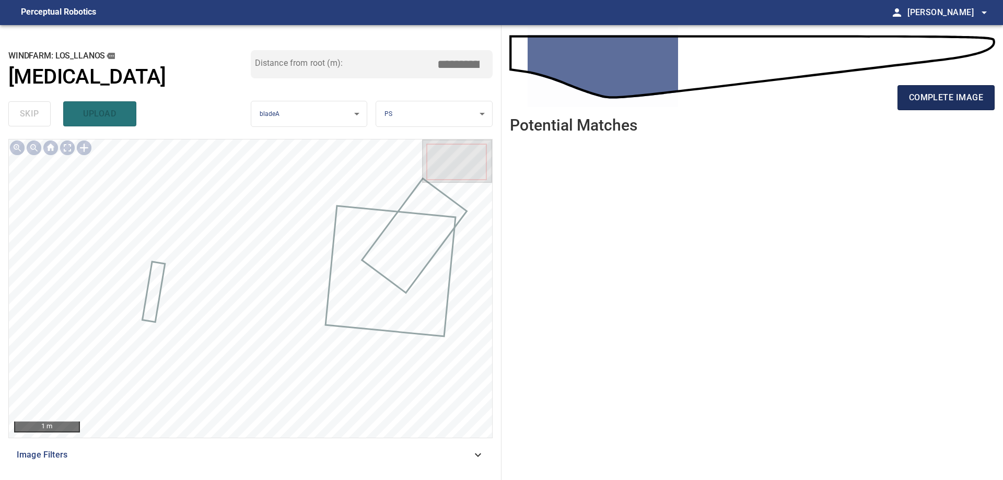
drag, startPoint x: 956, startPoint y: 104, endPoint x: 965, endPoint y: 107, distance: 9.4
click at [965, 107] on button "complete image" at bounding box center [945, 97] width 97 height 25
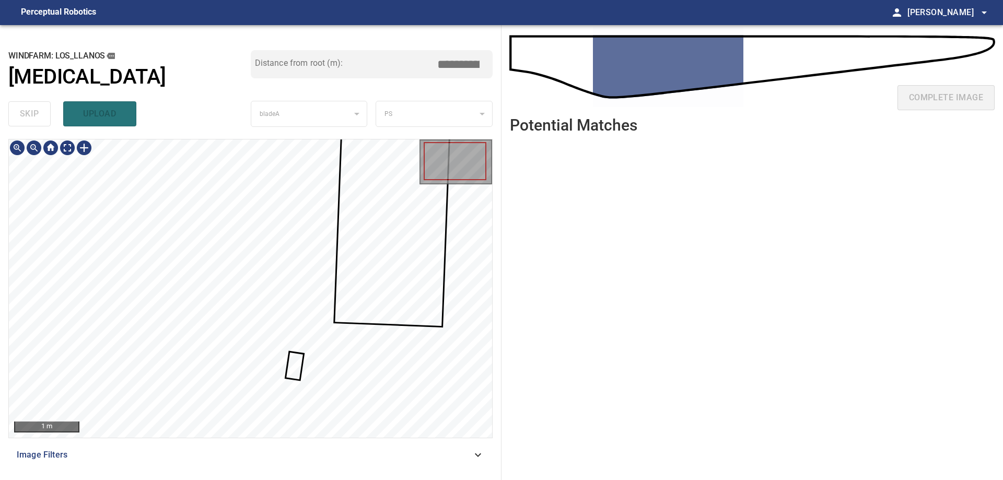
click at [289, 362] on div at bounding box center [250, 288] width 483 height 298
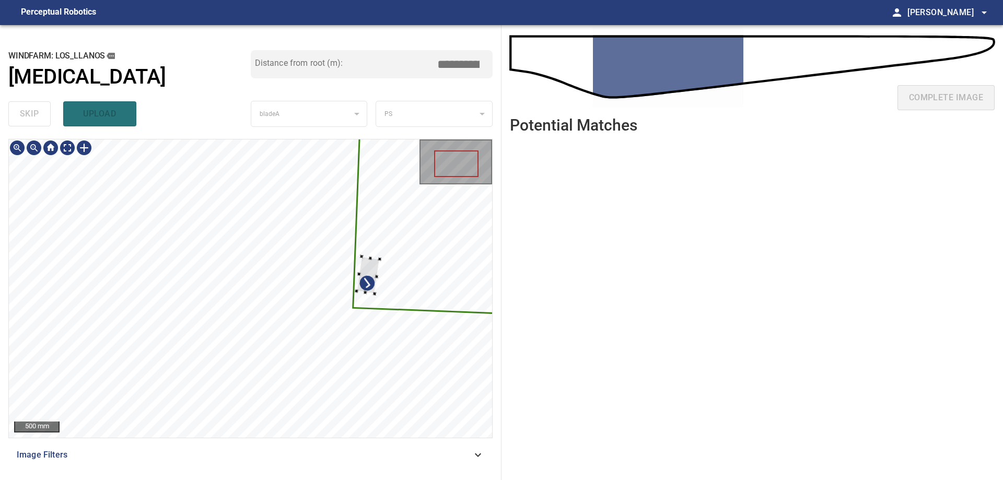
click at [382, 254] on div at bounding box center [250, 288] width 483 height 298
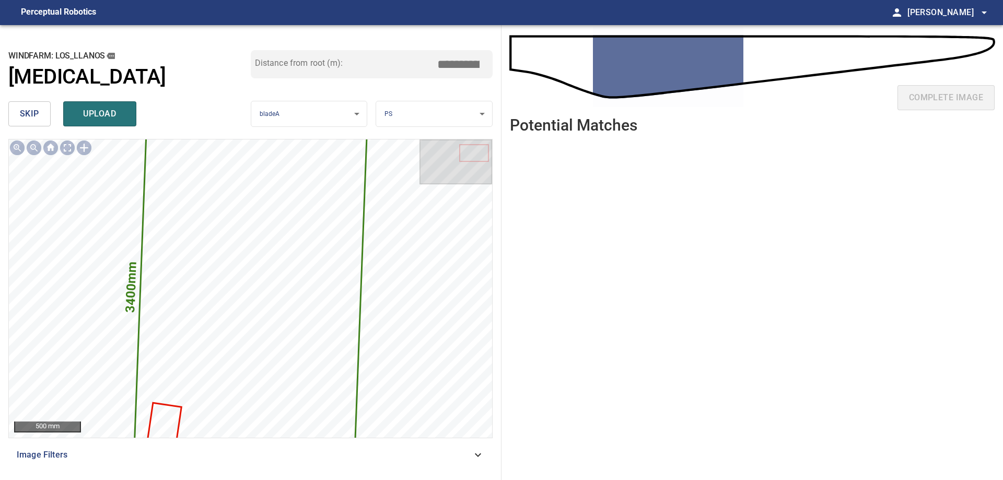
click at [36, 115] on span "skip" at bounding box center [29, 114] width 19 height 15
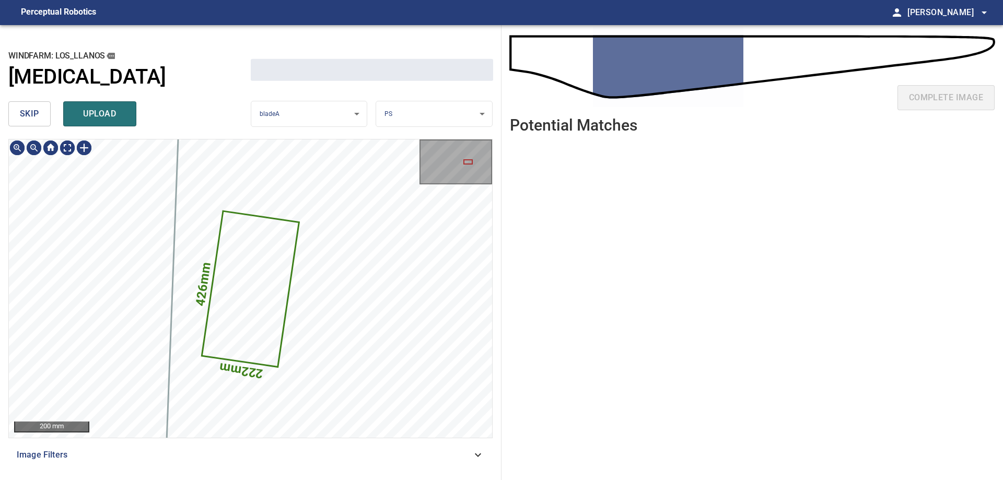
click at [36, 115] on span "skip" at bounding box center [29, 114] width 19 height 15
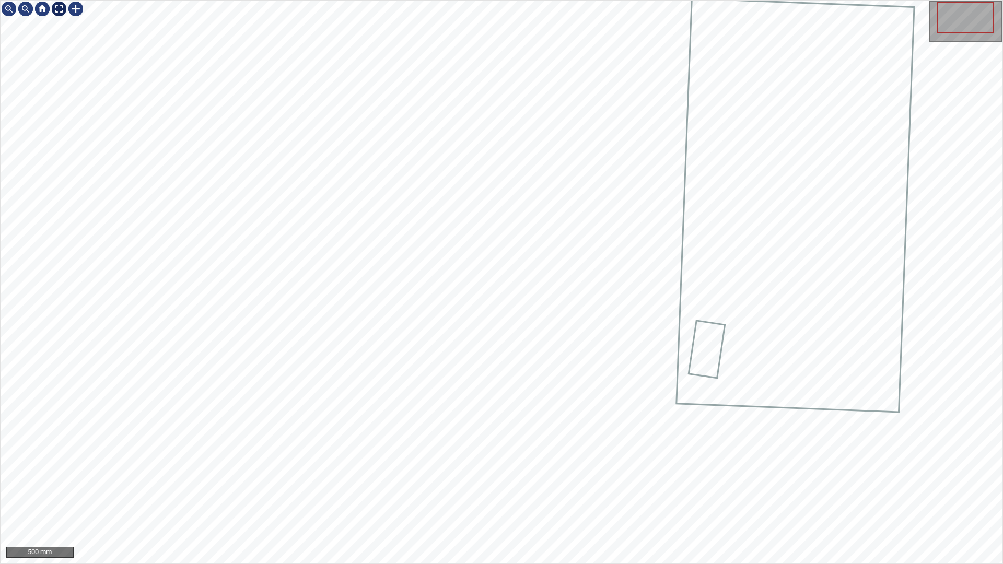
click at [62, 7] on div at bounding box center [59, 9] width 17 height 17
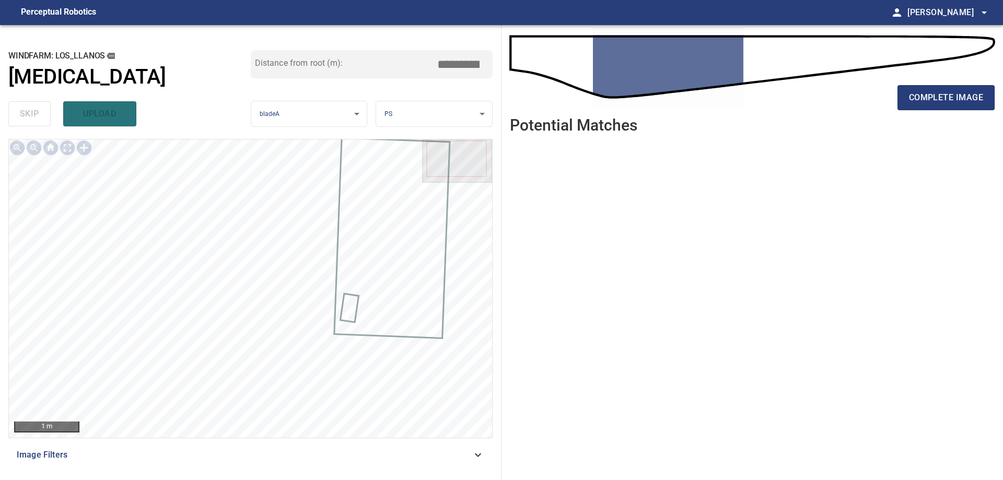
click at [450, 449] on span "Image Filters" at bounding box center [244, 455] width 455 height 13
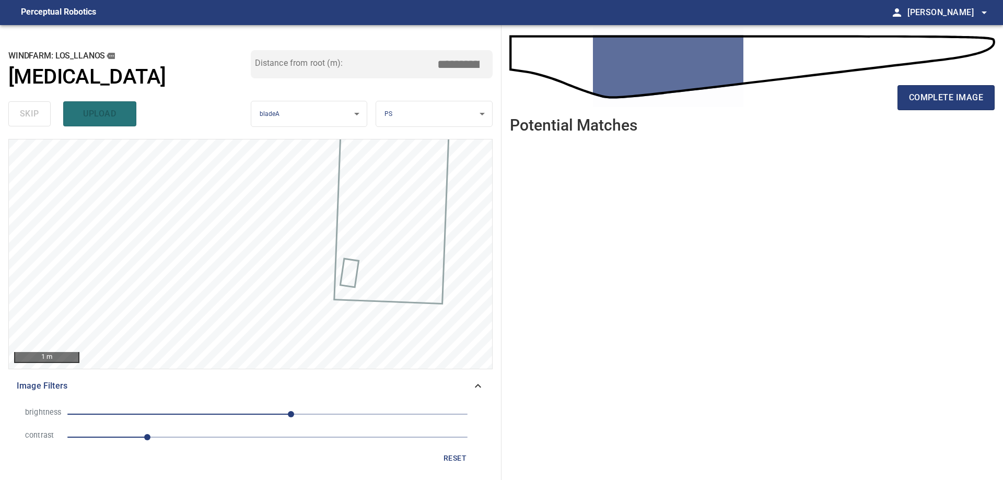
click at [250, 433] on span "1" at bounding box center [267, 437] width 400 height 15
click at [192, 414] on span "30" at bounding box center [267, 414] width 400 height 15
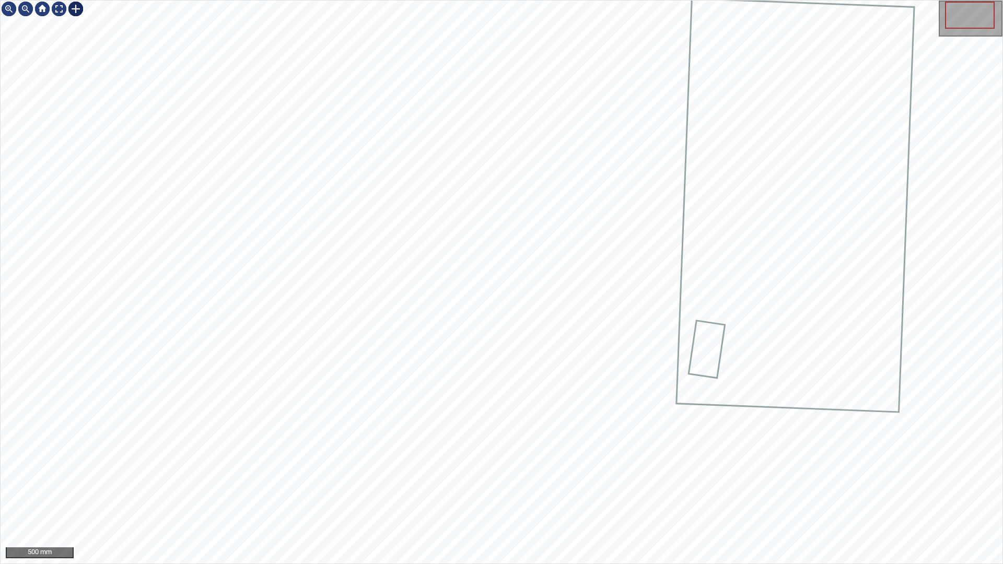
click at [84, 9] on div at bounding box center [75, 9] width 17 height 17
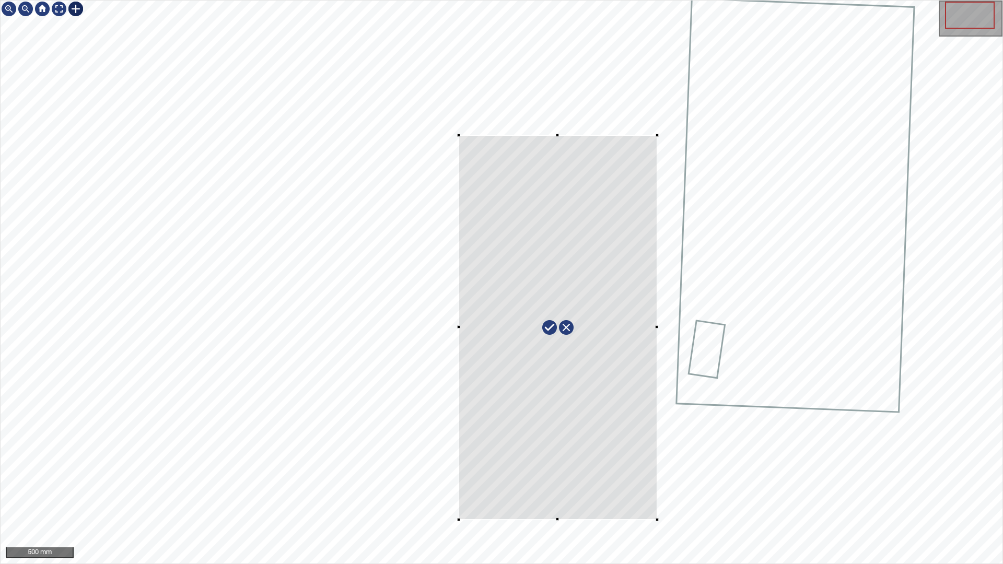
click at [656, 479] on div at bounding box center [502, 282] width 1002 height 563
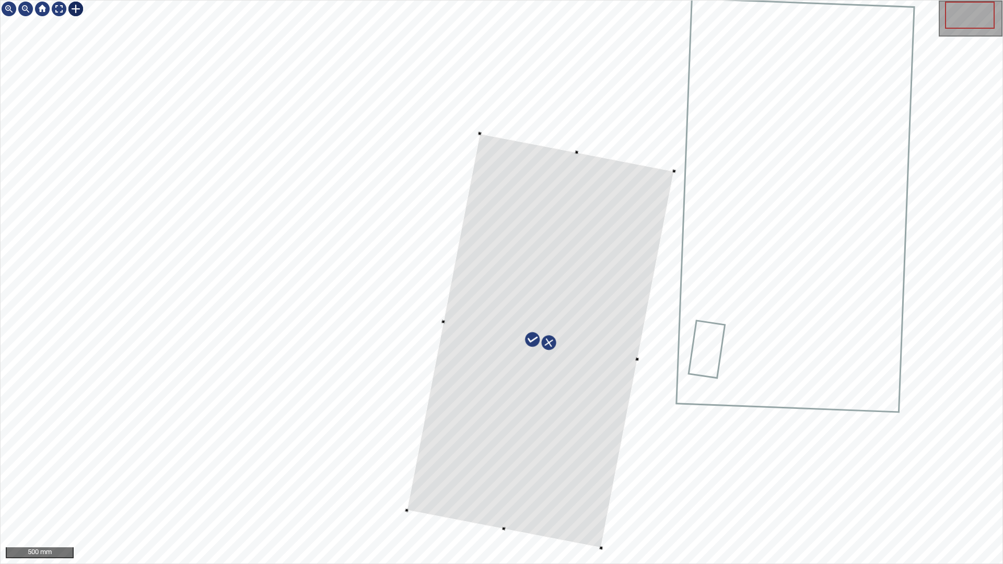
click at [602, 479] on div at bounding box center [540, 341] width 267 height 415
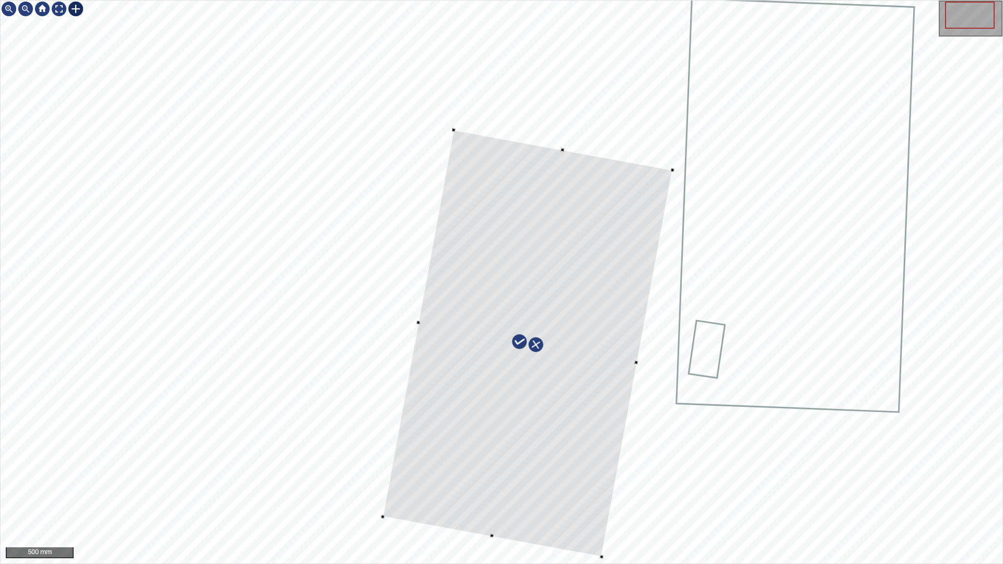
click at [379, 479] on div at bounding box center [502, 282] width 1002 height 563
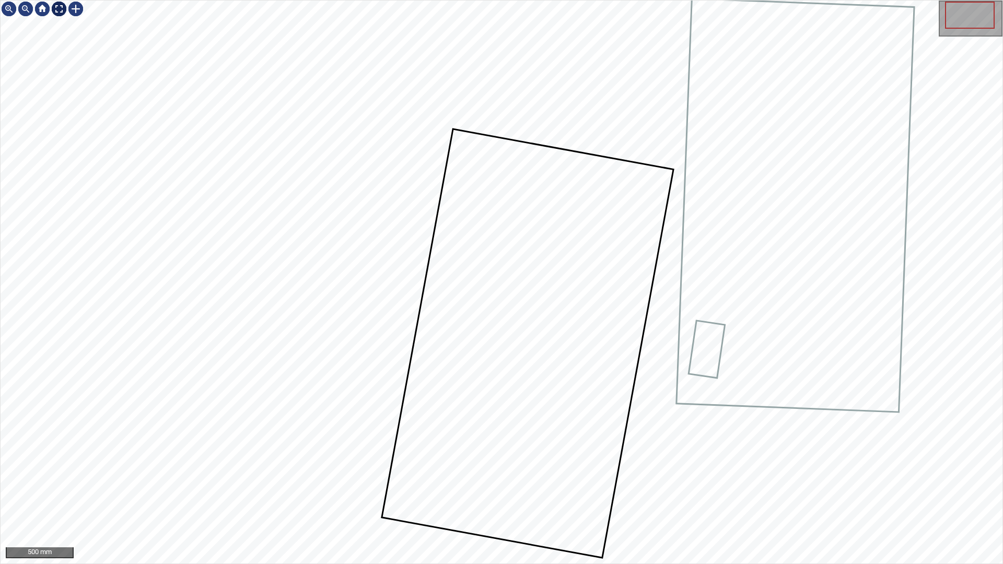
click at [58, 6] on div at bounding box center [59, 9] width 17 height 17
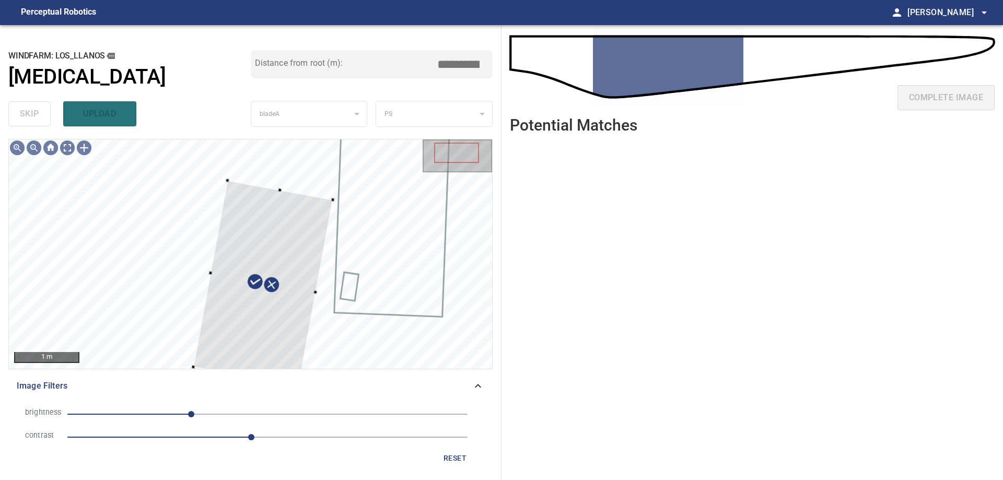
click at [480, 387] on icon at bounding box center [478, 386] width 6 height 4
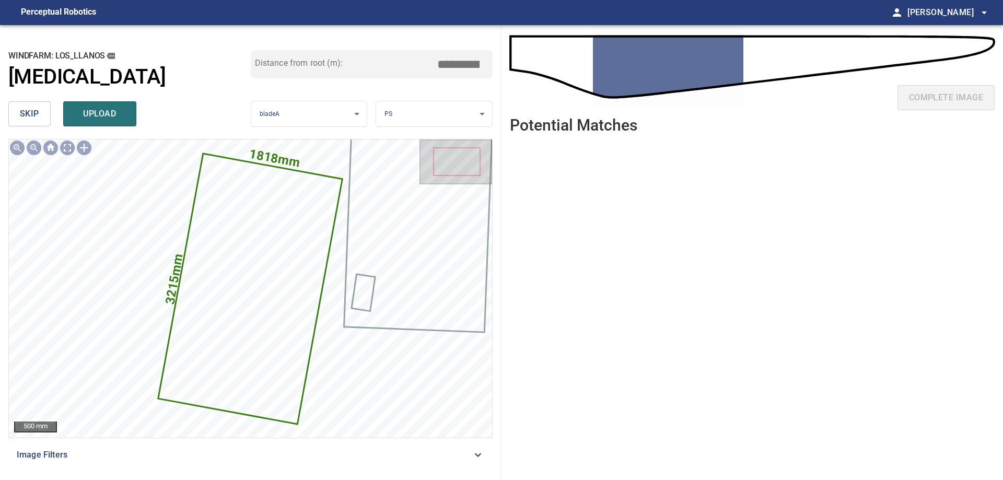
drag, startPoint x: 452, startPoint y: 62, endPoint x: 531, endPoint y: 94, distance: 85.0
click at [522, 90] on div "**********" at bounding box center [501, 252] width 1003 height 455
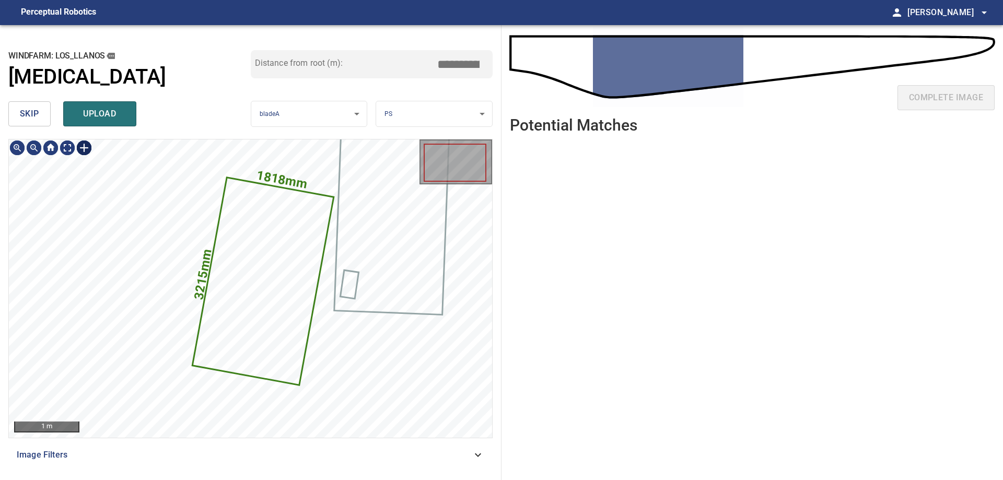
click at [87, 145] on div at bounding box center [84, 147] width 17 height 17
click at [232, 178] on div "1818mm 3215mm" at bounding box center [250, 288] width 483 height 298
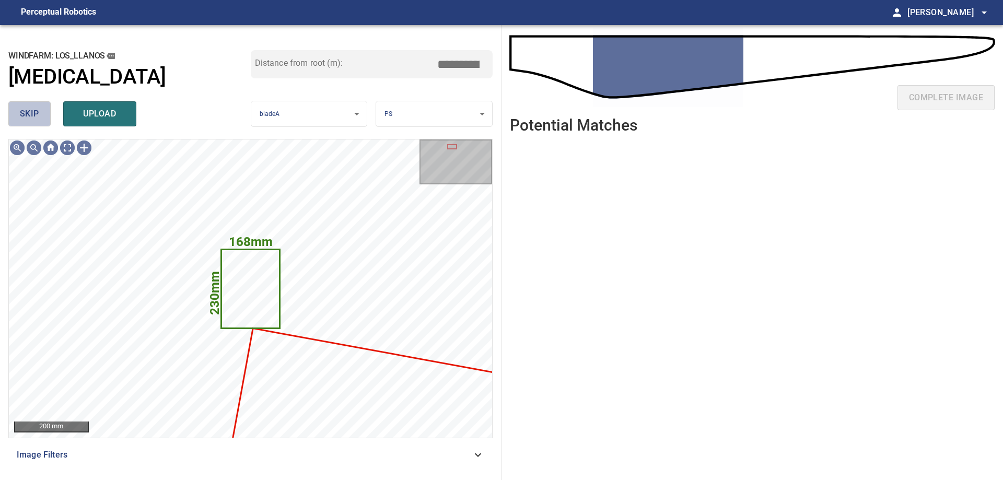
drag, startPoint x: 34, startPoint y: 113, endPoint x: 39, endPoint y: 118, distance: 7.0
click at [34, 114] on span "skip" at bounding box center [29, 114] width 19 height 15
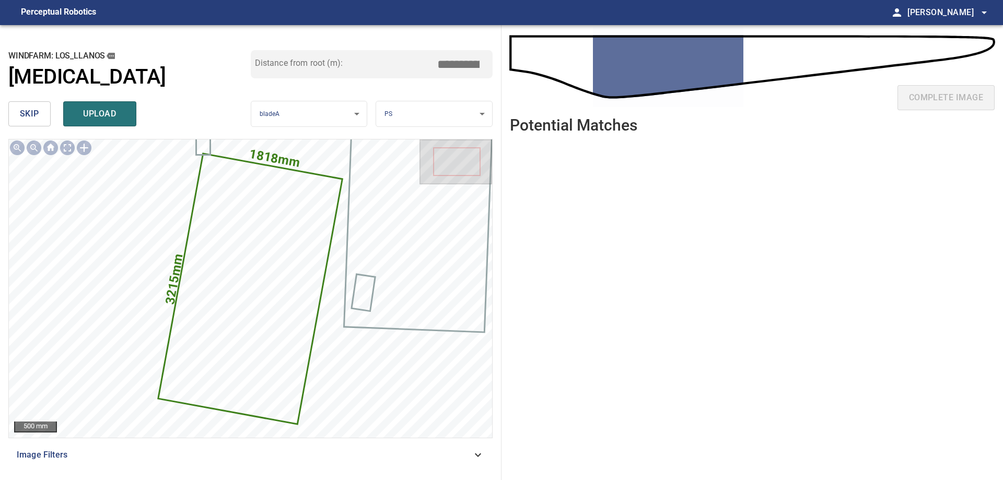
drag, startPoint x: 450, startPoint y: 60, endPoint x: 631, endPoint y: 54, distance: 181.3
click at [568, 60] on div "**********" at bounding box center [501, 252] width 1003 height 455
click at [282, 247] on icon at bounding box center [250, 288] width 182 height 269
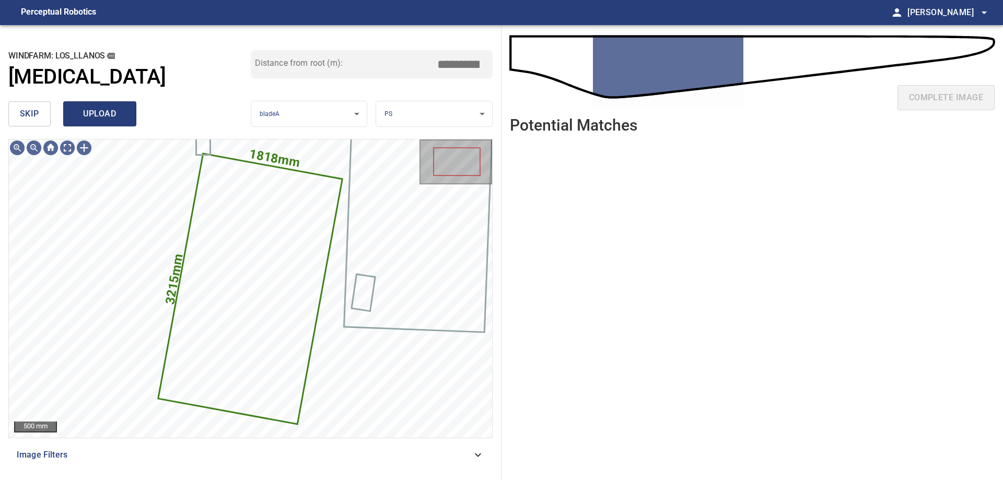
type input "****"
click at [104, 117] on span "upload" at bounding box center [100, 114] width 50 height 15
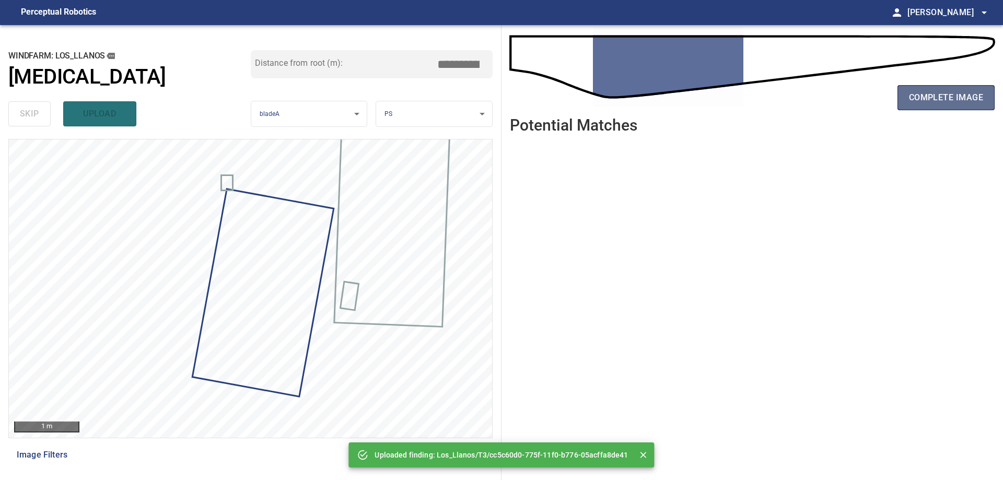
click at [944, 92] on span "complete image" at bounding box center [946, 97] width 74 height 15
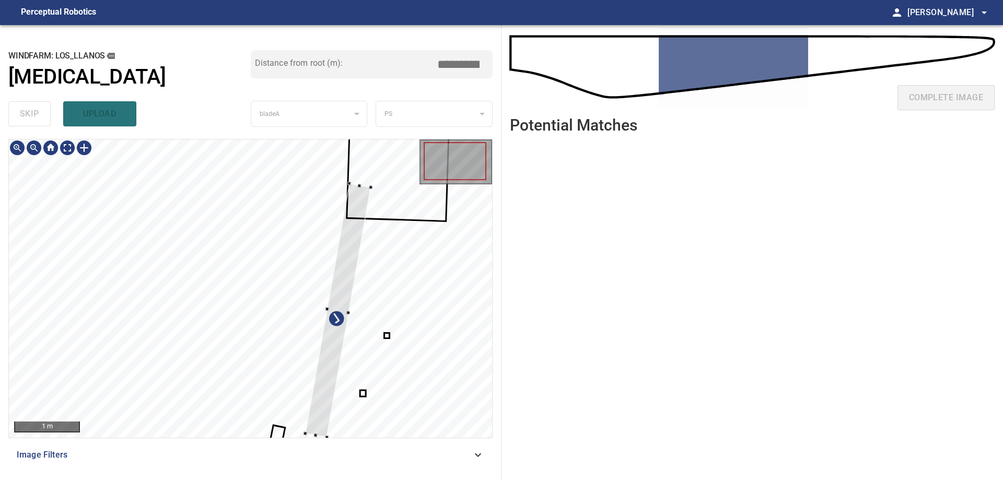
click at [354, 341] on div at bounding box center [338, 310] width 66 height 254
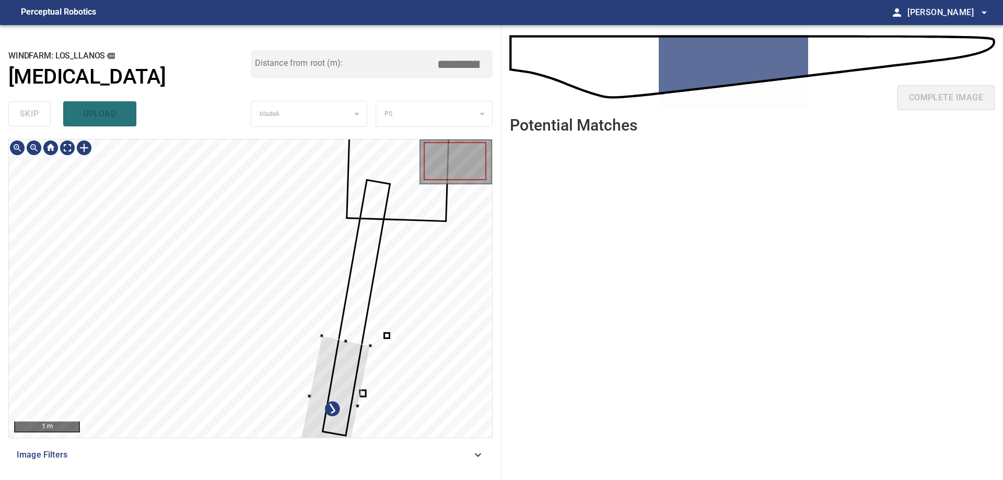
click at [370, 338] on div at bounding box center [333, 400] width 73 height 130
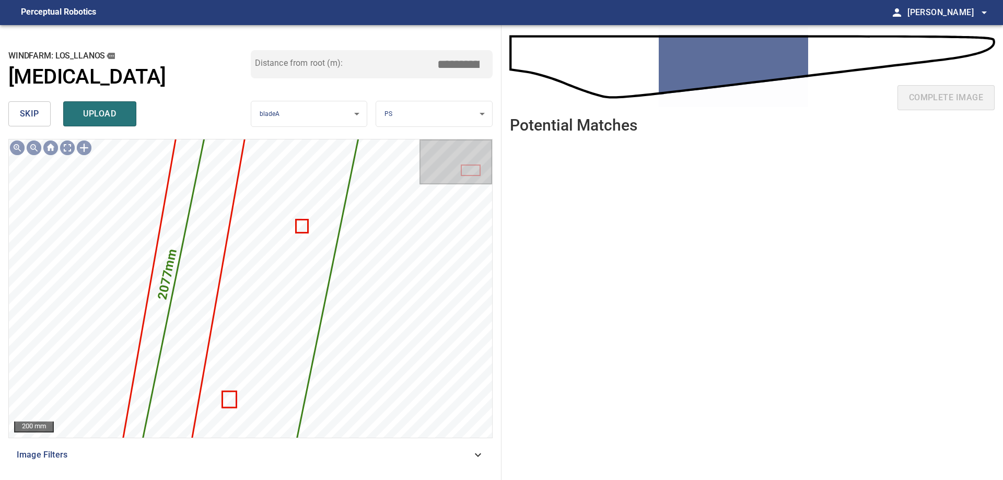
click at [42, 113] on button "skip" at bounding box center [29, 113] width 42 height 25
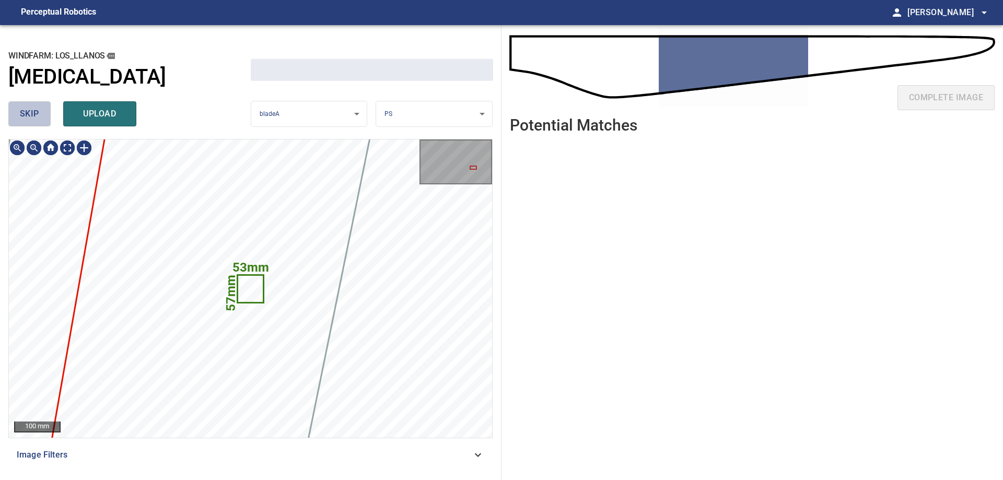
click at [42, 113] on button "skip" at bounding box center [29, 113] width 42 height 25
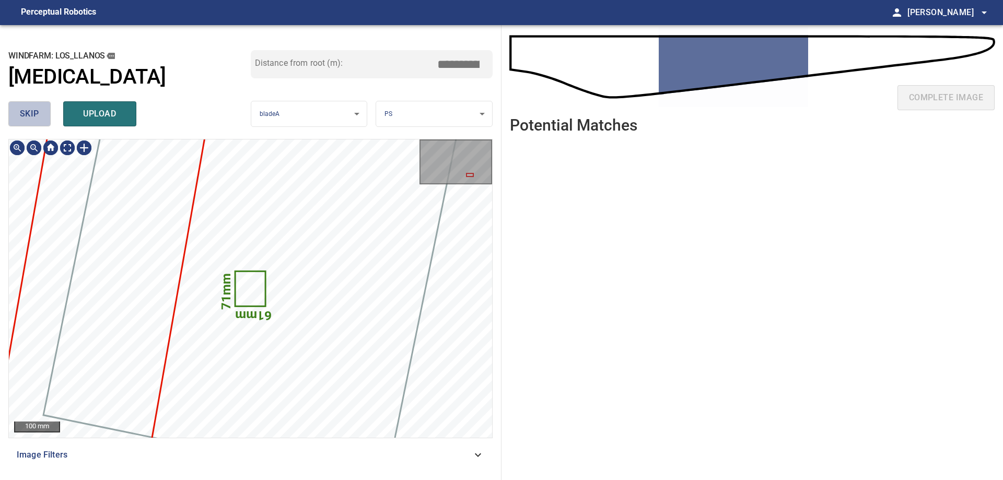
click at [42, 113] on button "skip" at bounding box center [29, 113] width 42 height 25
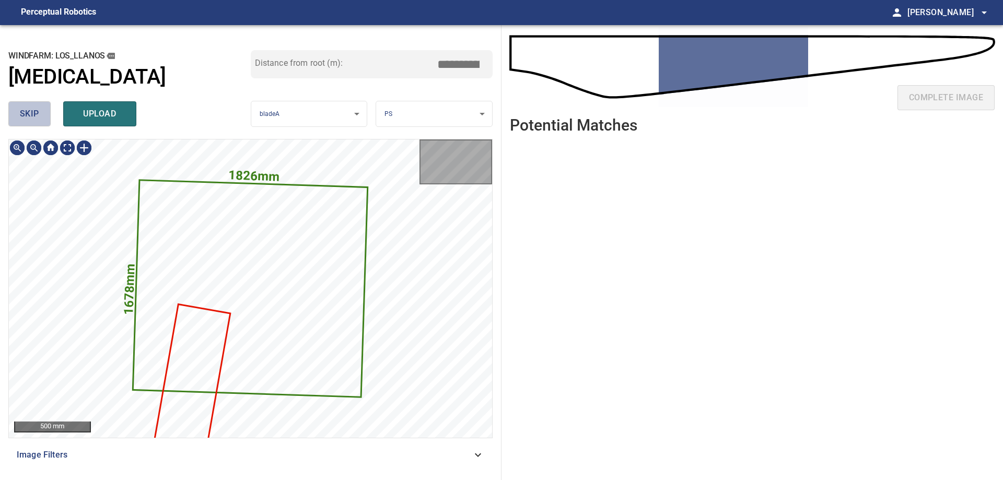
click at [42, 113] on button "skip" at bounding box center [29, 113] width 42 height 25
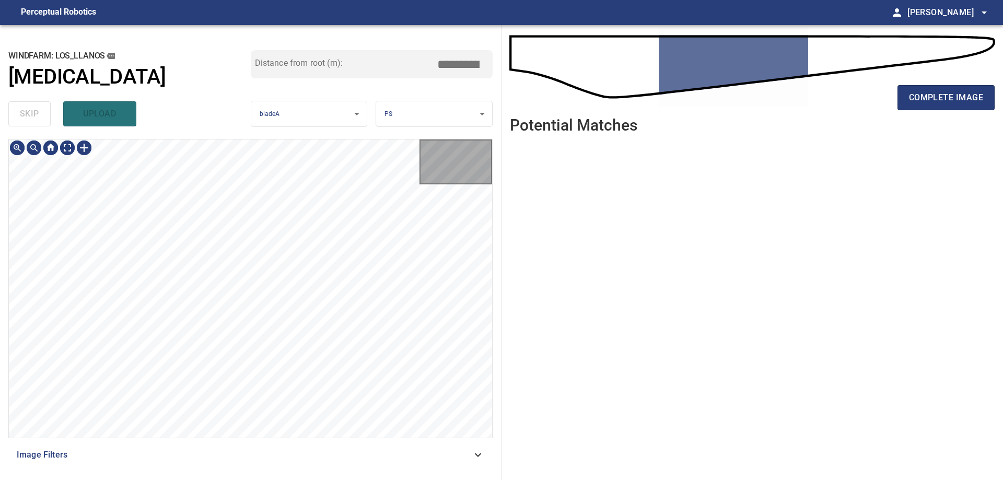
click at [42, 113] on div "skip upload" at bounding box center [129, 113] width 242 height 33
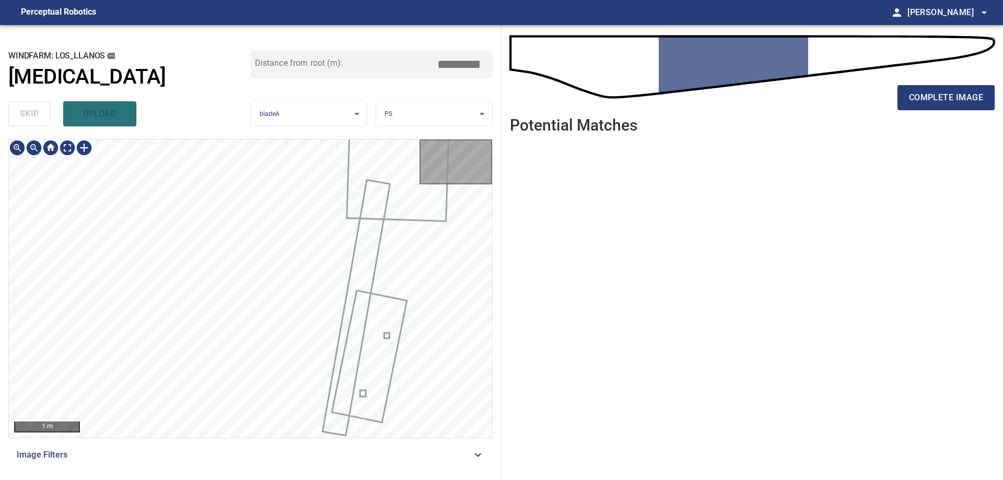
type input "*****"
click at [42, 113] on div "skip upload" at bounding box center [129, 113] width 242 height 33
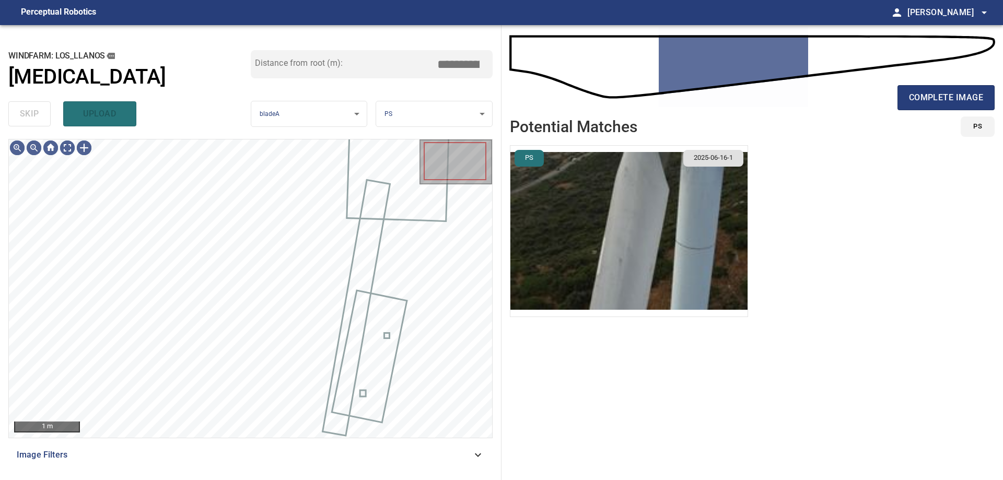
click at [42, 113] on div "skip upload" at bounding box center [129, 113] width 242 height 33
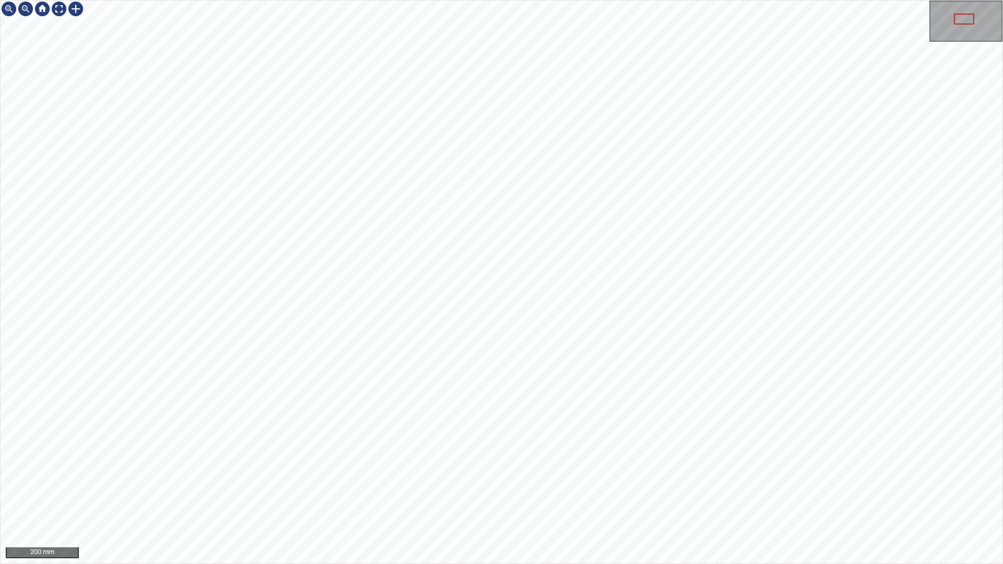
click at [496, 479] on div "200 mm" at bounding box center [501, 282] width 1003 height 564
click at [588, 479] on div "200 mm" at bounding box center [501, 282] width 1003 height 564
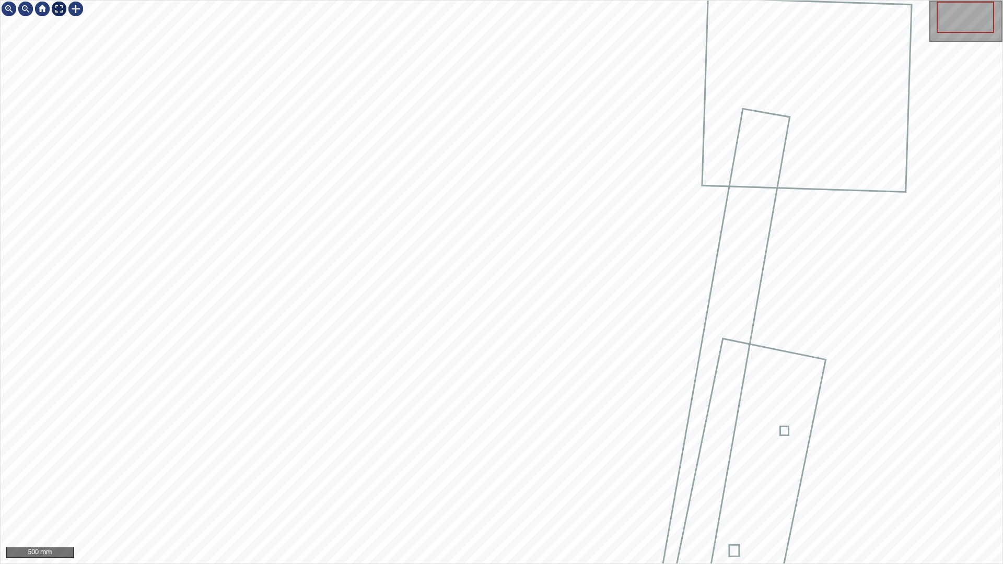
click at [55, 7] on div at bounding box center [59, 9] width 17 height 17
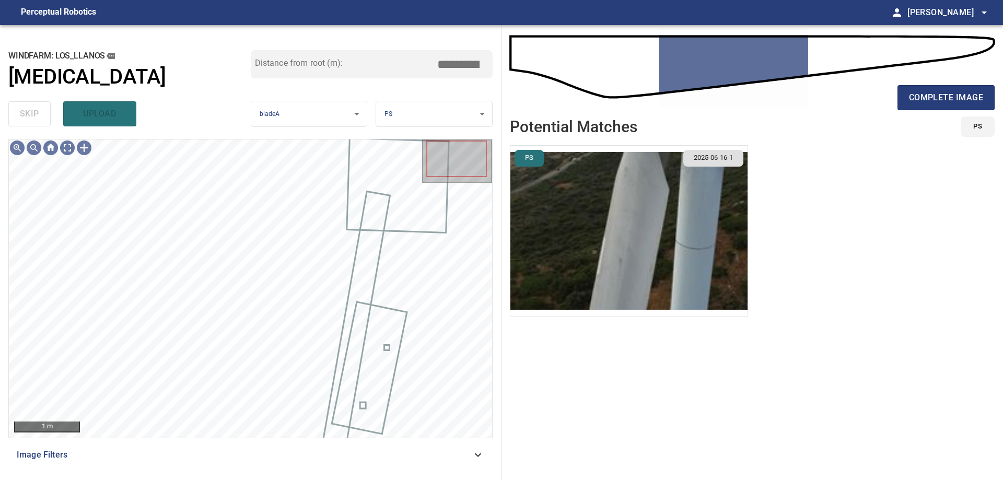
click at [307, 447] on div "Image Filters" at bounding box center [250, 454] width 484 height 25
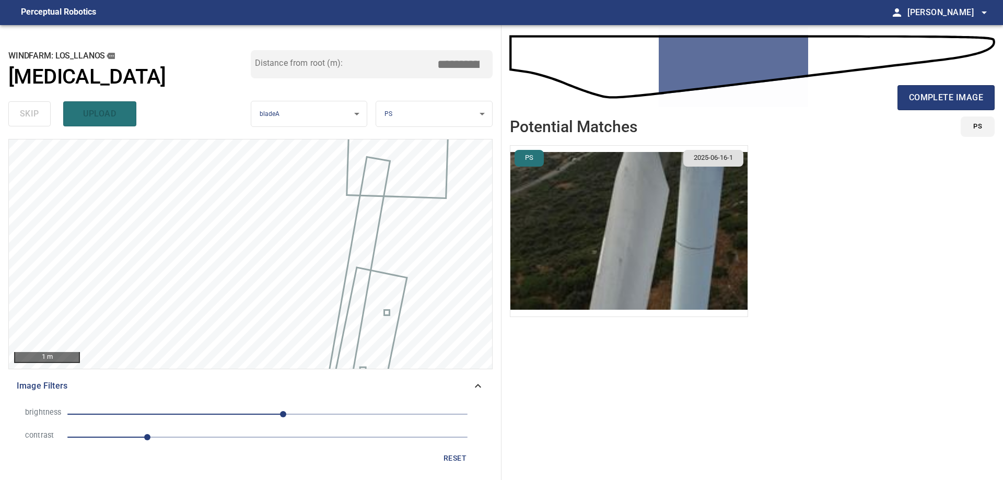
click at [239, 439] on span "1" at bounding box center [267, 437] width 400 height 15
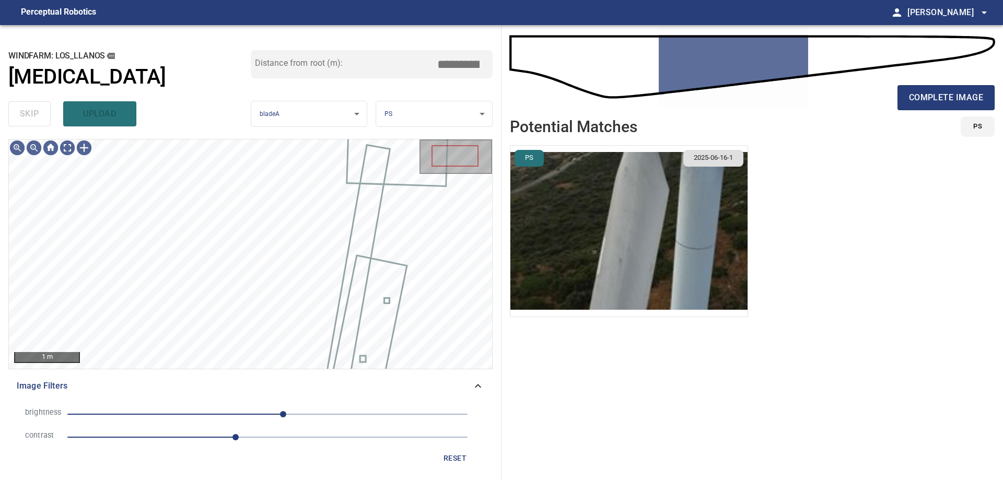
click at [201, 416] on span "20" at bounding box center [267, 414] width 400 height 15
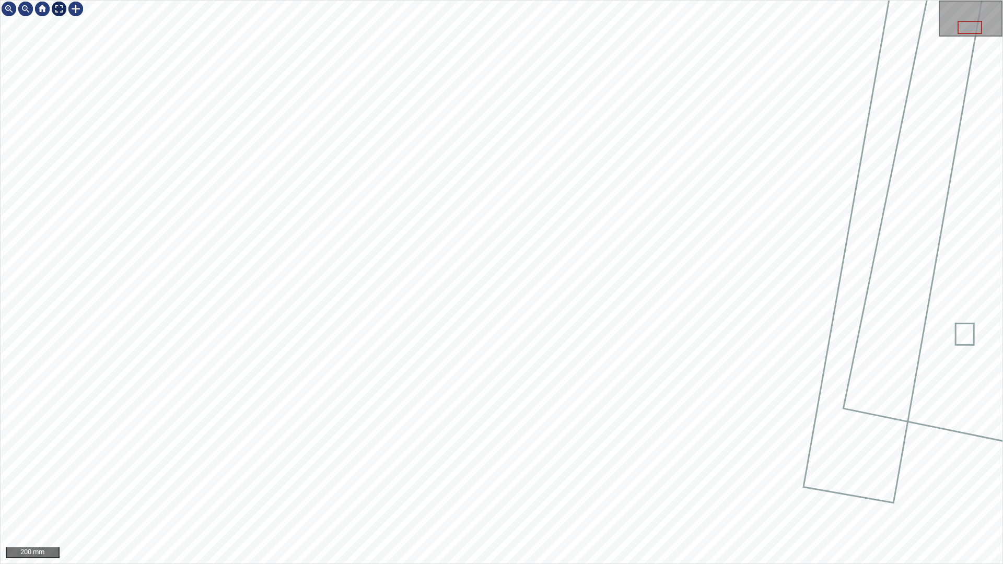
click at [61, 6] on div at bounding box center [59, 9] width 17 height 17
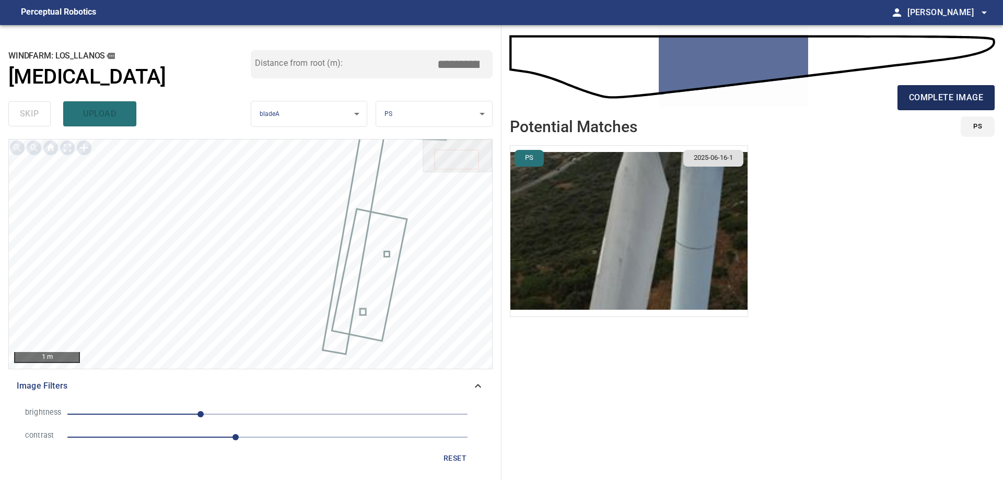
click at [934, 96] on span "complete image" at bounding box center [946, 97] width 74 height 15
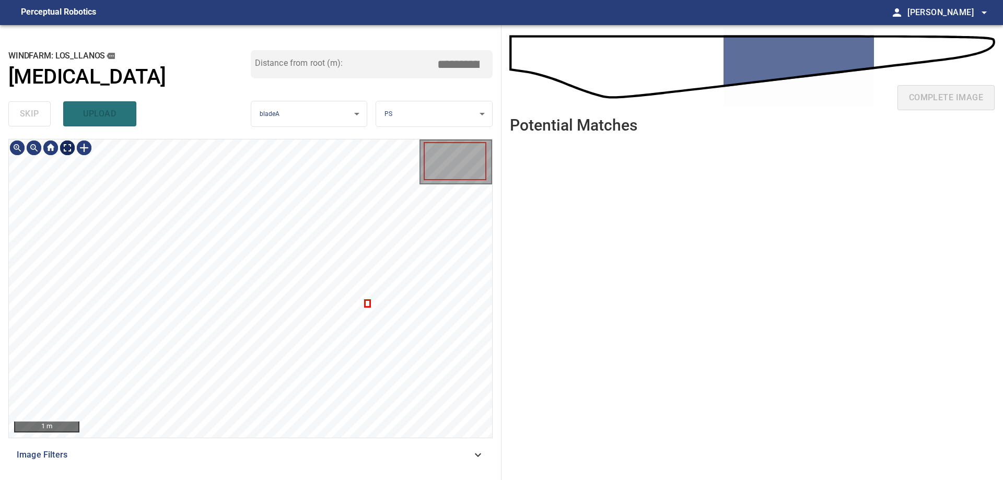
click at [81, 147] on div at bounding box center [51, 147] width 84 height 17
click at [366, 302] on div at bounding box center [250, 288] width 483 height 298
click at [30, 110] on span "skip" at bounding box center [29, 114] width 19 height 15
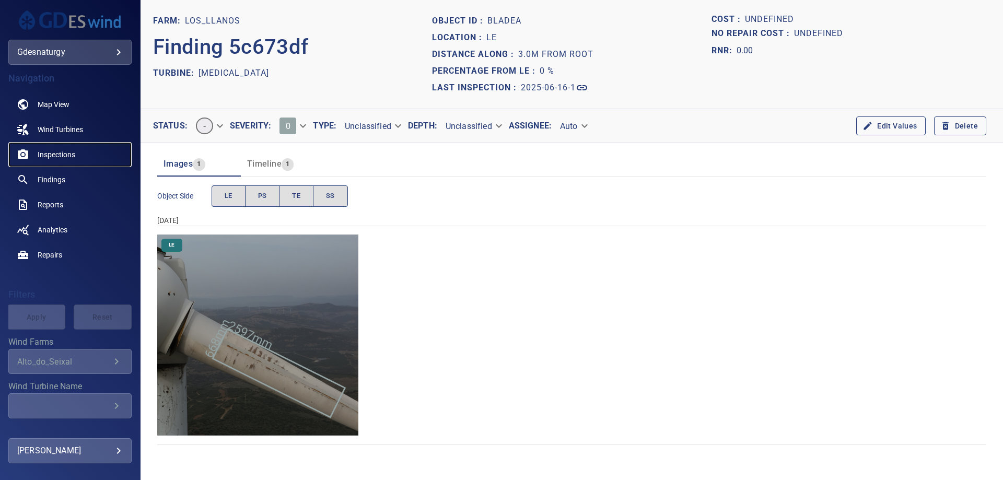
click at [48, 153] on span "Inspections" at bounding box center [57, 154] width 38 height 10
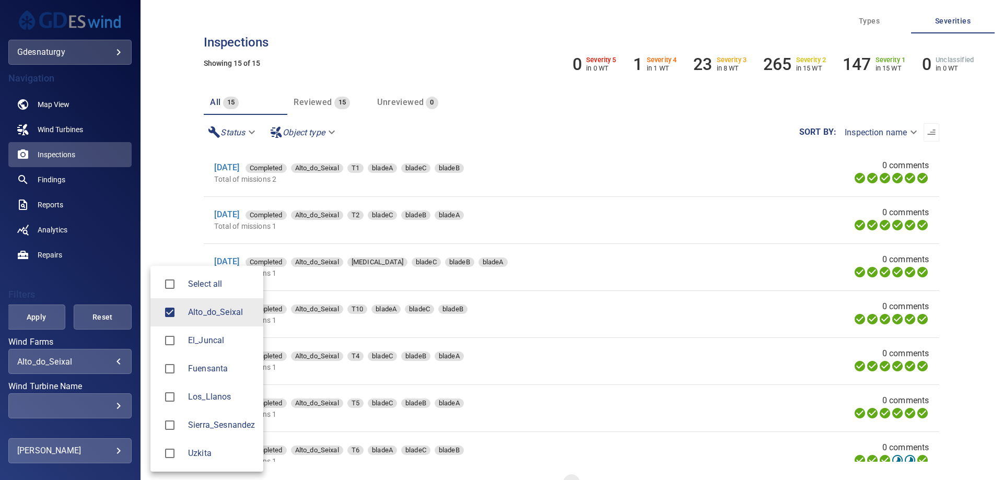
click at [84, 360] on body "**********" at bounding box center [501, 240] width 1003 height 480
drag, startPoint x: 217, startPoint y: 396, endPoint x: 189, endPoint y: 335, distance: 67.3
click at [217, 396] on span "Los_Llanos" at bounding box center [221, 397] width 67 height 13
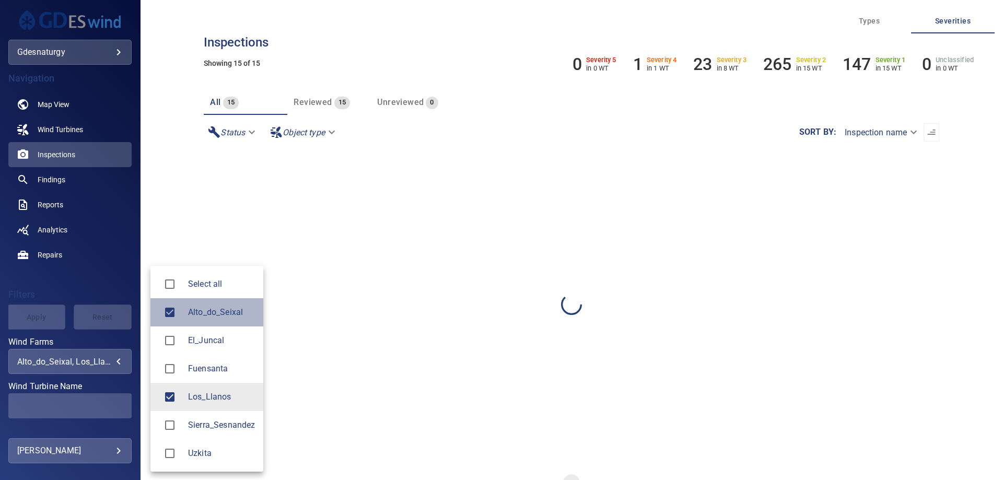
drag, startPoint x: 198, startPoint y: 304, endPoint x: 173, endPoint y: 325, distance: 33.0
click at [198, 305] on li "Alto_do_Seixal" at bounding box center [206, 312] width 113 height 28
type input "**********"
click at [93, 401] on div at bounding box center [501, 240] width 1003 height 480
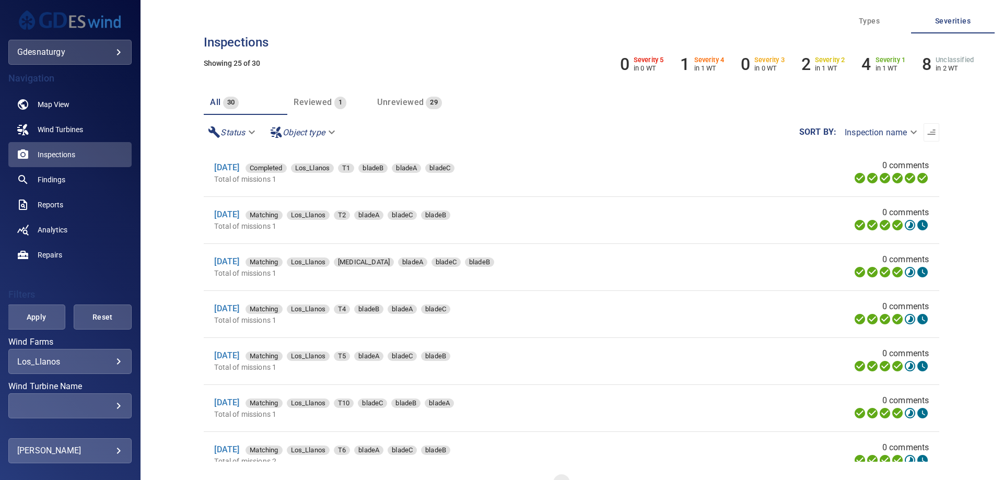
click at [101, 405] on div "Select all Alto_do_Seixal El_Juncal Fuensanta Los_Llanos Sierra_Sesnandez Uzkita" at bounding box center [501, 240] width 1003 height 480
click at [101, 405] on div "​" at bounding box center [69, 406] width 105 height 10
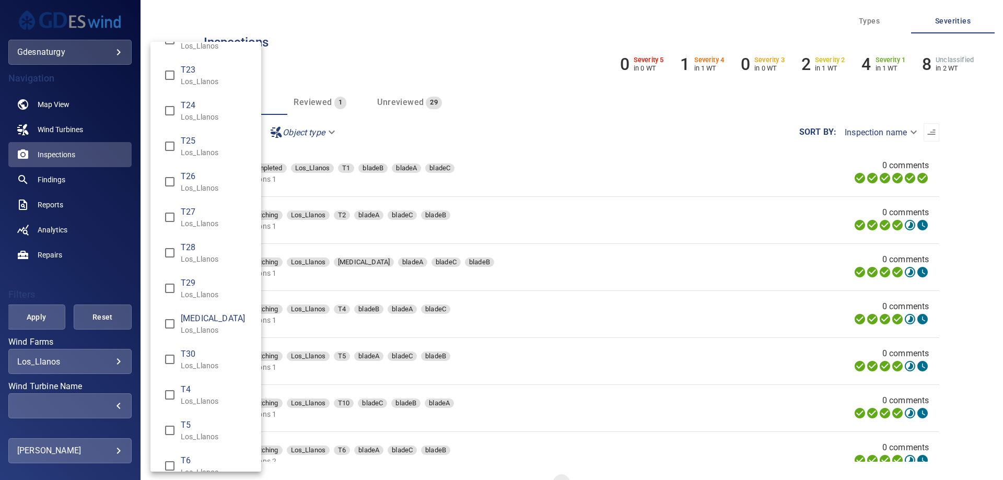
scroll to position [522, 0]
drag, startPoint x: 205, startPoint y: 317, endPoint x: 28, endPoint y: 399, distance: 194.4
click at [203, 318] on span "[MEDICAL_DATA]" at bounding box center [217, 317] width 72 height 13
type input "**********"
click at [44, 317] on div "Wind Turbine Name" at bounding box center [501, 240] width 1003 height 480
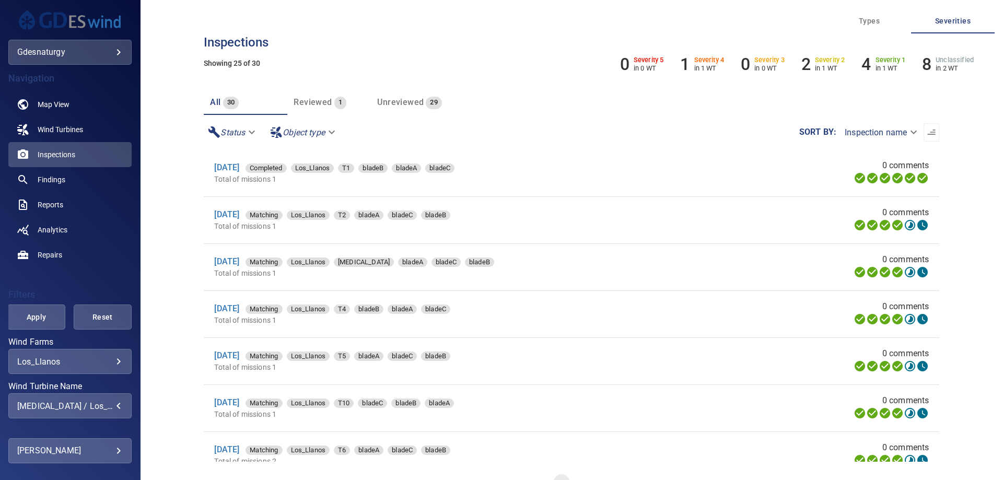
click at [43, 319] on span "Apply" at bounding box center [36, 317] width 32 height 13
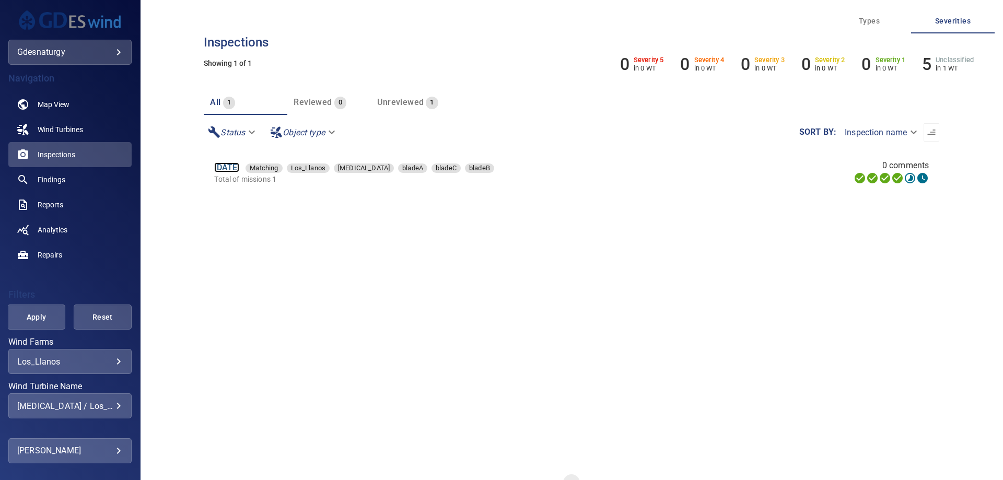
click at [239, 168] on link "16 Jun 2025" at bounding box center [226, 167] width 25 height 10
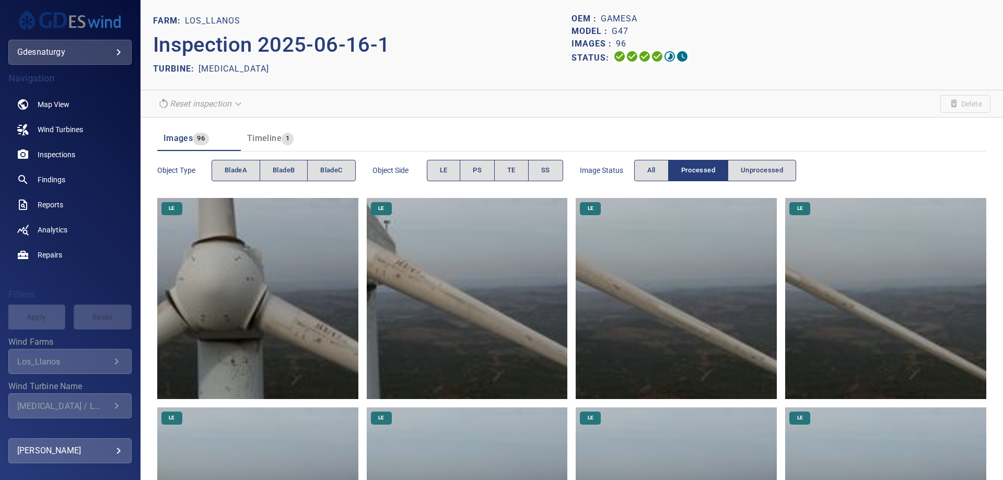
click at [305, 307] on img at bounding box center [257, 298] width 201 height 201
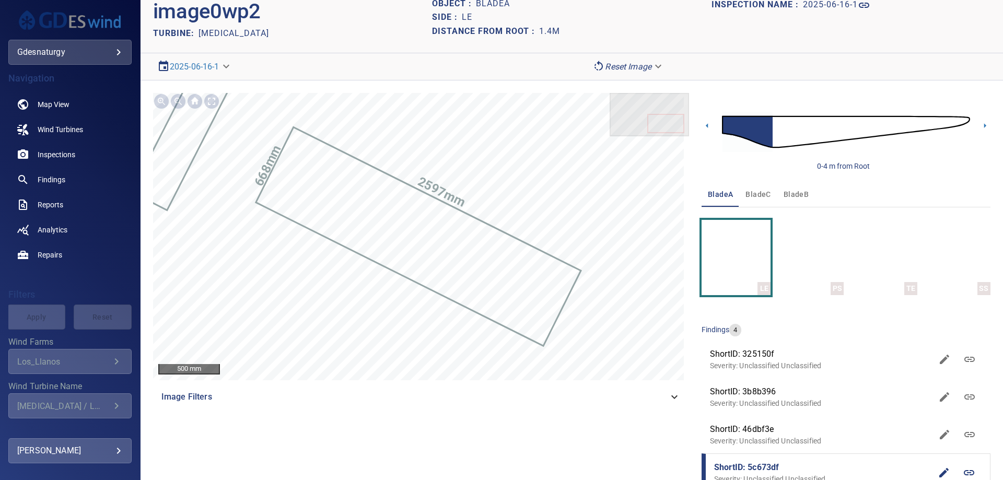
scroll to position [58, 0]
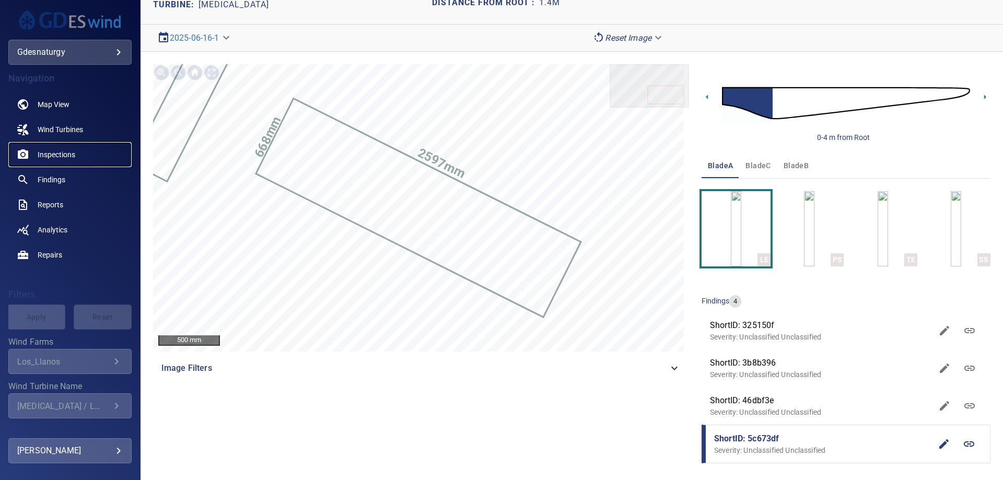
click at [62, 154] on span "Inspections" at bounding box center [57, 154] width 38 height 10
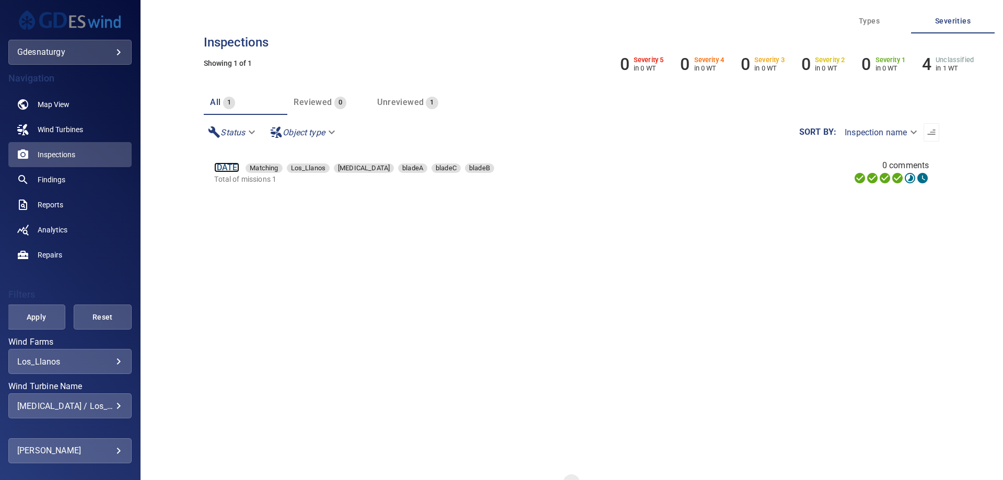
click at [239, 167] on link "16 Jun 2025" at bounding box center [226, 167] width 25 height 10
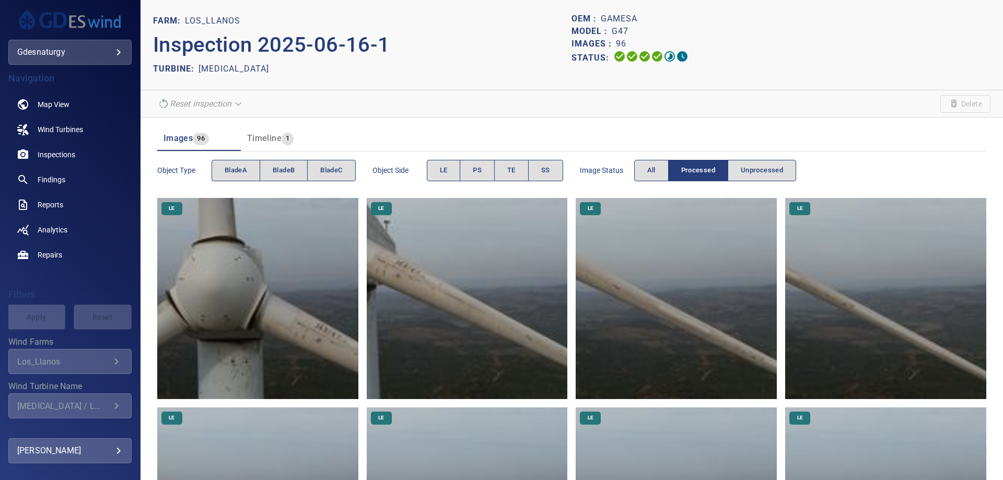
click at [675, 332] on img at bounding box center [675, 298] width 201 height 201
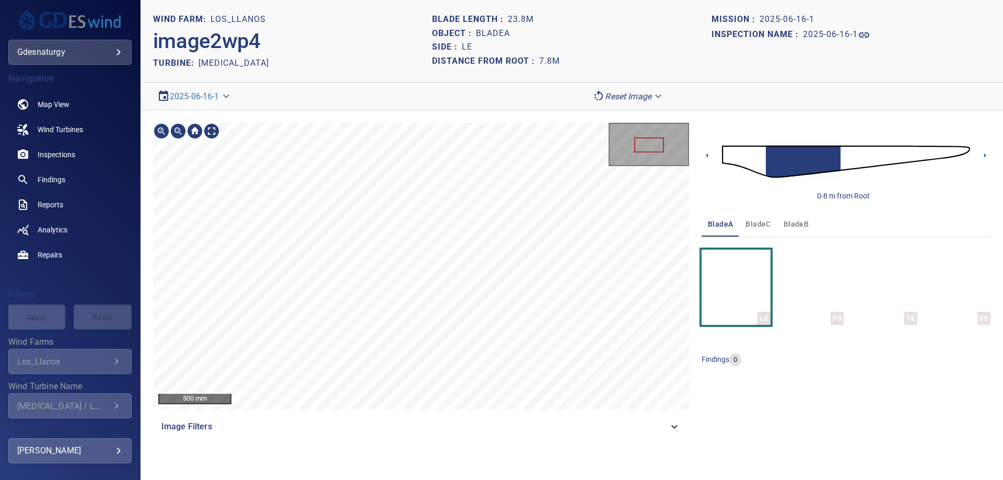
click at [246, 87] on section "**********" at bounding box center [571, 240] width 862 height 480
click at [851, 164] on img at bounding box center [846, 162] width 248 height 60
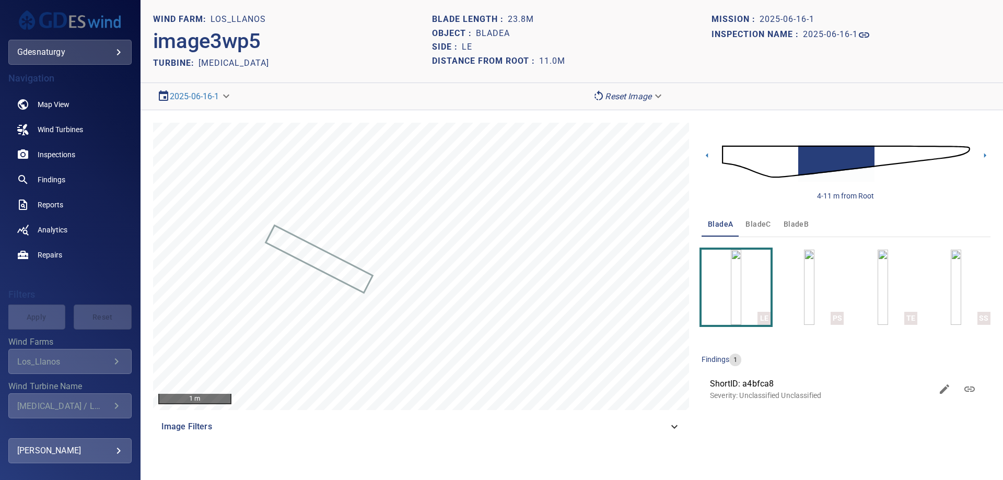
click at [885, 160] on img at bounding box center [846, 162] width 248 height 60
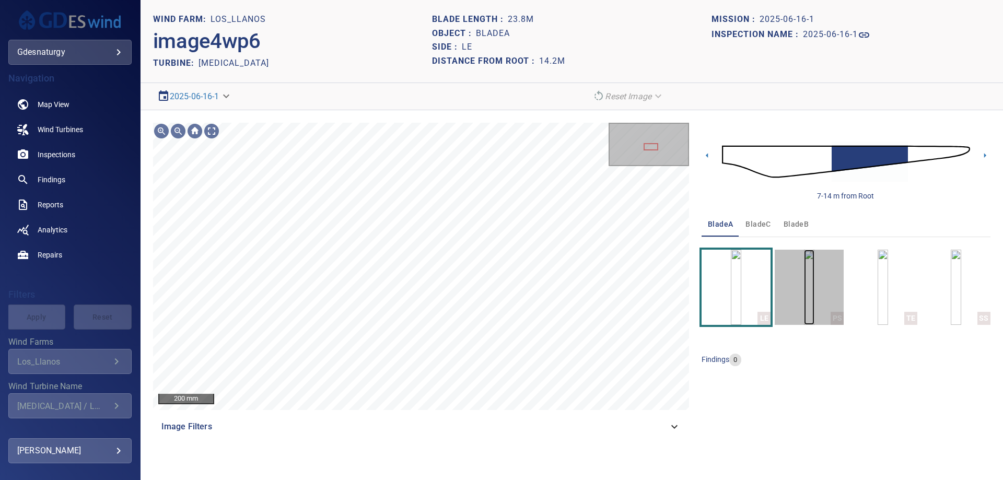
click at [814, 289] on img "button" at bounding box center [809, 287] width 10 height 75
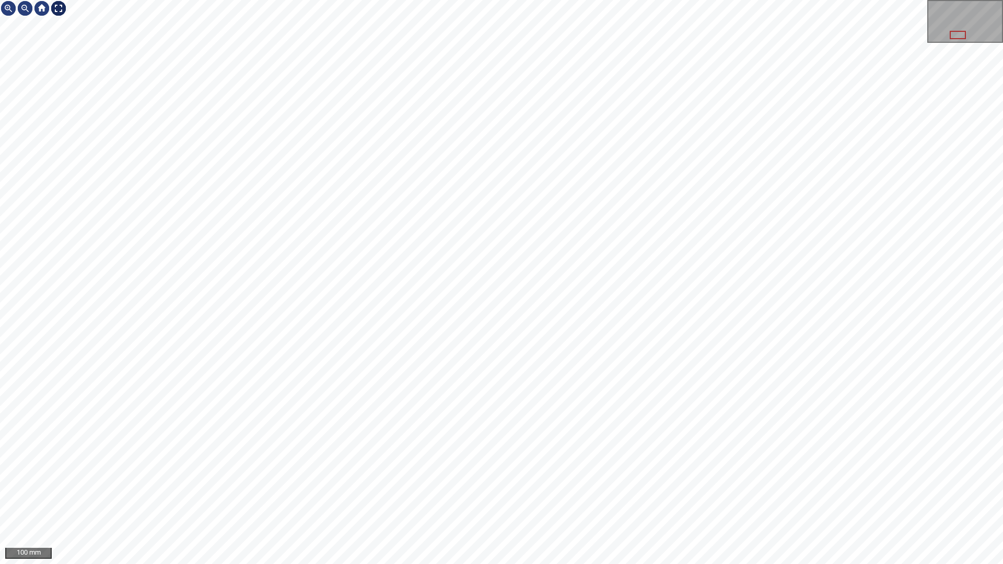
click at [61, 4] on div at bounding box center [58, 8] width 17 height 17
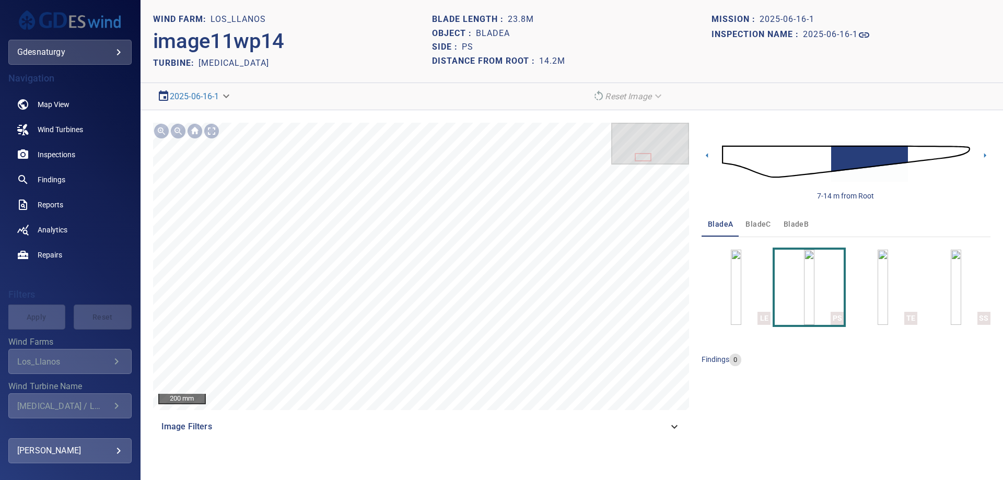
click at [912, 155] on img at bounding box center [846, 162] width 248 height 60
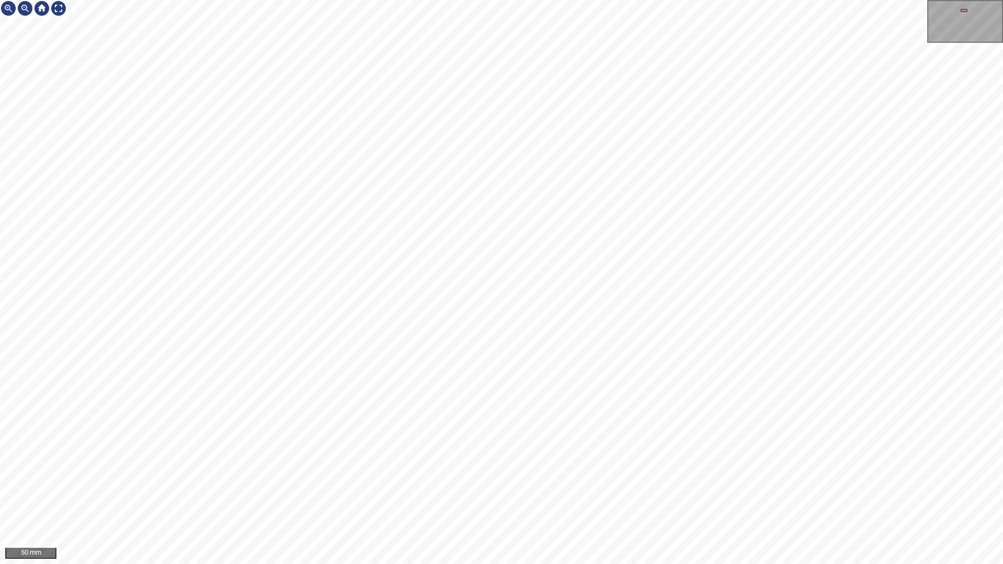
click at [61, 15] on div at bounding box center [58, 8] width 17 height 17
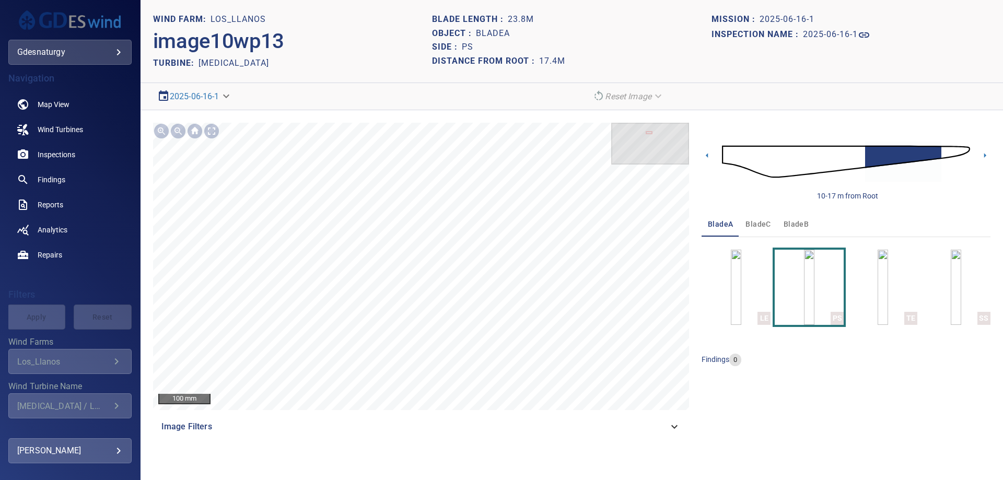
click at [941, 157] on img at bounding box center [846, 162] width 248 height 60
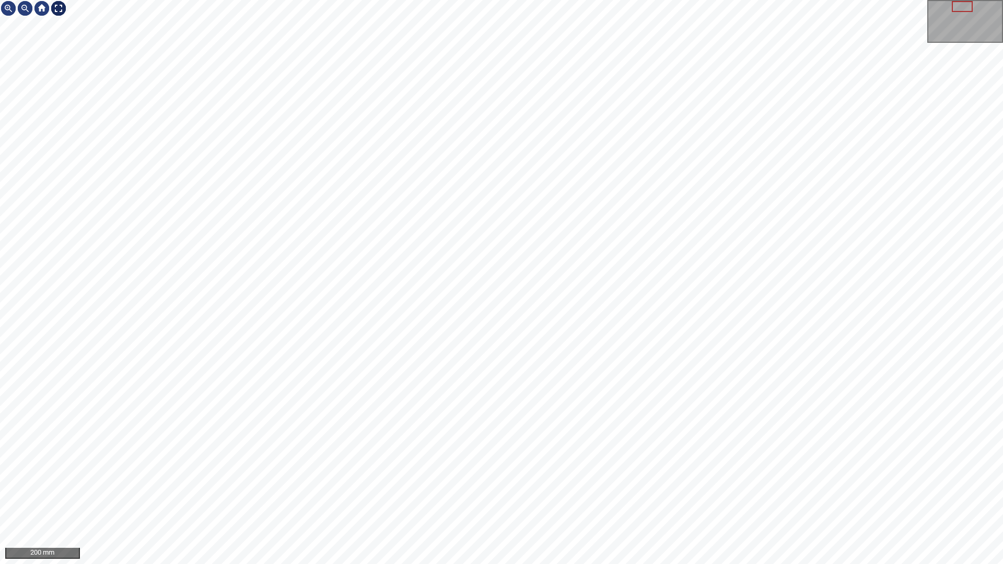
click at [59, 6] on div at bounding box center [58, 8] width 17 height 17
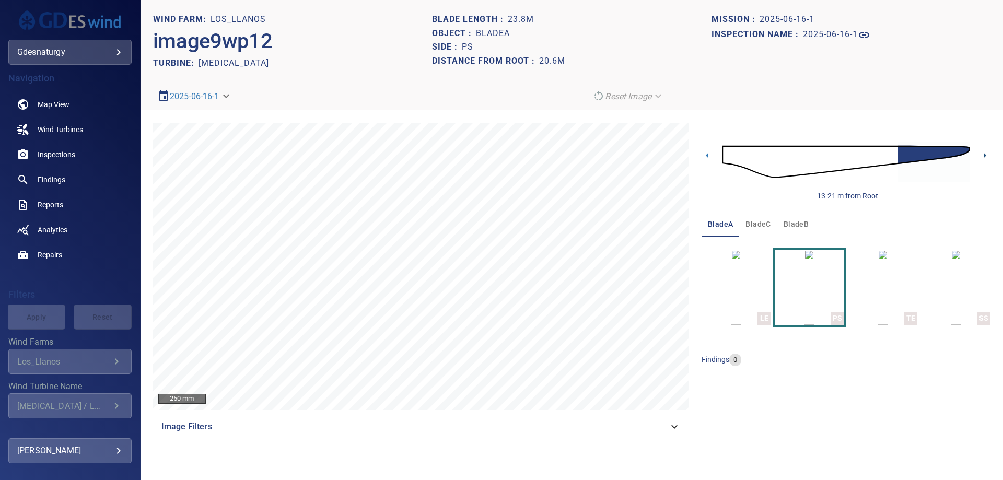
click at [982, 154] on icon at bounding box center [984, 155] width 11 height 11
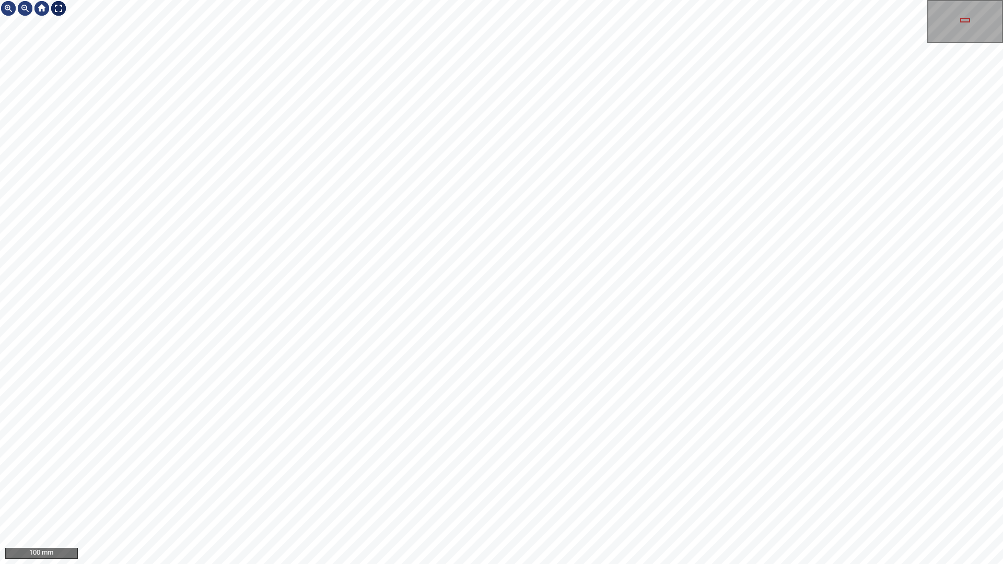
click at [60, 7] on div at bounding box center [58, 8] width 17 height 17
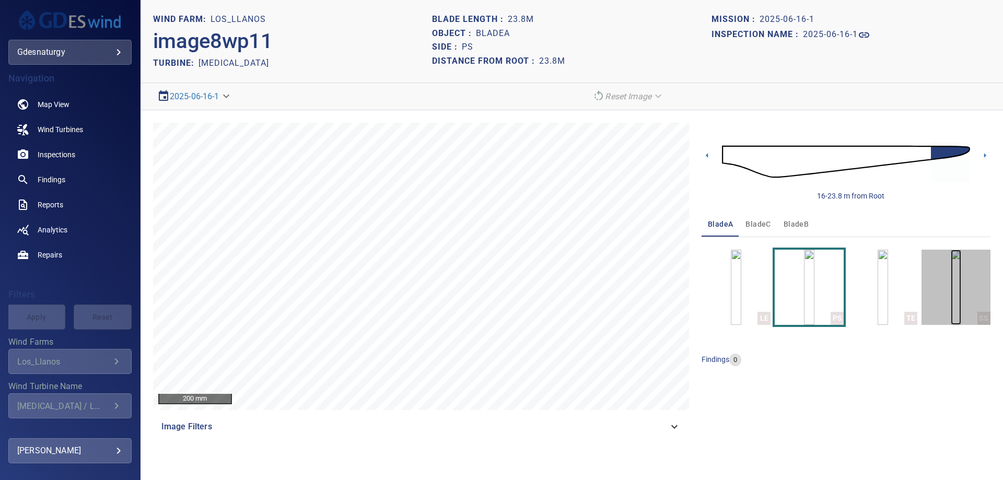
click at [961, 292] on img "button" at bounding box center [955, 287] width 10 height 75
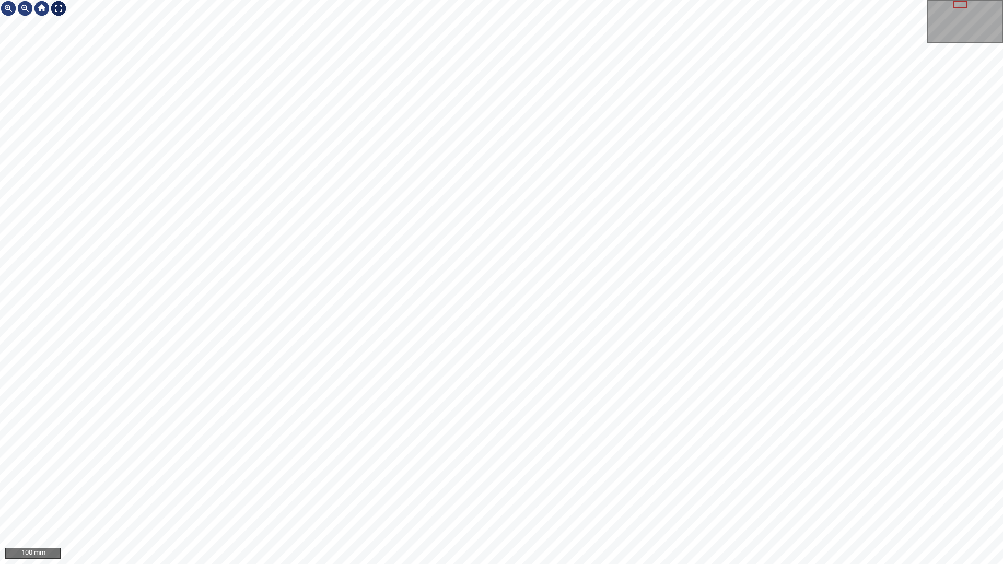
click at [63, 16] on div at bounding box center [58, 8] width 17 height 17
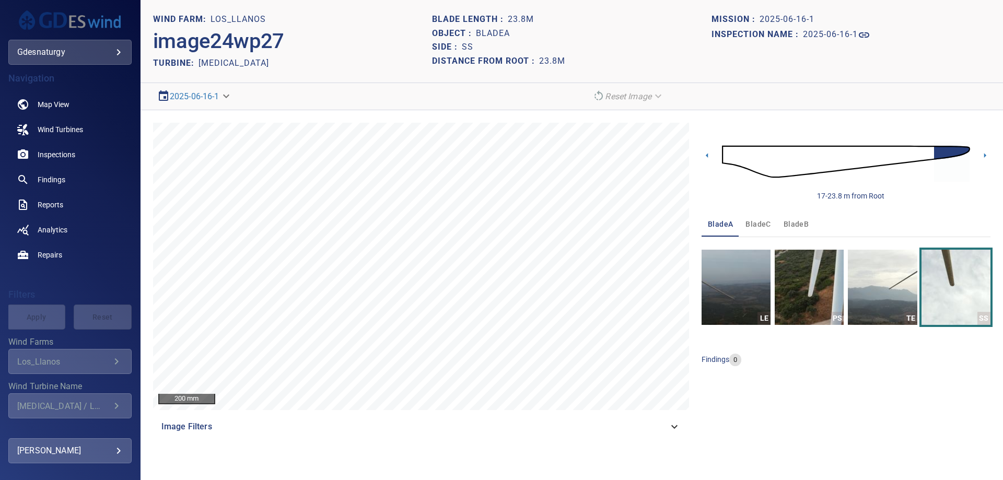
click at [931, 158] on img at bounding box center [846, 162] width 248 height 60
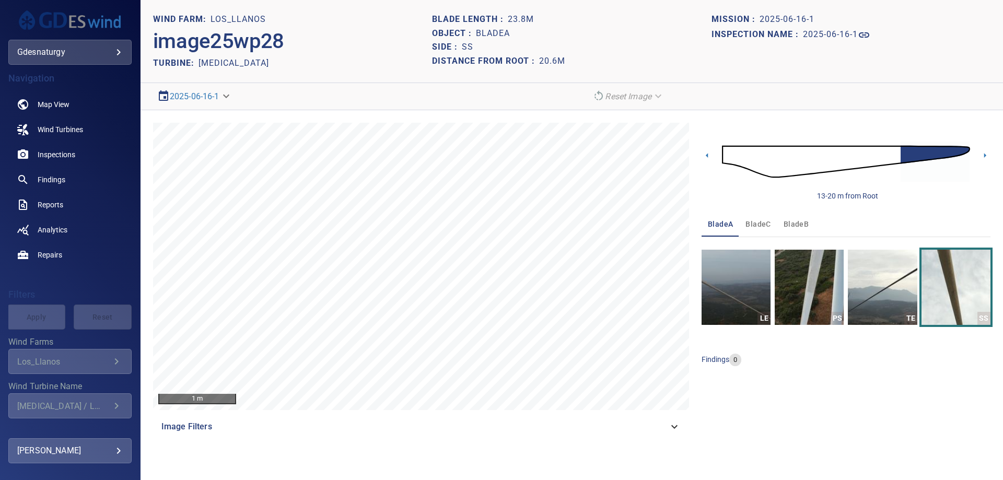
click at [887, 155] on img at bounding box center [846, 162] width 248 height 60
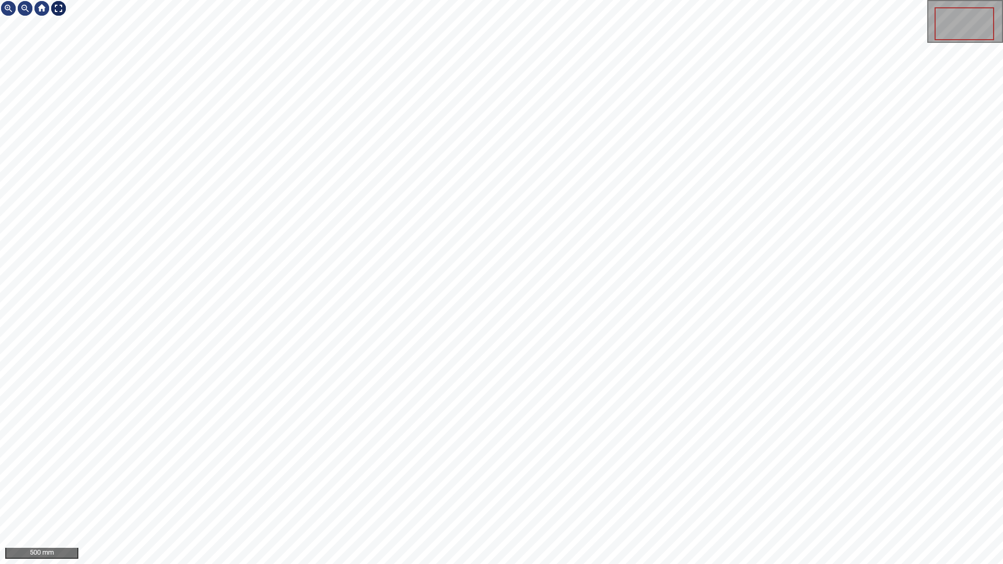
click at [63, 7] on div at bounding box center [58, 8] width 17 height 17
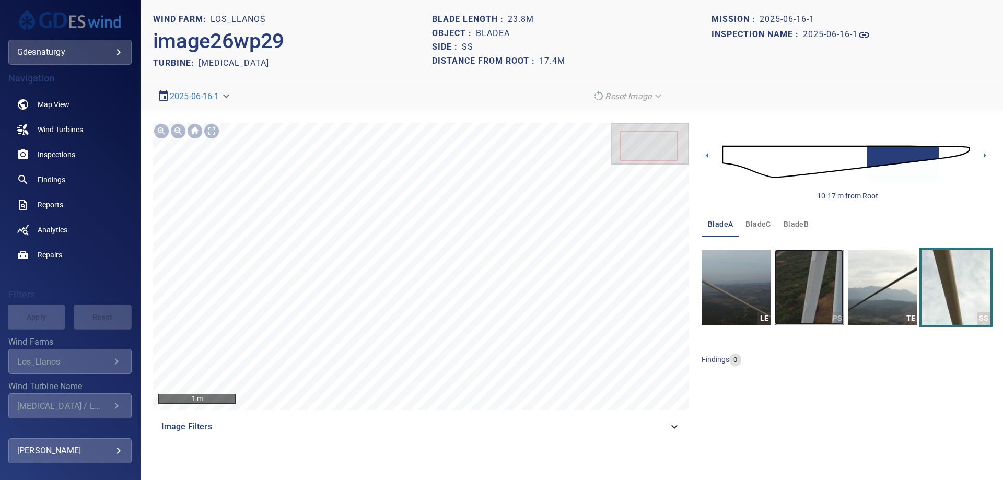
click at [811, 278] on img "button" at bounding box center [808, 287] width 69 height 75
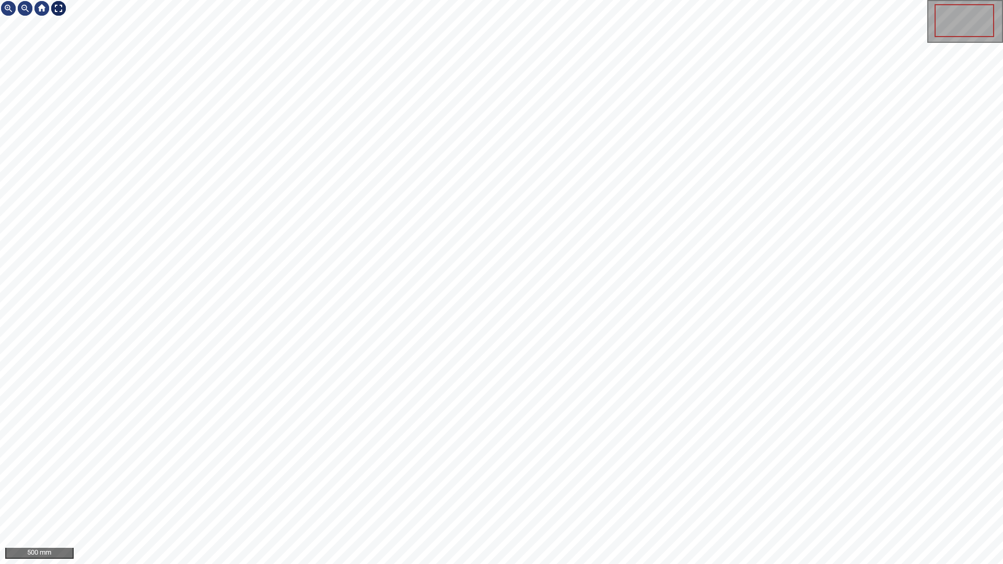
click at [61, 4] on div at bounding box center [58, 8] width 17 height 17
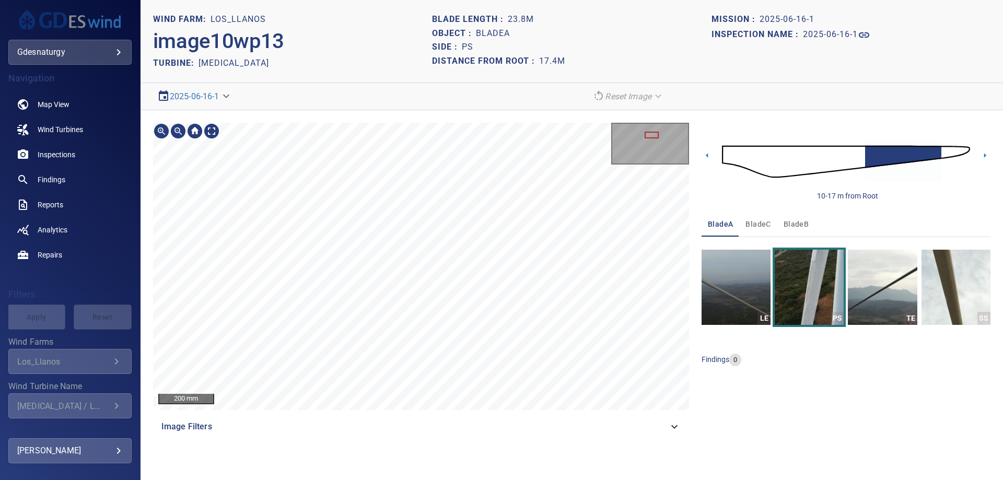
click at [445, 466] on section "**********" at bounding box center [571, 240] width 862 height 480
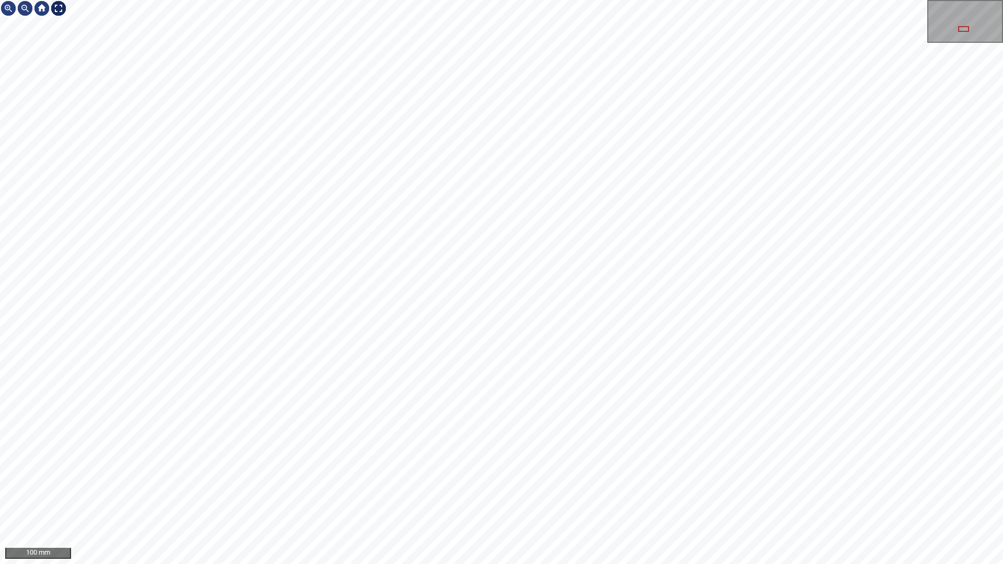
click at [61, 7] on div at bounding box center [58, 8] width 17 height 17
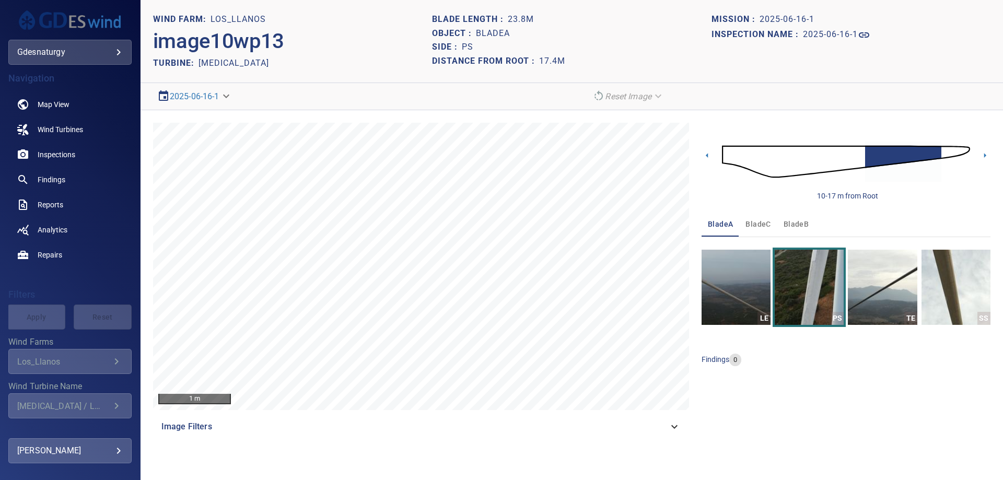
click at [851, 155] on img at bounding box center [846, 162] width 248 height 60
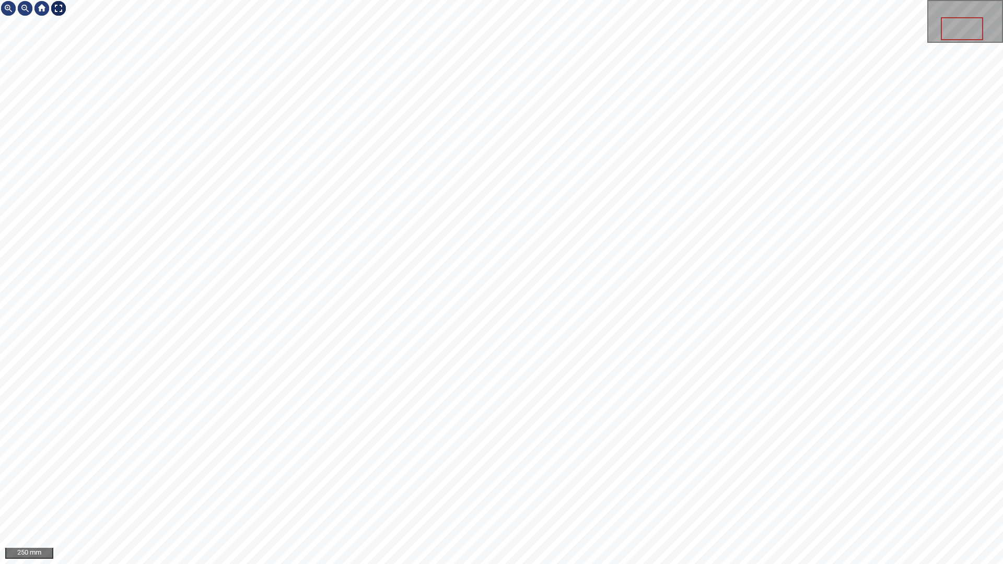
click at [61, 7] on div at bounding box center [58, 8] width 17 height 17
click at [60, 8] on div at bounding box center [58, 8] width 17 height 17
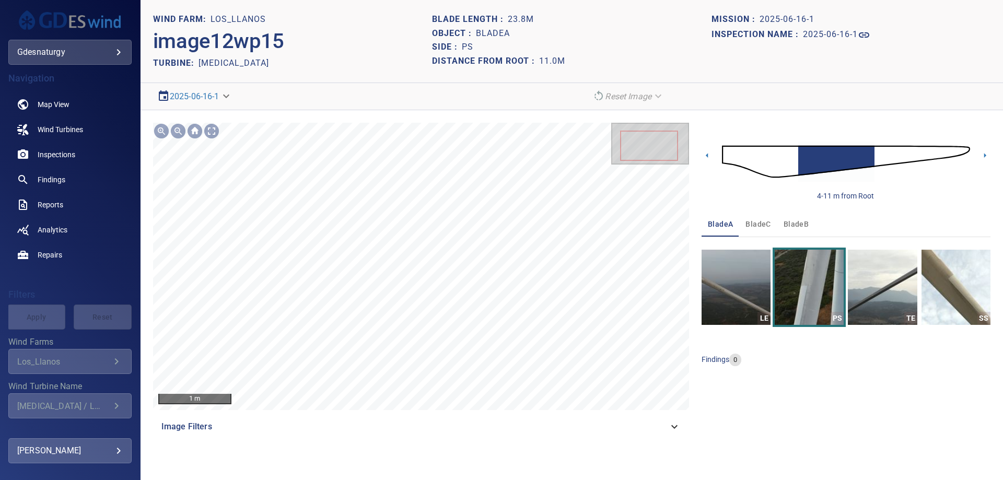
click at [899, 161] on img at bounding box center [846, 162] width 248 height 60
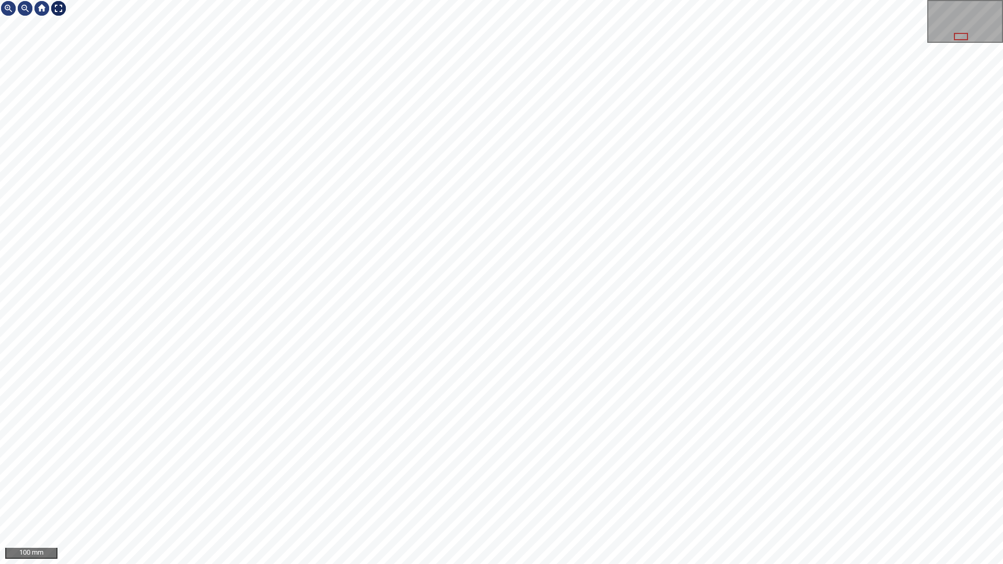
click at [59, 5] on div at bounding box center [58, 8] width 17 height 17
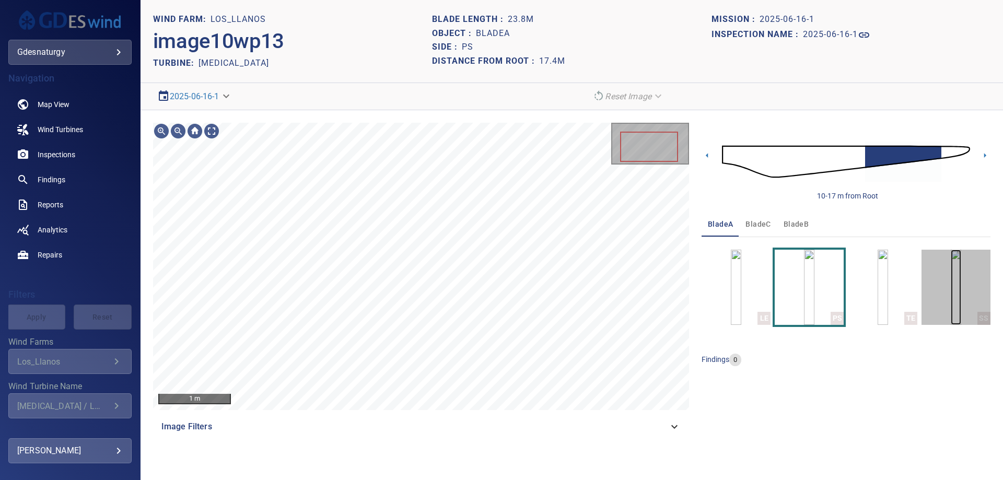
drag, startPoint x: 934, startPoint y: 301, endPoint x: 914, endPoint y: 360, distance: 62.7
click at [950, 301] on img "button" at bounding box center [955, 287] width 10 height 75
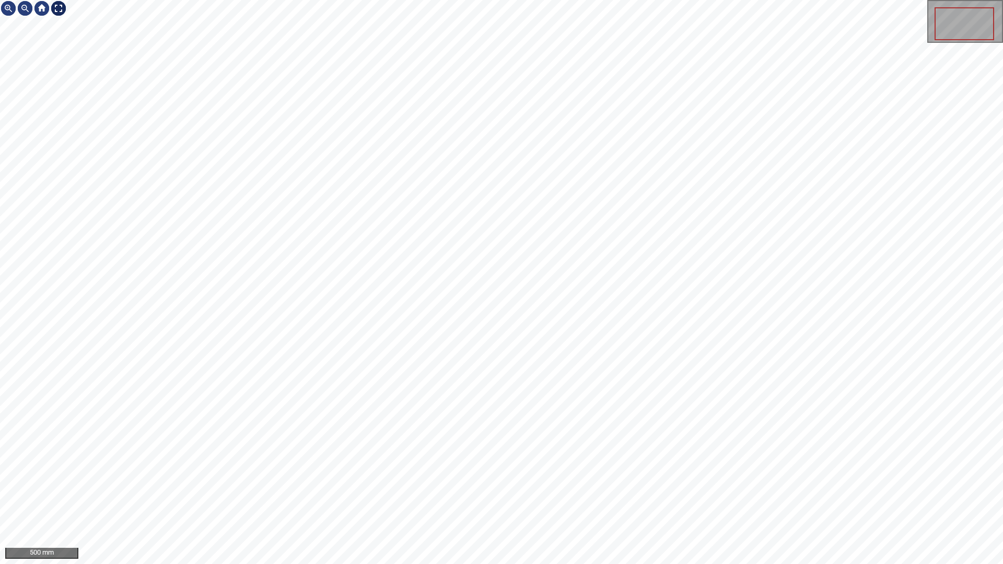
click at [57, 13] on div at bounding box center [58, 8] width 17 height 17
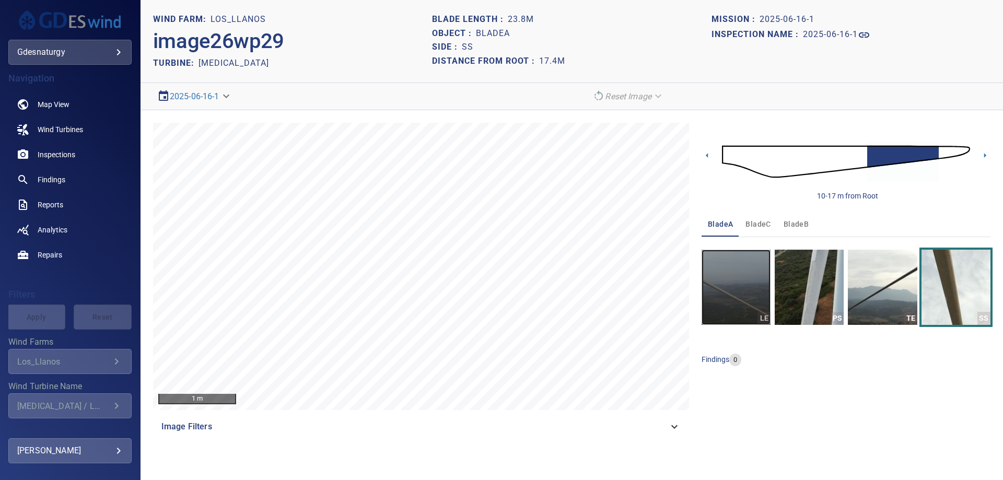
click at [740, 266] on img "button" at bounding box center [735, 287] width 69 height 75
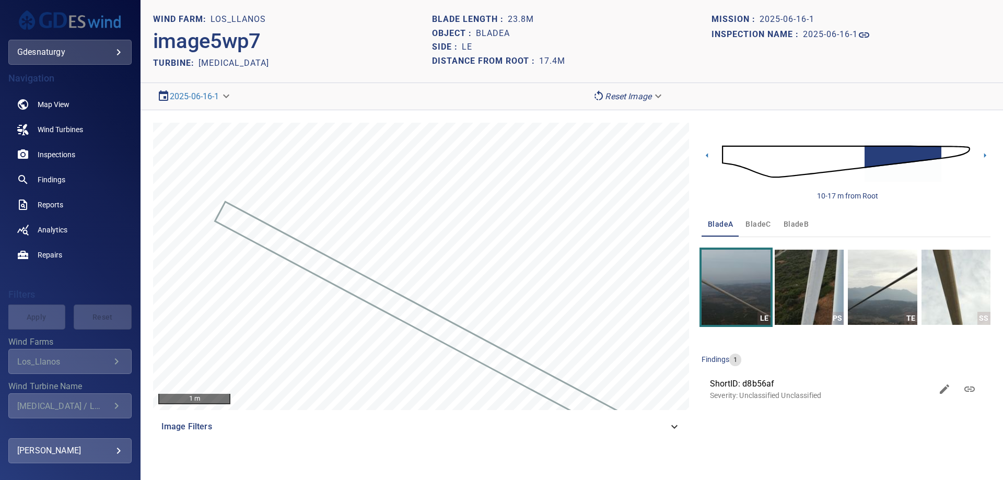
click at [950, 152] on img at bounding box center [846, 162] width 248 height 60
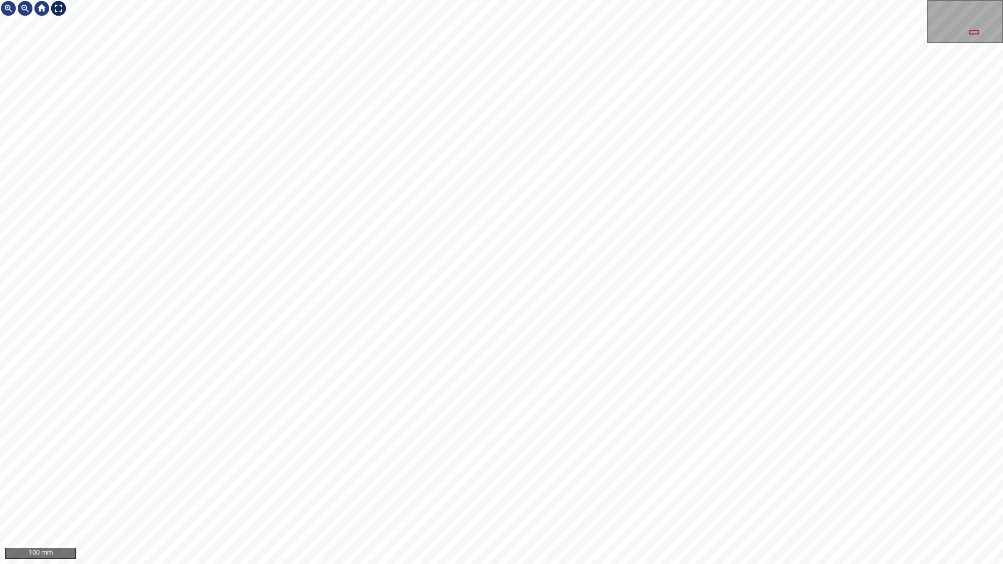
click at [63, 9] on div at bounding box center [58, 8] width 17 height 17
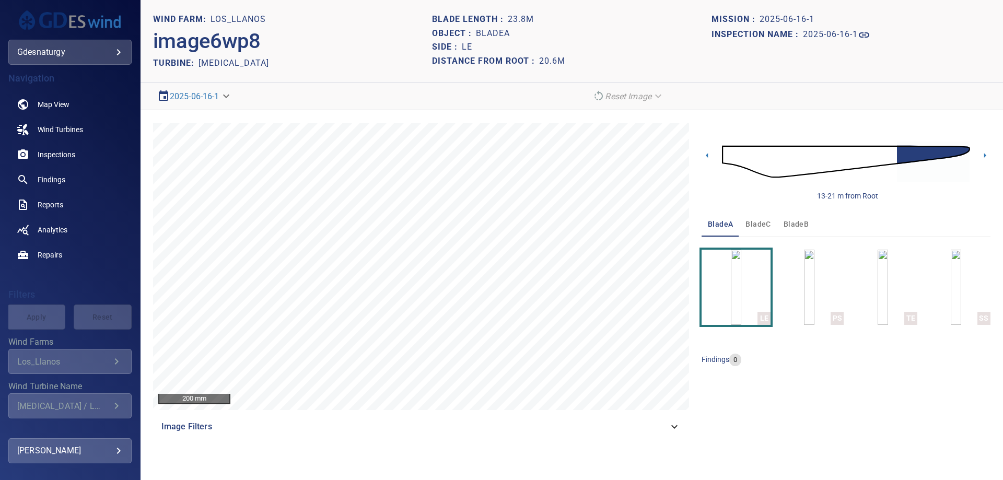
click at [889, 159] on img at bounding box center [846, 162] width 248 height 60
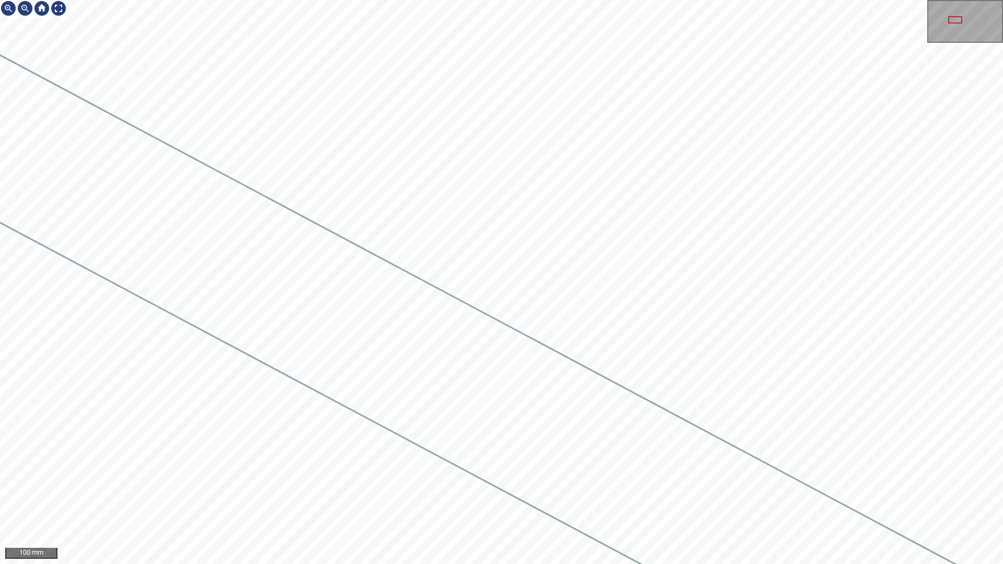
click at [131, 145] on div at bounding box center [501, 282] width 1003 height 564
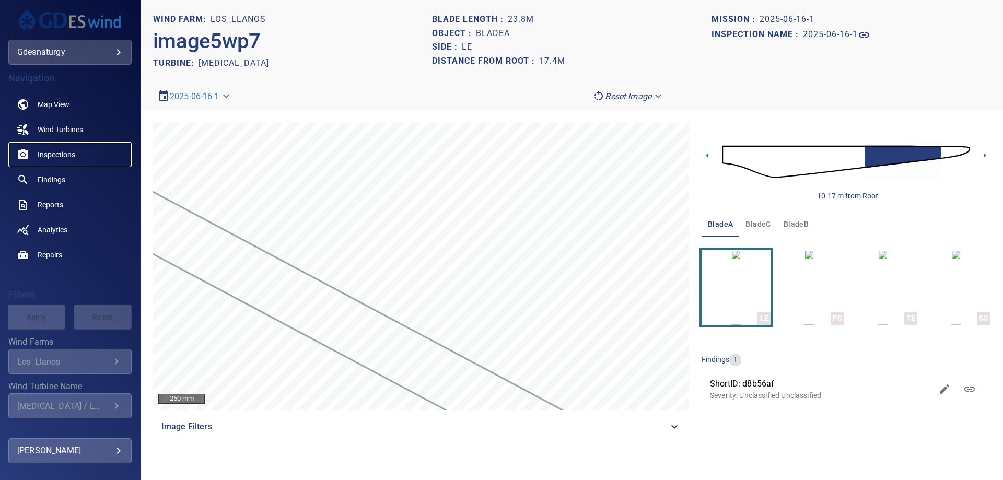
click at [51, 160] on link "Inspections" at bounding box center [69, 154] width 123 height 25
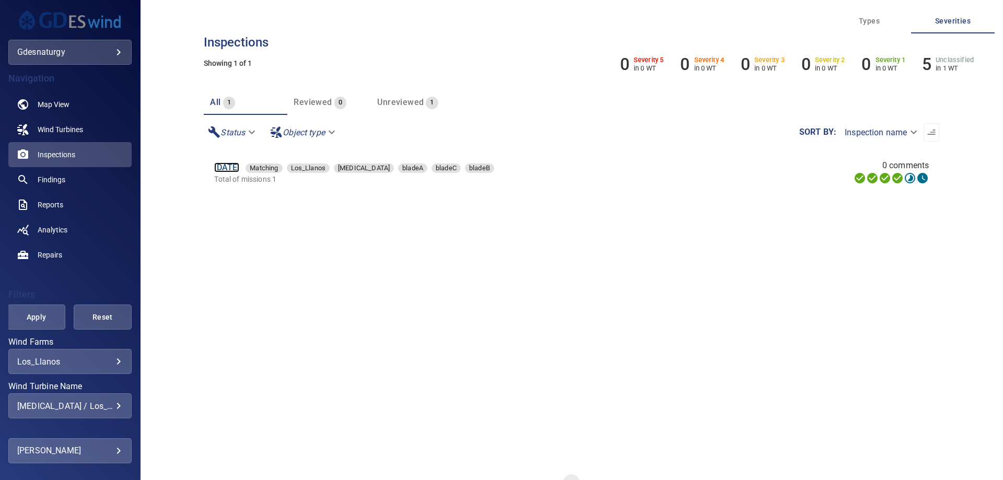
click at [239, 163] on link "16 Jun 2025" at bounding box center [226, 167] width 25 height 10
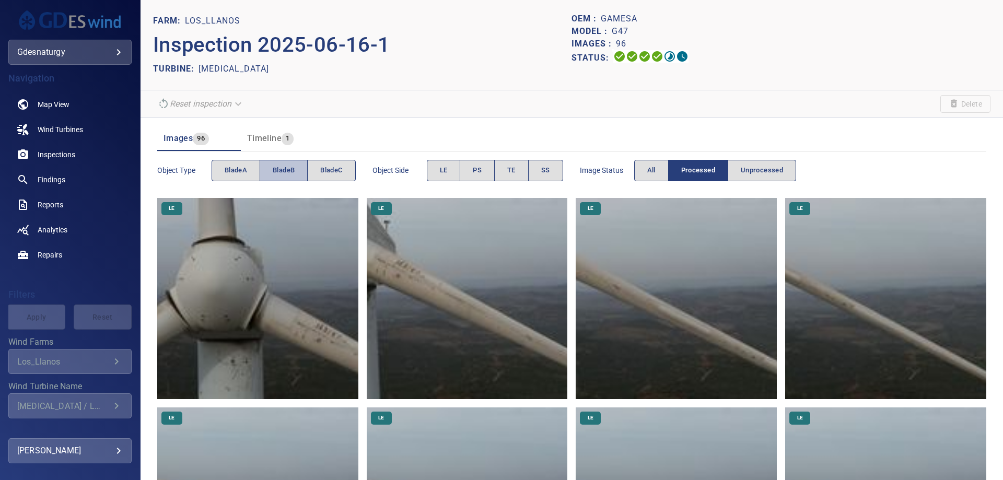
click at [294, 174] on span "bladeB" at bounding box center [284, 170] width 22 height 12
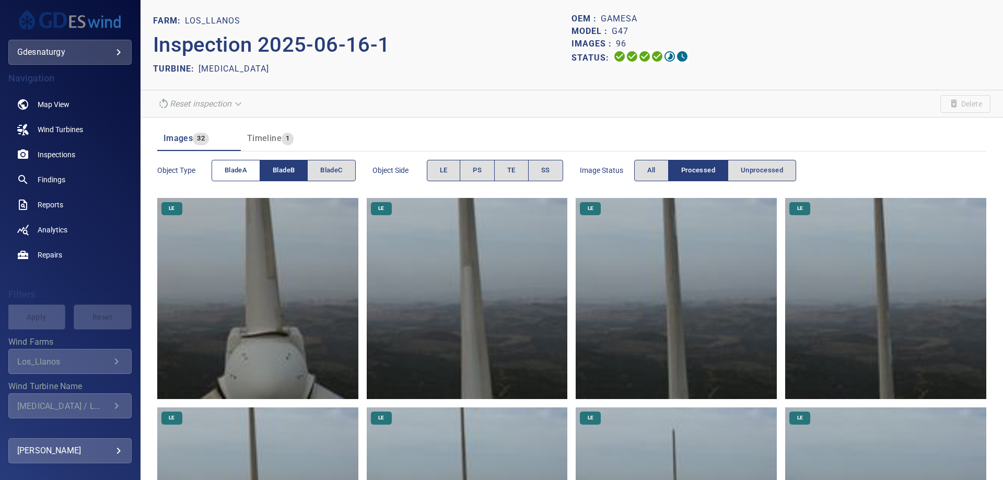
click at [241, 172] on span "bladeA" at bounding box center [236, 170] width 22 height 12
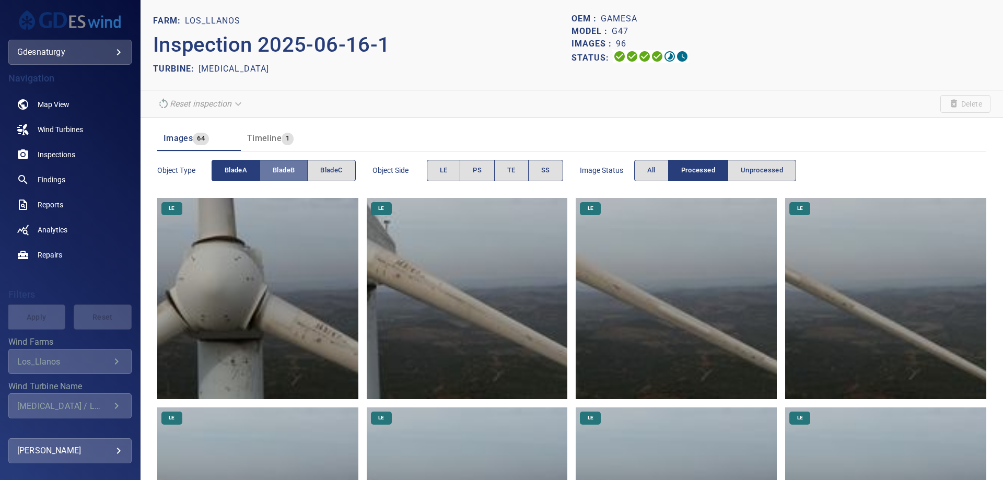
drag, startPoint x: 277, startPoint y: 173, endPoint x: 282, endPoint y: 186, distance: 14.4
click at [279, 172] on span "bladeB" at bounding box center [284, 170] width 22 height 12
drag, startPoint x: 461, startPoint y: 167, endPoint x: 478, endPoint y: 193, distance: 31.7
click at [461, 169] on button "PS" at bounding box center [477, 170] width 35 height 21
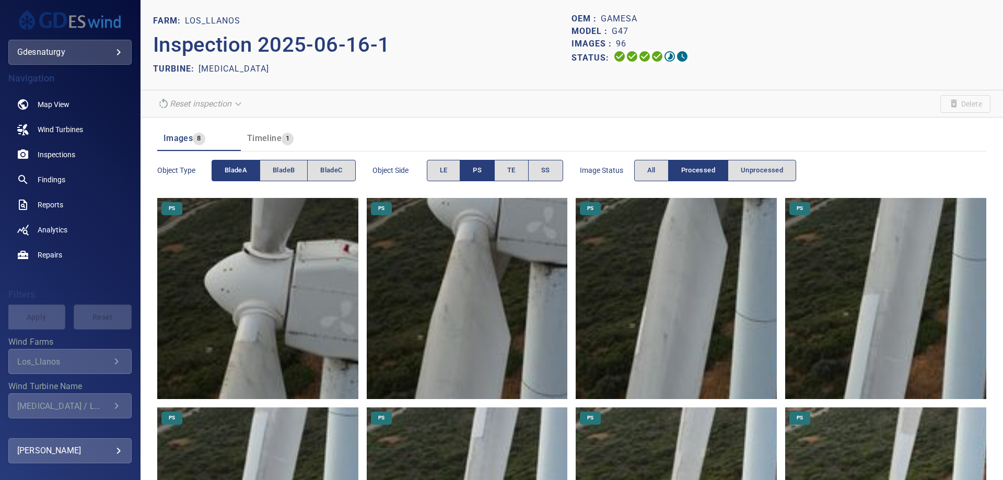
click at [450, 268] on img at bounding box center [467, 298] width 201 height 201
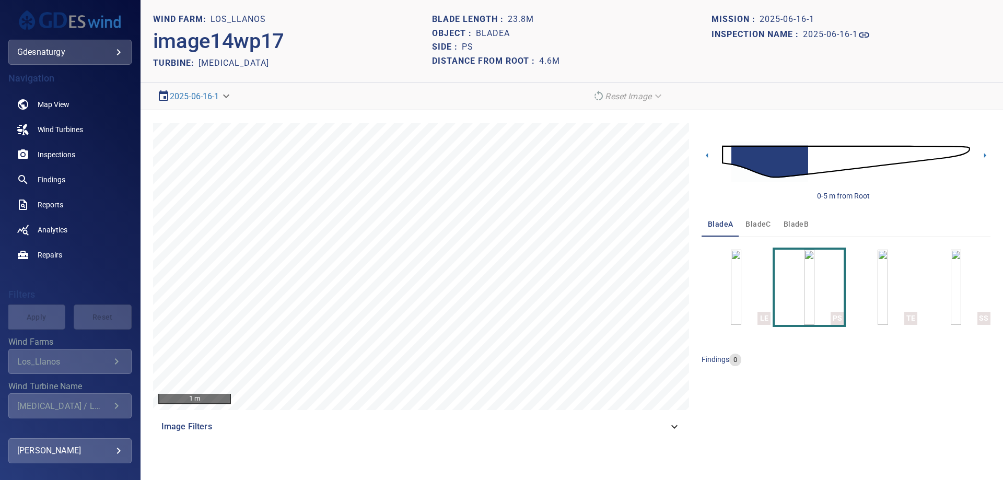
click at [806, 162] on img at bounding box center [846, 162] width 248 height 60
click at [853, 149] on img at bounding box center [846, 162] width 248 height 60
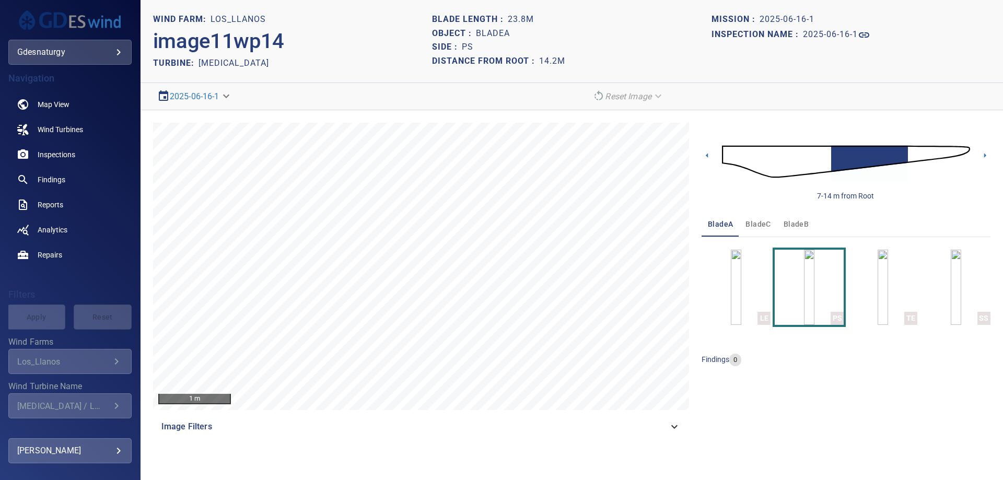
click at [826, 153] on img at bounding box center [846, 162] width 248 height 60
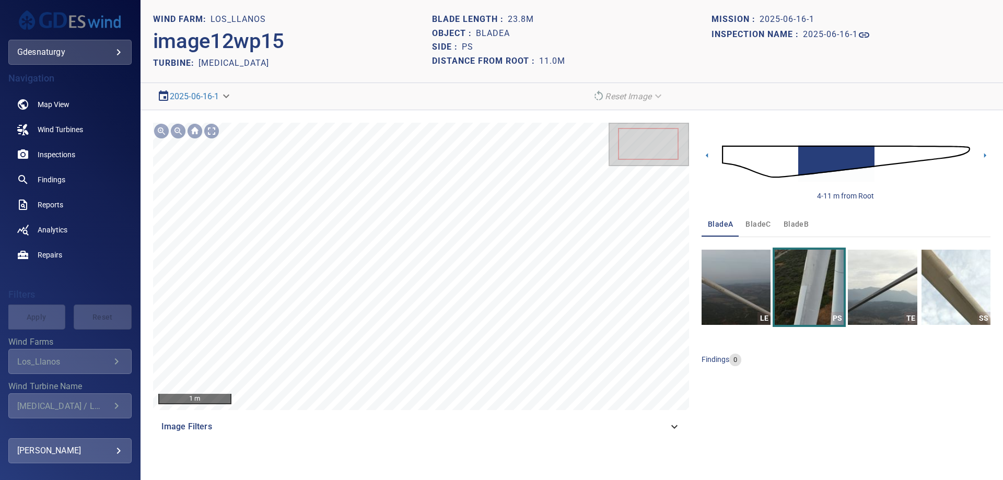
click at [787, 155] on img at bounding box center [846, 162] width 248 height 60
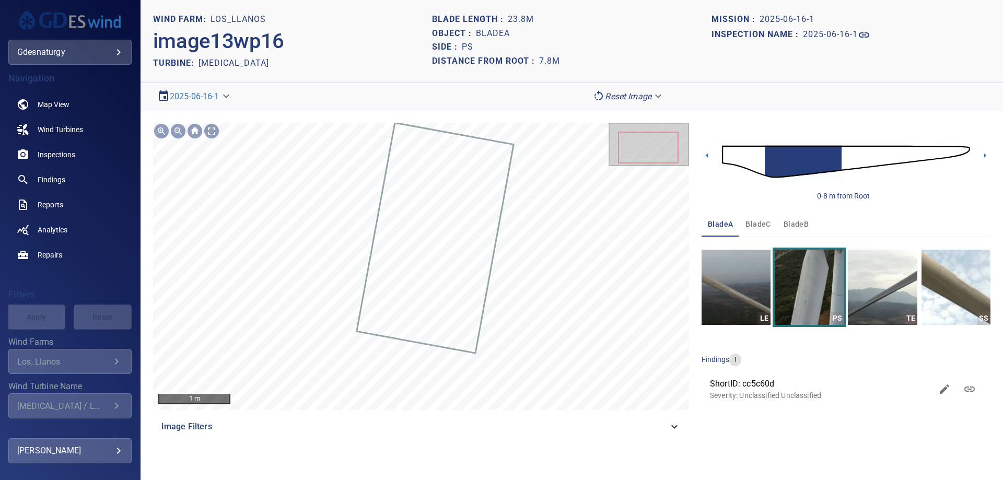
click at [845, 161] on img at bounding box center [846, 162] width 248 height 60
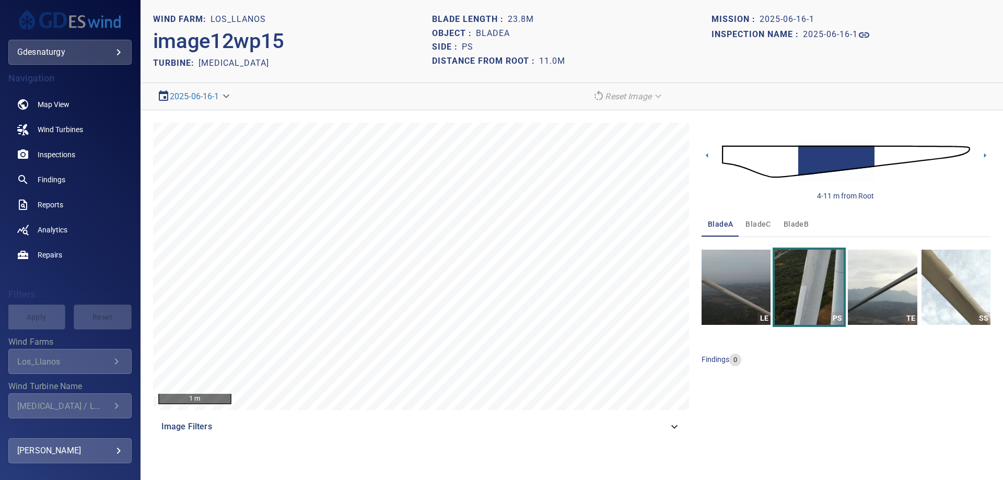
click at [925, 155] on img at bounding box center [846, 162] width 248 height 60
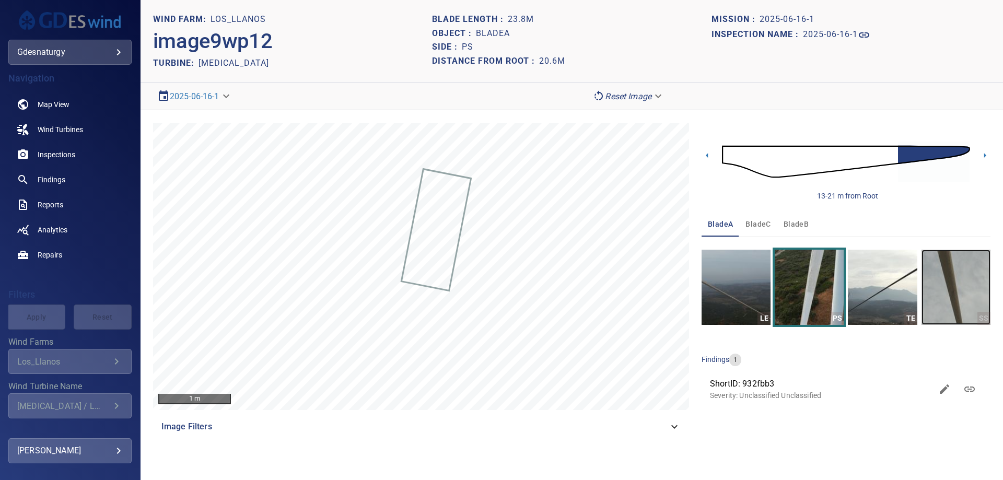
click at [943, 290] on img "button" at bounding box center [955, 287] width 69 height 75
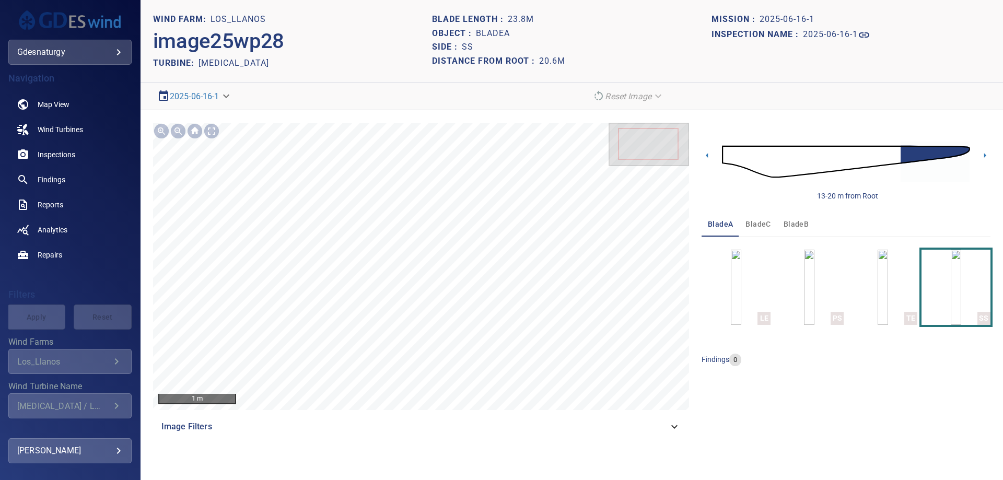
click at [739, 156] on img at bounding box center [846, 162] width 248 height 60
click at [776, 166] on img at bounding box center [846, 162] width 248 height 60
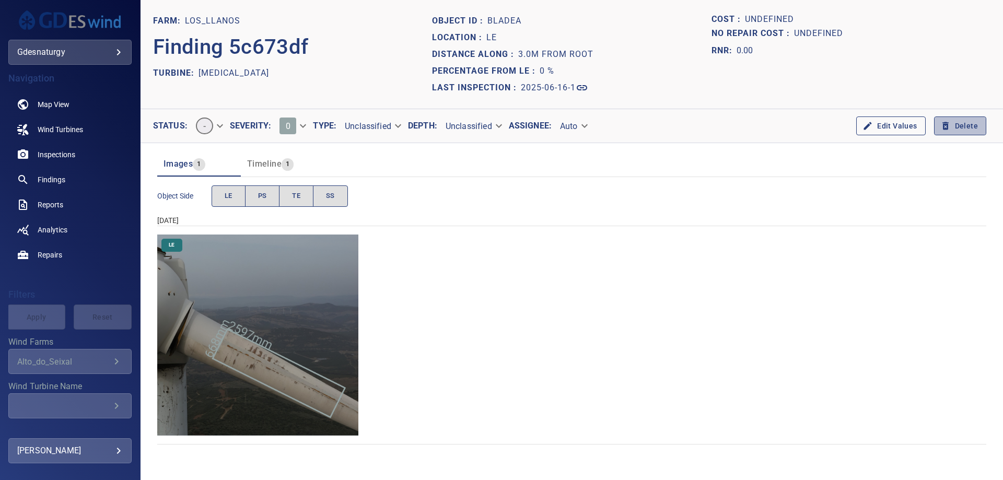
click at [955, 126] on button "Delete" at bounding box center [960, 125] width 52 height 19
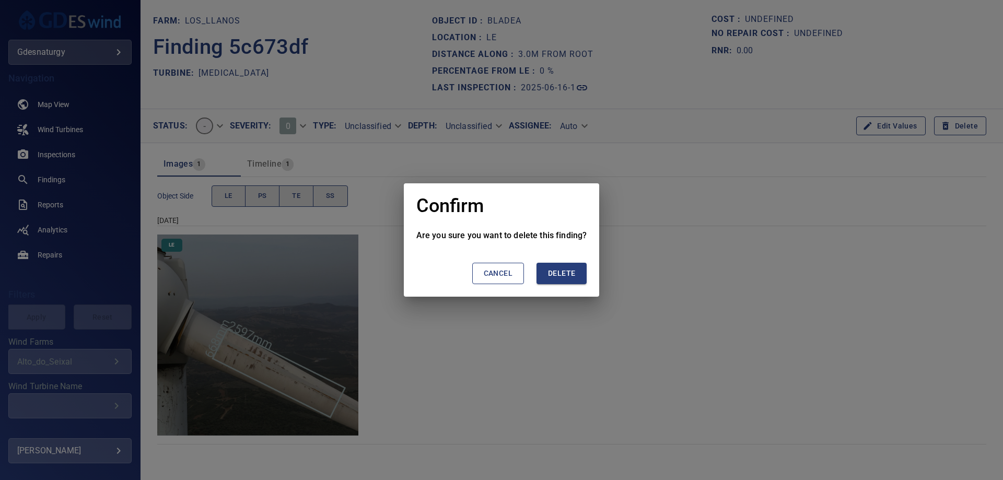
click at [564, 279] on span "Delete" at bounding box center [561, 273] width 27 height 13
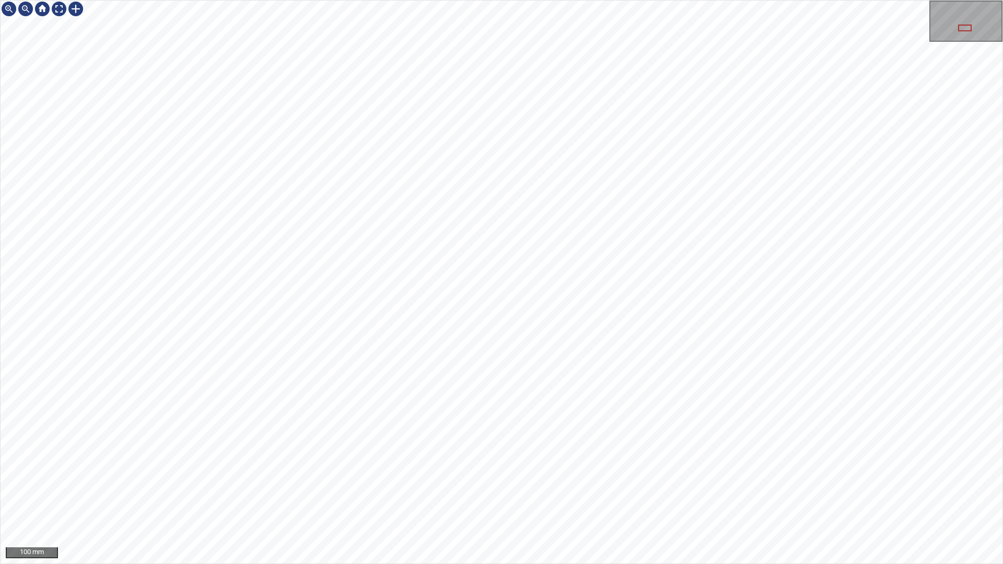
click at [843, 563] on div "100 mm" at bounding box center [501, 282] width 1003 height 564
click at [64, 5] on div at bounding box center [59, 9] width 17 height 17
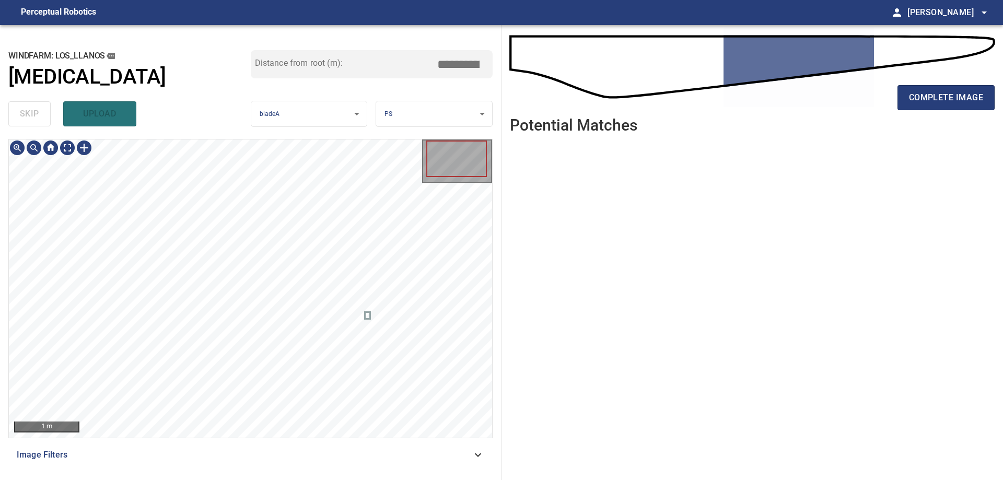
click at [467, 443] on div "Image Filters" at bounding box center [250, 454] width 484 height 25
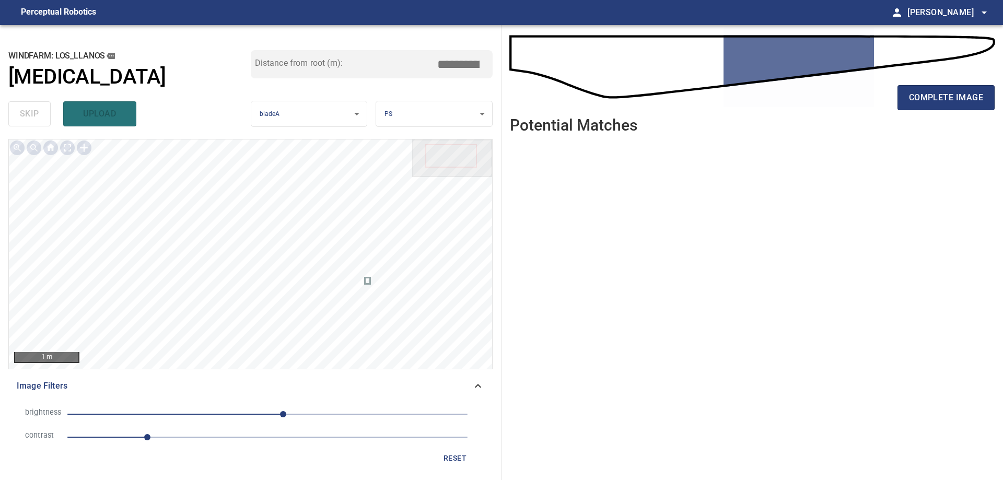
click at [234, 432] on span "1" at bounding box center [267, 437] width 400 height 15
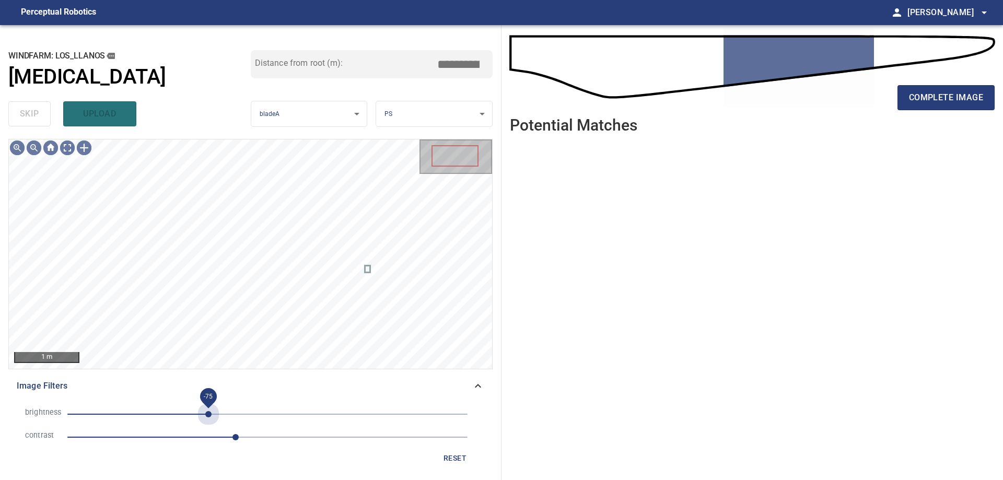
click at [209, 415] on span "-75" at bounding box center [267, 414] width 400 height 15
click at [196, 415] on span "-75" at bounding box center [267, 414] width 400 height 15
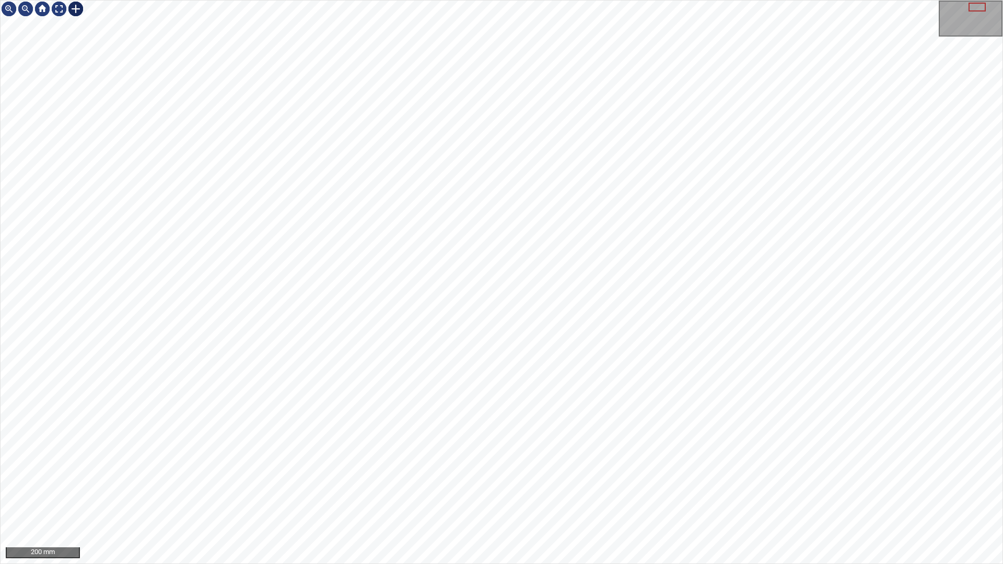
click at [76, 10] on div at bounding box center [75, 9] width 17 height 17
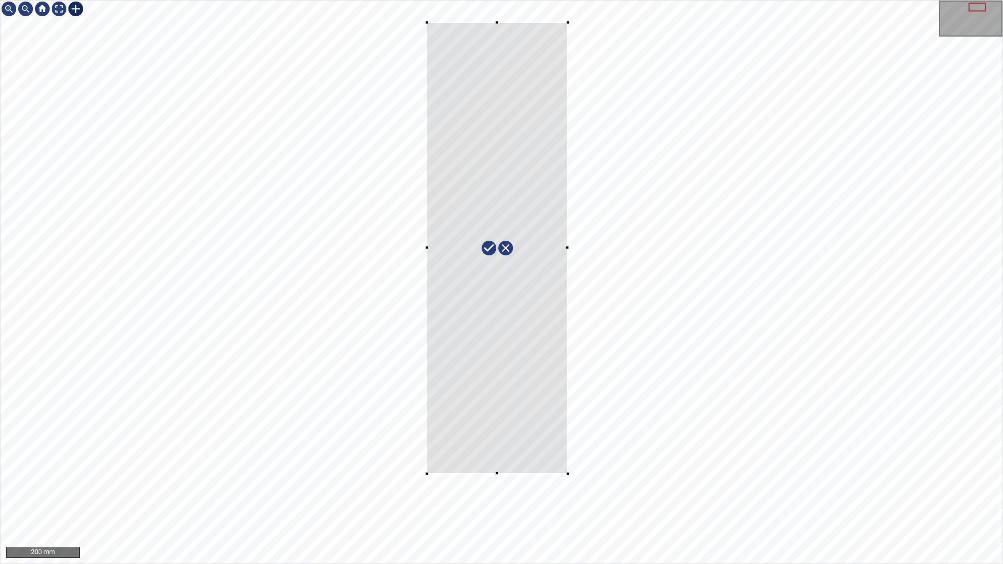
click at [568, 474] on div at bounding box center [502, 282] width 1002 height 563
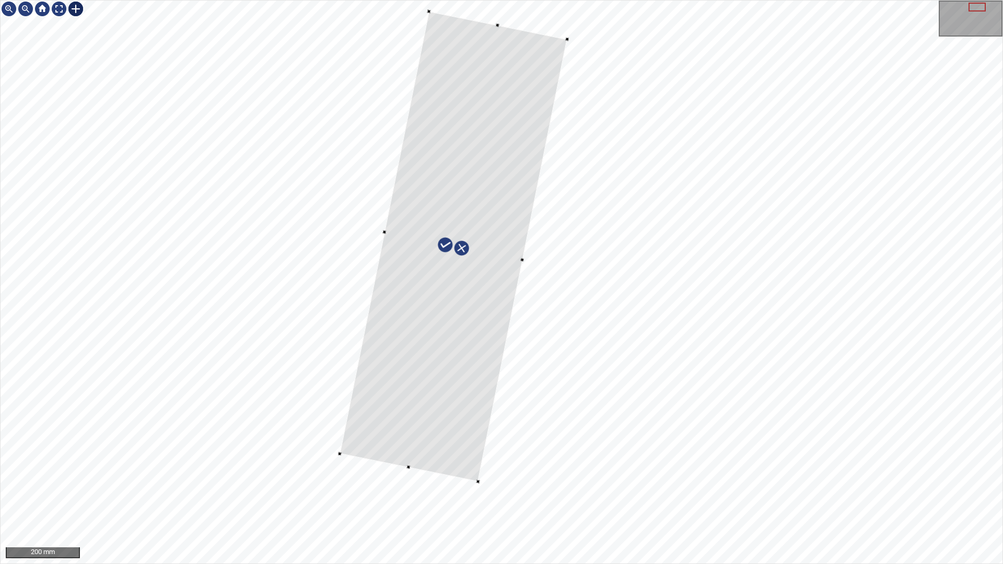
click at [466, 424] on div at bounding box center [452, 246] width 227 height 470
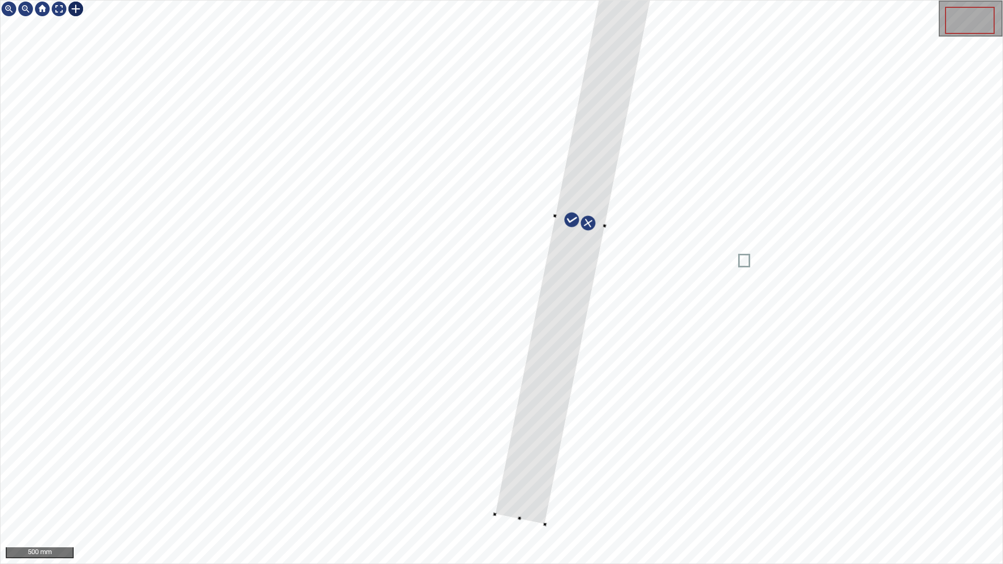
click at [555, 519] on div at bounding box center [502, 282] width 1002 height 563
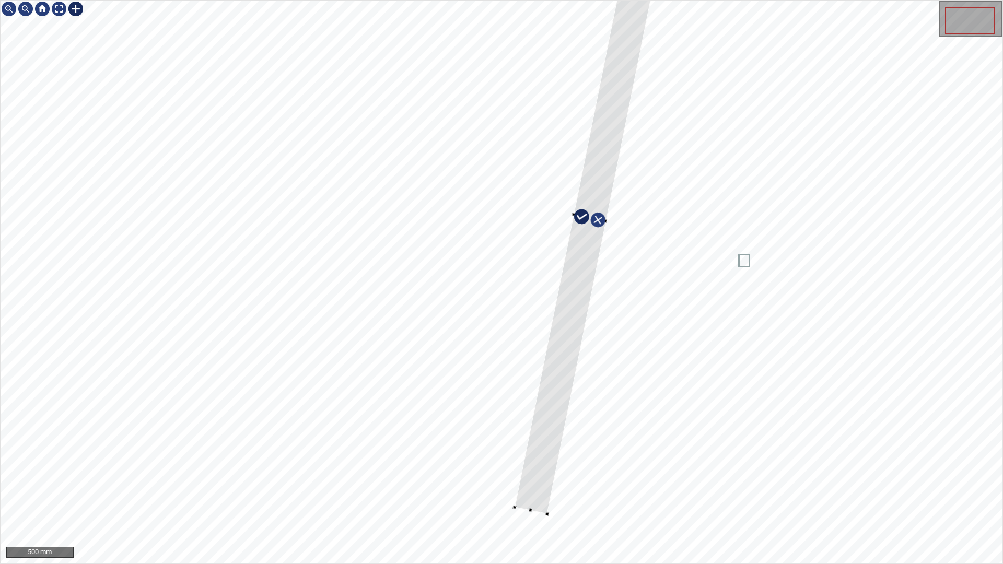
click at [574, 217] on div at bounding box center [589, 218] width 150 height 591
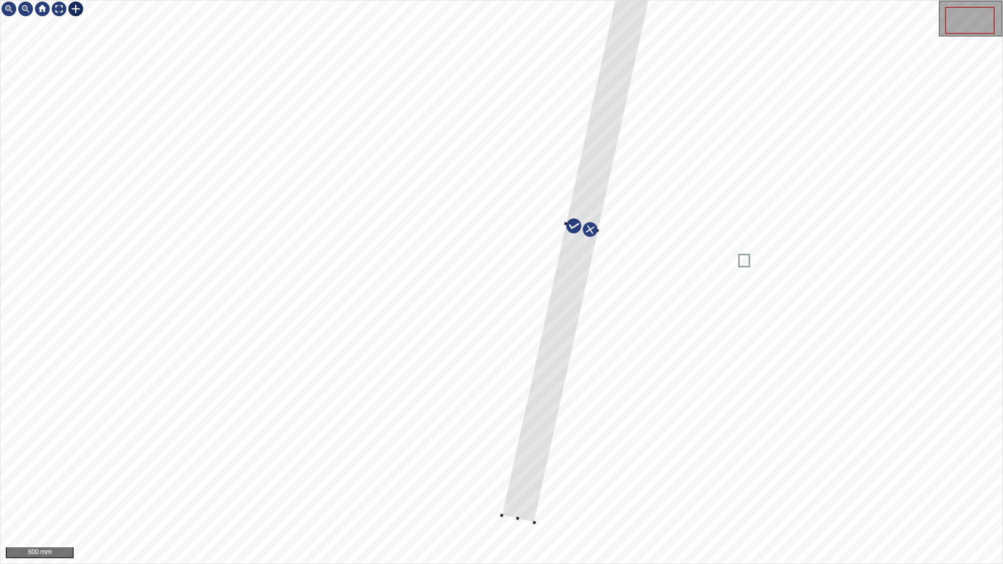
click at [570, 299] on div at bounding box center [581, 228] width 160 height 590
click at [540, 529] on div at bounding box center [502, 282] width 1002 height 563
click at [592, 179] on div at bounding box center [573, 265] width 166 height 594
click at [58, 7] on div at bounding box center [59, 9] width 17 height 17
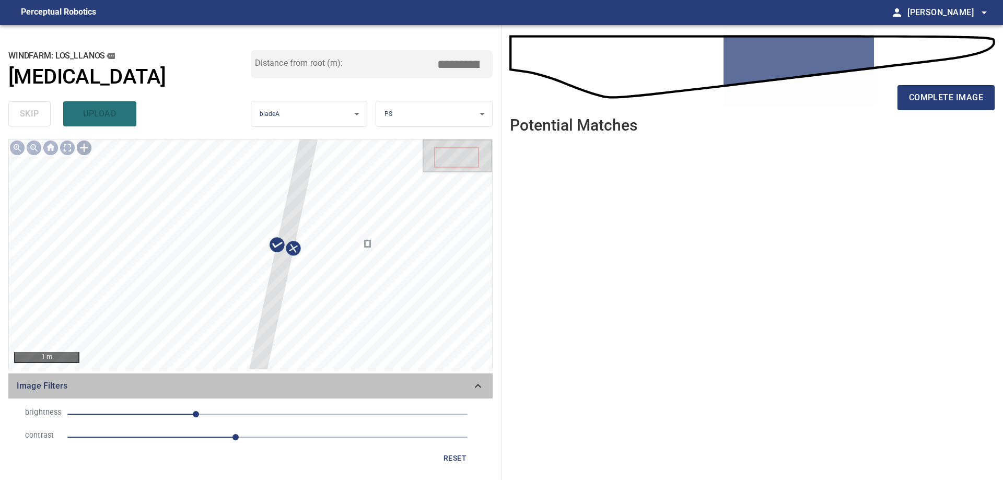
drag, startPoint x: 471, startPoint y: 388, endPoint x: 470, endPoint y: 398, distance: 10.5
click at [471, 392] on span "Image Filters" at bounding box center [244, 386] width 455 height 13
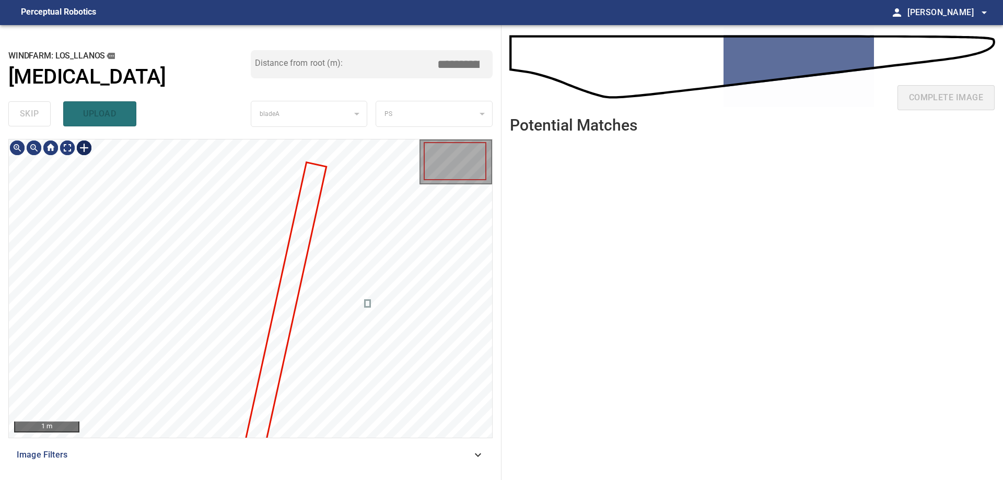
click at [84, 147] on div at bounding box center [84, 147] width 17 height 17
click at [292, 171] on div at bounding box center [250, 288] width 483 height 298
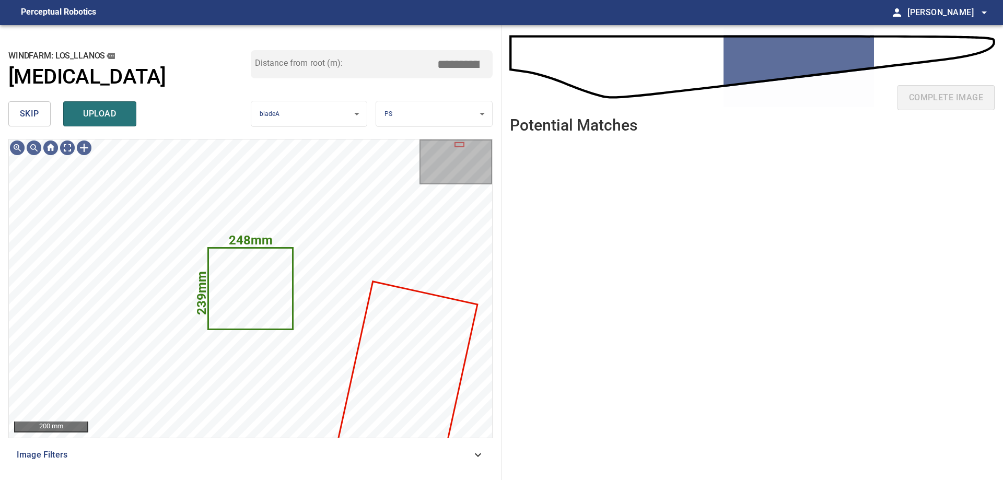
click at [33, 114] on span "skip" at bounding box center [29, 114] width 19 height 15
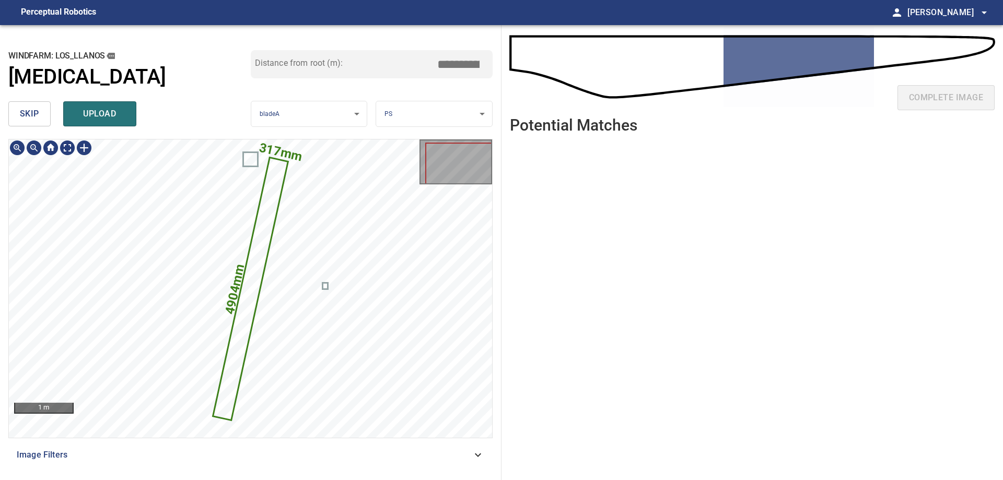
click at [276, 202] on icon at bounding box center [250, 288] width 73 height 261
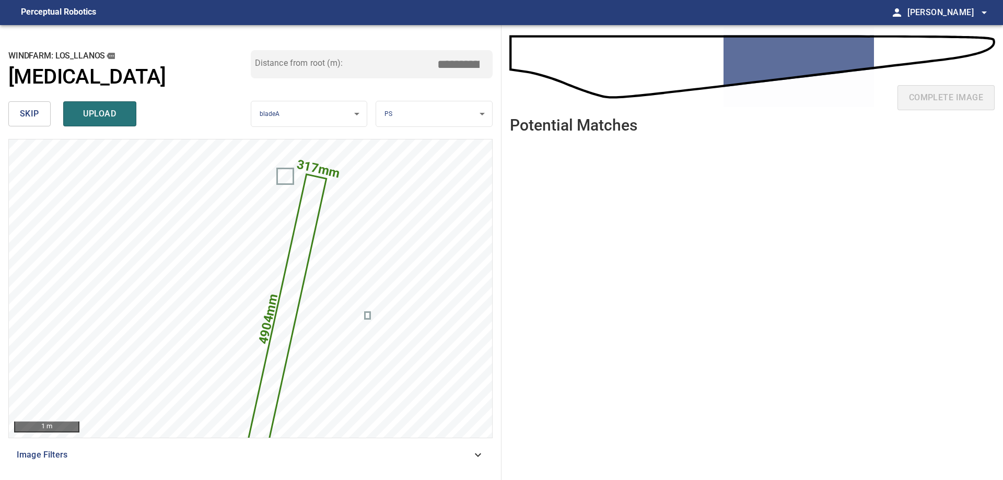
drag, startPoint x: 456, startPoint y: 60, endPoint x: 751, endPoint y: 127, distance: 302.6
click at [632, 92] on div "**********" at bounding box center [501, 252] width 1003 height 455
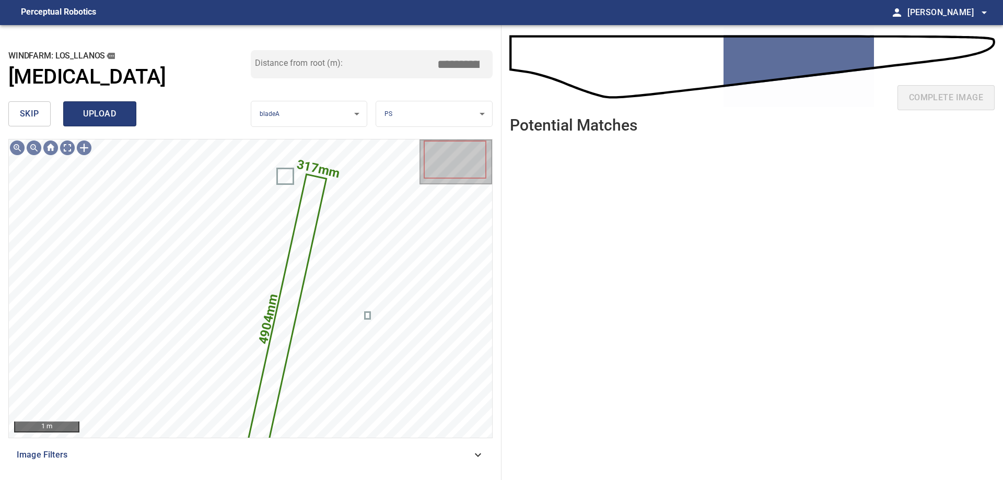
type input "*****"
click at [81, 121] on span "upload" at bounding box center [100, 114] width 50 height 15
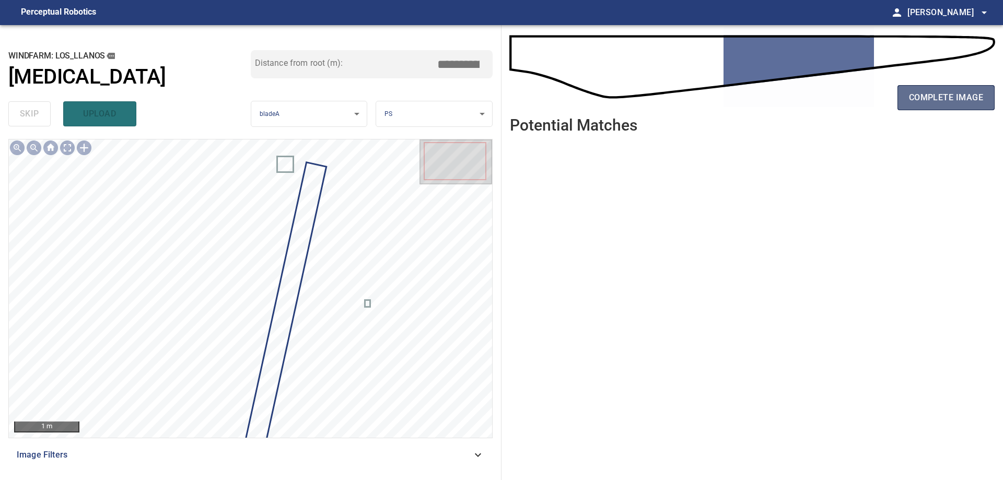
click at [969, 94] on span "complete image" at bounding box center [946, 97] width 74 height 15
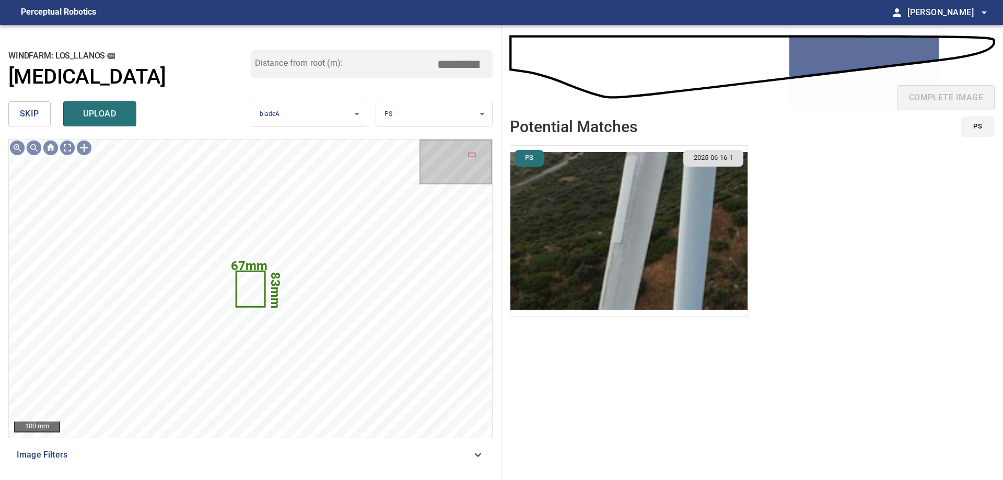
click at [36, 116] on span "skip" at bounding box center [29, 114] width 19 height 15
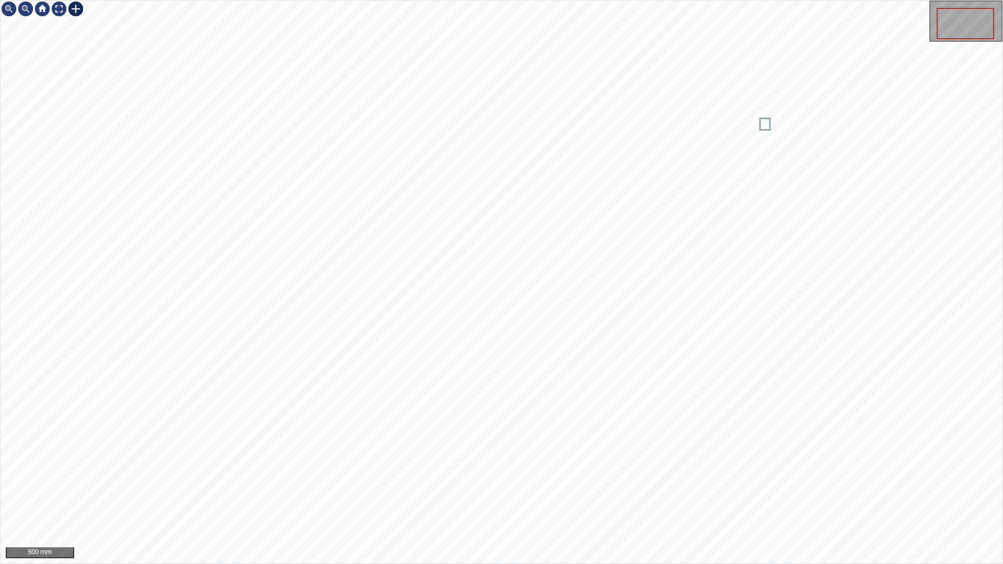
click at [75, 6] on div at bounding box center [75, 9] width 17 height 17
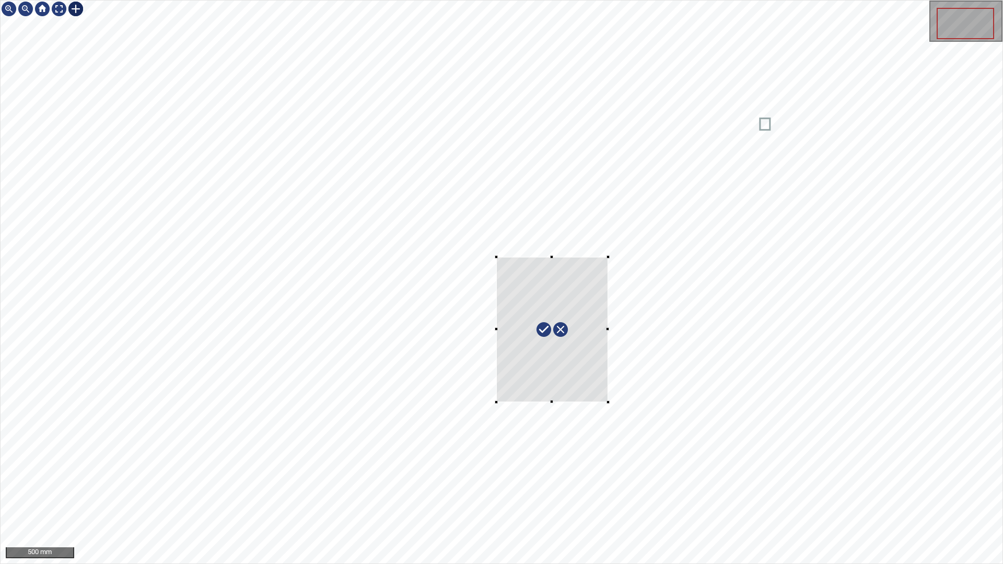
click at [608, 402] on div at bounding box center [502, 282] width 1002 height 563
click at [571, 396] on div at bounding box center [537, 332] width 136 height 162
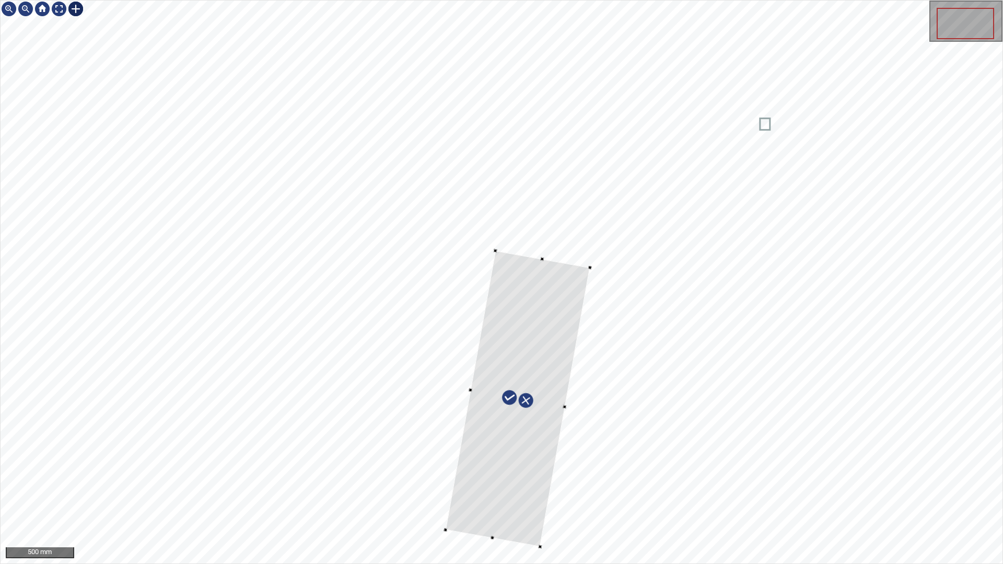
click at [540, 550] on div at bounding box center [502, 282] width 1002 height 563
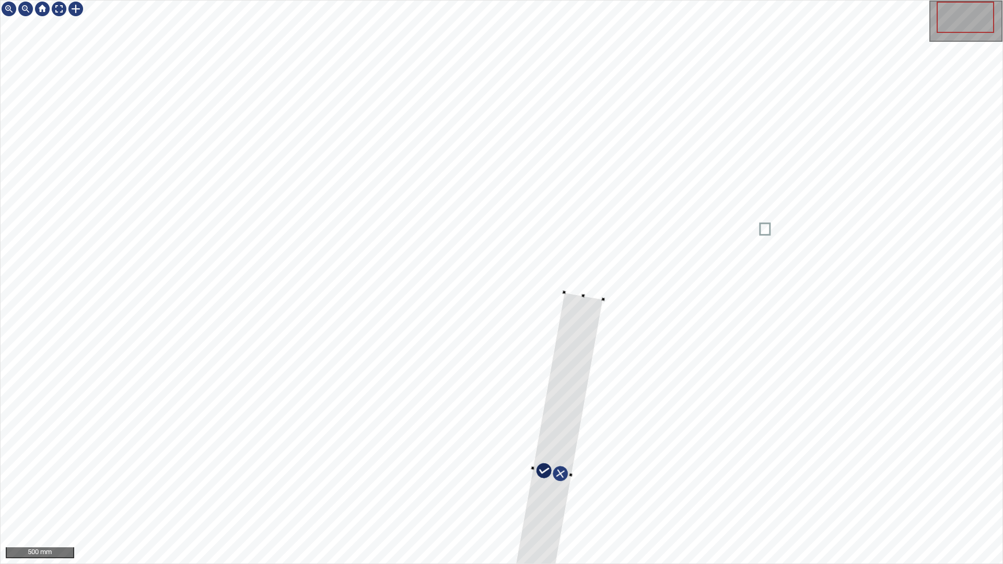
click at [569, 292] on div at bounding box center [502, 282] width 1002 height 563
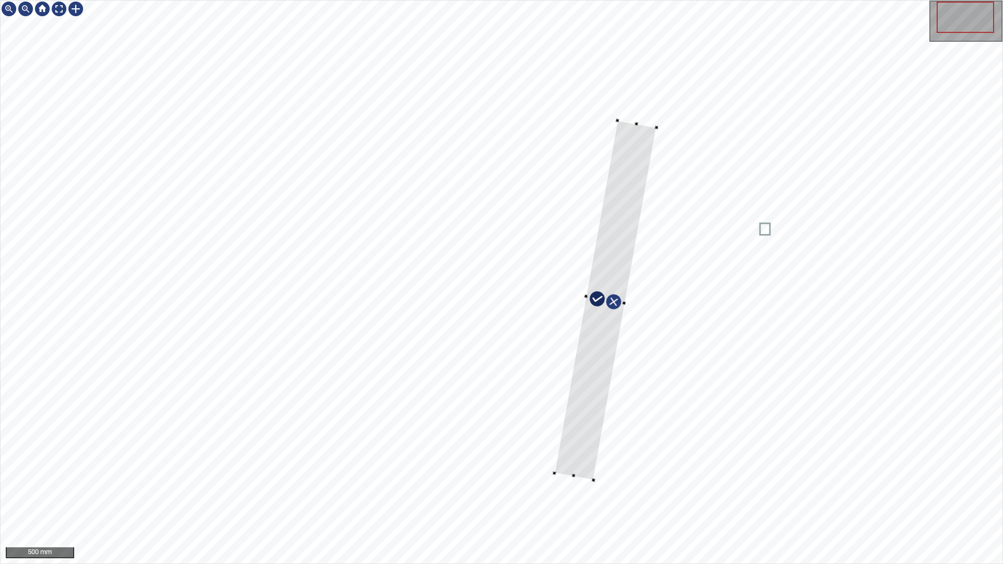
click at [638, 120] on div at bounding box center [502, 282] width 1002 height 563
click at [58, 12] on div at bounding box center [59, 9] width 17 height 17
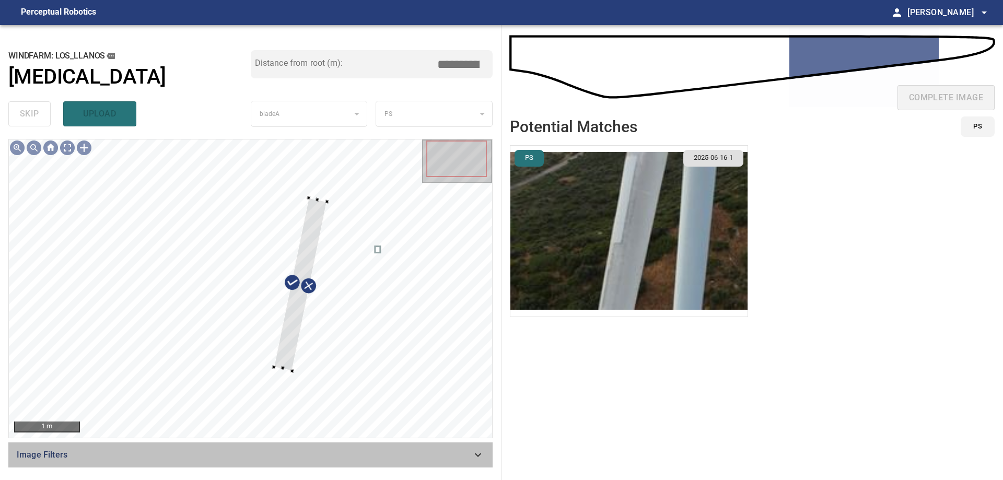
click at [479, 453] on icon at bounding box center [478, 455] width 13 height 13
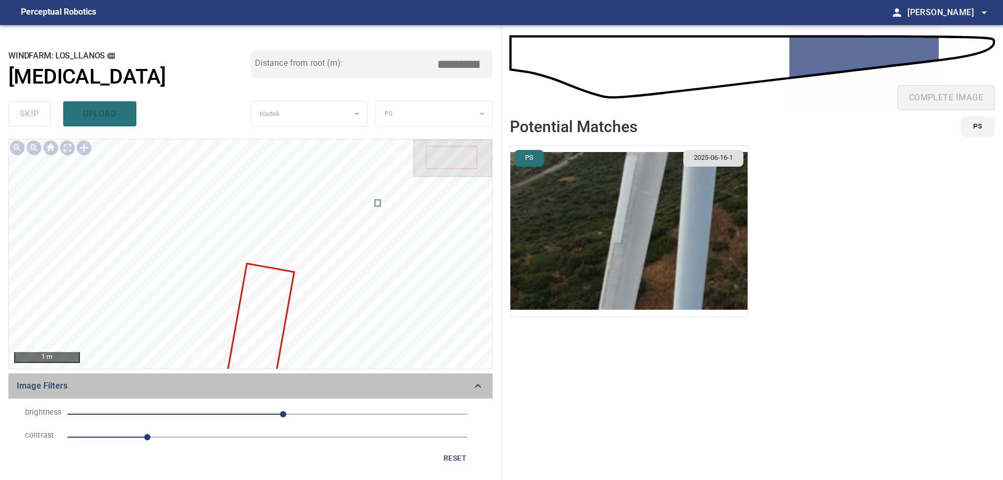
click at [476, 388] on icon at bounding box center [478, 386] width 13 height 13
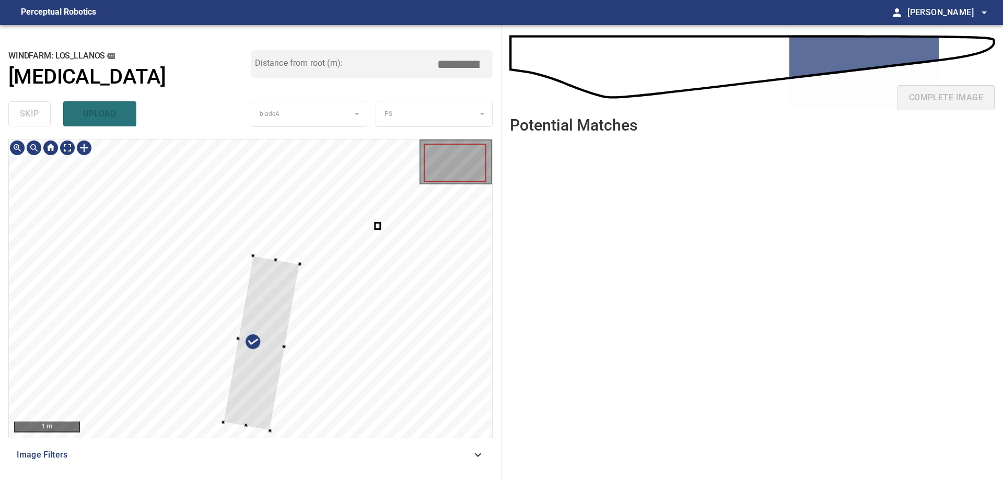
click at [346, 216] on div at bounding box center [250, 288] width 483 height 298
click at [263, 204] on div at bounding box center [250, 288] width 483 height 298
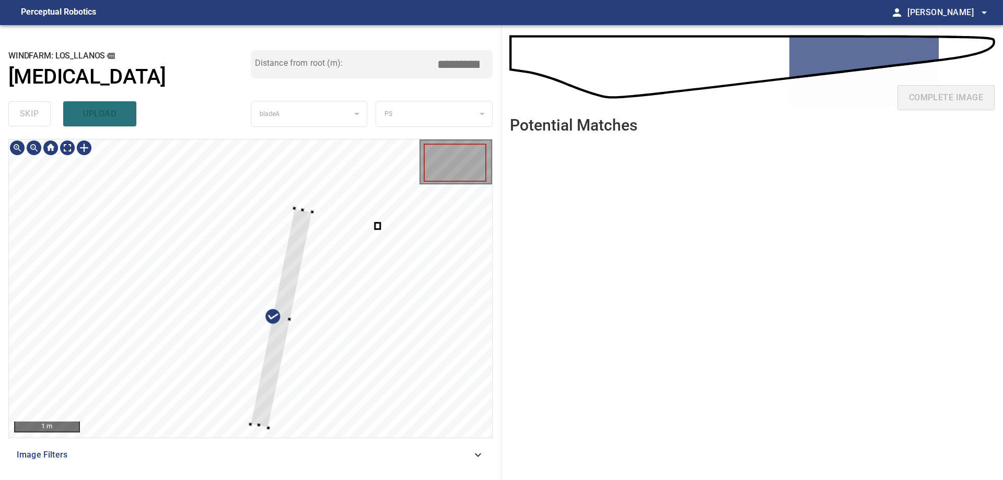
click at [253, 422] on div at bounding box center [281, 317] width 62 height 219
click at [281, 367] on div at bounding box center [294, 291] width 62 height 219
click at [261, 427] on div at bounding box center [250, 288] width 483 height 298
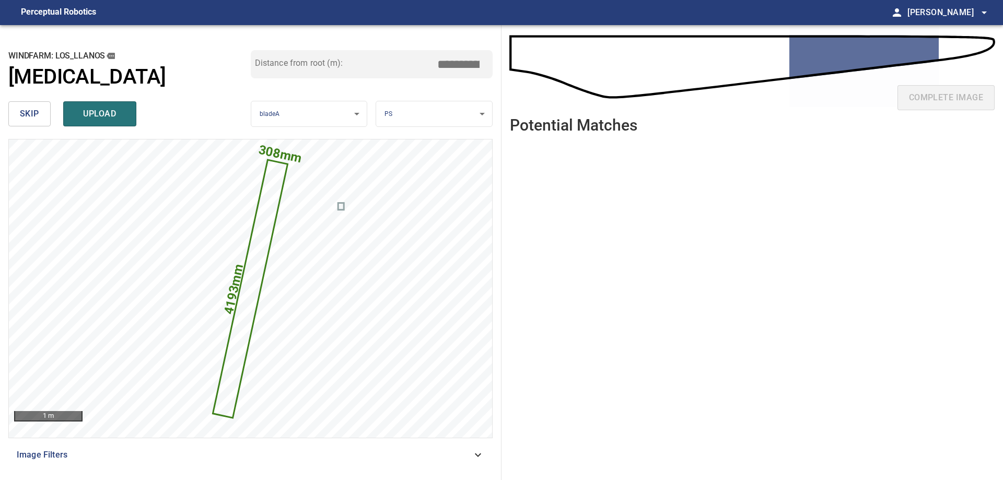
drag, startPoint x: 458, startPoint y: 64, endPoint x: 553, endPoint y: 52, distance: 95.8
click at [553, 52] on div "**********" at bounding box center [501, 252] width 1003 height 455
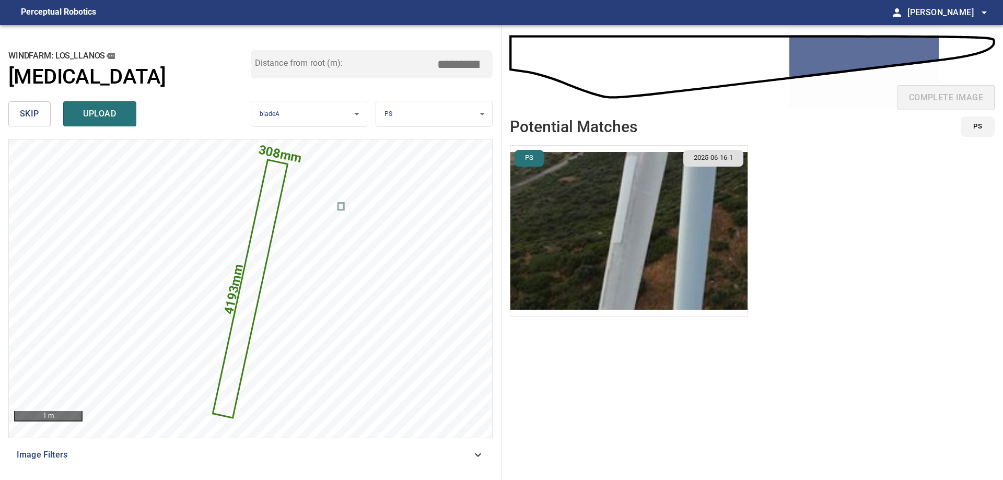
type input "*****"
click at [608, 239] on img "button" at bounding box center [628, 231] width 237 height 171
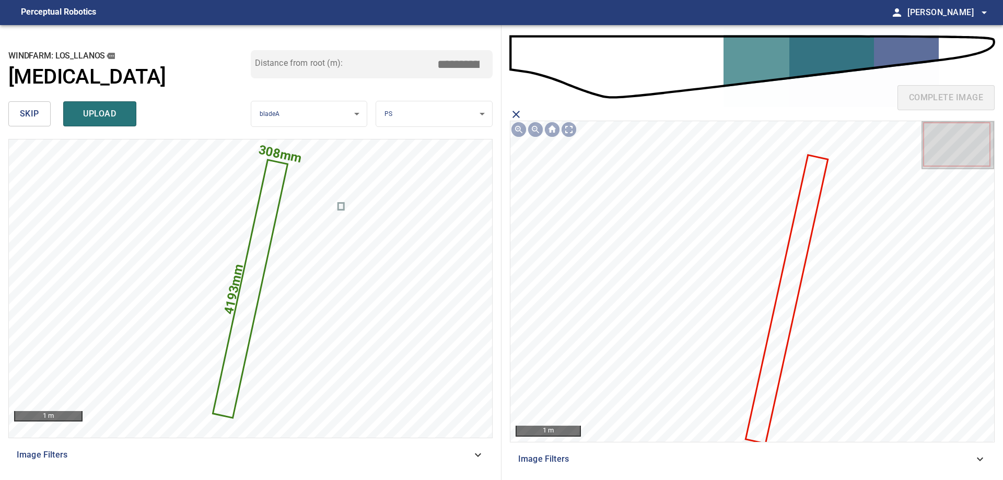
click at [780, 346] on icon at bounding box center [787, 299] width 80 height 287
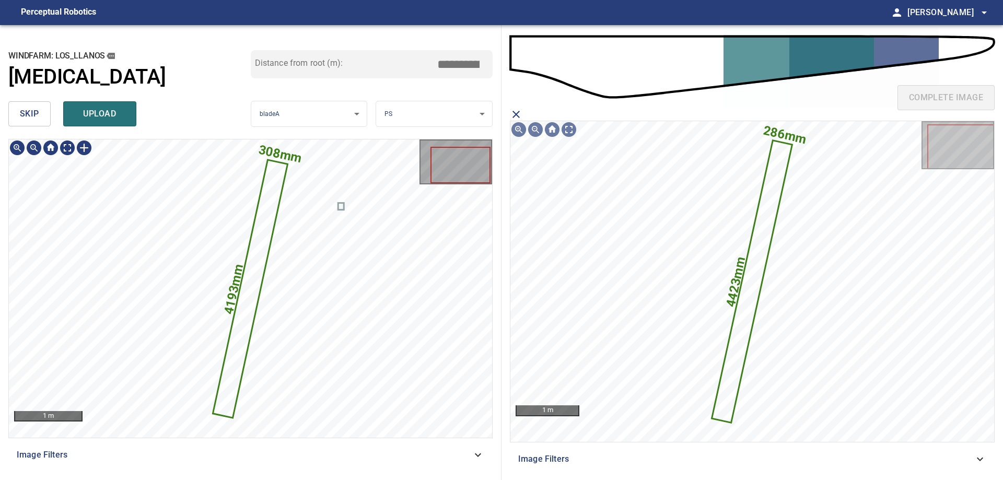
click at [250, 273] on icon at bounding box center [250, 289] width 73 height 256
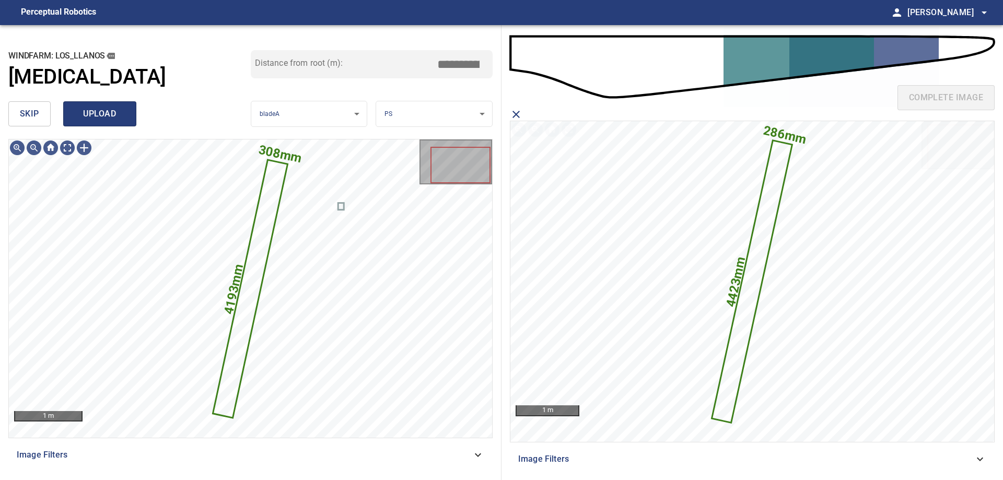
click at [134, 116] on button "upload" at bounding box center [99, 113] width 73 height 25
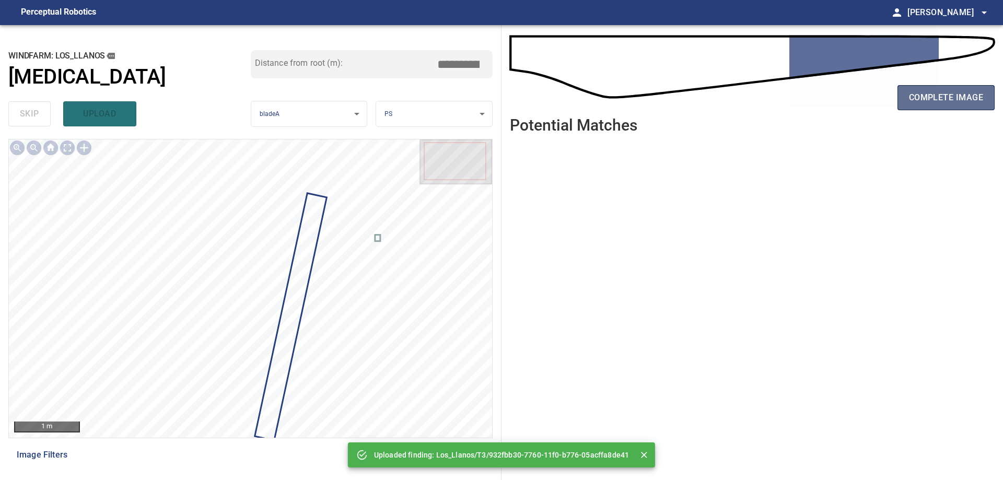
click at [931, 97] on span "complete image" at bounding box center [946, 97] width 74 height 15
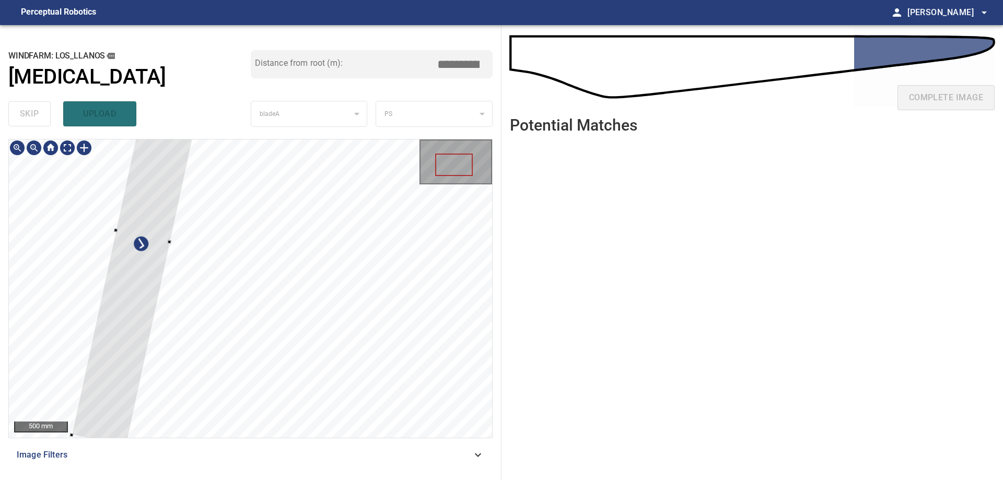
click at [101, 292] on div at bounding box center [250, 288] width 483 height 298
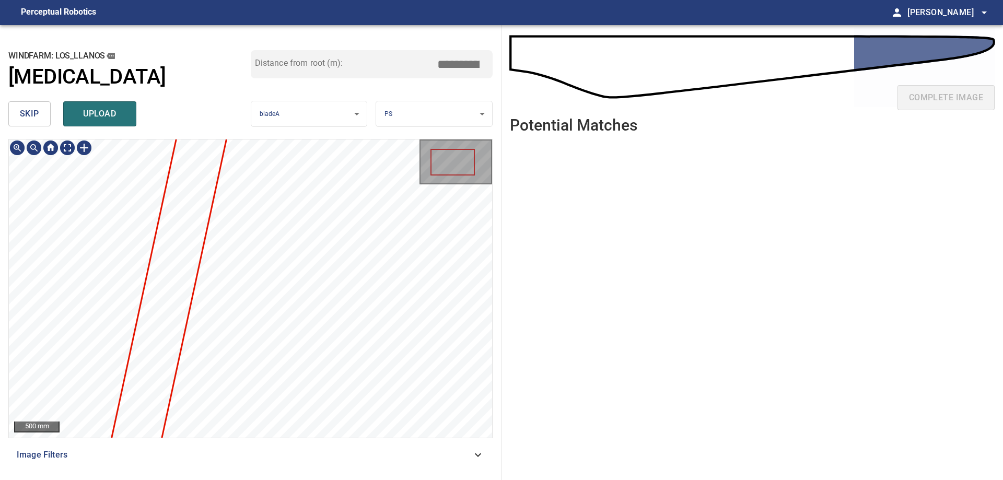
click at [41, 119] on button "skip" at bounding box center [29, 113] width 42 height 25
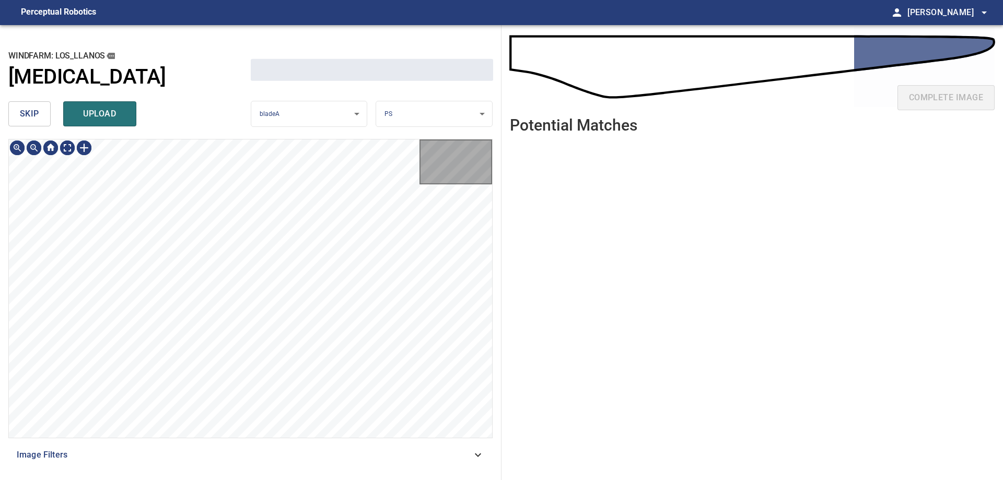
click at [39, 119] on button "skip" at bounding box center [29, 113] width 42 height 25
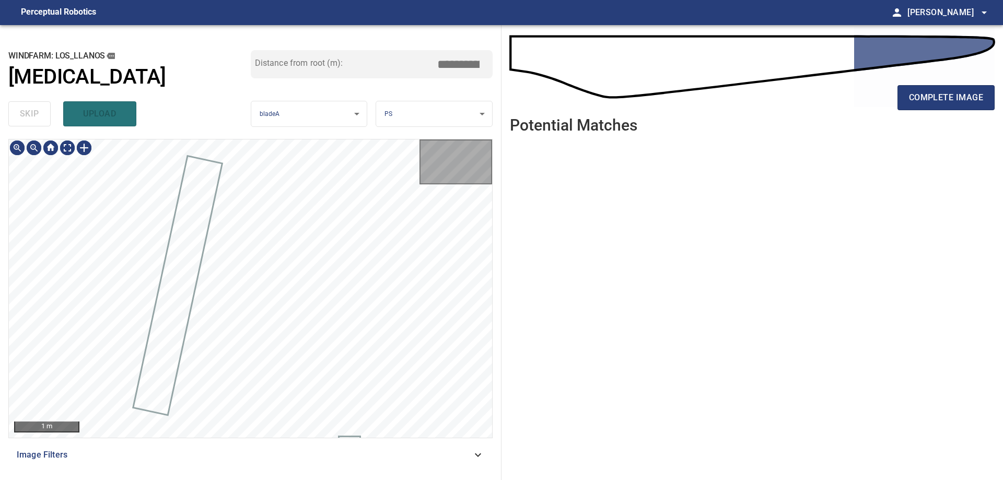
click at [39, 119] on div "skip upload" at bounding box center [129, 113] width 242 height 33
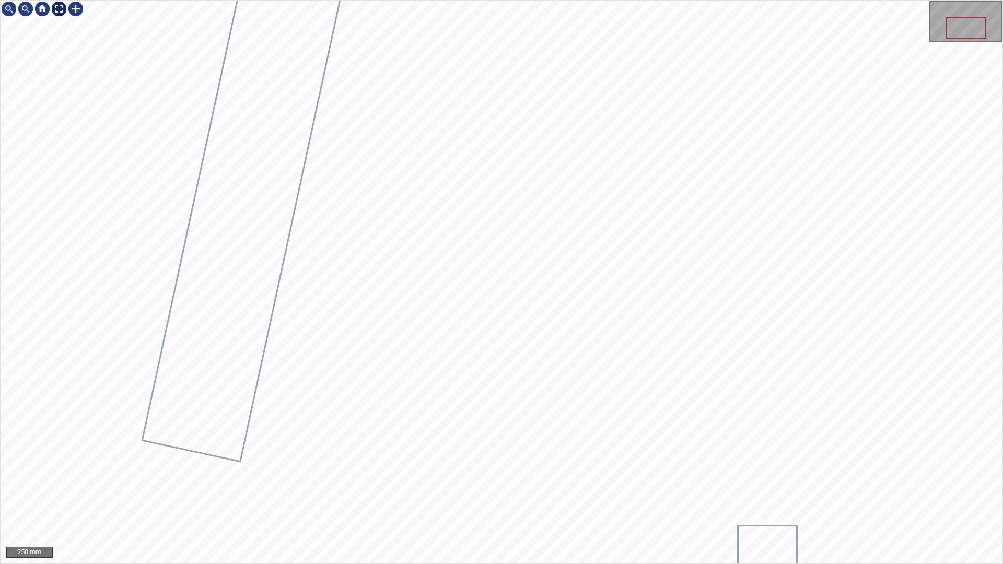
click at [73, 19] on div "250 mm" at bounding box center [502, 282] width 1002 height 563
click at [61, 4] on div at bounding box center [59, 9] width 17 height 17
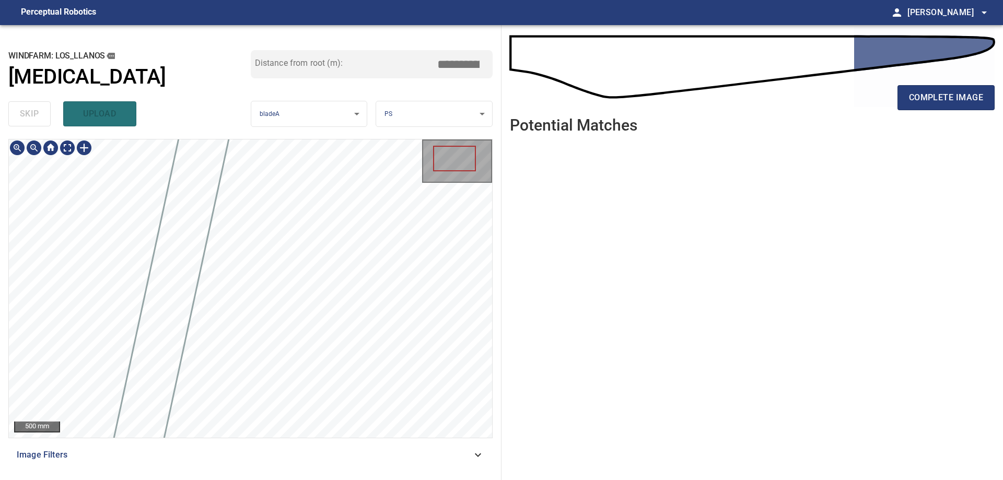
click at [316, 453] on div "500 mm Image Filters" at bounding box center [250, 305] width 484 height 333
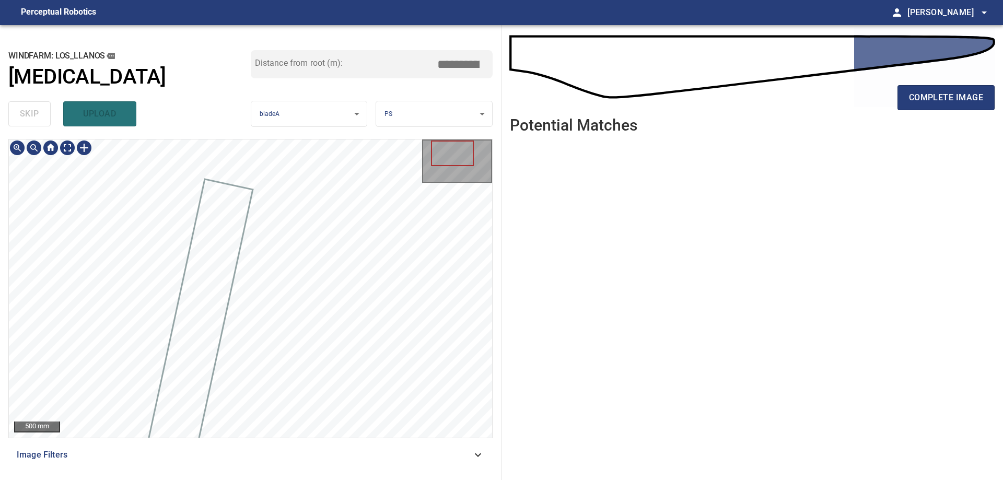
click at [334, 480] on html "**********" at bounding box center [501, 240] width 1003 height 480
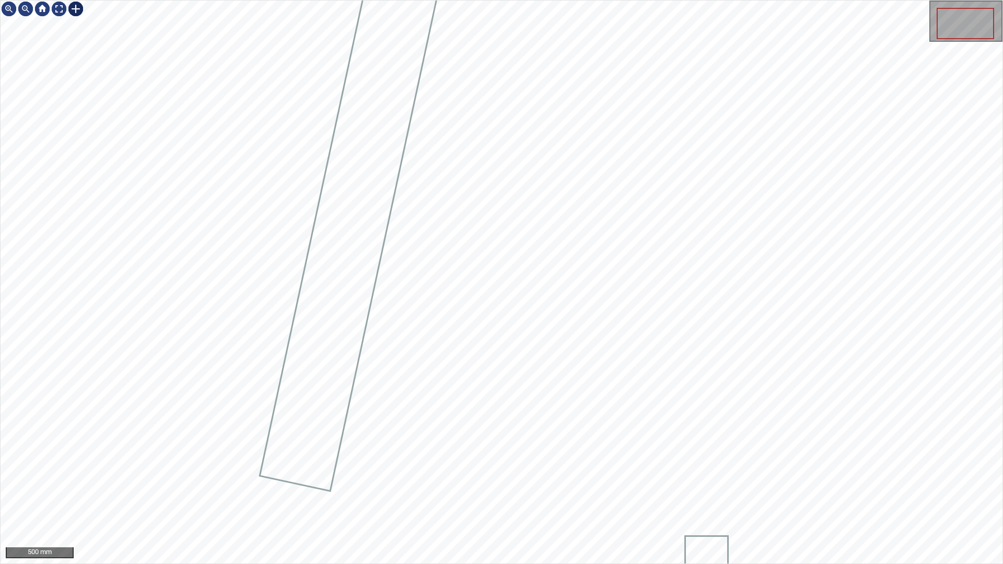
click at [72, 8] on div at bounding box center [75, 9] width 17 height 17
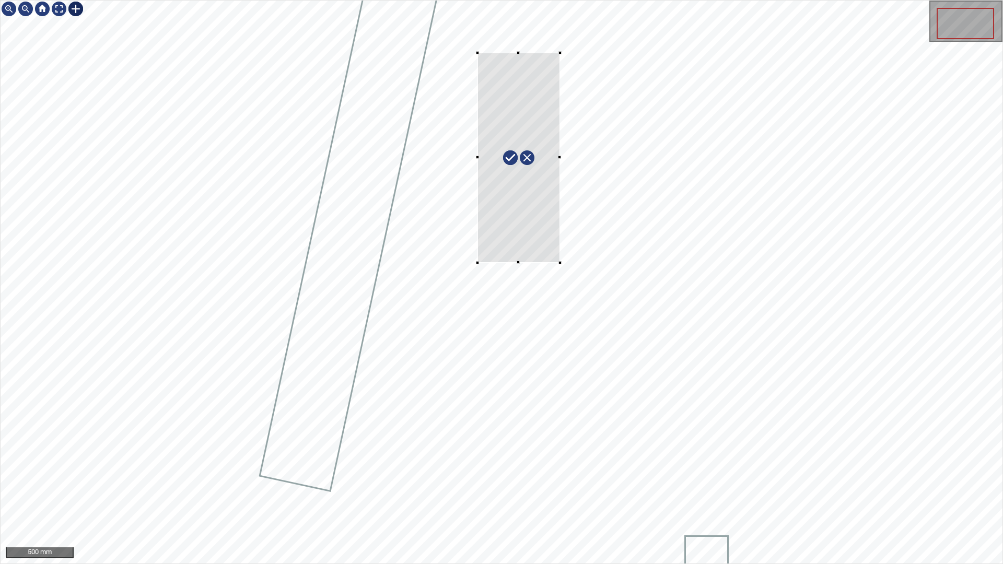
click at [476, 53] on div at bounding box center [502, 282] width 1002 height 563
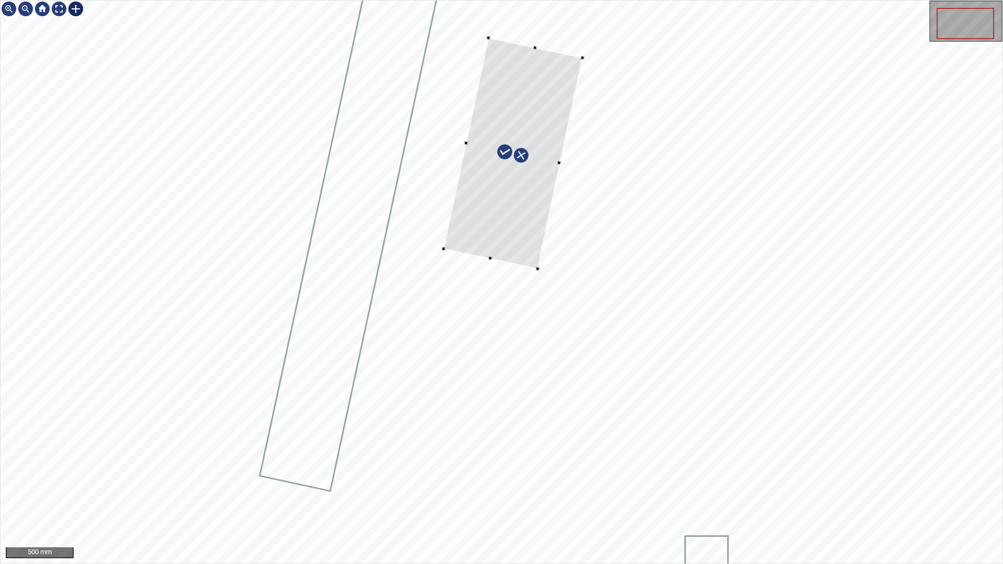
click at [524, 259] on div at bounding box center [512, 153] width 139 height 231
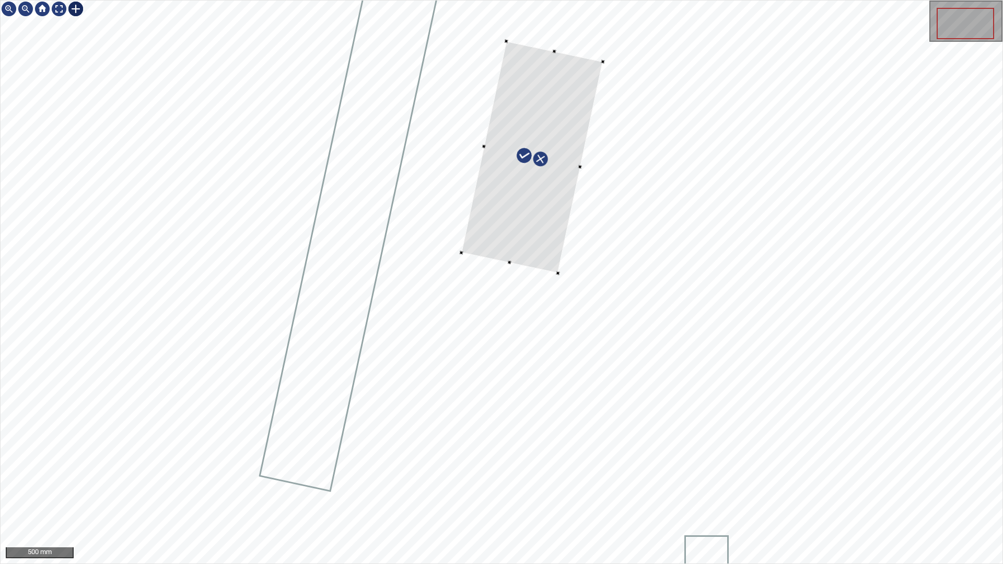
click at [525, 247] on div at bounding box center [532, 157] width 142 height 232
click at [543, 277] on div at bounding box center [502, 282] width 1002 height 563
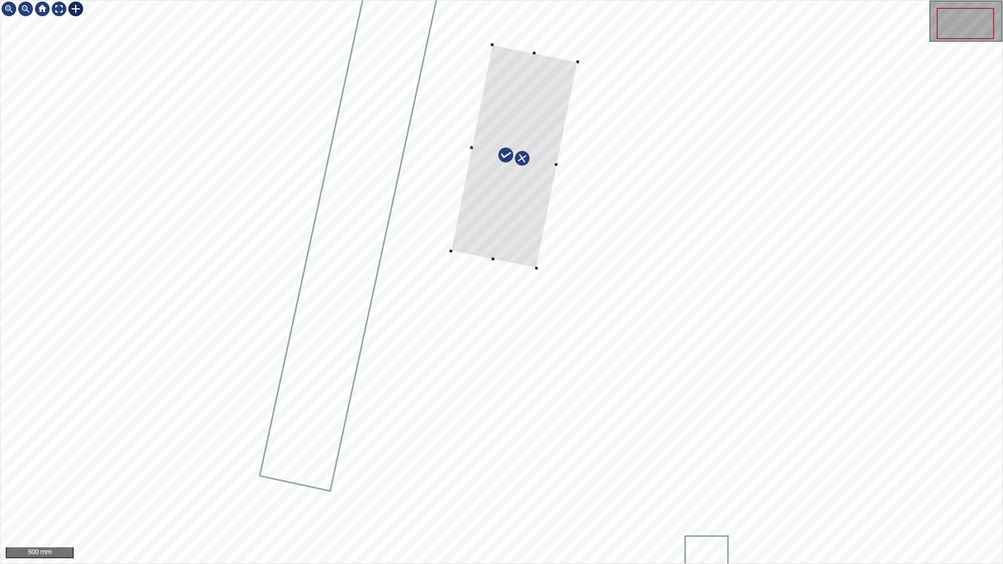
click at [442, 139] on div at bounding box center [502, 282] width 1002 height 563
click at [535, 216] on div at bounding box center [526, 159] width 127 height 223
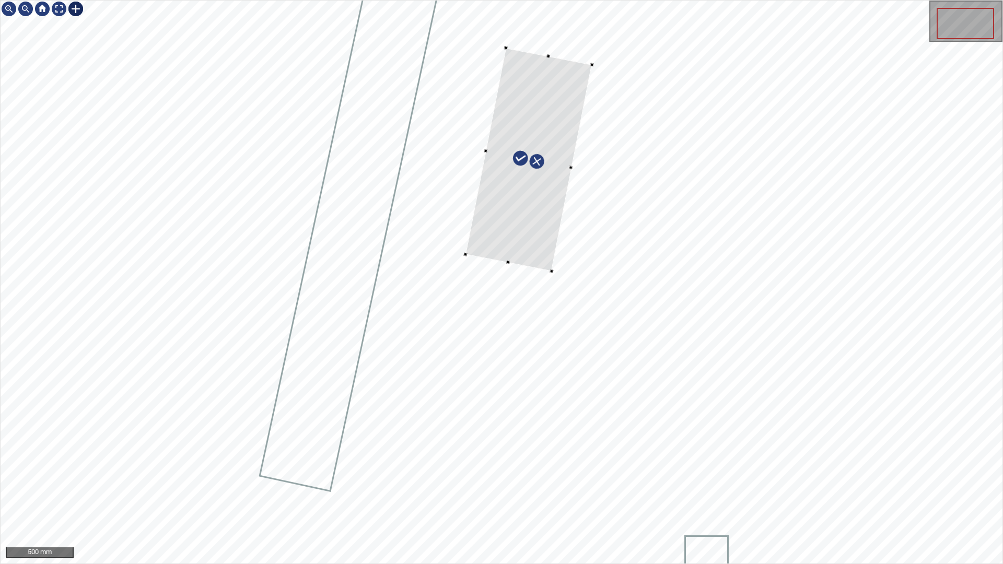
click at [563, 162] on div at bounding box center [528, 159] width 126 height 223
click at [557, 194] on div at bounding box center [530, 161] width 126 height 223
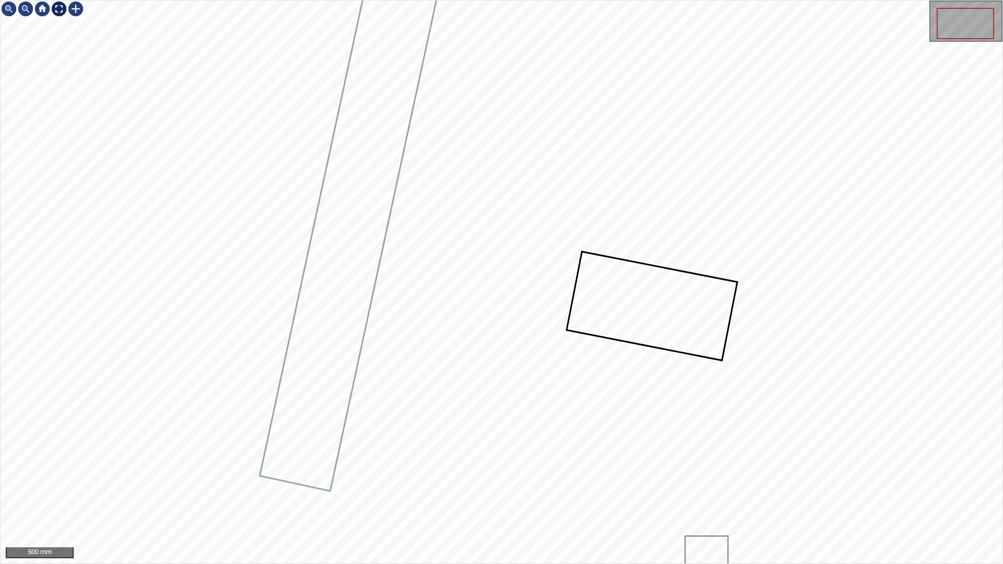
click at [59, 6] on div at bounding box center [59, 9] width 17 height 17
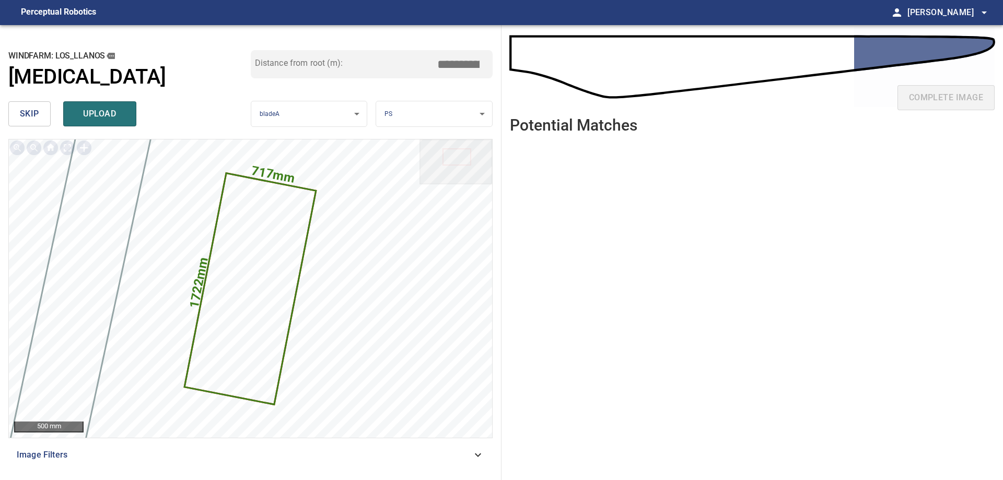
drag, startPoint x: 455, startPoint y: 67, endPoint x: 547, endPoint y: 42, distance: 95.1
click at [538, 44] on div "**********" at bounding box center [501, 252] width 1003 height 455
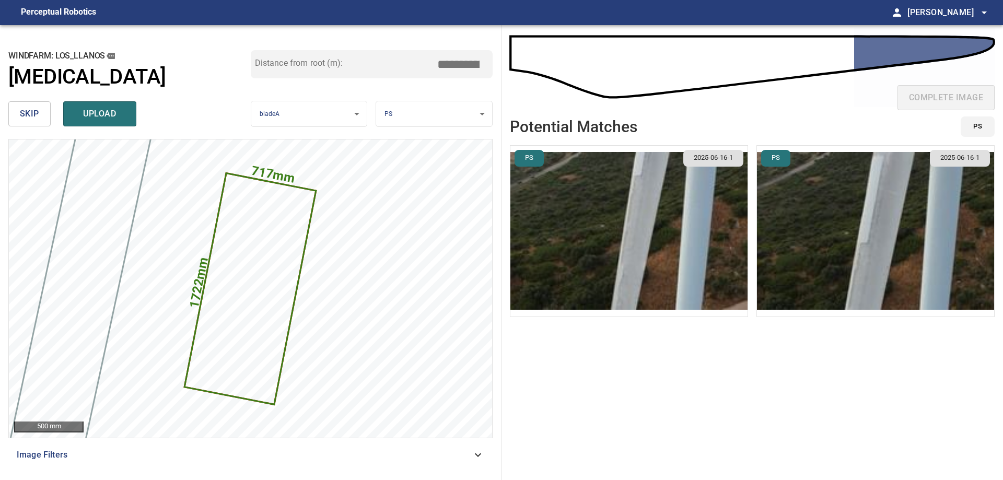
type input "*****"
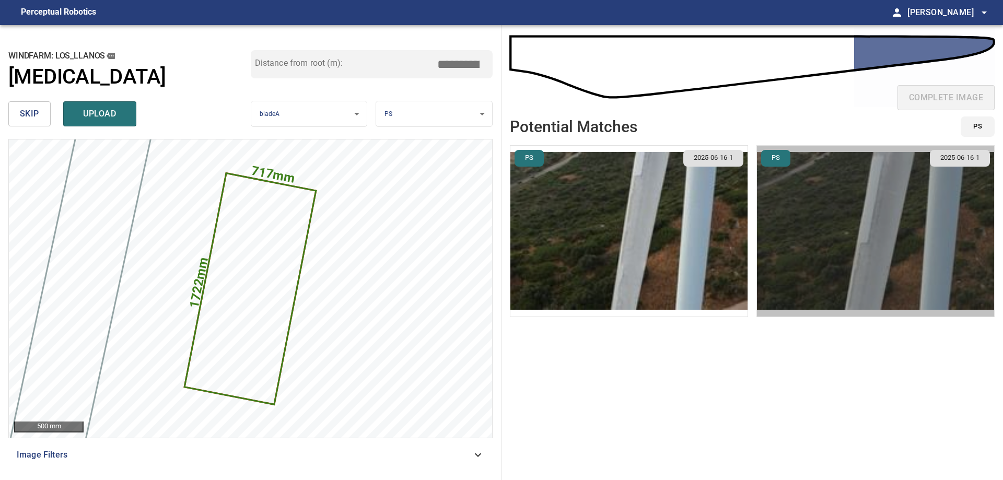
click at [792, 247] on img "button" at bounding box center [875, 231] width 237 height 171
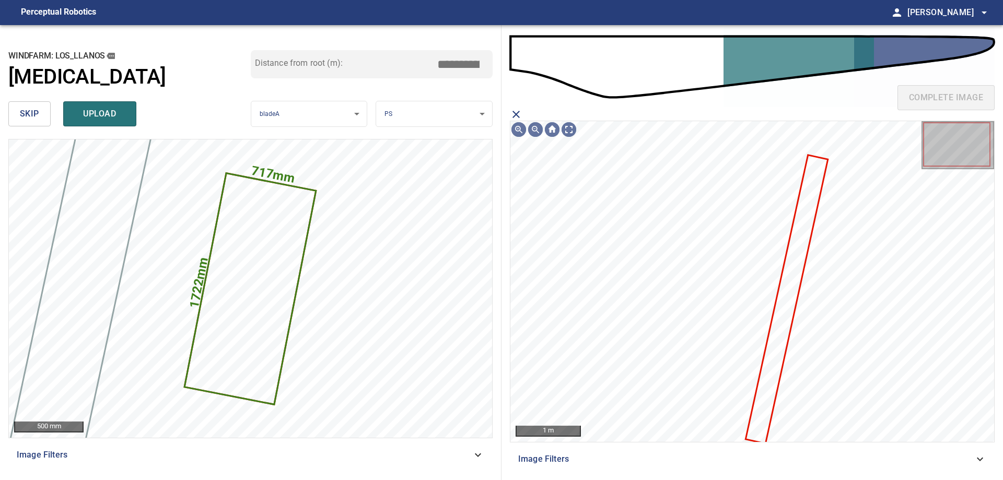
click at [517, 114] on icon "close matching imageResolution:" at bounding box center [516, 114] width 13 height 13
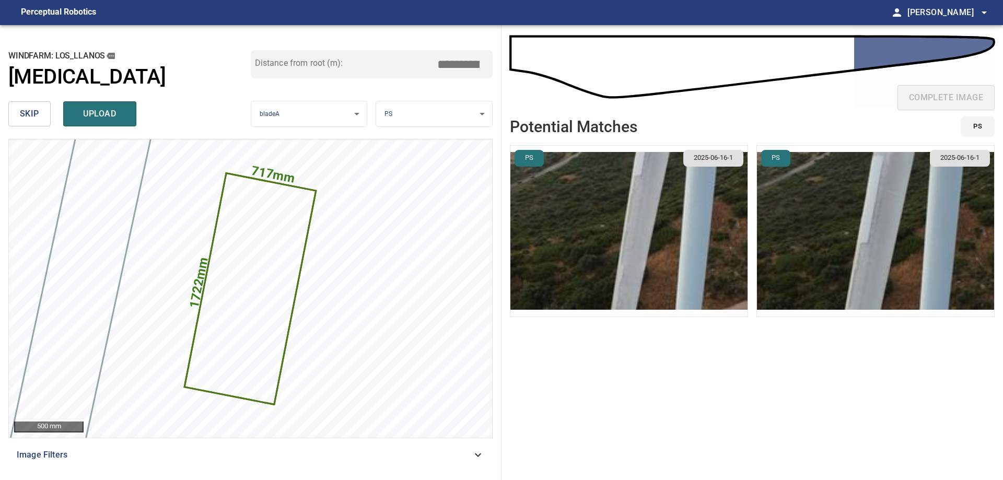
click at [571, 225] on img "button" at bounding box center [628, 231] width 237 height 171
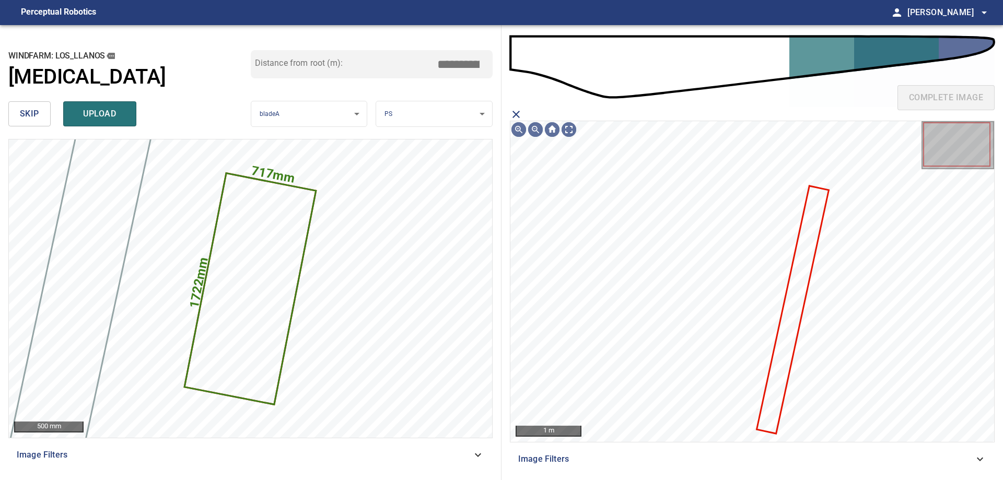
click at [516, 112] on icon "close matching imageResolution:" at bounding box center [516, 114] width 13 height 13
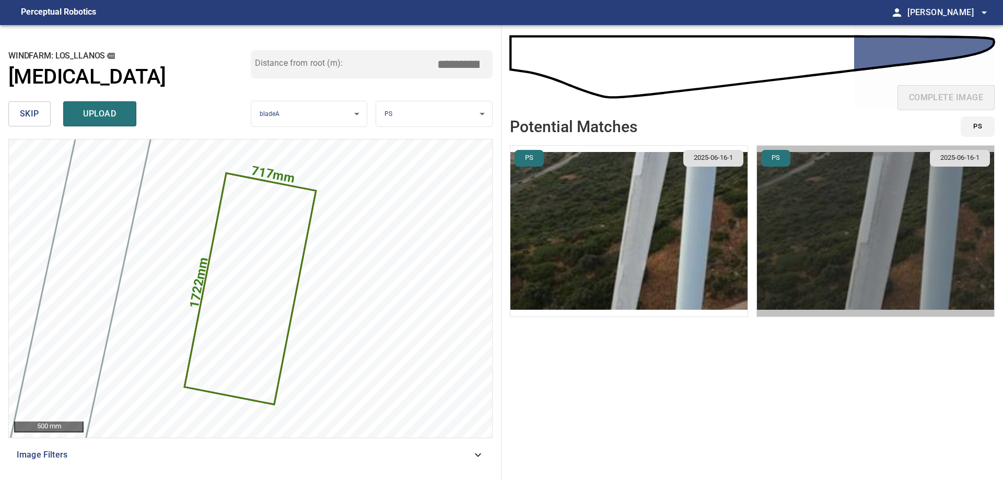
click at [845, 215] on img "button" at bounding box center [875, 231] width 237 height 171
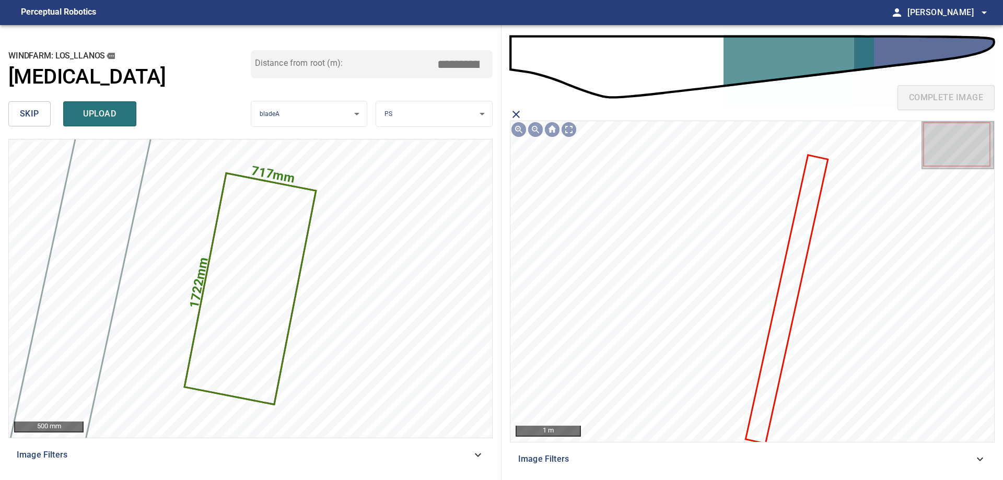
click at [787, 273] on icon at bounding box center [787, 299] width 80 height 287
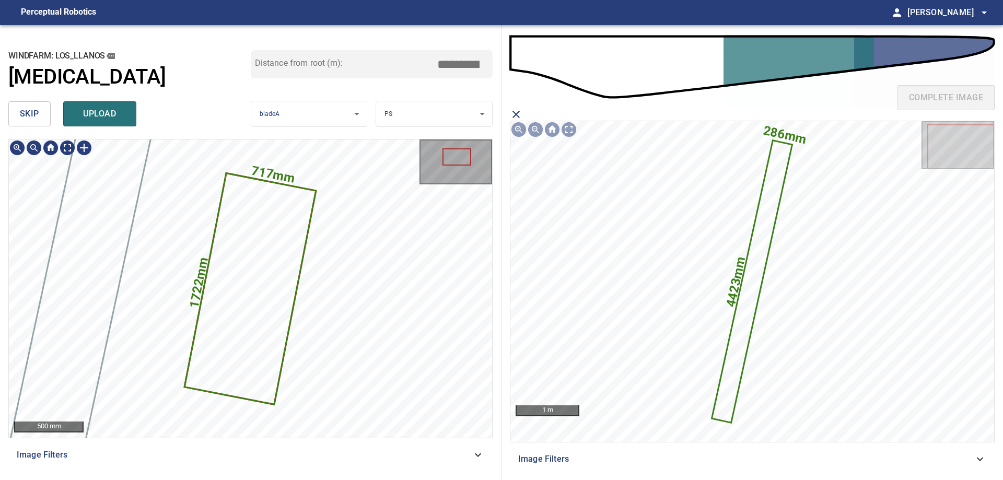
click at [233, 261] on icon at bounding box center [249, 288] width 129 height 229
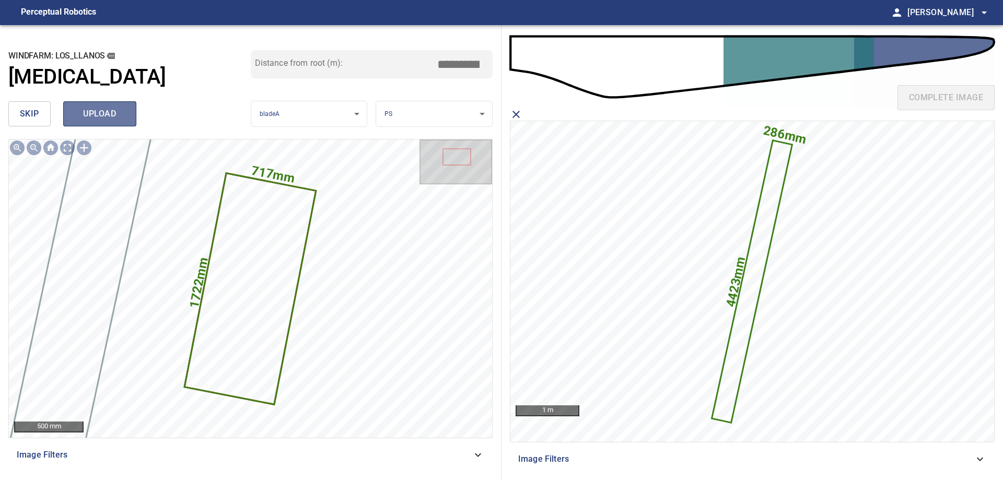
click at [75, 111] on span "upload" at bounding box center [100, 114] width 50 height 15
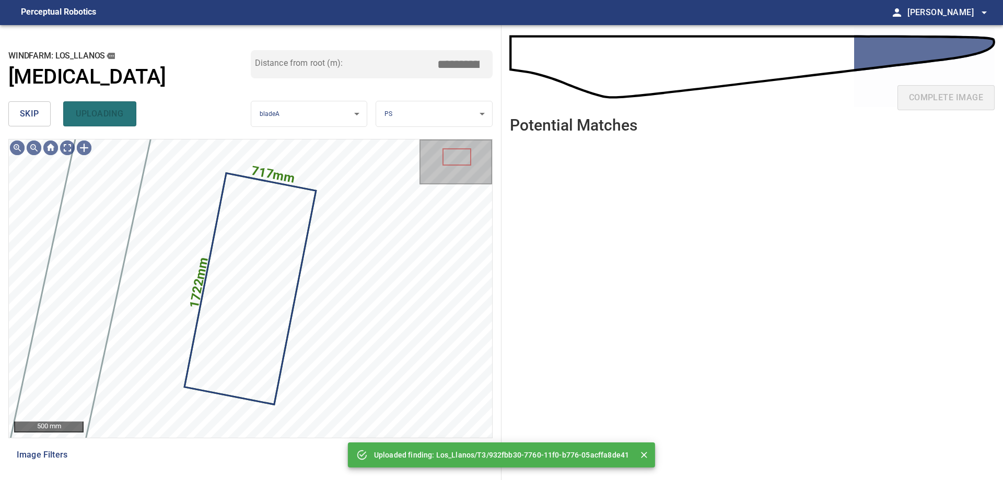
click at [26, 121] on span "skip" at bounding box center [29, 114] width 19 height 15
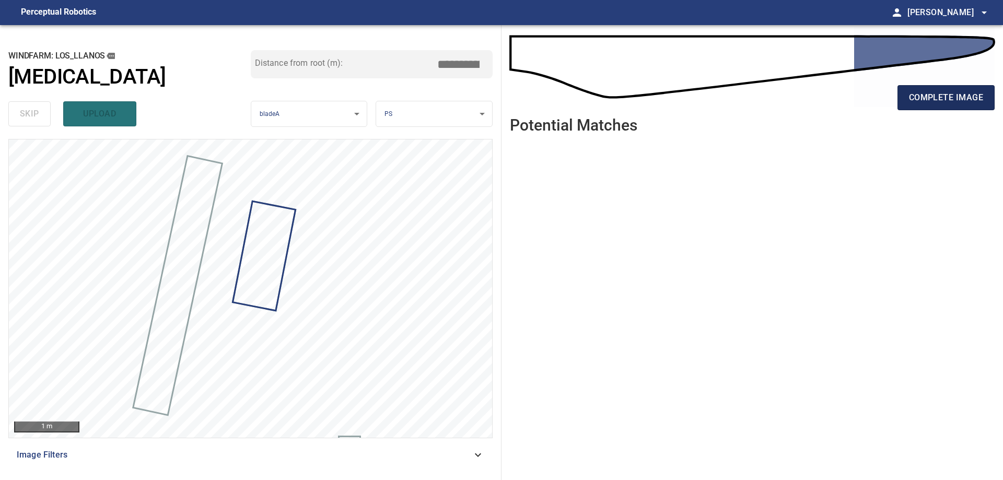
click at [933, 99] on span "complete image" at bounding box center [946, 97] width 74 height 15
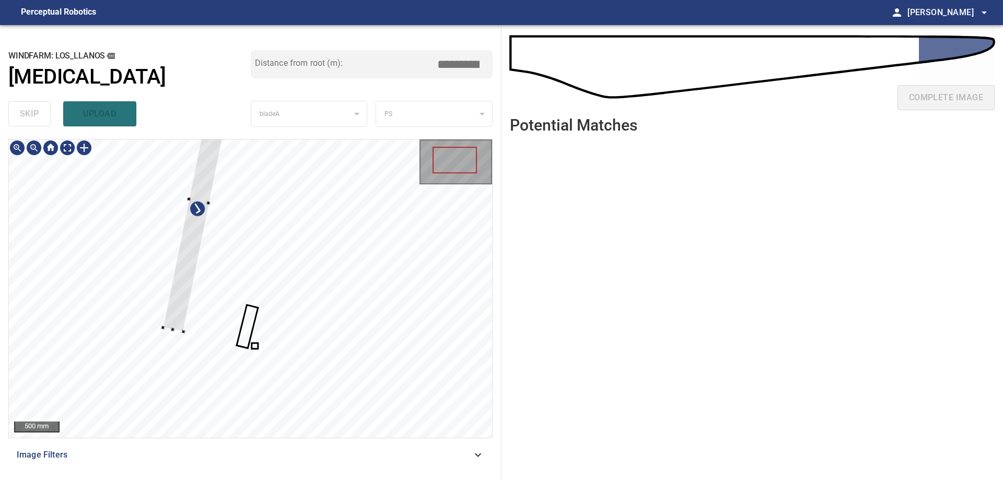
click at [161, 253] on div at bounding box center [250, 288] width 483 height 298
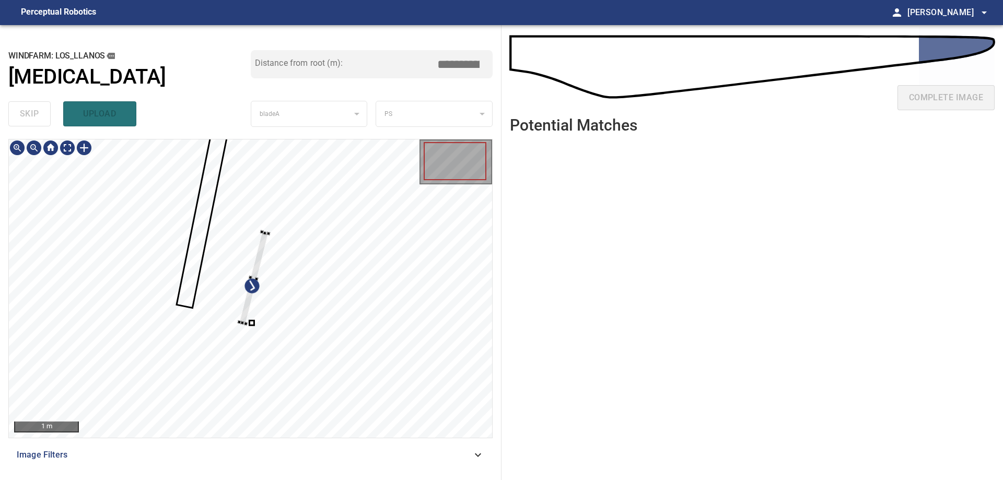
click at [158, 192] on div at bounding box center [250, 288] width 483 height 298
click at [170, 233] on div at bounding box center [250, 288] width 483 height 298
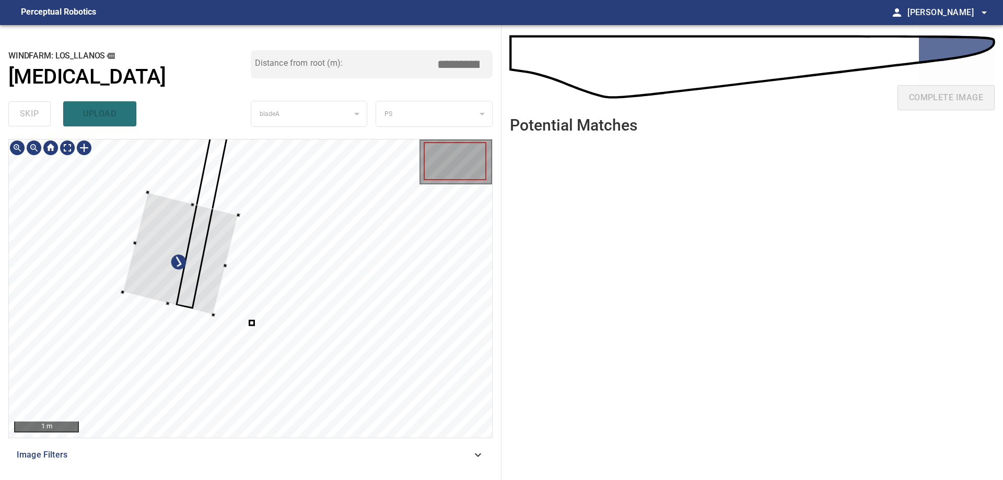
click at [178, 230] on div at bounding box center [181, 253] width 116 height 123
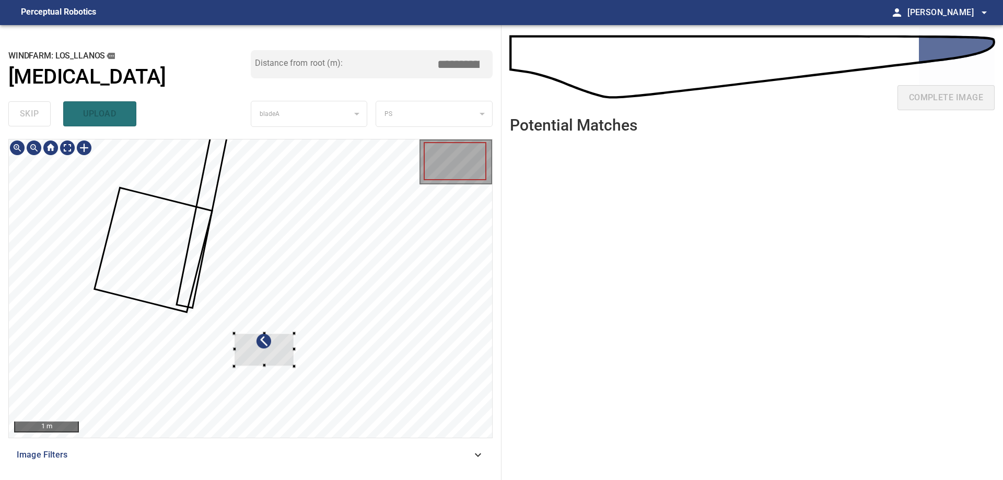
click at [129, 231] on div at bounding box center [250, 288] width 483 height 298
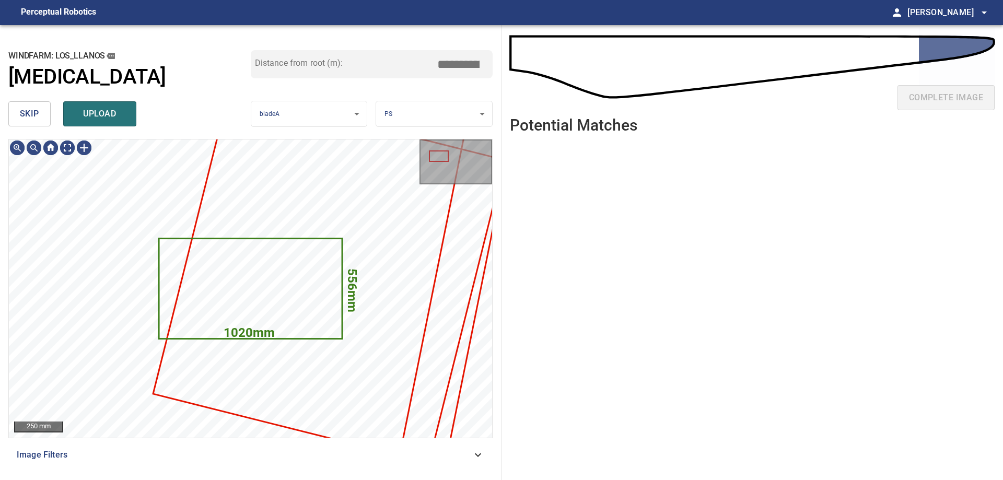
click at [21, 112] on span "skip" at bounding box center [29, 114] width 19 height 15
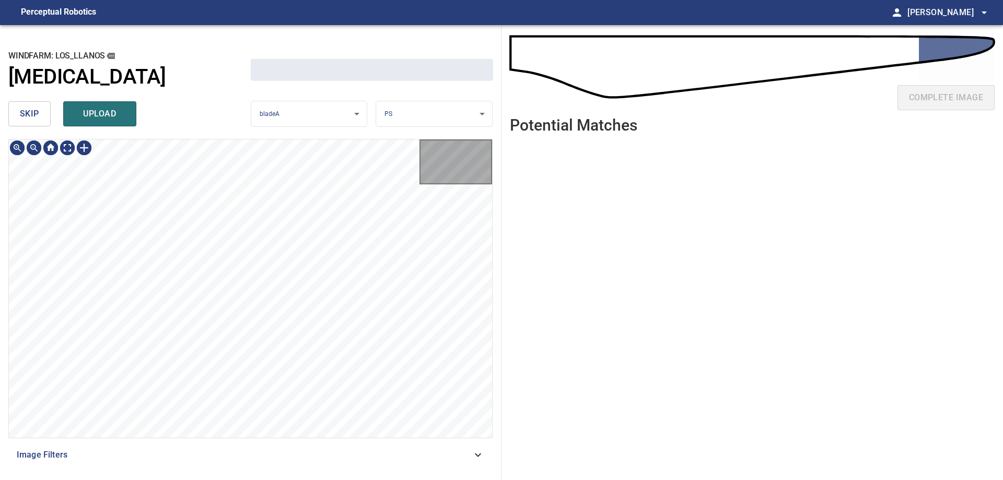
click at [21, 112] on span "skip" at bounding box center [29, 114] width 19 height 15
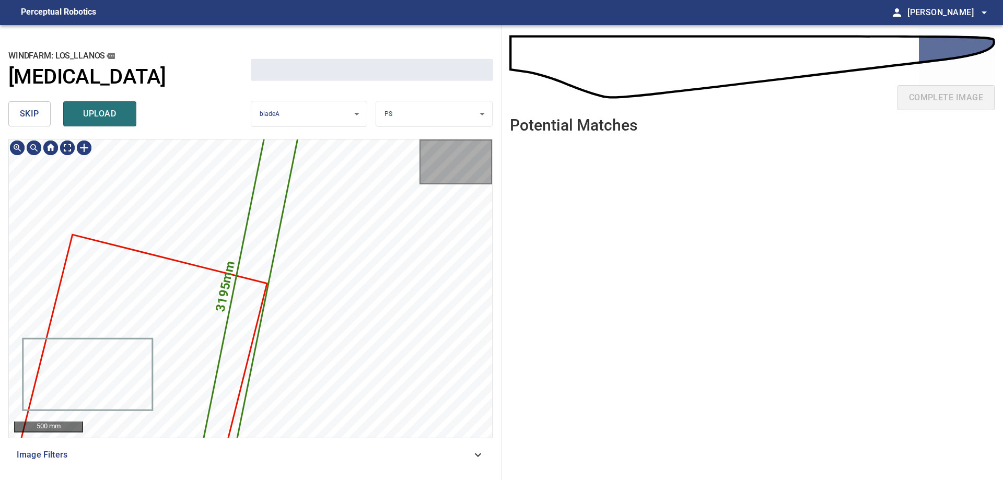
click at [21, 112] on span "skip" at bounding box center [29, 114] width 19 height 15
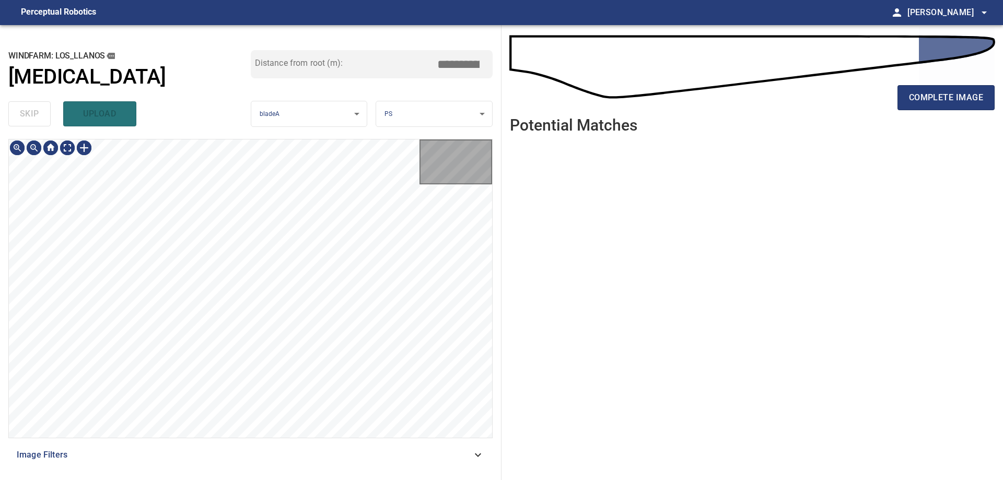
type input "*****"
click at [22, 112] on div "skip upload" at bounding box center [129, 113] width 242 height 33
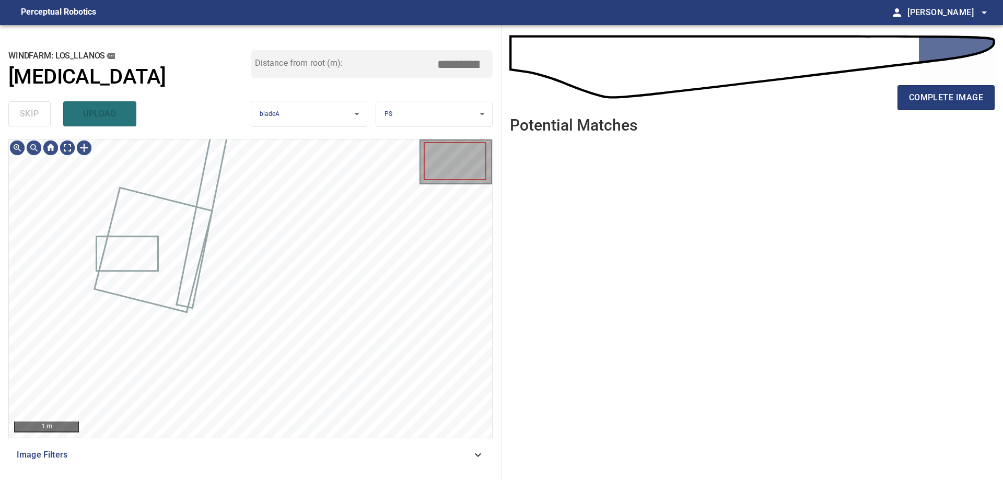
click at [23, 112] on div "skip upload" at bounding box center [129, 113] width 242 height 33
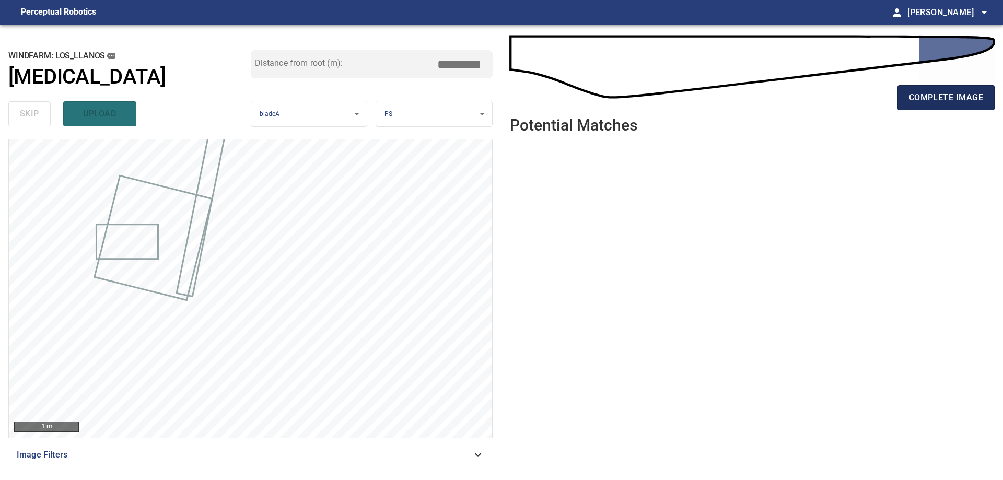
click at [926, 109] on button "complete image" at bounding box center [945, 97] width 97 height 25
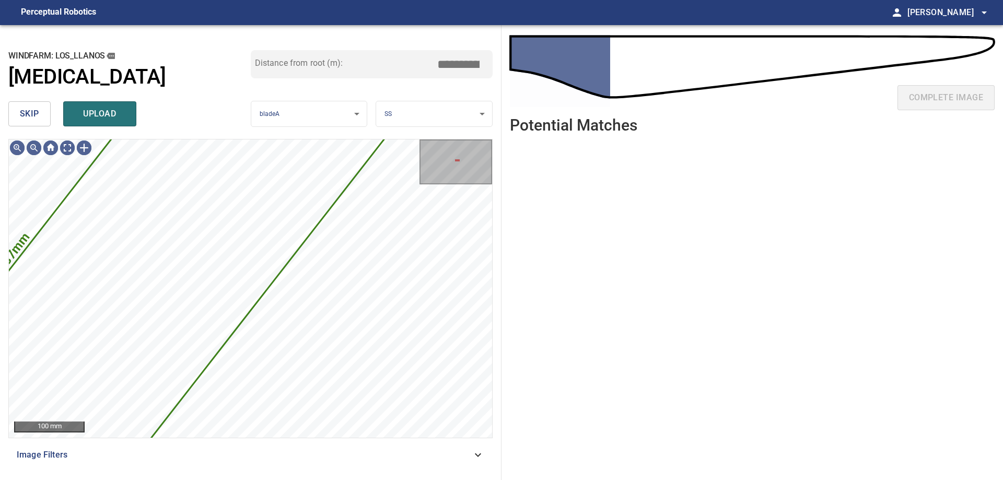
click at [34, 120] on span "skip" at bounding box center [29, 114] width 19 height 15
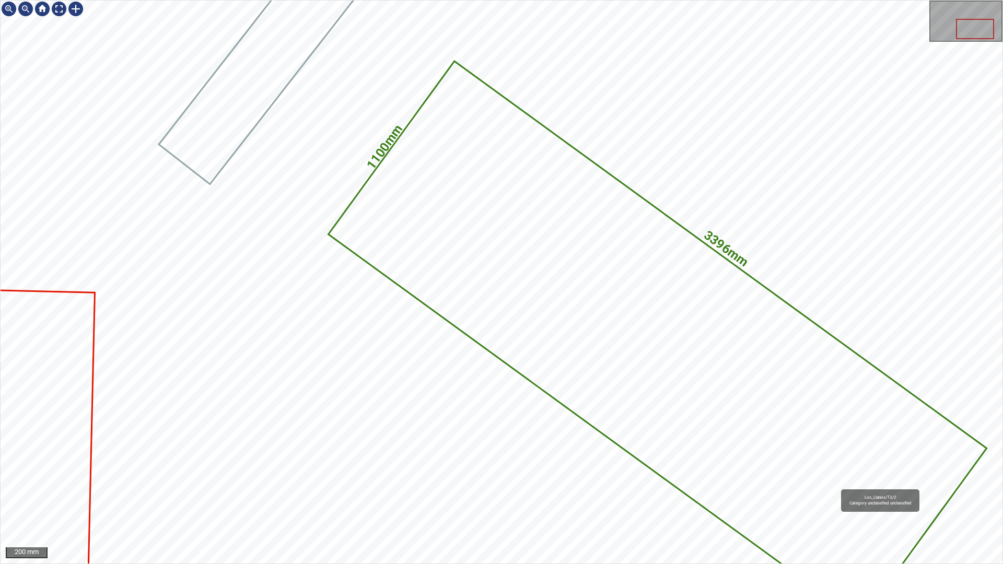
click at [837, 484] on icon at bounding box center [657, 341] width 656 height 558
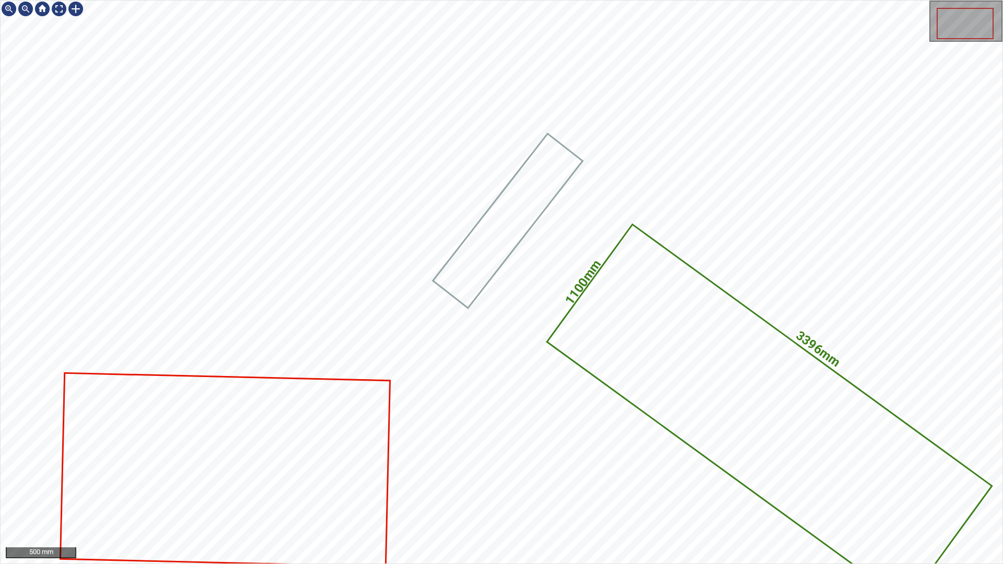
click at [822, 480] on icon at bounding box center [769, 413] width 442 height 376
click at [854, 481] on icon at bounding box center [768, 414] width 443 height 378
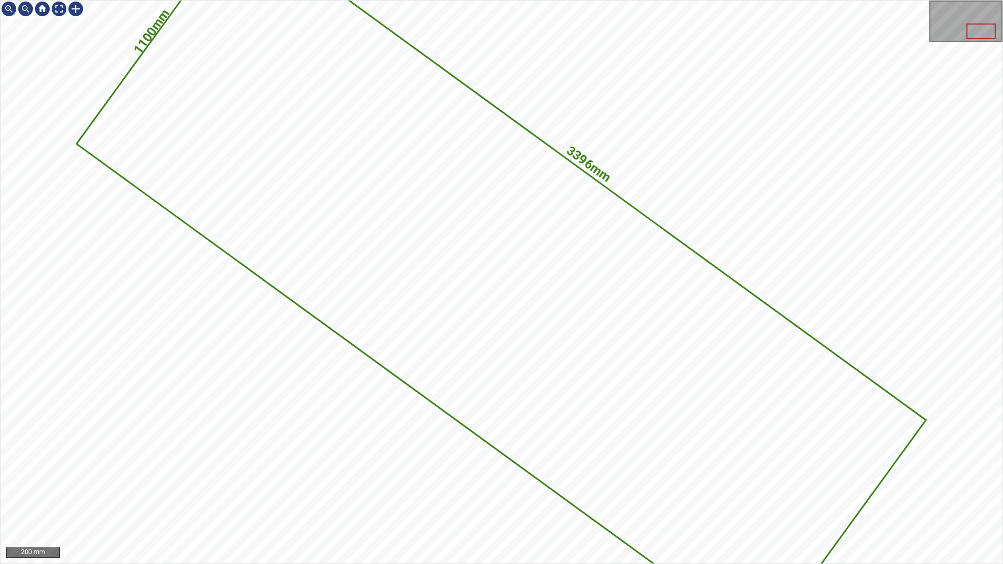
click at [854, 481] on icon at bounding box center [501, 282] width 847 height 721
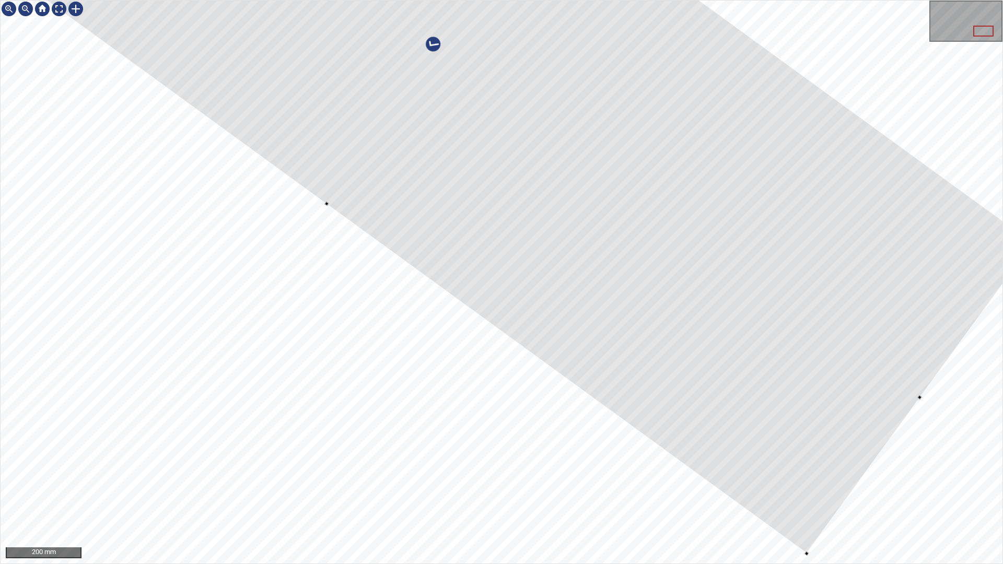
click at [880, 37] on div at bounding box center [440, 49] width 1186 height 1009
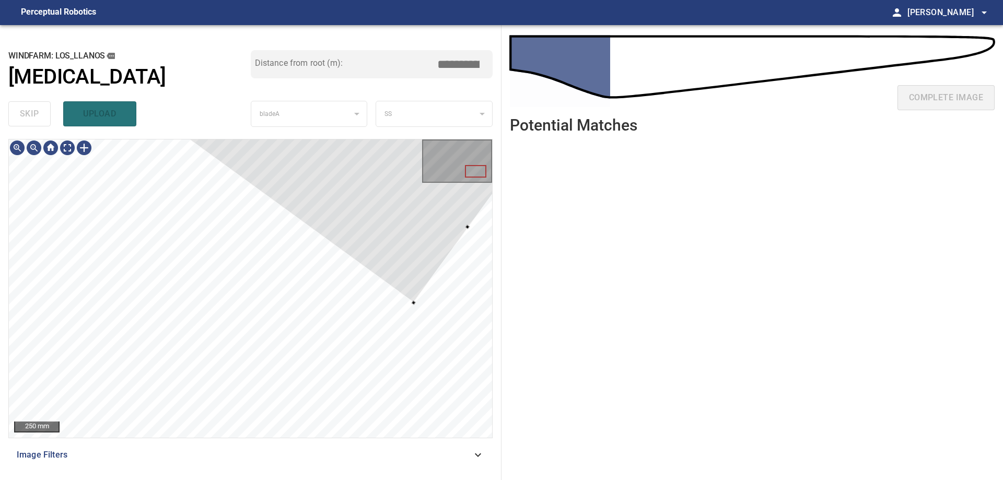
drag, startPoint x: 547, startPoint y: 194, endPoint x: 547, endPoint y: 188, distance: 6.3
click at [547, 190] on ul at bounding box center [752, 303] width 485 height 322
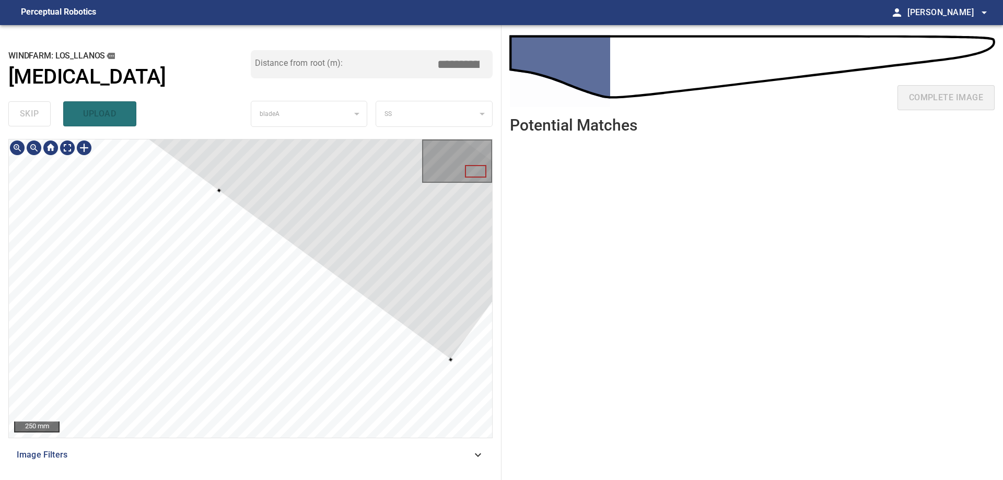
click at [446, 301] on div at bounding box center [273, 116] width 572 height 487
click at [412, 245] on div at bounding box center [382, 182] width 572 height 487
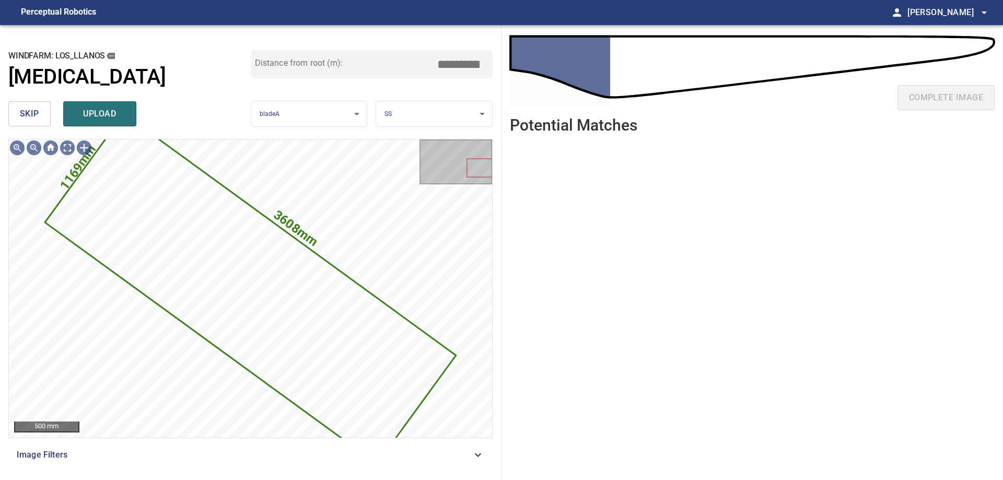
click at [38, 108] on span "skip" at bounding box center [29, 114] width 19 height 15
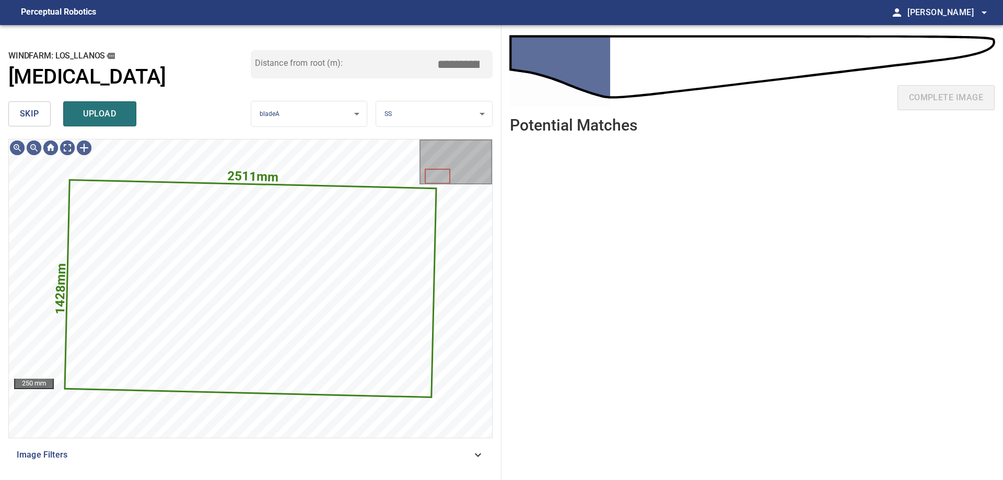
click at [38, 109] on span "skip" at bounding box center [29, 114] width 19 height 15
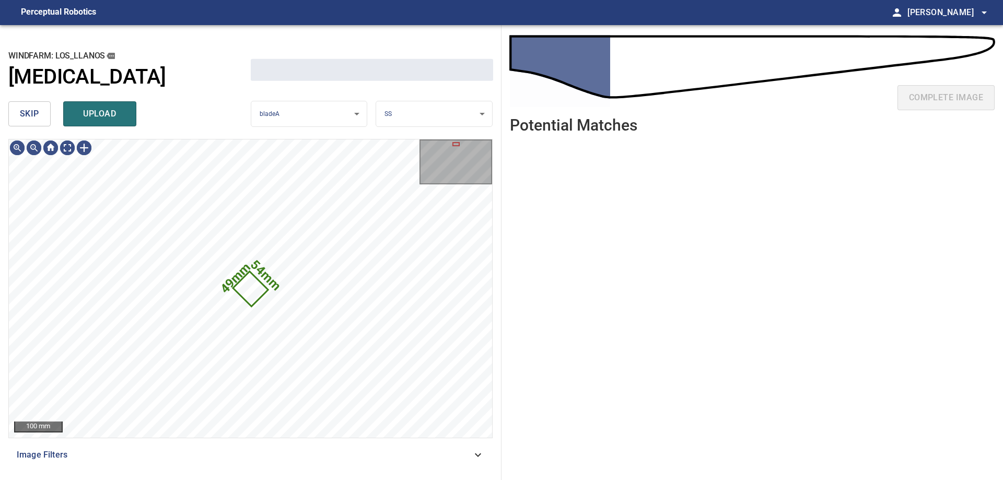
click at [39, 109] on span "skip" at bounding box center [29, 114] width 19 height 15
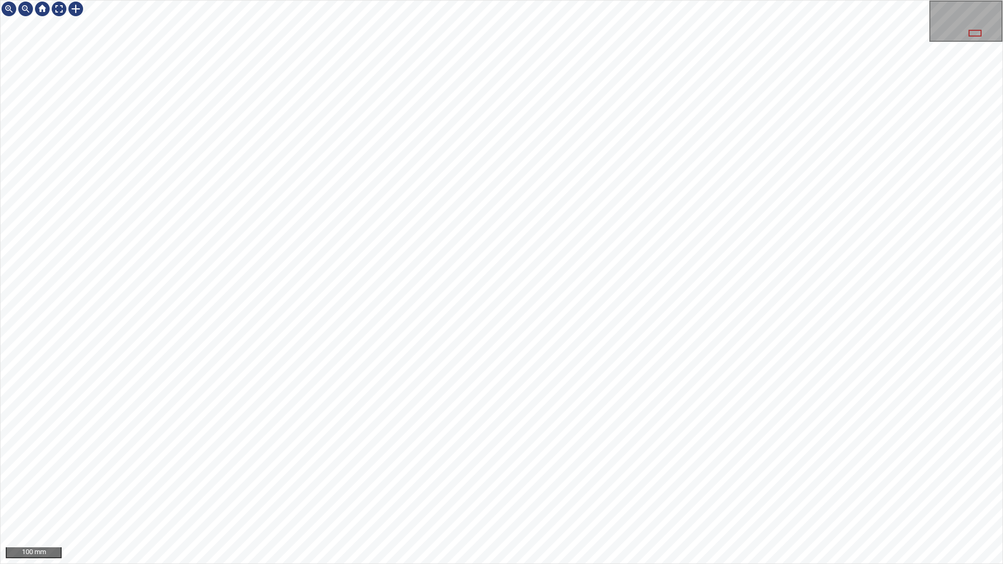
click at [471, 563] on div "100 mm" at bounding box center [501, 282] width 1003 height 564
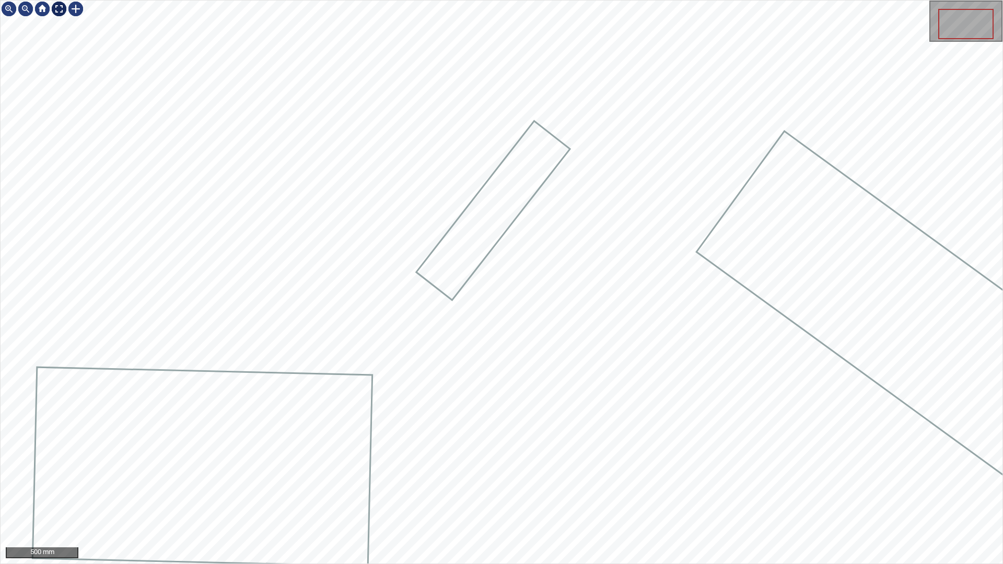
click at [51, 11] on div at bounding box center [43, 9] width 84 height 17
click at [59, 10] on div at bounding box center [59, 9] width 17 height 17
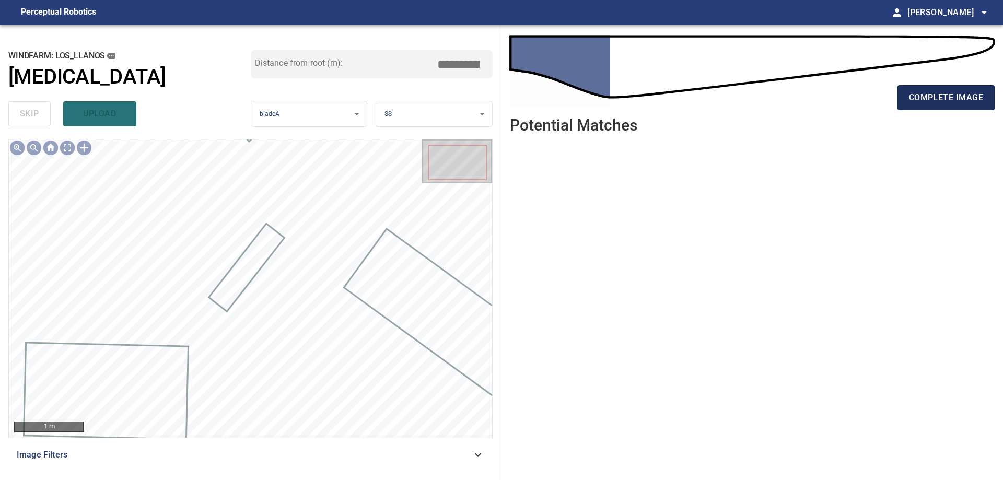
click at [958, 97] on span "complete image" at bounding box center [946, 97] width 74 height 15
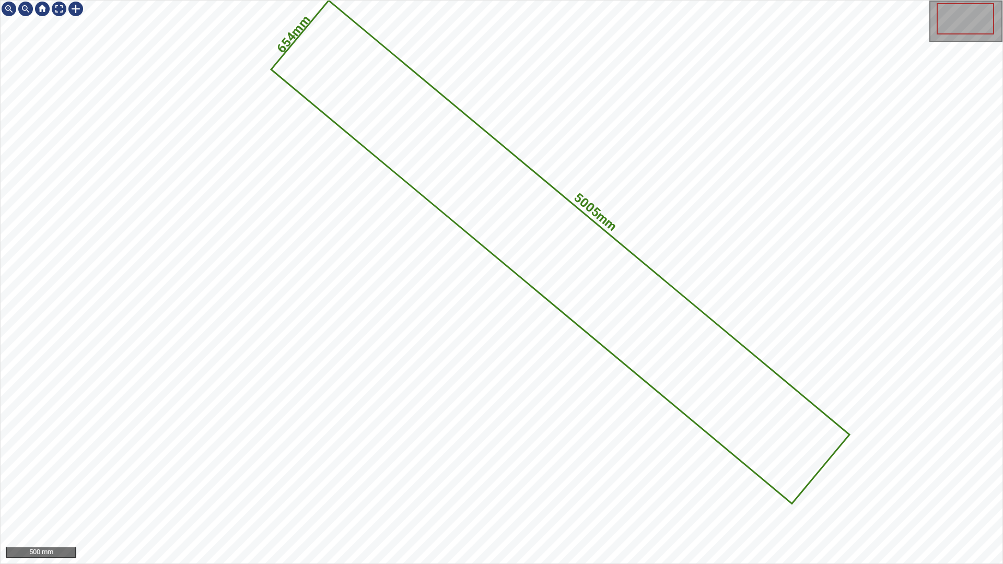
click at [601, 317] on icon at bounding box center [560, 252] width 576 height 501
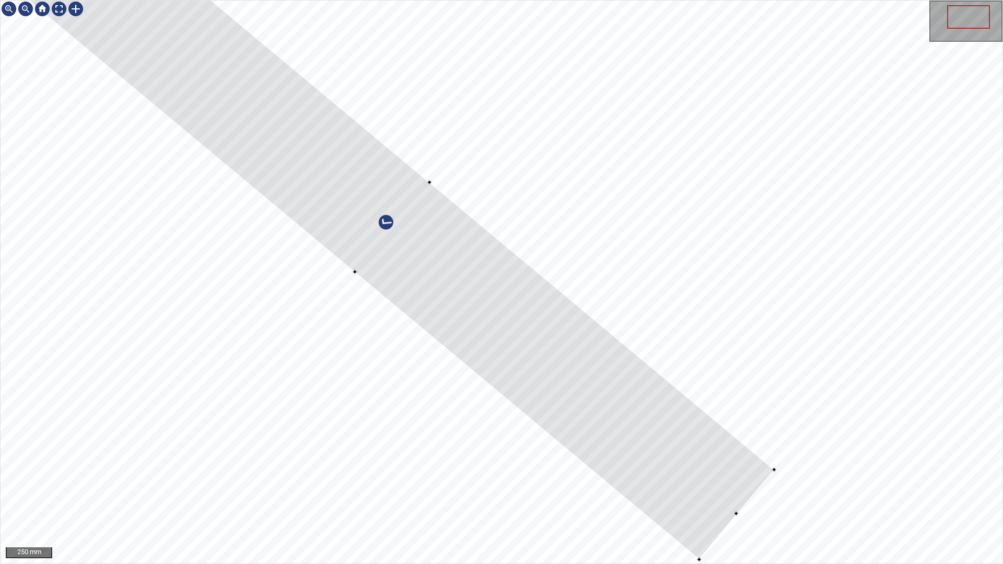
click at [597, 366] on div at bounding box center [392, 227] width 763 height 663
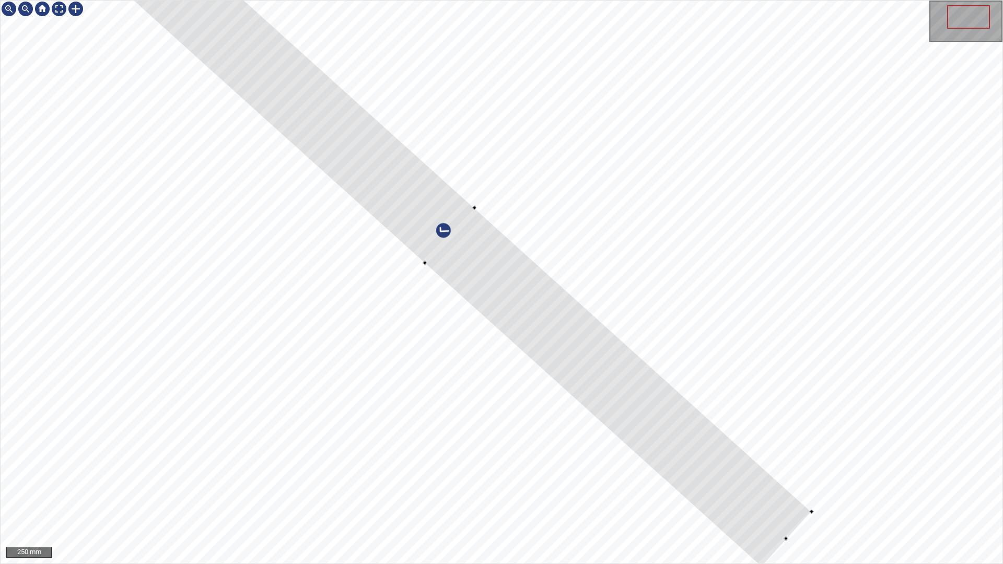
click at [782, 512] on div at bounding box center [449, 235] width 723 height 663
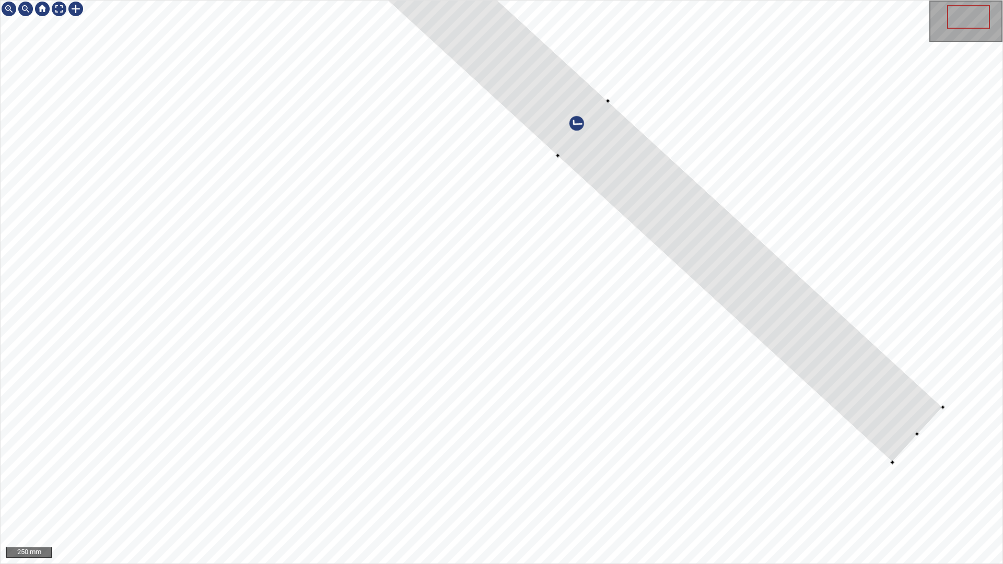
click at [724, 204] on div at bounding box center [582, 128] width 719 height 667
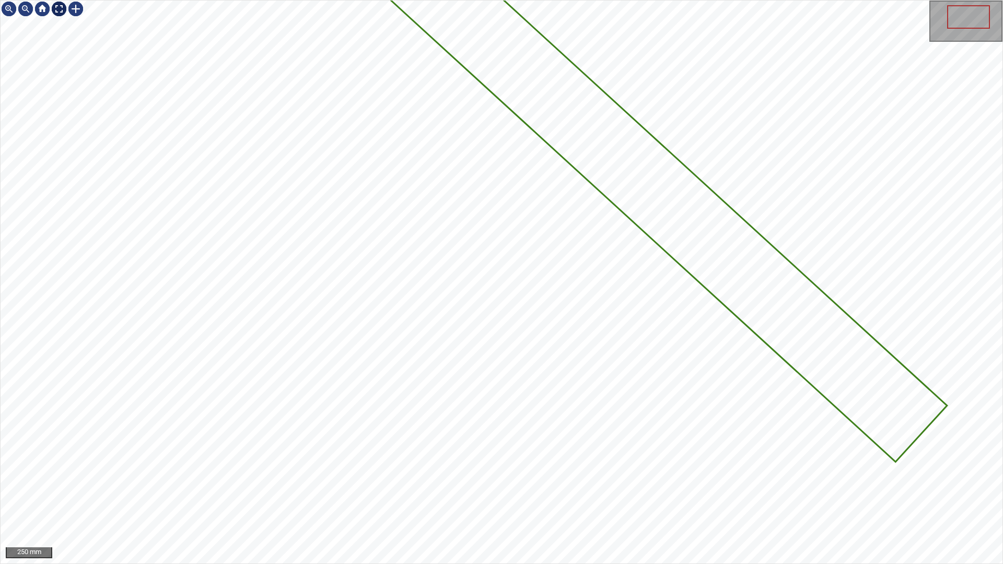
click at [59, 8] on div at bounding box center [59, 9] width 17 height 17
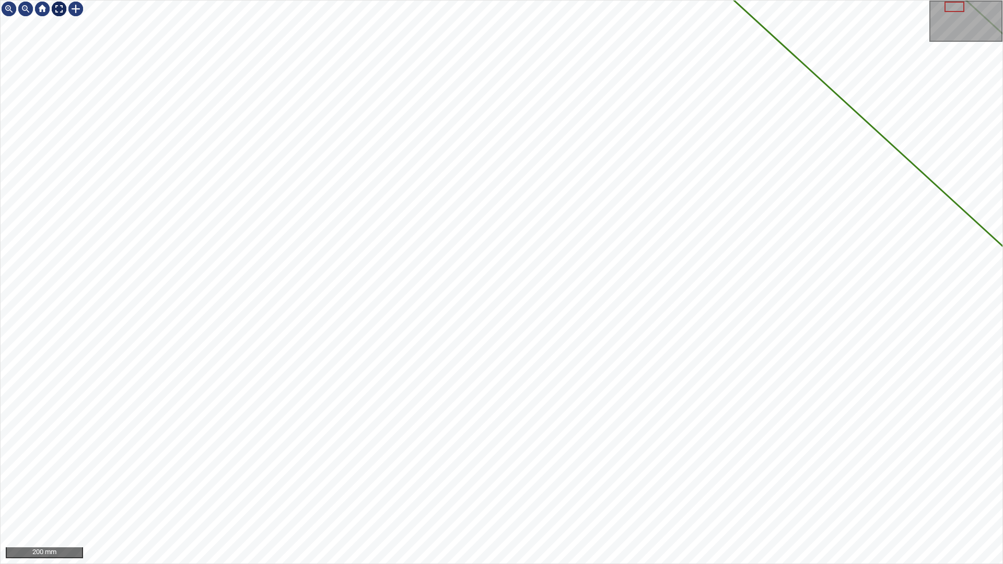
click at [63, 11] on div at bounding box center [59, 9] width 17 height 17
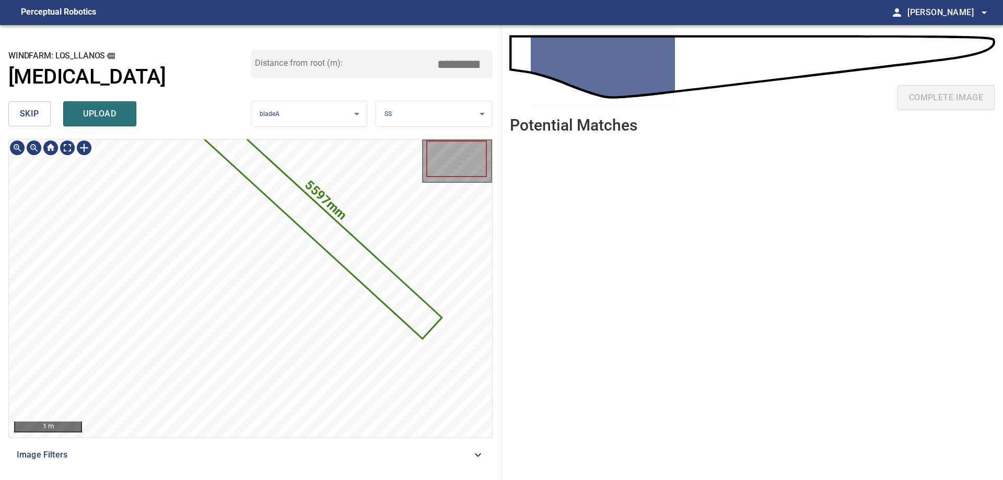
click at [379, 272] on icon at bounding box center [310, 216] width 262 height 243
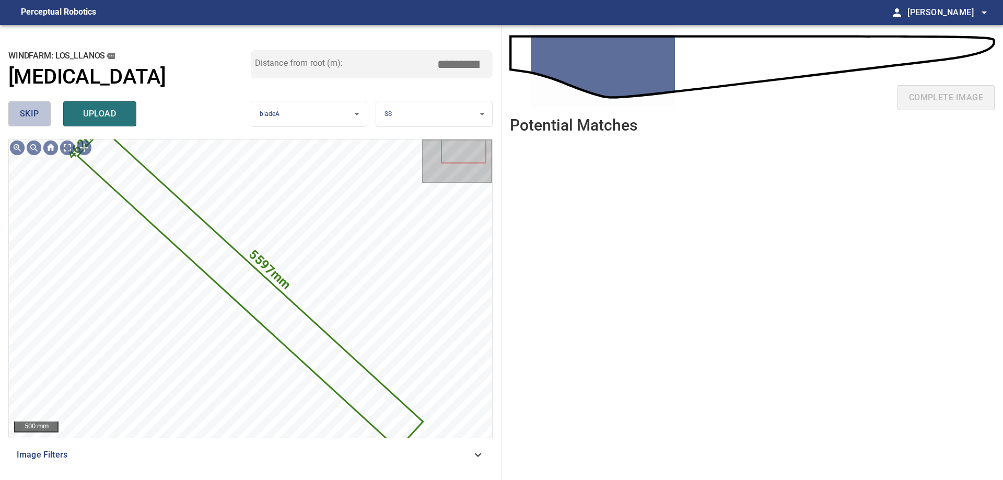
click at [24, 110] on span "skip" at bounding box center [29, 114] width 19 height 15
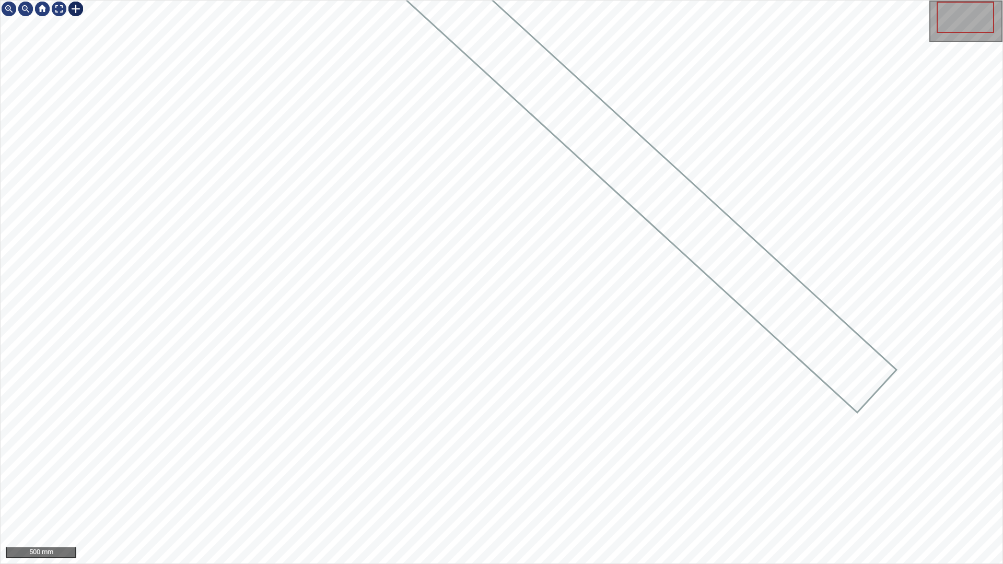
click at [68, 9] on div at bounding box center [75, 9] width 17 height 17
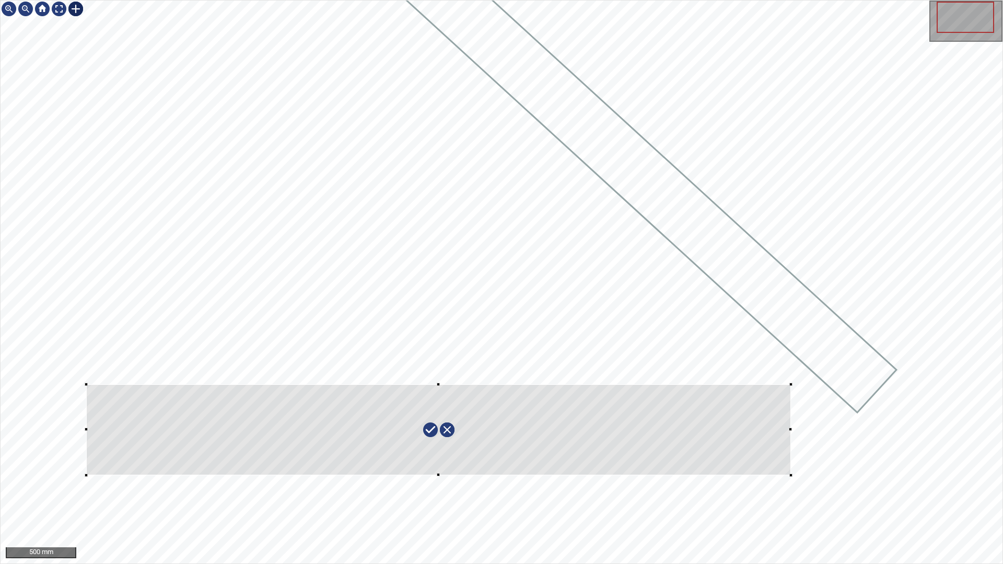
click at [789, 467] on div at bounding box center [502, 282] width 1002 height 563
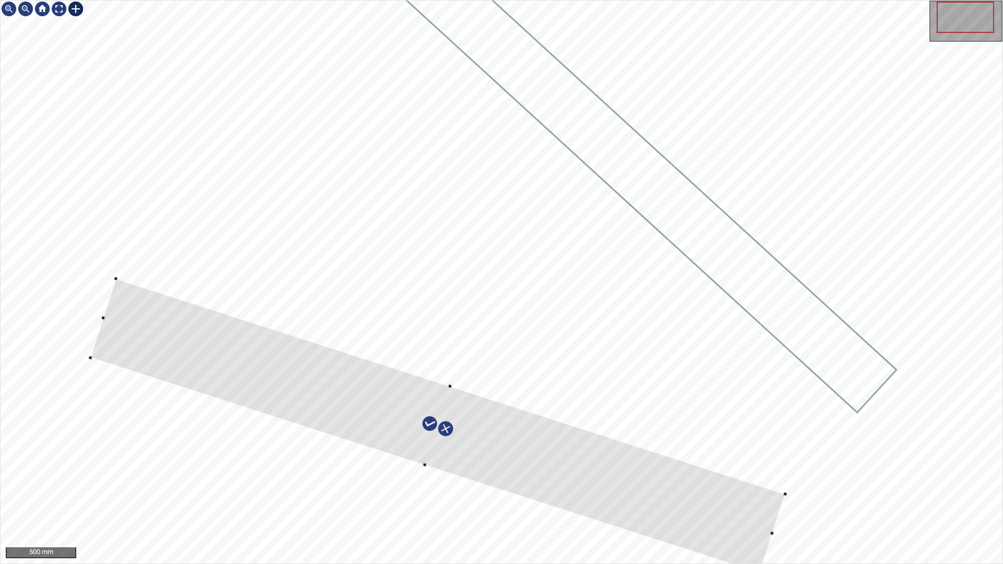
click at [719, 529] on div at bounding box center [502, 282] width 1002 height 563
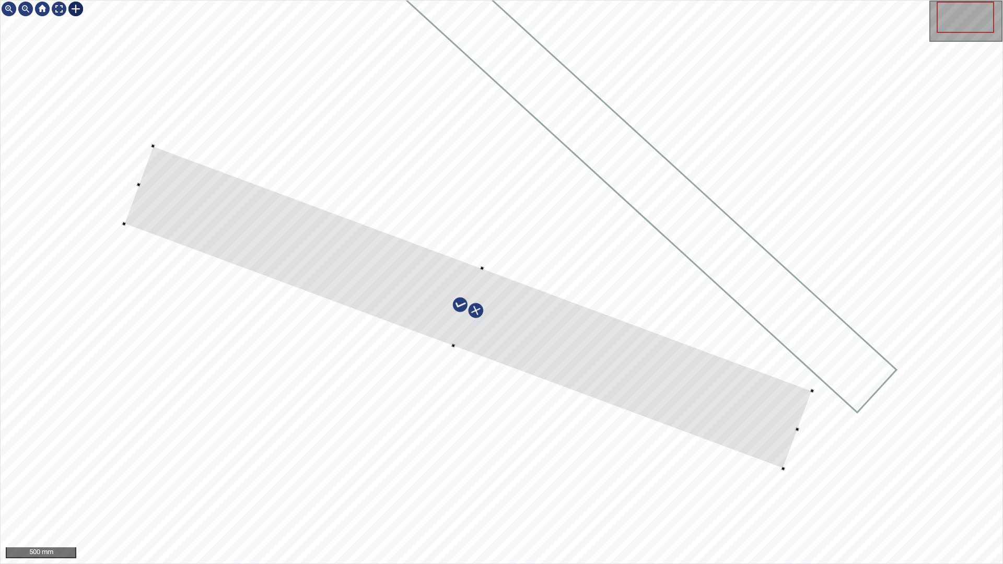
click at [719, 354] on div at bounding box center [502, 282] width 1002 height 563
click at [856, 509] on div "Los_Llanos/T3/1 Category 2 unclassified" at bounding box center [502, 282] width 1002 height 563
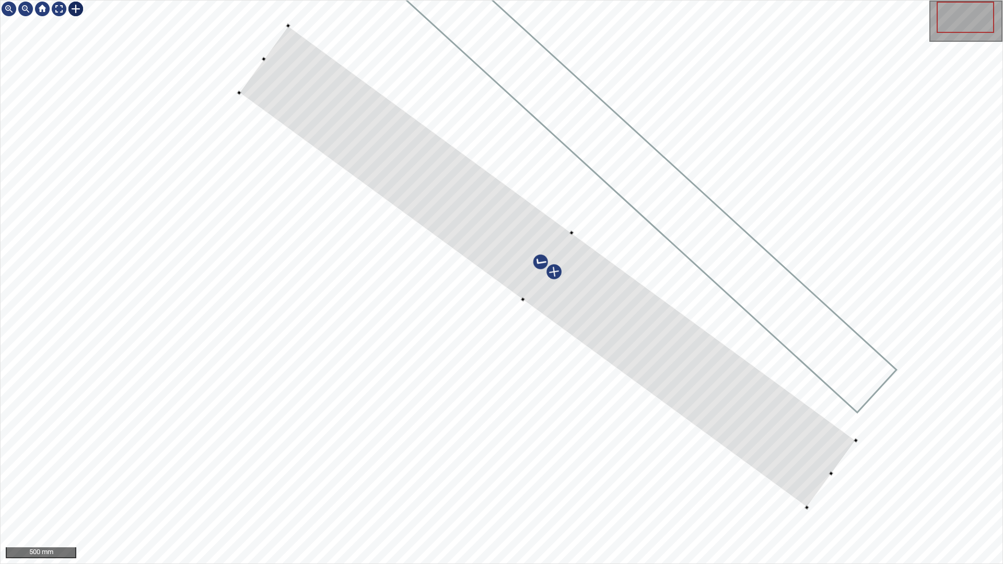
click at [656, 349] on div at bounding box center [547, 267] width 617 height 482
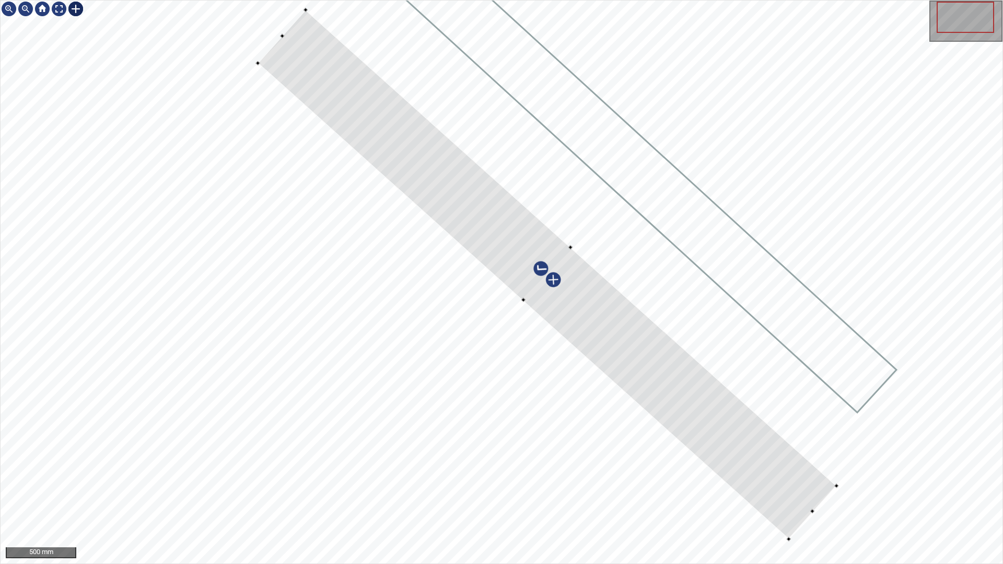
click at [838, 481] on div at bounding box center [502, 282] width 1002 height 563
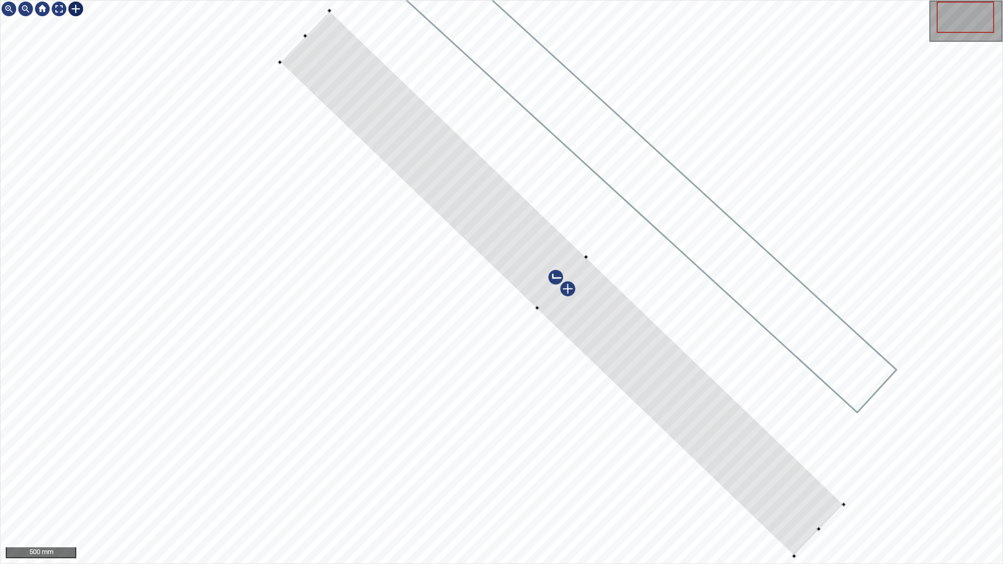
click at [668, 378] on div at bounding box center [561, 282] width 563 height 545
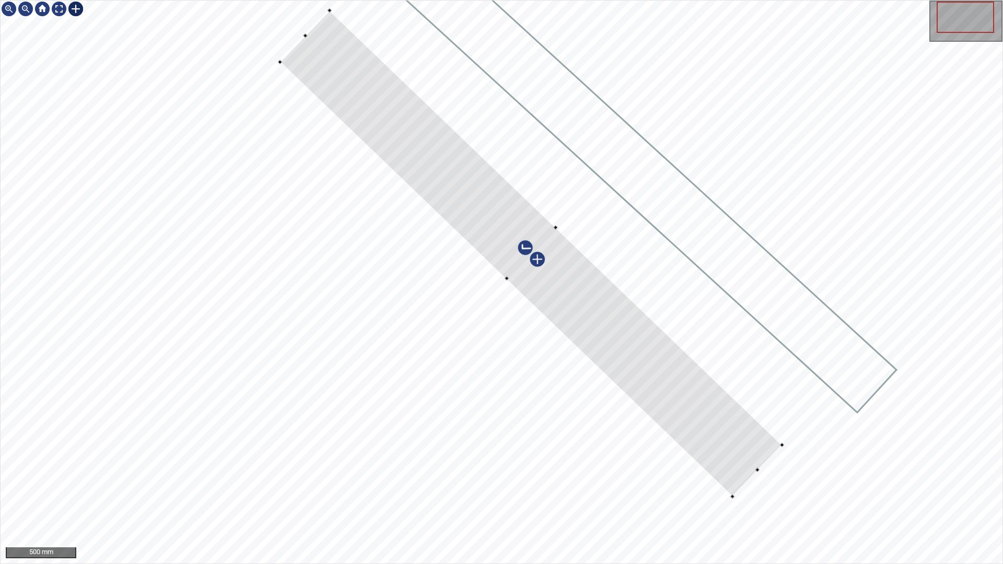
click at [743, 484] on div at bounding box center [531, 253] width 502 height 486
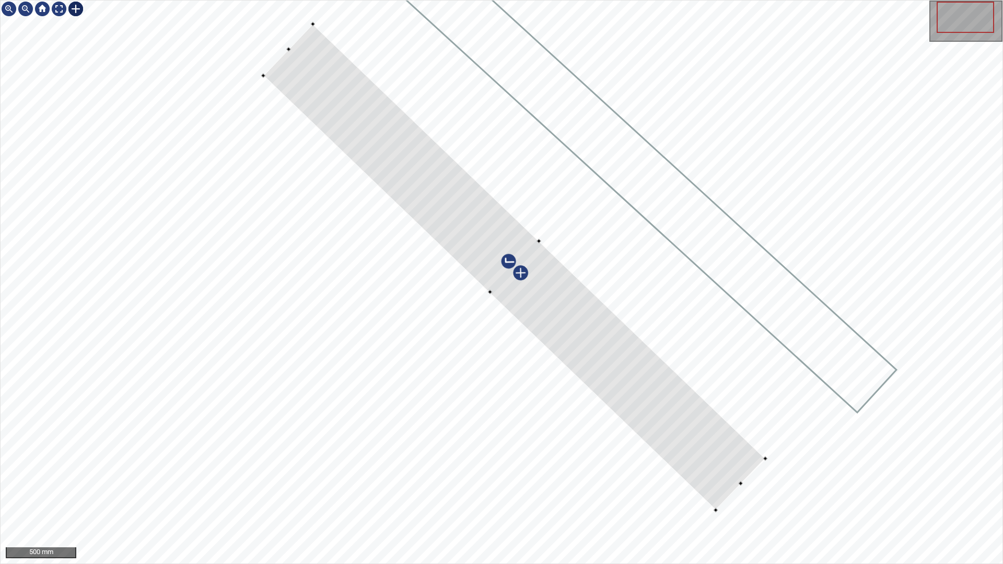
click at [715, 406] on div at bounding box center [502, 282] width 1002 height 563
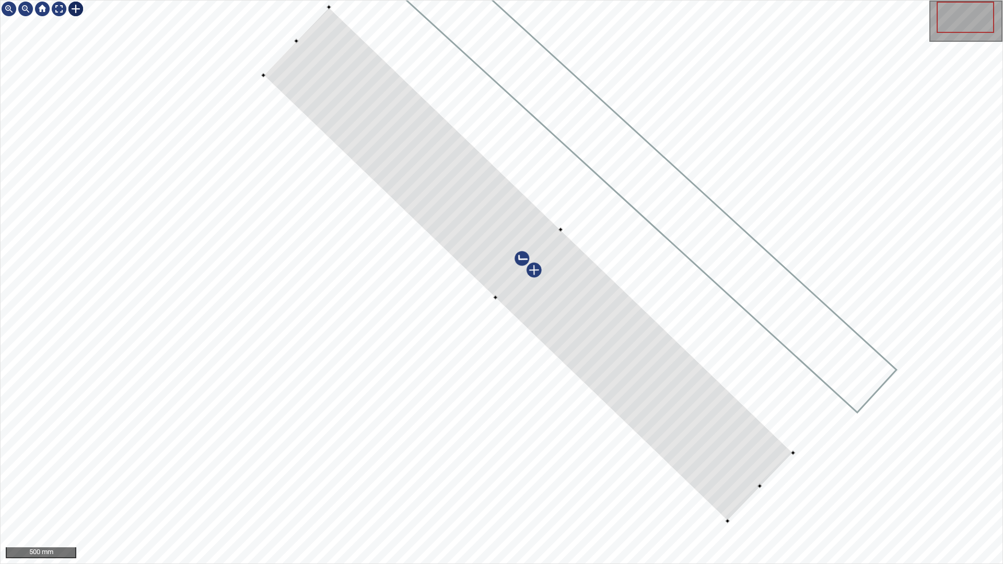
click at [796, 453] on div at bounding box center [502, 282] width 1002 height 563
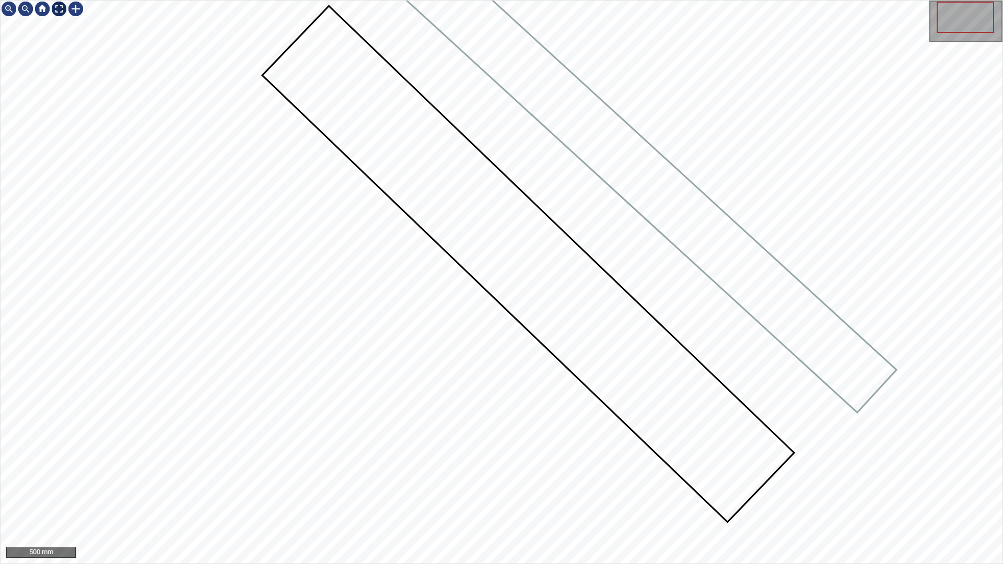
click at [64, 7] on div at bounding box center [59, 9] width 17 height 17
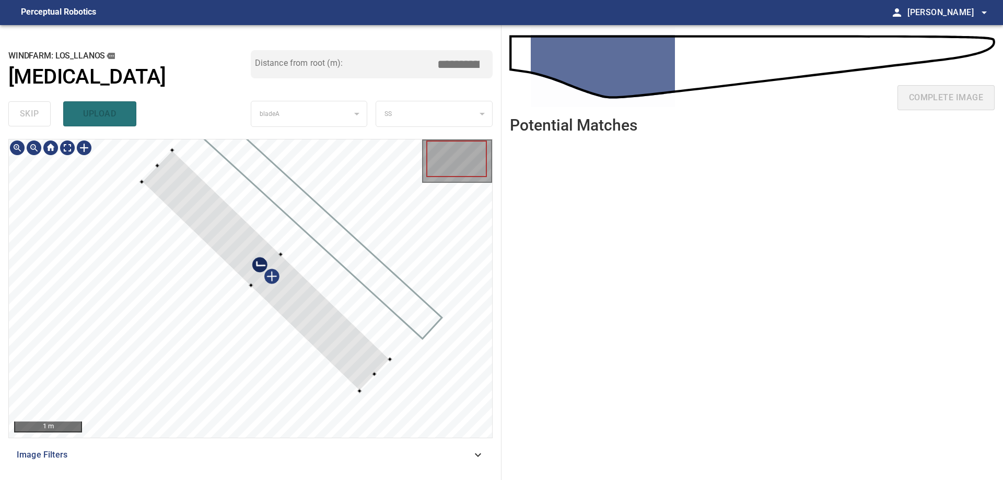
click at [170, 152] on div at bounding box center [266, 270] width 248 height 241
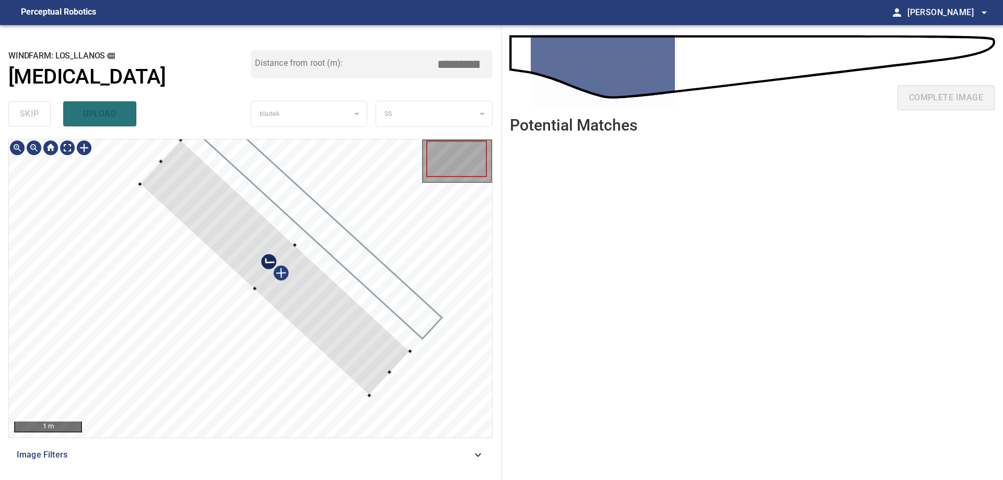
click at [415, 349] on div at bounding box center [250, 288] width 483 height 298
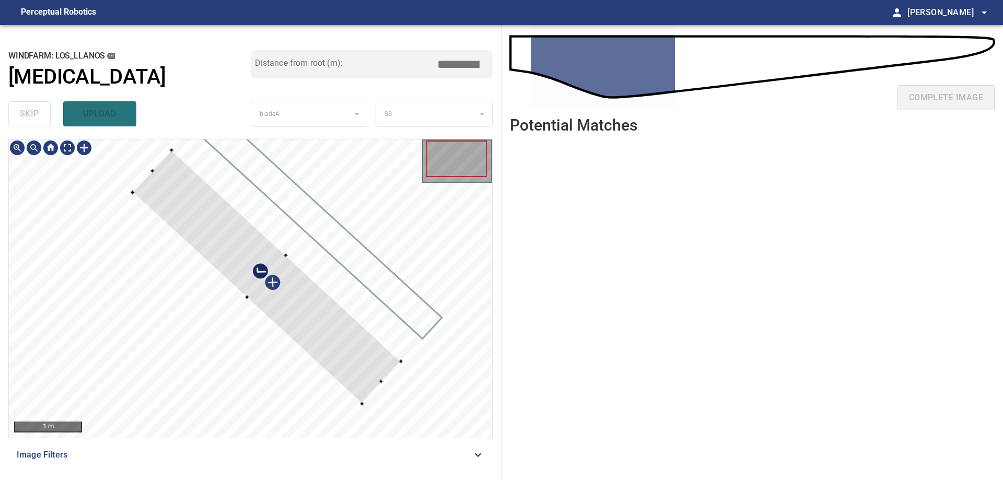
click at [382, 357] on div at bounding box center [267, 277] width 268 height 254
click at [390, 390] on div at bounding box center [250, 288] width 483 height 298
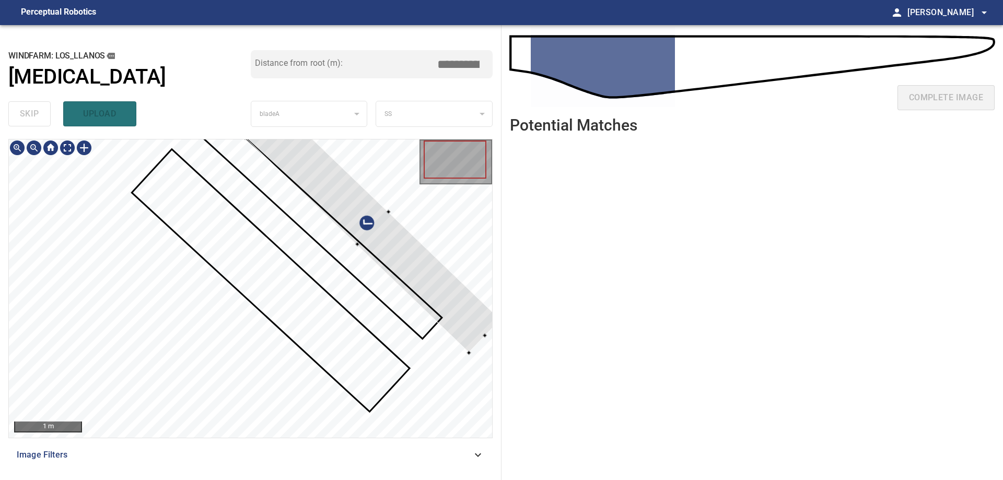
click at [443, 299] on div at bounding box center [372, 228] width 255 height 248
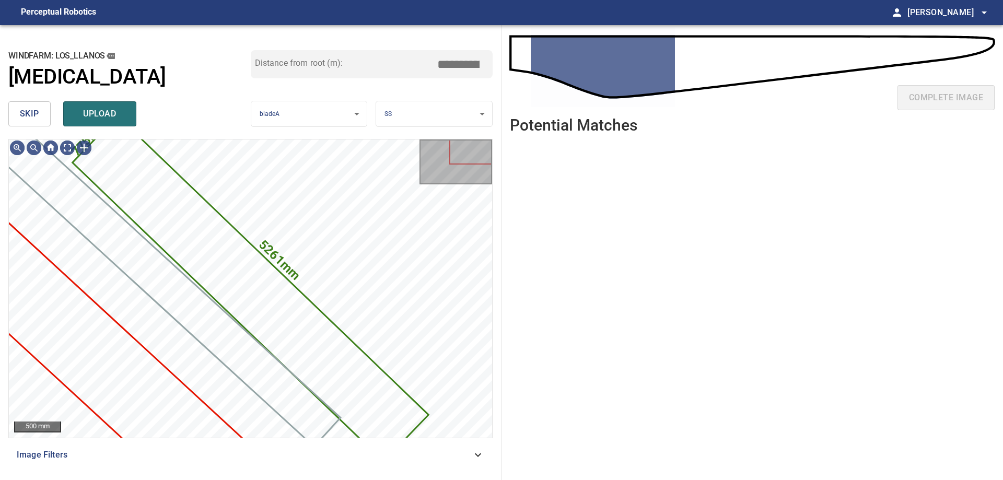
drag, startPoint x: 28, startPoint y: 116, endPoint x: 38, endPoint y: 116, distance: 10.5
click at [33, 116] on span "skip" at bounding box center [29, 114] width 19 height 15
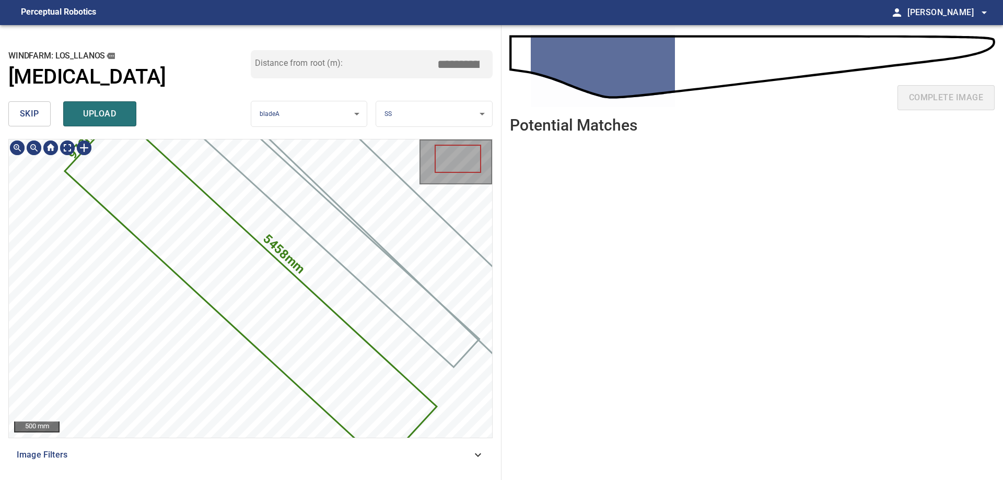
click at [215, 264] on icon at bounding box center [251, 288] width 370 height 349
drag, startPoint x: 453, startPoint y: 65, endPoint x: 521, endPoint y: 74, distance: 68.5
click at [526, 78] on div "**********" at bounding box center [501, 252] width 1003 height 455
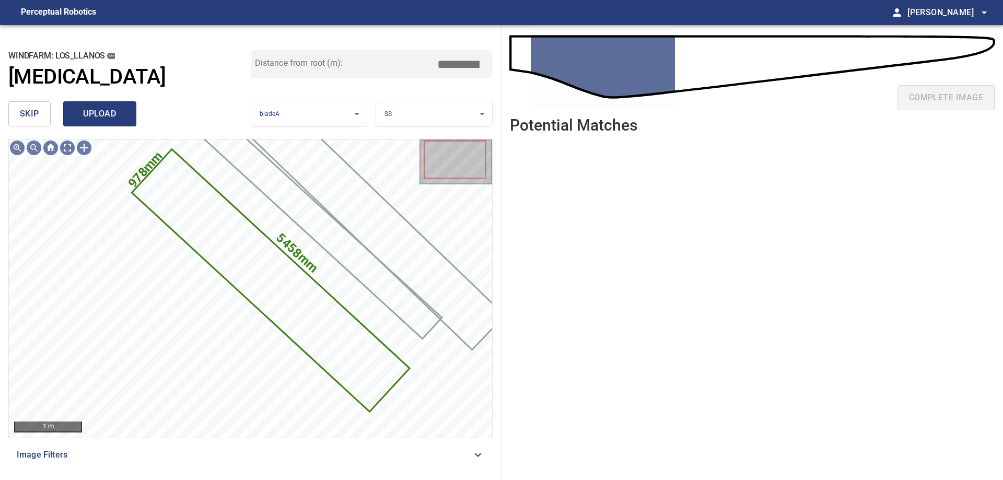
type input "****"
click at [122, 121] on span "upload" at bounding box center [100, 114] width 50 height 15
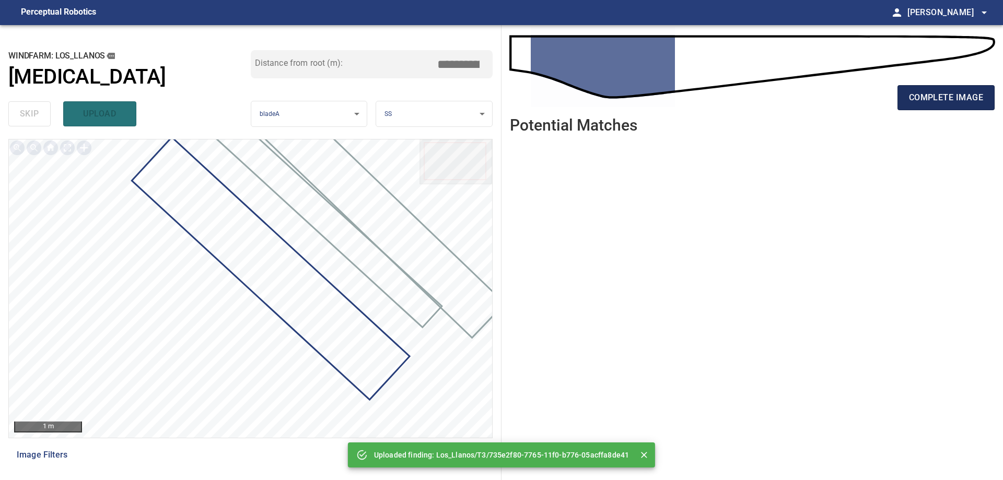
click at [938, 99] on span "complete image" at bounding box center [946, 97] width 74 height 15
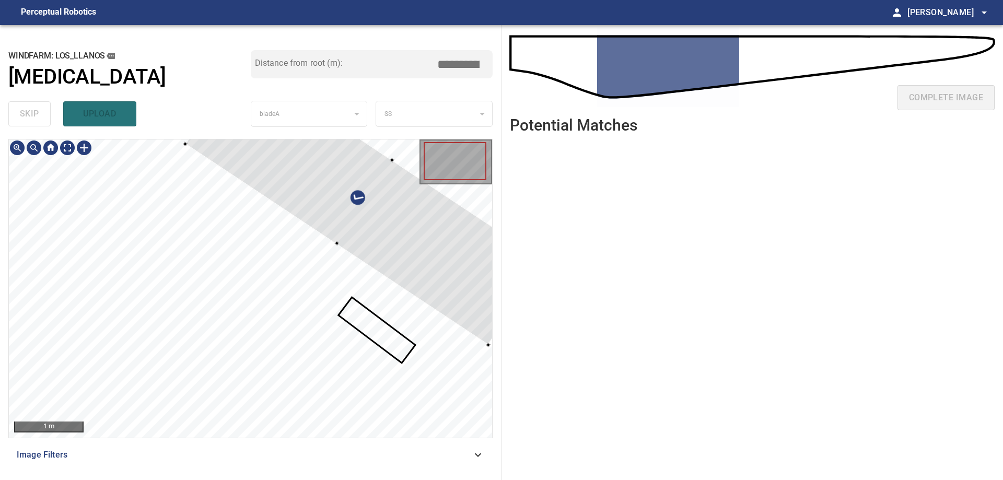
click at [446, 282] on div at bounding box center [364, 202] width 358 height 285
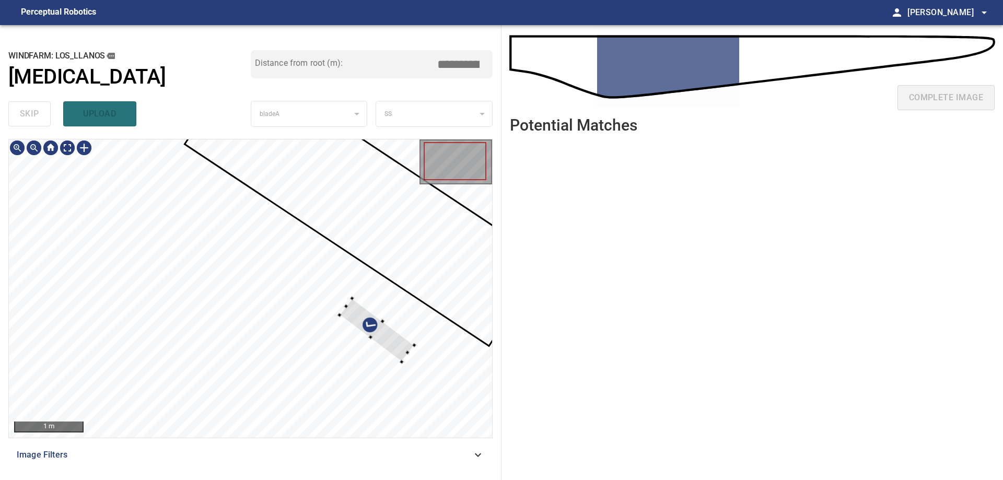
click at [405, 227] on div at bounding box center [250, 288] width 483 height 298
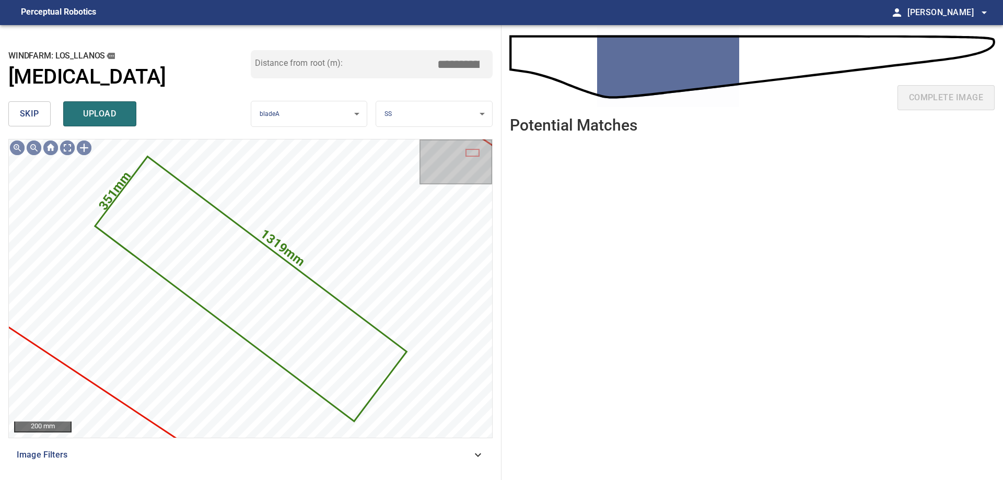
click at [25, 114] on span "skip" at bounding box center [29, 114] width 19 height 15
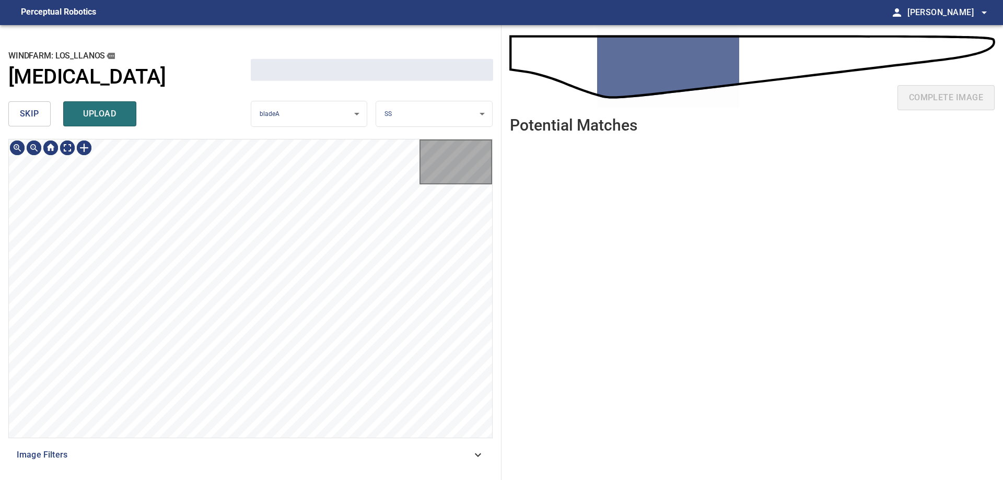
click at [25, 114] on span "skip" at bounding box center [29, 114] width 19 height 15
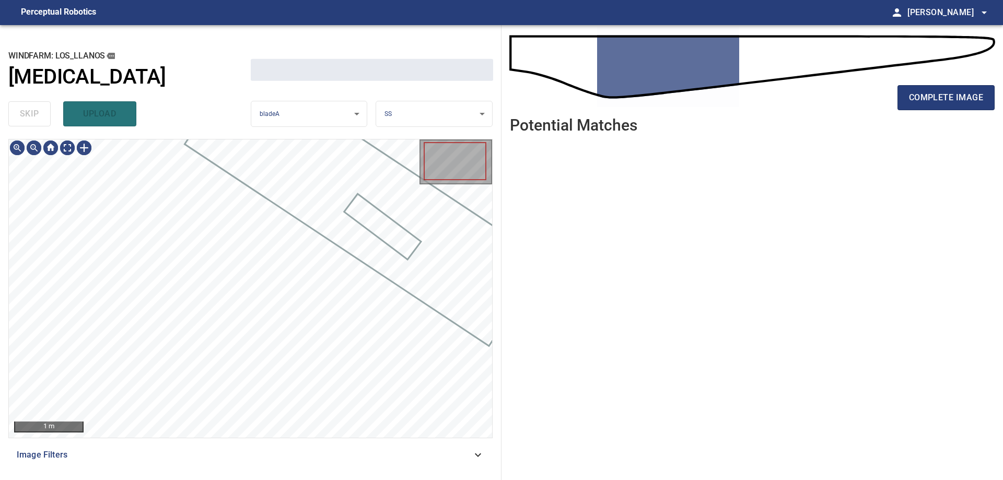
click at [25, 114] on div "skip upload" at bounding box center [129, 113] width 242 height 33
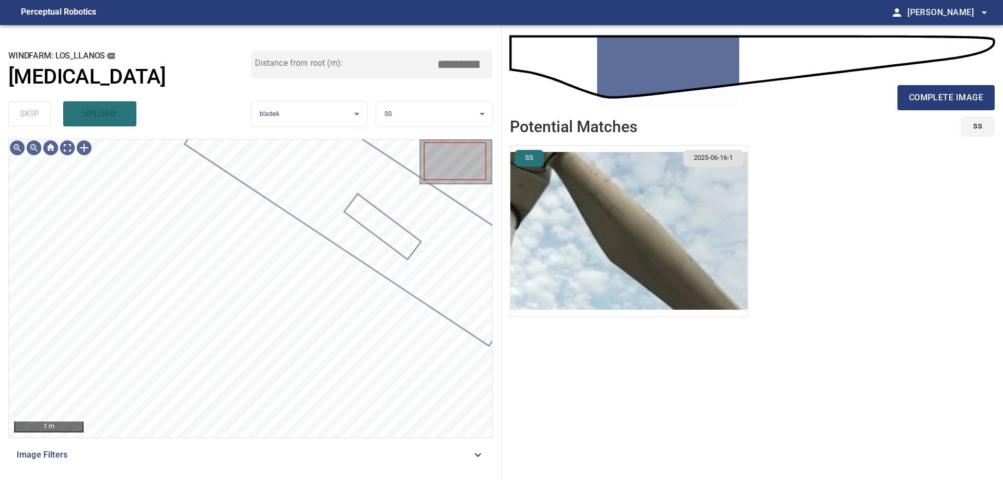
click at [25, 114] on div "skip upload" at bounding box center [129, 113] width 242 height 33
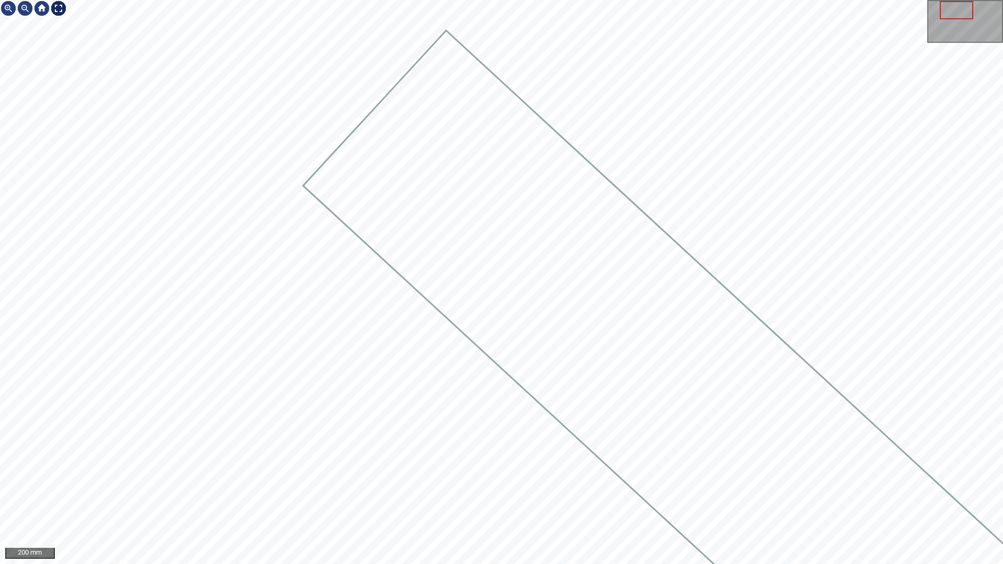
click at [60, 3] on div at bounding box center [58, 8] width 17 height 17
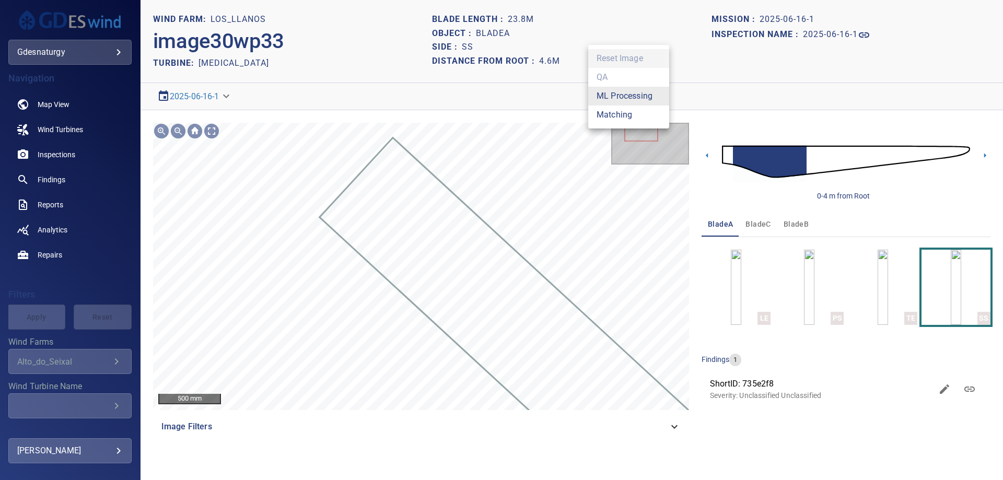
click at [651, 90] on body "**********" at bounding box center [501, 240] width 1003 height 480
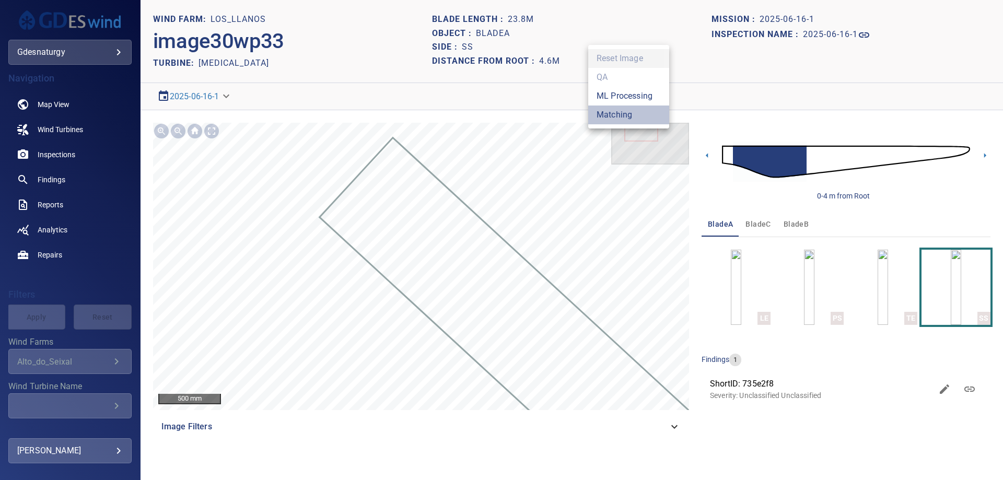
click at [625, 113] on li "Matching" at bounding box center [628, 114] width 81 height 19
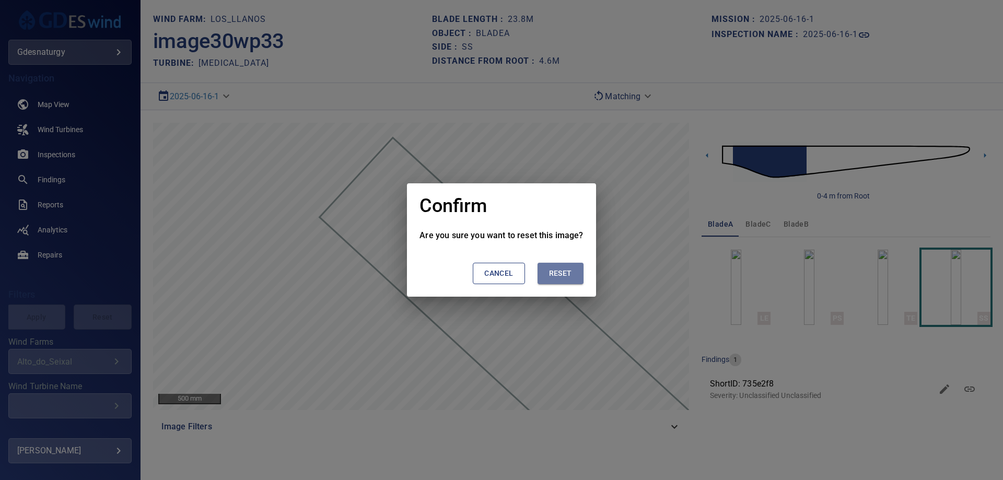
click at [563, 274] on span "Reset" at bounding box center [560, 273] width 23 height 13
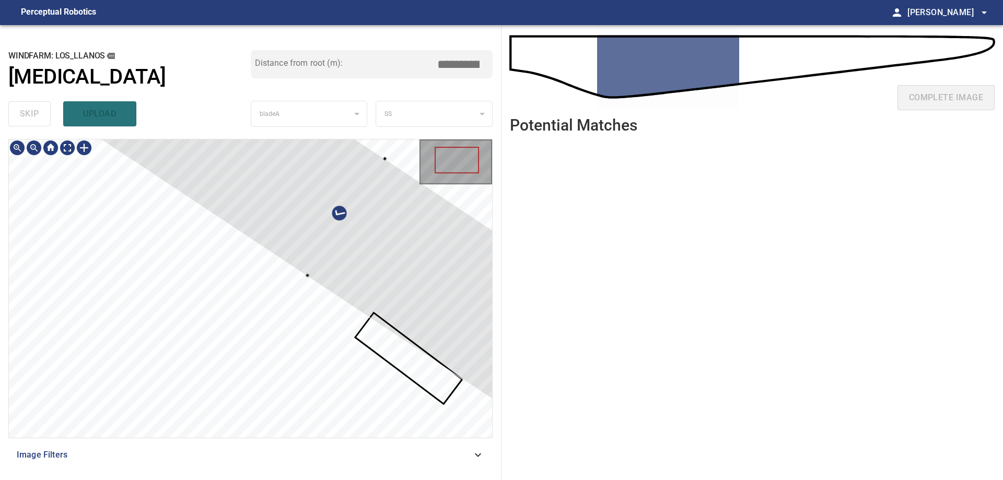
click at [423, 235] on div at bounding box center [347, 217] width 502 height 398
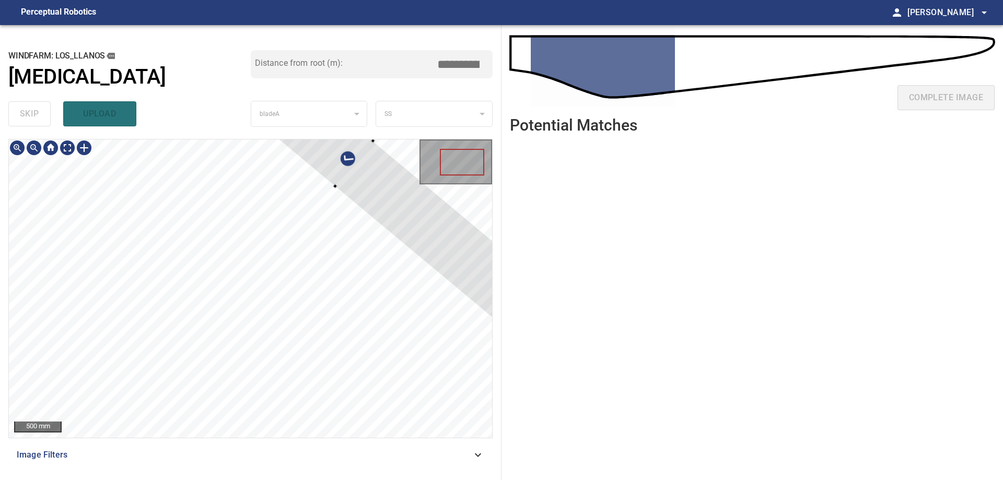
click at [441, 259] on div at bounding box center [354, 164] width 388 height 338
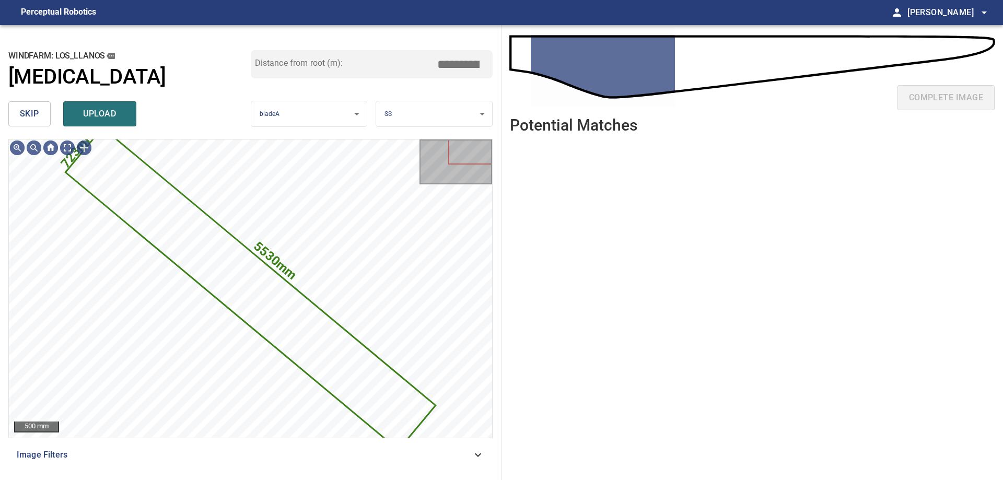
click at [25, 121] on span "skip" at bounding box center [29, 114] width 19 height 15
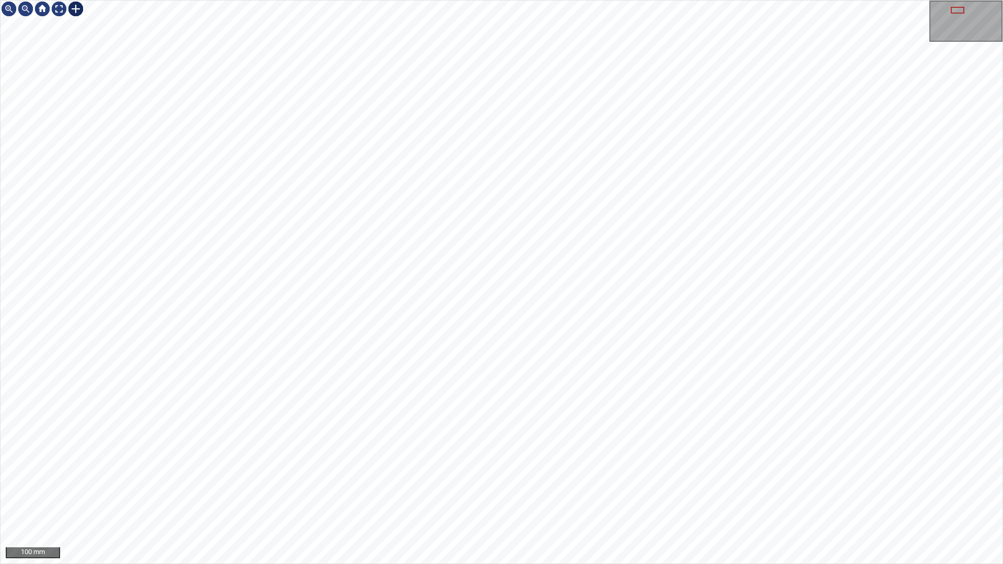
click at [77, 14] on div at bounding box center [75, 9] width 17 height 17
click at [523, 315] on div at bounding box center [502, 282] width 1002 height 563
click at [487, 323] on div at bounding box center [478, 297] width 96 height 80
click at [492, 314] on div at bounding box center [468, 300] width 92 height 87
click at [518, 294] on div at bounding box center [502, 282] width 1002 height 563
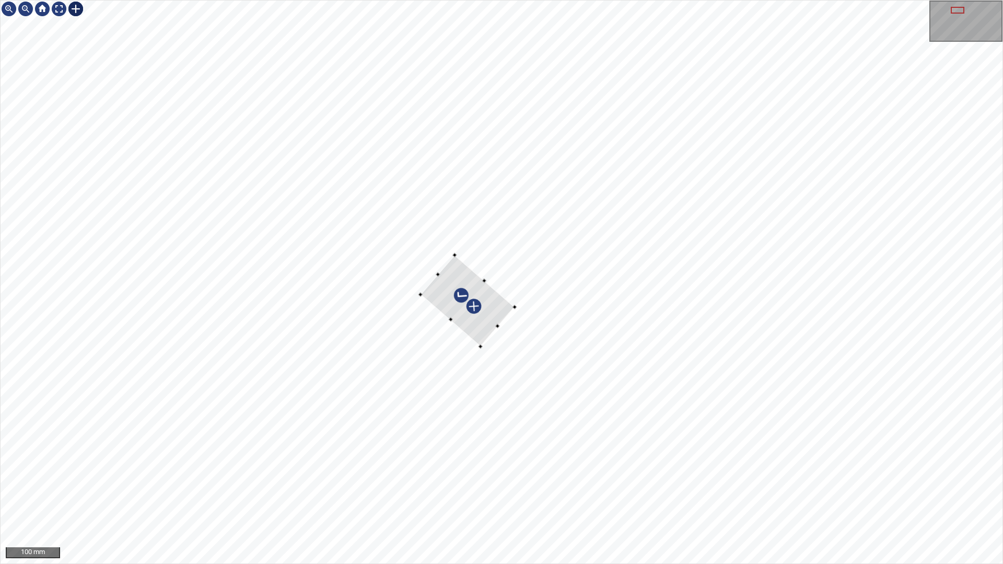
click at [496, 312] on div at bounding box center [467, 300] width 94 height 91
click at [57, 11] on div at bounding box center [59, 9] width 17 height 17
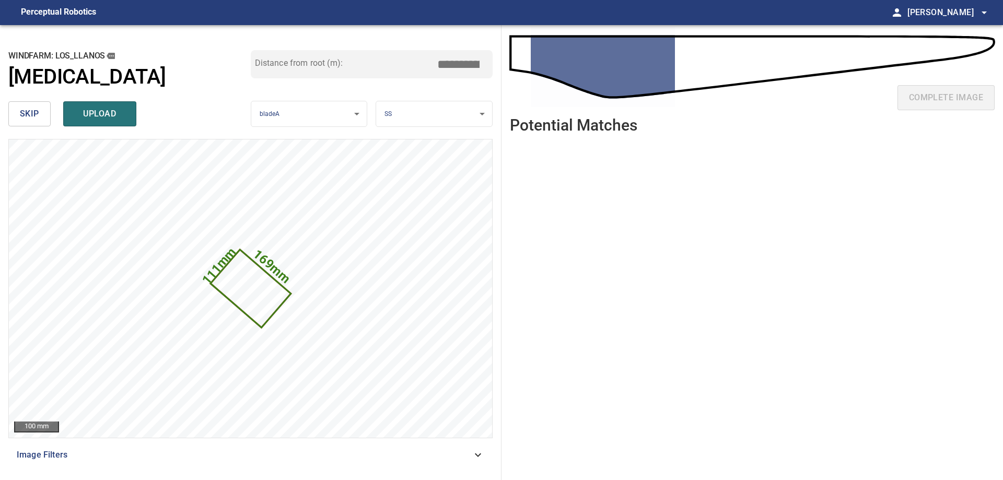
drag, startPoint x: 447, startPoint y: 60, endPoint x: 546, endPoint y: 72, distance: 100.0
click at [515, 72] on div "**********" at bounding box center [501, 252] width 1003 height 455
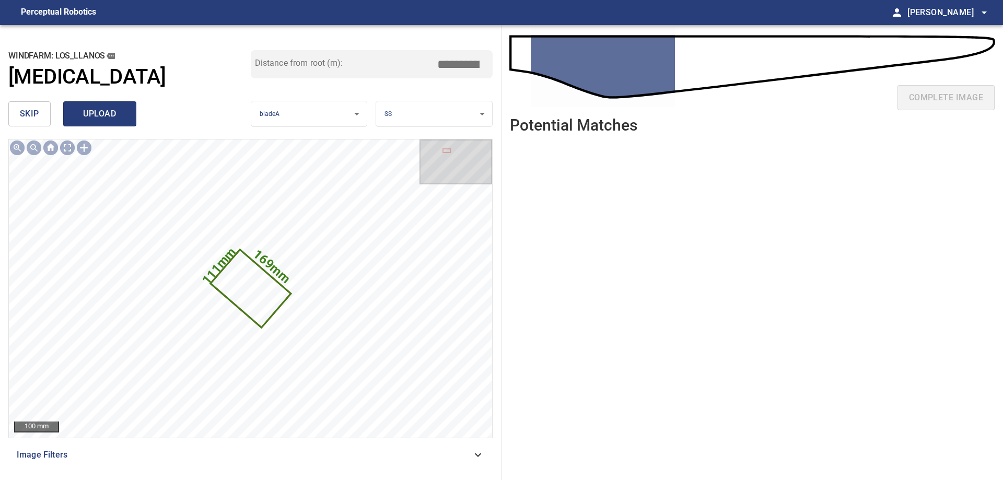
type input "****"
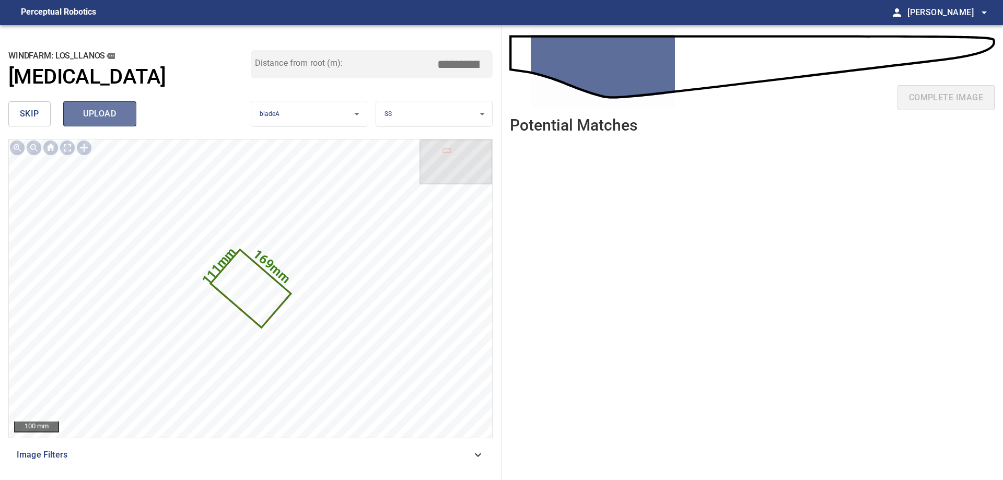
click at [93, 112] on span "upload" at bounding box center [100, 114] width 50 height 15
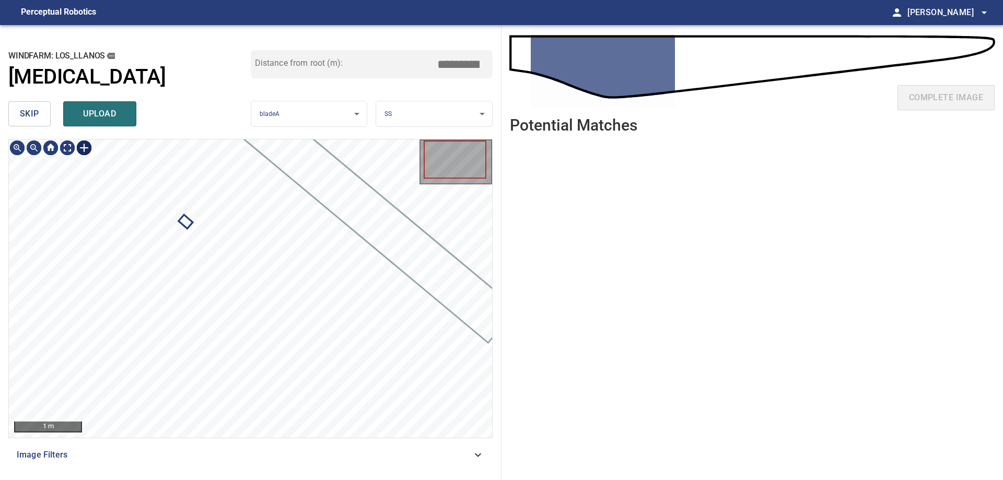
click at [79, 147] on div at bounding box center [84, 147] width 17 height 17
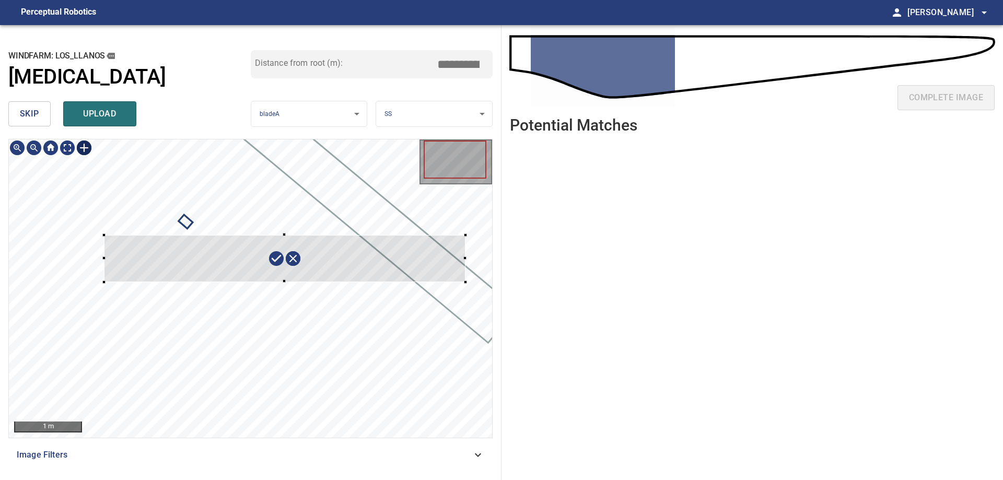
click at [469, 281] on div at bounding box center [250, 288] width 483 height 298
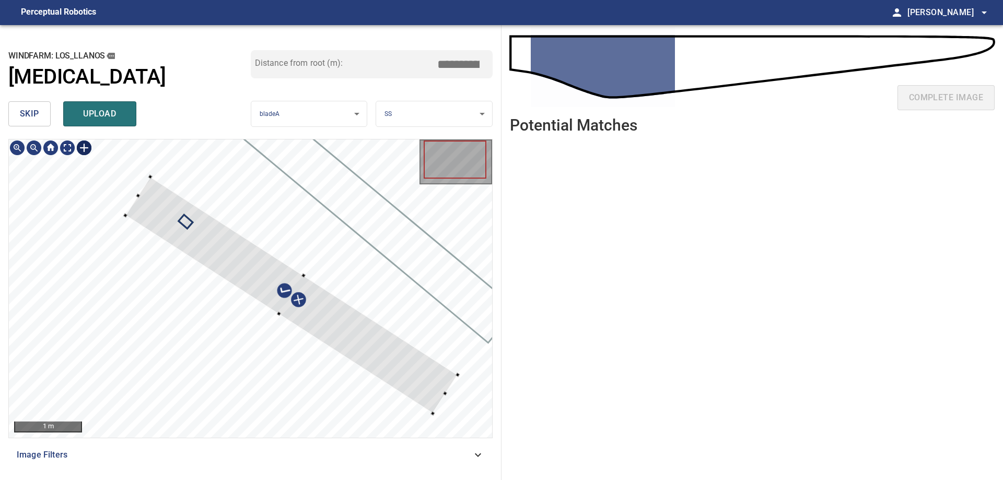
click at [408, 387] on div at bounding box center [291, 294] width 332 height 237
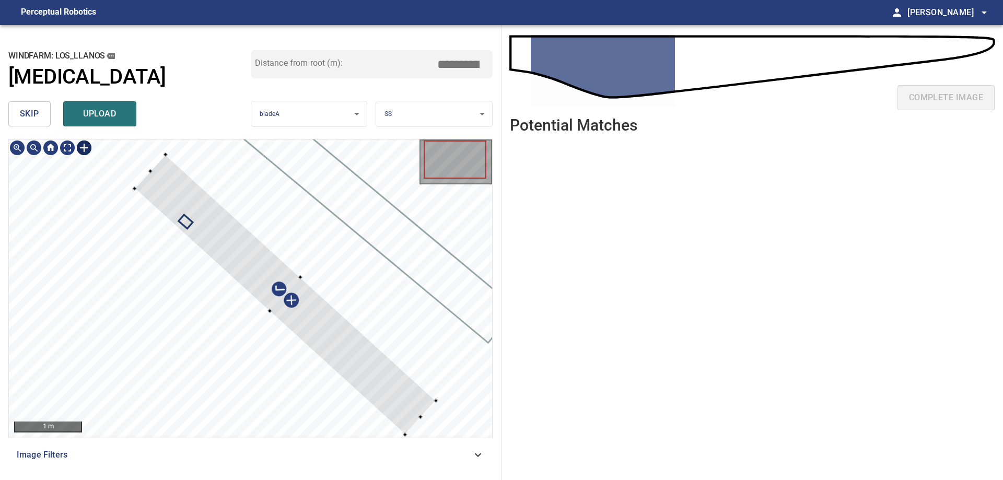
click at [385, 359] on div at bounding box center [285, 295] width 301 height 280
click at [356, 364] on div at bounding box center [278, 282] width 301 height 280
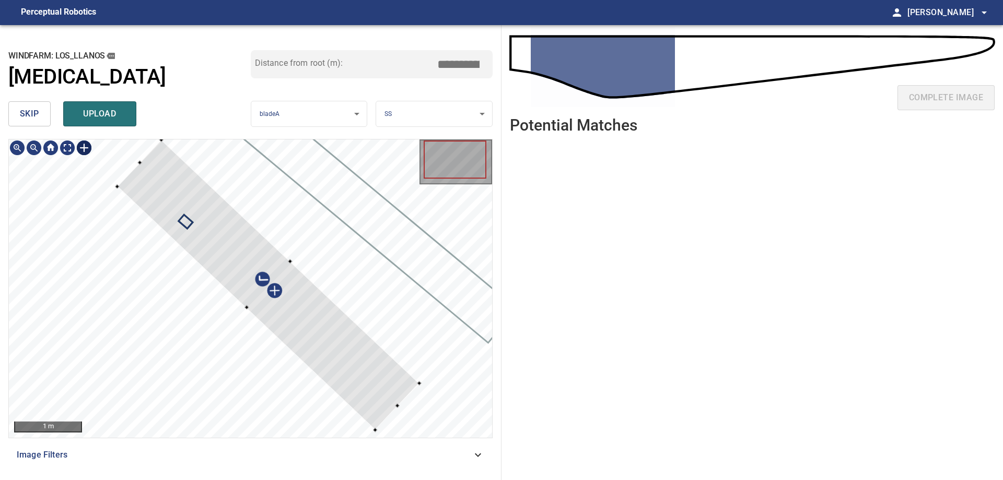
click at [377, 428] on div at bounding box center [268, 285] width 302 height 290
click at [161, 179] on div at bounding box center [277, 293] width 286 height 275
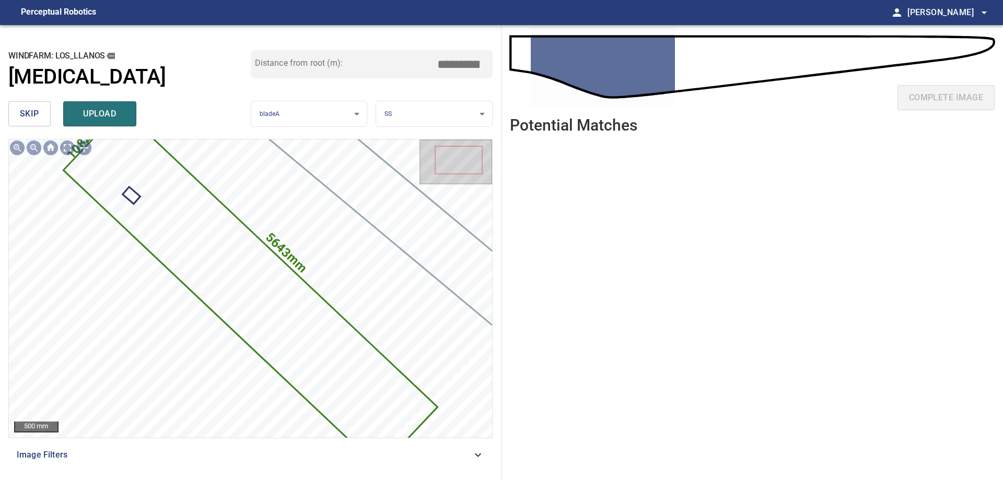
drag, startPoint x: 453, startPoint y: 64, endPoint x: 525, endPoint y: 89, distance: 76.3
click at [503, 80] on div "**********" at bounding box center [501, 252] width 1003 height 455
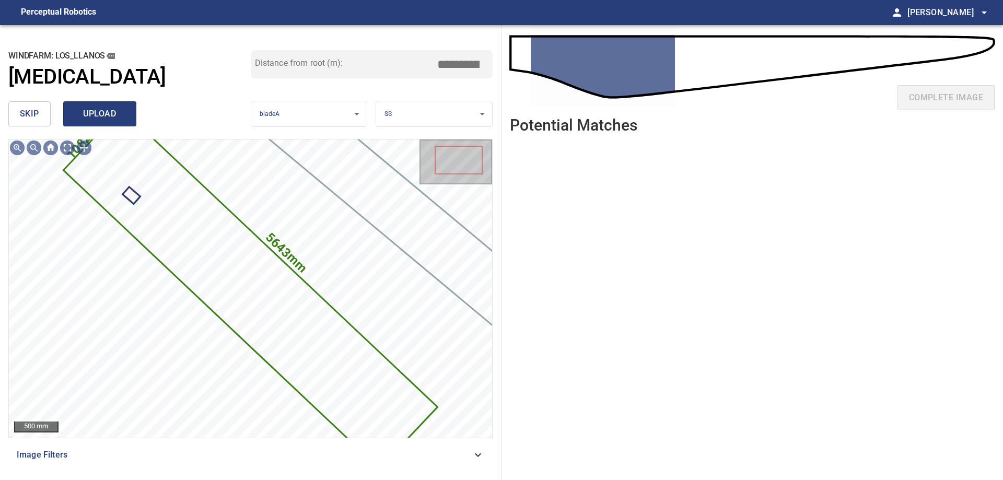
type input "****"
click at [87, 112] on span "upload" at bounding box center [100, 114] width 50 height 15
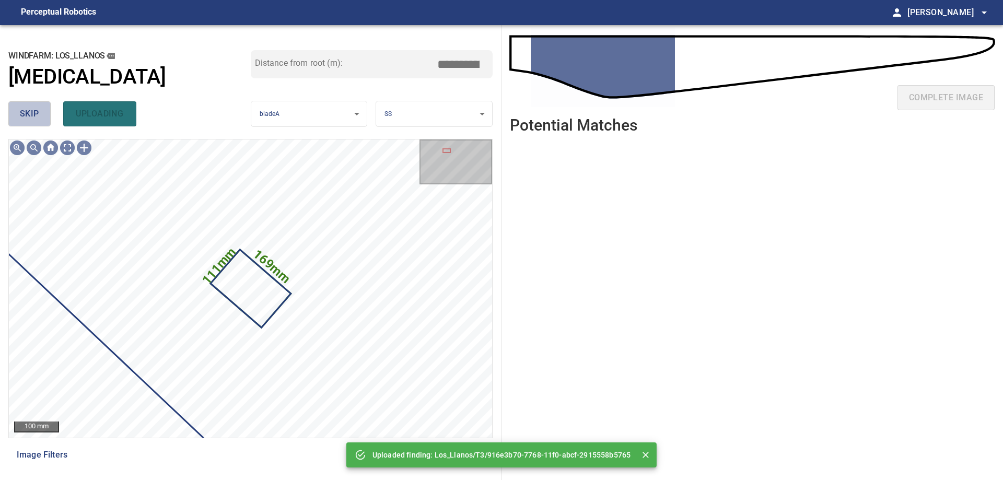
click at [41, 114] on button "skip" at bounding box center [29, 113] width 42 height 25
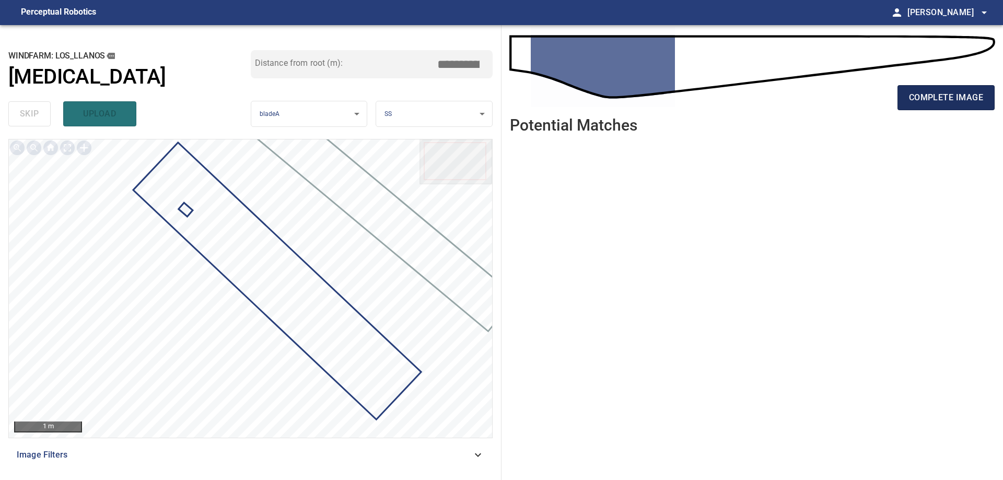
click at [920, 108] on button "complete image" at bounding box center [945, 97] width 97 height 25
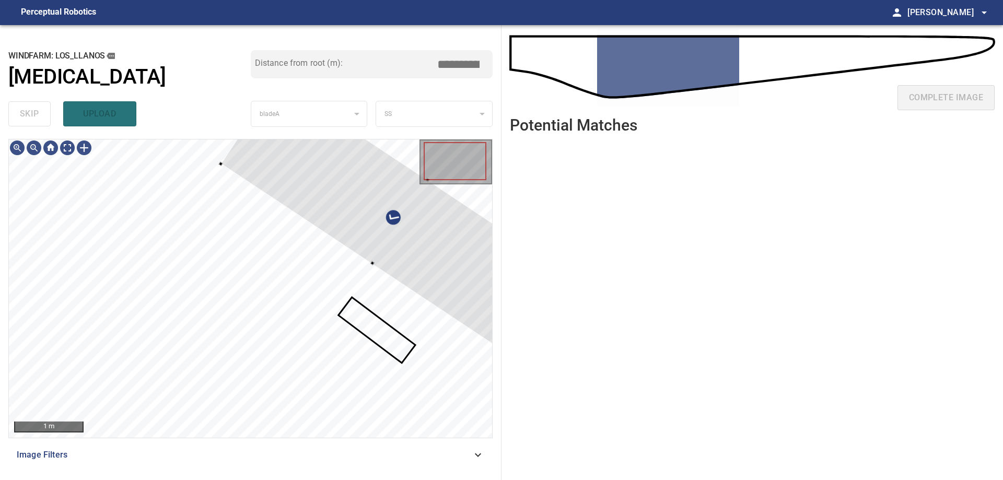
click at [512, 299] on div "**********" at bounding box center [501, 252] width 1003 height 455
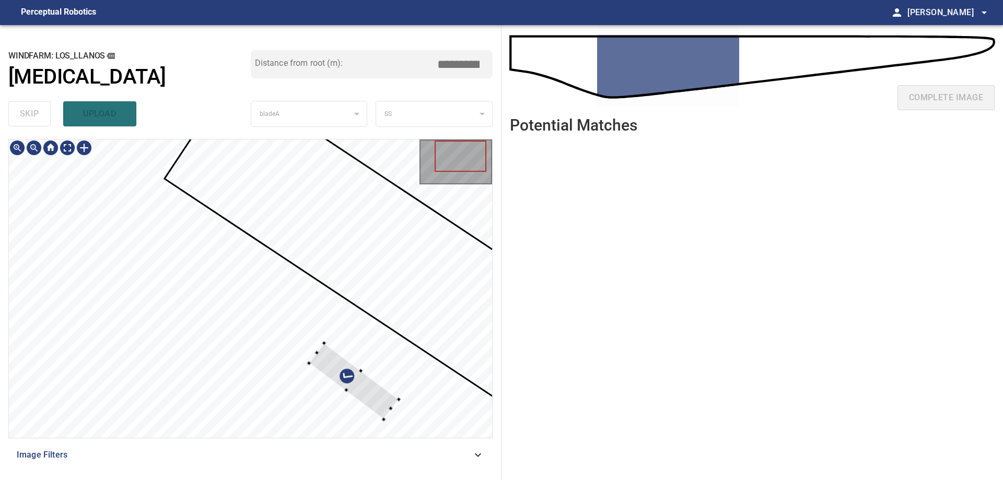
click at [380, 343] on div at bounding box center [354, 381] width 90 height 76
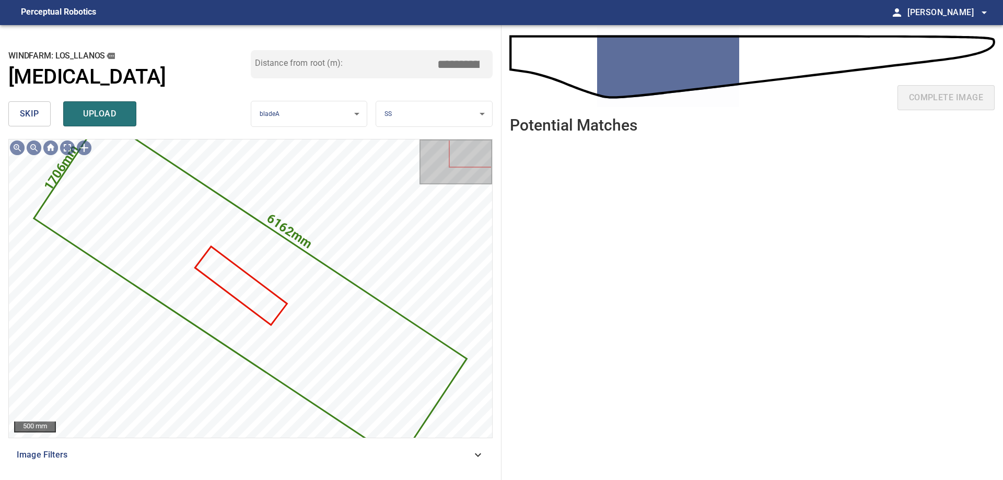
click at [40, 112] on button "skip" at bounding box center [29, 113] width 42 height 25
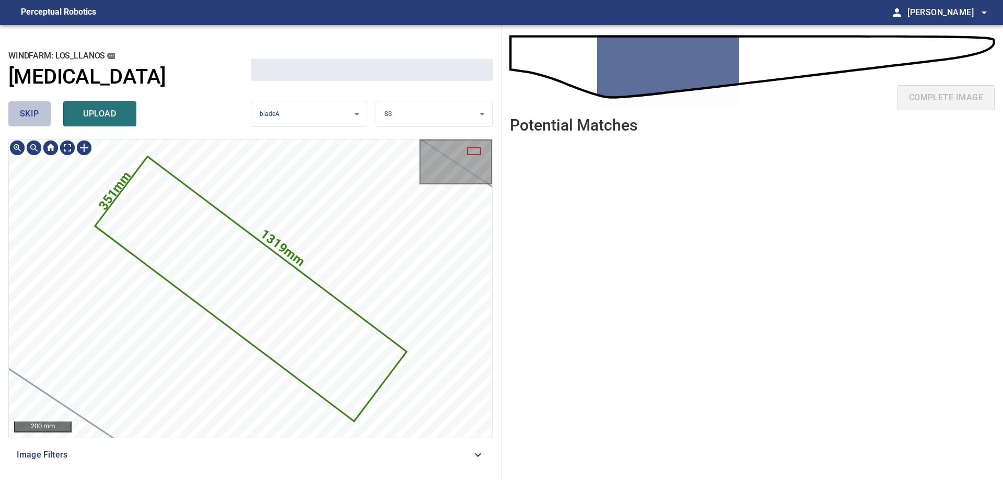
click at [40, 112] on button "skip" at bounding box center [29, 113] width 42 height 25
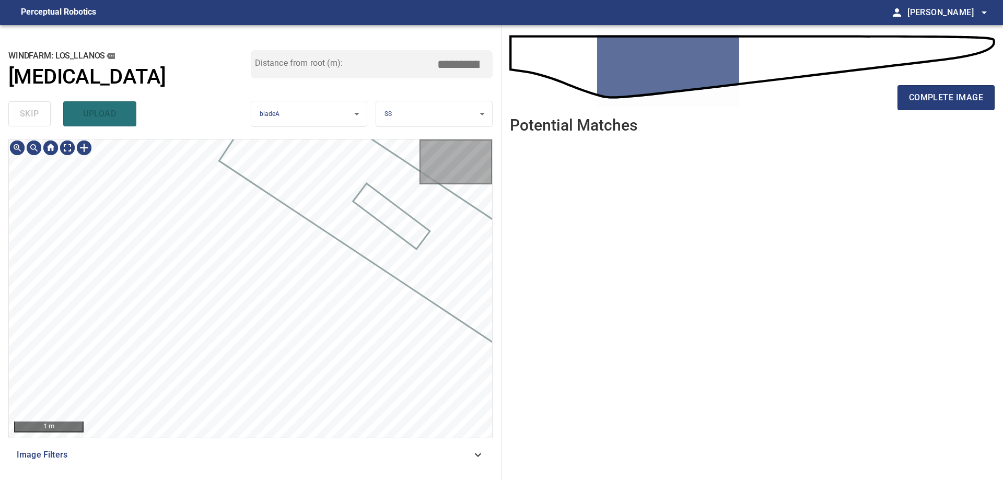
click at [40, 112] on div "skip upload" at bounding box center [129, 113] width 242 height 33
click at [59, 145] on div at bounding box center [51, 147] width 84 height 17
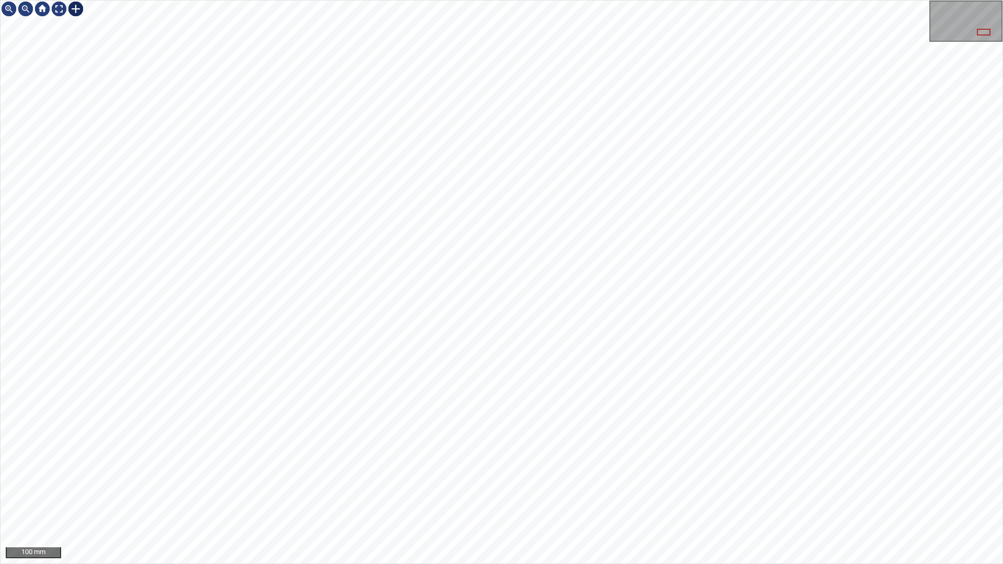
click at [75, 7] on div at bounding box center [75, 9] width 17 height 17
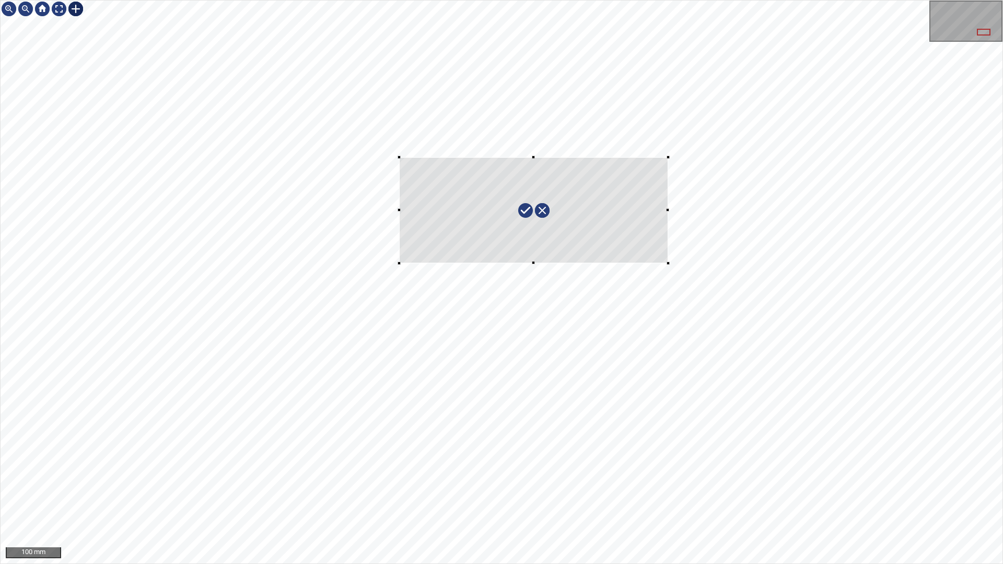
click at [668, 263] on div at bounding box center [502, 282] width 1002 height 563
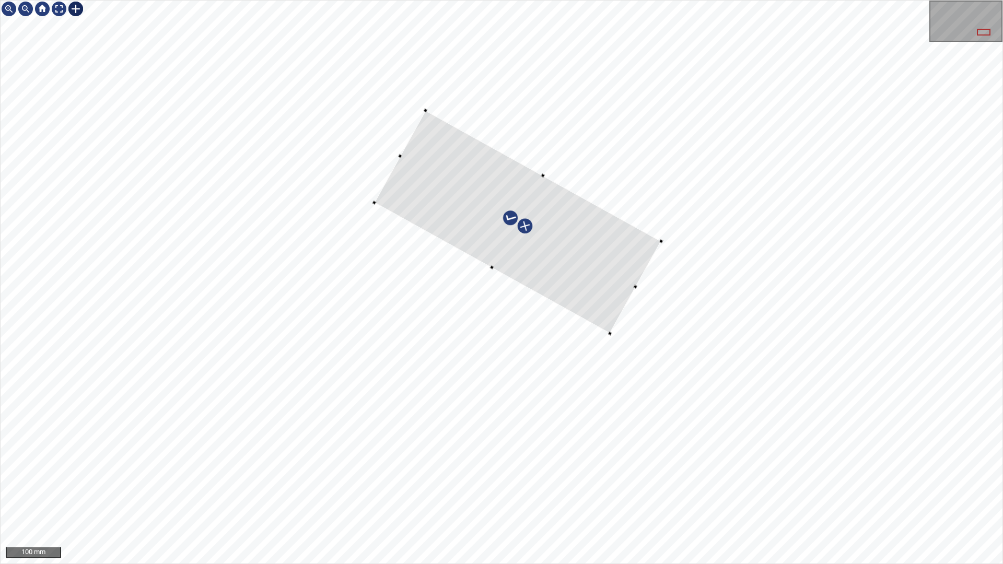
click at [623, 266] on div at bounding box center [517, 221] width 287 height 223
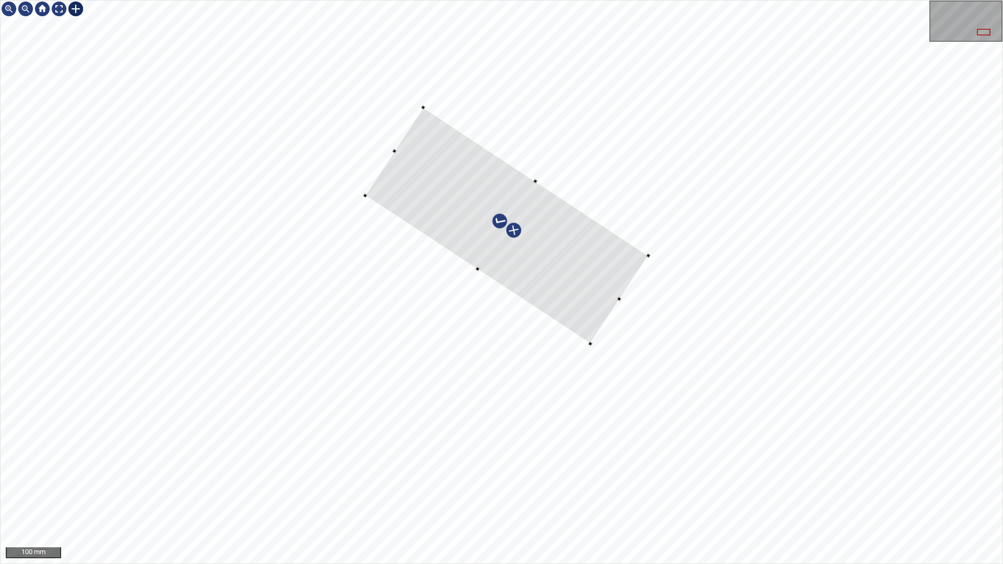
click at [446, 203] on div at bounding box center [506, 226] width 283 height 236
click at [475, 262] on div at bounding box center [502, 282] width 1002 height 563
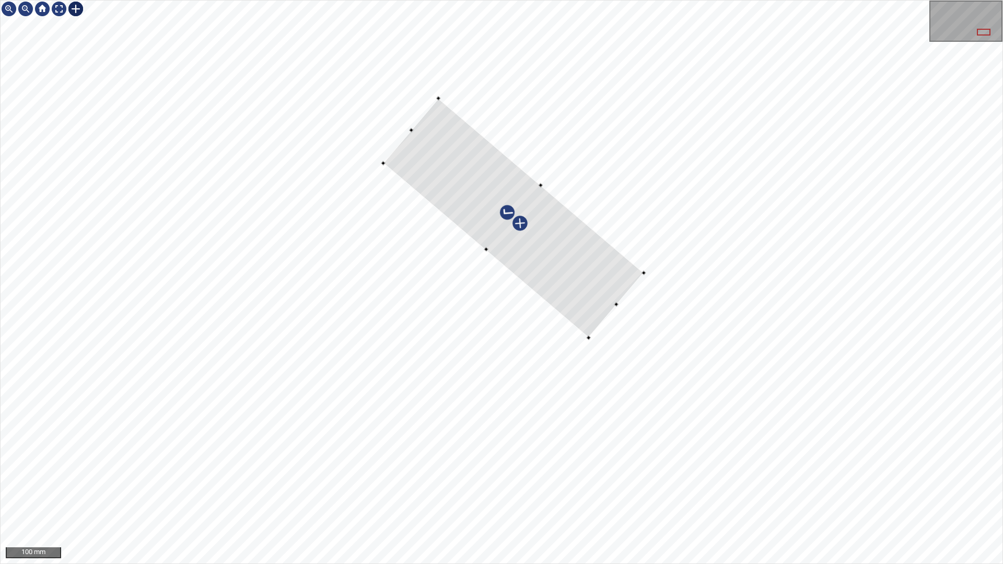
click at [485, 243] on div at bounding box center [513, 217] width 261 height 239
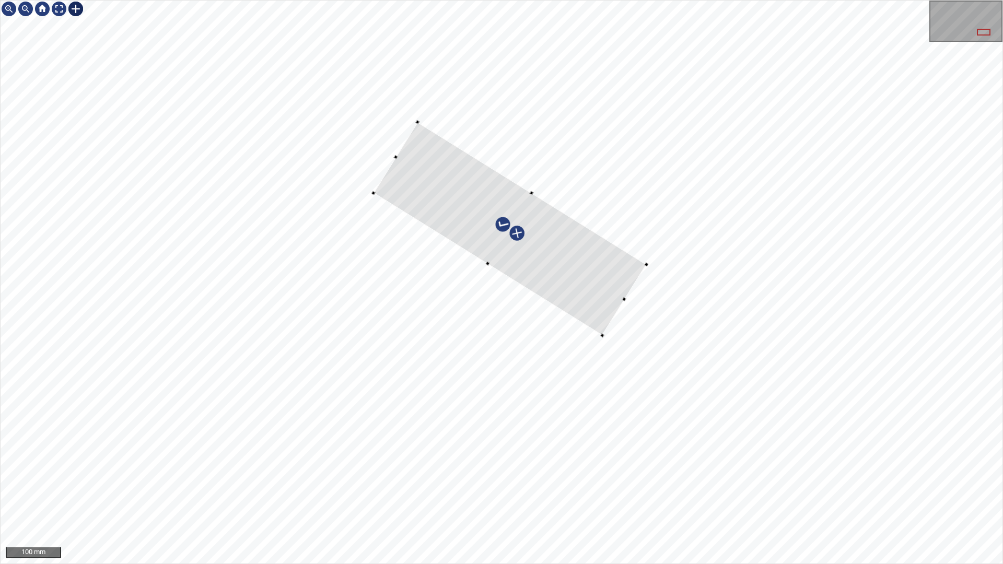
click at [613, 259] on div at bounding box center [509, 229] width 273 height 214
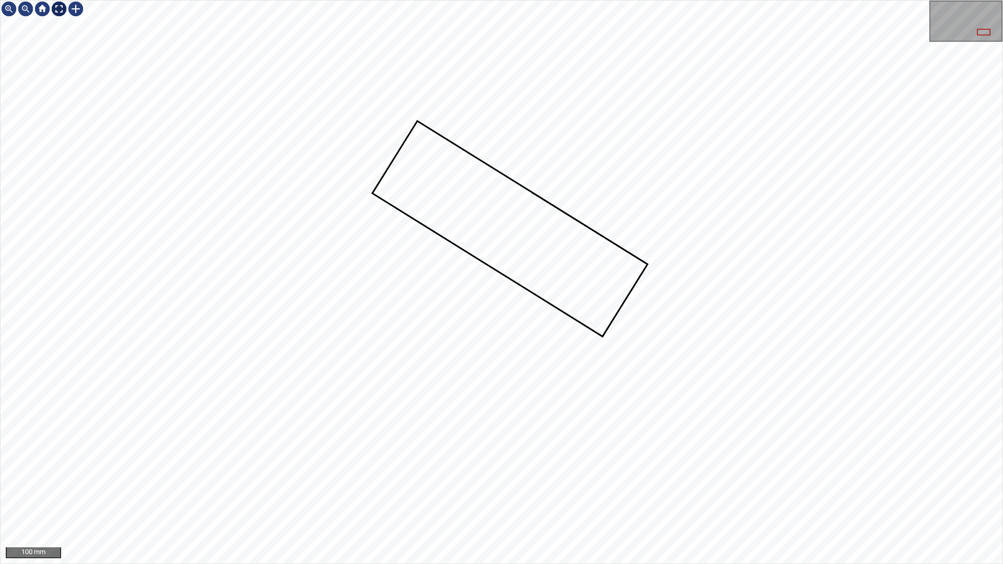
click at [60, 5] on div at bounding box center [59, 9] width 17 height 17
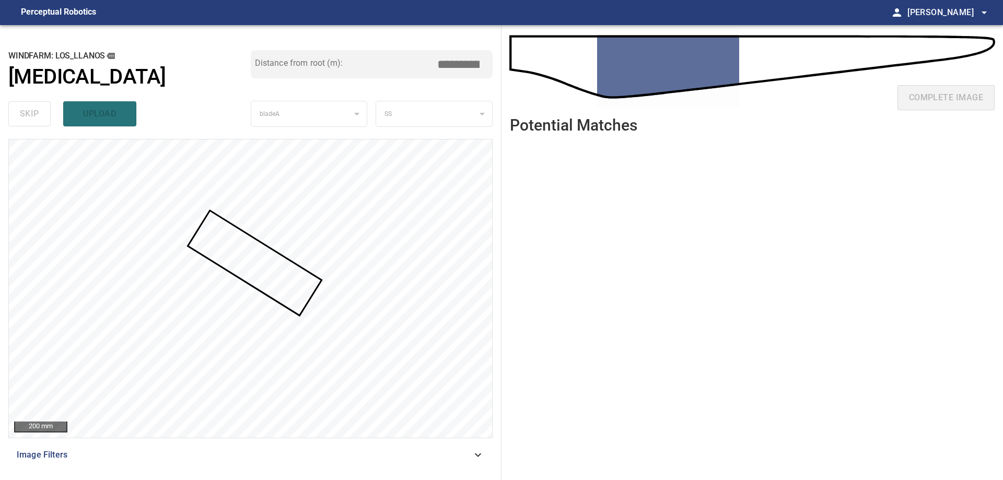
drag, startPoint x: 456, startPoint y: 64, endPoint x: 449, endPoint y: 64, distance: 7.8
click at [451, 64] on input "*****" at bounding box center [462, 64] width 52 height 20
click at [465, 57] on input "*****" at bounding box center [462, 64] width 52 height 20
drag, startPoint x: 451, startPoint y: 66, endPoint x: 536, endPoint y: 64, distance: 85.1
click at [530, 65] on div "**********" at bounding box center [501, 252] width 1003 height 455
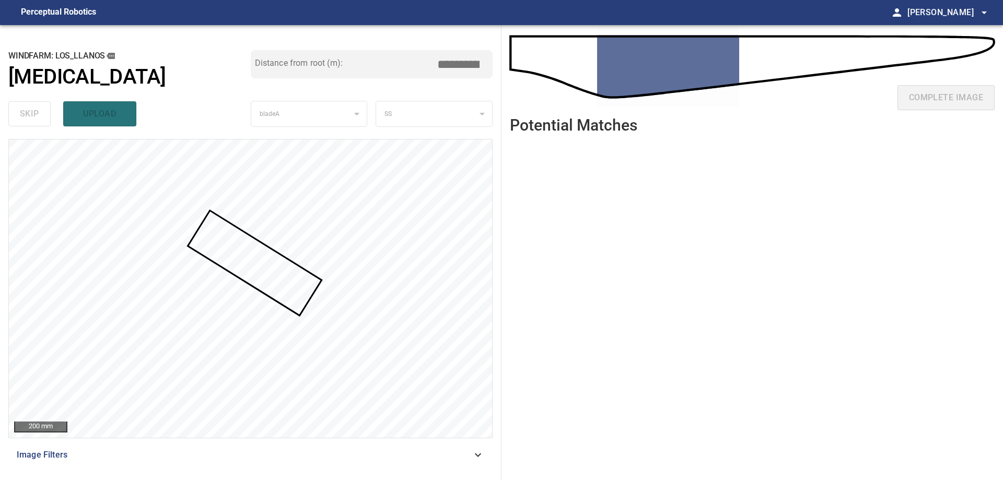
drag, startPoint x: 447, startPoint y: 61, endPoint x: 463, endPoint y: 63, distance: 15.2
click at [463, 63] on input "****" at bounding box center [462, 64] width 52 height 20
type input "****"
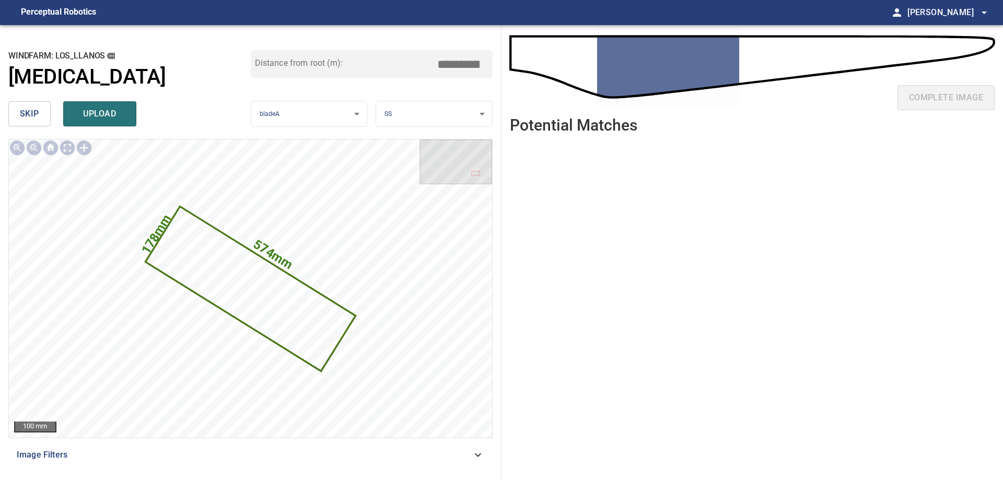
click at [454, 66] on input "*****" at bounding box center [462, 64] width 52 height 20
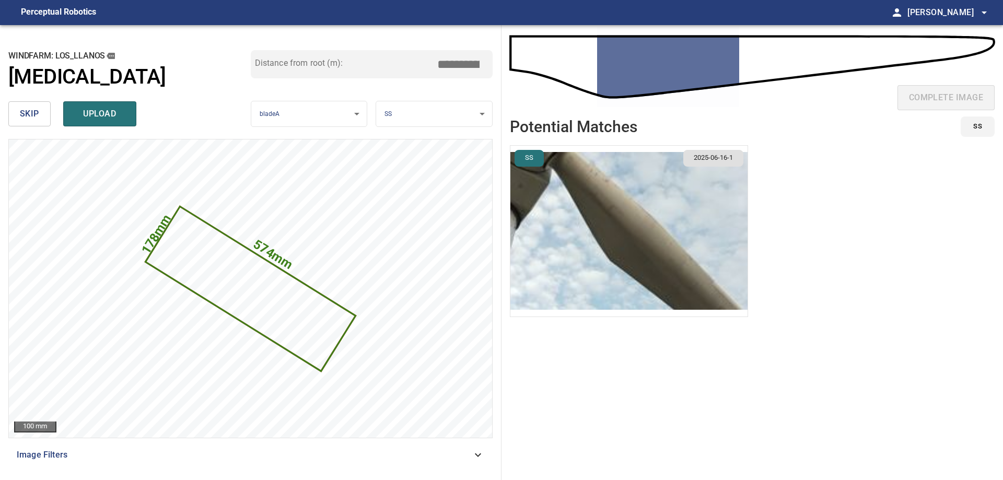
click at [544, 245] on img "button" at bounding box center [628, 231] width 237 height 171
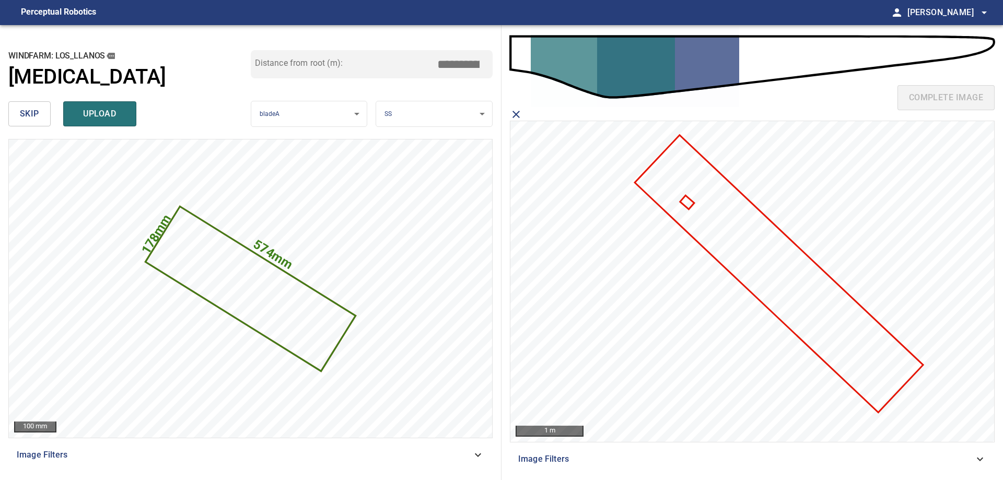
click at [687, 201] on icon at bounding box center [687, 201] width 12 height 11
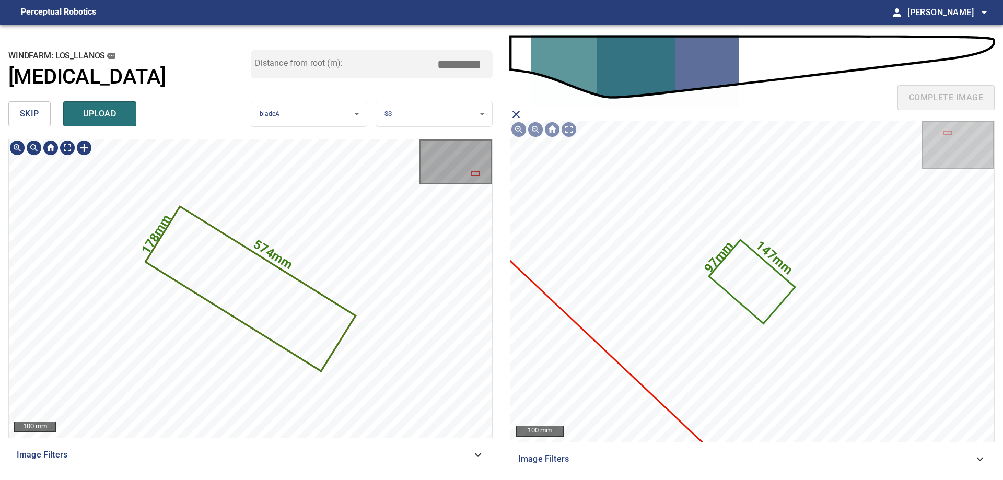
click at [234, 298] on icon at bounding box center [250, 288] width 208 height 162
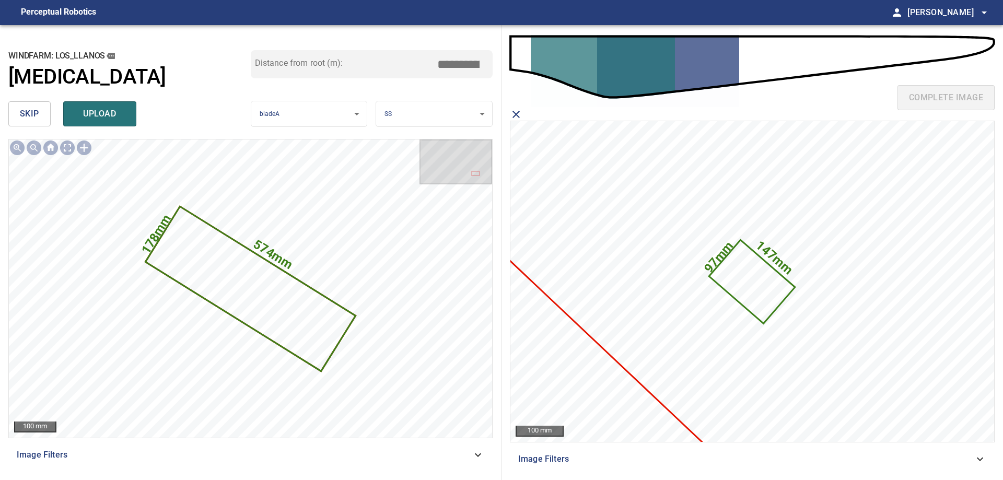
click at [469, 62] on input "****" at bounding box center [462, 64] width 52 height 20
drag, startPoint x: 465, startPoint y: 64, endPoint x: 548, endPoint y: 69, distance: 83.2
click at [518, 64] on div "**********" at bounding box center [501, 252] width 1003 height 455
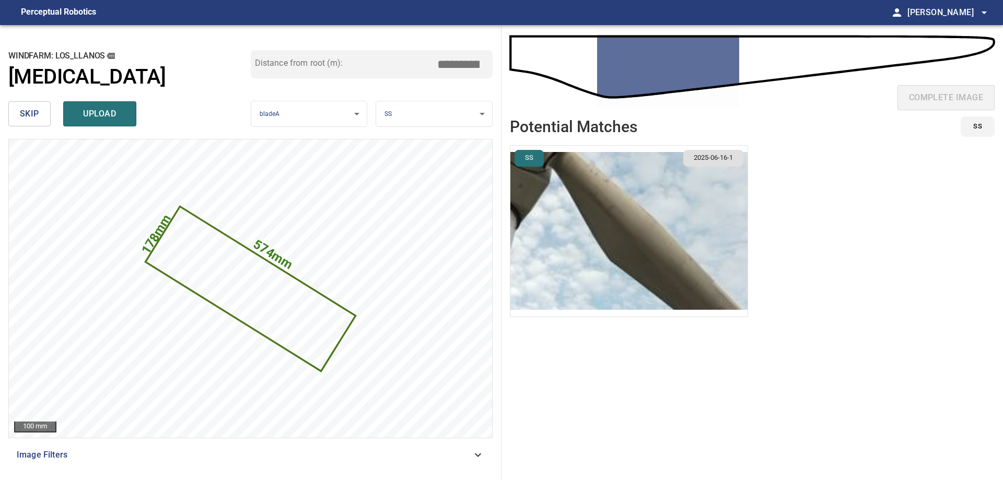
drag, startPoint x: 453, startPoint y: 68, endPoint x: 462, endPoint y: 68, distance: 8.4
click at [462, 68] on input "****" at bounding box center [462, 64] width 52 height 20
type input "****"
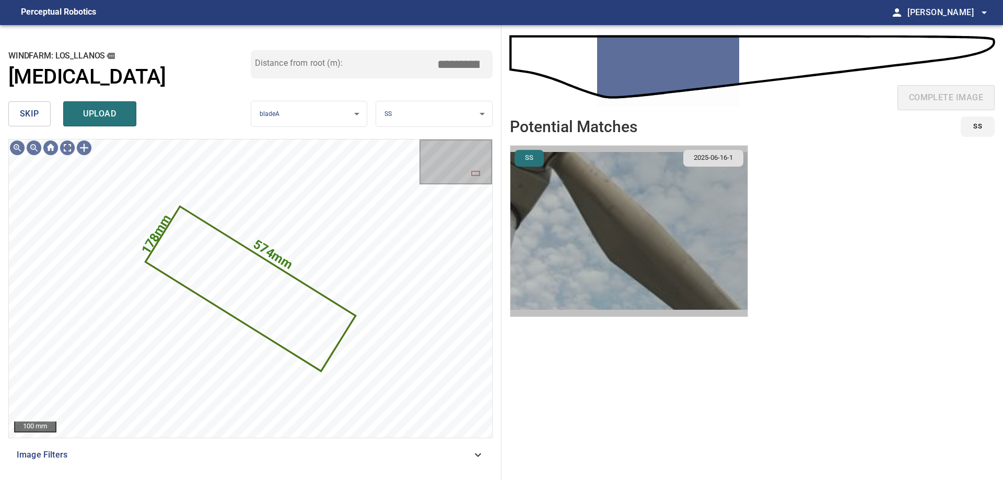
click at [519, 200] on img "button" at bounding box center [628, 231] width 237 height 171
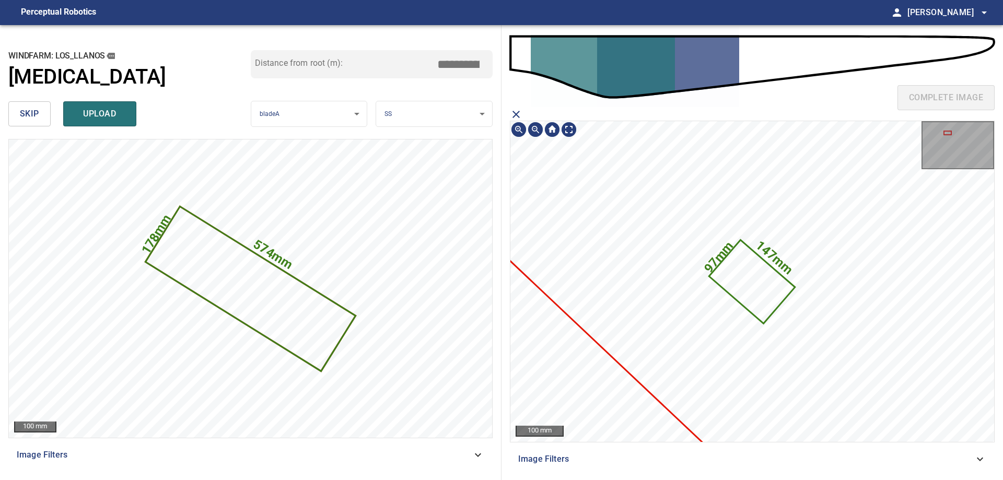
click at [743, 273] on icon at bounding box center [752, 281] width 84 height 81
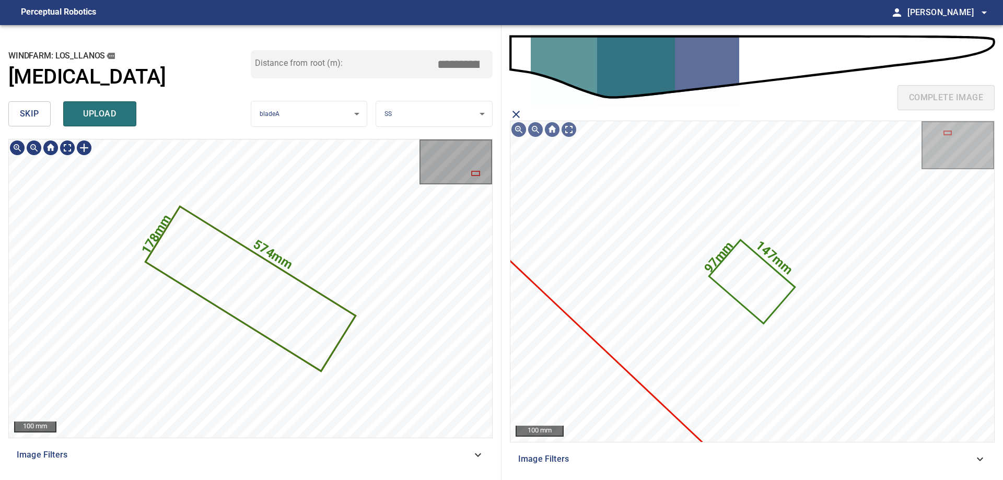
click at [290, 312] on icon at bounding box center [250, 288] width 208 height 162
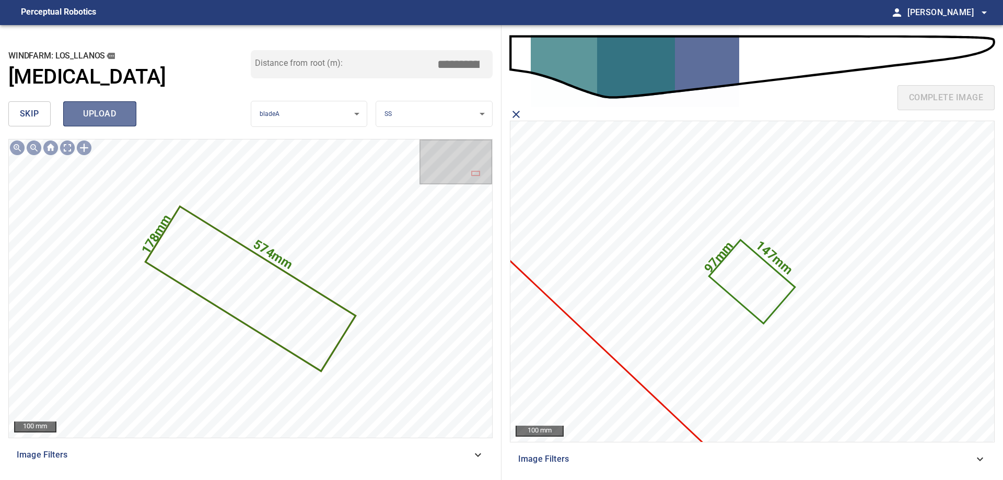
click at [100, 113] on span "upload" at bounding box center [100, 114] width 50 height 15
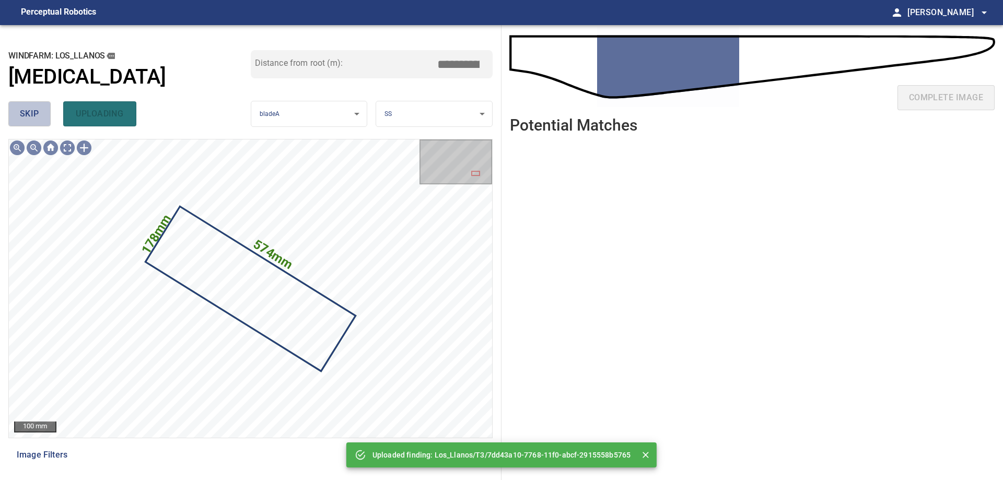
click at [11, 109] on button "skip" at bounding box center [29, 113] width 42 height 25
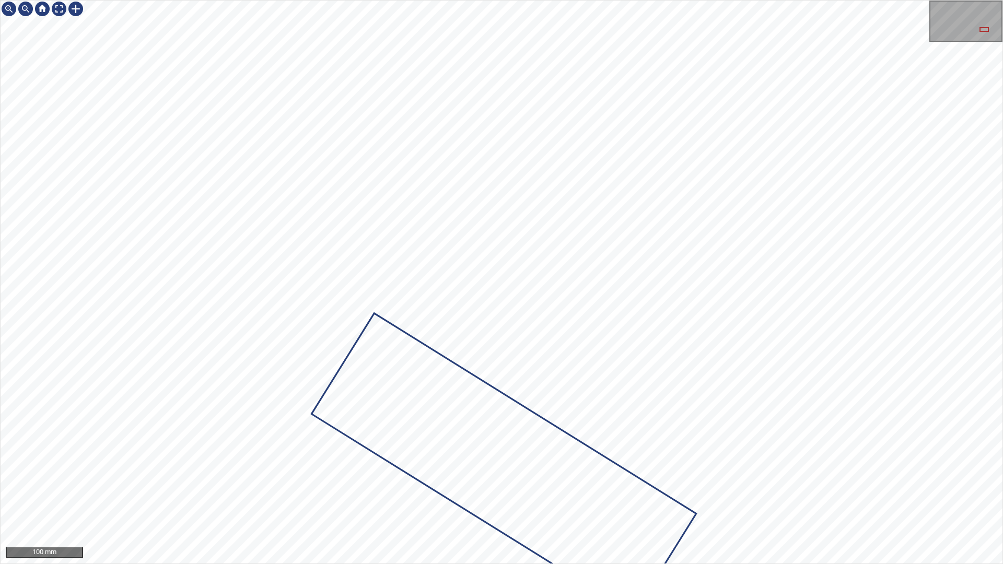
click at [674, 479] on div at bounding box center [502, 282] width 1002 height 563
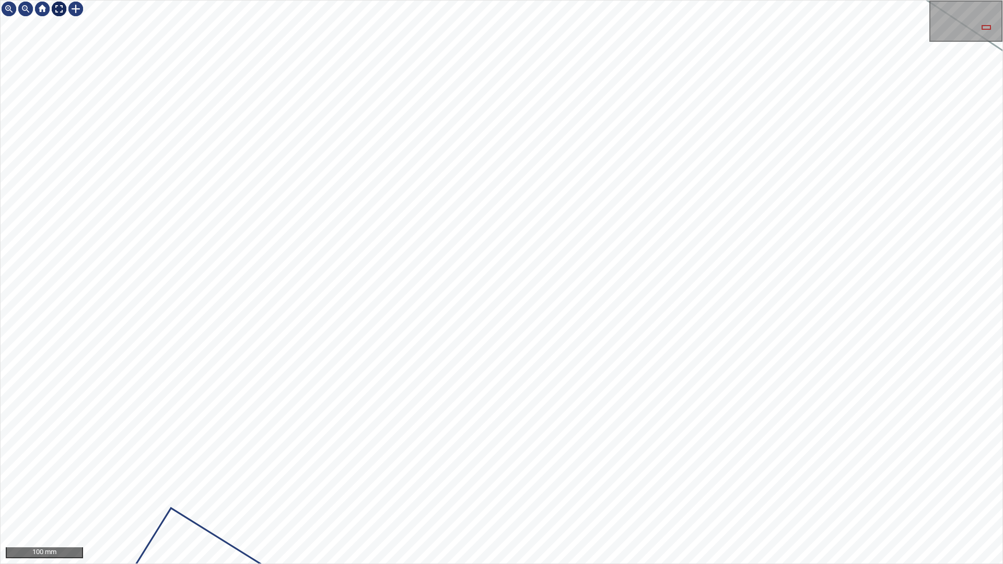
click at [63, 8] on div at bounding box center [59, 9] width 17 height 17
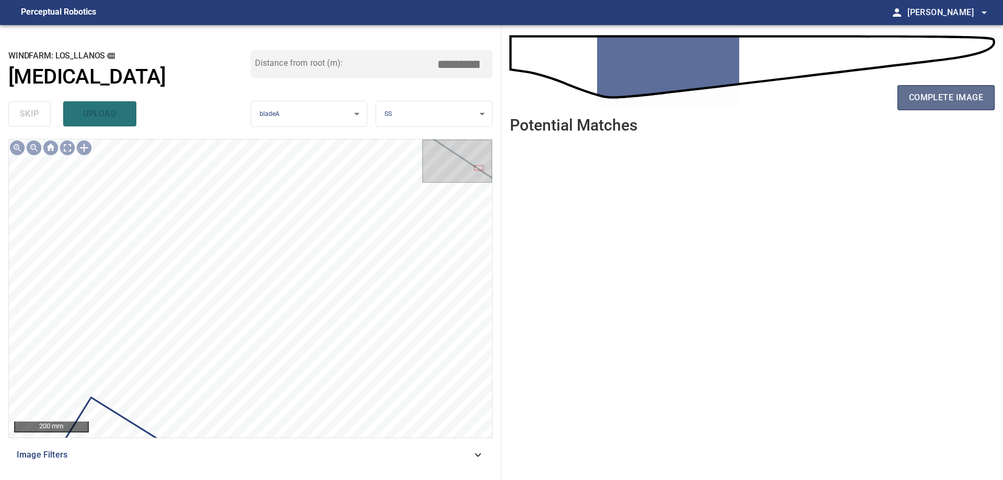
click at [933, 105] on span "complete image" at bounding box center [946, 97] width 74 height 15
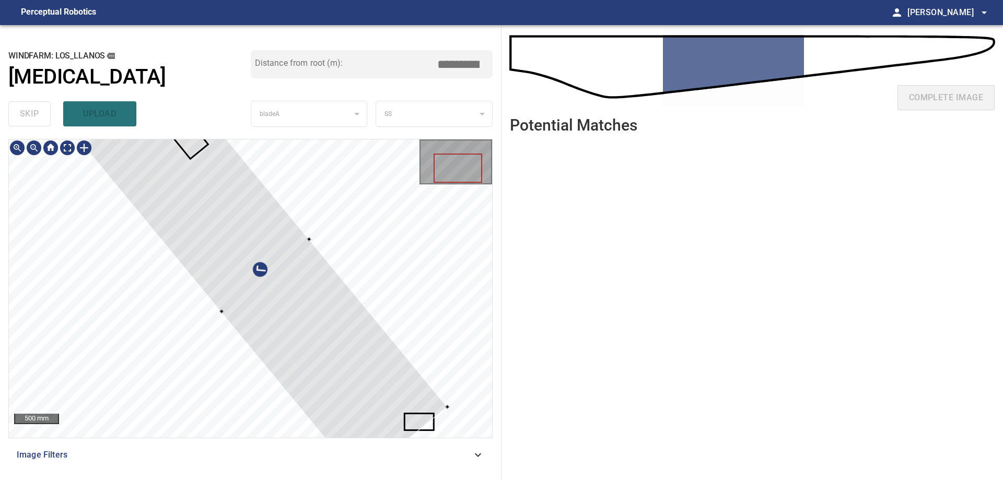
click at [417, 214] on div at bounding box center [265, 275] width 364 height 407
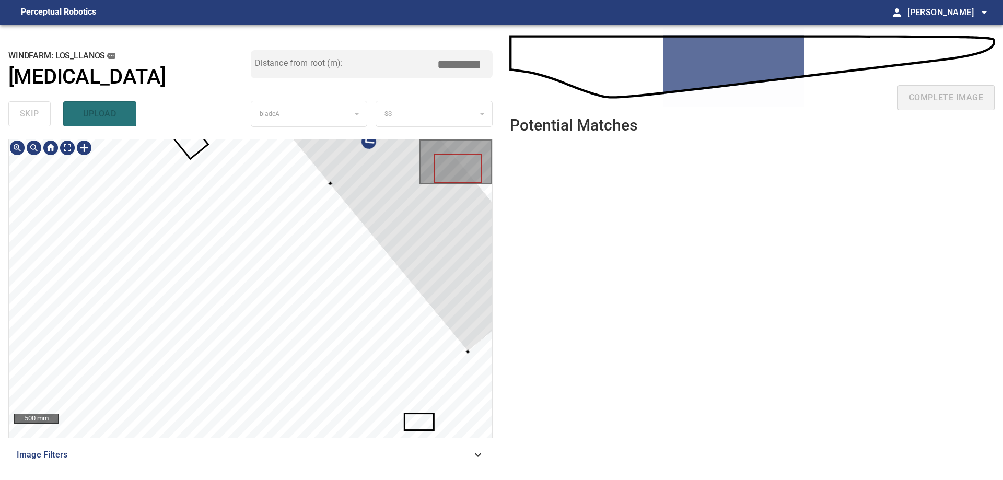
click at [437, 286] on div at bounding box center [374, 147] width 364 height 407
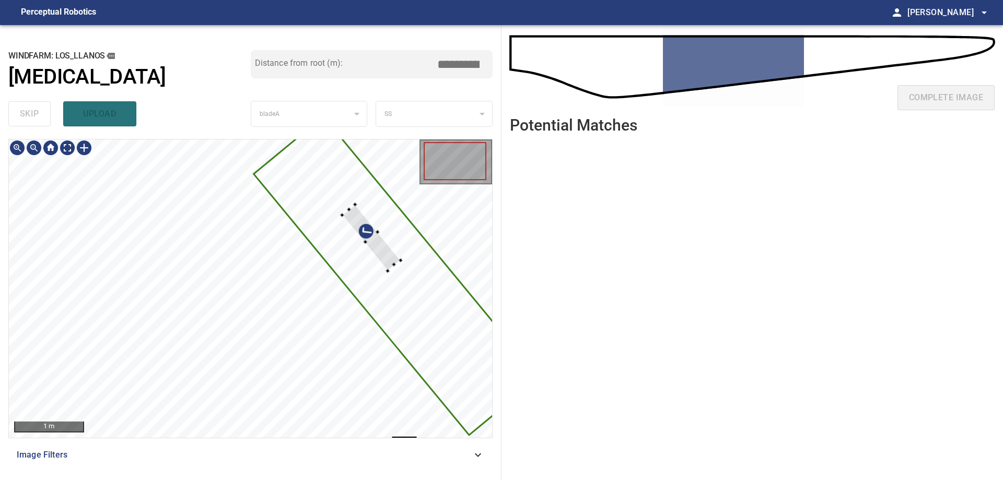
click at [395, 262] on div at bounding box center [371, 237] width 58 height 66
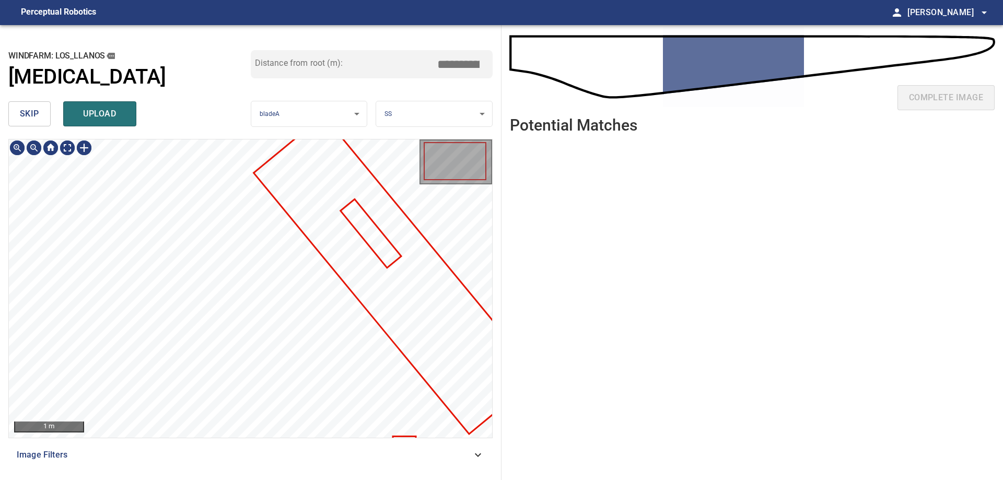
click at [323, 220] on div at bounding box center [250, 288] width 483 height 298
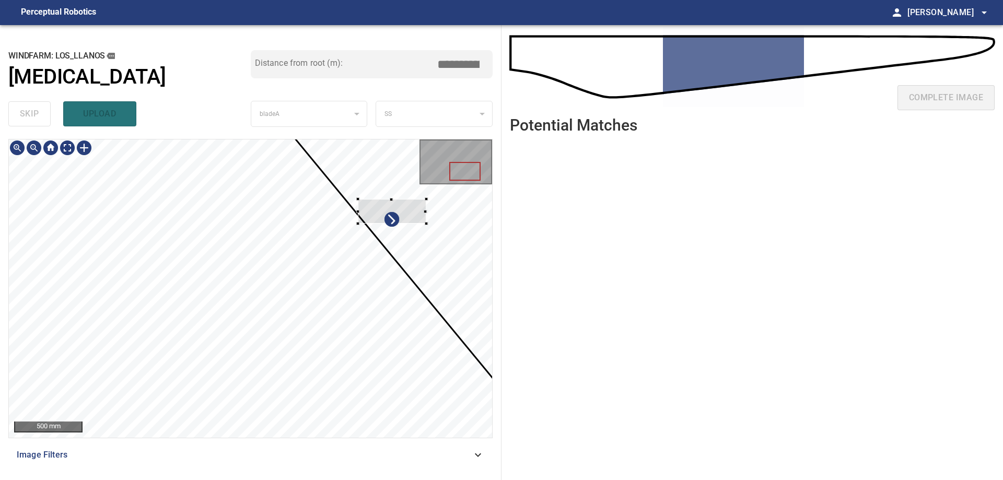
click at [414, 217] on div at bounding box center [392, 211] width 68 height 25
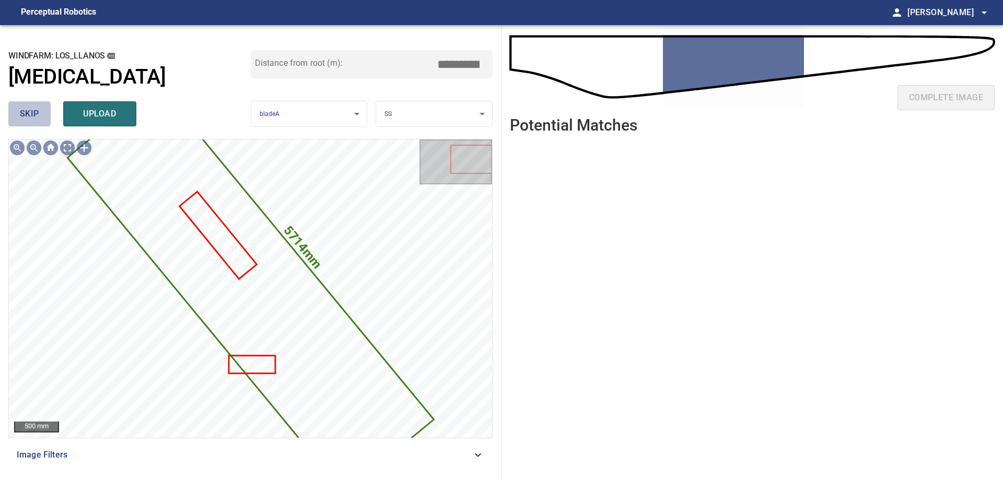
click at [41, 115] on button "skip" at bounding box center [29, 113] width 42 height 25
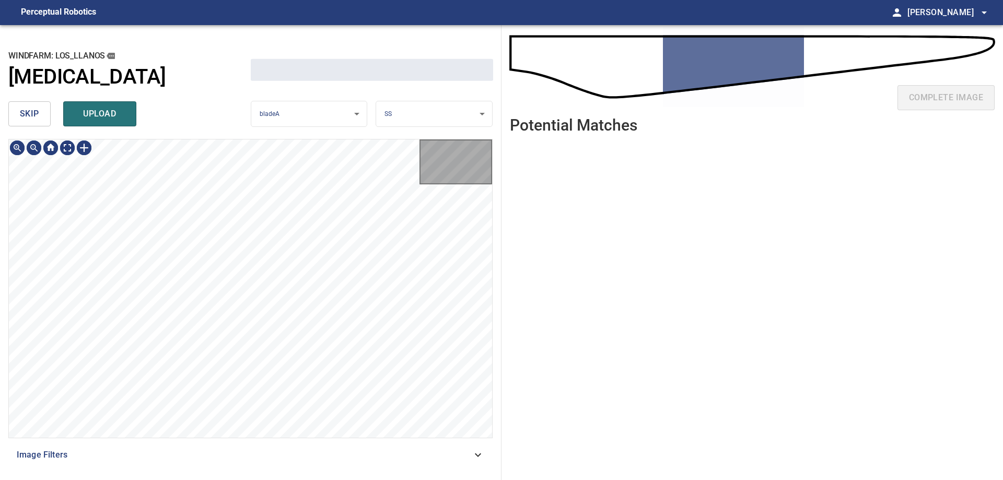
click at [41, 115] on button "skip" at bounding box center [29, 113] width 42 height 25
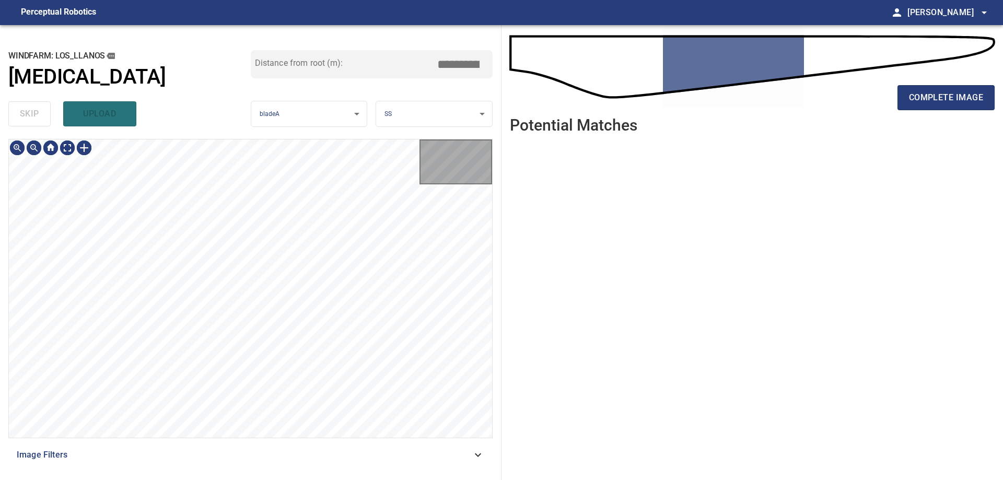
type input "*****"
click at [41, 115] on div "skip upload" at bounding box center [129, 113] width 242 height 33
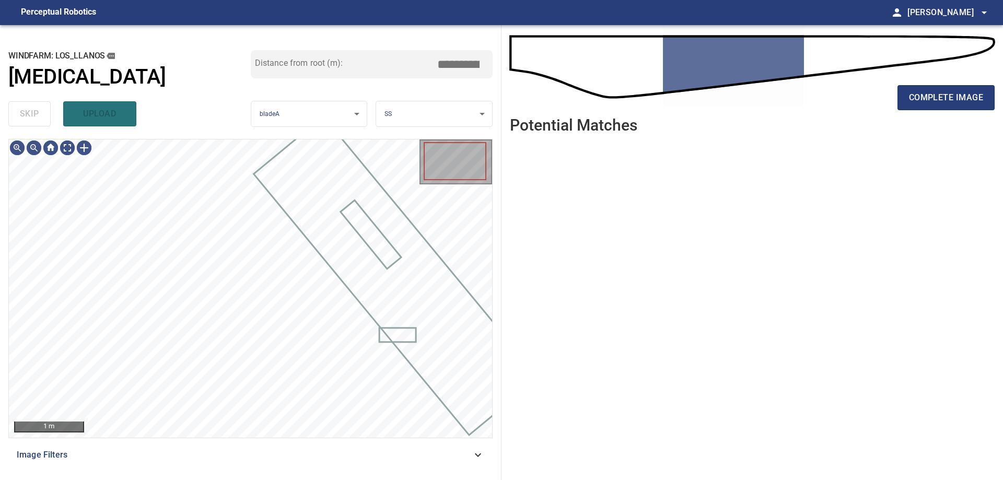
click at [41, 115] on div "skip upload" at bounding box center [129, 113] width 242 height 33
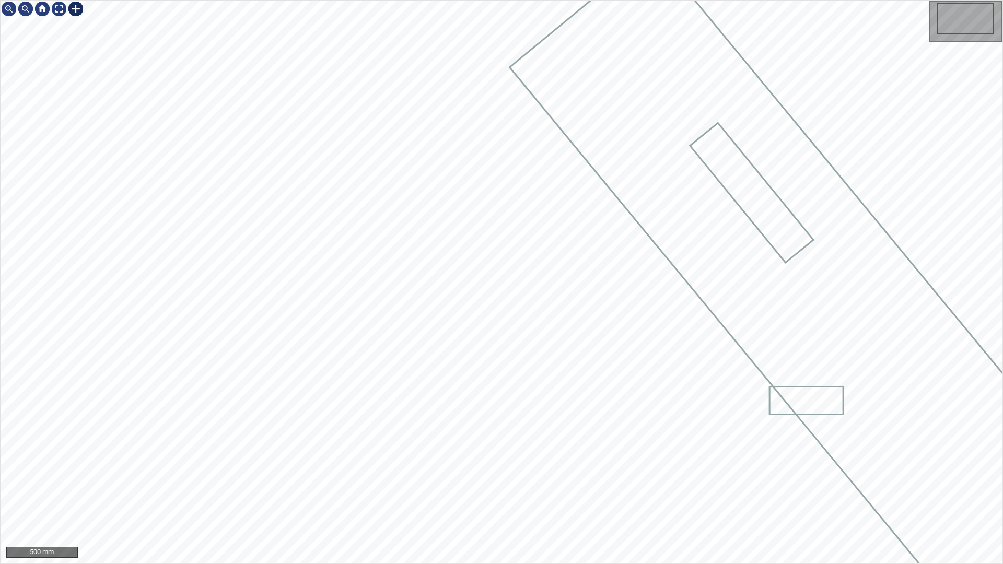
click at [72, 6] on div at bounding box center [75, 9] width 17 height 17
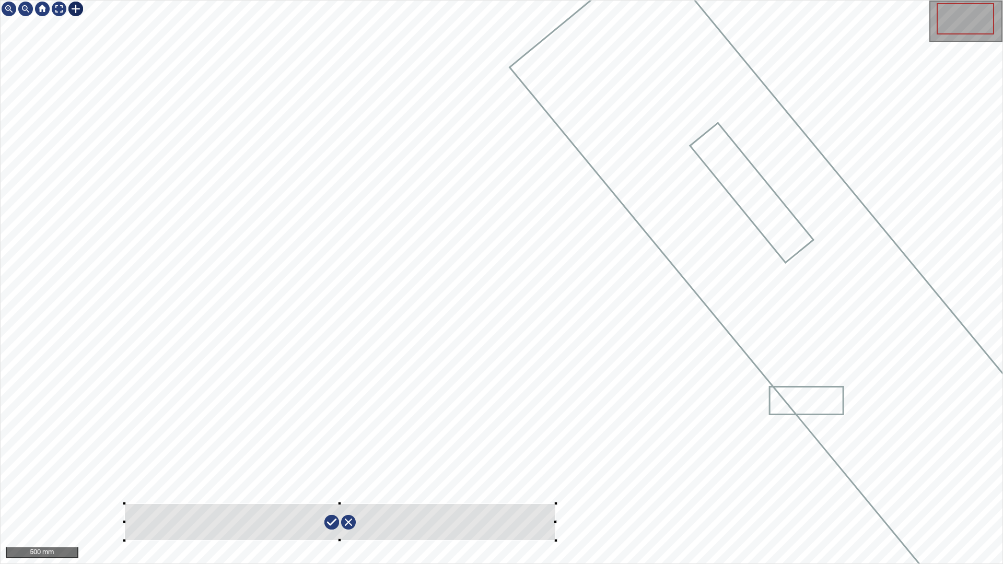
click at [129, 479] on div at bounding box center [502, 282] width 1002 height 563
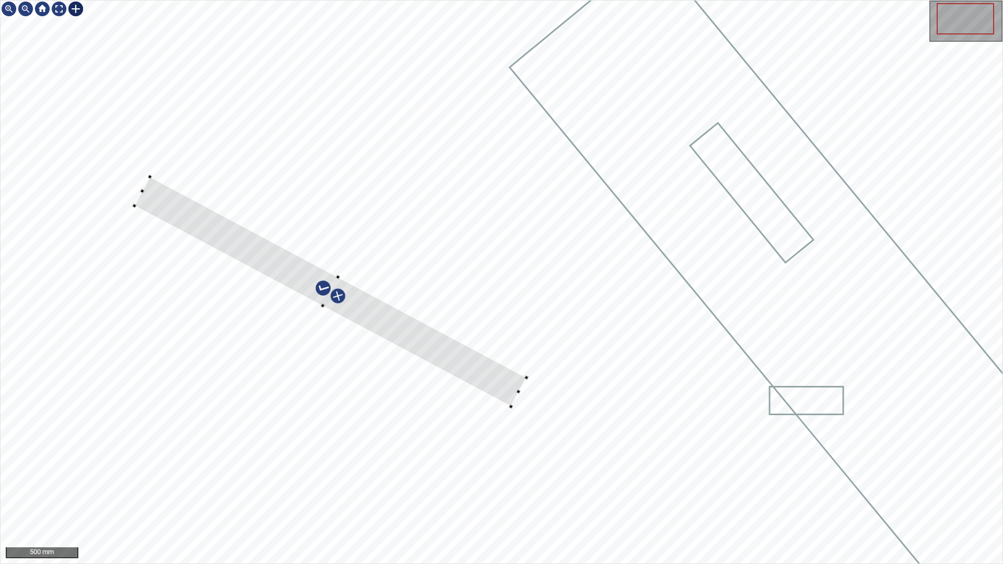
click at [194, 194] on div at bounding box center [502, 282] width 1002 height 563
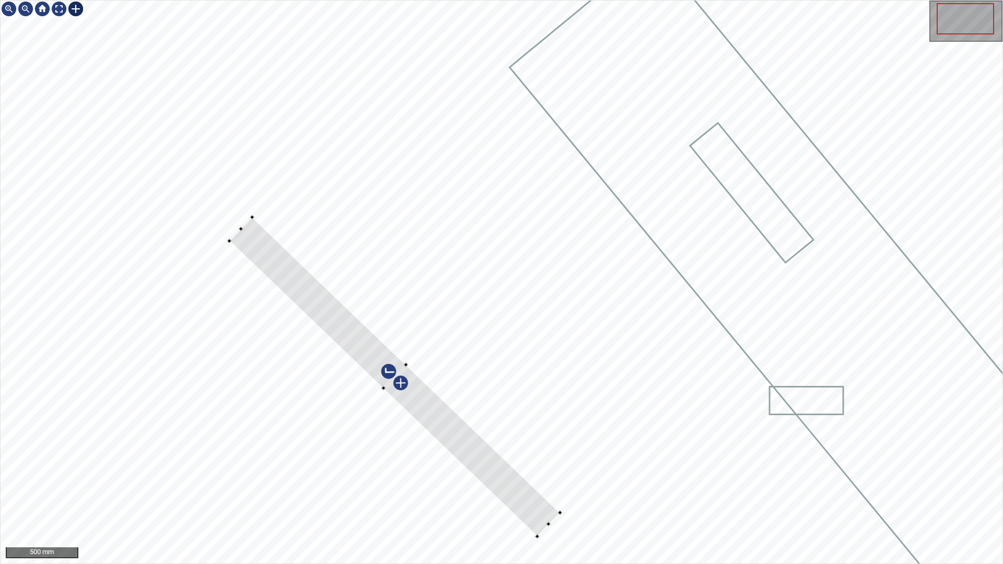
click at [521, 479] on div at bounding box center [394, 376] width 331 height 319
click at [526, 479] on div at bounding box center [391, 379] width 321 height 329
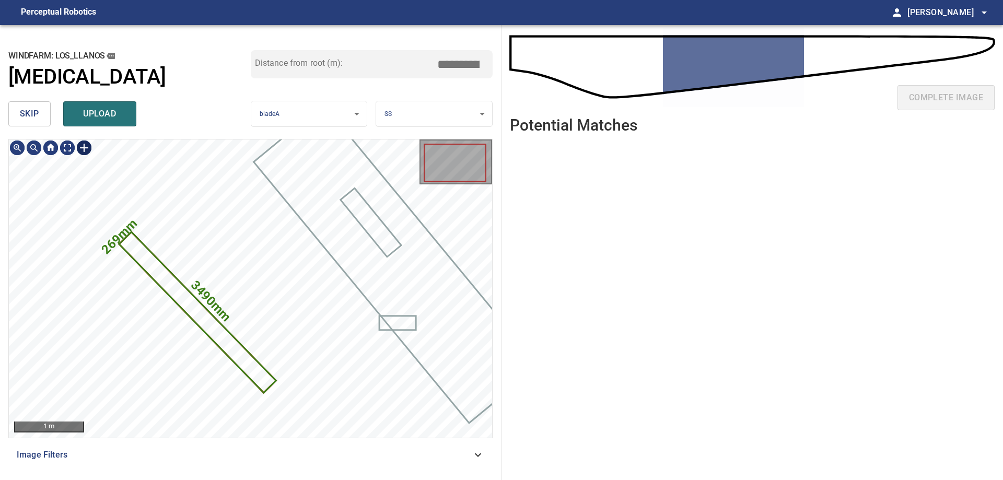
click at [82, 147] on div at bounding box center [84, 147] width 17 height 17
click at [159, 237] on div "3490mm 269mm" at bounding box center [250, 288] width 483 height 298
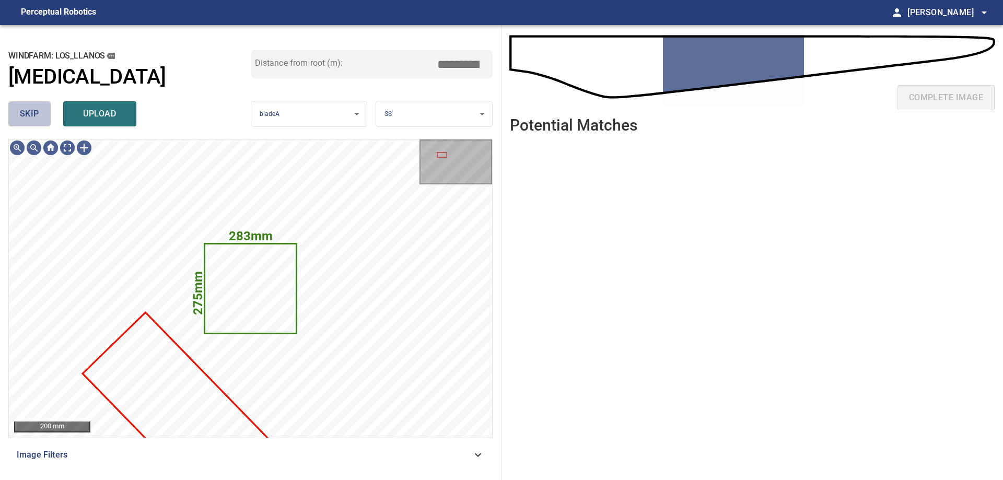
click at [35, 104] on button "skip" at bounding box center [29, 113] width 42 height 25
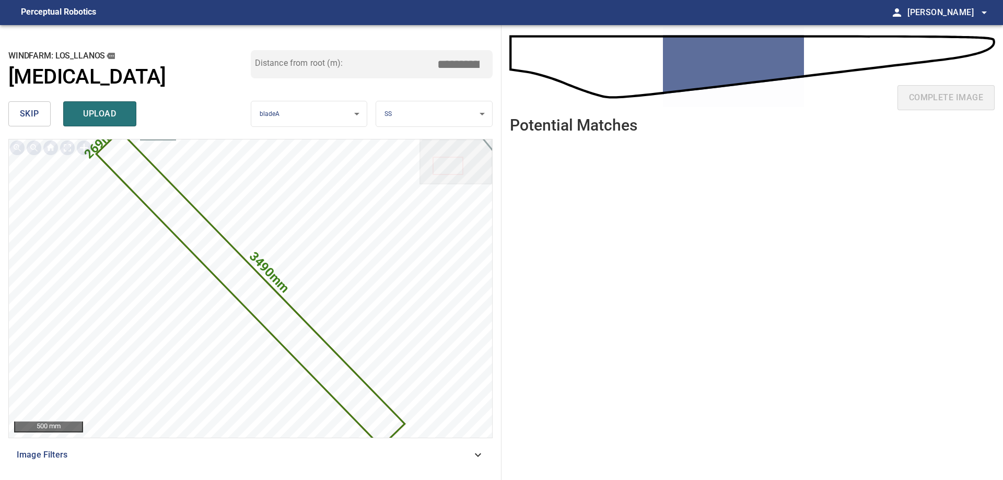
click at [465, 64] on input "*****" at bounding box center [462, 64] width 52 height 20
drag, startPoint x: 452, startPoint y: 65, endPoint x: 593, endPoint y: 61, distance: 140.5
click at [588, 58] on div "**********" at bounding box center [501, 252] width 1003 height 455
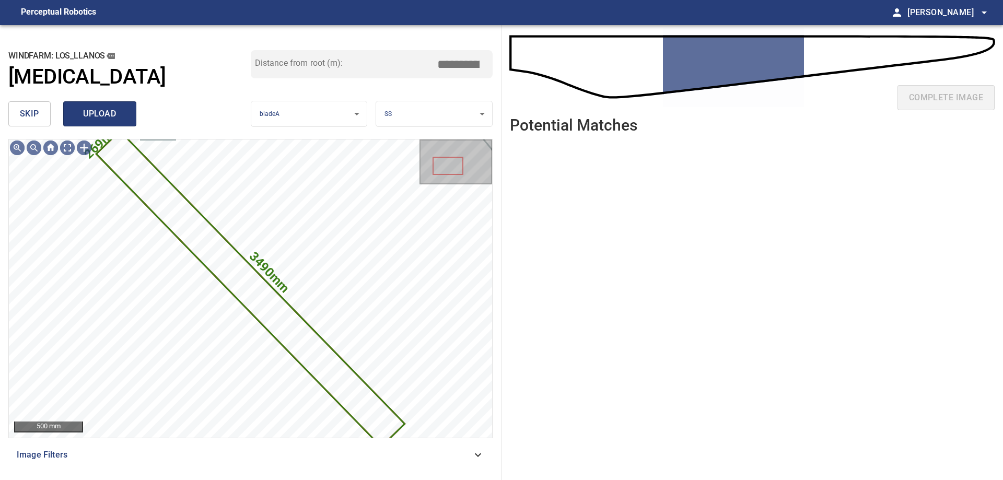
type input "****"
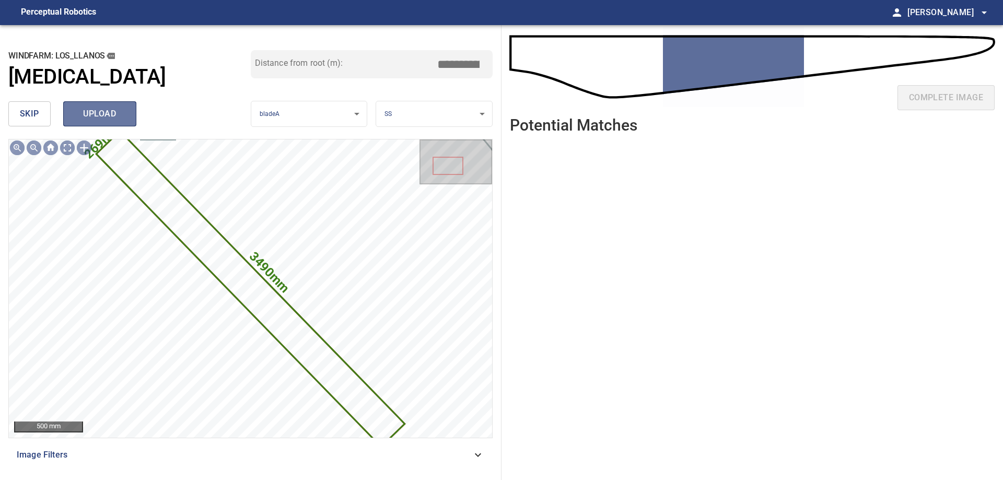
click at [93, 112] on span "upload" at bounding box center [100, 114] width 50 height 15
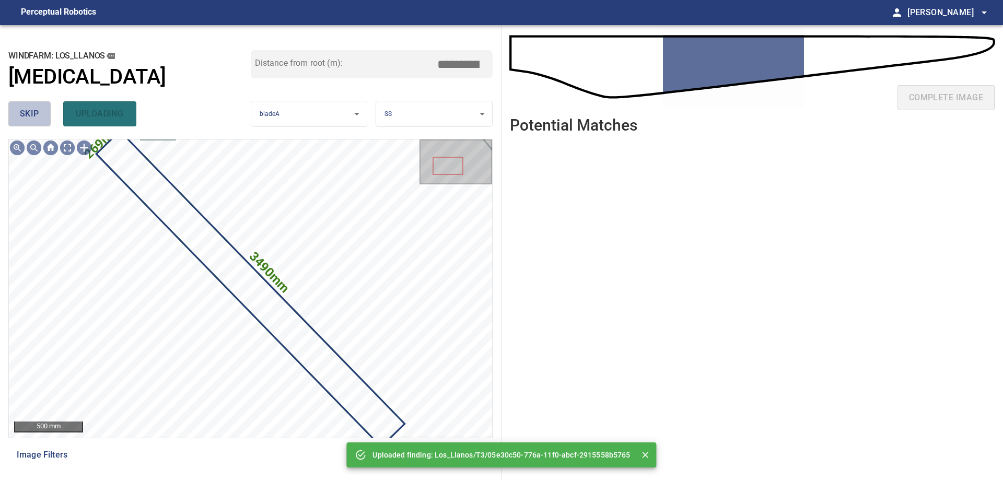
click at [31, 122] on button "skip" at bounding box center [29, 113] width 42 height 25
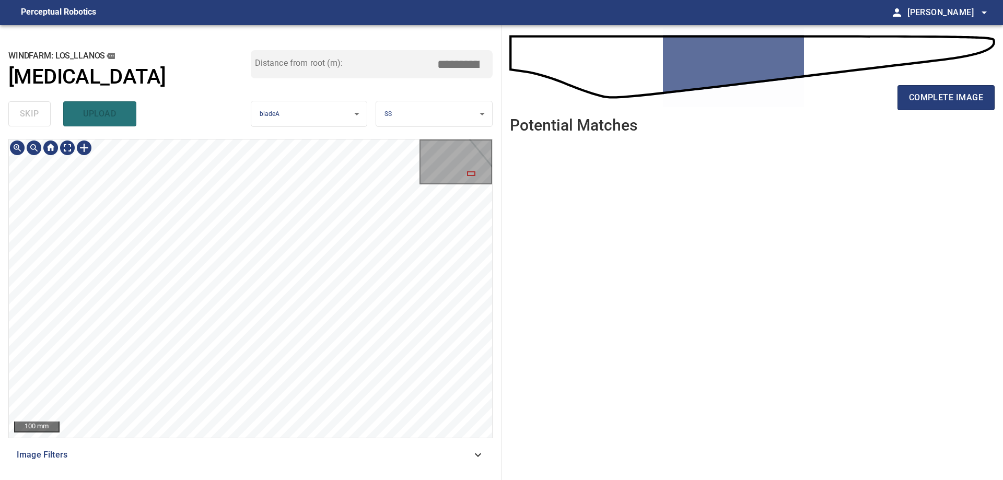
click at [504, 137] on div "**********" at bounding box center [501, 252] width 1003 height 455
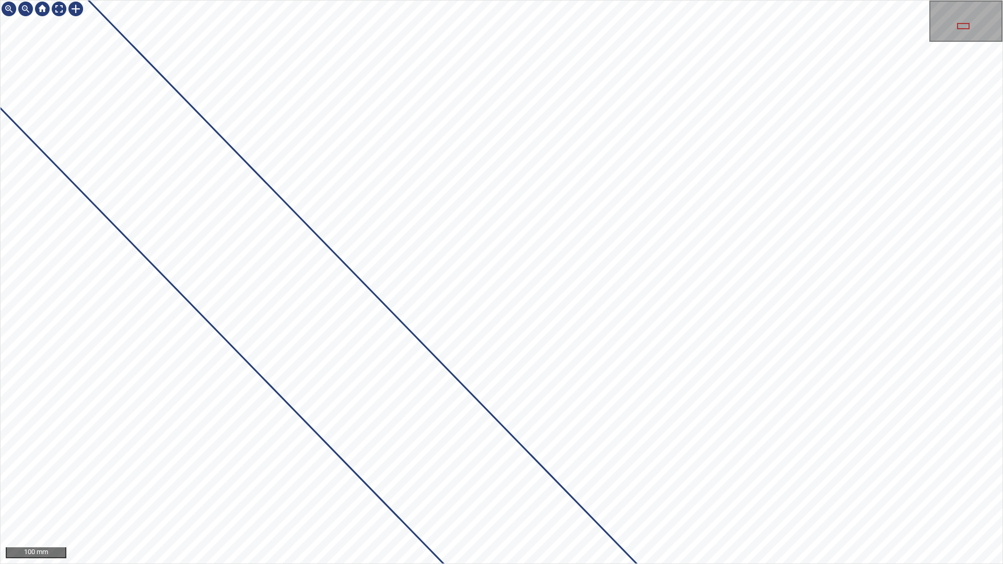
click at [756, 479] on div "100 mm" at bounding box center [501, 282] width 1003 height 564
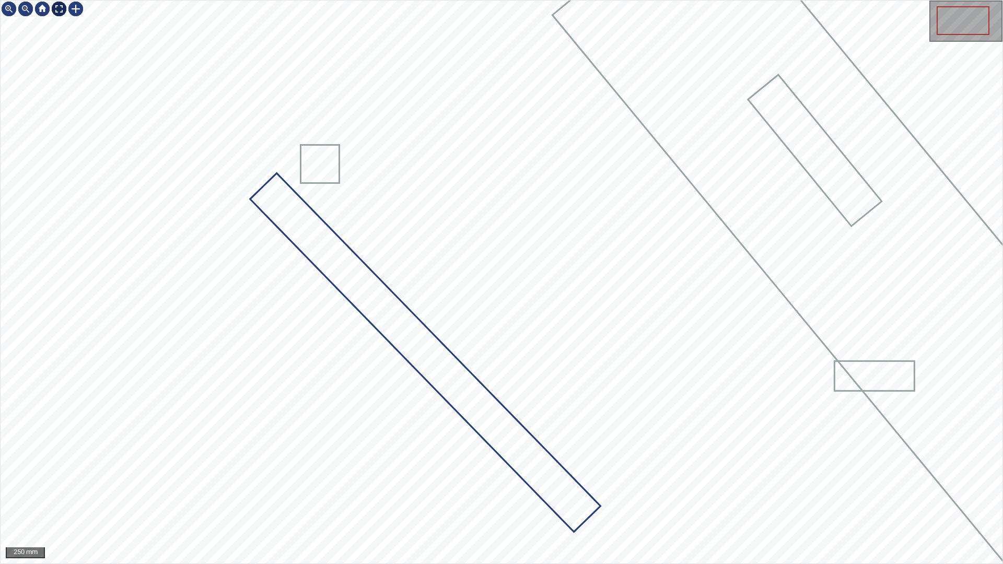
click at [52, 8] on div at bounding box center [59, 9] width 17 height 17
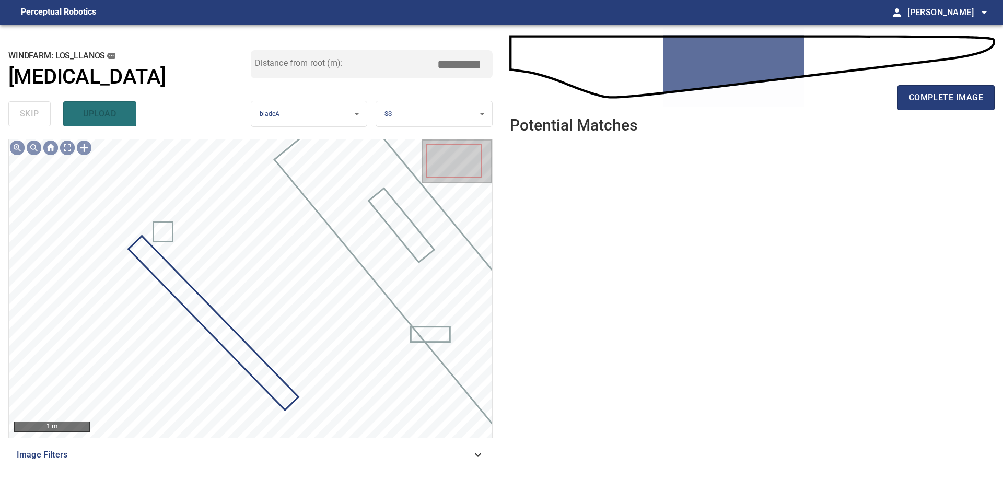
click at [979, 111] on div "complete image" at bounding box center [752, 102] width 485 height 42
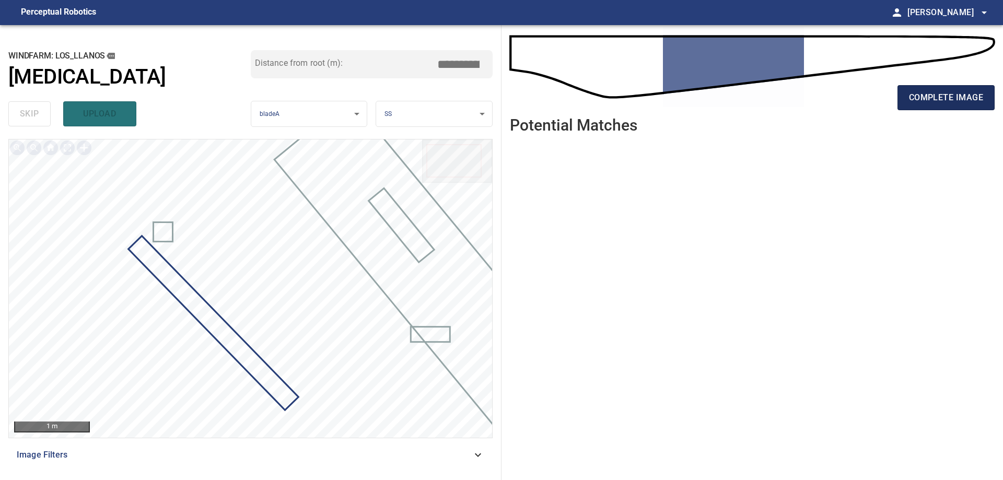
click at [969, 109] on button "complete image" at bounding box center [945, 97] width 97 height 25
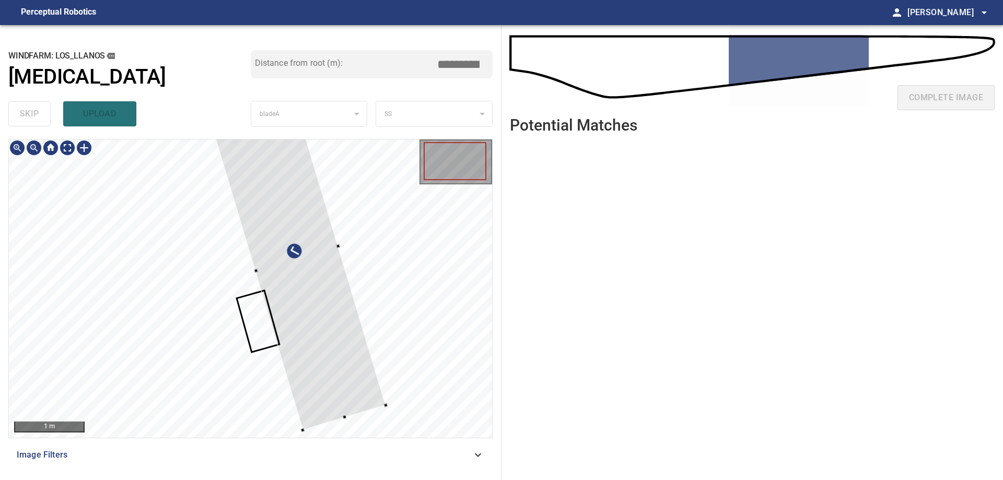
click at [326, 322] on div at bounding box center [297, 259] width 178 height 342
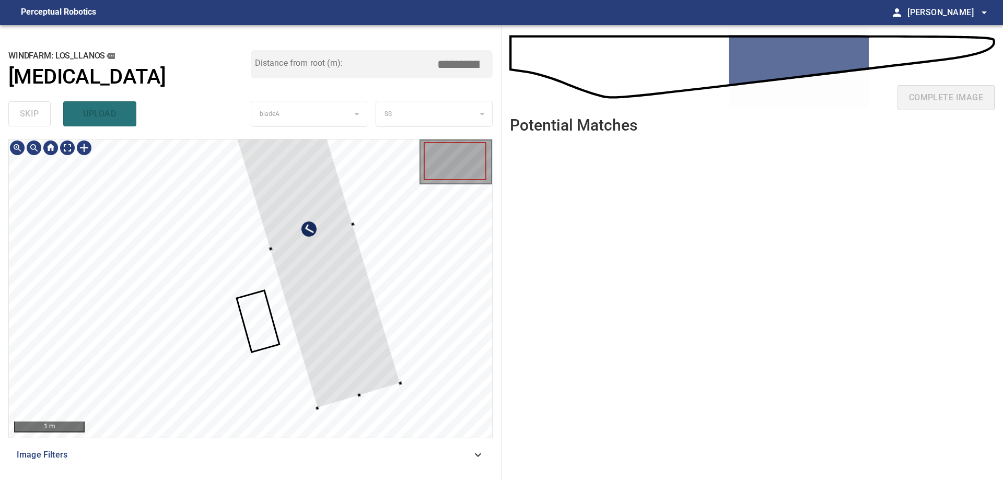
click at [311, 245] on div at bounding box center [311, 237] width 178 height 342
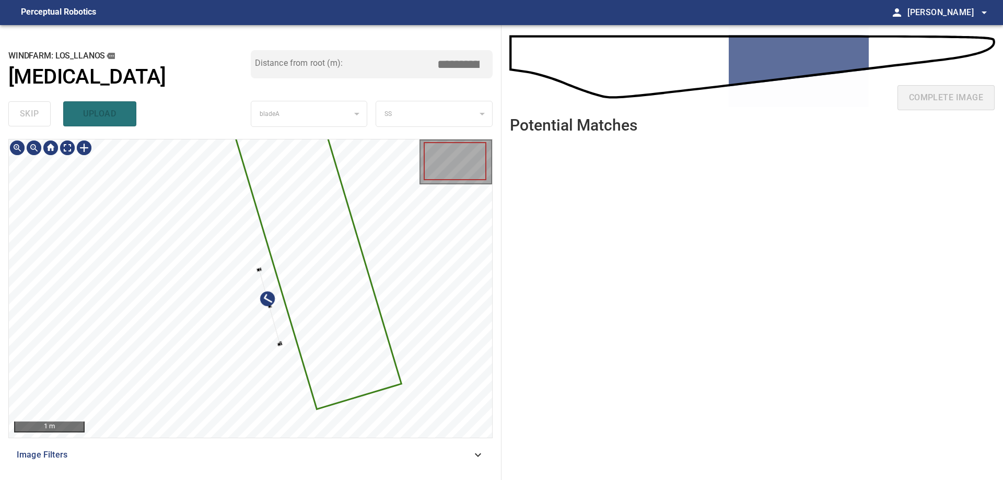
click at [313, 252] on div at bounding box center [250, 288] width 483 height 298
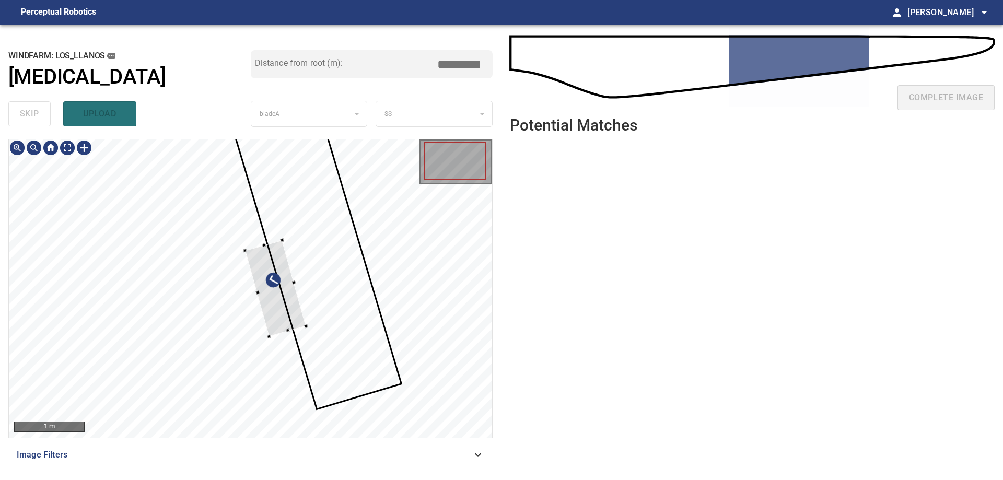
click at [306, 272] on div at bounding box center [275, 288] width 61 height 96
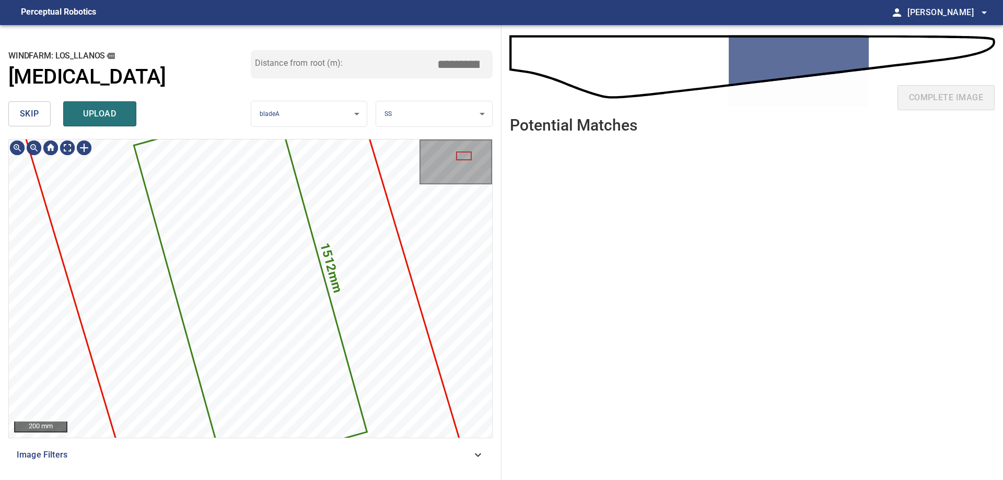
click at [34, 106] on button "skip" at bounding box center [29, 113] width 42 height 25
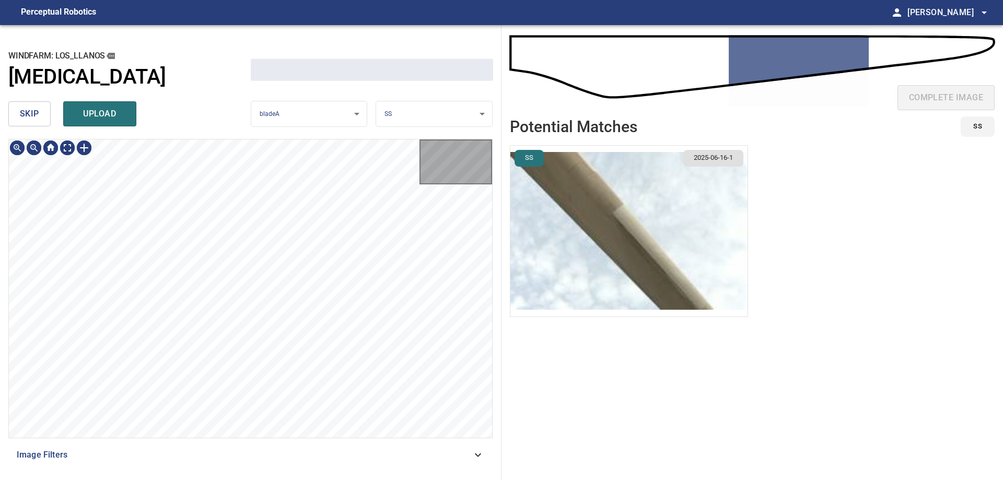
click at [34, 107] on span "skip" at bounding box center [29, 114] width 19 height 15
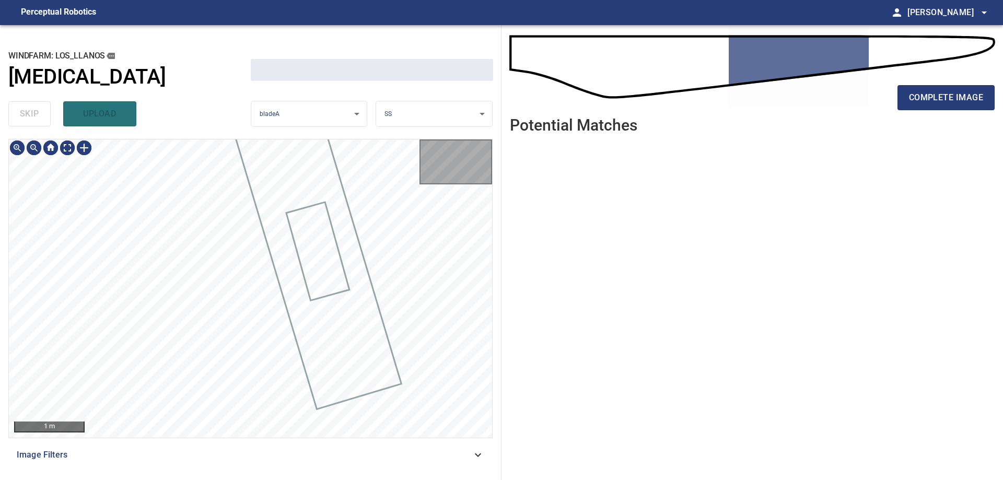
click at [34, 107] on div "skip upload" at bounding box center [129, 113] width 242 height 33
click at [48, 125] on div "skip upload" at bounding box center [129, 113] width 242 height 33
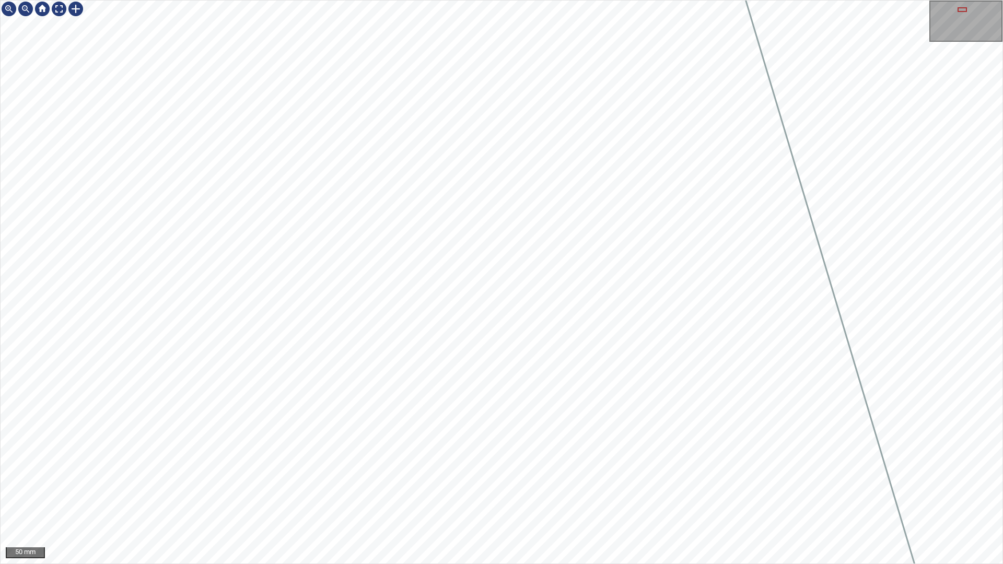
click at [417, 479] on div "50 mm" at bounding box center [501, 282] width 1003 height 564
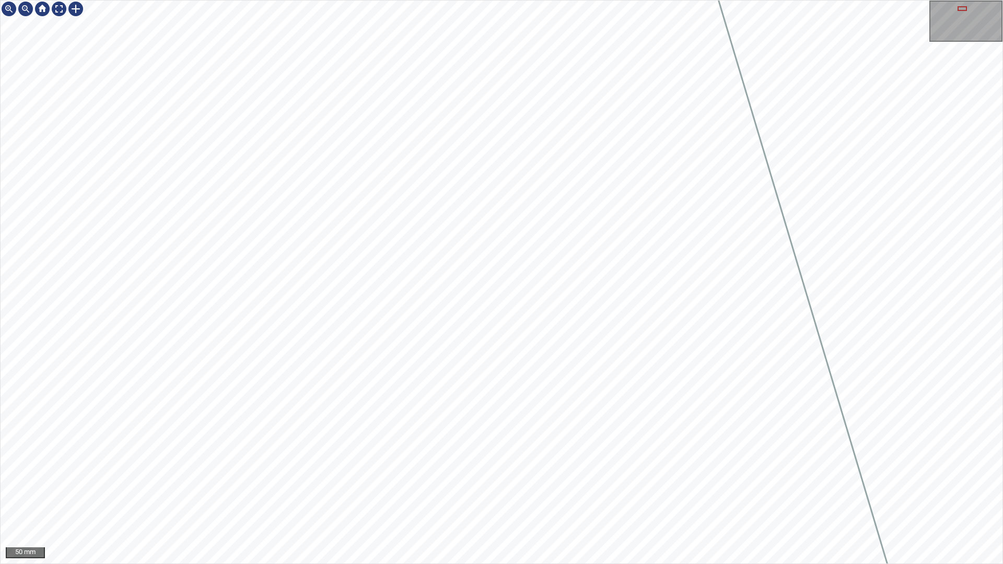
click at [462, 479] on div "50 mm" at bounding box center [501, 282] width 1003 height 564
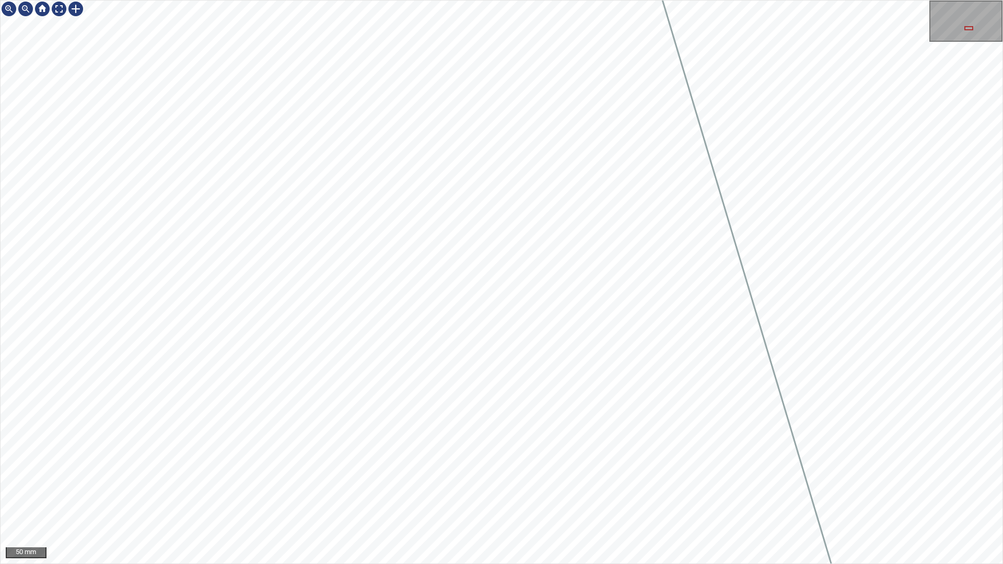
click at [366, 0] on div "50 mm" at bounding box center [501, 282] width 1003 height 564
click at [351, 479] on div "50 mm" at bounding box center [501, 282] width 1003 height 564
click at [359, 479] on div "50 mm" at bounding box center [501, 282] width 1003 height 564
click at [289, 479] on div "50 mm" at bounding box center [501, 282] width 1003 height 564
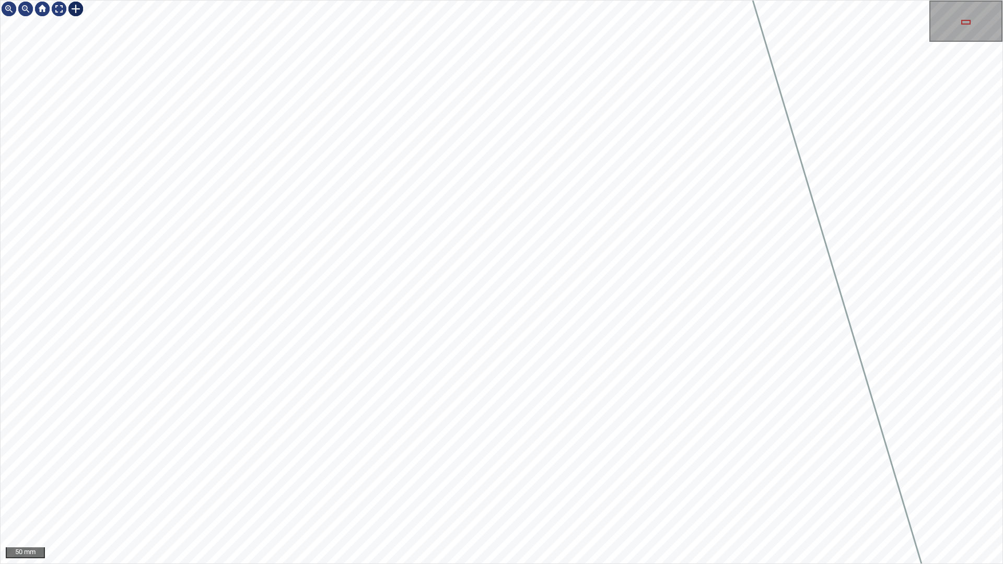
click at [75, 13] on div at bounding box center [75, 9] width 17 height 17
click at [592, 375] on div at bounding box center [502, 282] width 1002 height 563
click at [553, 359] on div at bounding box center [555, 337] width 115 height 89
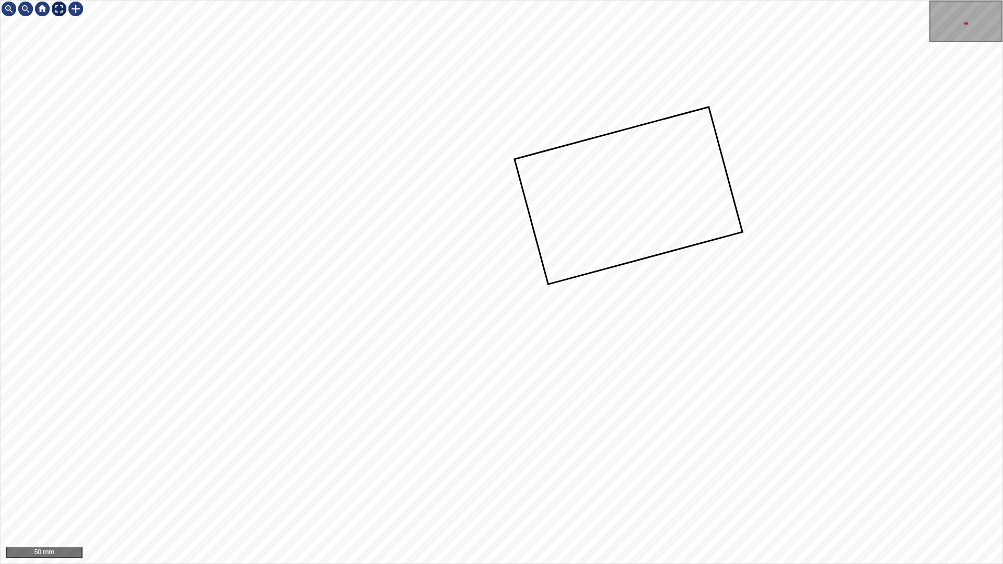
click at [53, 8] on div at bounding box center [59, 9] width 17 height 17
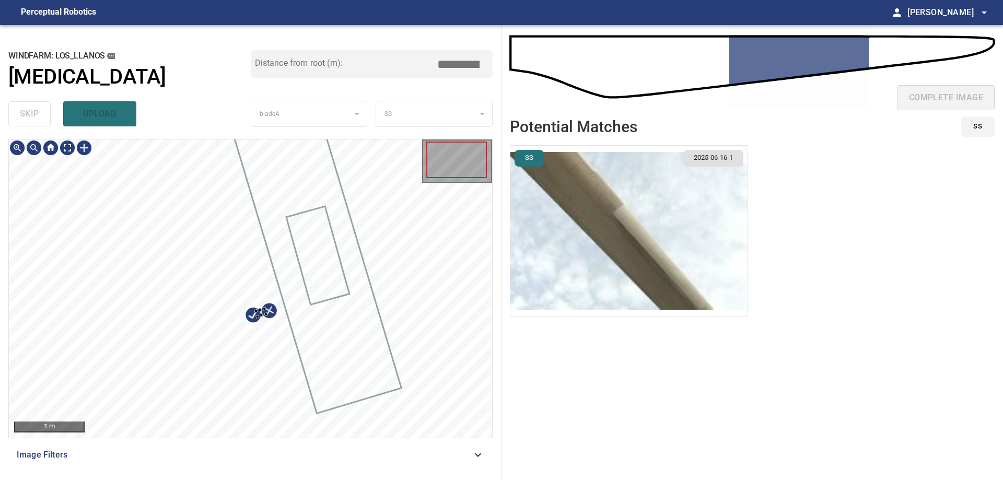
click at [254, 311] on div at bounding box center [256, 311] width 4 height 4
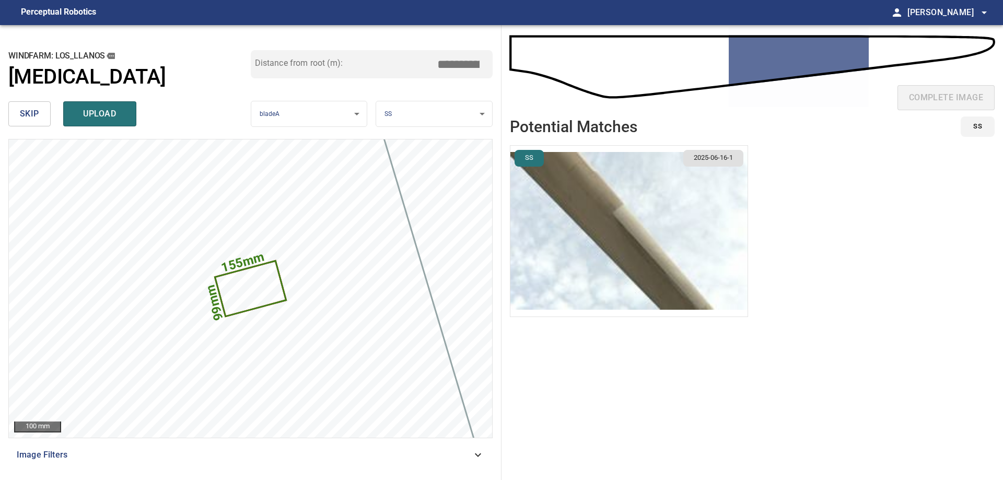
drag, startPoint x: 466, startPoint y: 66, endPoint x: 658, endPoint y: 77, distance: 192.5
click at [616, 68] on div "**********" at bounding box center [501, 252] width 1003 height 455
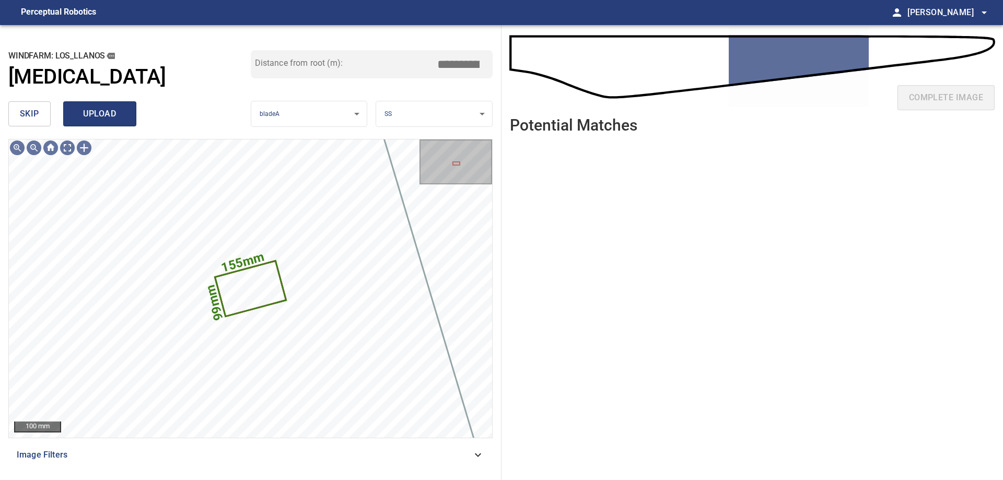
type input "*****"
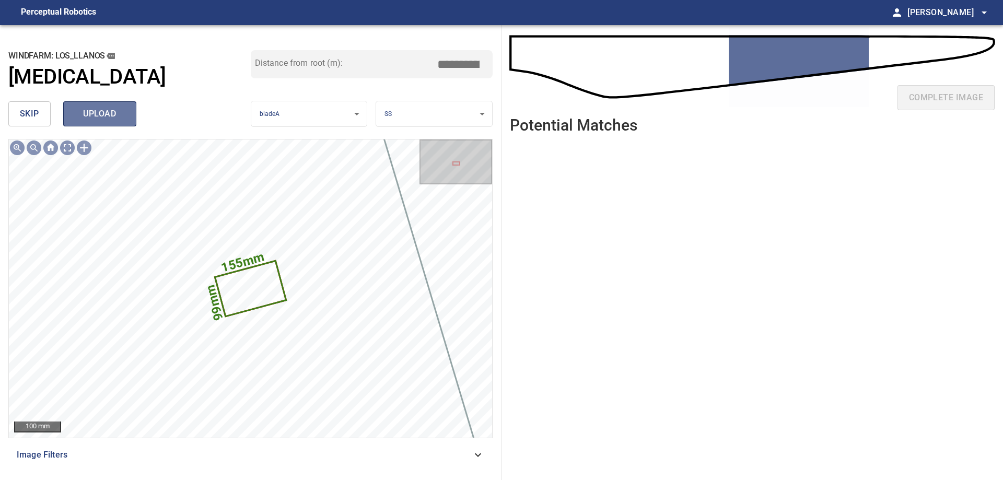
drag, startPoint x: 115, startPoint y: 105, endPoint x: 120, endPoint y: 103, distance: 5.6
click at [120, 103] on button "upload" at bounding box center [99, 113] width 73 height 25
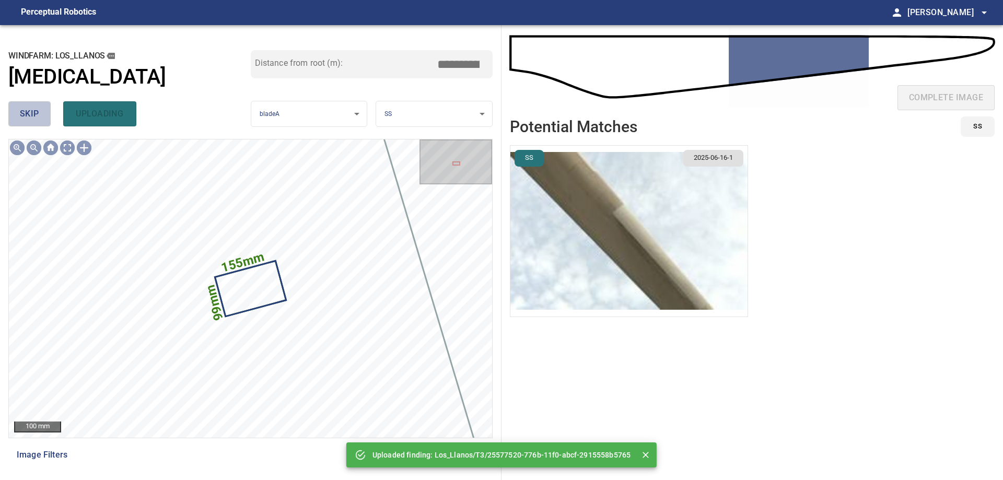
click at [29, 110] on span "skip" at bounding box center [29, 114] width 19 height 15
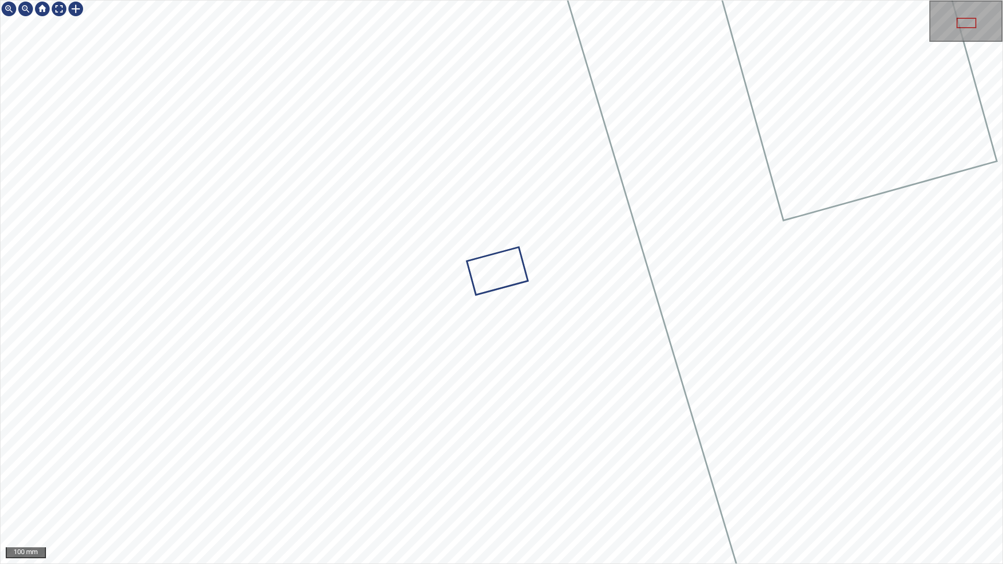
click at [579, 479] on div "100 mm" at bounding box center [501, 282] width 1003 height 564
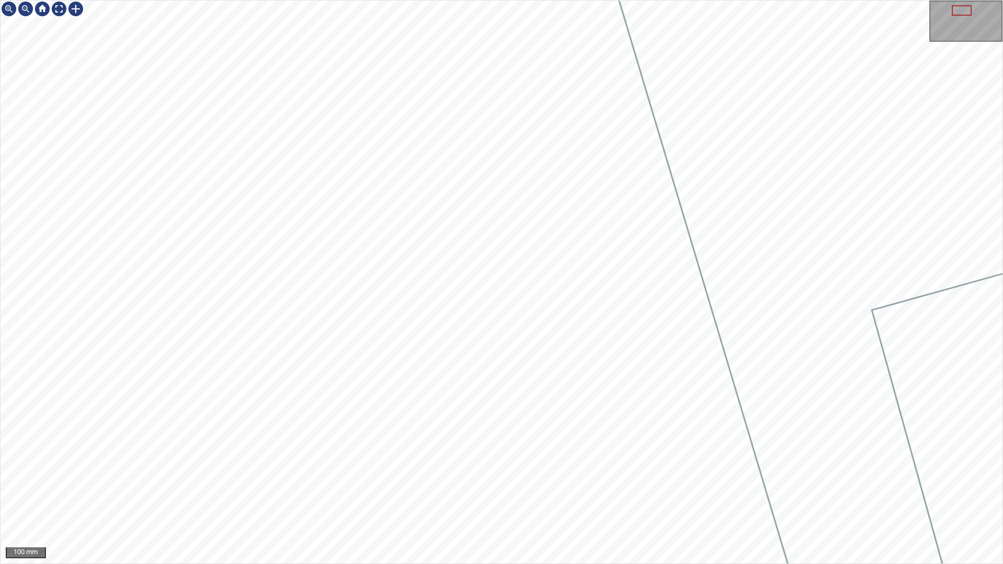
click at [568, 479] on div "100 mm" at bounding box center [501, 282] width 1003 height 564
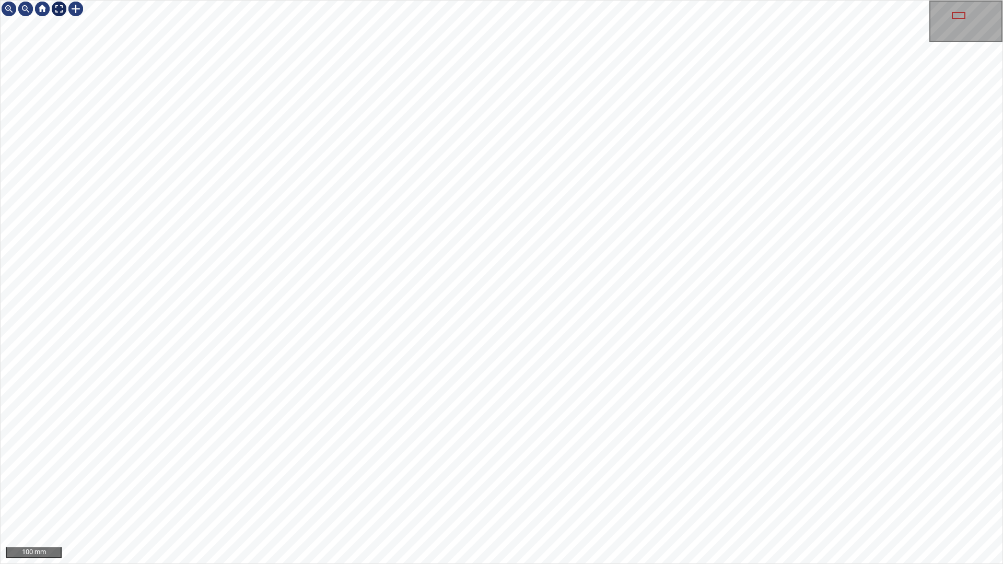
click at [62, 10] on div at bounding box center [59, 9] width 17 height 17
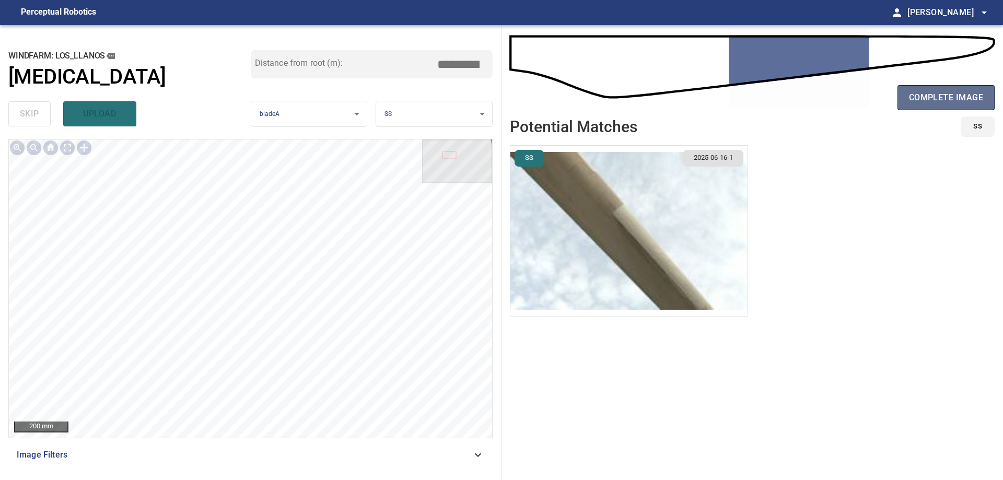
click at [938, 104] on span "complete image" at bounding box center [946, 97] width 74 height 15
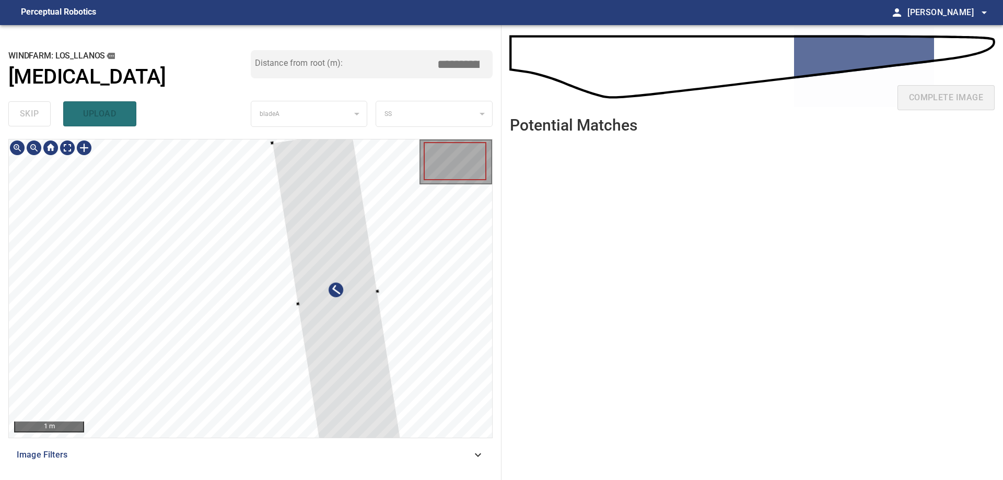
click at [366, 335] on div at bounding box center [337, 297] width 131 height 335
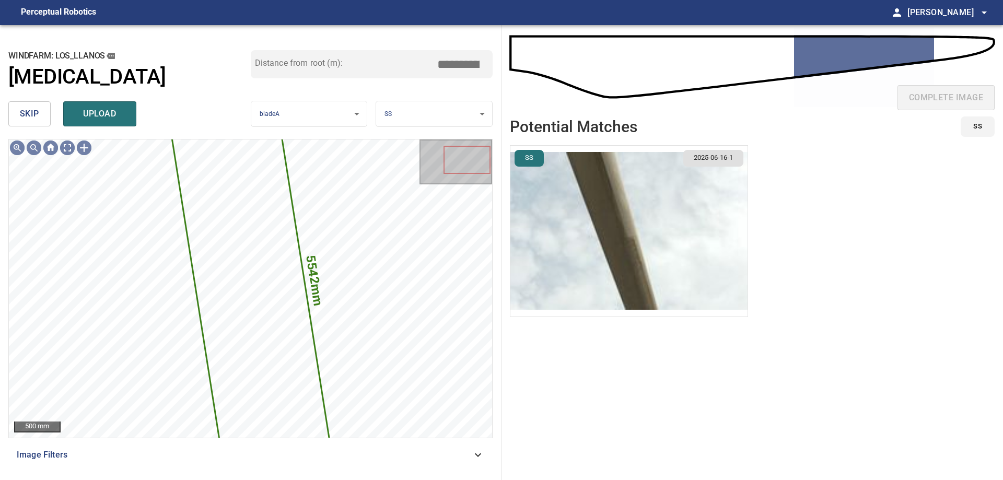
click at [39, 111] on span "skip" at bounding box center [29, 114] width 19 height 15
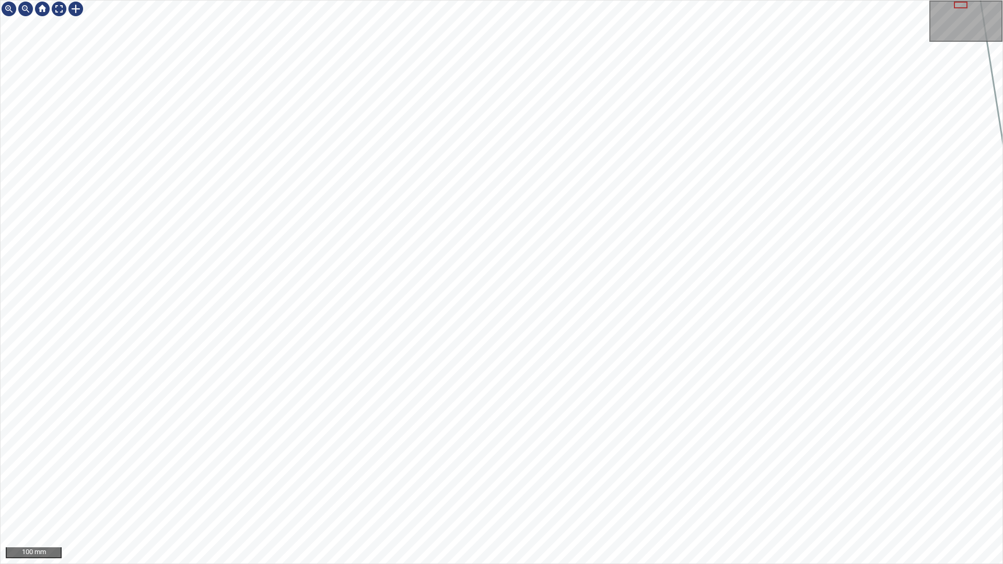
click at [368, 479] on div "100 mm" at bounding box center [501, 282] width 1003 height 564
click at [354, 479] on div "100 mm" at bounding box center [501, 282] width 1003 height 564
click at [376, 479] on div "100 mm" at bounding box center [501, 282] width 1003 height 564
click at [489, 479] on div "100 mm" at bounding box center [501, 282] width 1003 height 564
click at [472, 479] on div "100 mm" at bounding box center [501, 282] width 1003 height 564
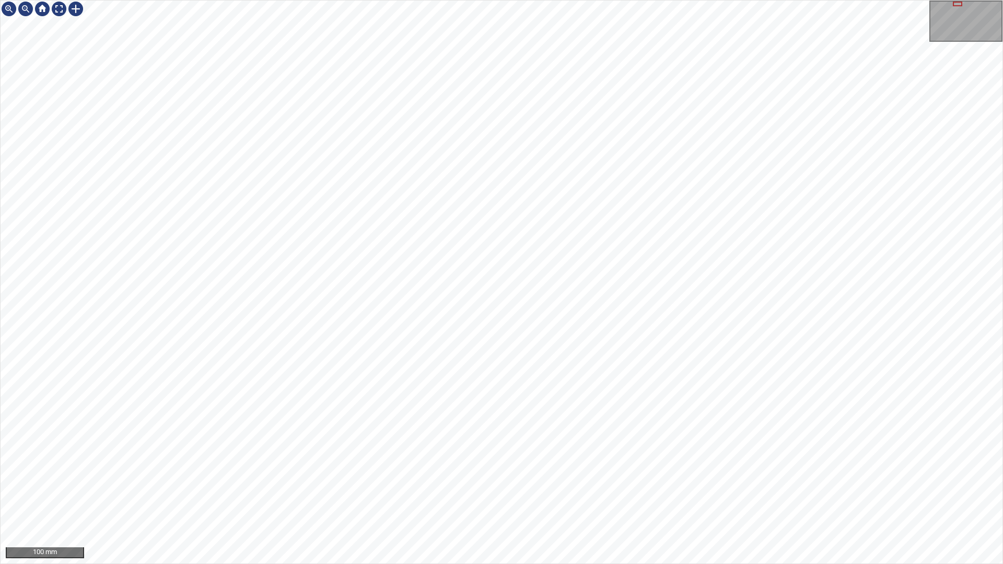
click at [567, 479] on div "100 mm" at bounding box center [501, 282] width 1003 height 564
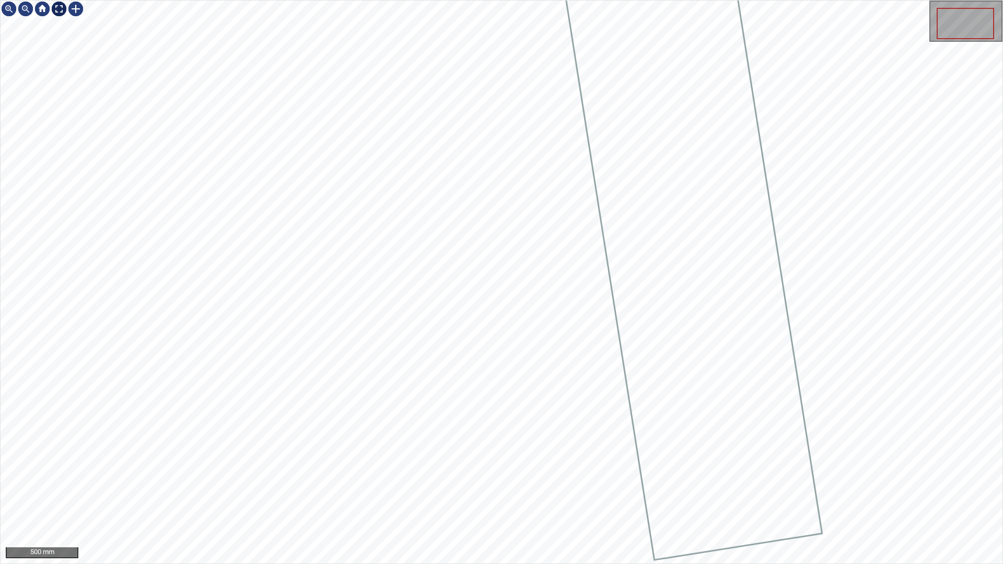
click at [59, 5] on div at bounding box center [59, 9] width 17 height 17
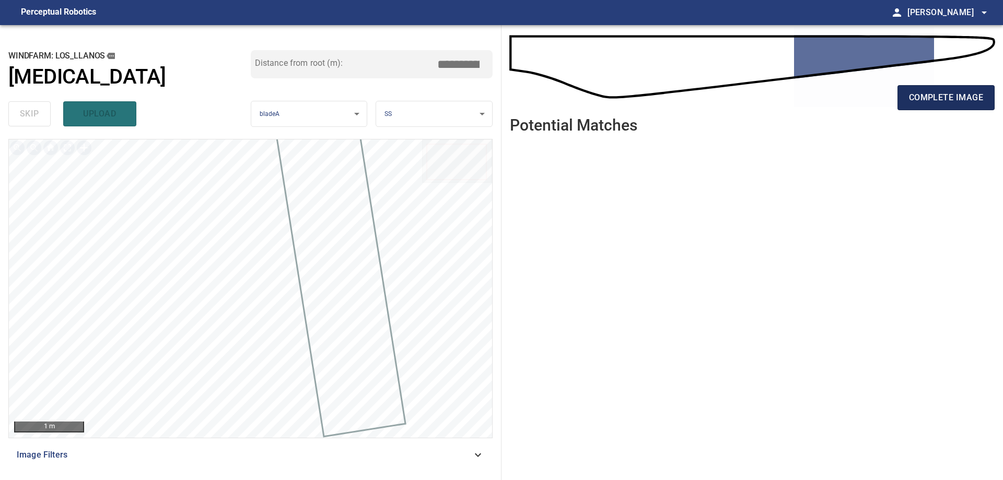
click at [960, 101] on span "complete image" at bounding box center [946, 97] width 74 height 15
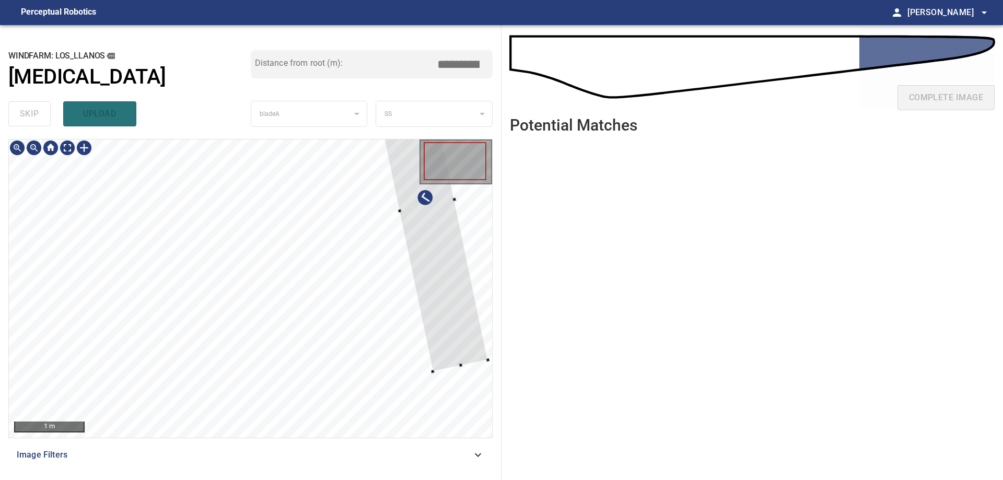
click at [469, 232] on div at bounding box center [250, 288] width 483 height 298
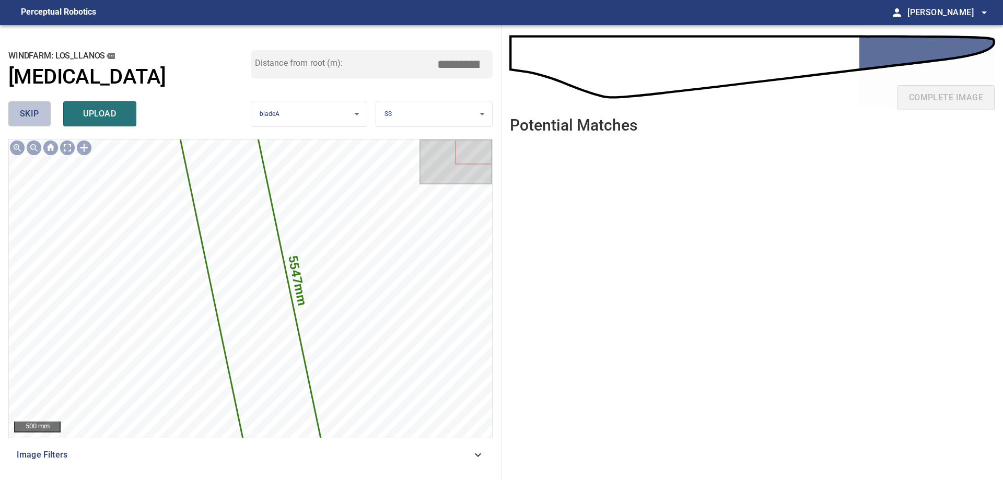
click at [25, 116] on span "skip" at bounding box center [29, 114] width 19 height 15
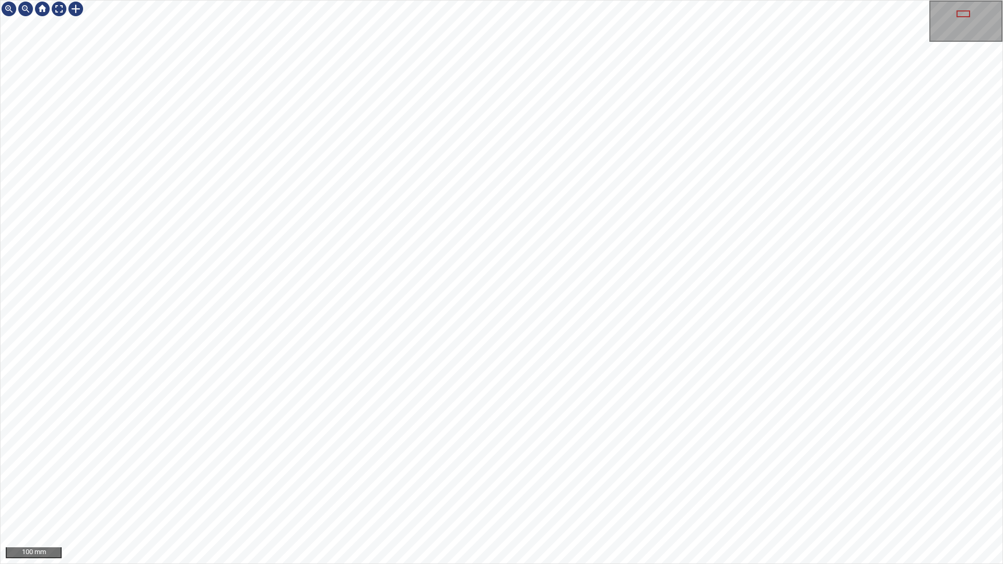
click at [556, 479] on div "100 mm" at bounding box center [501, 282] width 1003 height 564
click at [57, 11] on div at bounding box center [59, 9] width 17 height 17
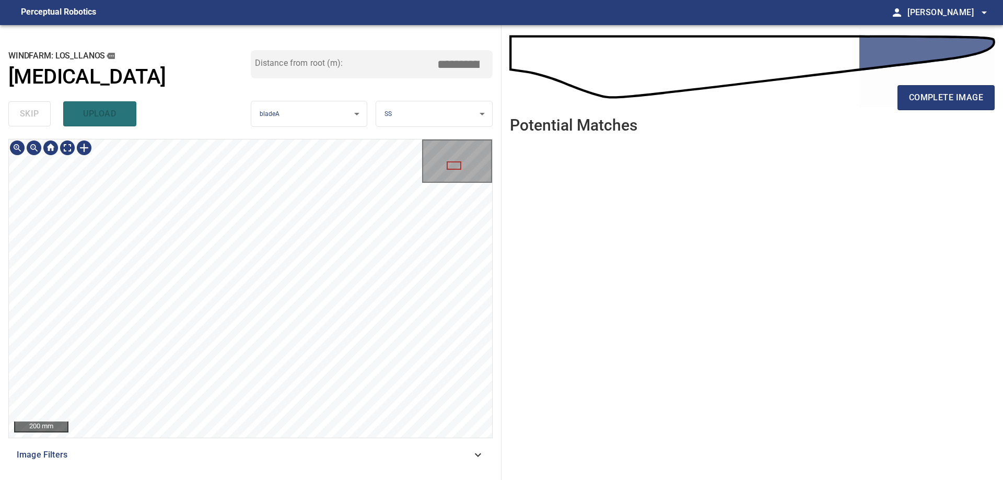
click at [347, 479] on div "**********" at bounding box center [250, 252] width 501 height 455
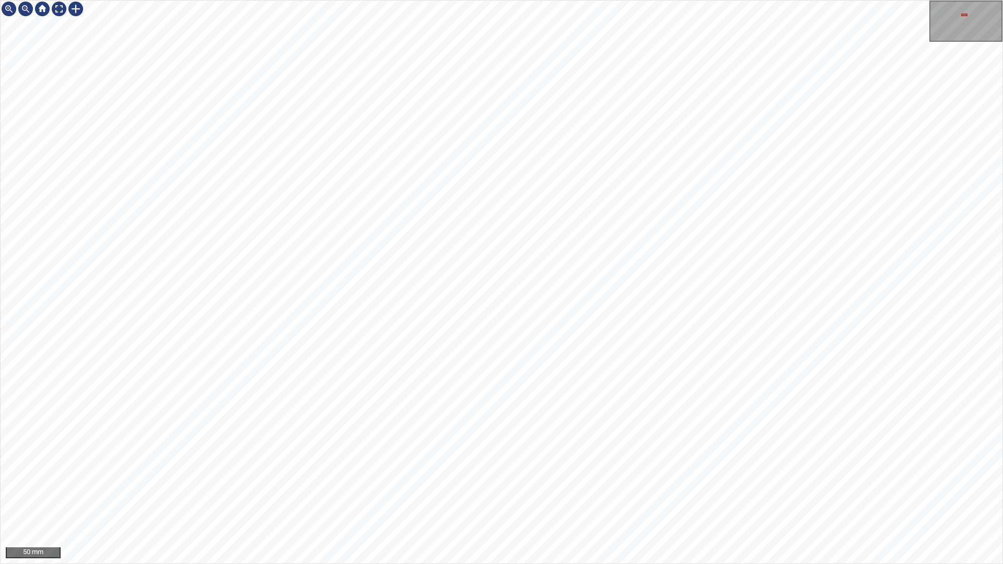
click at [601, 0] on div "50 mm" at bounding box center [501, 282] width 1003 height 564
click at [421, 0] on div "50 mm" at bounding box center [501, 282] width 1003 height 564
click at [77, 7] on div at bounding box center [75, 9] width 17 height 17
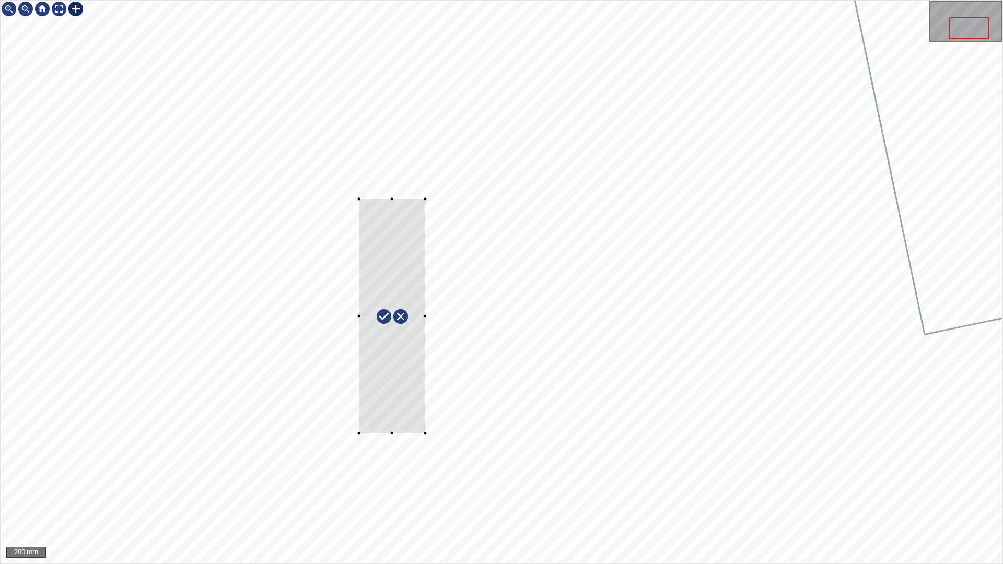
click at [426, 433] on div at bounding box center [502, 282] width 1002 height 563
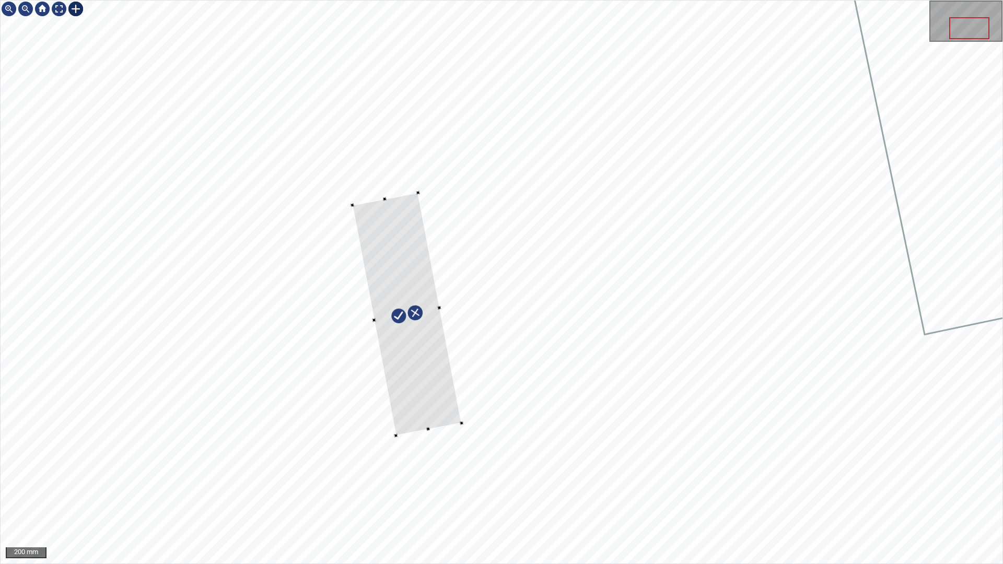
click at [417, 405] on div at bounding box center [406, 314] width 109 height 243
click at [447, 392] on div at bounding box center [400, 302] width 99 height 216
click at [443, 387] on div at bounding box center [409, 305] width 99 height 216
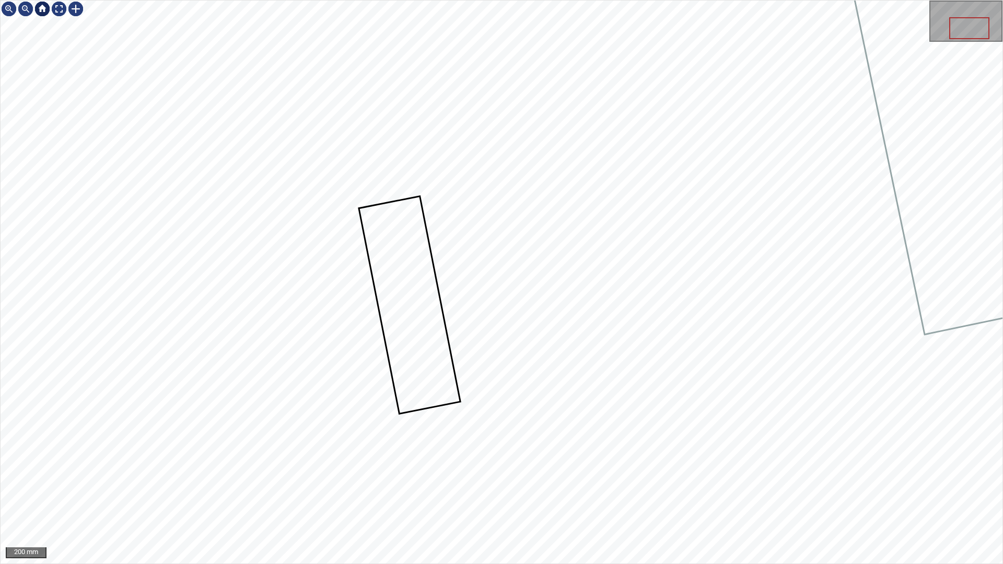
click at [49, 6] on div at bounding box center [42, 9] width 17 height 17
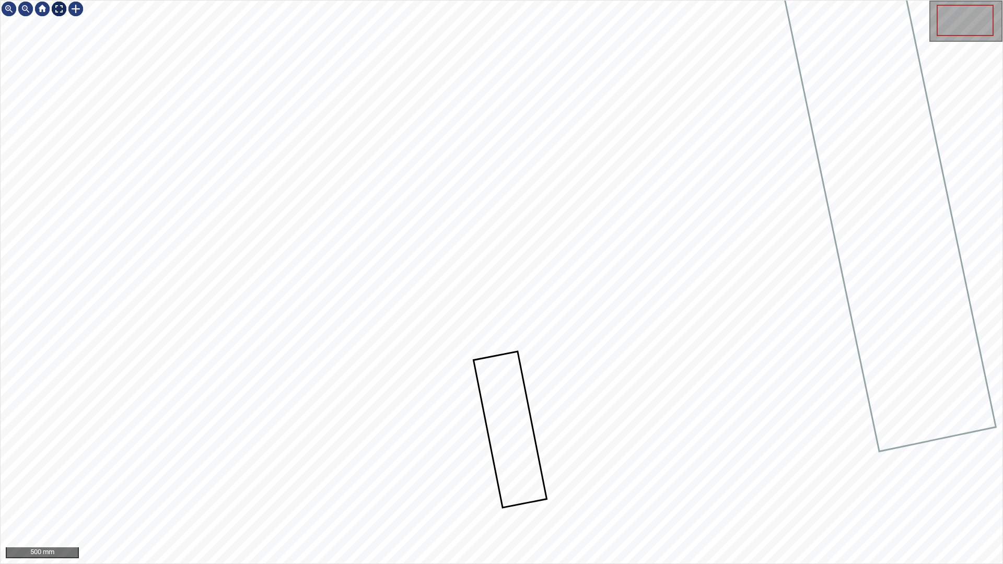
click at [63, 7] on div at bounding box center [59, 9] width 17 height 17
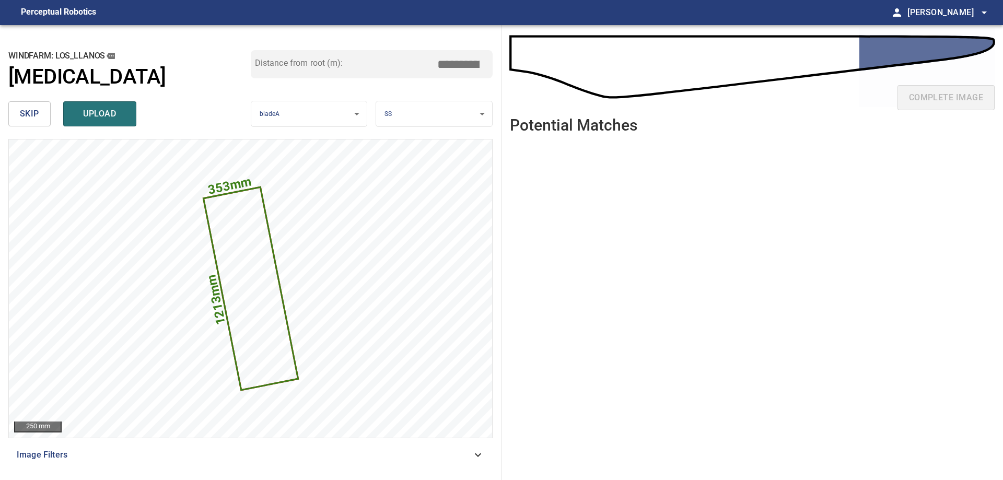
drag, startPoint x: 456, startPoint y: 61, endPoint x: 647, endPoint y: 61, distance: 191.1
click at [629, 61] on div "**********" at bounding box center [501, 252] width 1003 height 455
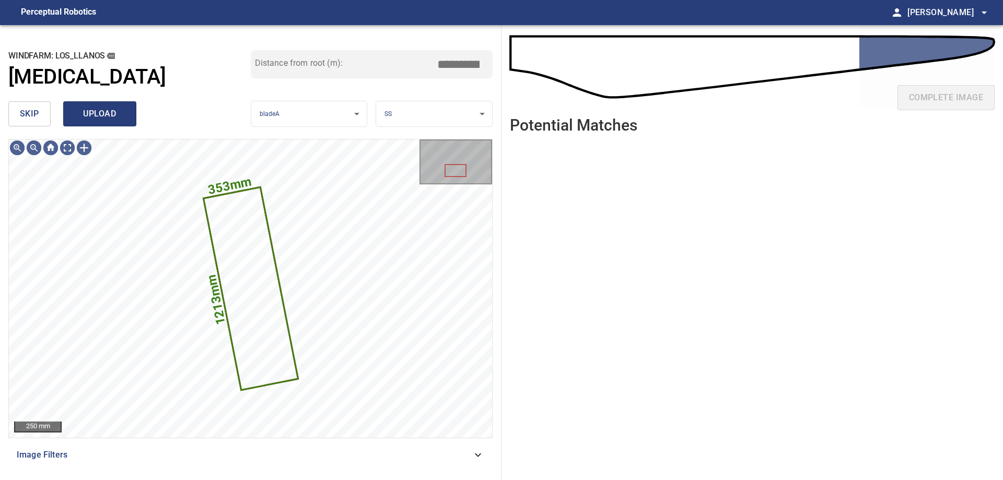
type input "*****"
click at [95, 126] on button "upload" at bounding box center [99, 113] width 73 height 25
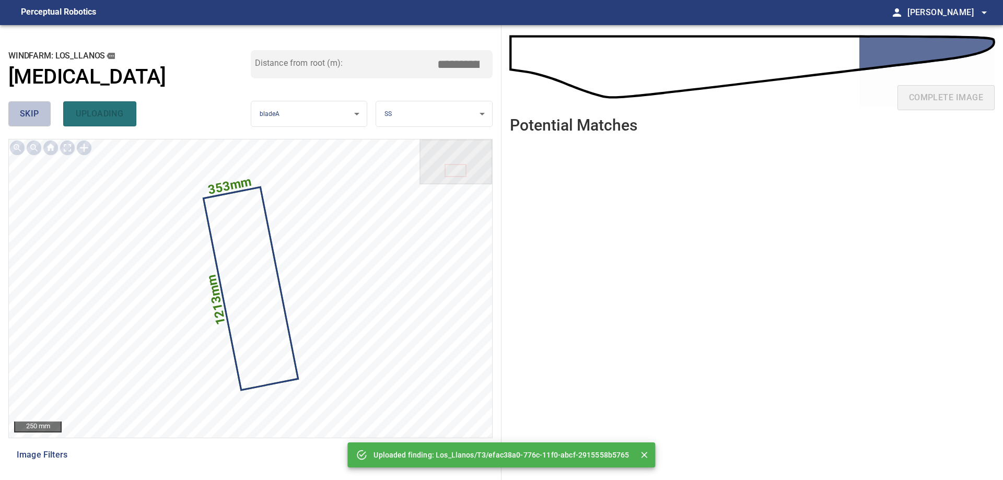
click at [39, 112] on span "skip" at bounding box center [29, 114] width 19 height 15
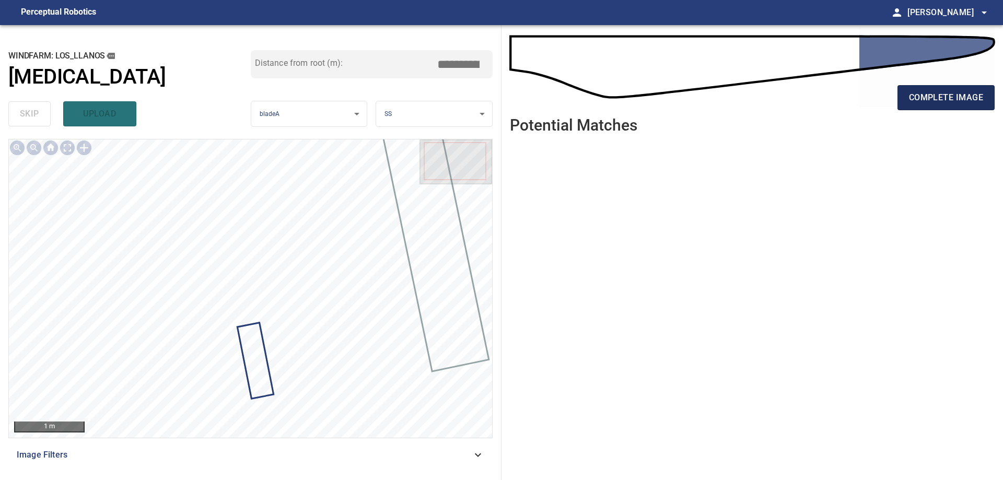
click at [946, 94] on span "complete image" at bounding box center [946, 97] width 74 height 15
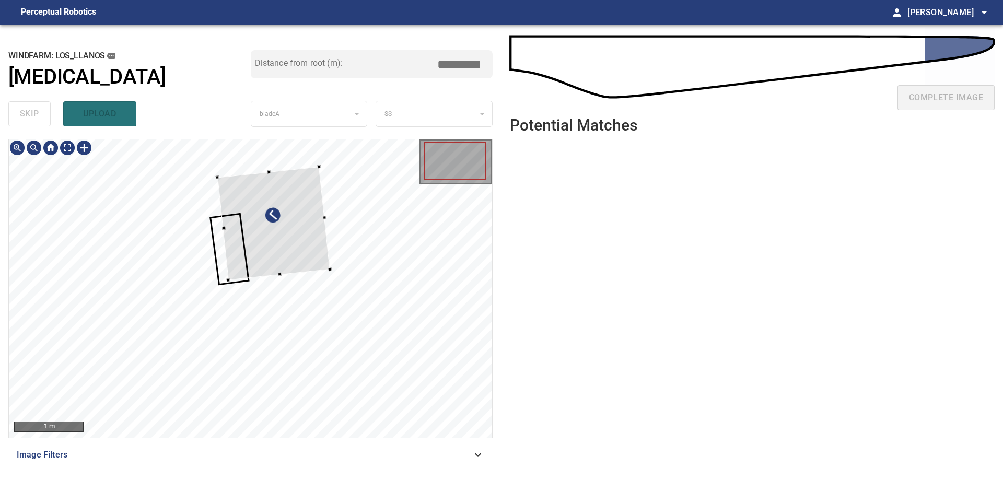
click at [329, 280] on div at bounding box center [273, 223] width 112 height 114
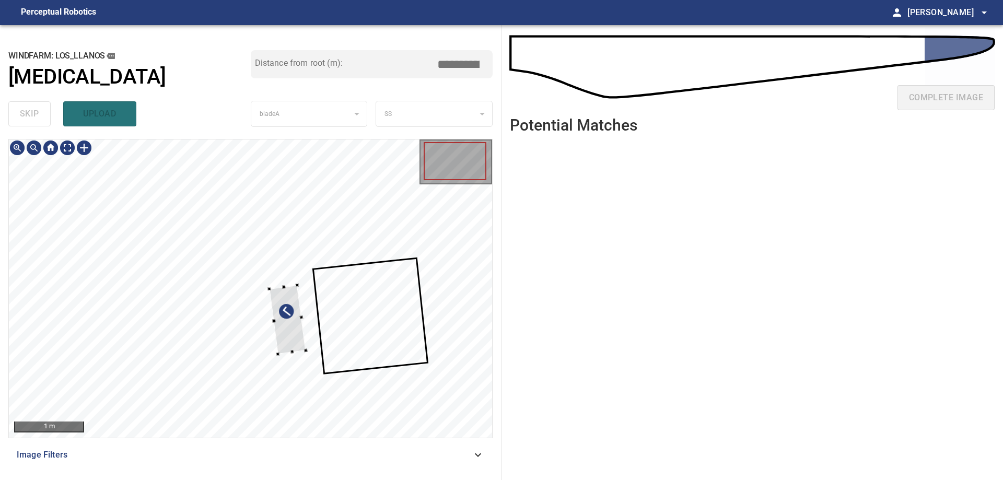
click at [305, 352] on div at bounding box center [287, 319] width 37 height 69
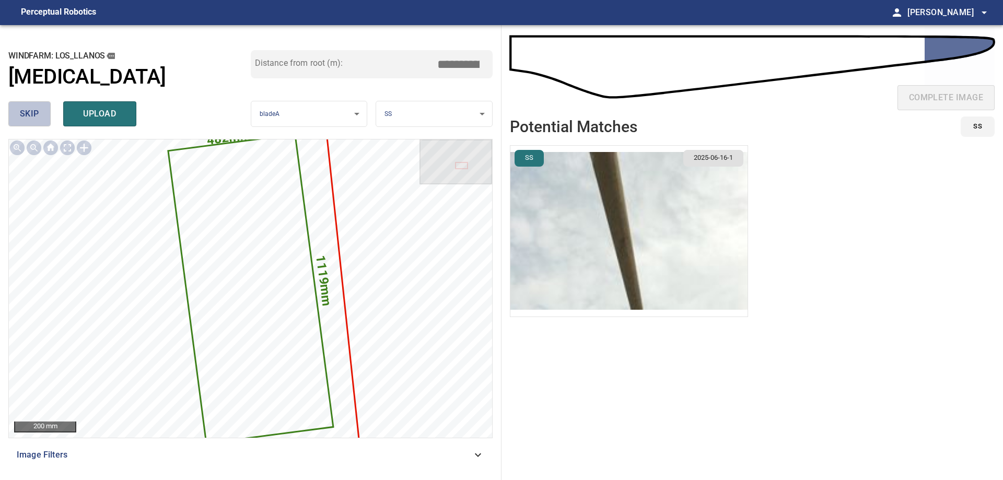
click at [28, 113] on span "skip" at bounding box center [29, 114] width 19 height 15
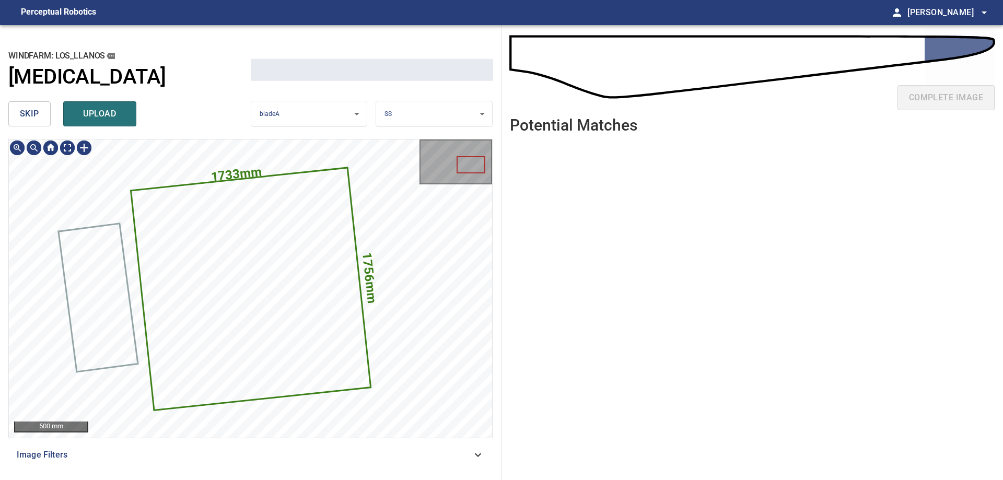
click at [28, 114] on span "skip" at bounding box center [29, 114] width 19 height 15
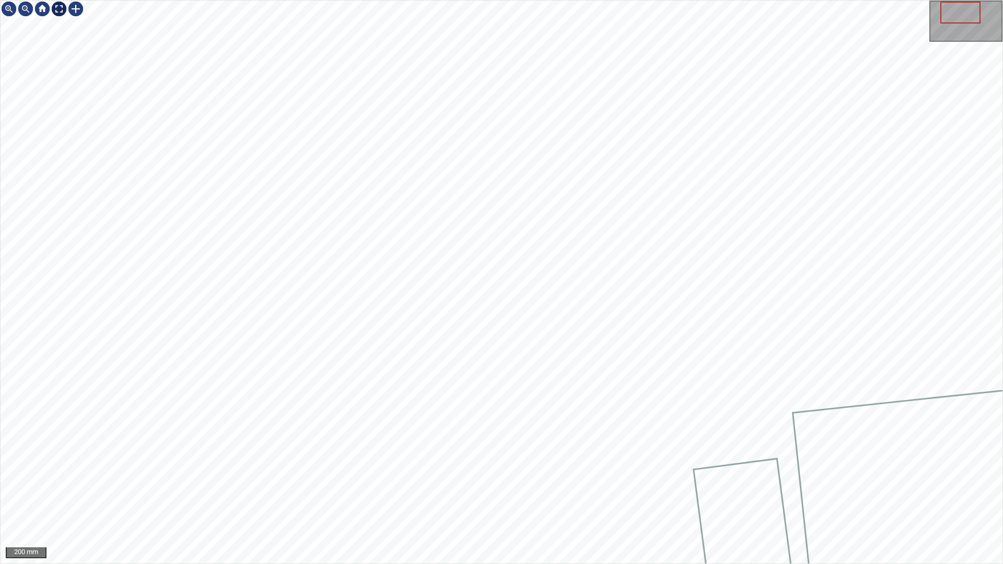
click at [63, 7] on div at bounding box center [59, 9] width 17 height 17
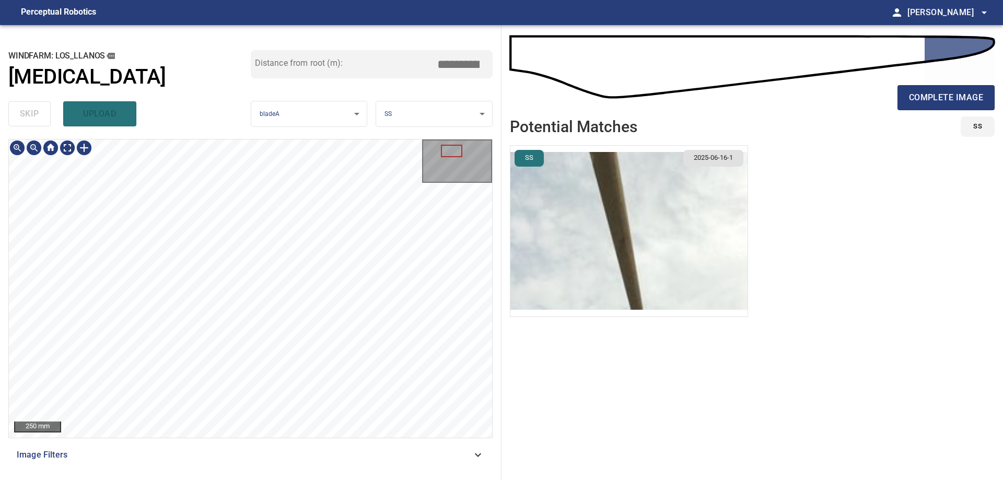
click at [367, 445] on div "250 mm Image Filters" at bounding box center [250, 305] width 484 height 333
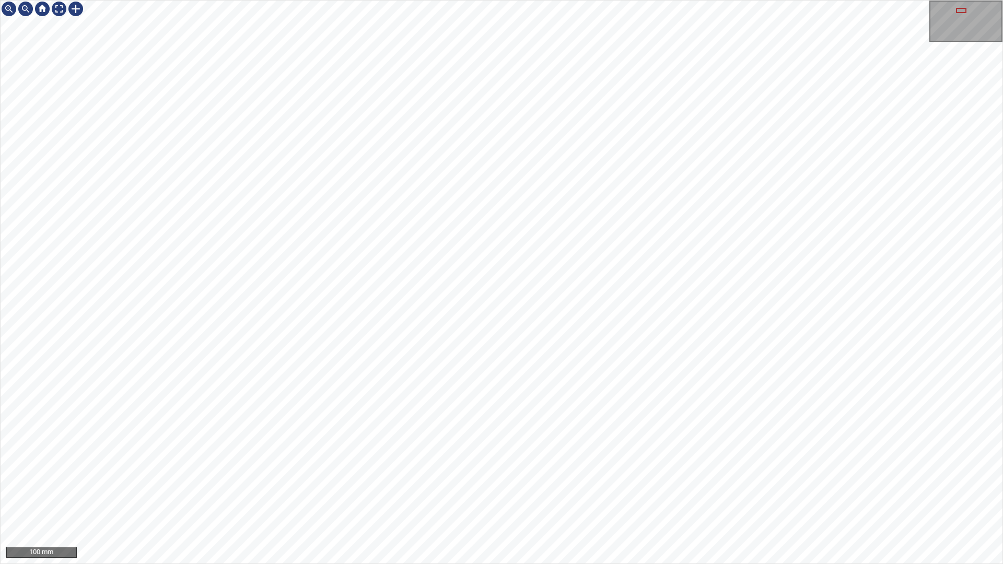
click at [677, 0] on div "100 mm" at bounding box center [501, 282] width 1003 height 564
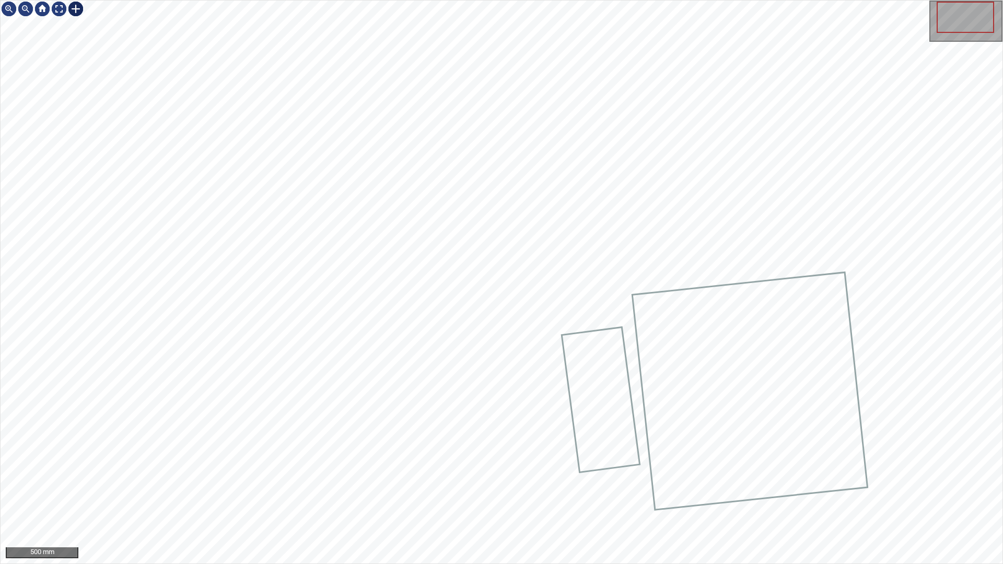
click at [79, 14] on div at bounding box center [75, 9] width 17 height 17
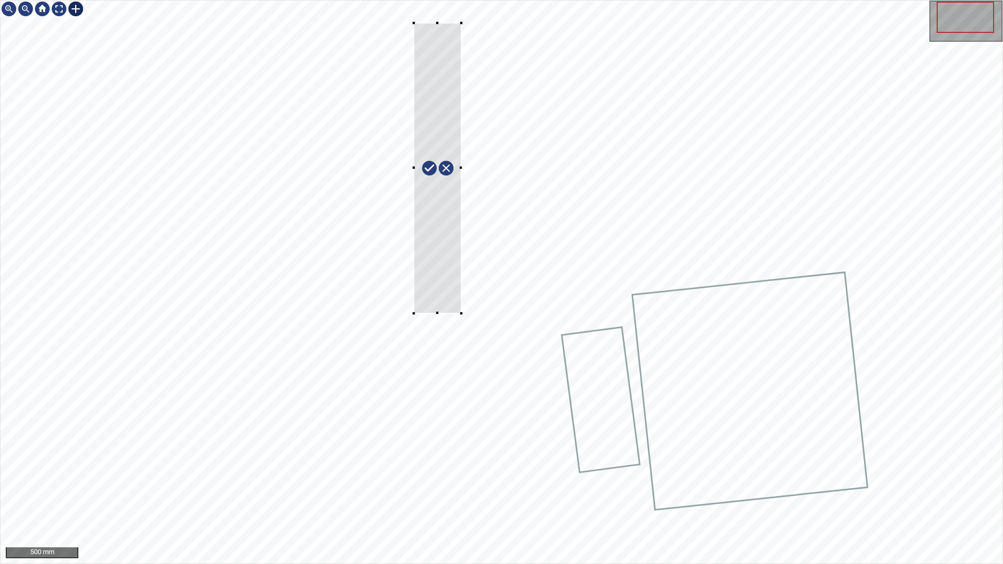
click at [463, 314] on div at bounding box center [502, 282] width 1002 height 563
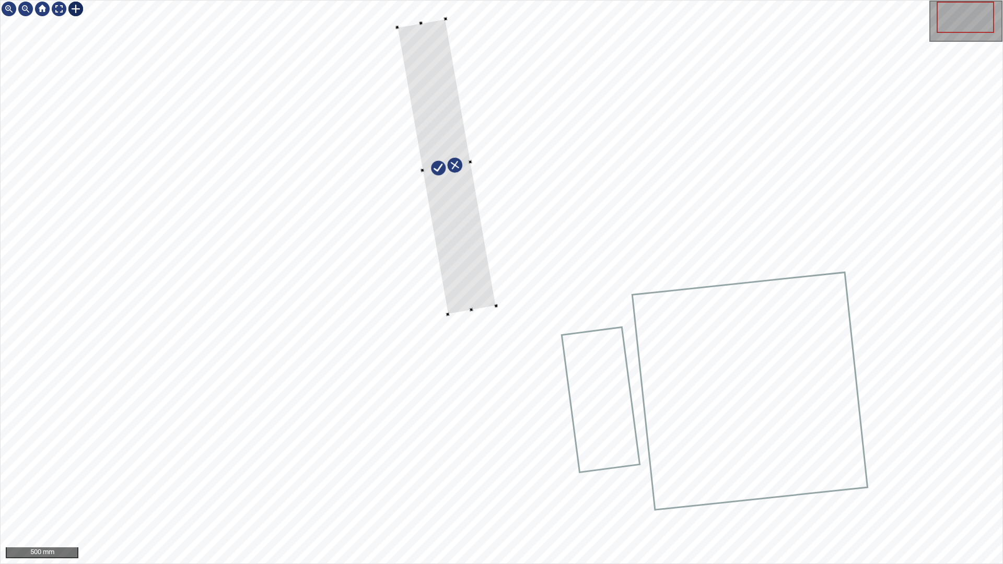
click at [456, 251] on div at bounding box center [446, 167] width 99 height 296
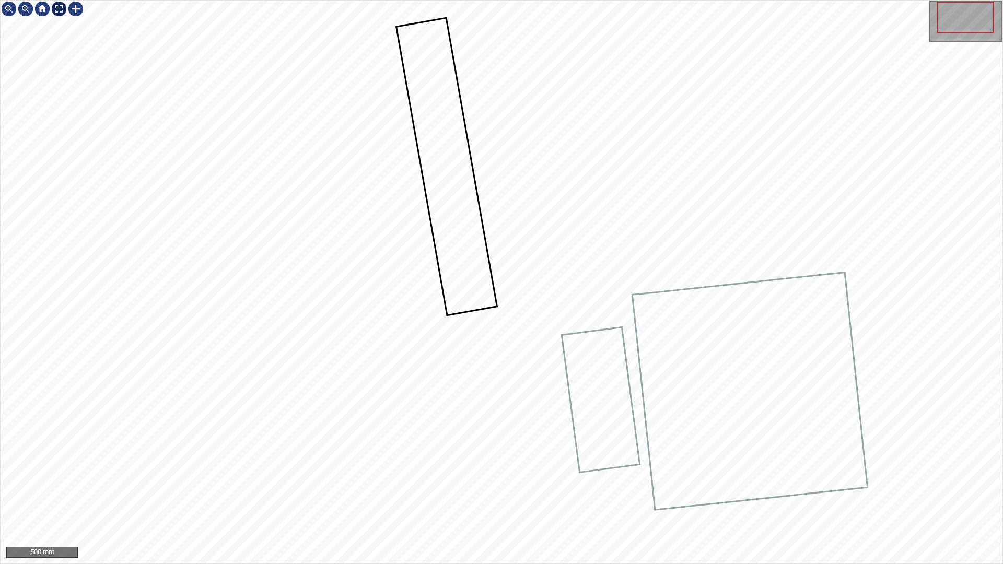
click at [61, 11] on div at bounding box center [59, 9] width 17 height 17
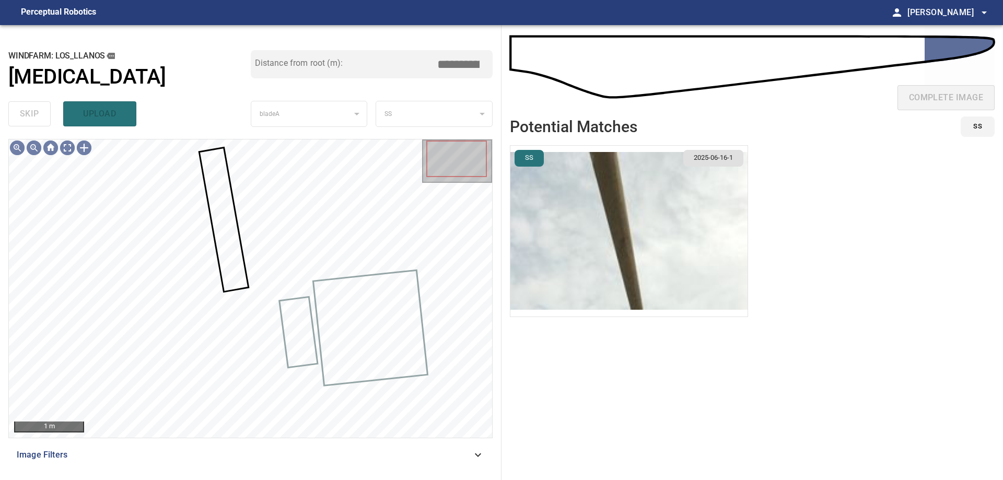
click at [563, 258] on img "button" at bounding box center [628, 231] width 237 height 171
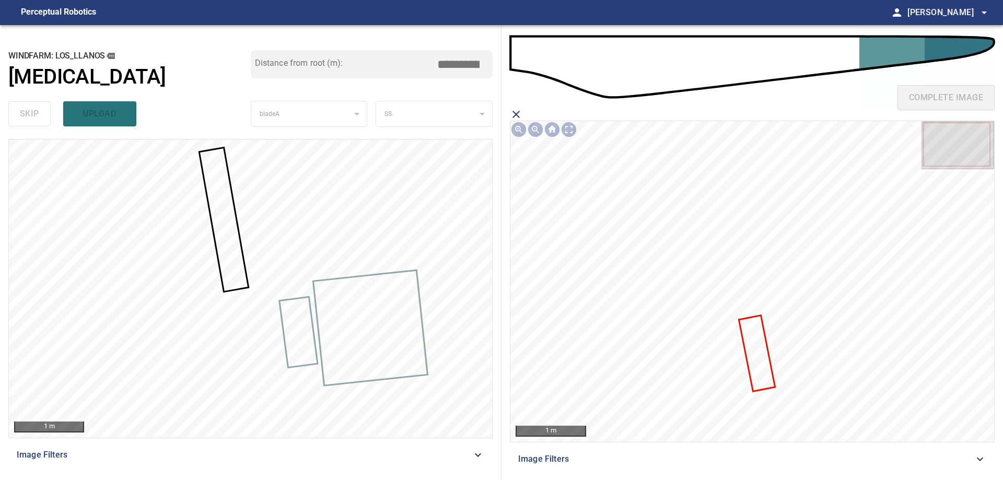
click at [755, 347] on icon at bounding box center [756, 353] width 34 height 74
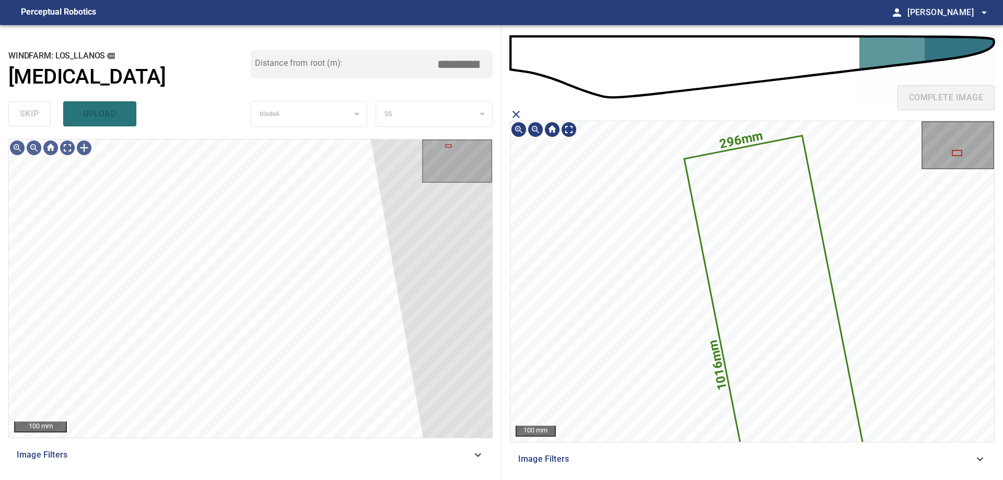
click at [772, 221] on icon at bounding box center [782, 347] width 195 height 423
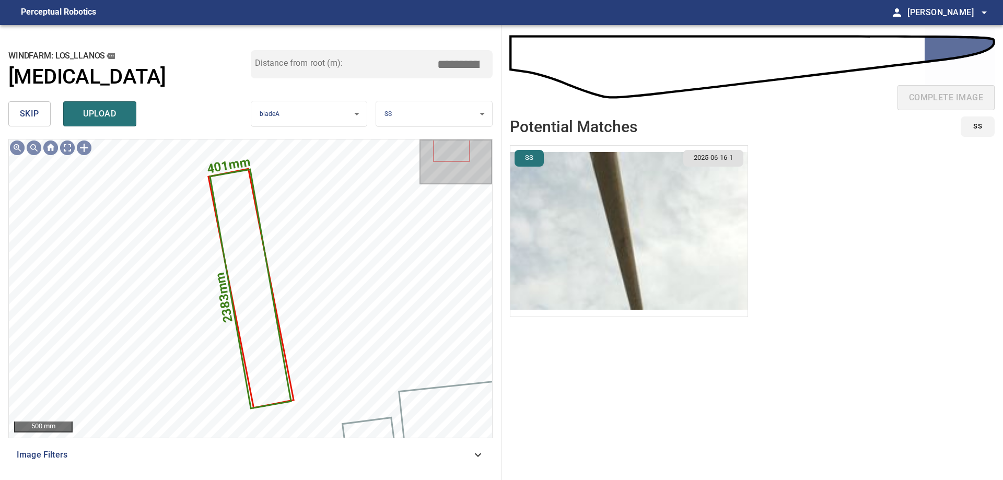
click at [596, 235] on img "button" at bounding box center [628, 231] width 237 height 171
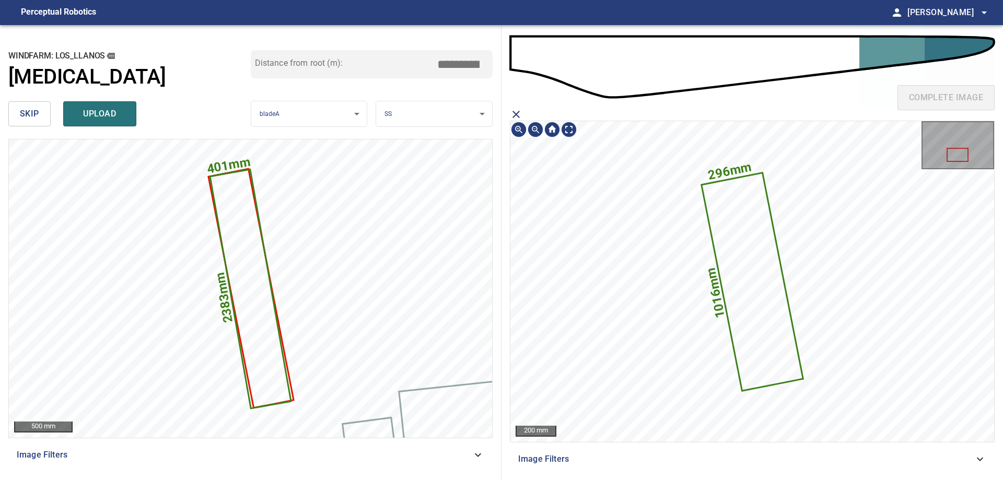
click at [761, 255] on icon at bounding box center [752, 281] width 100 height 216
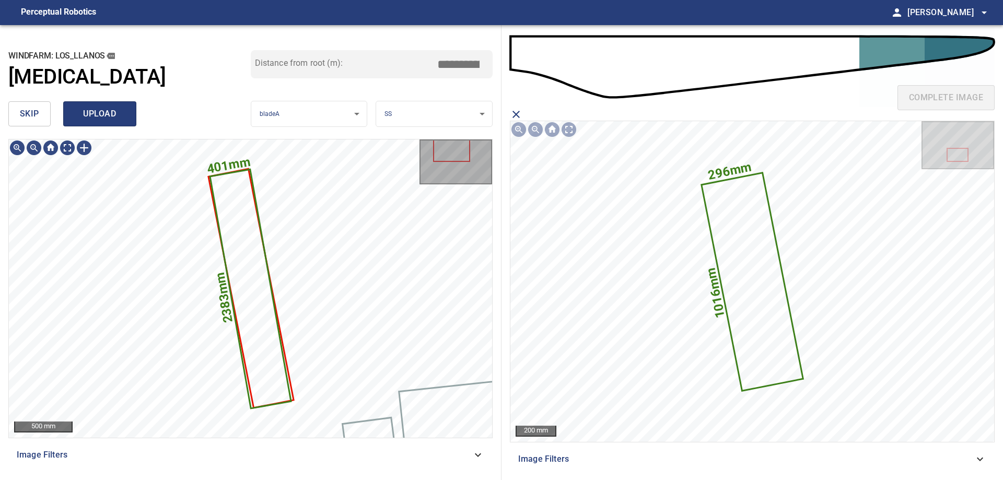
click at [115, 119] on span "upload" at bounding box center [100, 114] width 50 height 15
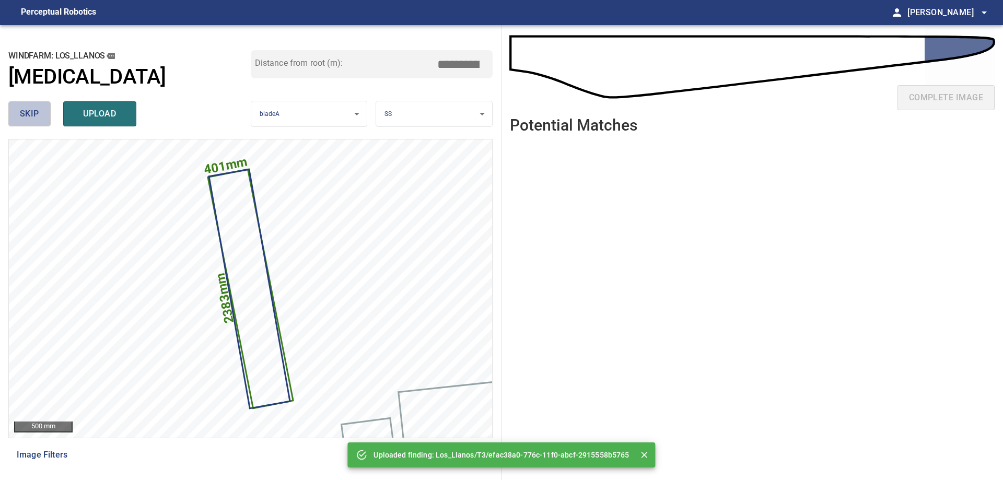
click at [23, 115] on span "skip" at bounding box center [29, 114] width 19 height 15
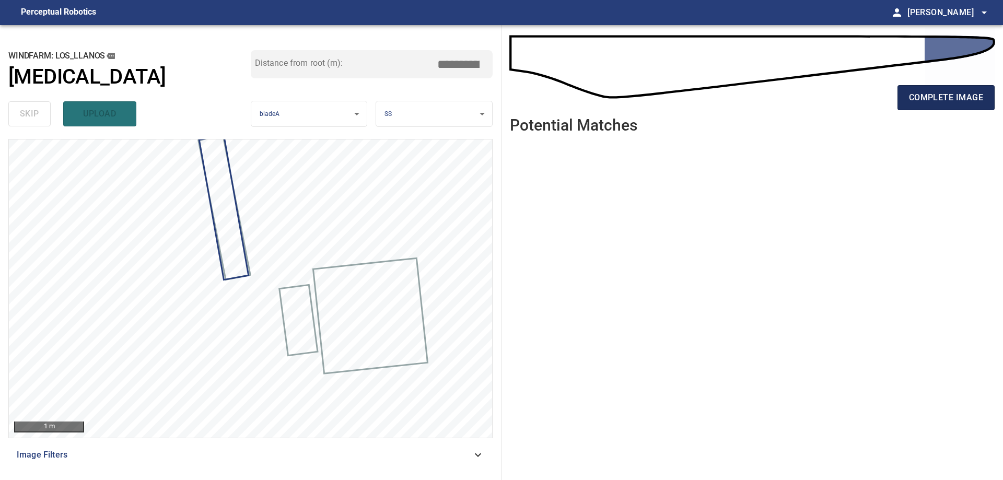
click at [927, 95] on span "complete image" at bounding box center [946, 97] width 74 height 15
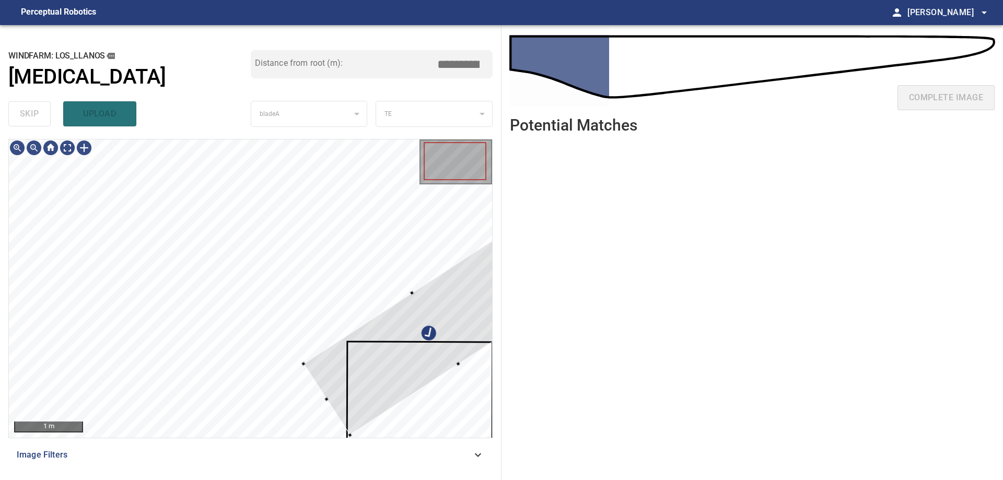
click at [513, 305] on div "**********" at bounding box center [501, 252] width 1003 height 455
click at [440, 324] on div at bounding box center [438, 323] width 264 height 214
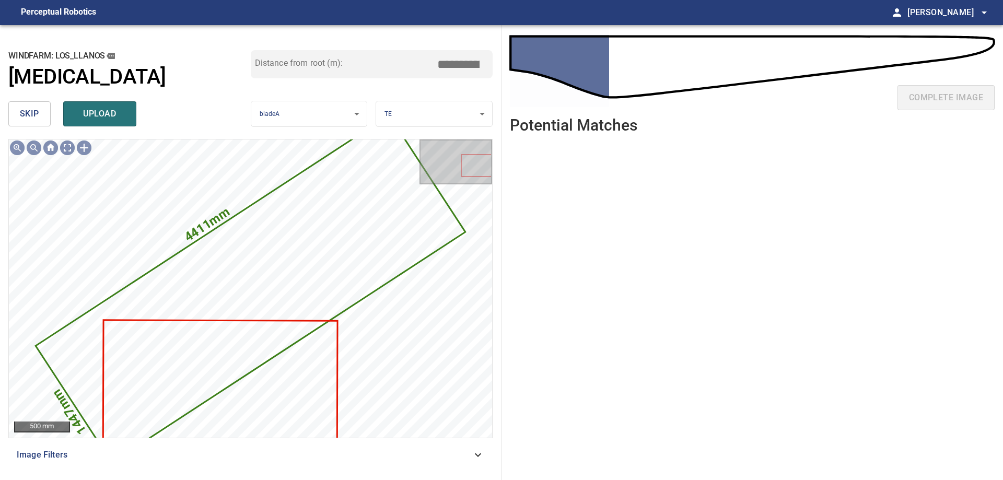
click at [36, 123] on button "skip" at bounding box center [29, 113] width 42 height 25
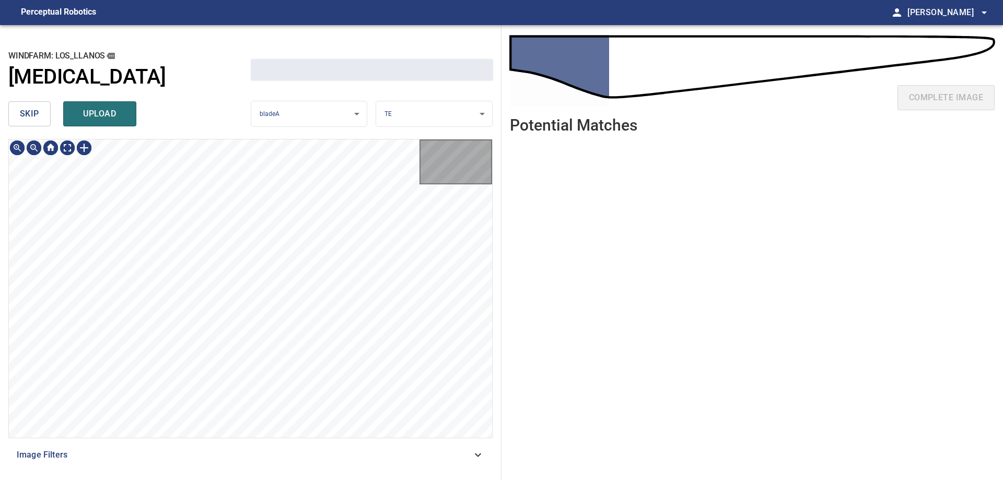
click at [36, 121] on span "skip" at bounding box center [29, 114] width 19 height 15
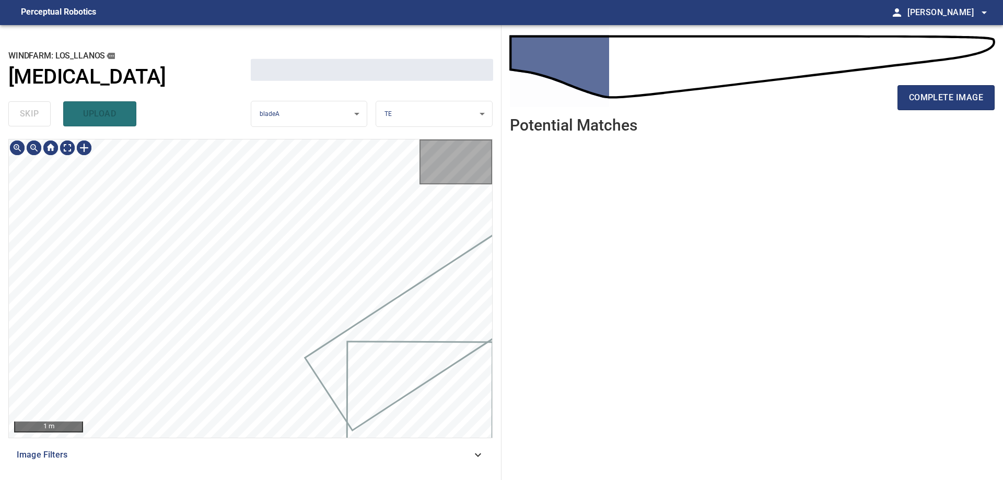
click at [36, 121] on div "skip upload" at bounding box center [129, 113] width 242 height 33
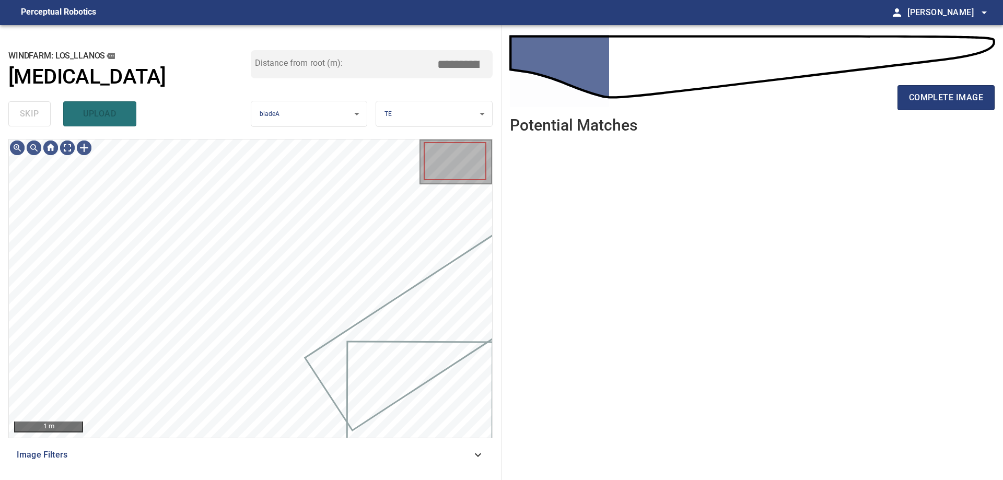
click at [37, 120] on div "skip upload" at bounding box center [129, 113] width 242 height 33
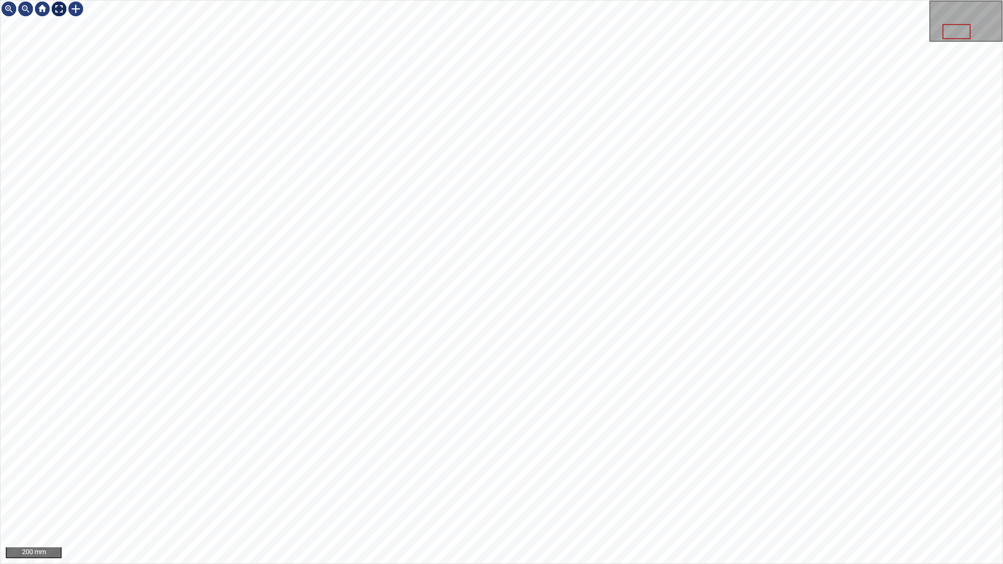
click at [59, 13] on div at bounding box center [59, 9] width 17 height 17
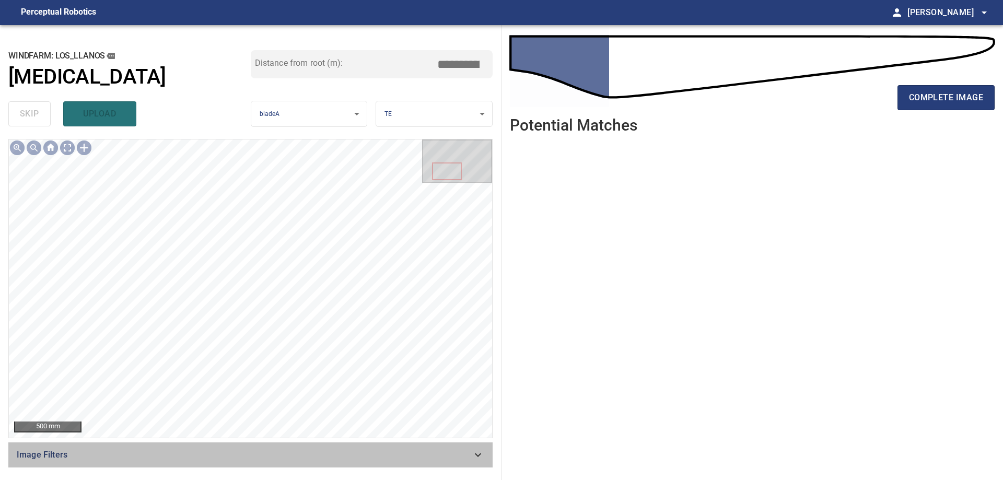
drag, startPoint x: 431, startPoint y: 458, endPoint x: 360, endPoint y: 461, distance: 71.1
click at [430, 459] on span "Image Filters" at bounding box center [244, 455] width 455 height 13
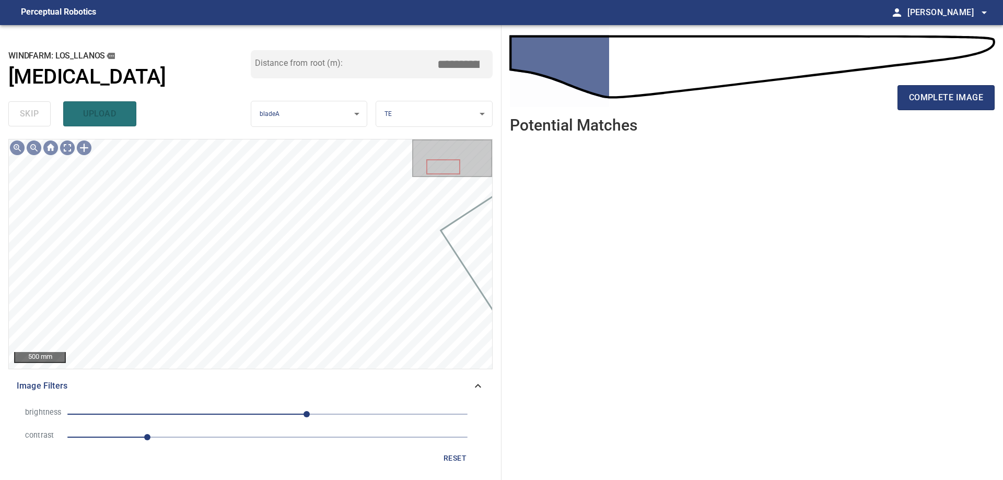
drag, startPoint x: 275, startPoint y: 433, endPoint x: 228, endPoint y: 426, distance: 47.6
click at [275, 434] on span "1" at bounding box center [267, 437] width 400 height 15
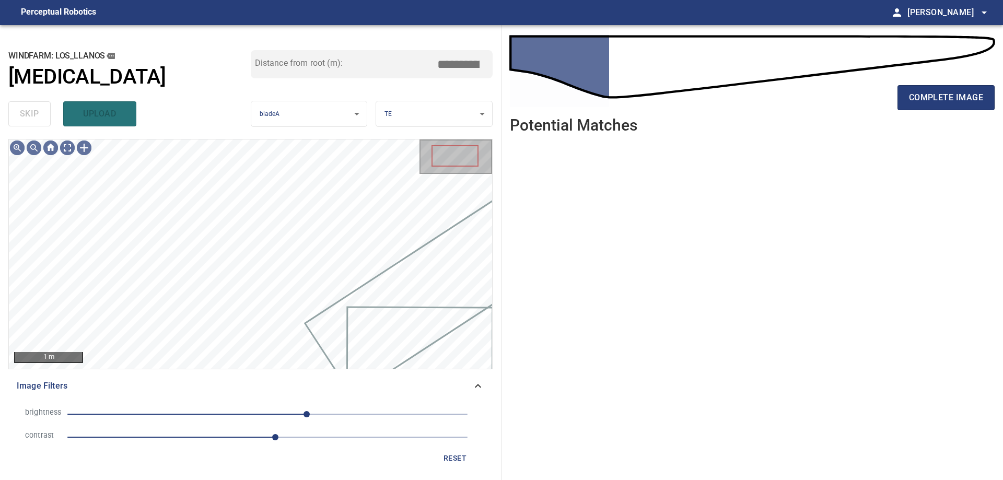
drag, startPoint x: 211, startPoint y: 415, endPoint x: 203, endPoint y: 416, distance: 7.9
click at [211, 415] on span "50" at bounding box center [267, 414] width 400 height 15
click at [187, 416] on span "-71" at bounding box center [267, 414] width 400 height 15
click at [230, 411] on span "-102" at bounding box center [267, 414] width 400 height 15
click at [267, 409] on span "-48" at bounding box center [267, 414] width 400 height 15
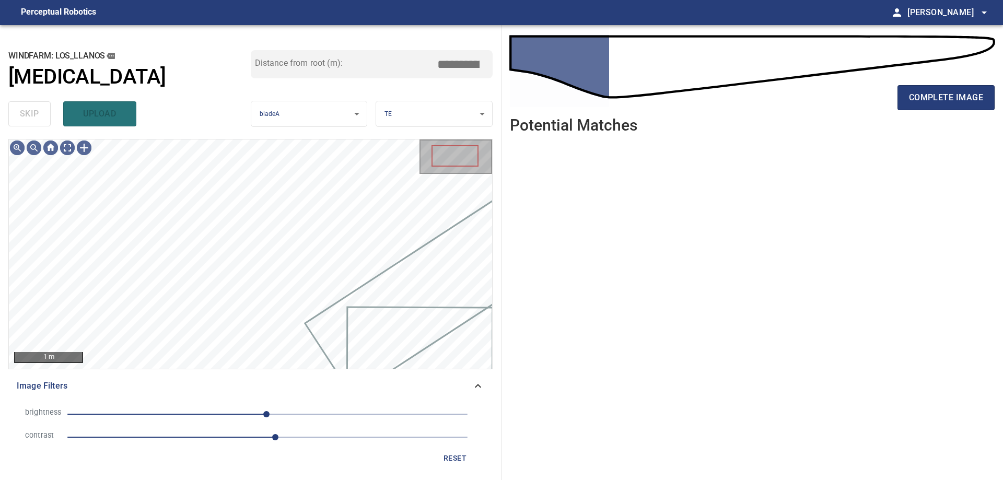
click at [243, 413] on span "-1" at bounding box center [267, 414] width 400 height 15
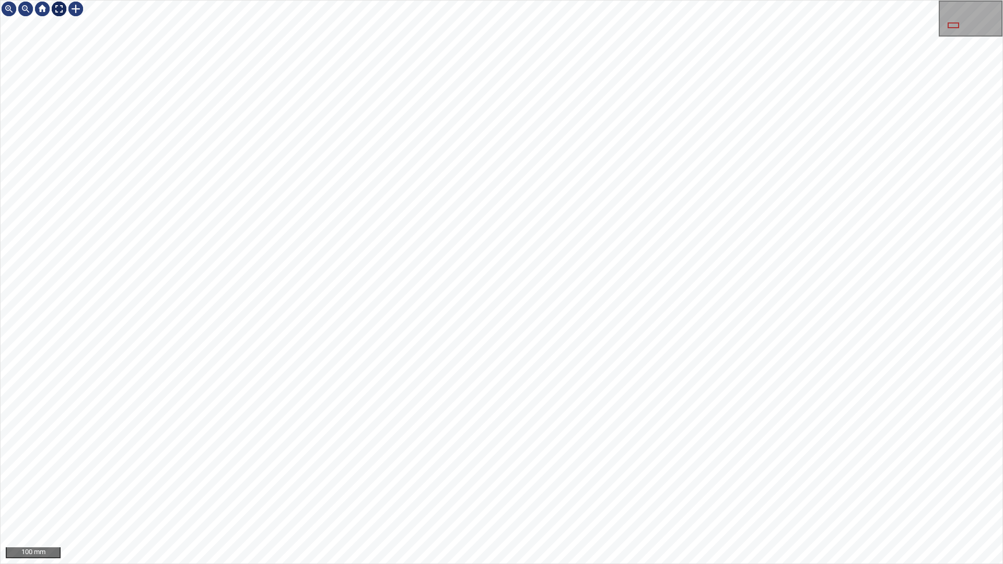
click at [60, 5] on div at bounding box center [59, 9] width 17 height 17
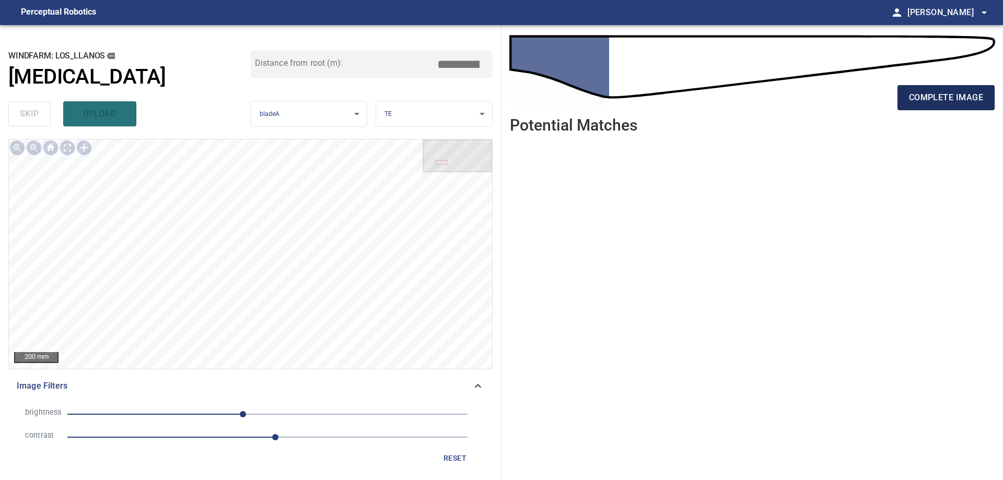
click at [964, 96] on span "complete image" at bounding box center [946, 97] width 74 height 15
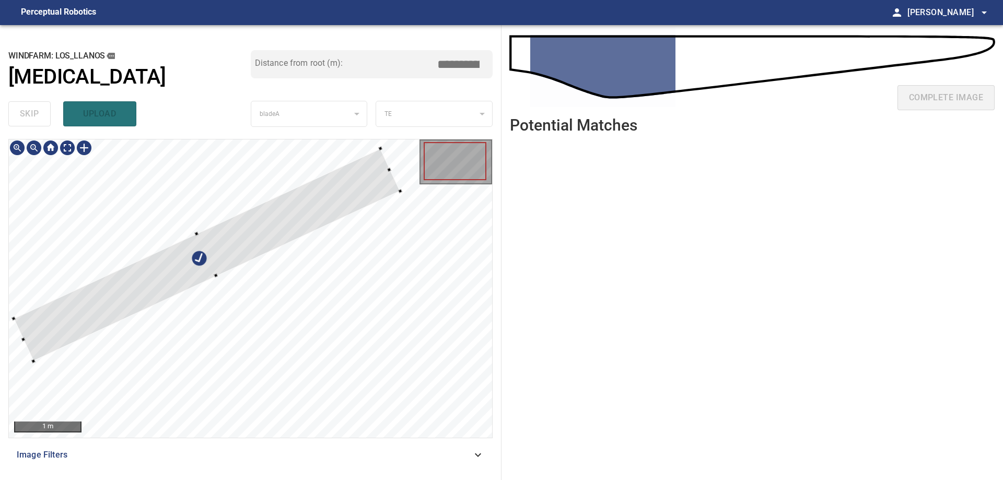
click at [278, 230] on div at bounding box center [207, 255] width 386 height 213
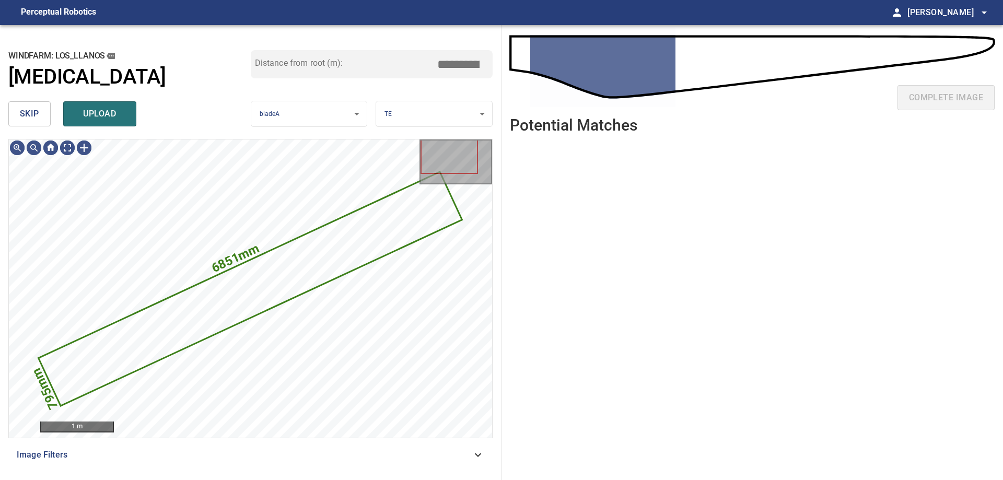
click at [38, 114] on span "skip" at bounding box center [29, 114] width 19 height 15
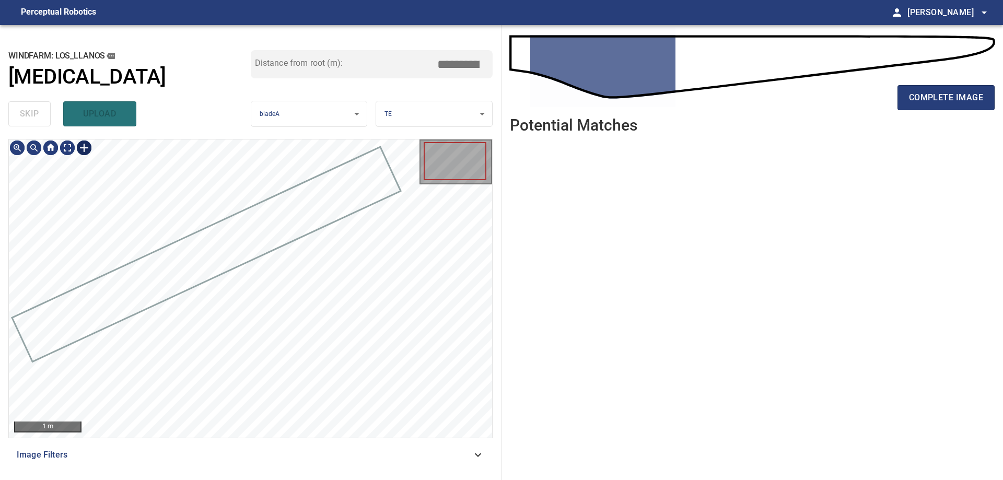
click at [76, 148] on div at bounding box center [84, 147] width 17 height 17
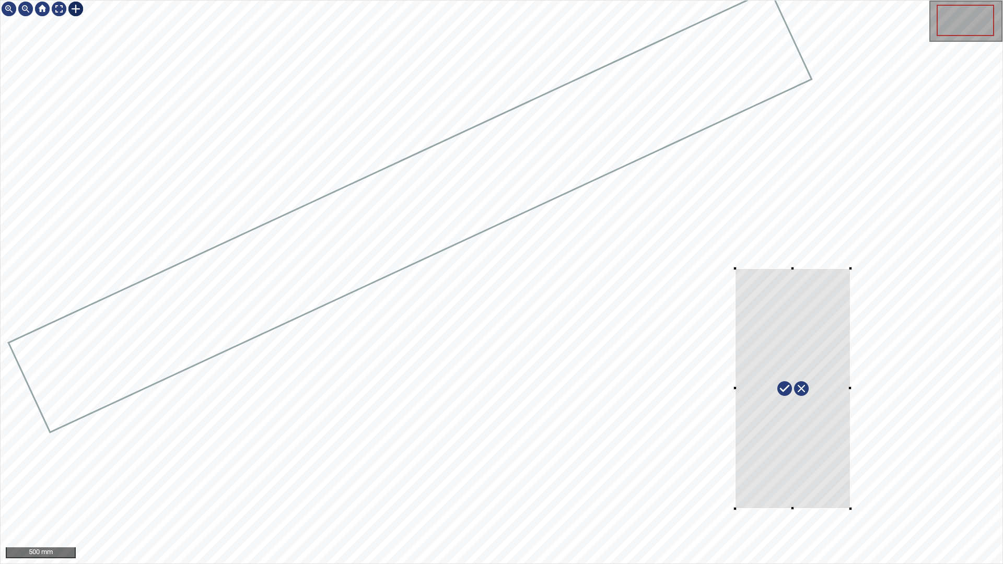
click at [891, 479] on div "500 mm" at bounding box center [501, 282] width 1003 height 564
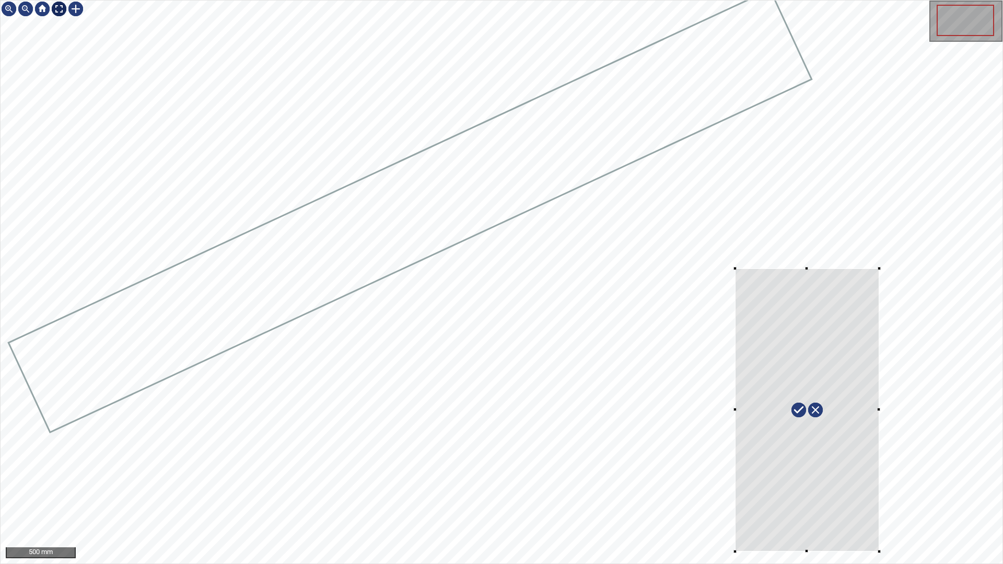
click at [60, 8] on div at bounding box center [59, 9] width 17 height 17
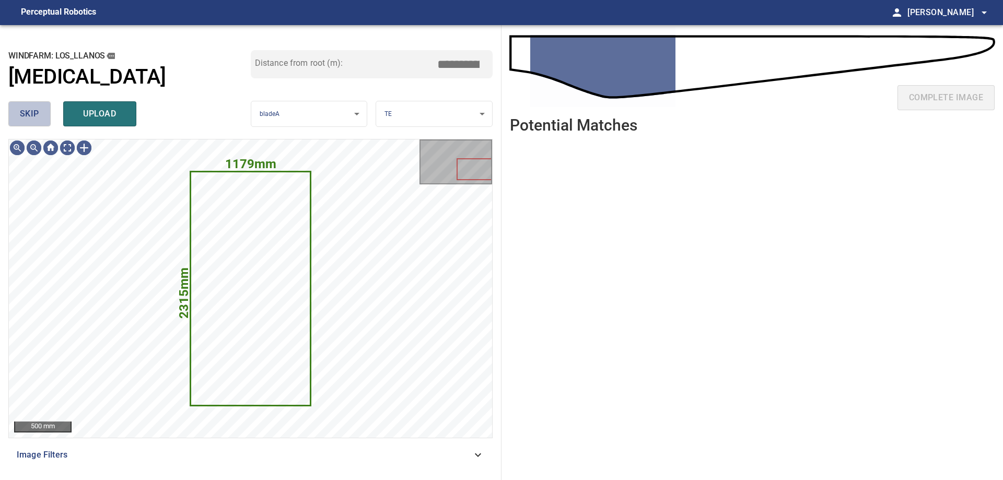
click at [28, 117] on span "skip" at bounding box center [29, 114] width 19 height 15
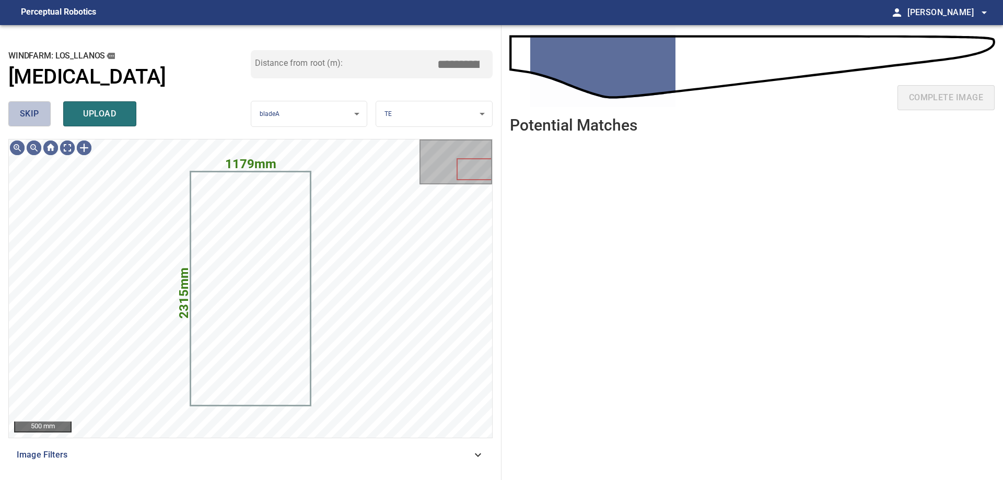
click at [37, 117] on span "skip" at bounding box center [29, 114] width 19 height 15
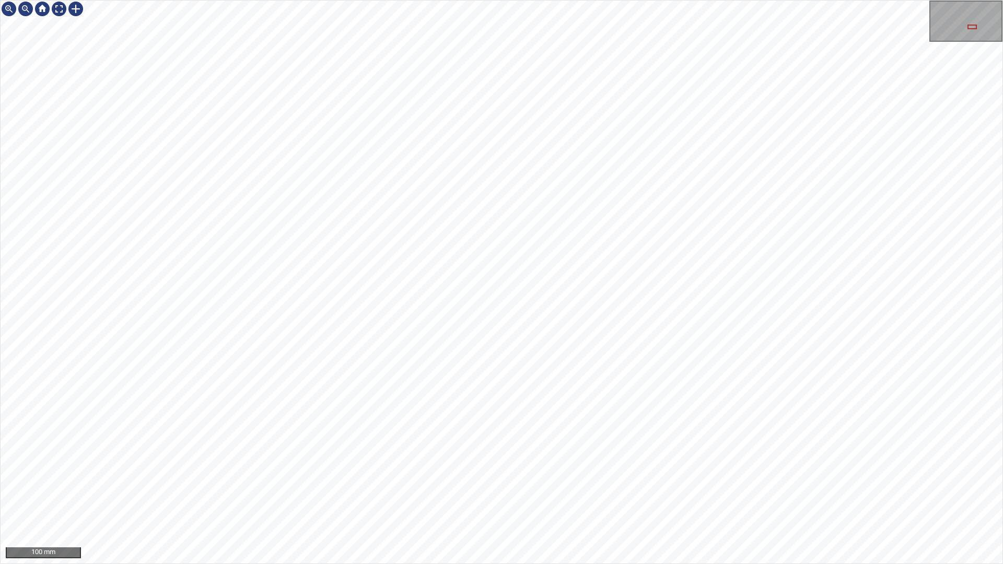
click at [550, 0] on div "100 mm" at bounding box center [501, 282] width 1003 height 564
click at [1002, 127] on div "50 mm" at bounding box center [501, 282] width 1003 height 564
click at [61, 7] on div at bounding box center [59, 9] width 17 height 17
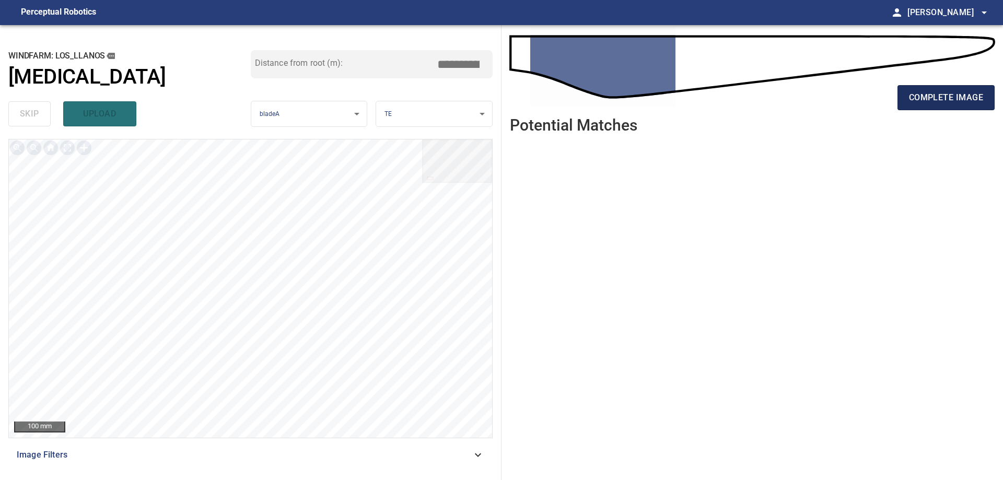
click at [935, 104] on span "complete image" at bounding box center [946, 97] width 74 height 15
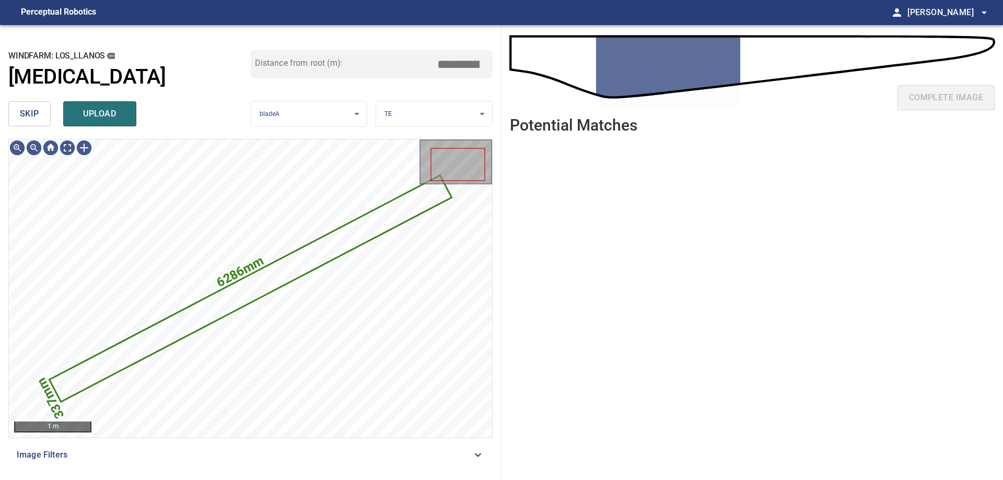
click at [43, 111] on button "skip" at bounding box center [29, 113] width 42 height 25
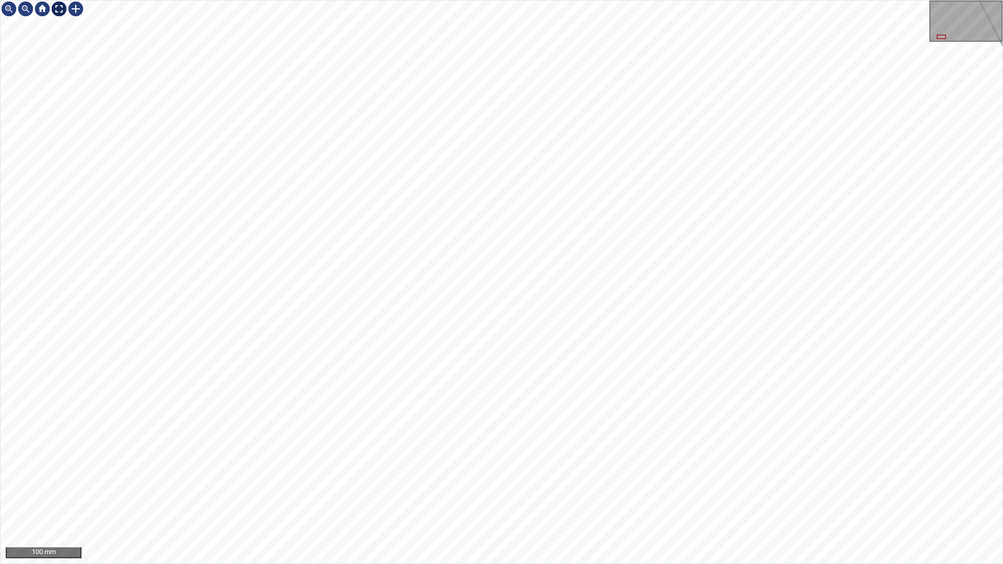
click at [60, 15] on div at bounding box center [59, 9] width 17 height 17
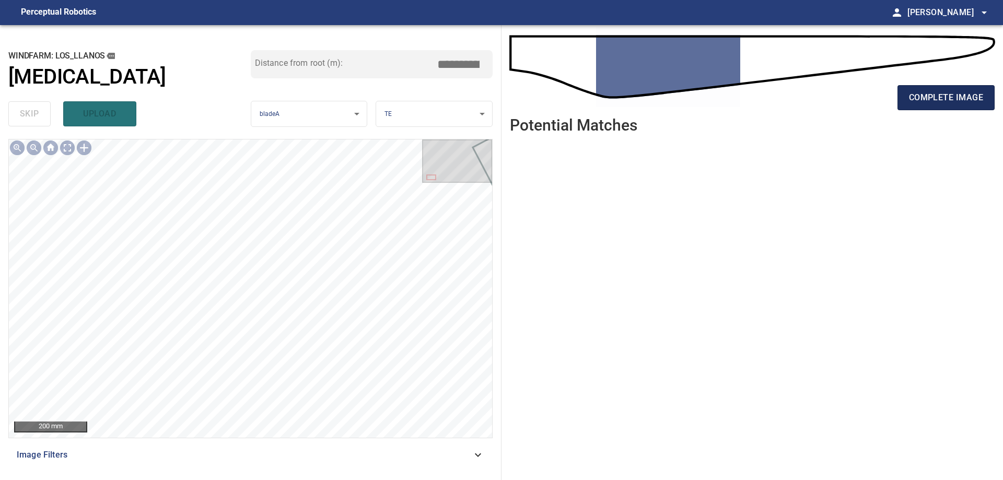
click at [934, 98] on span "complete image" at bounding box center [946, 97] width 74 height 15
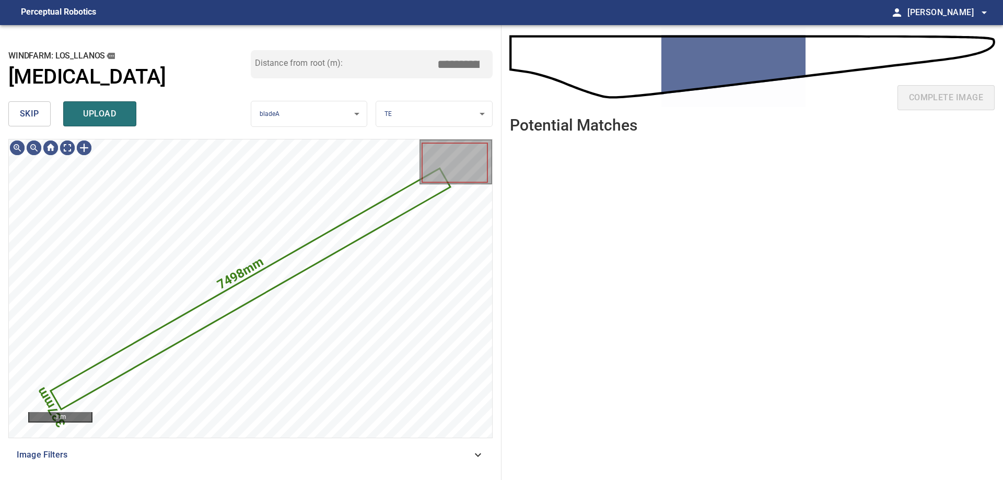
click at [31, 110] on span "skip" at bounding box center [29, 114] width 19 height 15
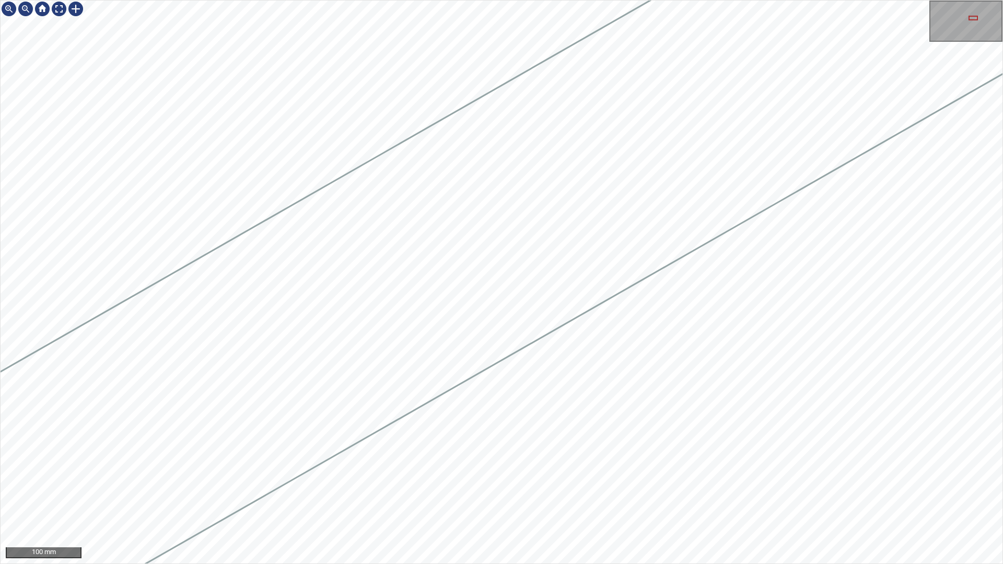
click at [1002, 129] on div "100 mm" at bounding box center [501, 282] width 1003 height 564
click at [451, 370] on div at bounding box center [502, 282] width 1002 height 563
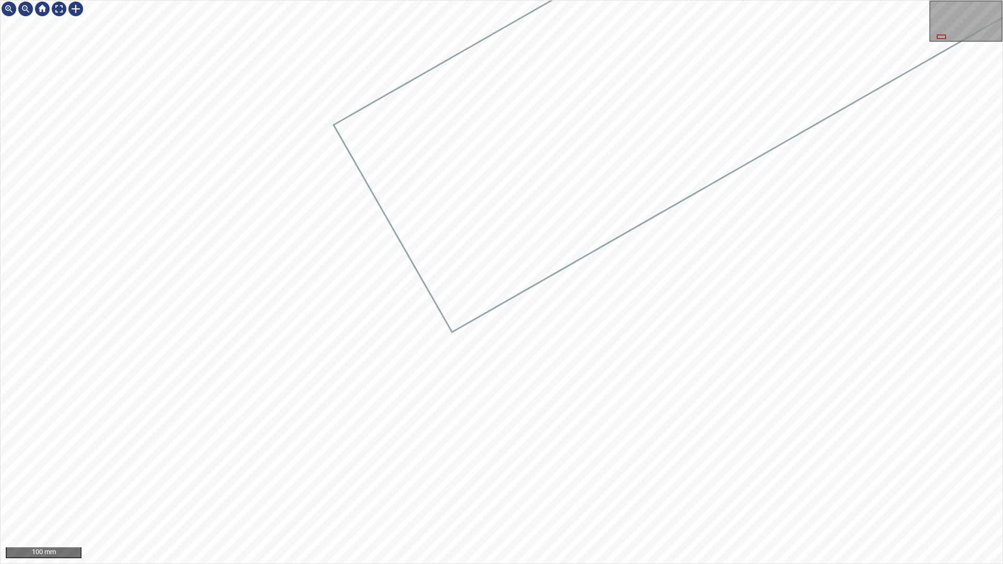
click at [652, 191] on div at bounding box center [502, 282] width 1002 height 563
click at [56, 5] on div at bounding box center [59, 9] width 17 height 17
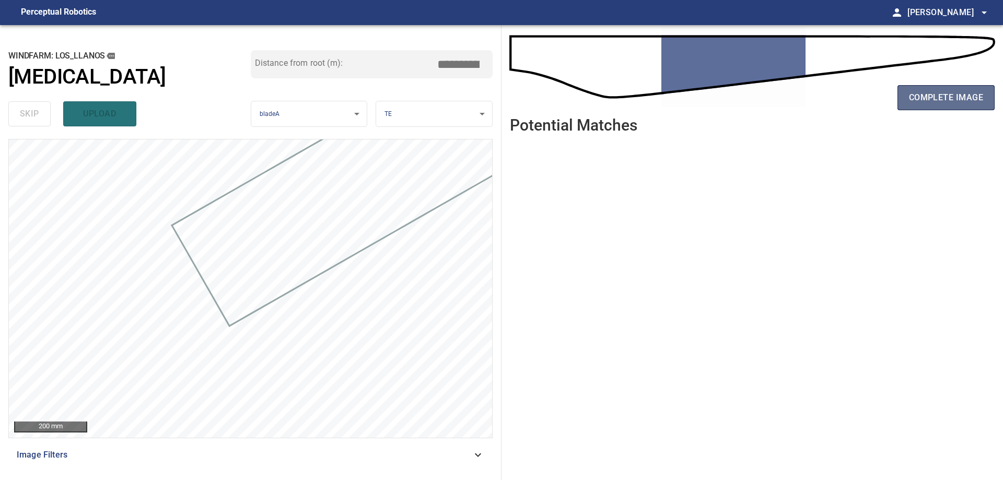
click at [972, 98] on span "complete image" at bounding box center [946, 97] width 74 height 15
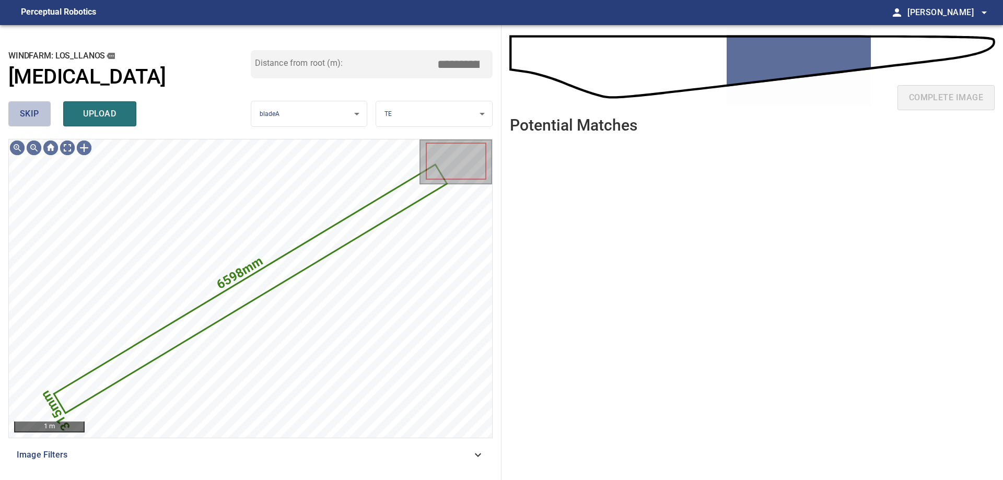
click at [13, 114] on button "skip" at bounding box center [29, 113] width 42 height 25
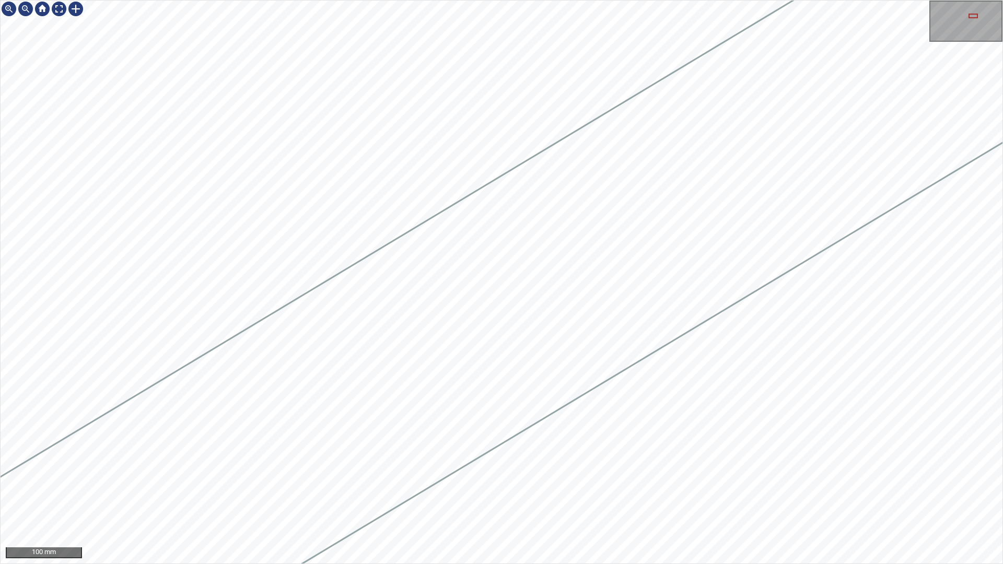
click at [600, 307] on div at bounding box center [502, 282] width 1002 height 563
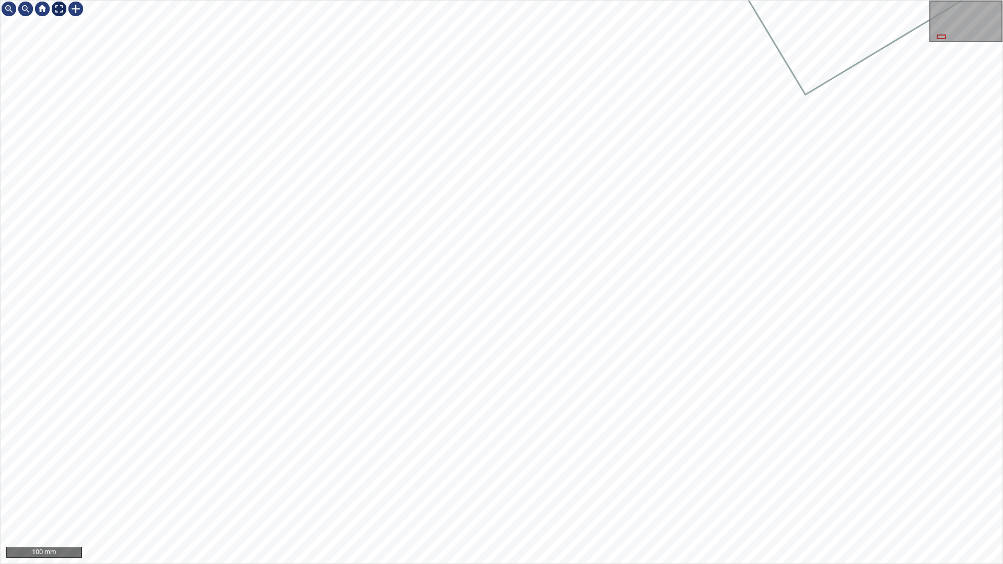
click at [60, 14] on div at bounding box center [59, 9] width 17 height 17
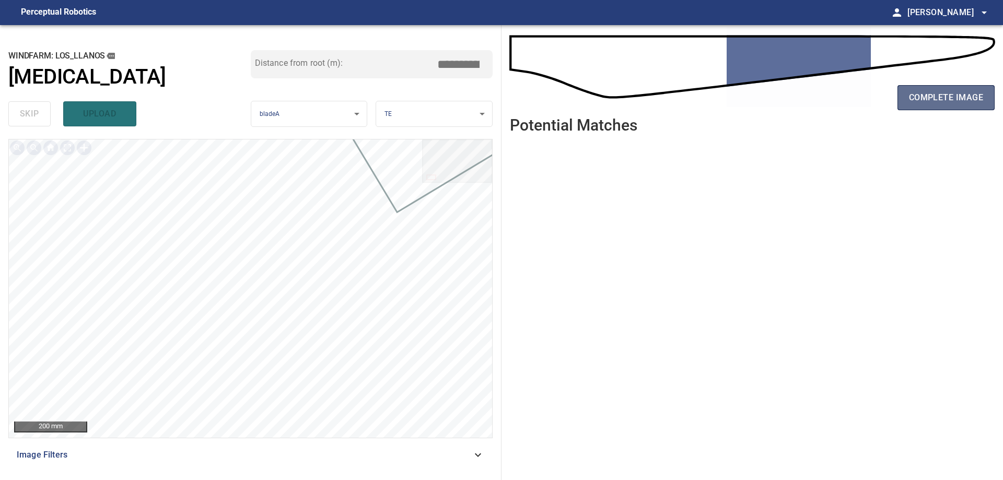
click at [920, 99] on span "complete image" at bounding box center [946, 97] width 74 height 15
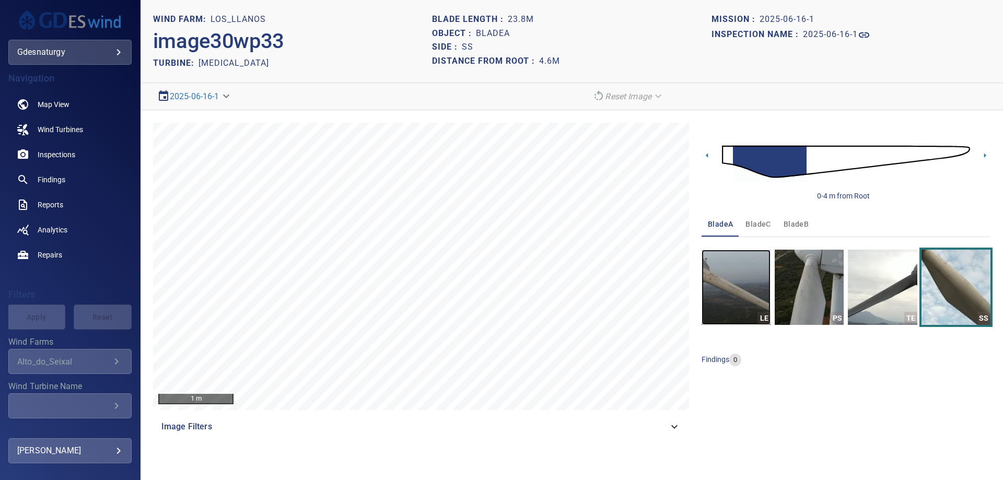
click at [723, 295] on img "button" at bounding box center [735, 287] width 69 height 75
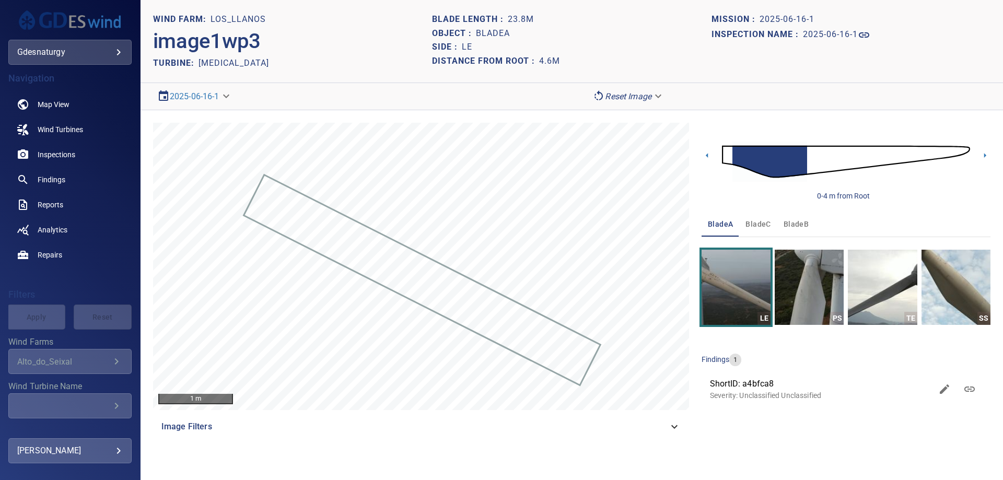
click at [812, 161] on img at bounding box center [846, 162] width 248 height 60
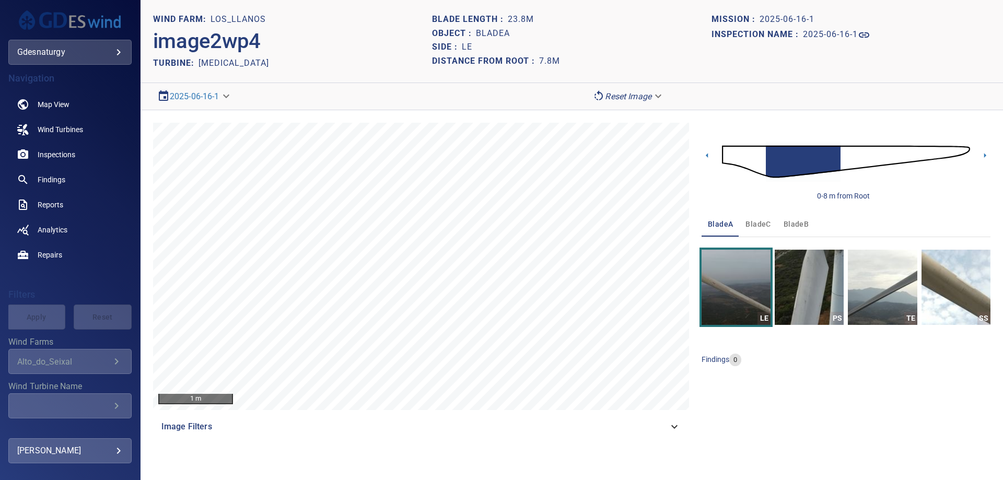
click at [843, 157] on img at bounding box center [846, 162] width 248 height 60
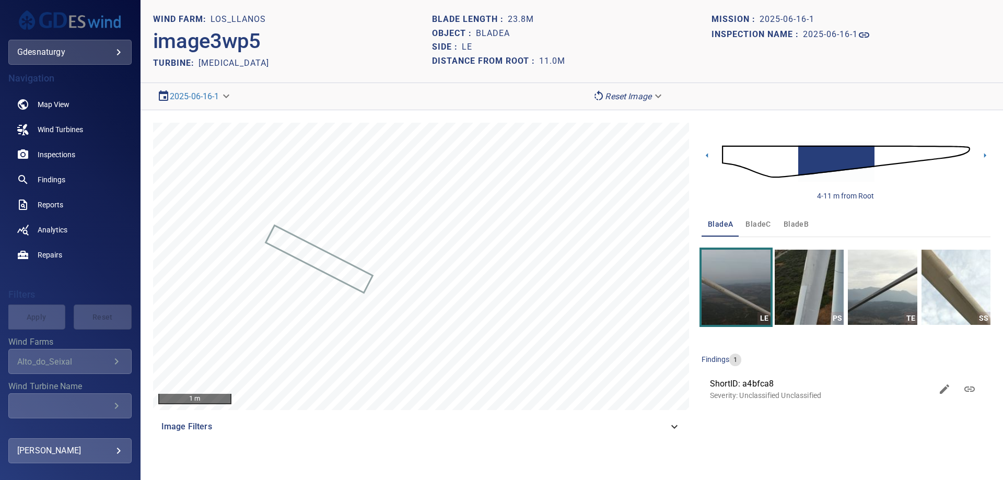
click at [878, 149] on img at bounding box center [846, 162] width 248 height 60
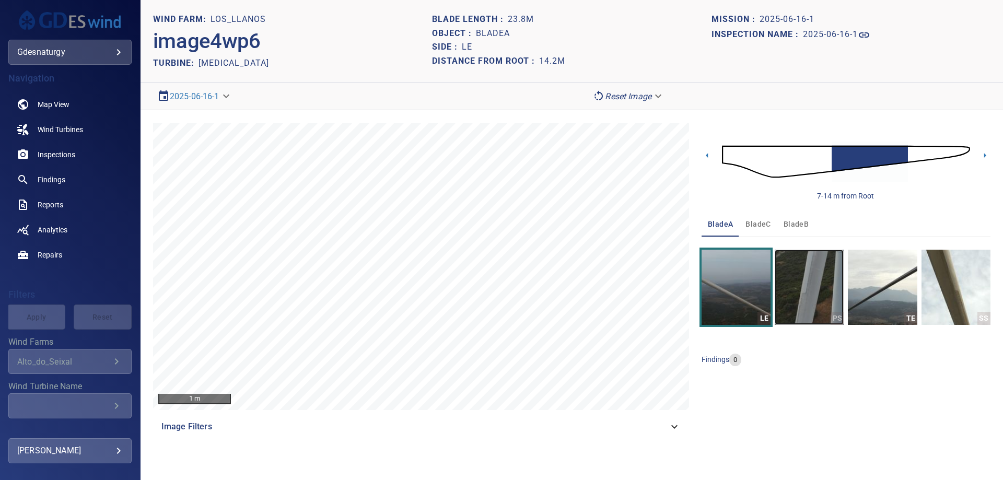
click at [805, 301] on img "button" at bounding box center [808, 287] width 69 height 75
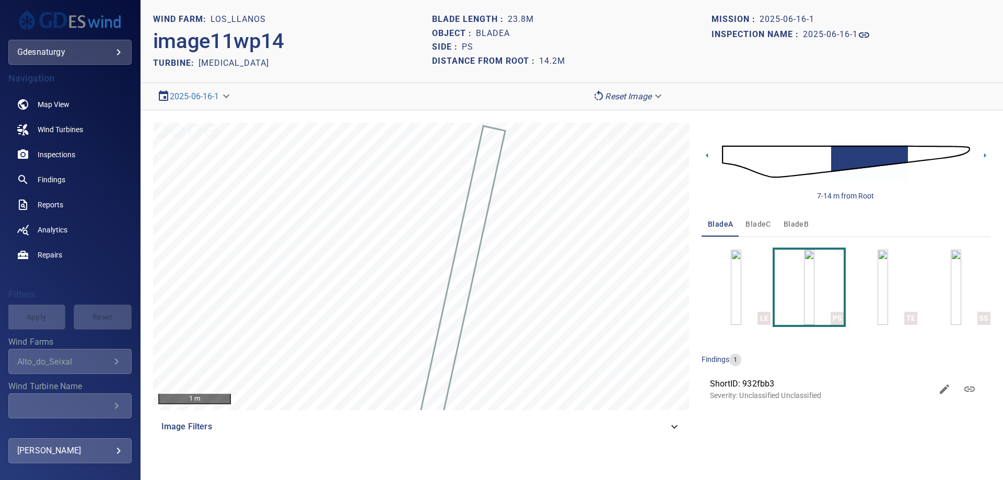
click at [911, 152] on img at bounding box center [846, 162] width 248 height 60
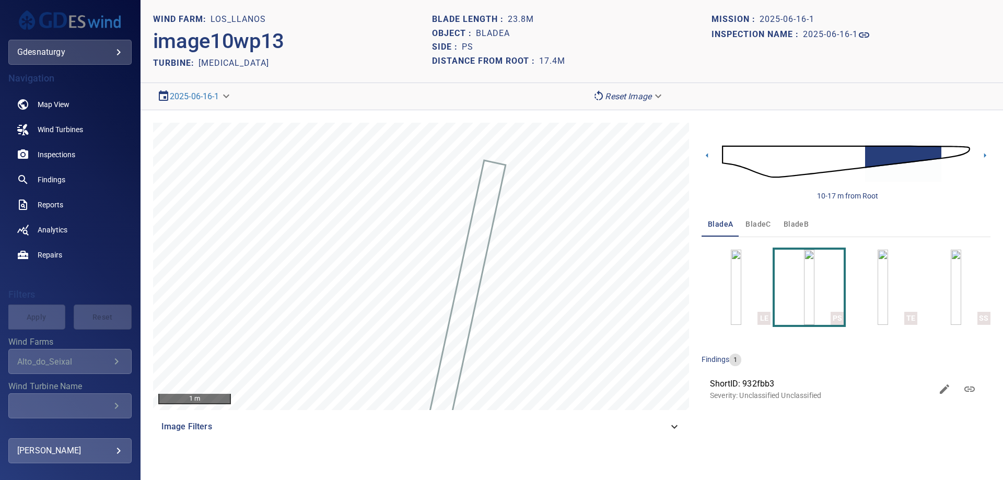
click at [945, 153] on img at bounding box center [846, 162] width 248 height 60
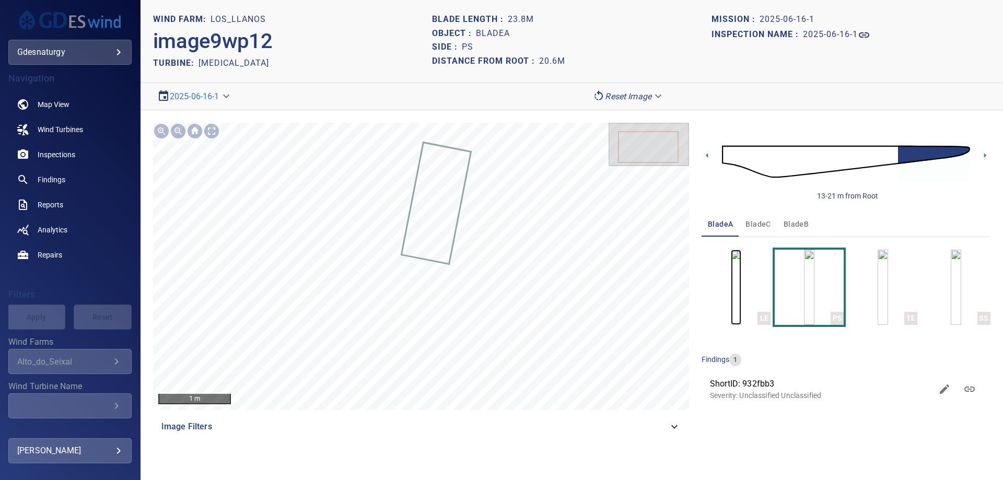
click at [732, 274] on img "button" at bounding box center [736, 287] width 10 height 75
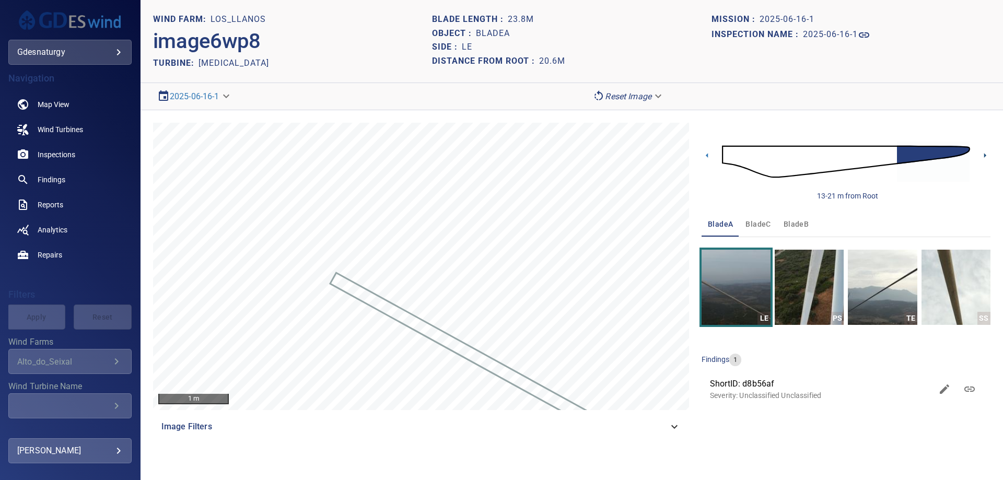
click at [984, 156] on icon at bounding box center [985, 155] width 2 height 5
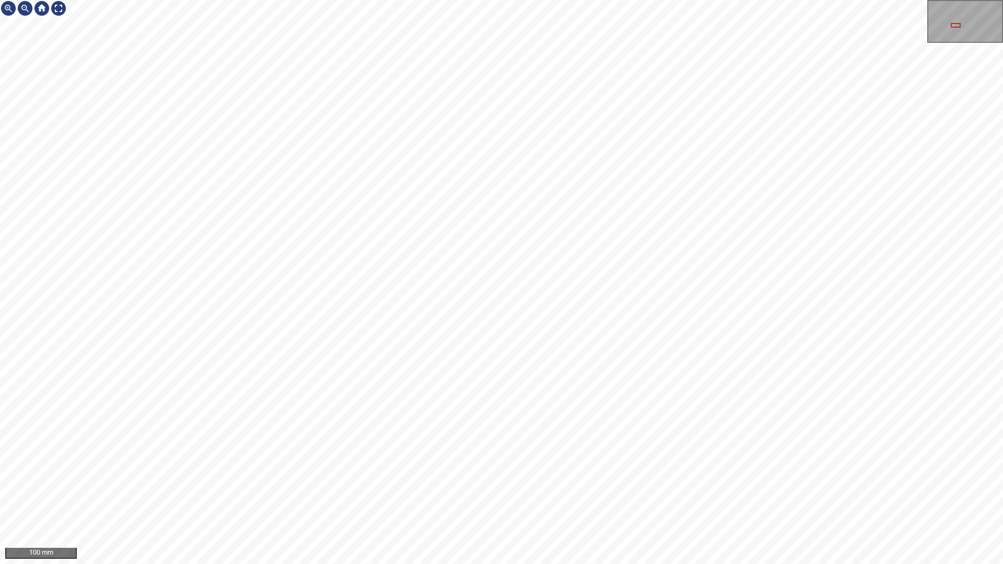
click at [0, 0] on div "100 mm" at bounding box center [501, 282] width 1003 height 564
click at [63, 8] on div at bounding box center [58, 8] width 17 height 17
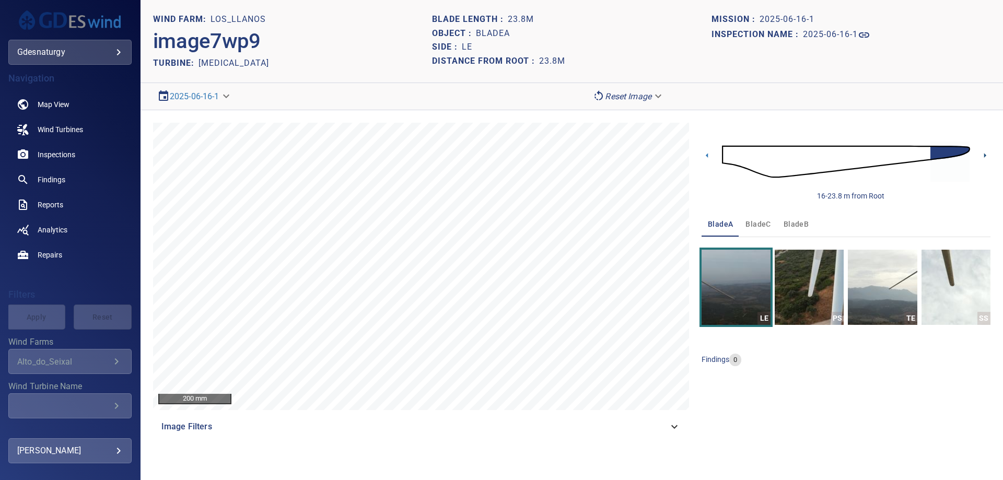
click at [985, 157] on icon at bounding box center [984, 155] width 11 height 11
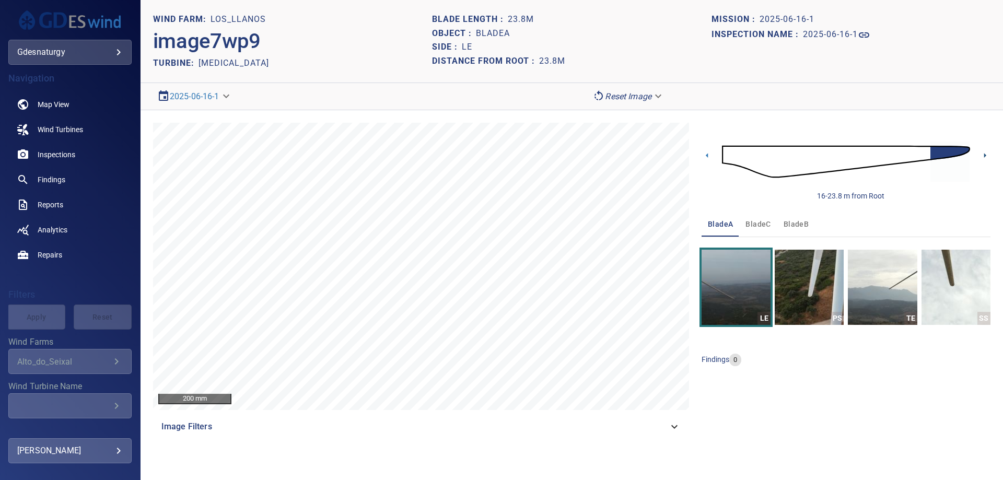
click at [985, 157] on icon at bounding box center [984, 155] width 11 height 11
click at [925, 156] on img at bounding box center [846, 162] width 248 height 60
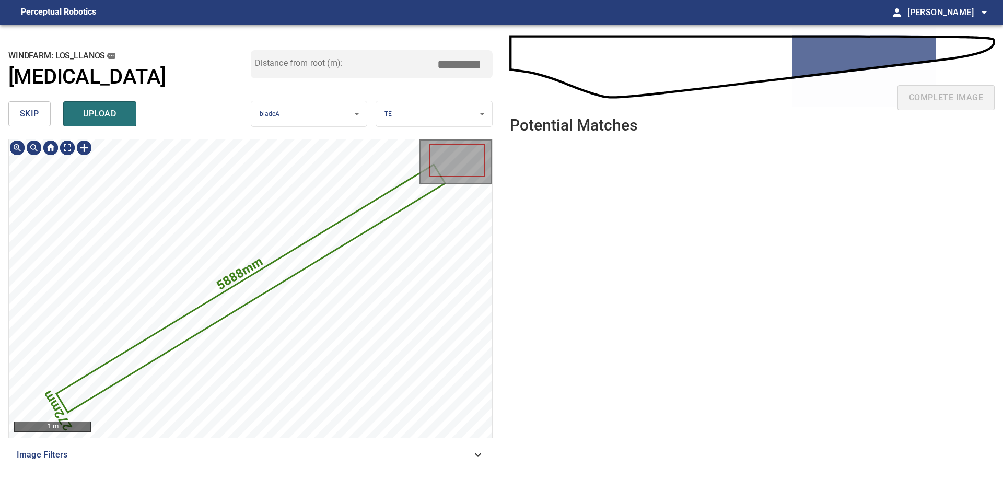
click at [24, 116] on span "skip" at bounding box center [29, 114] width 19 height 15
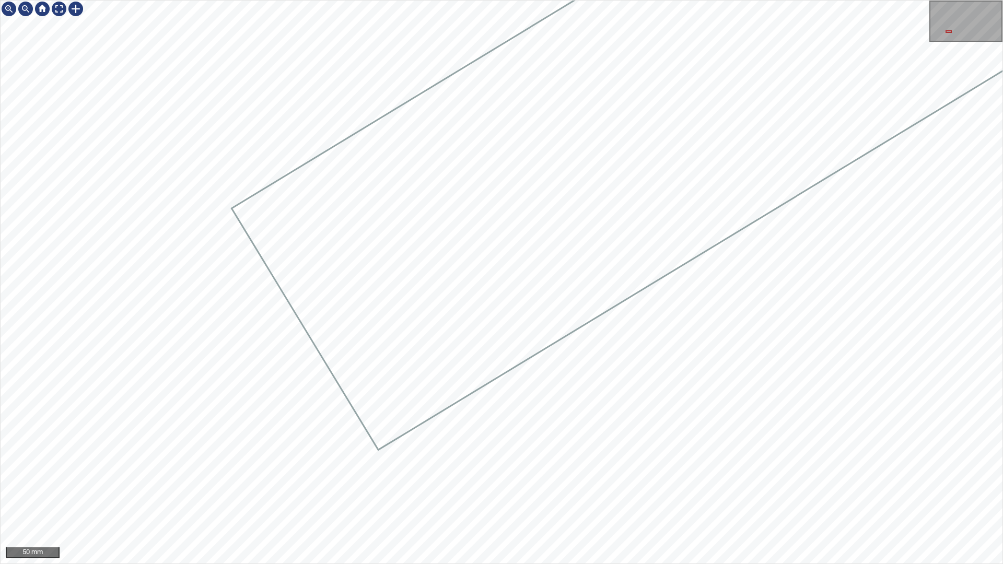
click at [746, 254] on div at bounding box center [502, 282] width 1002 height 563
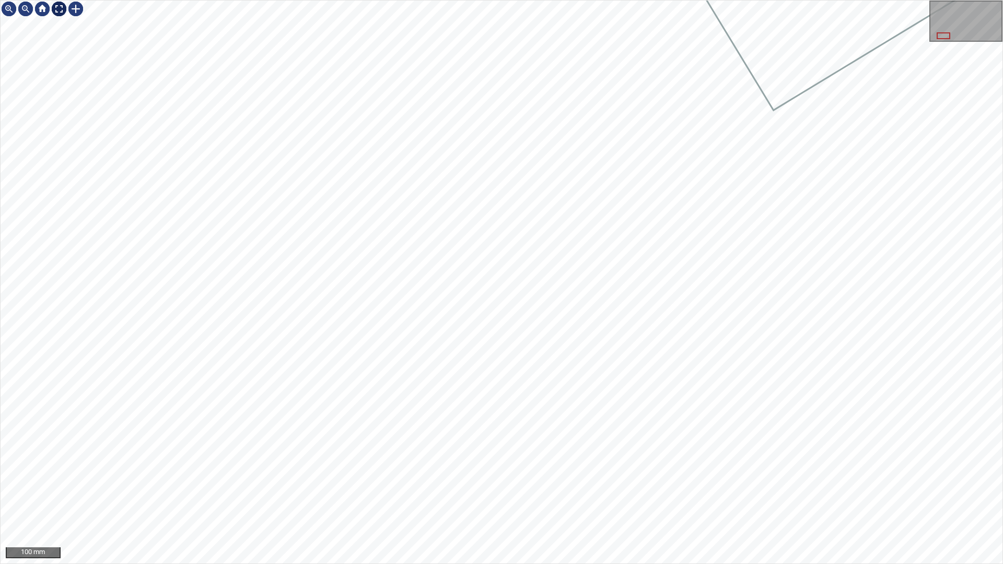
click at [57, 9] on div at bounding box center [59, 9] width 17 height 17
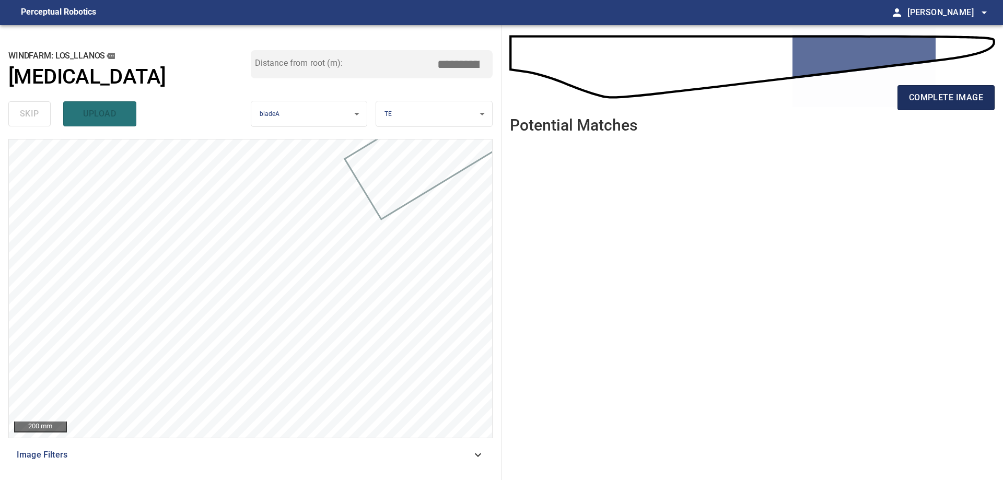
click at [949, 102] on span "complete image" at bounding box center [946, 97] width 74 height 15
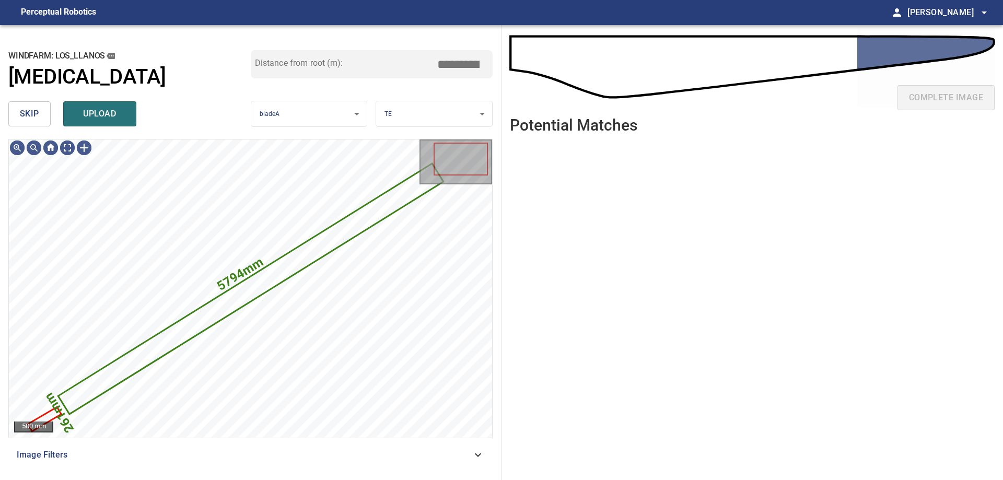
click at [39, 110] on button "skip" at bounding box center [29, 113] width 42 height 25
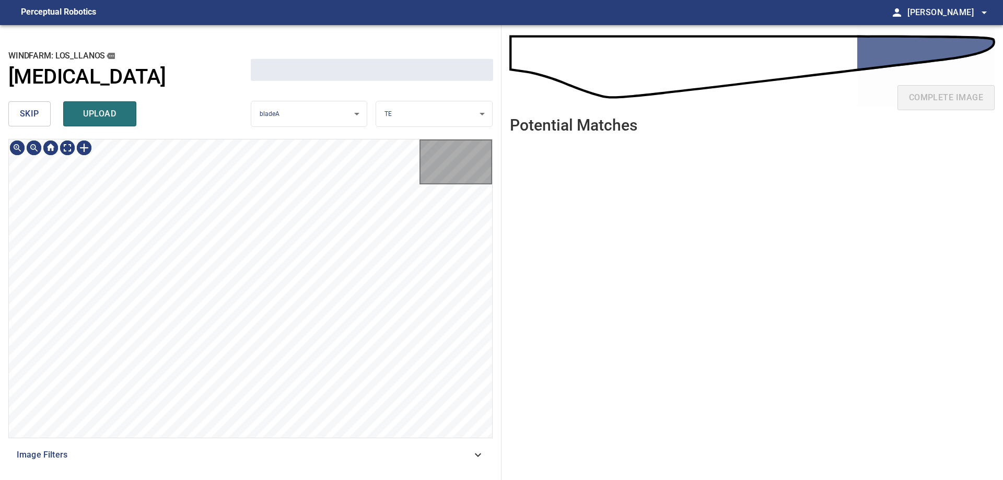
click at [38, 110] on span "skip" at bounding box center [29, 114] width 19 height 15
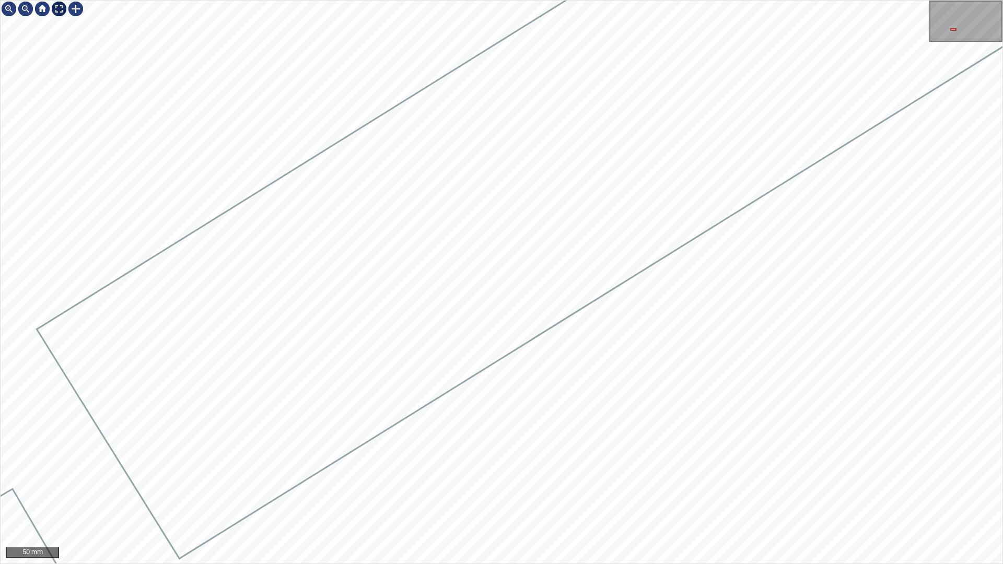
click at [57, 14] on div at bounding box center [59, 9] width 17 height 17
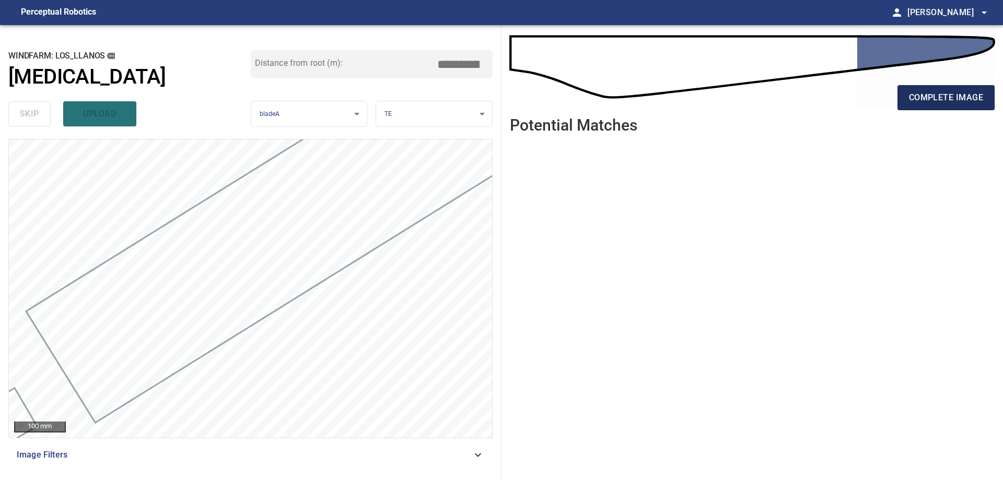
click at [935, 97] on span "complete image" at bounding box center [946, 97] width 74 height 15
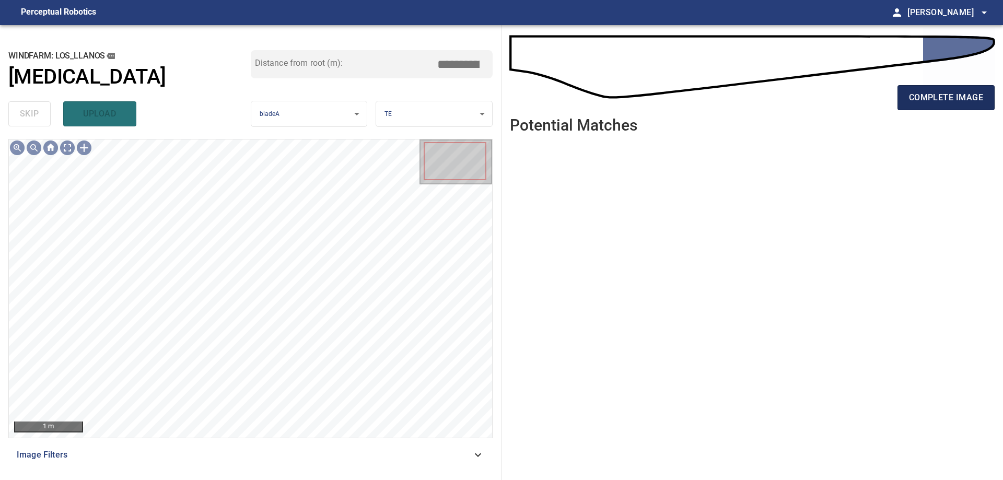
click at [954, 95] on span "complete image" at bounding box center [946, 97] width 74 height 15
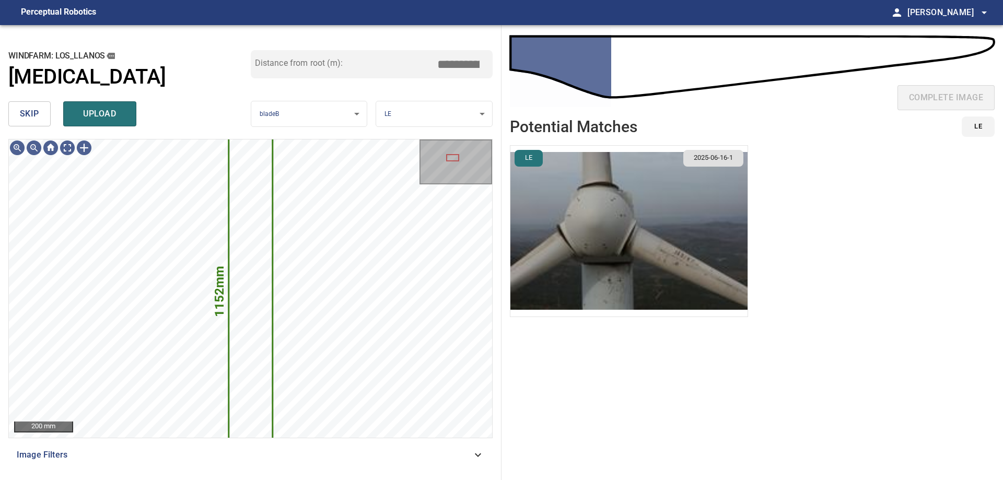
click at [552, 179] on img "button" at bounding box center [628, 231] width 237 height 171
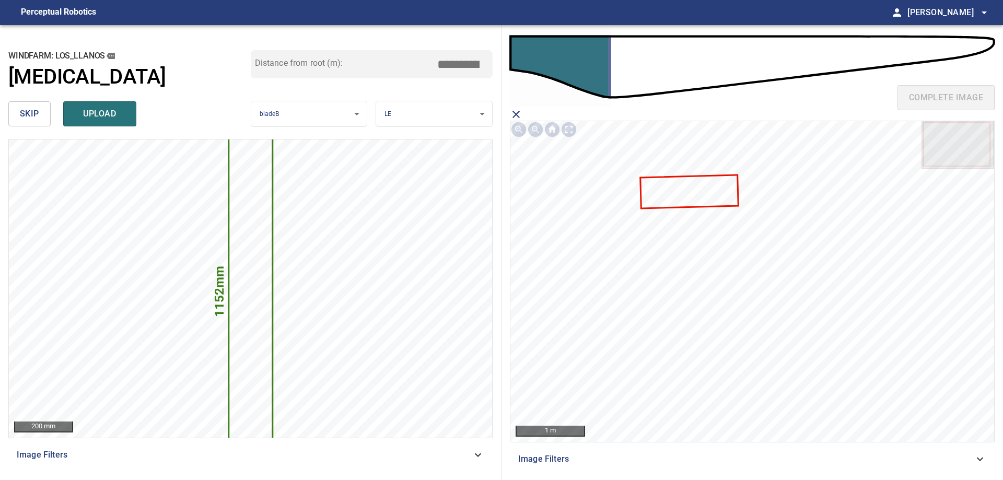
click at [666, 195] on icon at bounding box center [689, 192] width 96 height 32
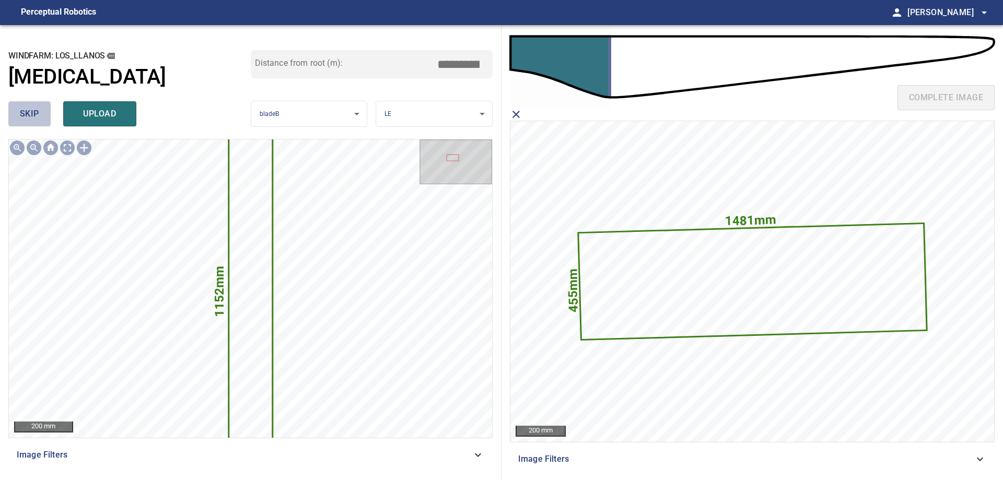
click at [15, 115] on button "skip" at bounding box center [29, 113] width 42 height 25
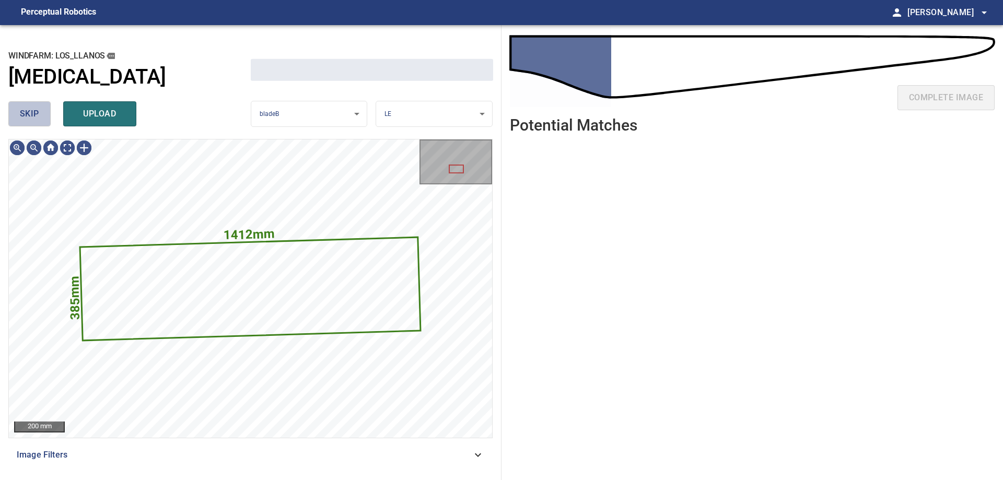
drag, startPoint x: 16, startPoint y: 116, endPoint x: 40, endPoint y: 134, distance: 29.9
click at [17, 117] on button "skip" at bounding box center [29, 113] width 42 height 25
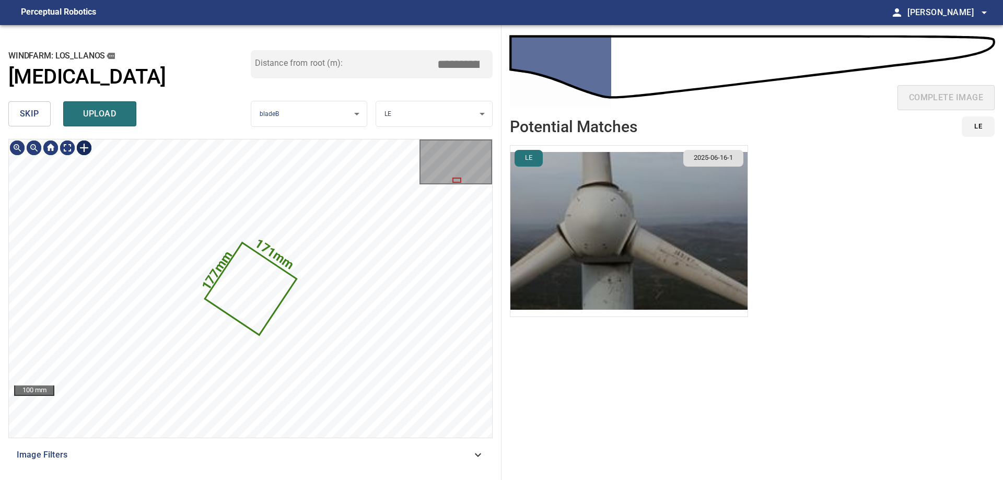
type input "****"
drag, startPoint x: 43, startPoint y: 117, endPoint x: 43, endPoint y: 125, distance: 8.4
click at [43, 125] on button "skip" at bounding box center [29, 113] width 42 height 25
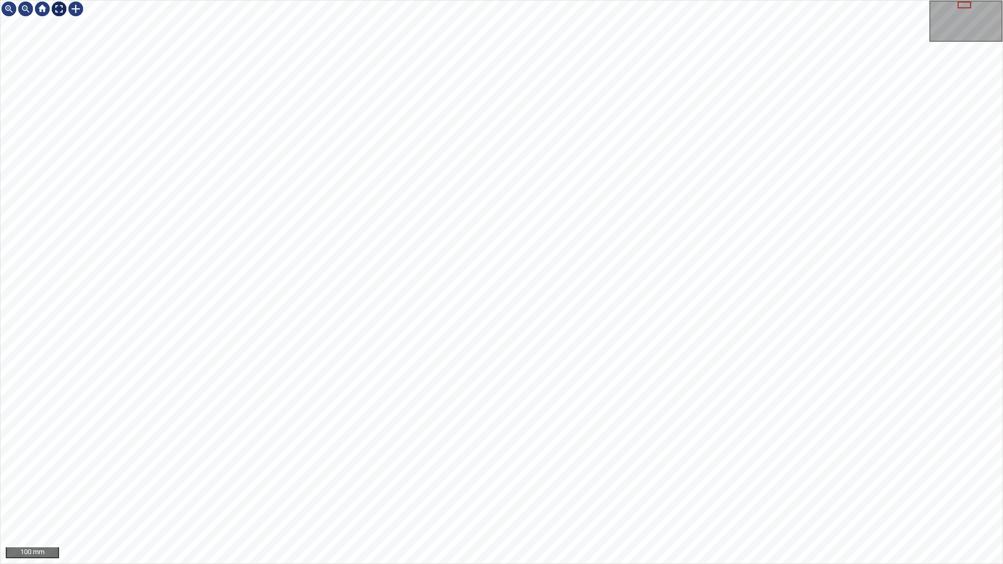
click at [58, 8] on div at bounding box center [59, 9] width 17 height 17
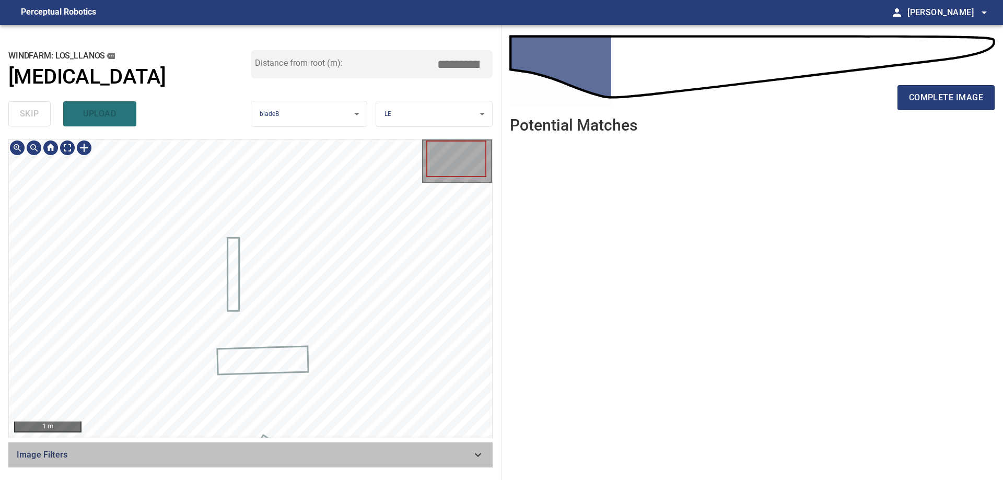
click at [474, 460] on icon at bounding box center [478, 455] width 13 height 13
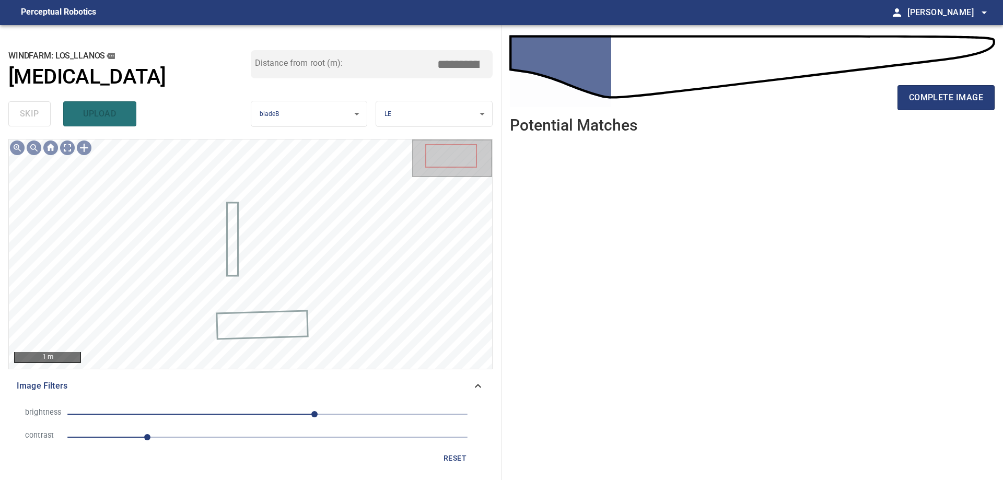
click at [261, 441] on span "1" at bounding box center [267, 437] width 400 height 15
click at [197, 414] on span "60" at bounding box center [267, 414] width 400 height 15
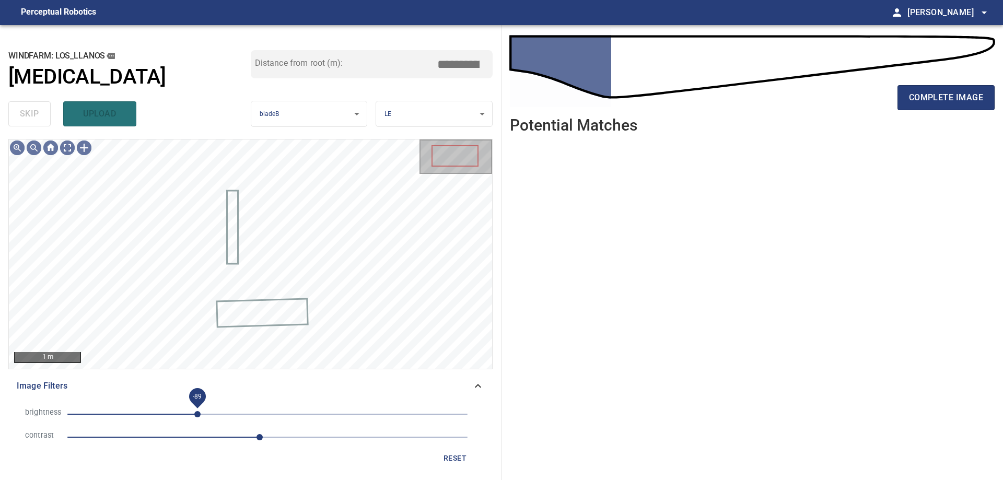
click at [214, 416] on span "-89" at bounding box center [267, 414] width 400 height 15
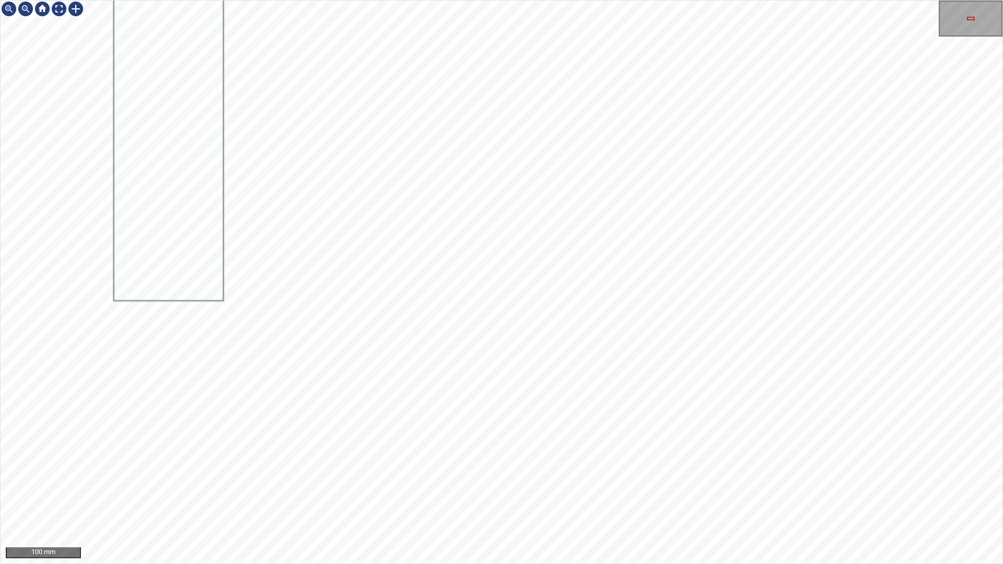
click at [586, 479] on div "100 mm" at bounding box center [501, 282] width 1003 height 564
click at [483, 479] on div "100 mm" at bounding box center [501, 282] width 1003 height 564
click at [55, 11] on div at bounding box center [59, 9] width 17 height 17
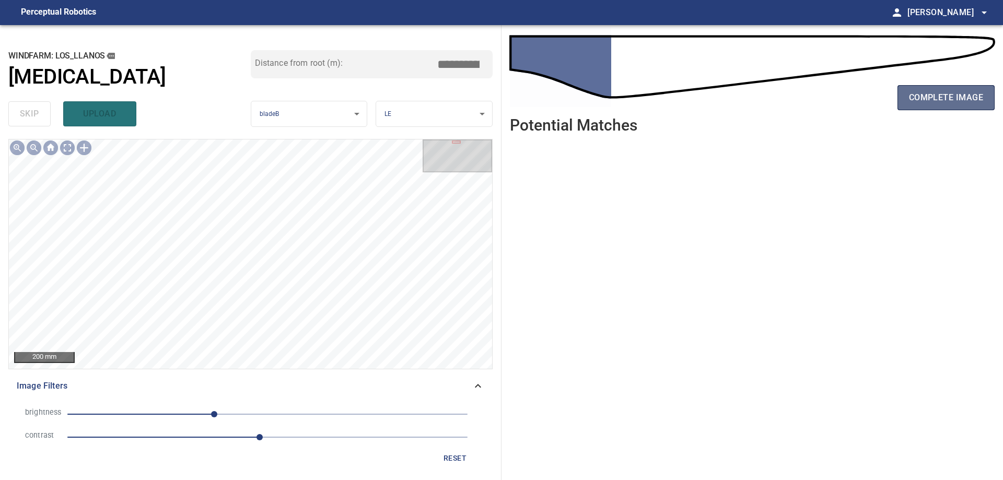
click at [970, 105] on span "complete image" at bounding box center [946, 97] width 74 height 15
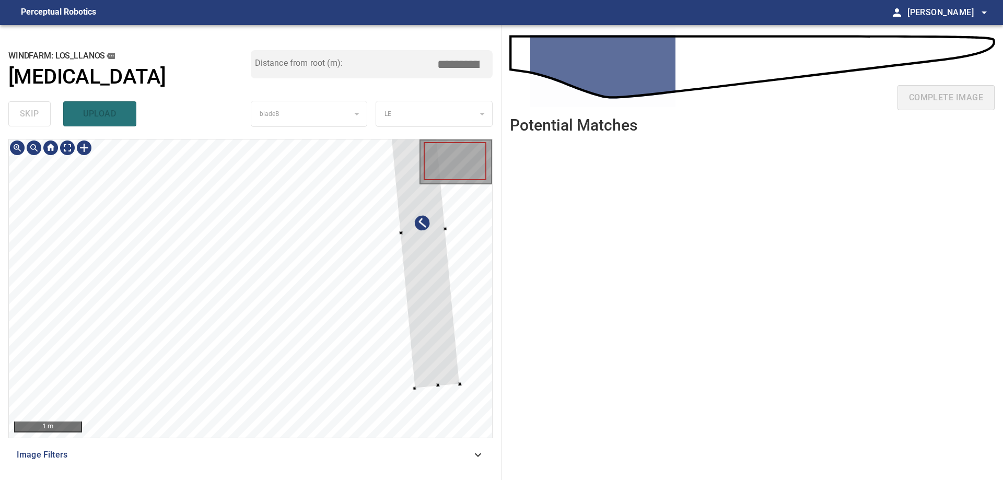
click at [466, 272] on div at bounding box center [250, 288] width 483 height 298
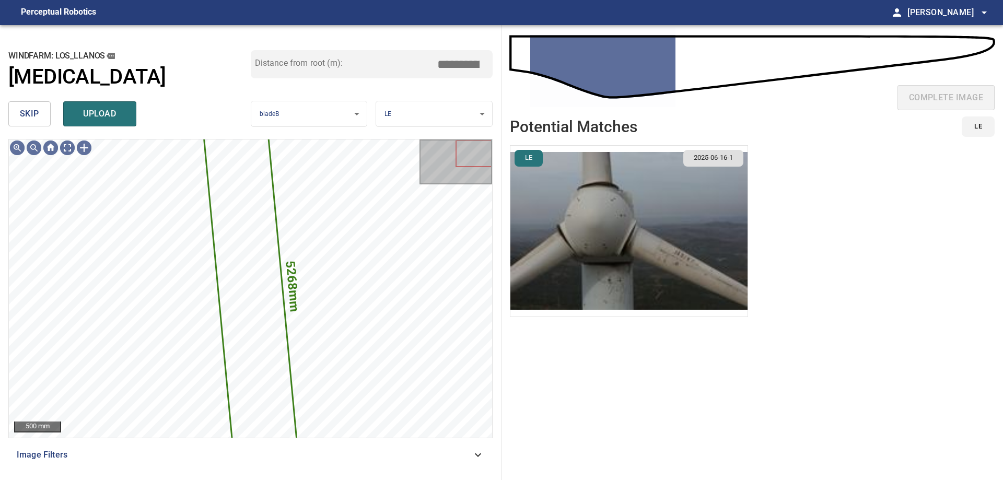
click at [27, 120] on span "skip" at bounding box center [29, 114] width 19 height 15
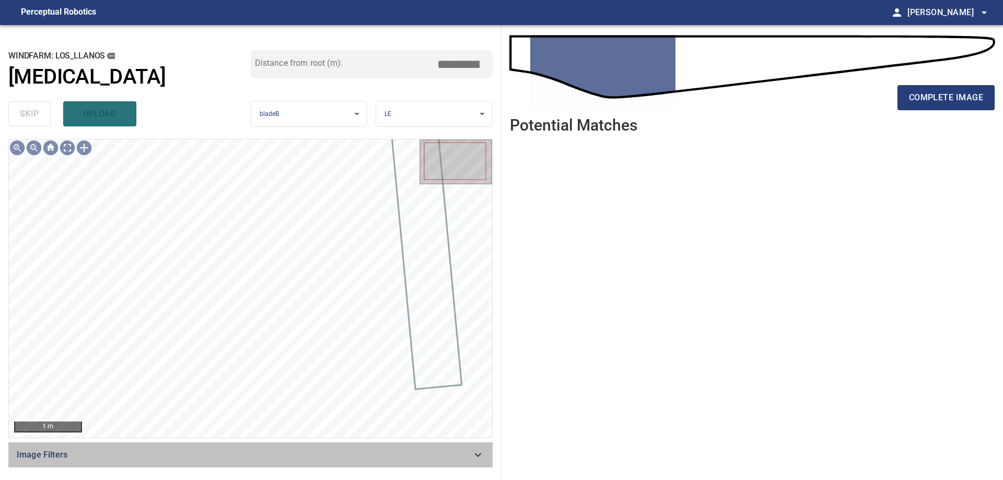
click at [457, 465] on div "Image Filters" at bounding box center [250, 454] width 484 height 25
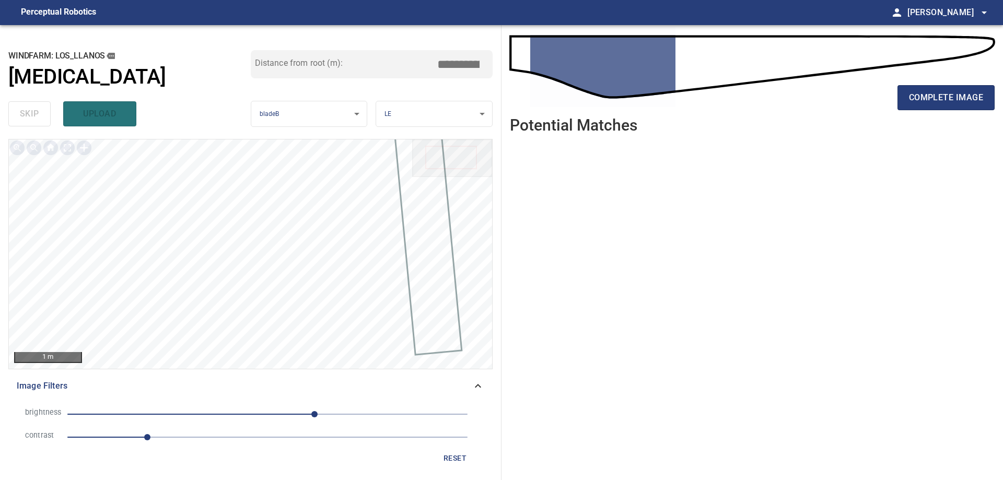
click at [243, 439] on span "1" at bounding box center [267, 437] width 400 height 15
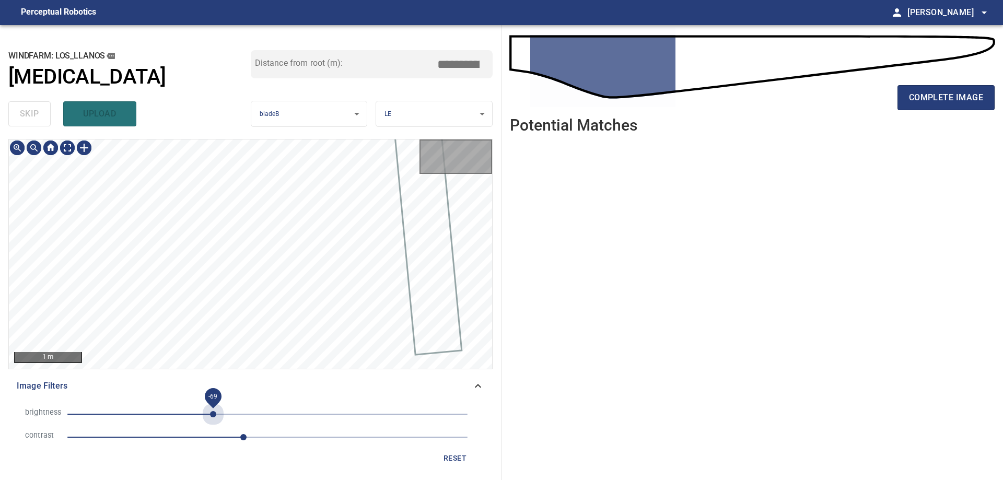
click at [213, 418] on span "-69" at bounding box center [267, 414] width 400 height 15
click at [67, 157] on div "1 m" at bounding box center [250, 253] width 483 height 229
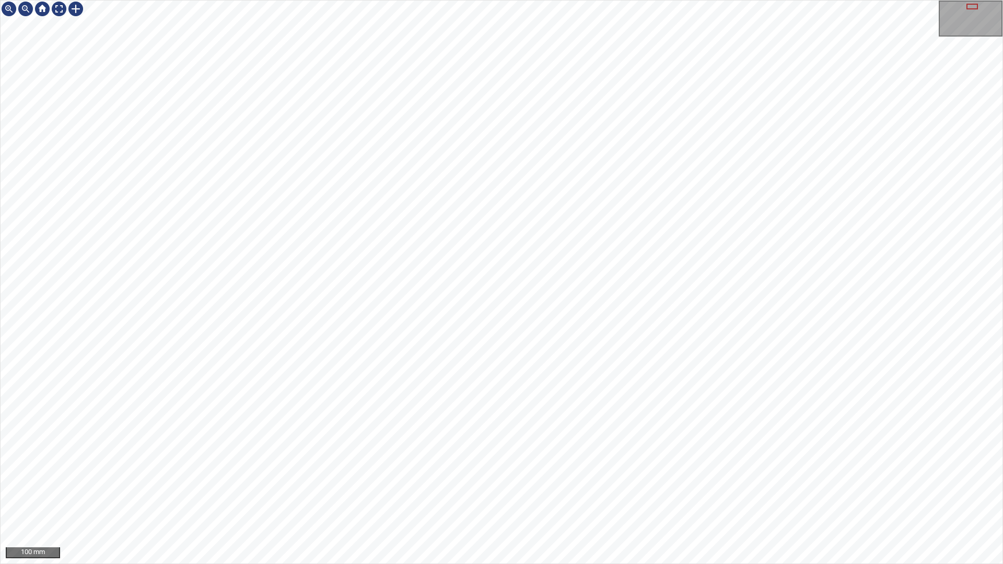
click at [340, 479] on div "100 mm" at bounding box center [501, 282] width 1003 height 564
click at [61, 10] on div at bounding box center [59, 9] width 17 height 17
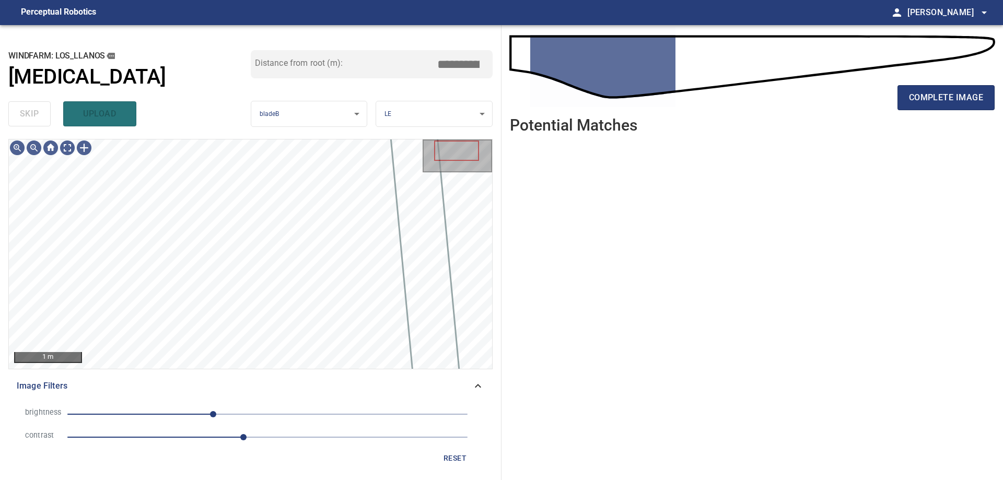
click at [458, 452] on span "reset" at bounding box center [454, 458] width 25 height 13
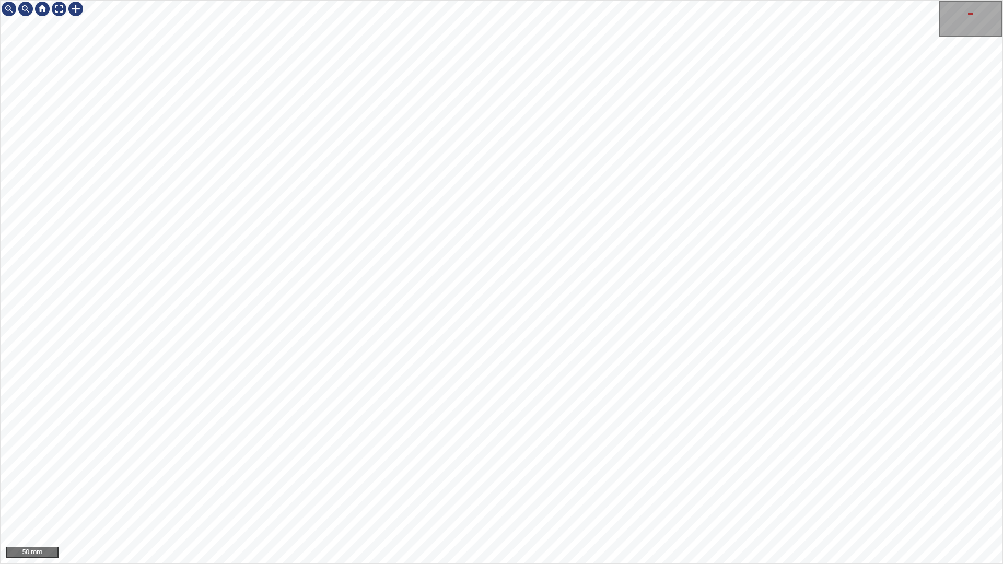
click at [435, 479] on div "50 mm" at bounding box center [501, 282] width 1003 height 564
click at [152, 0] on div "100 mm" at bounding box center [501, 282] width 1003 height 564
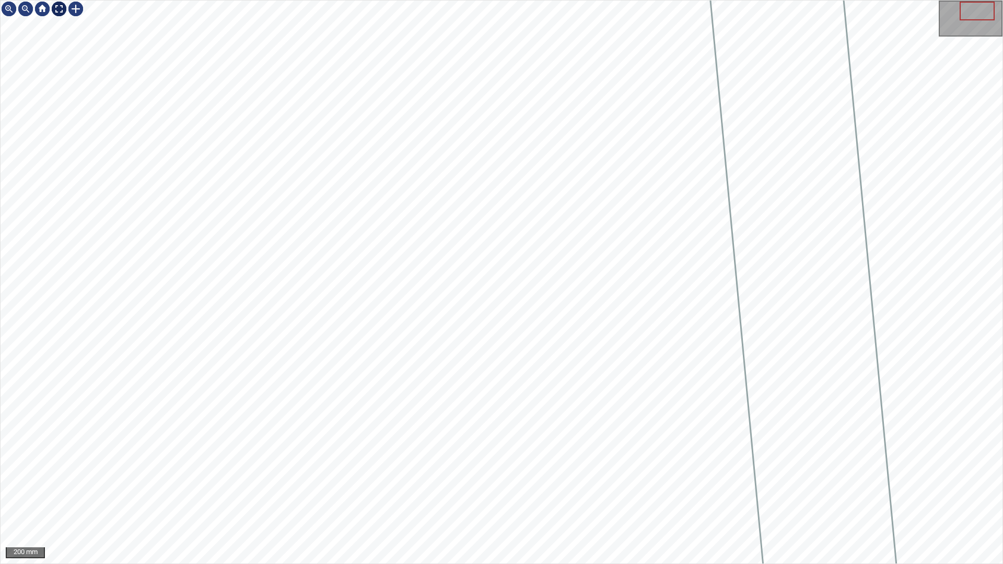
click at [57, 9] on div at bounding box center [59, 9] width 17 height 17
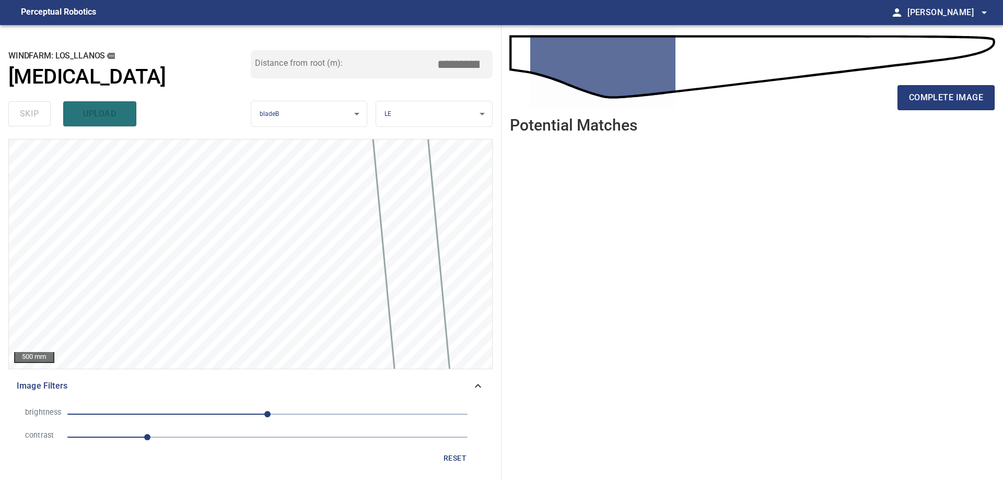
click at [228, 439] on span "1" at bounding box center [267, 437] width 400 height 15
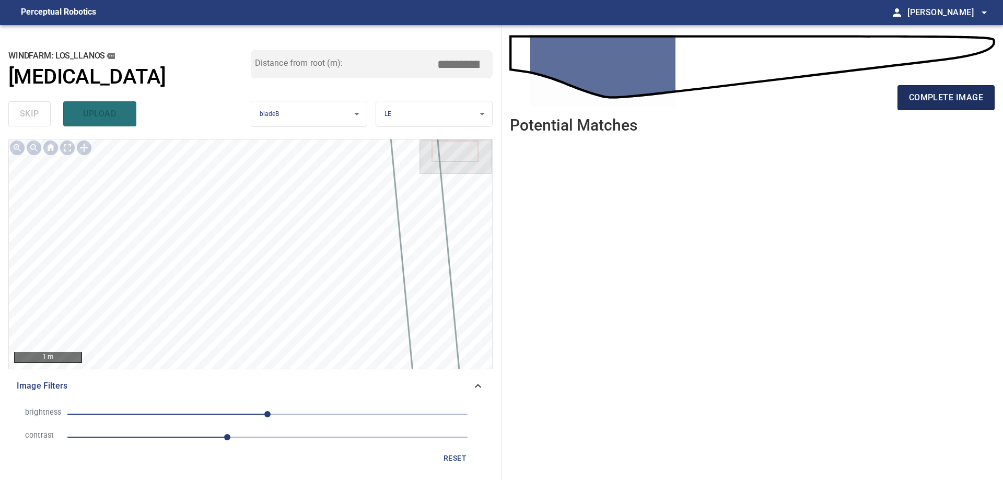
click at [943, 99] on span "complete image" at bounding box center [946, 97] width 74 height 15
